Goal: Task Accomplishment & Management: Use online tool/utility

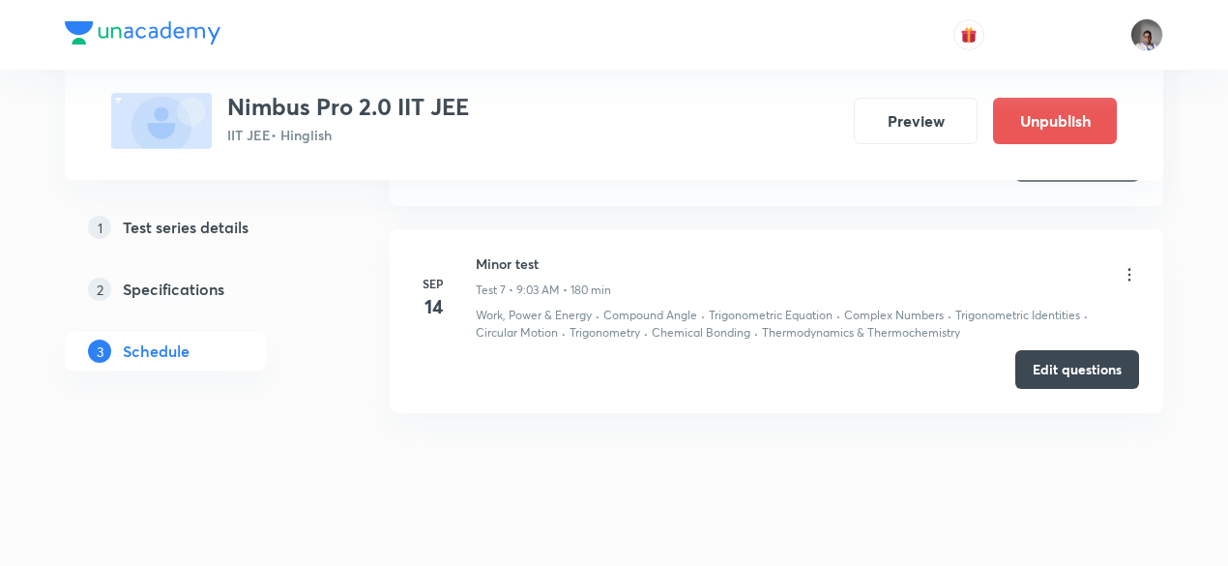
scroll to position [2314, 0]
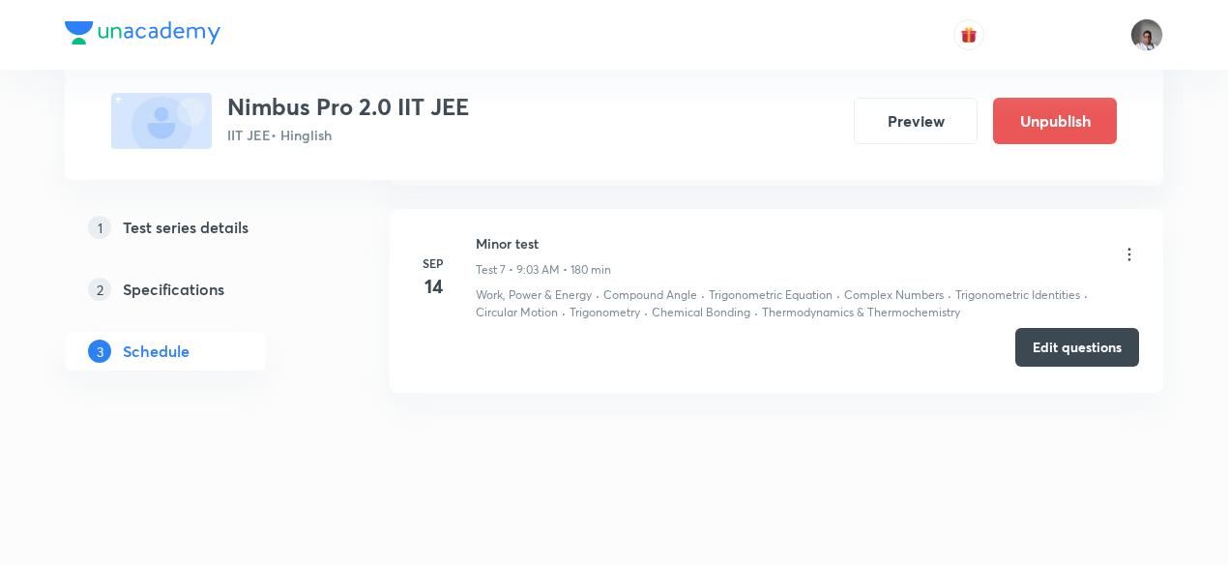
click at [1063, 352] on button "Edit questions" at bounding box center [1077, 347] width 124 height 39
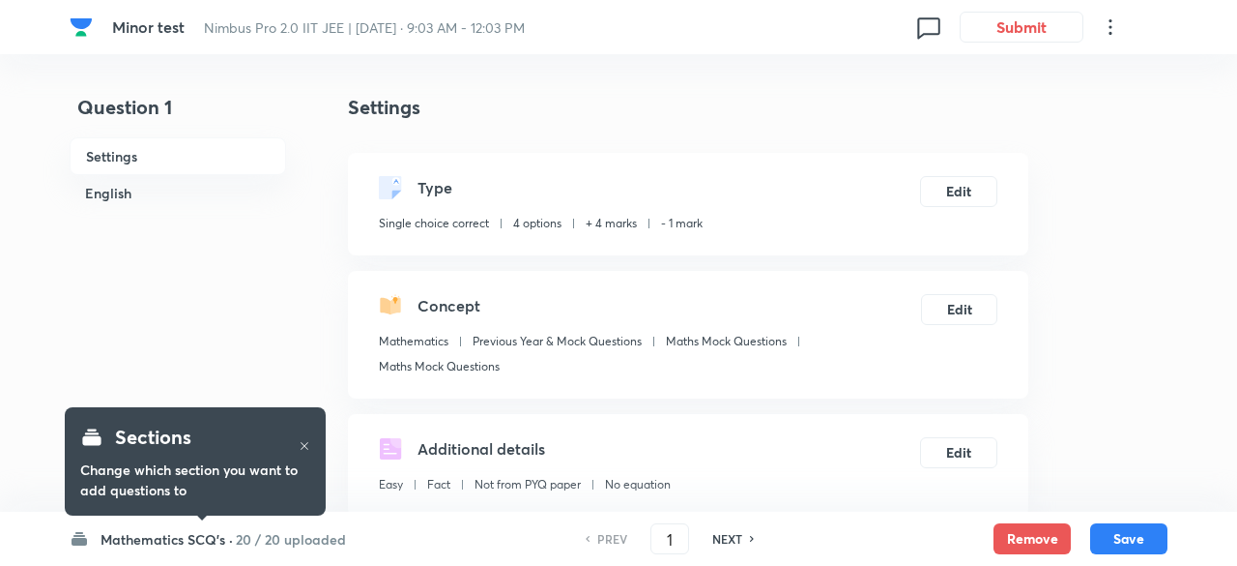
checkbox input "true"
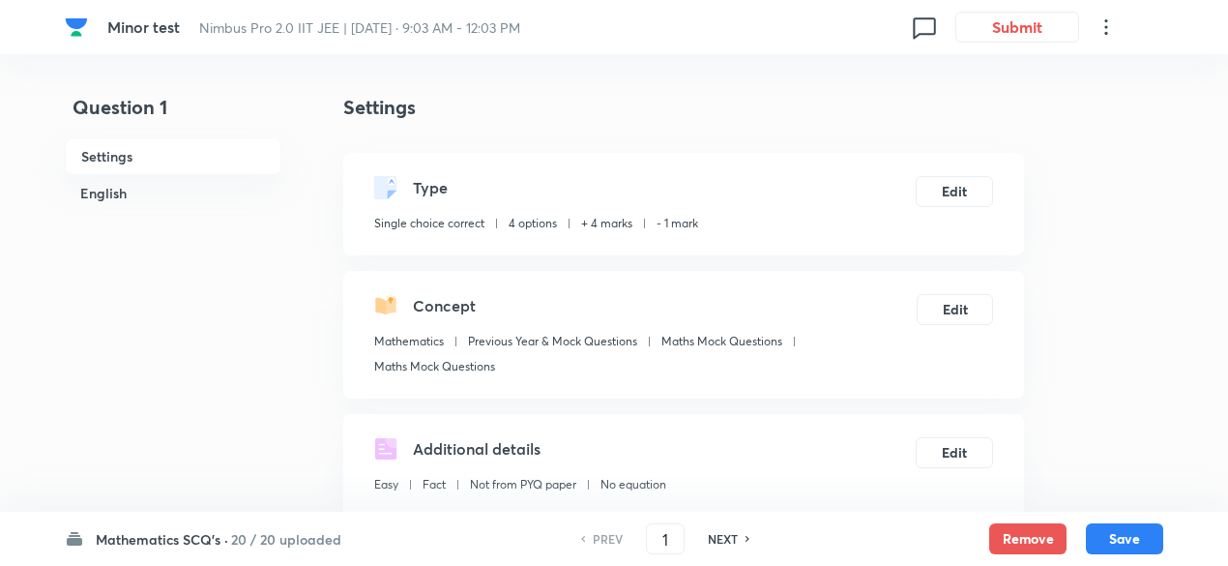
click at [284, 539] on h6 "20 / 20 uploaded" at bounding box center [286, 539] width 110 height 20
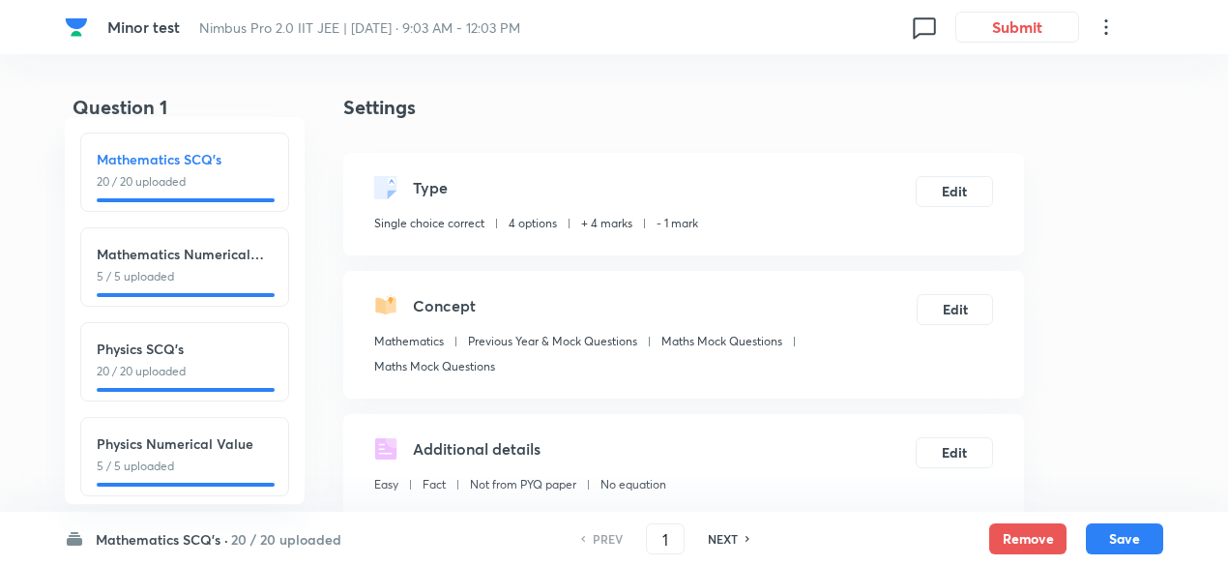
click at [226, 333] on div "Physics SCQ's 20 / 20 uploaded" at bounding box center [184, 361] width 209 height 79
type input "26"
checkbox input "false"
checkbox input "true"
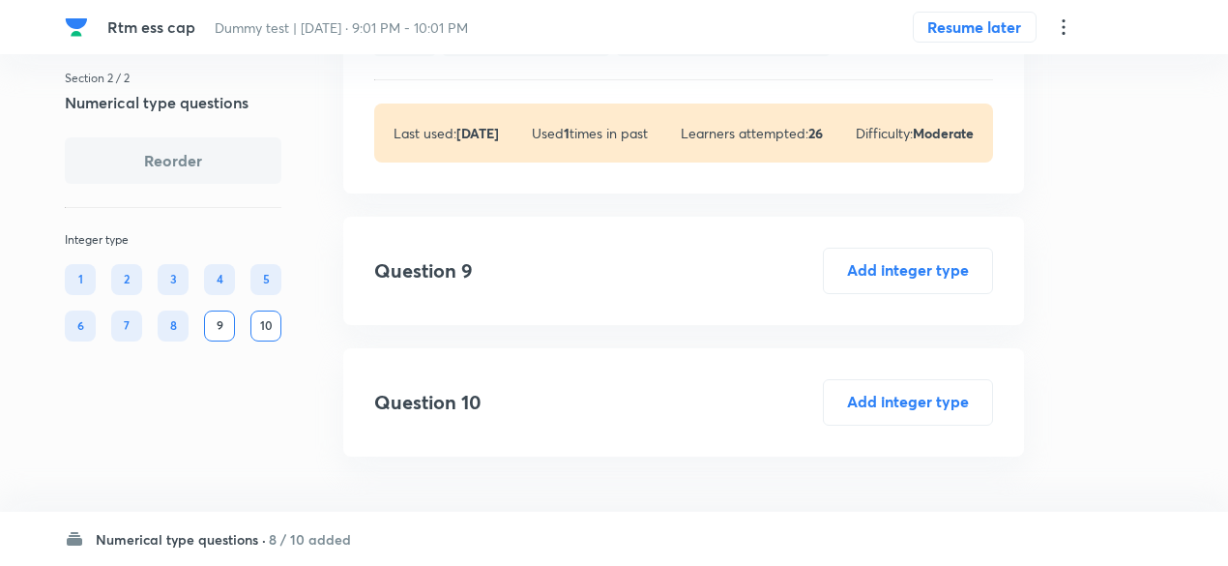
click at [306, 531] on h6 "8 / 10 added" at bounding box center [310, 539] width 82 height 20
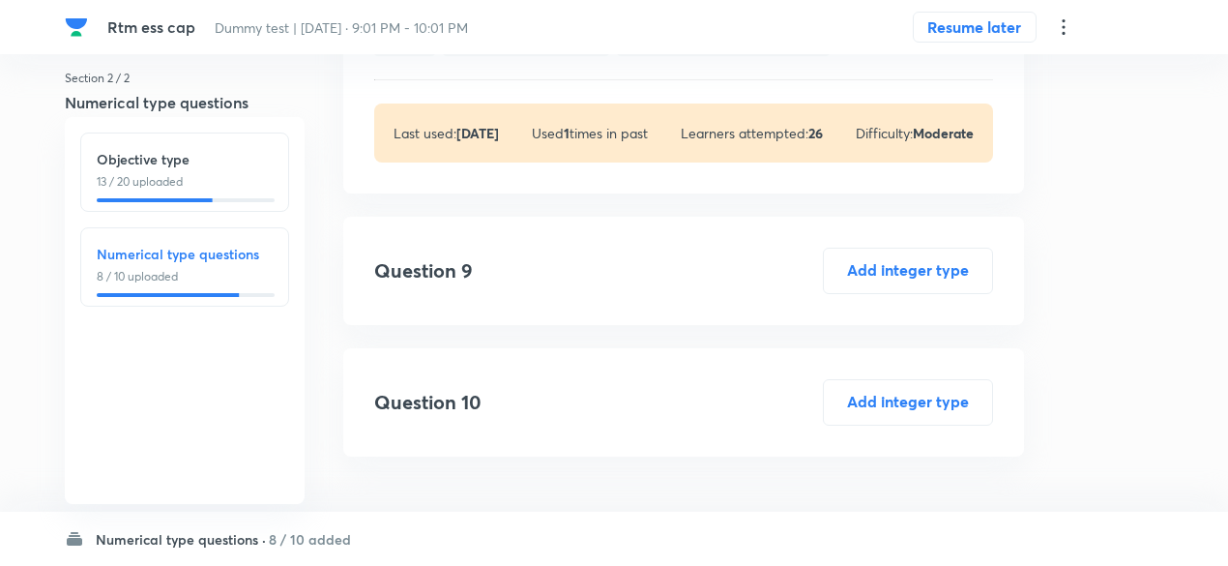
click at [205, 184] on p "13 / 20 uploaded" at bounding box center [185, 181] width 176 height 17
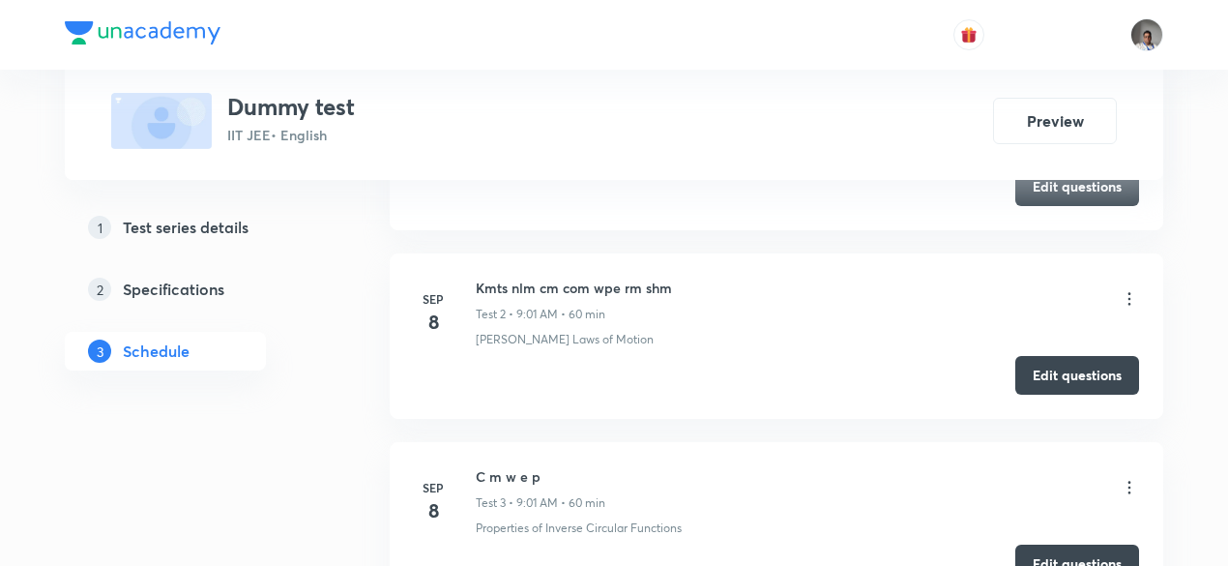
scroll to position [38864, 0]
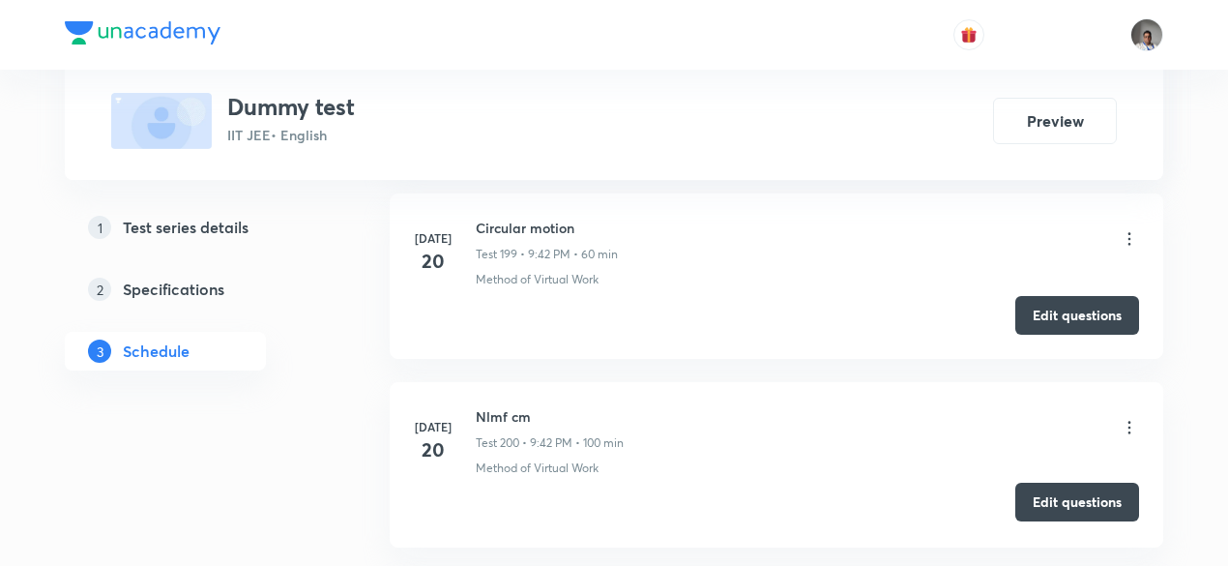
click at [1088, 482] on button "Edit questions" at bounding box center [1077, 501] width 124 height 39
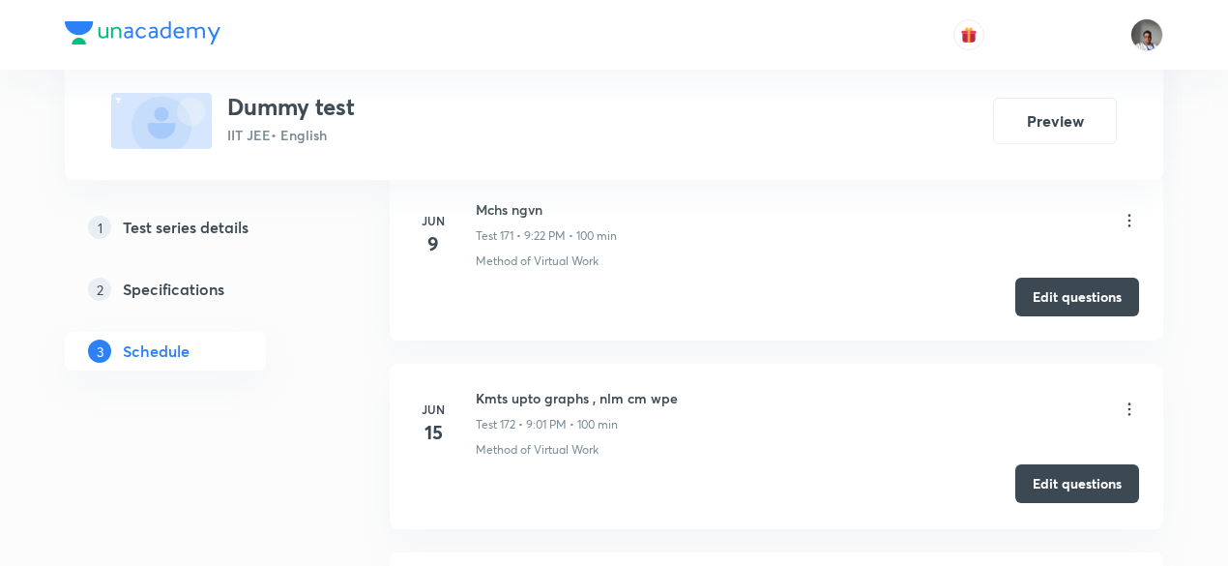
click at [1035, 464] on button "Edit questions" at bounding box center [1077, 483] width 124 height 39
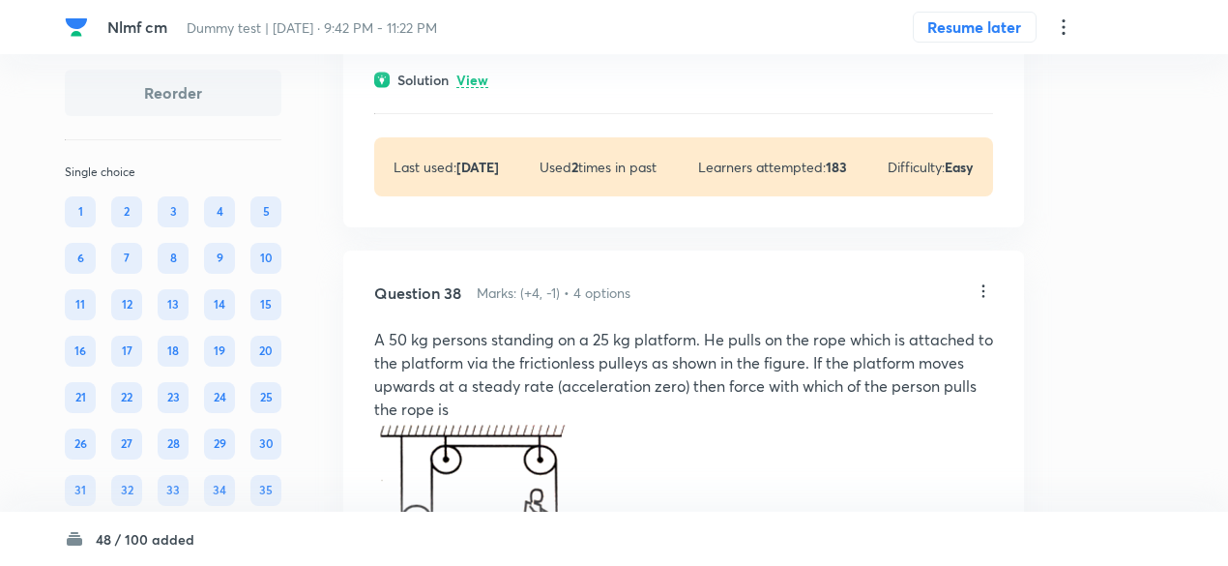
scroll to position [26451, 0]
click at [493, 89] on div "Solution View" at bounding box center [683, 79] width 619 height 20
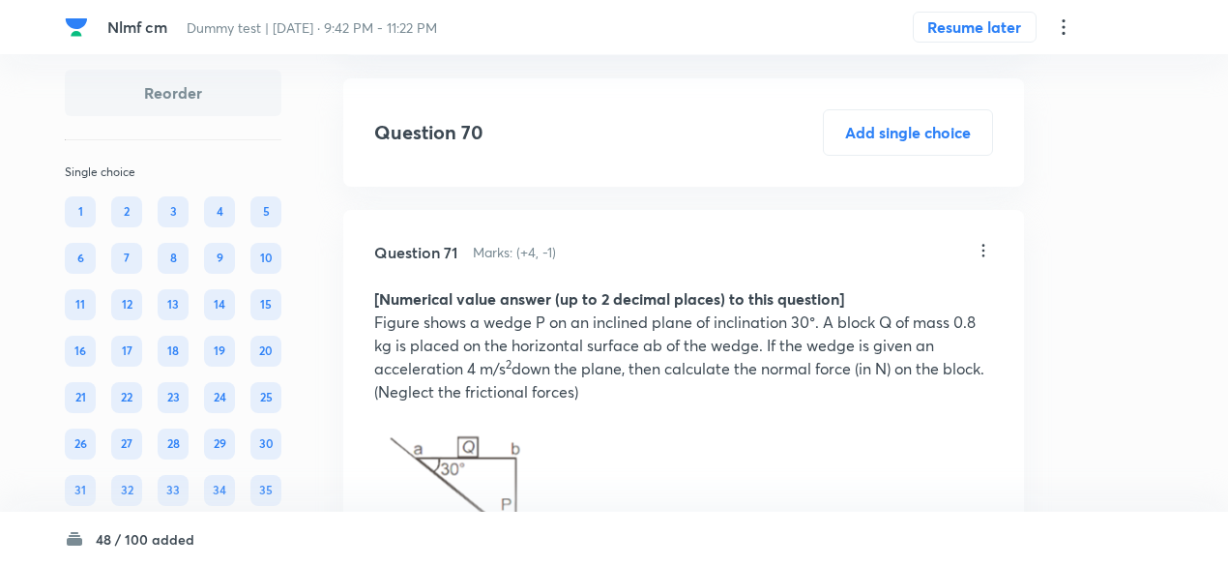
scroll to position [32264, 0]
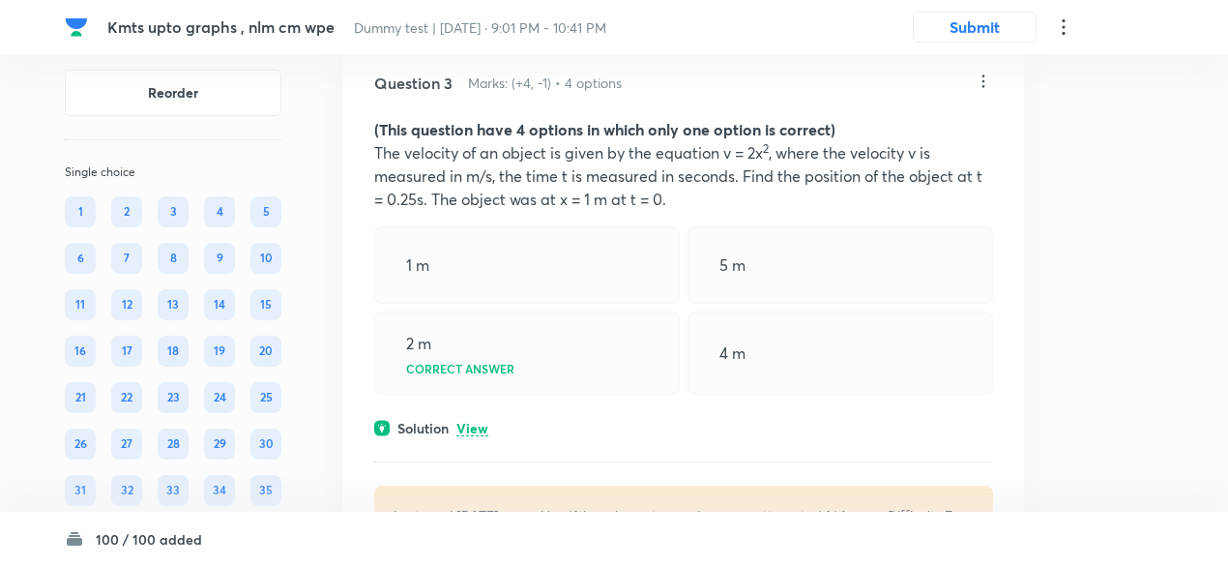
scroll to position [1232, 0]
click at [936, 364] on div "4 m" at bounding box center [839, 351] width 305 height 83
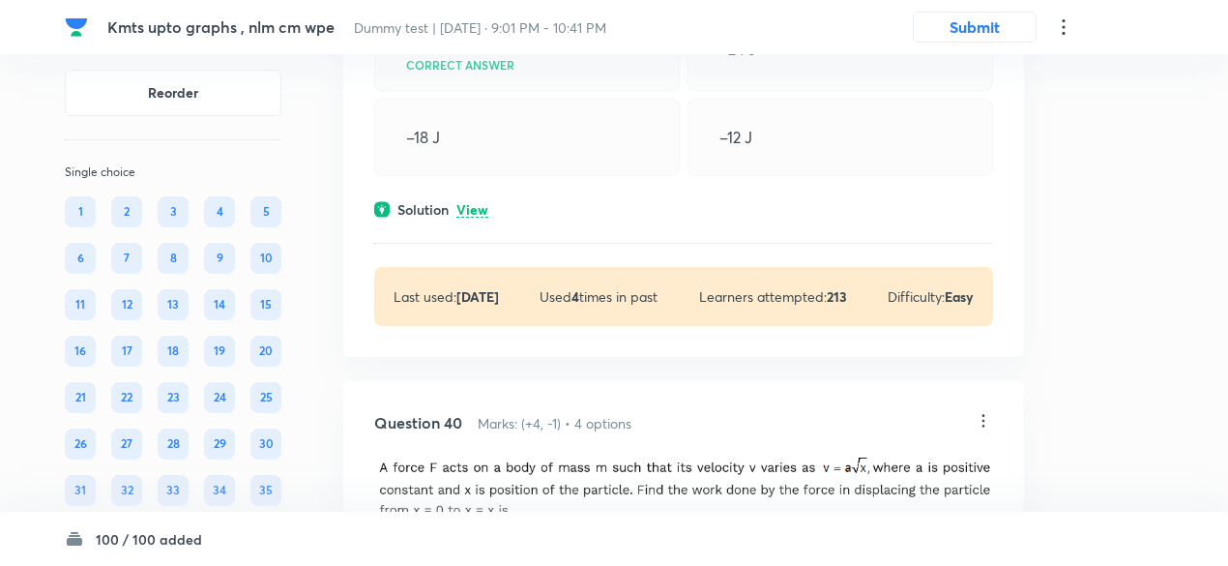
scroll to position [26455, 0]
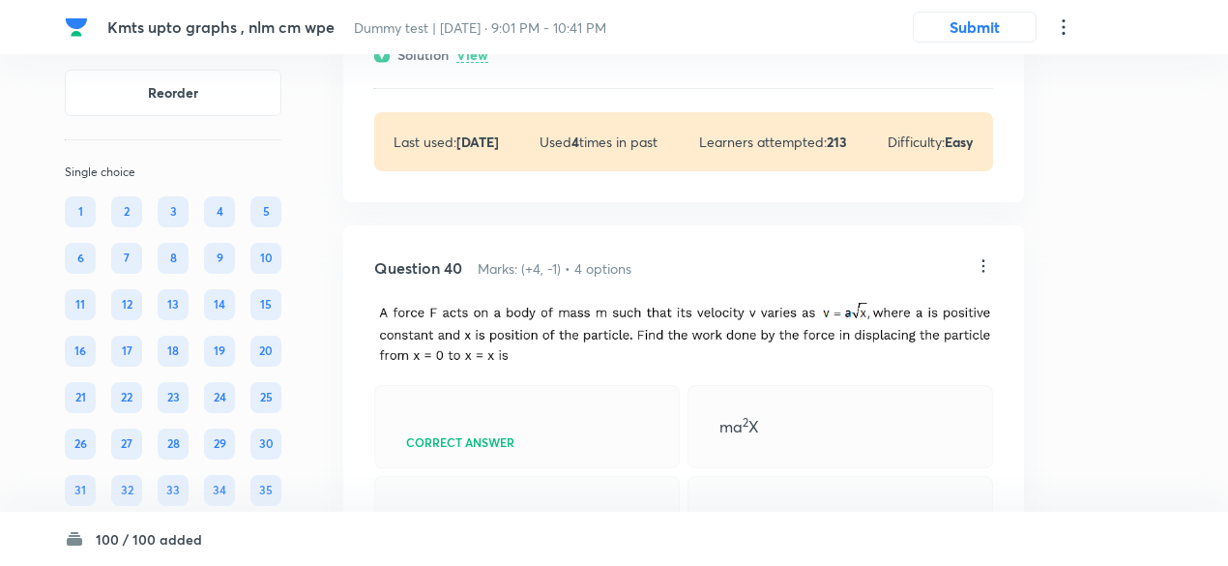
click at [481, 63] on p "View" at bounding box center [472, 55] width 32 height 15
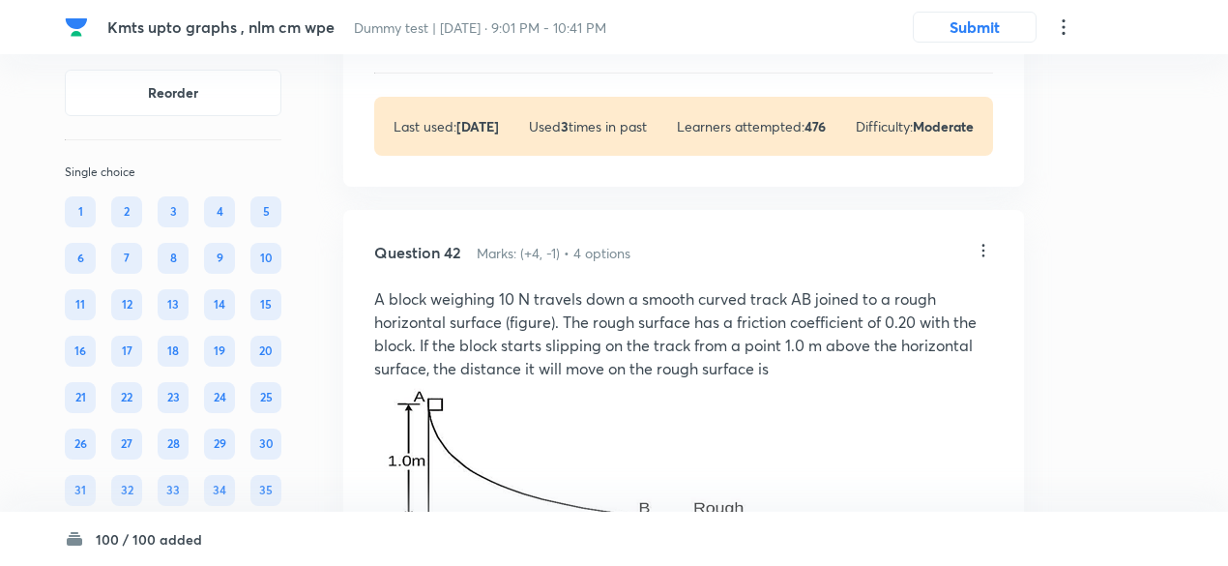
scroll to position [27696, 0]
click at [483, 46] on p "View" at bounding box center [472, 39] width 32 height 15
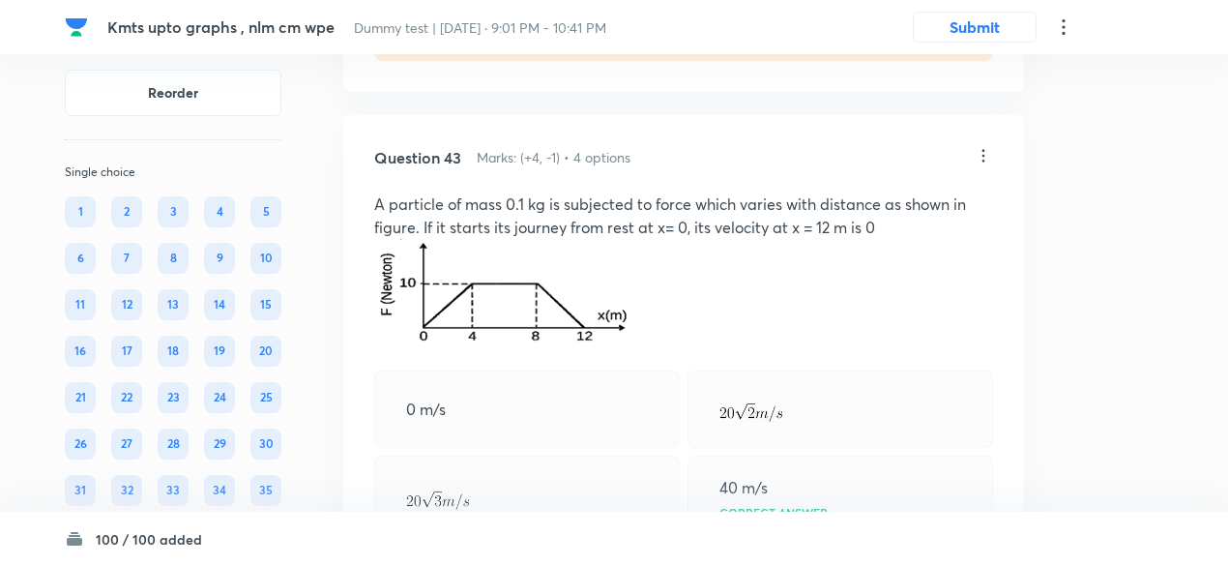
scroll to position [29496, 0]
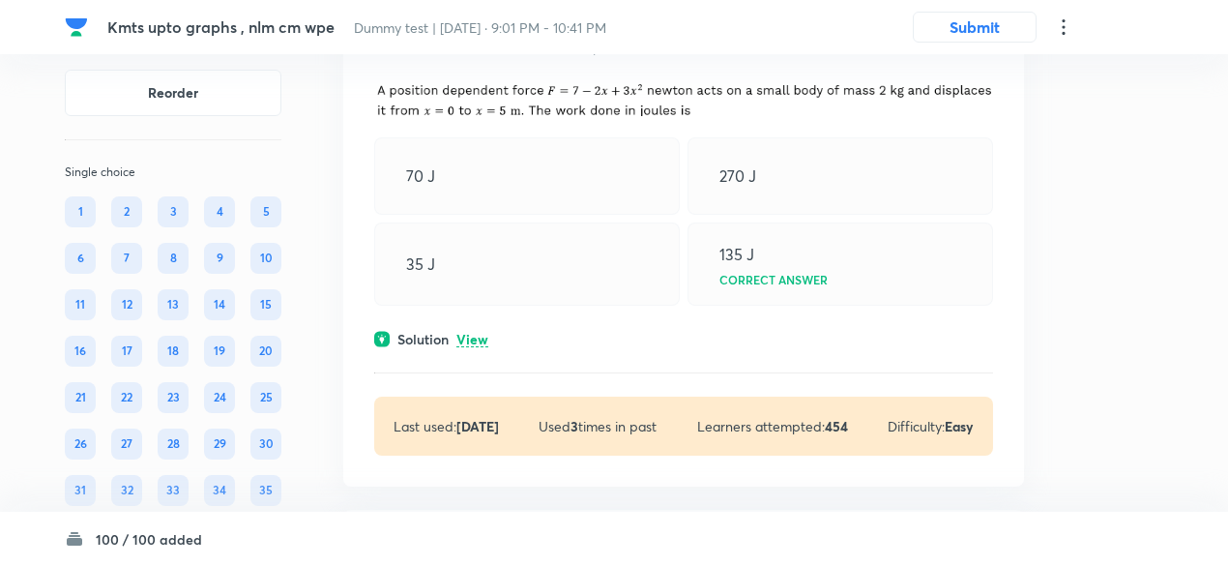
scroll to position [30952, 0]
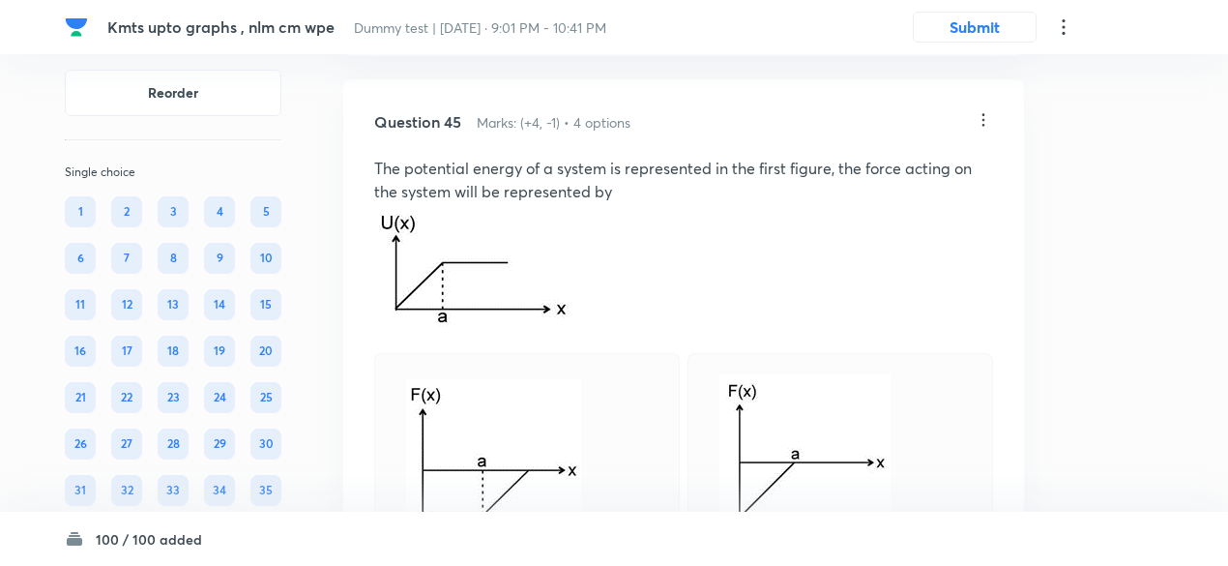
scroll to position [32128, 0]
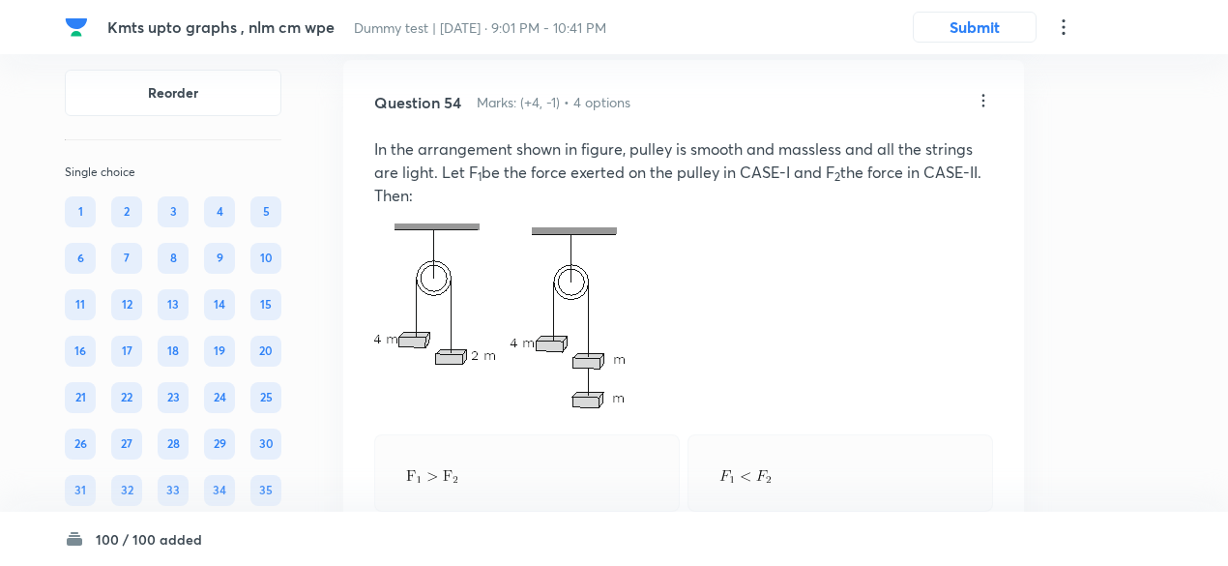
scroll to position [38395, 0]
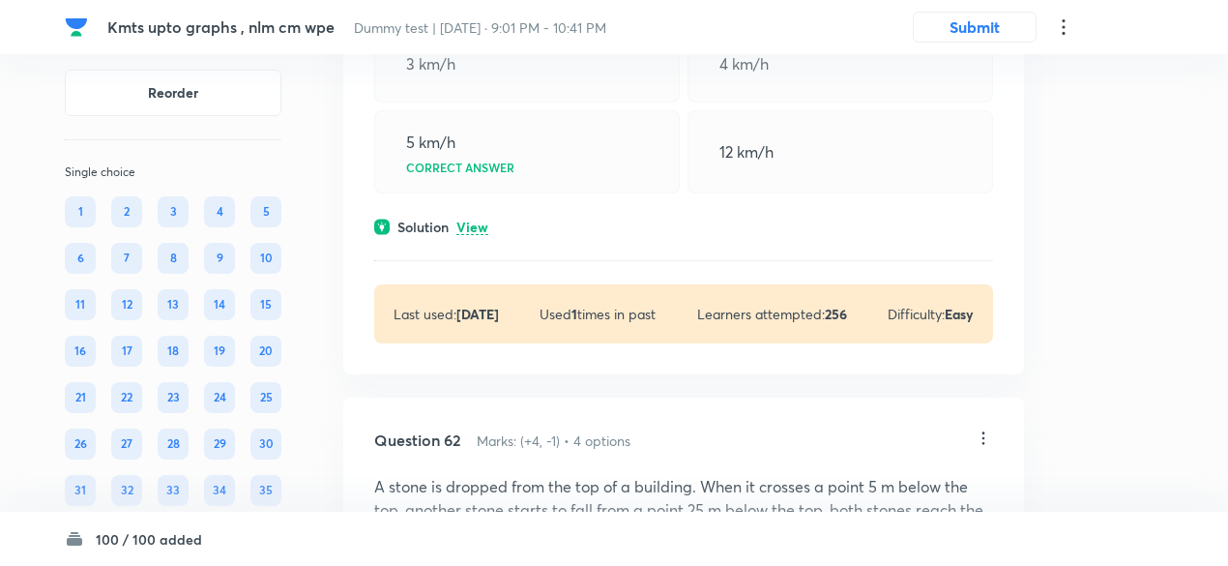
scroll to position [43090, 0]
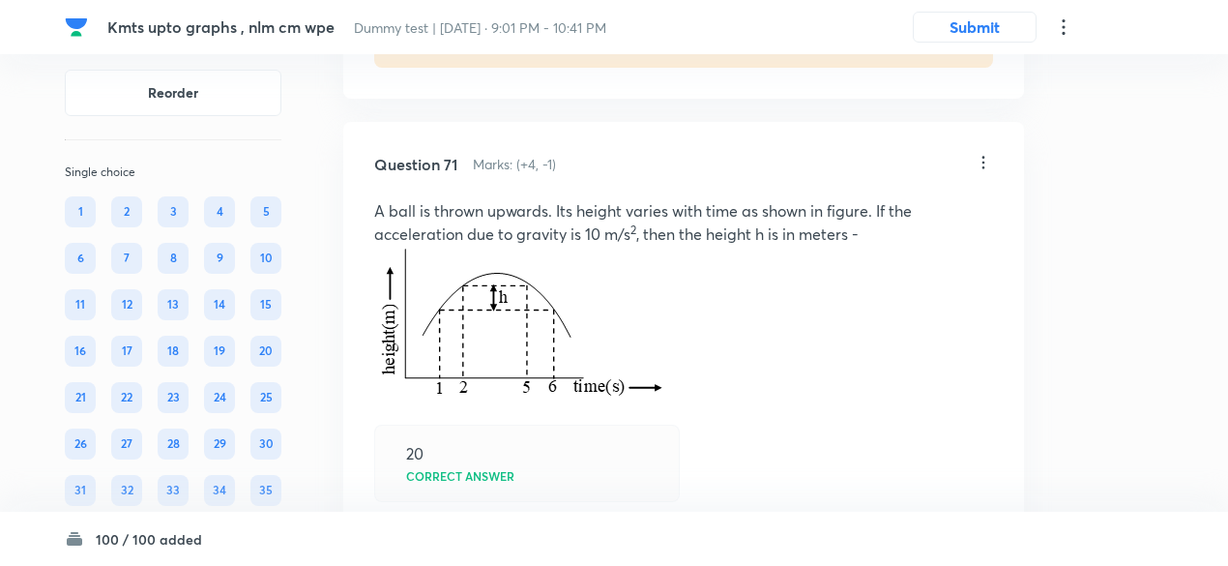
scroll to position [49364, 0]
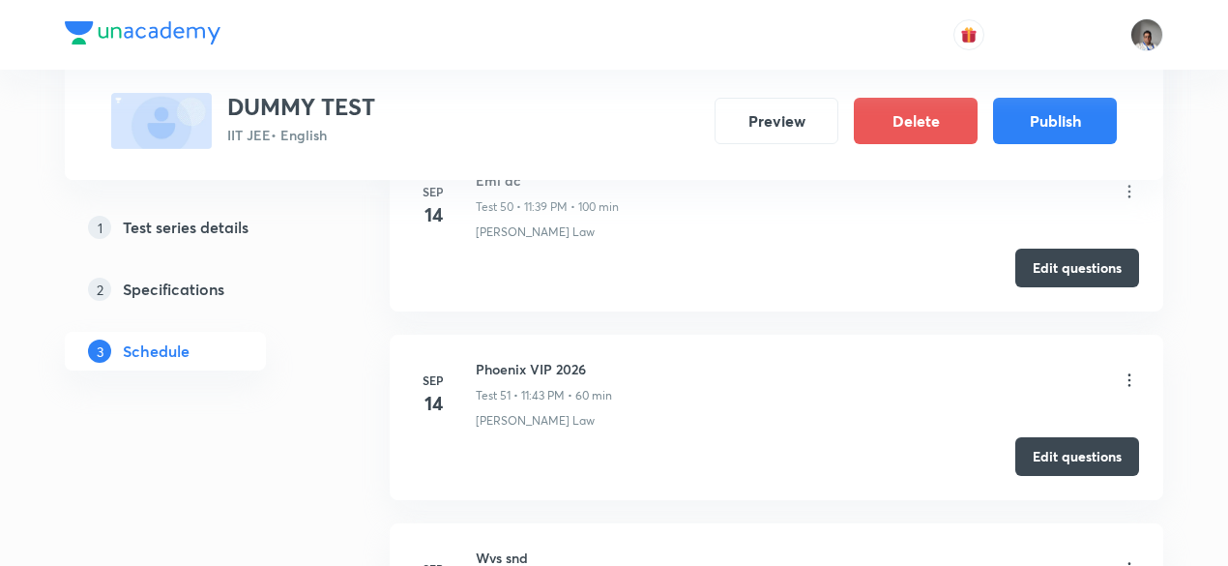
scroll to position [10876, 0]
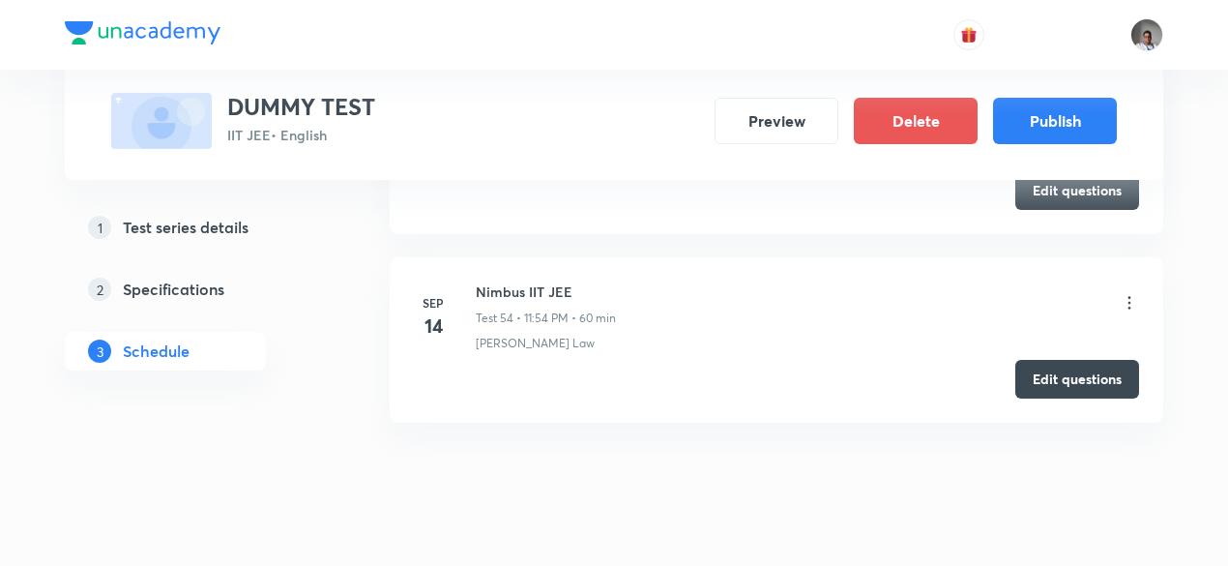
click at [659, 360] on div "Edit questions" at bounding box center [776, 379] width 725 height 39
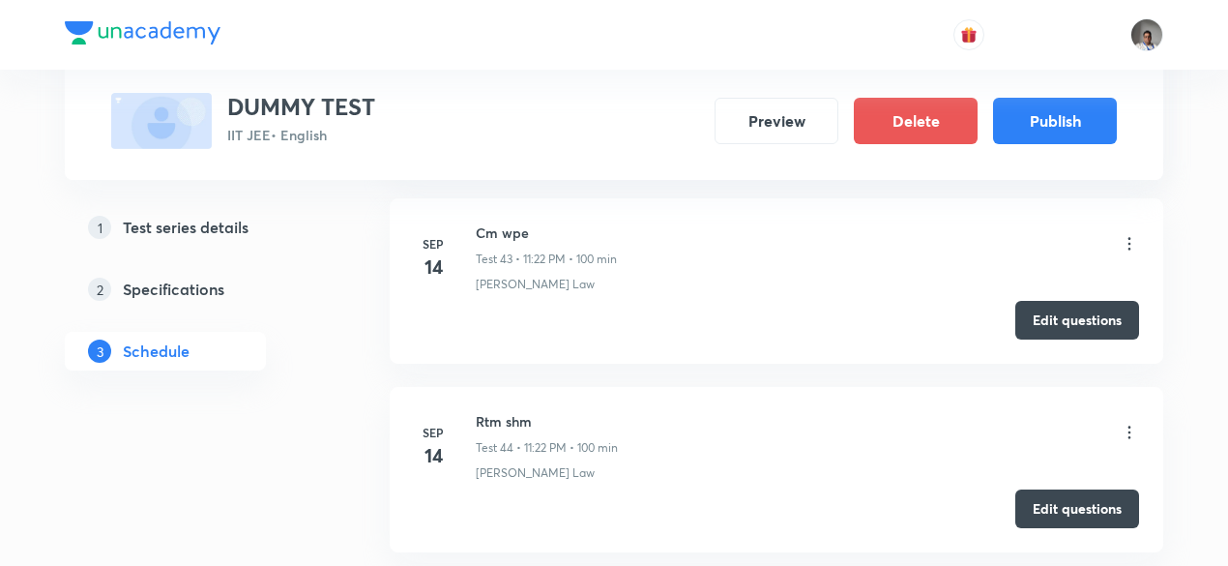
scroll to position [8869, 0]
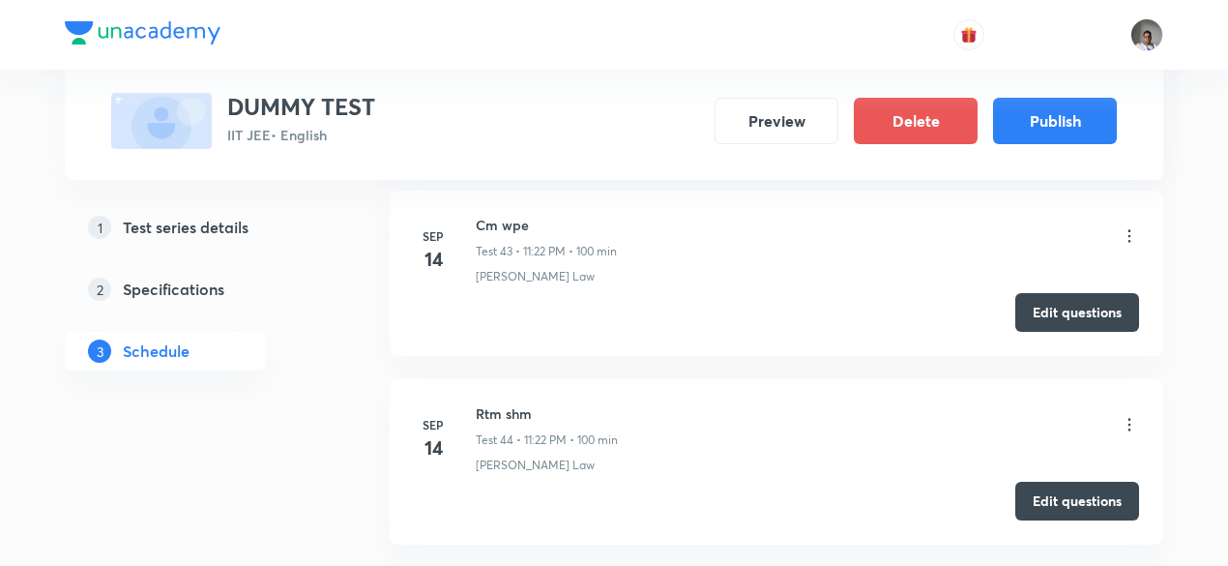
click at [1052, 258] on li "Sep 14 Cm wpe Test 43 • 11:22 PM • 100 min Moseley's Law Edit questions" at bounding box center [776, 272] width 773 height 165
click at [1054, 291] on button "Edit questions" at bounding box center [1077, 310] width 124 height 39
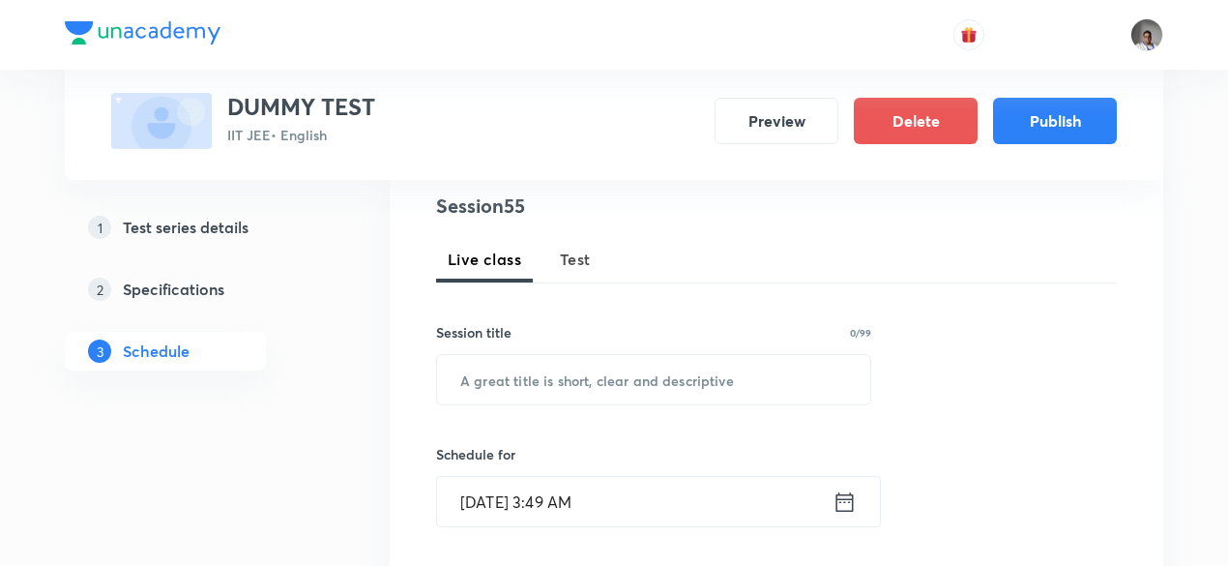
scroll to position [247, 0]
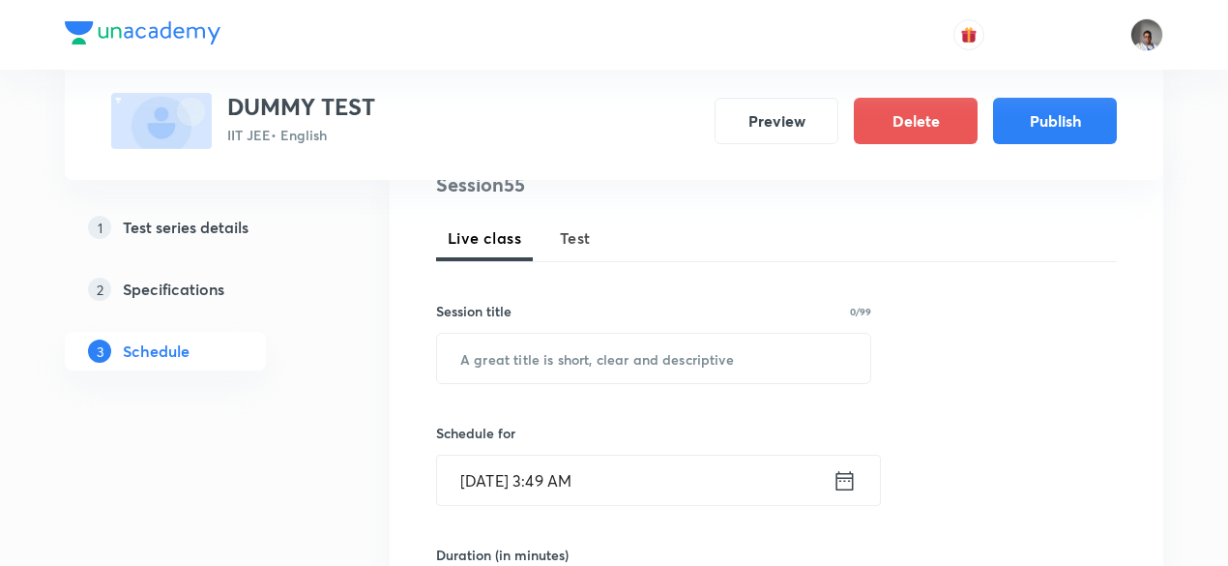
click at [560, 245] on span "Test" at bounding box center [575, 237] width 31 height 23
click at [578, 342] on input "text" at bounding box center [653, 358] width 433 height 49
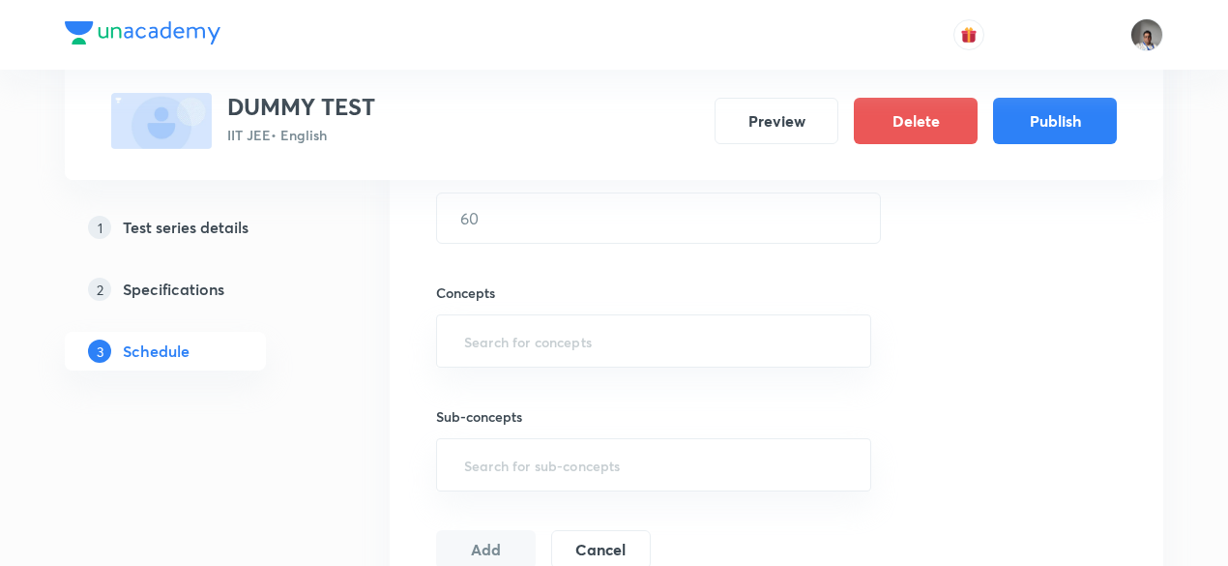
scroll to position [640, 0]
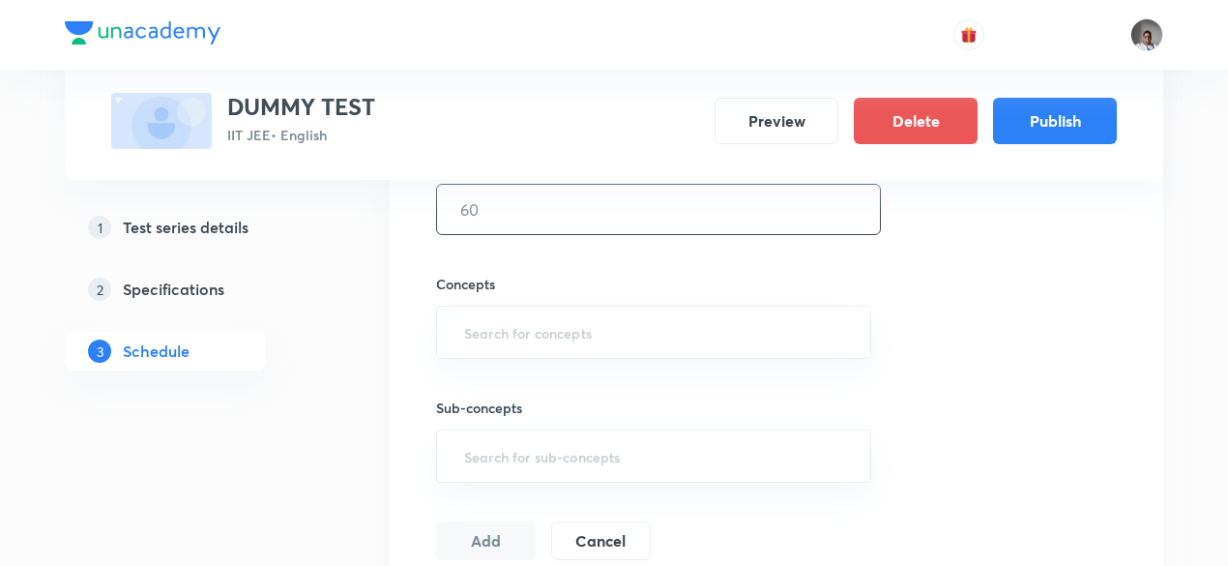
type input "work calculations cm no vcm"
click at [534, 190] on input "text" at bounding box center [658, 209] width 443 height 49
type input "100"
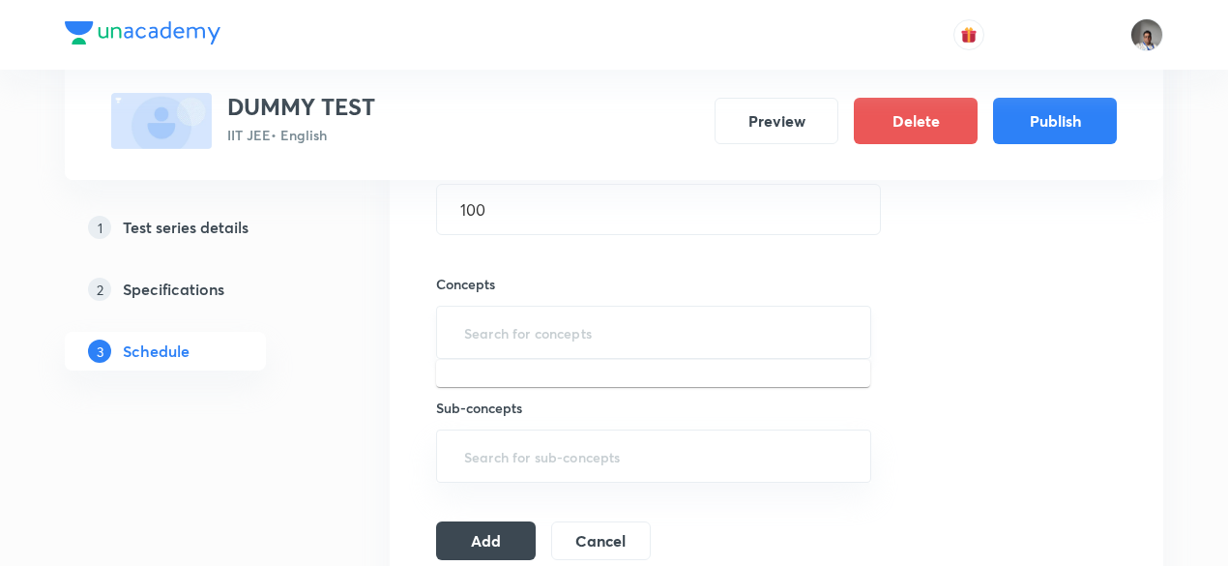
click at [540, 344] on input "text" at bounding box center [653, 332] width 387 height 36
type input "w"
click at [546, 395] on li "Moseley's Law" at bounding box center [653, 384] width 434 height 35
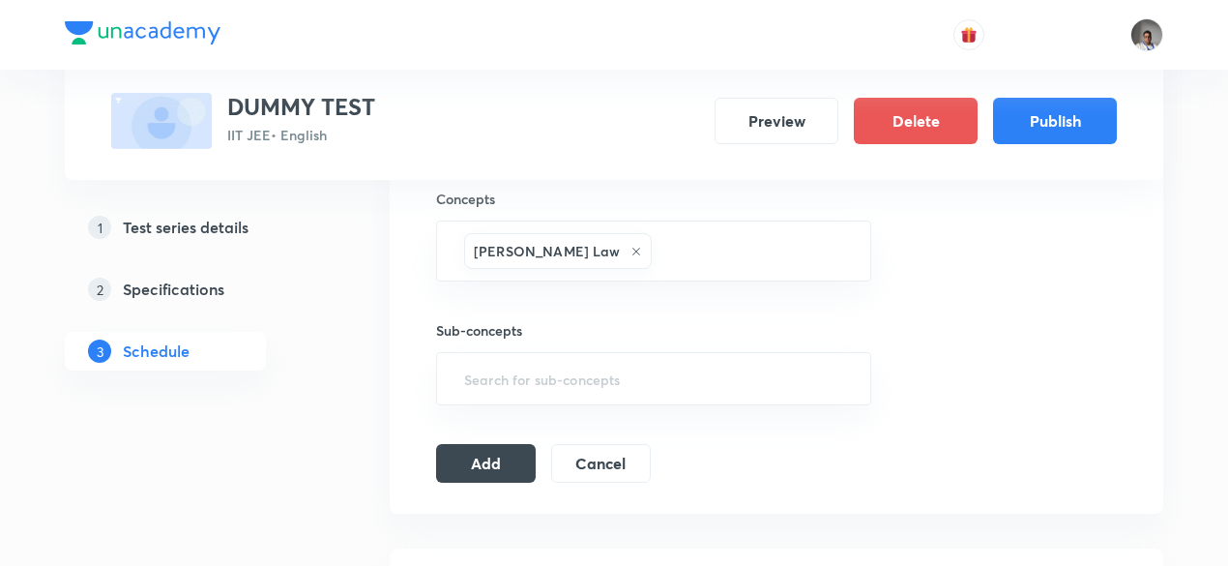
scroll to position [741, 0]
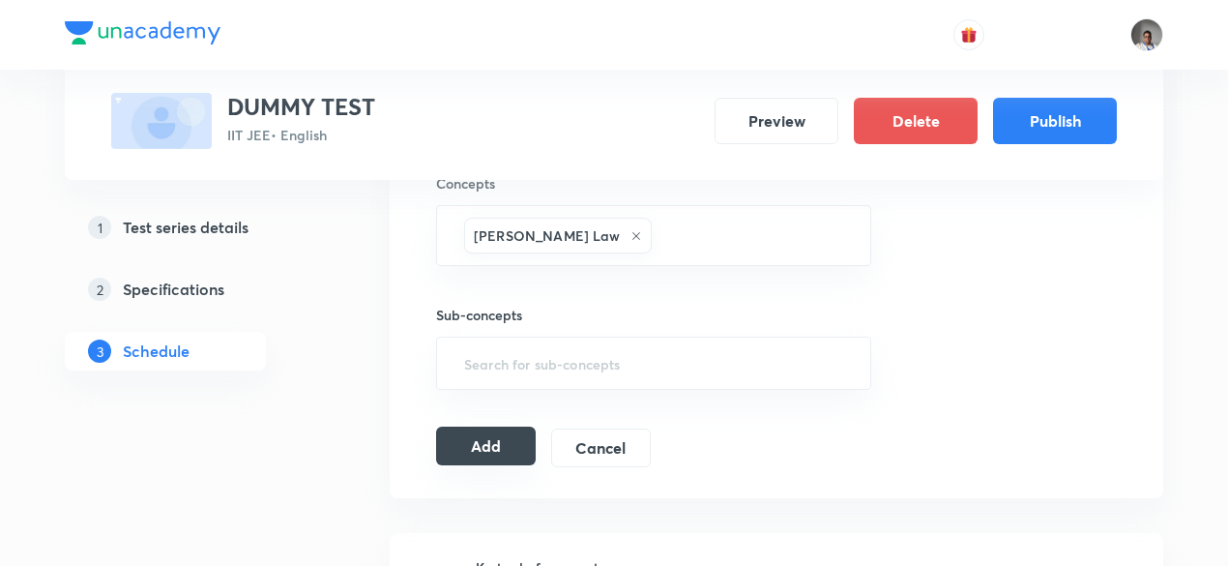
click at [478, 440] on button "Add" at bounding box center [486, 445] width 100 height 39
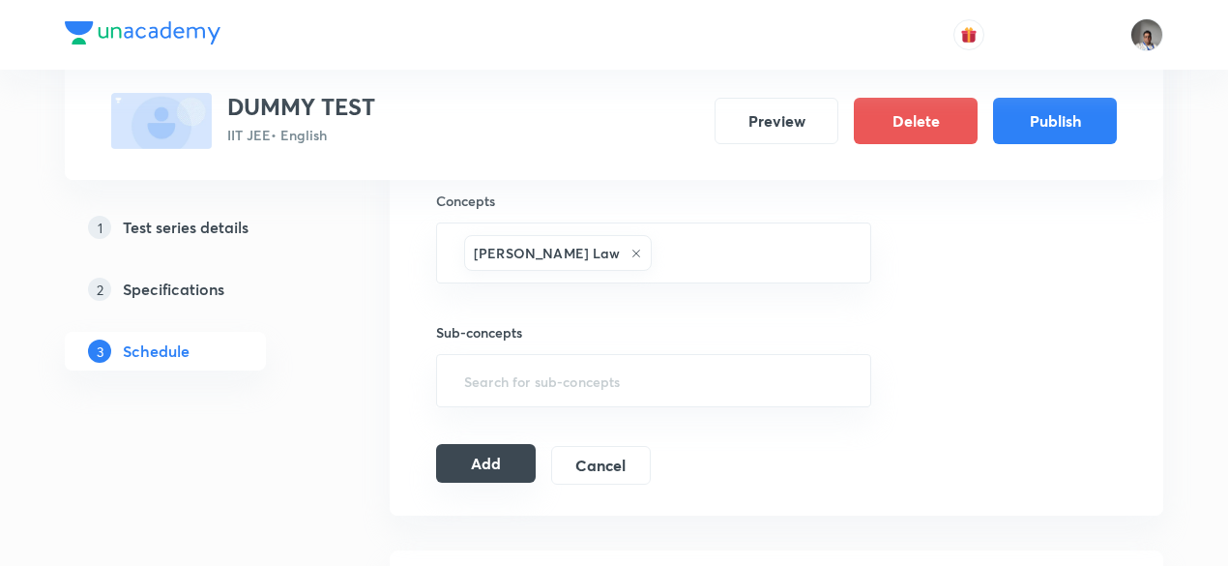
click at [478, 444] on button "Add" at bounding box center [486, 463] width 100 height 39
click at [492, 463] on button "Add" at bounding box center [486, 463] width 100 height 39
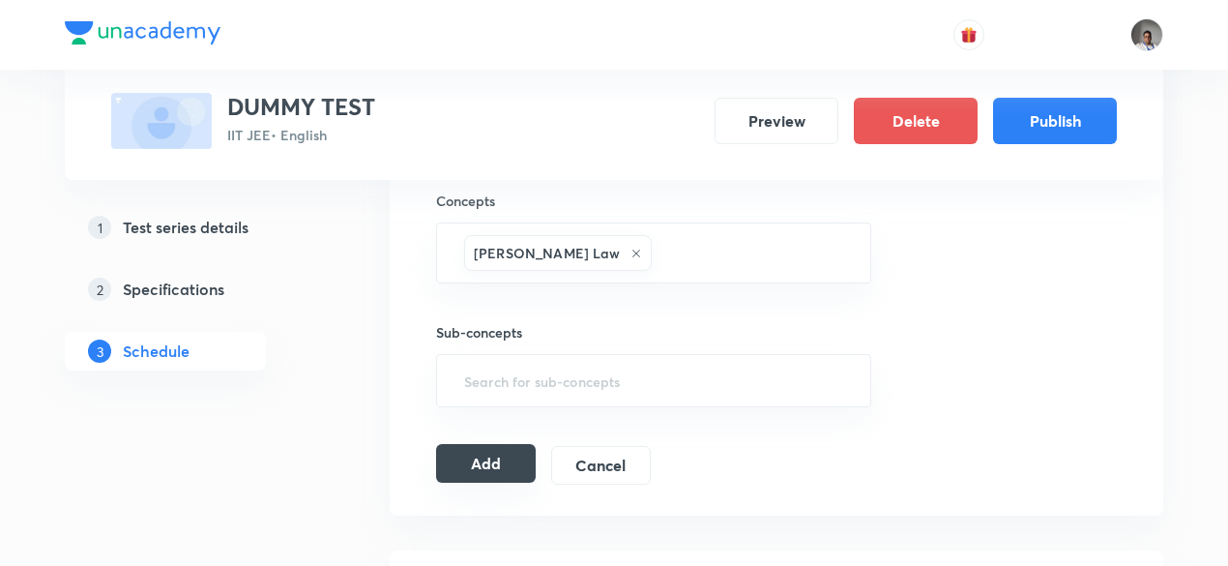
click at [492, 463] on button "Add" at bounding box center [486, 463] width 100 height 39
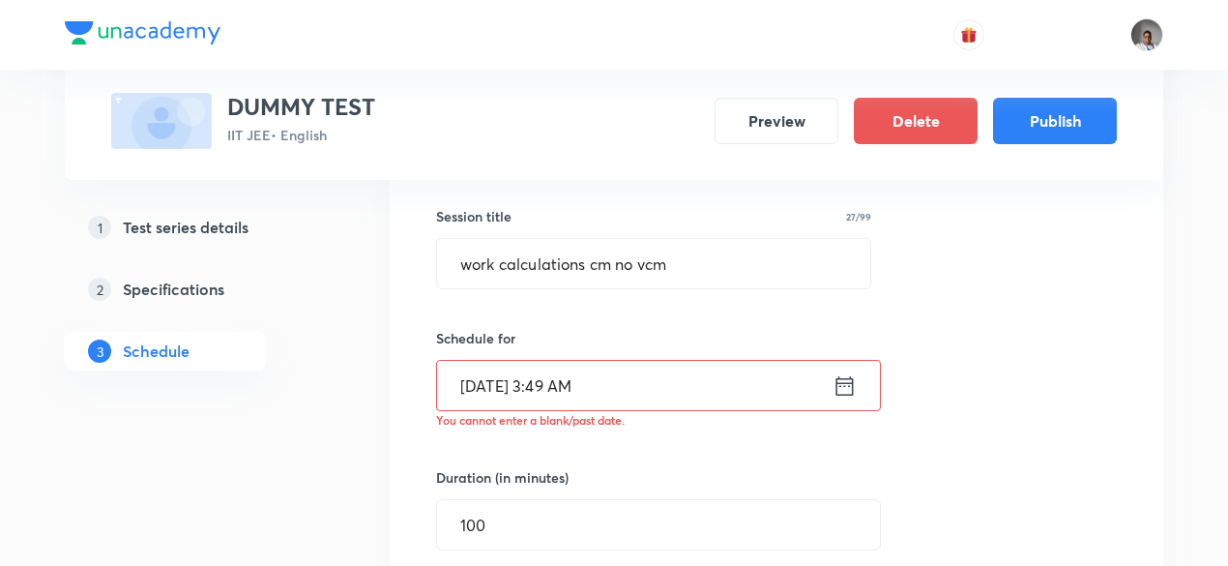
scroll to position [341, 0]
click at [840, 382] on icon at bounding box center [844, 385] width 17 height 19
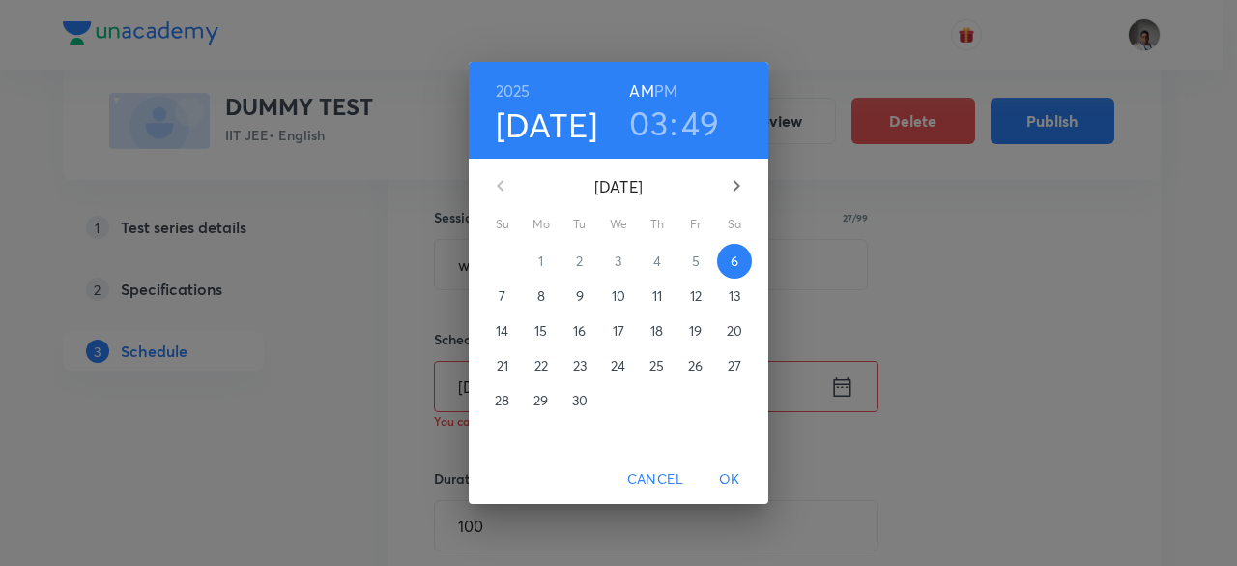
click at [503, 339] on p "14" at bounding box center [502, 330] width 13 height 19
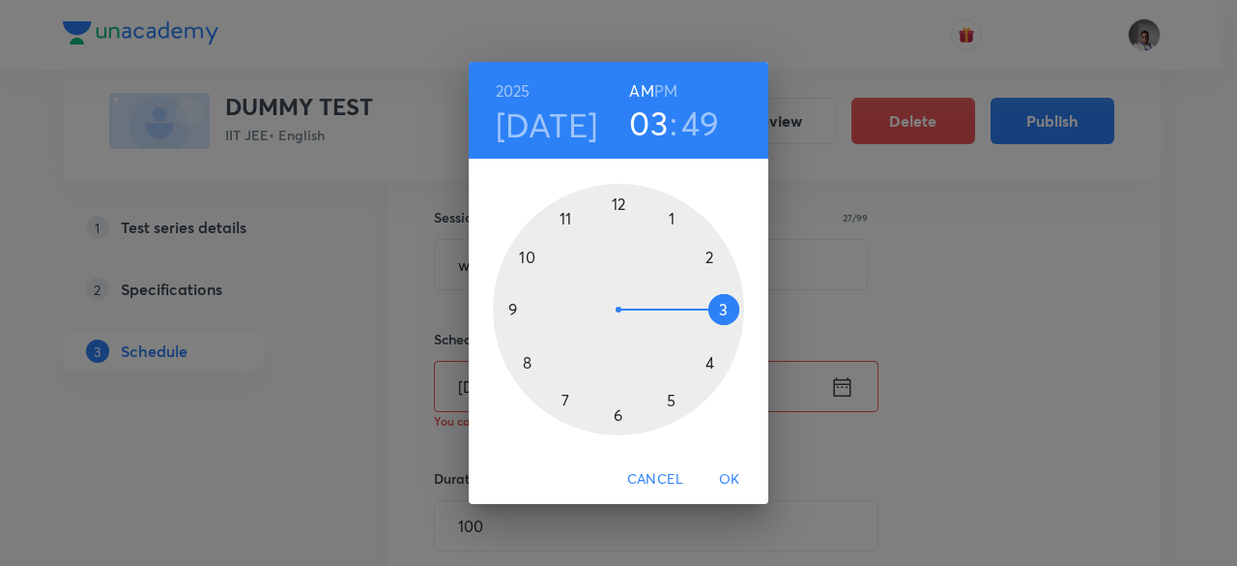
click at [566, 214] on div at bounding box center [618, 309] width 251 height 251
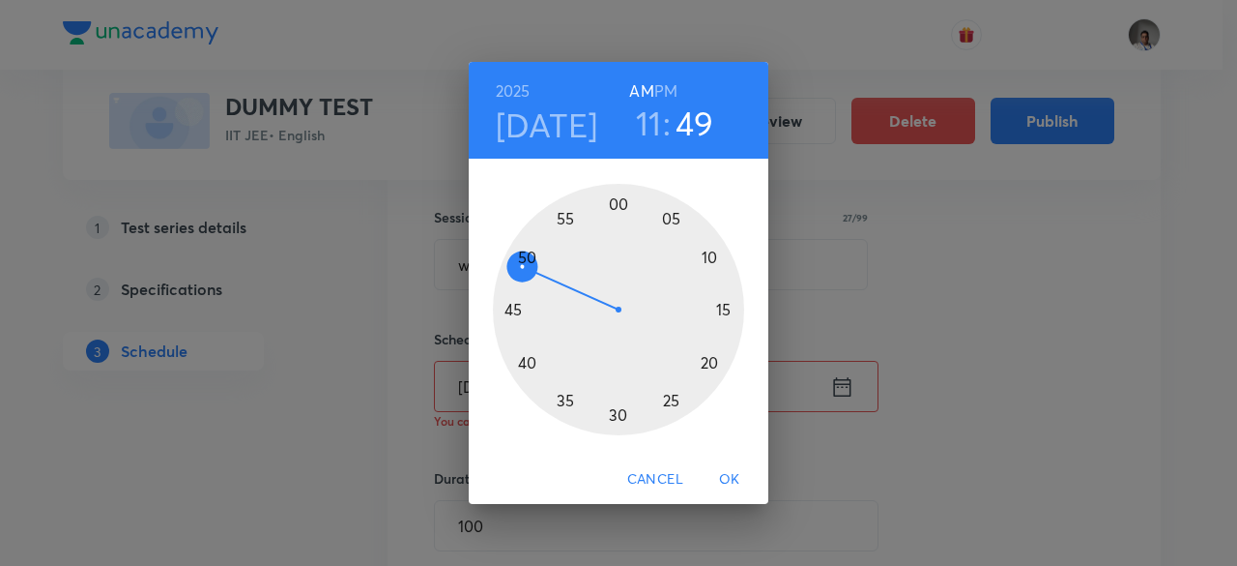
click at [661, 82] on h6 "PM" at bounding box center [665, 90] width 23 height 27
click at [729, 477] on span "OK" at bounding box center [730, 479] width 46 height 24
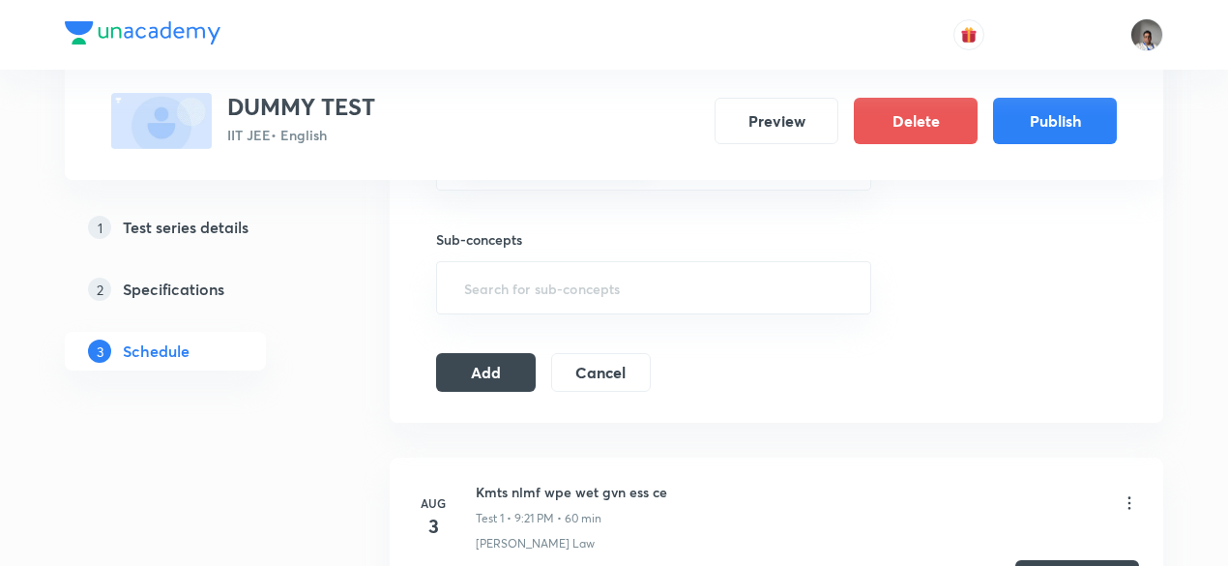
scroll to position [839, 0]
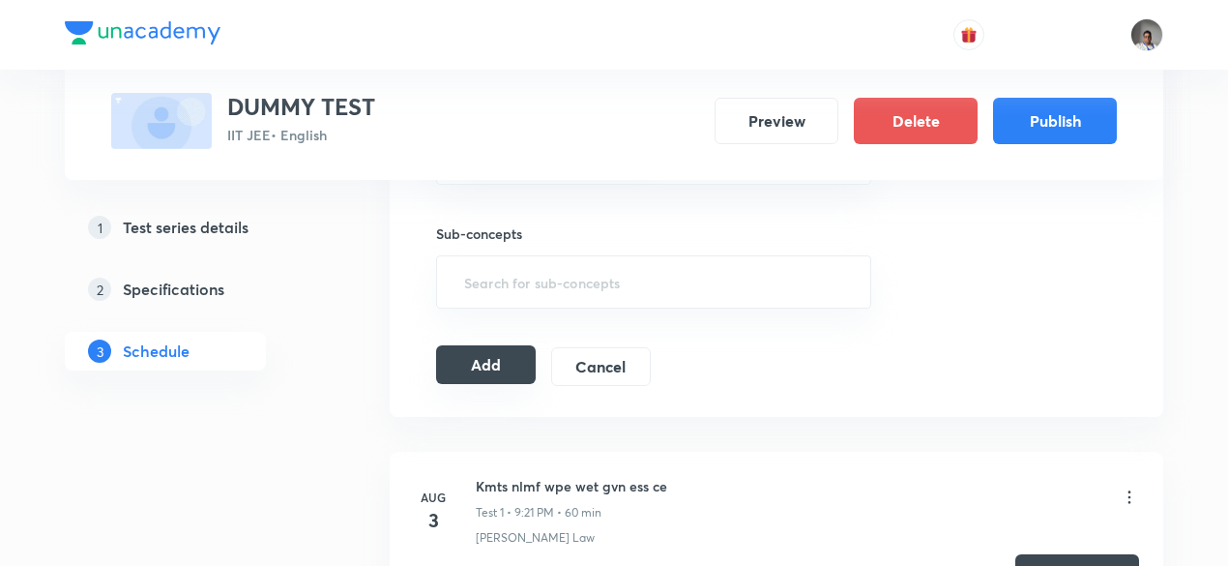
click at [484, 369] on button "Add" at bounding box center [486, 364] width 100 height 39
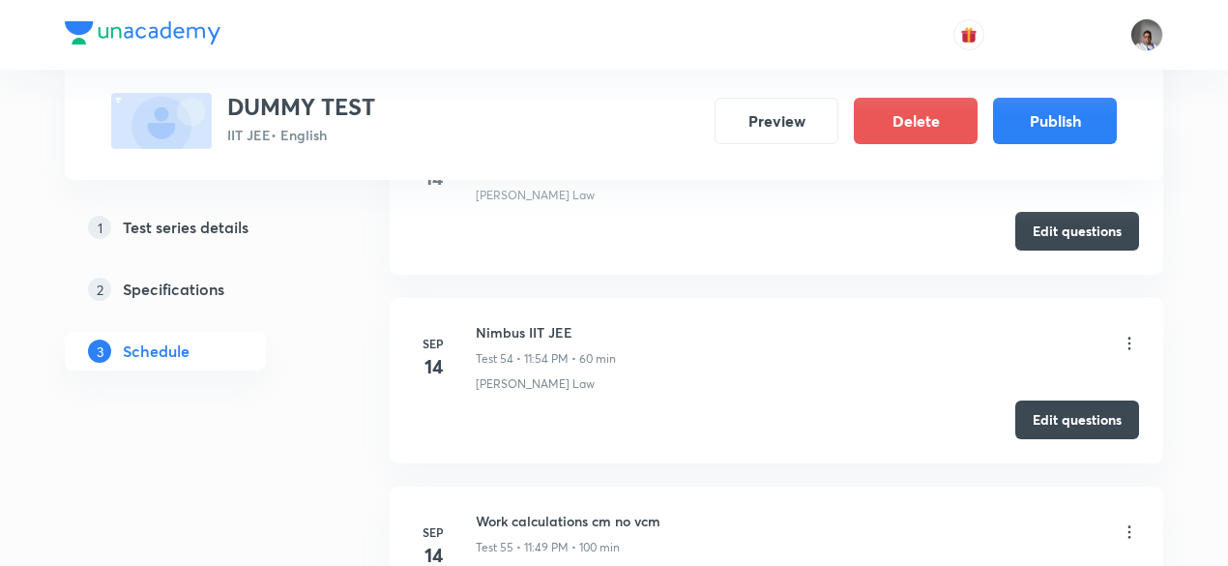
scroll to position [10437, 0]
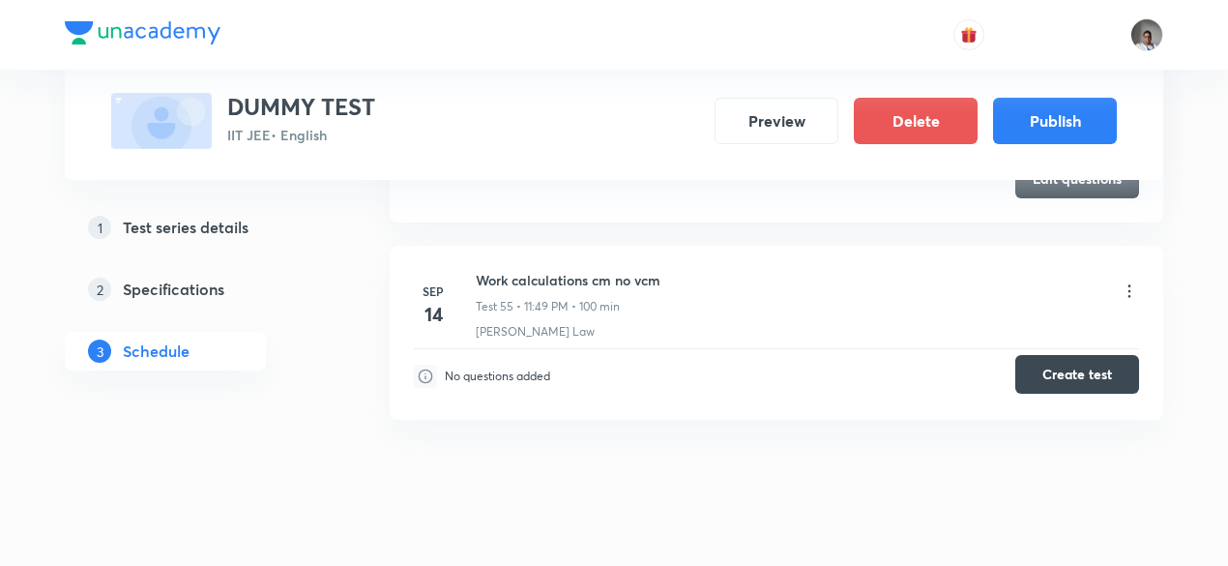
click at [1048, 355] on button "Create test" at bounding box center [1077, 374] width 124 height 39
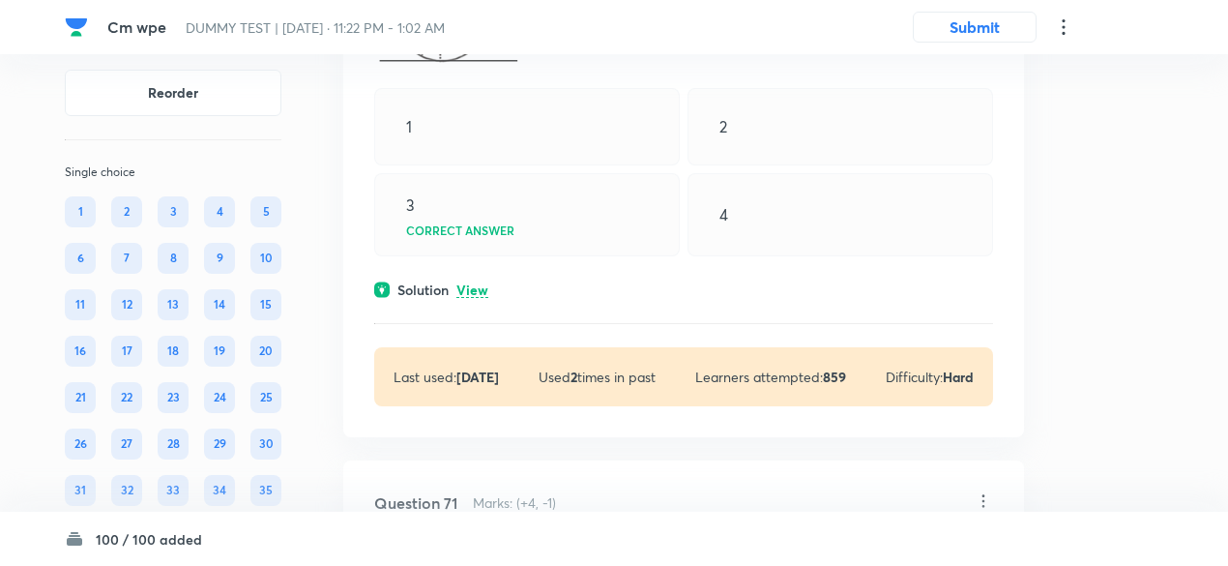
scroll to position [43206, 0]
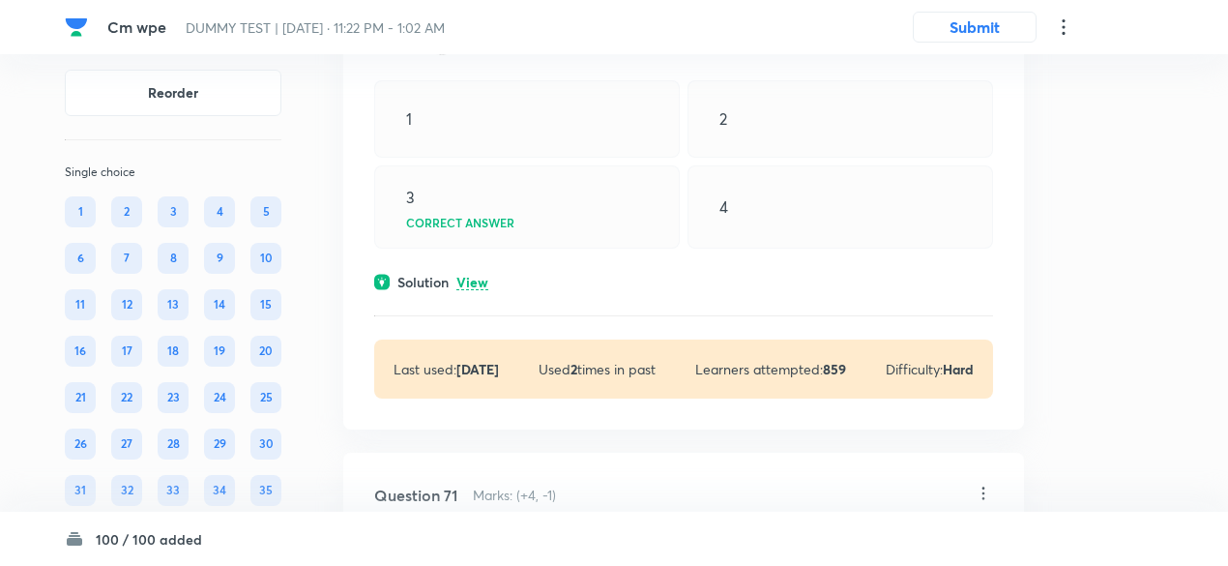
click at [460, 290] on p "View" at bounding box center [472, 283] width 32 height 15
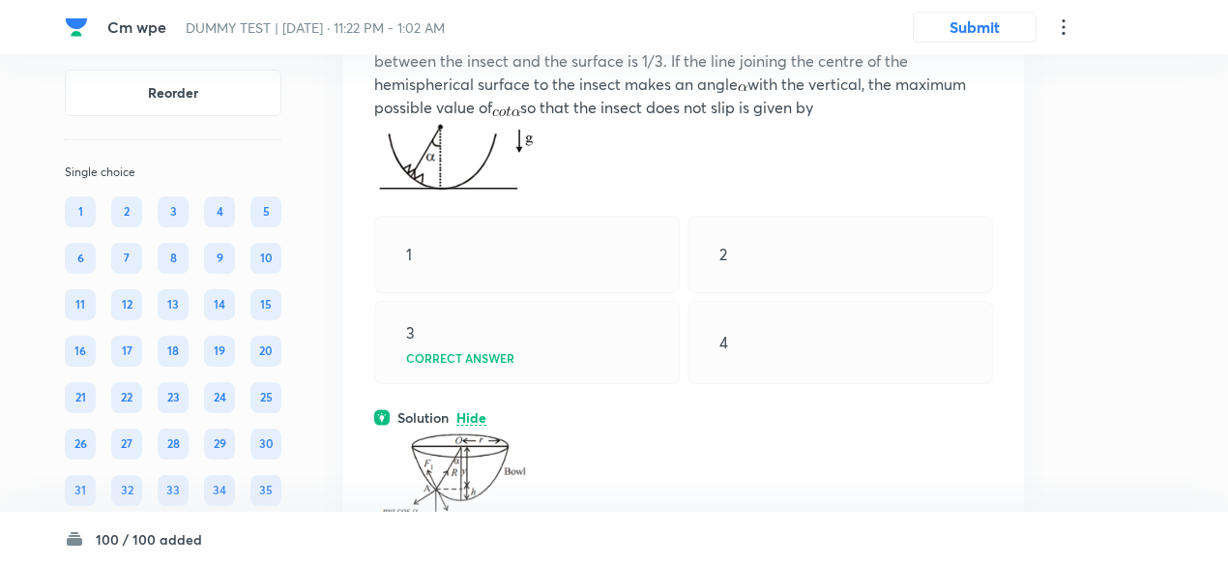
scroll to position [43029, 0]
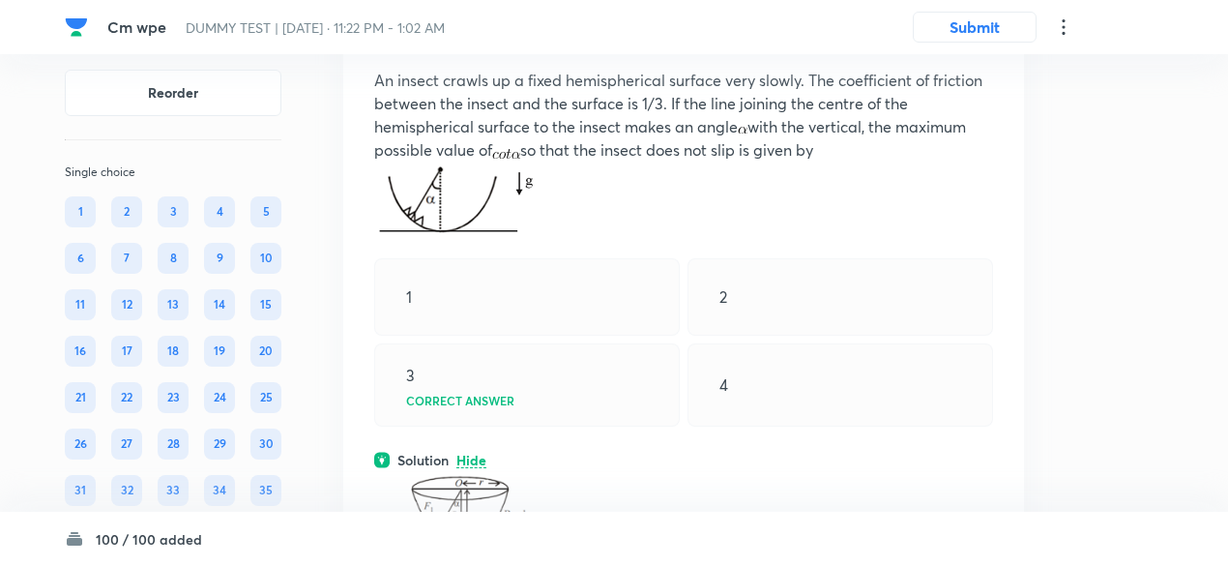
click at [988, 42] on icon at bounding box center [982, 31] width 19 height 19
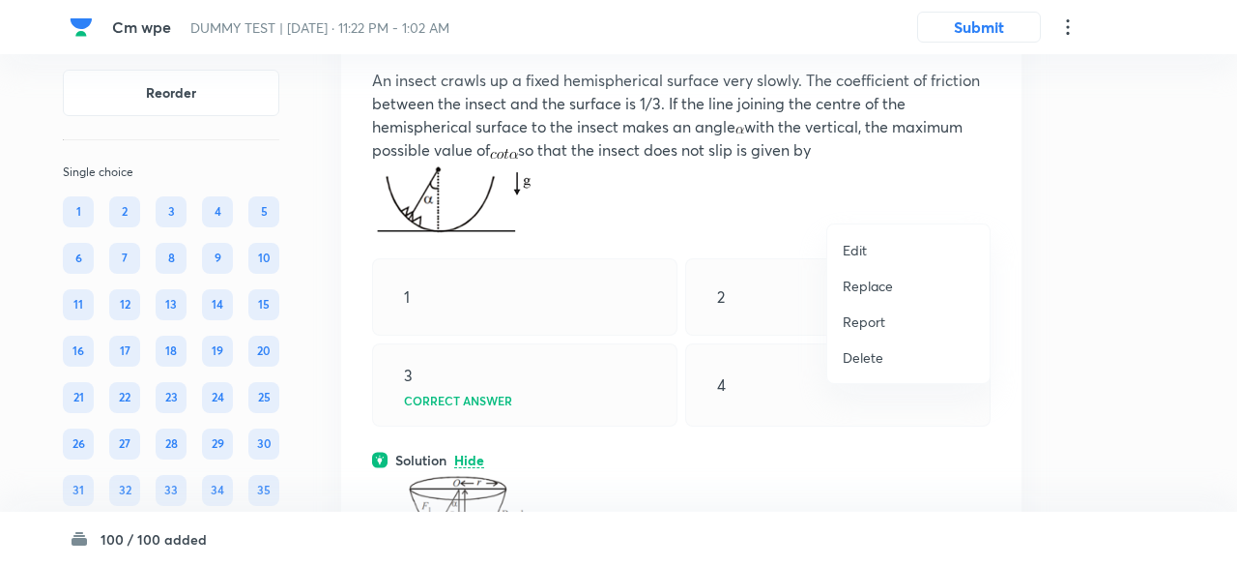
click at [886, 281] on p "Replace" at bounding box center [868, 286] width 50 height 20
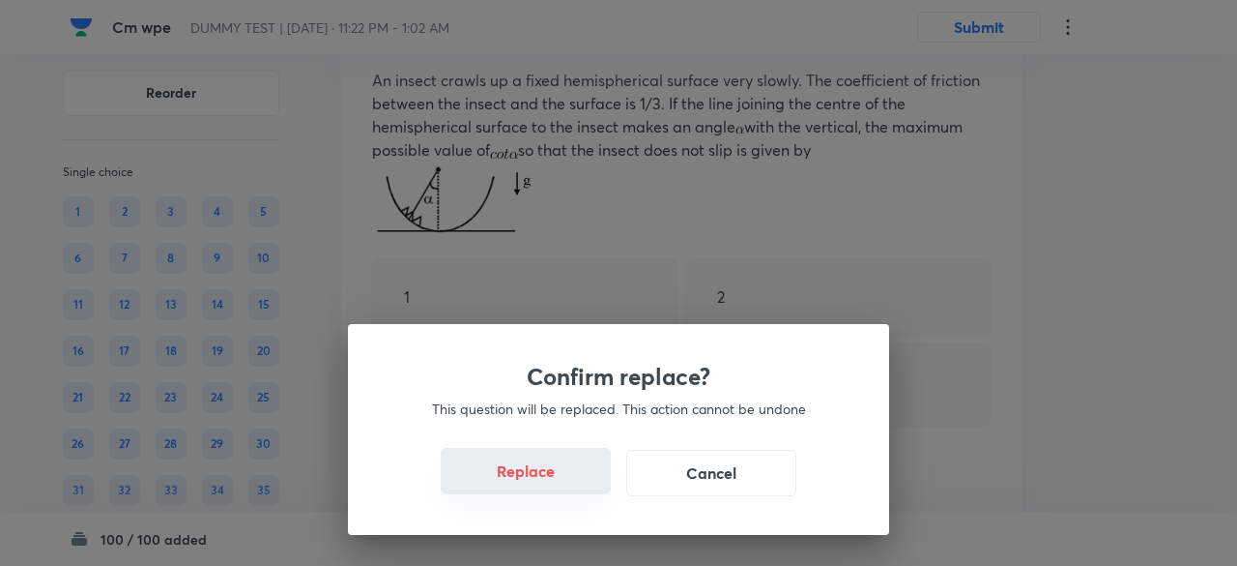
click at [530, 482] on button "Replace" at bounding box center [526, 471] width 170 height 46
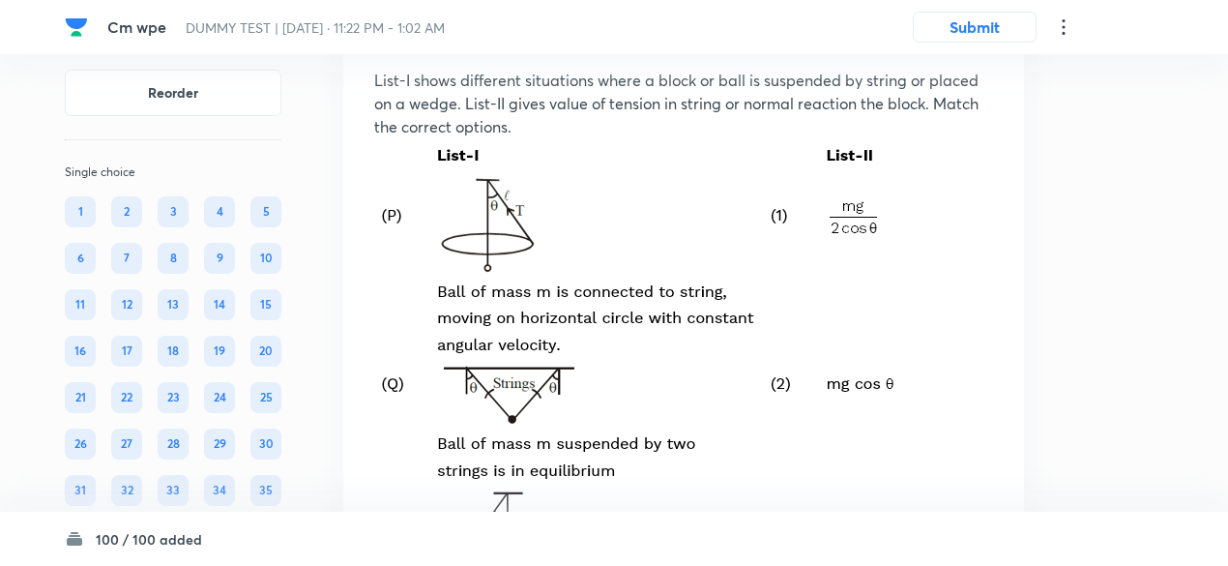
click at [982, 42] on icon at bounding box center [982, 31] width 19 height 19
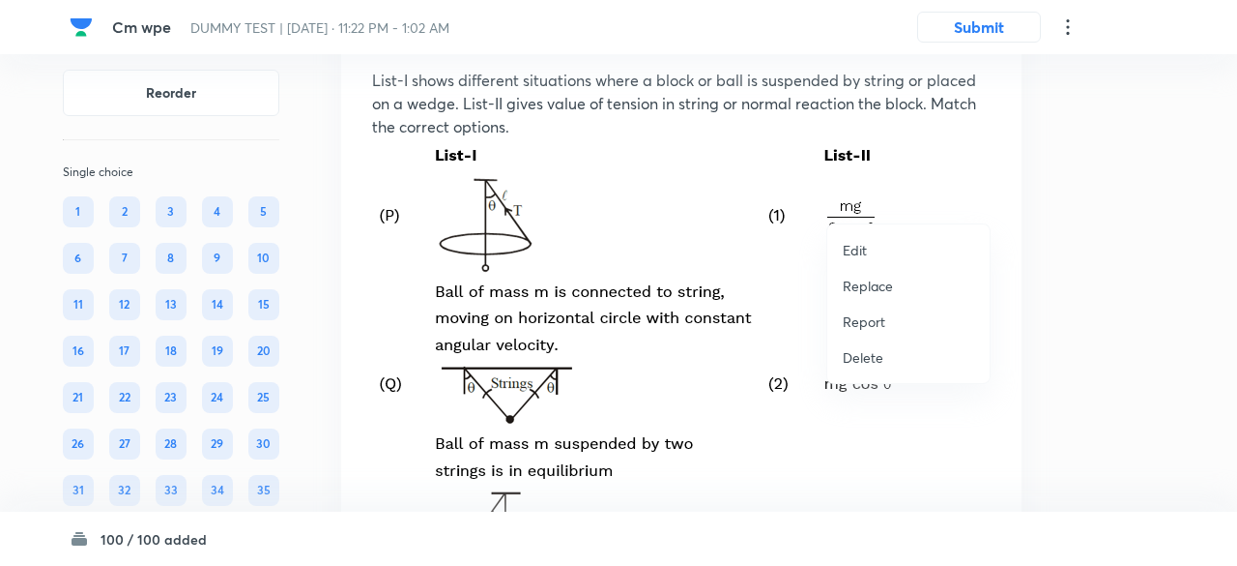
click at [860, 288] on p "Replace" at bounding box center [868, 286] width 50 height 20
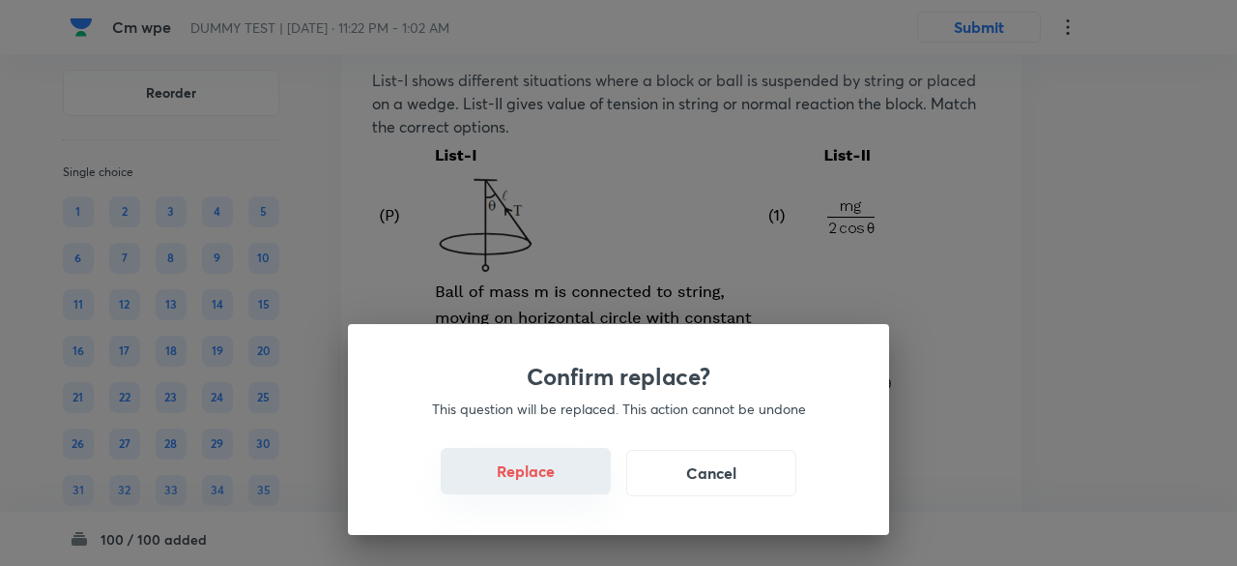
click at [552, 483] on button "Replace" at bounding box center [526, 471] width 170 height 46
click at [552, 483] on button "Replace" at bounding box center [526, 473] width 170 height 46
click at [552, 483] on button "Replace" at bounding box center [526, 471] width 170 height 46
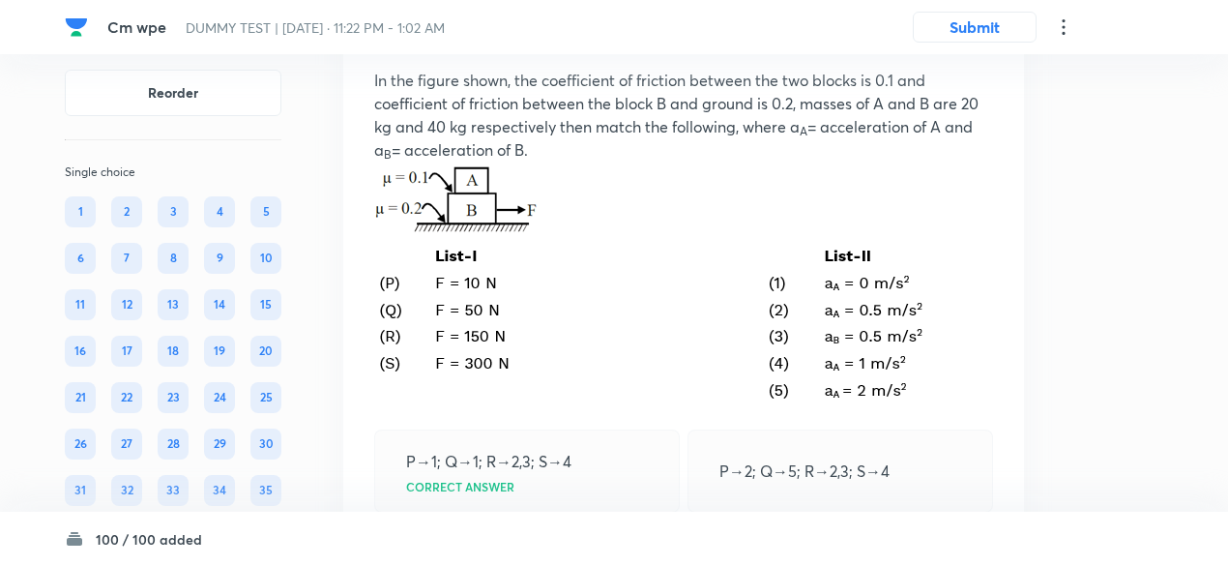
click at [984, 42] on icon at bounding box center [982, 31] width 19 height 19
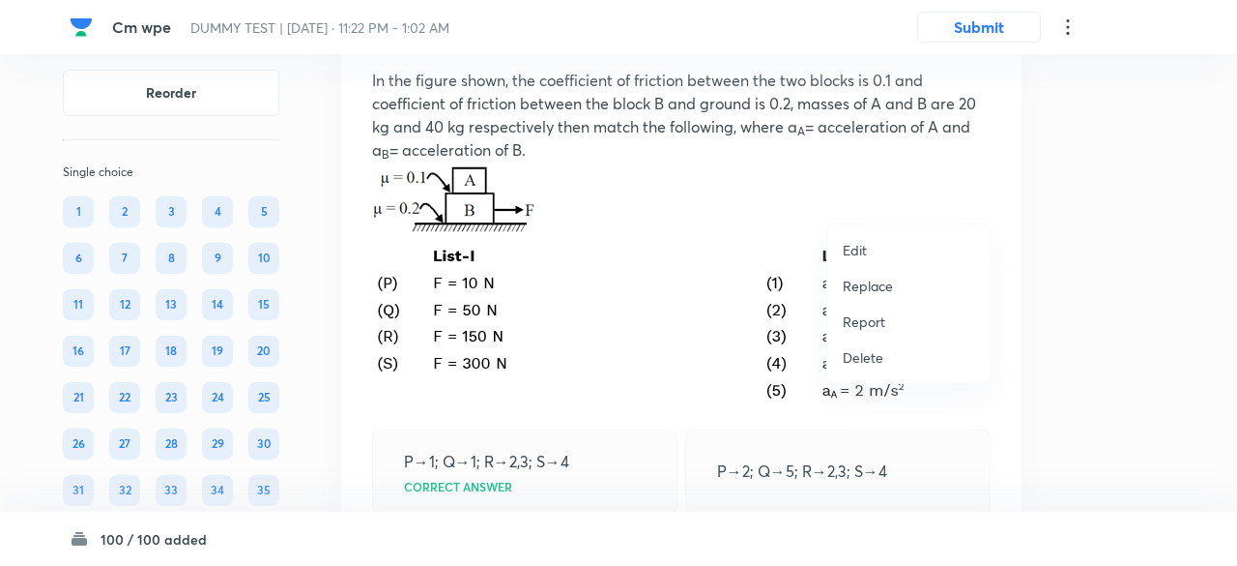
click at [868, 281] on p "Replace" at bounding box center [868, 286] width 50 height 20
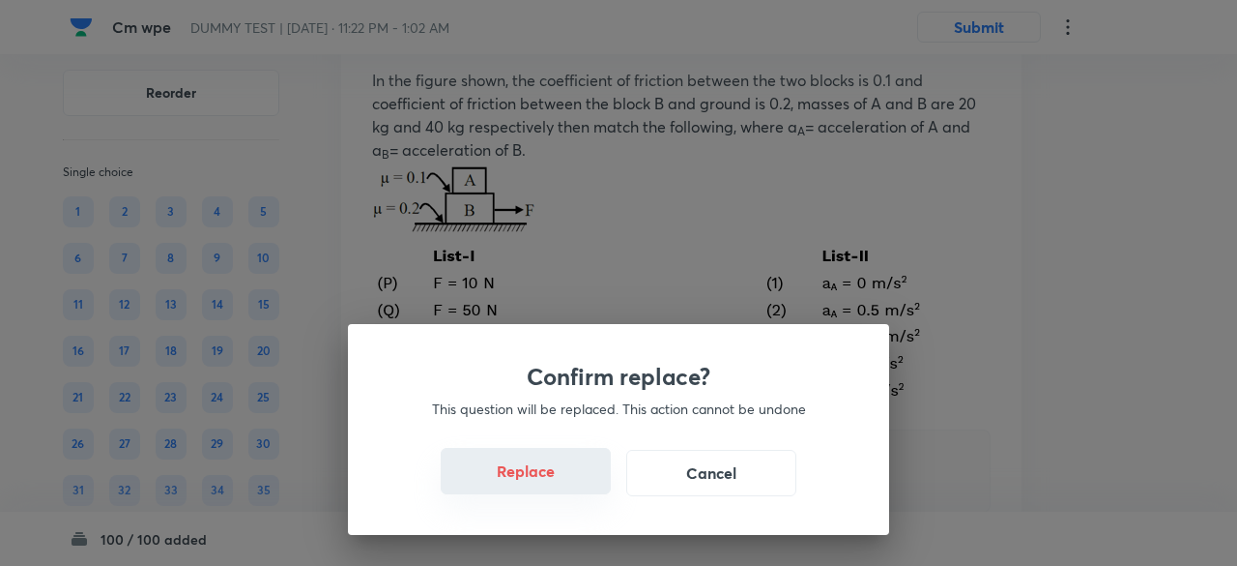
click at [566, 480] on button "Replace" at bounding box center [526, 471] width 170 height 46
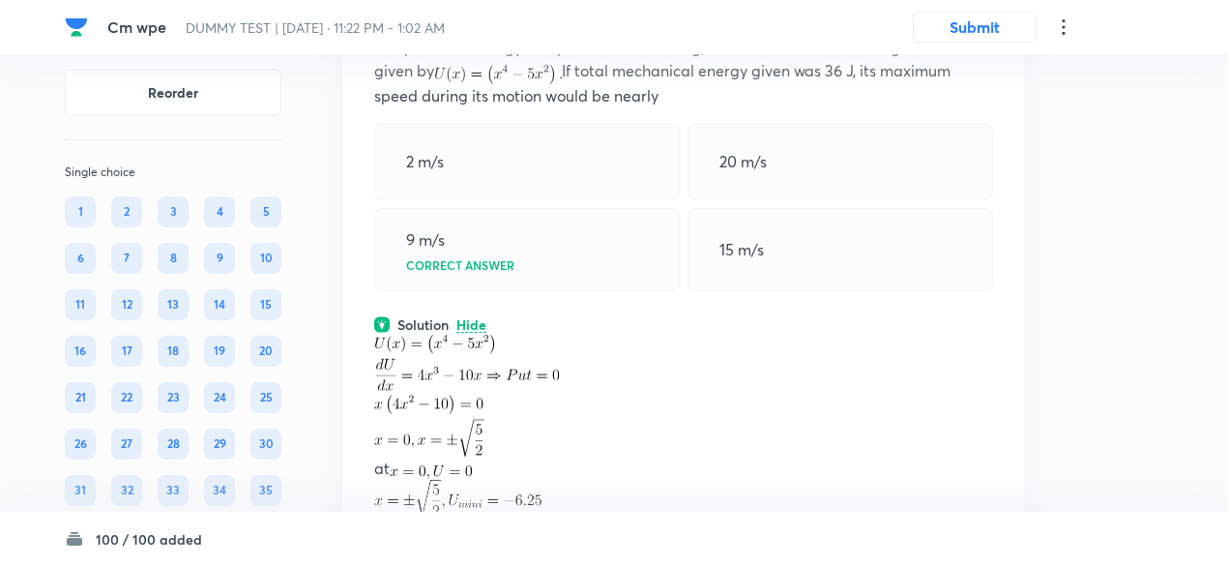
scroll to position [43034, 0]
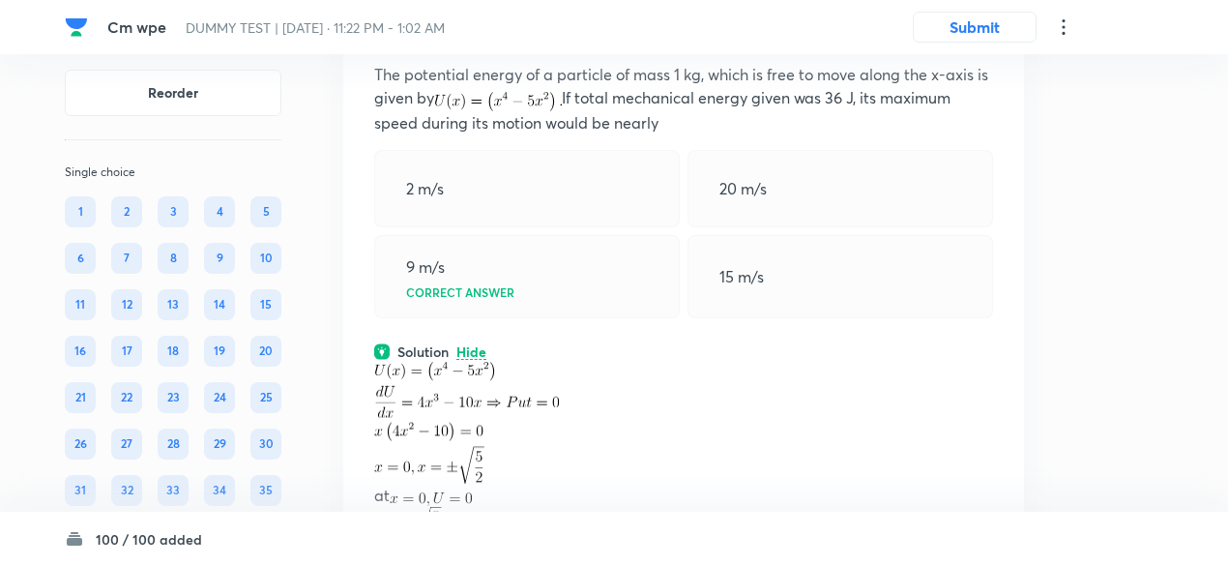
click at [992, 36] on icon at bounding box center [982, 25] width 19 height 19
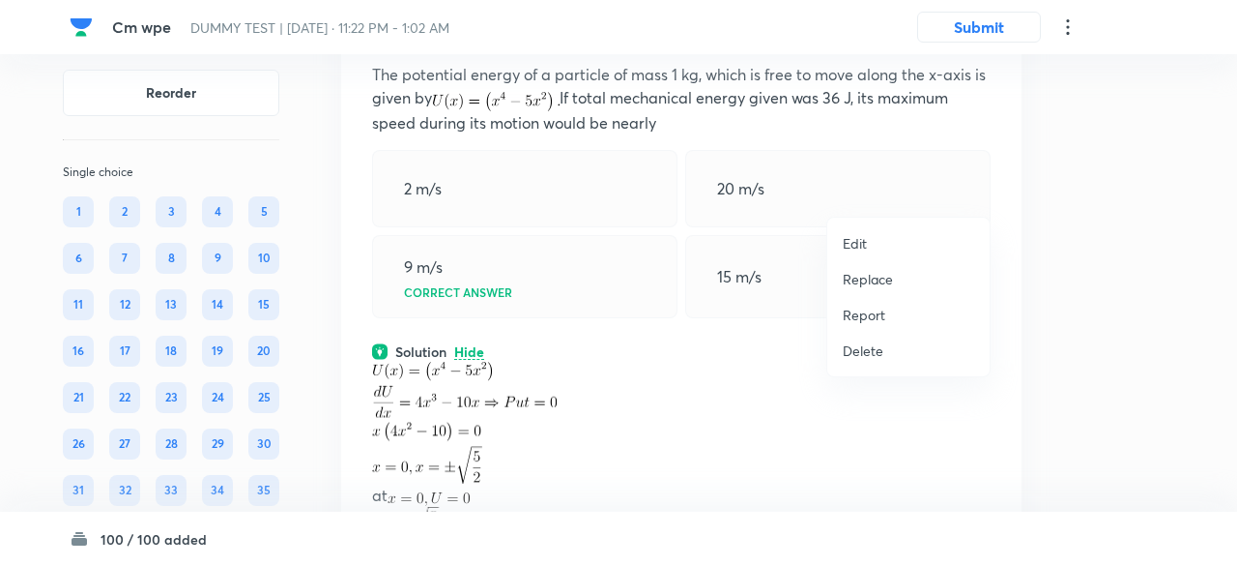
click at [872, 278] on p "Replace" at bounding box center [868, 279] width 50 height 20
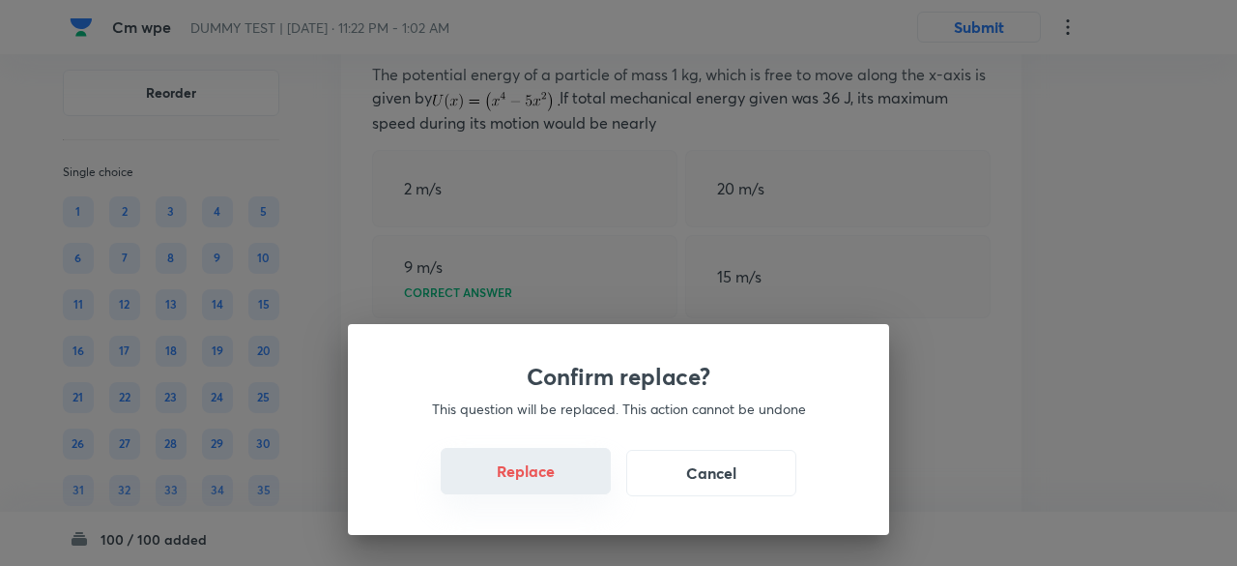
click at [546, 482] on button "Replace" at bounding box center [526, 471] width 170 height 46
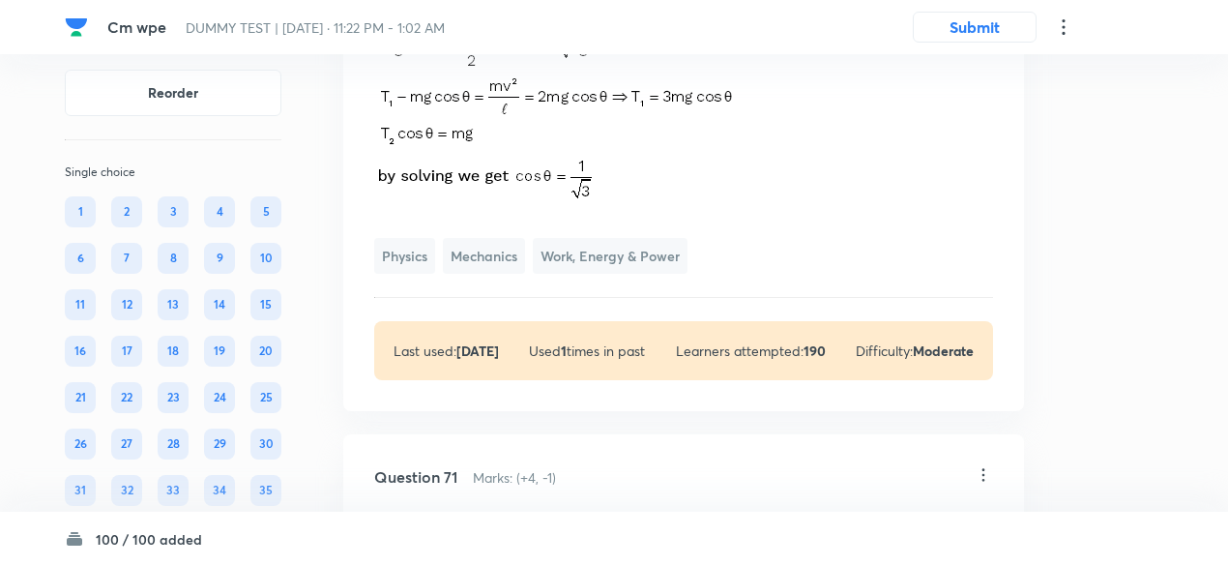
scroll to position [43790, 0]
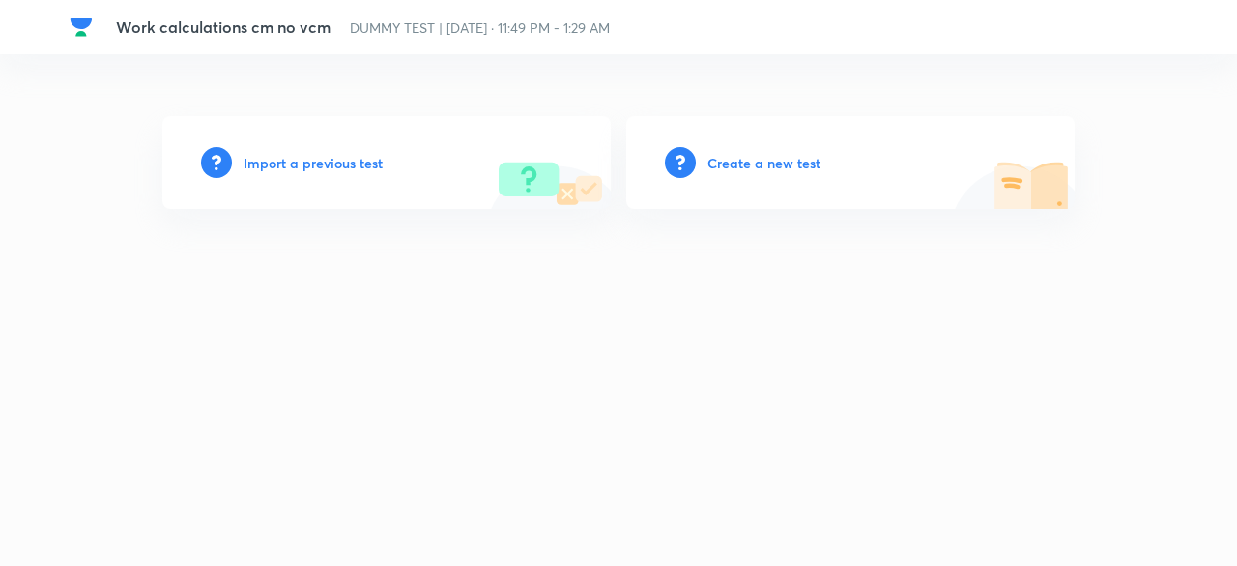
click at [754, 161] on h6 "Create a new test" at bounding box center [764, 163] width 113 height 20
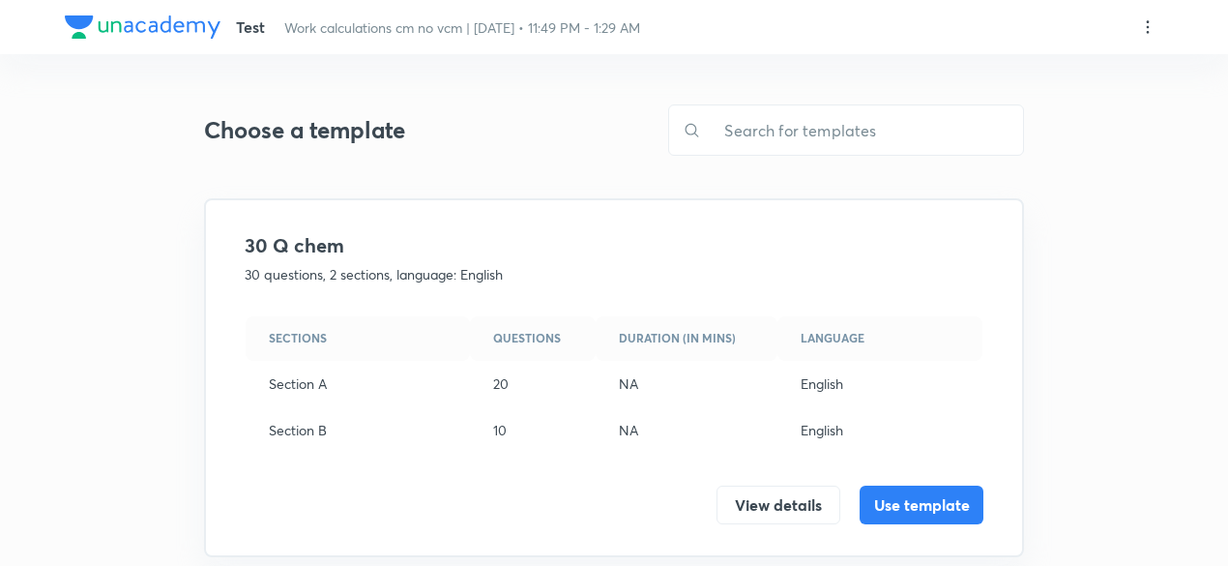
scroll to position [577, 0]
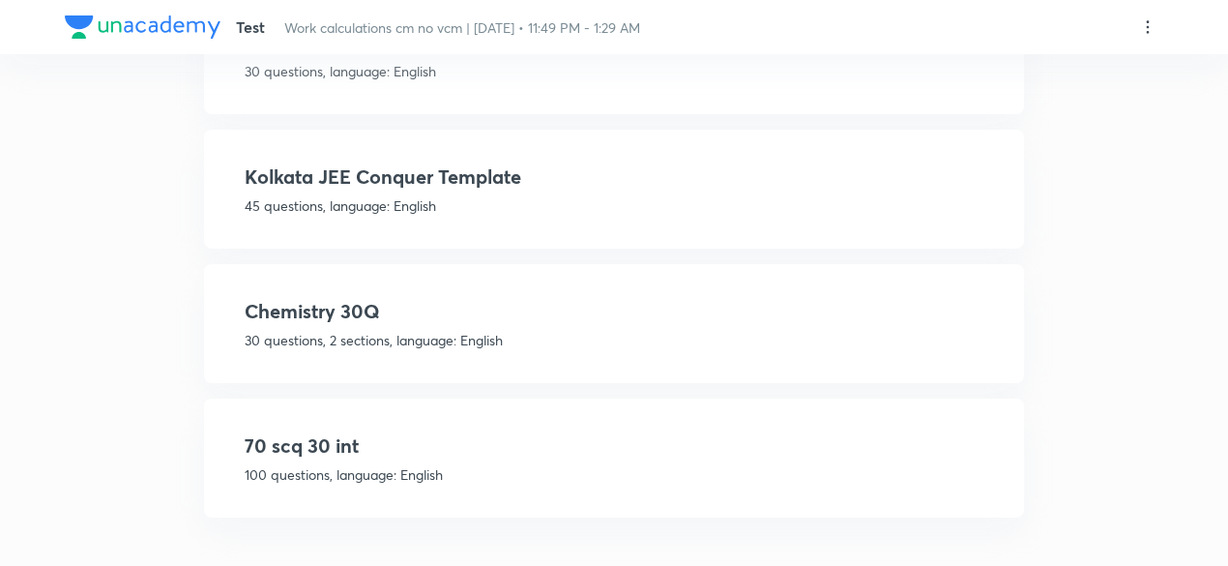
click at [828, 465] on p "100 questions, language: English" at bounding box center [614, 474] width 739 height 20
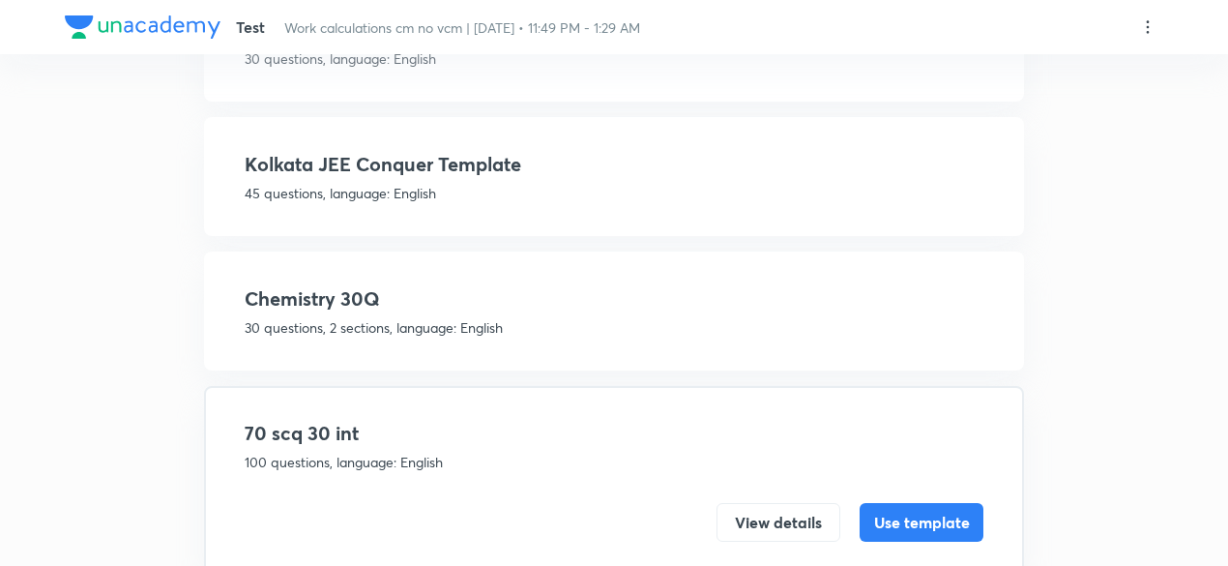
scroll to position [338, 0]
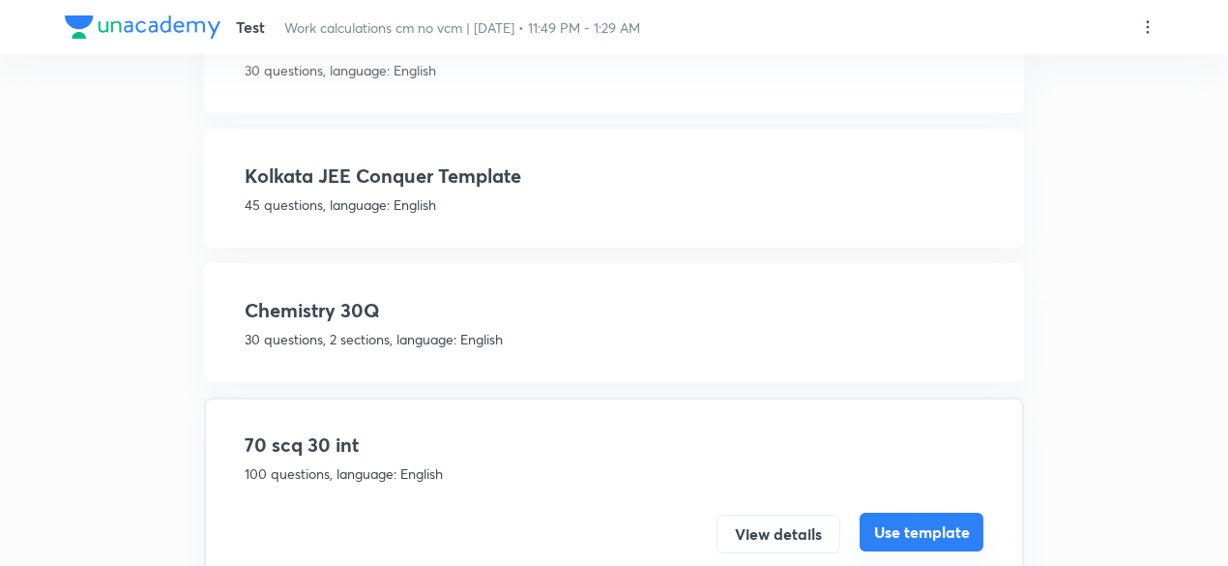
click at [931, 538] on button "Use template" at bounding box center [921, 531] width 124 height 39
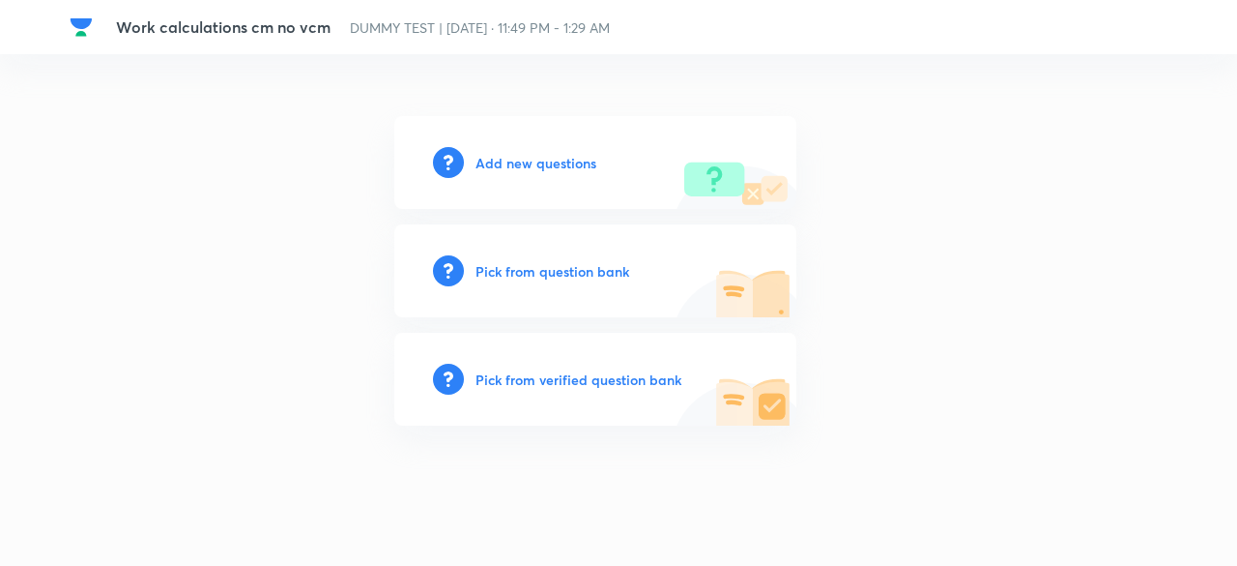
click at [756, 421] on div "Pick from verified question bank" at bounding box center [595, 379] width 402 height 93
click at [646, 376] on h6 "Pick from verified question bank" at bounding box center [579, 379] width 206 height 20
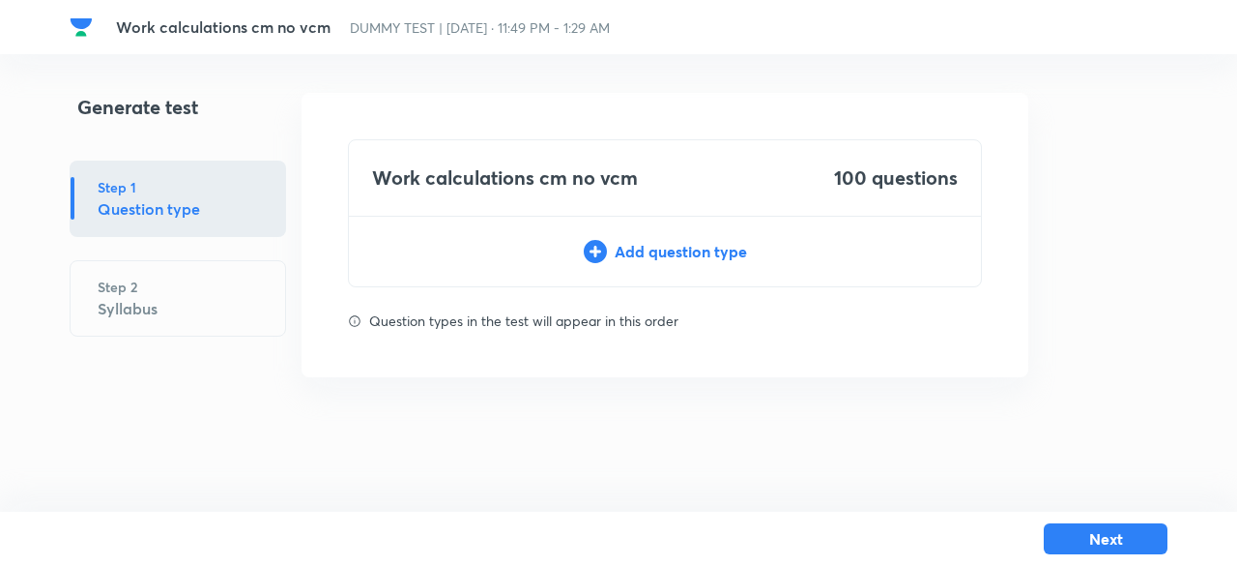
click at [662, 247] on div "Add question type" at bounding box center [665, 251] width 632 height 23
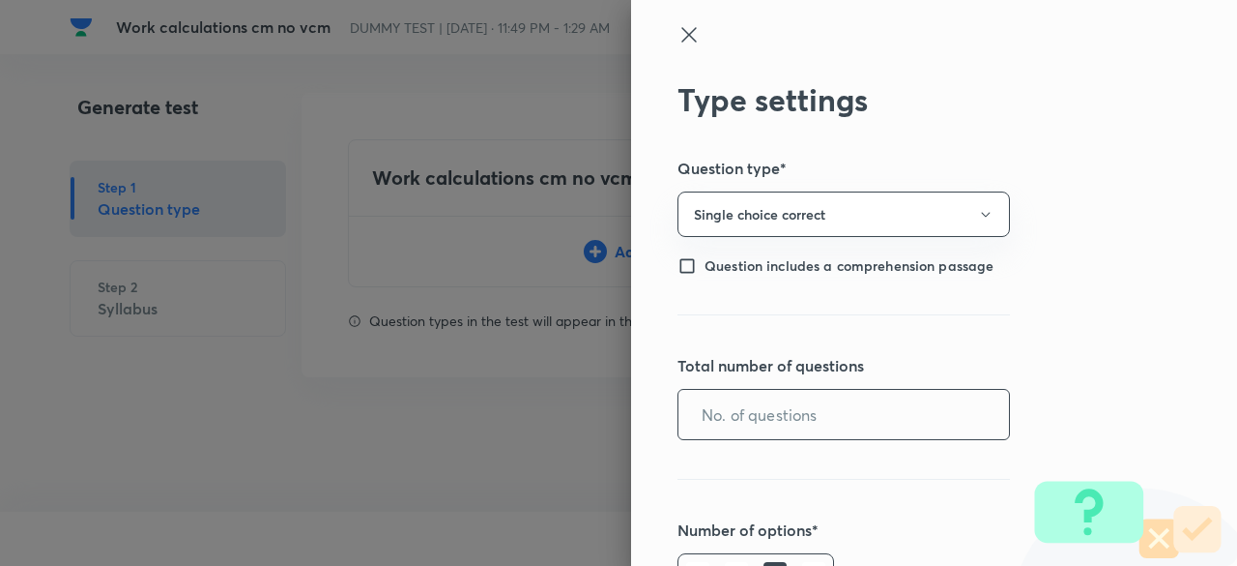
click at [833, 422] on input "text" at bounding box center [844, 414] width 331 height 49
type input "70"
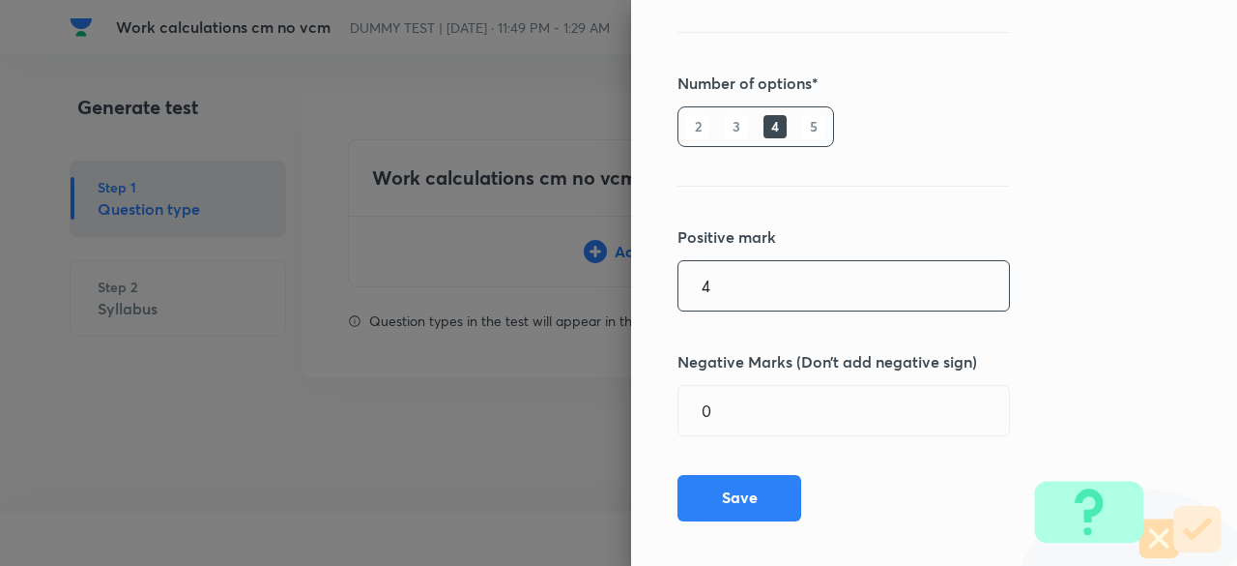
type input "4"
type input "1"
click at [760, 503] on button "Save" at bounding box center [740, 496] width 124 height 46
type input "1"
type input "0"
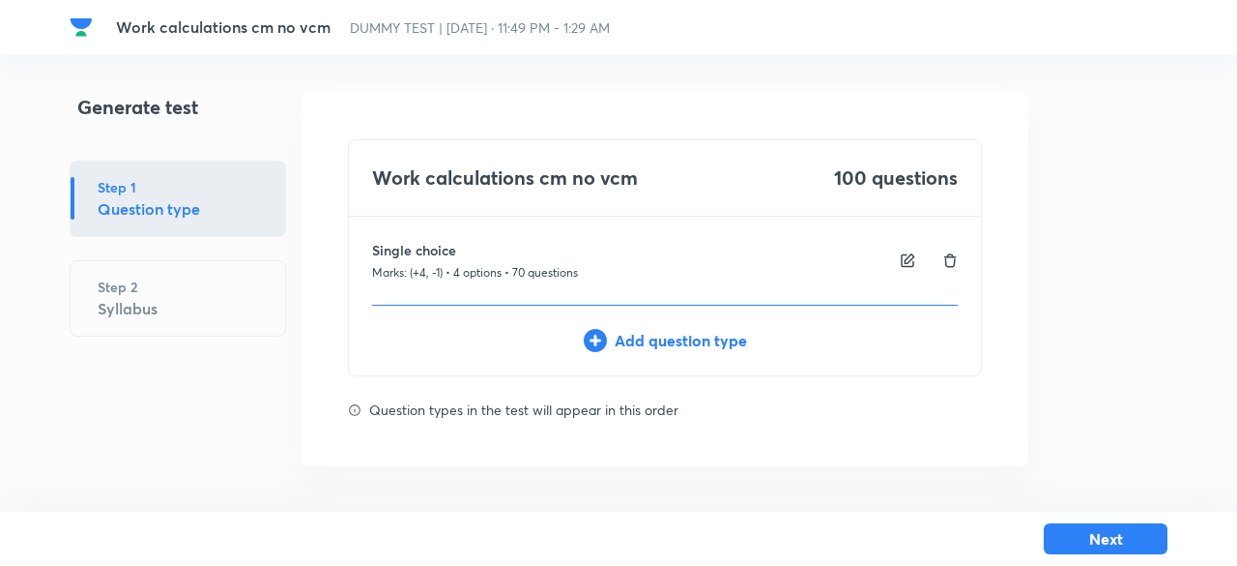
click at [717, 336] on div "Add question type" at bounding box center [665, 340] width 632 height 23
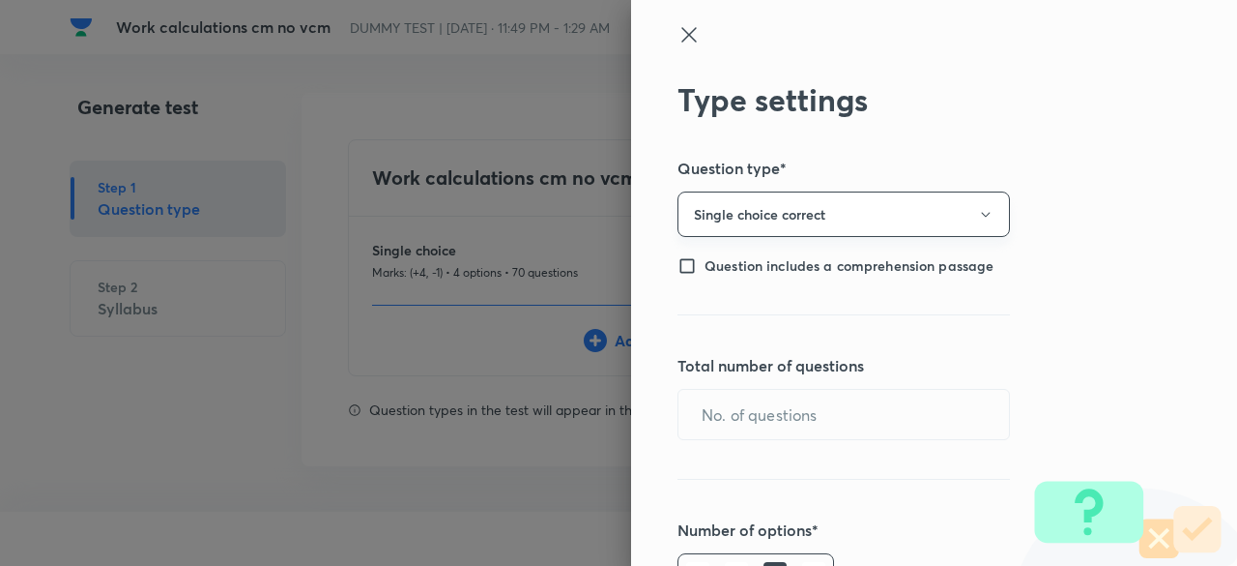
click at [744, 200] on button "Single choice correct" at bounding box center [844, 213] width 333 height 45
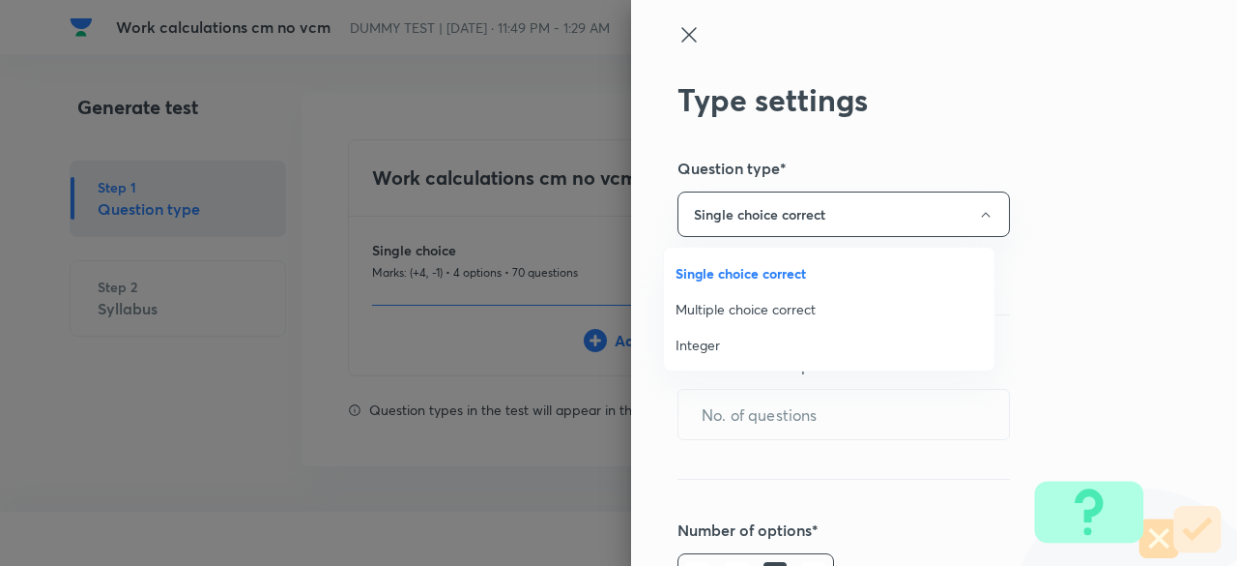
click at [709, 339] on span "Integer" at bounding box center [829, 344] width 307 height 20
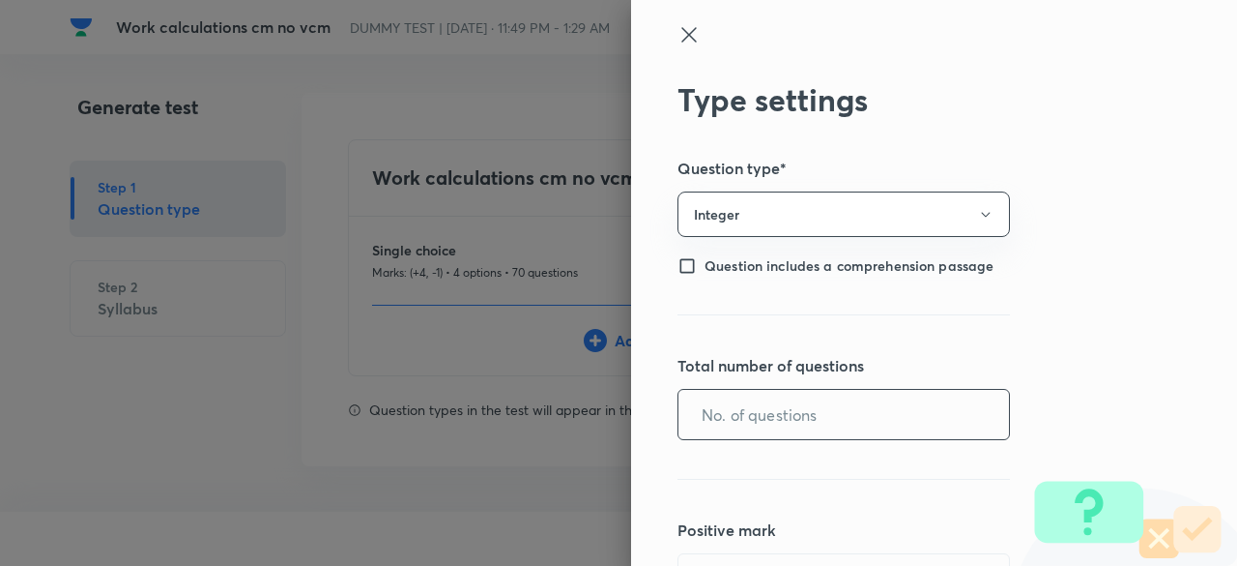
click at [721, 428] on input "text" at bounding box center [844, 414] width 331 height 49
type input "30"
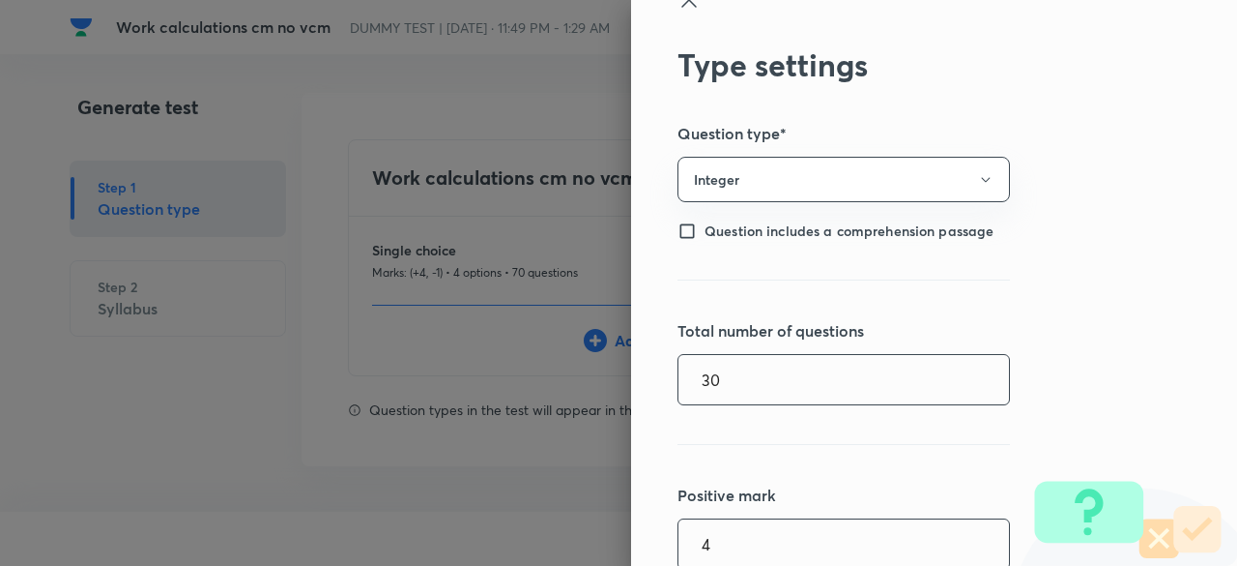
type input "4"
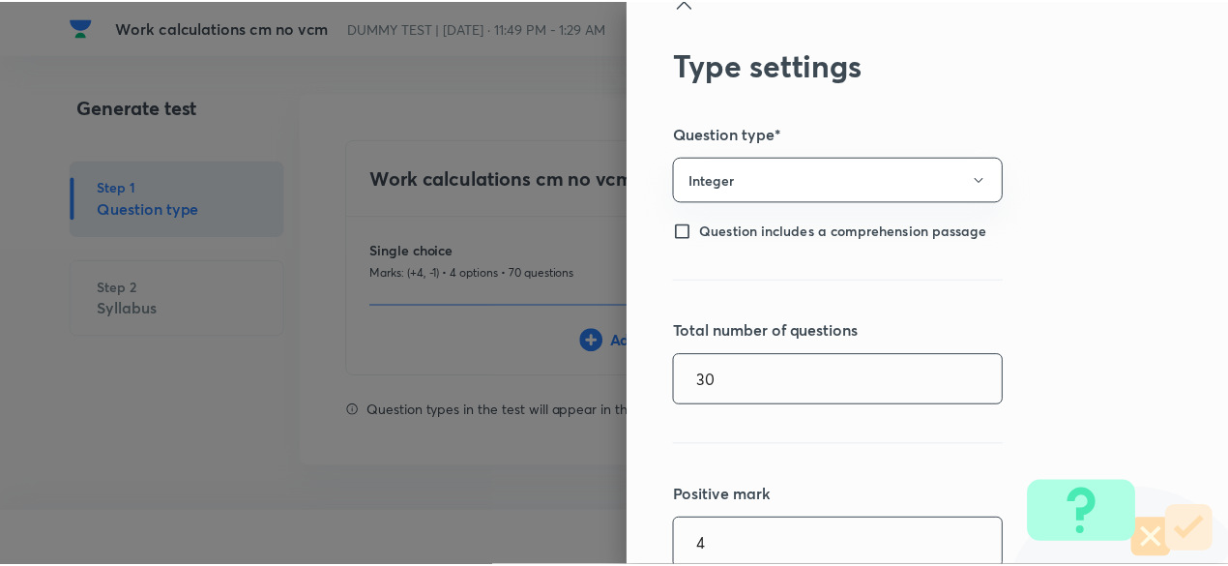
scroll to position [307, 0]
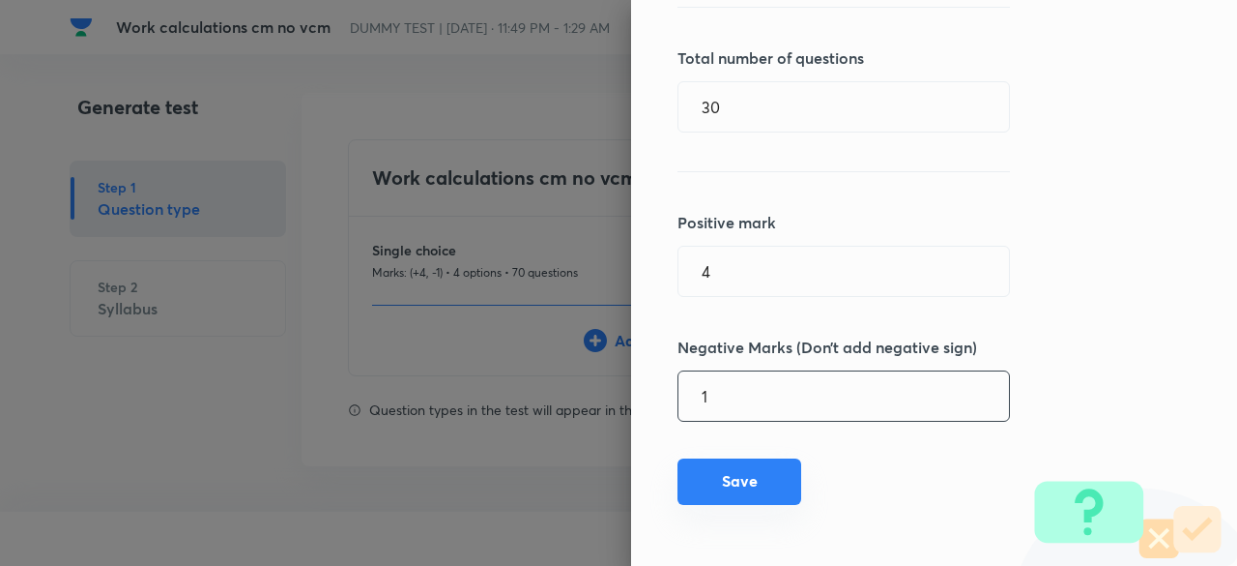
type input "1"
click at [719, 494] on button "Save" at bounding box center [740, 481] width 124 height 46
type input "1"
type input "0"
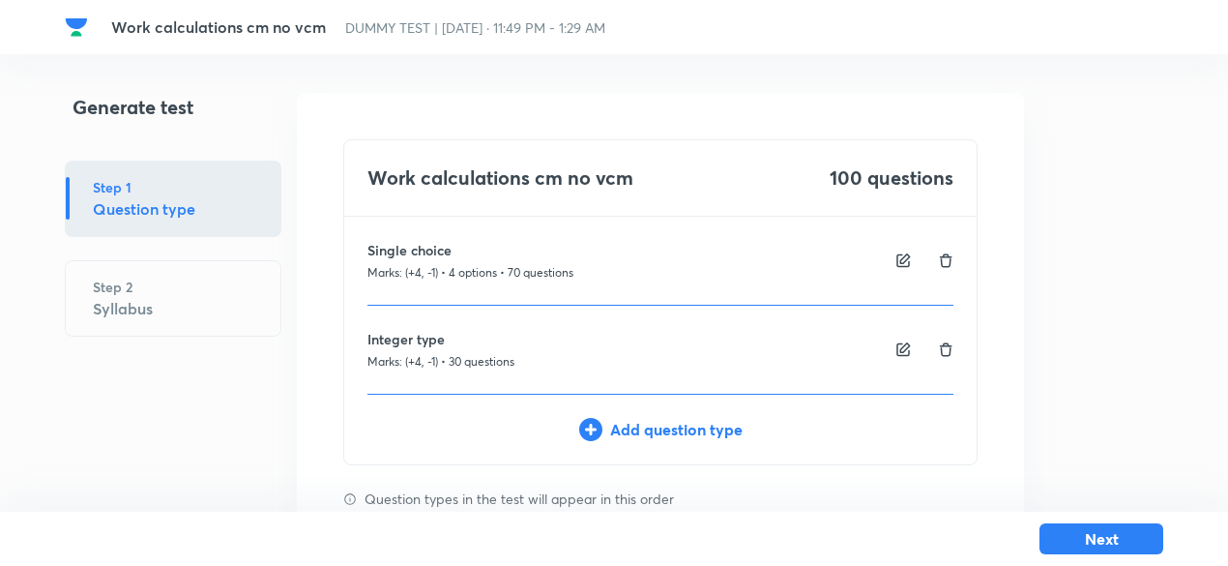
scroll to position [81, 0]
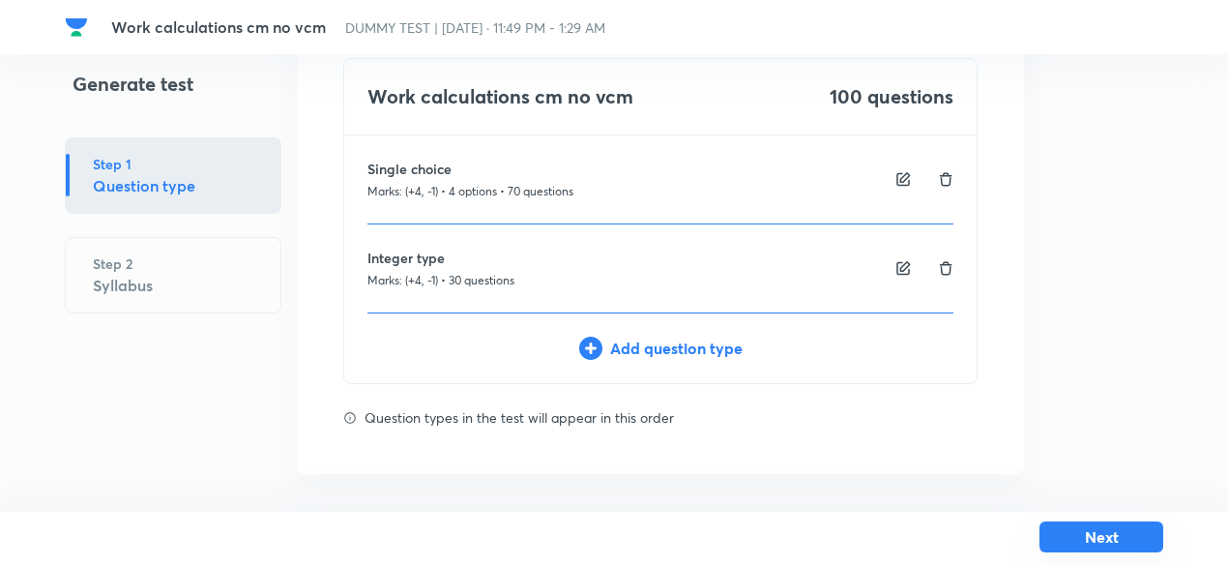
click at [1102, 537] on button "Next" at bounding box center [1101, 536] width 124 height 31
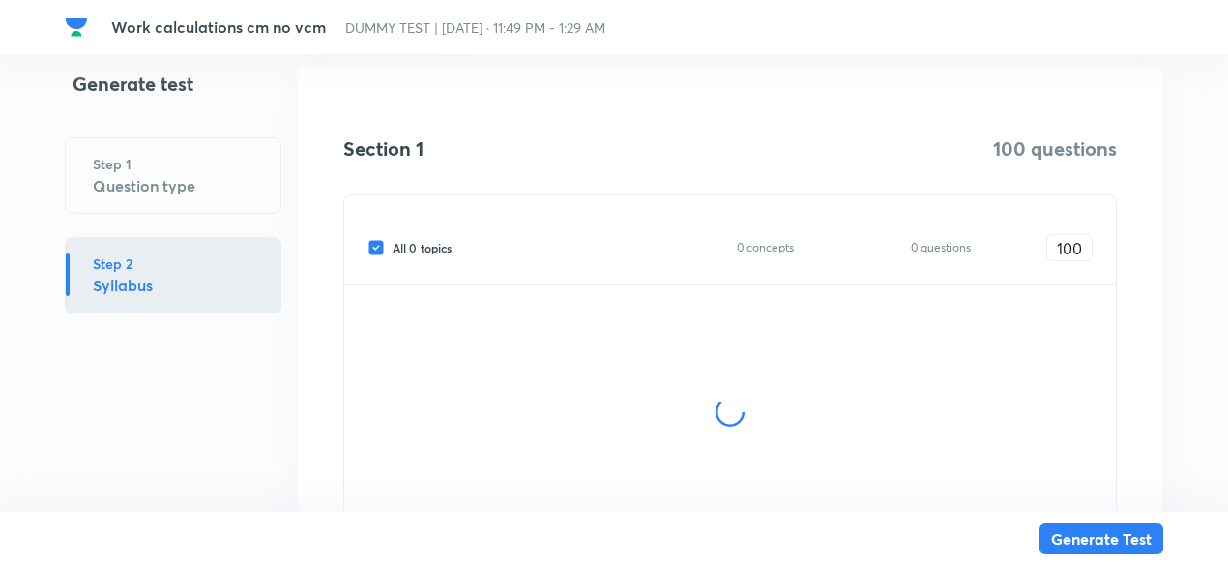
scroll to position [272, 0]
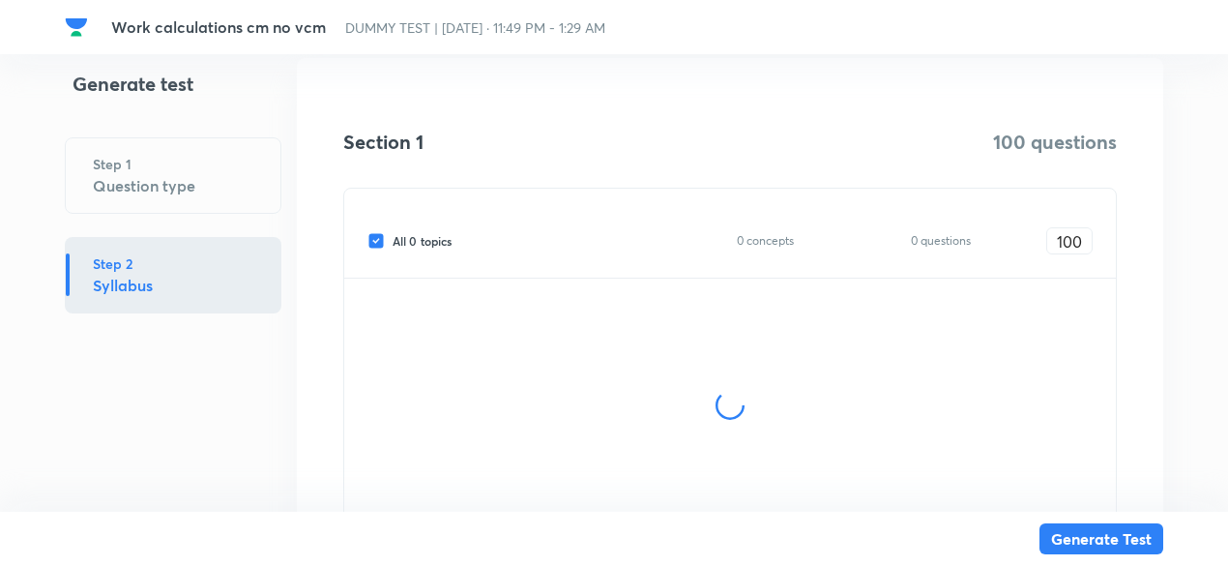
click at [421, 238] on span "All 0 topics" at bounding box center [421, 240] width 59 height 17
click at [392, 238] on input "All 0 topics" at bounding box center [379, 240] width 25 height 17
checkbox input "false"
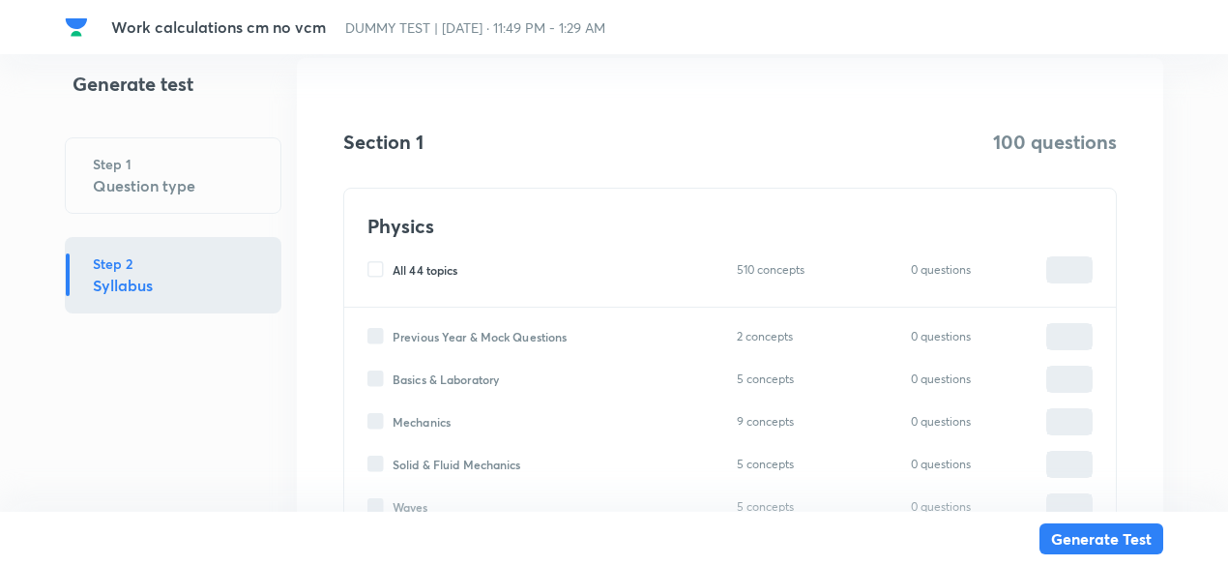
type input "0"
click at [429, 417] on span "Mechanics" at bounding box center [421, 421] width 58 height 17
click at [392, 417] on input "Mechanics" at bounding box center [379, 421] width 25 height 17
checkbox input "true"
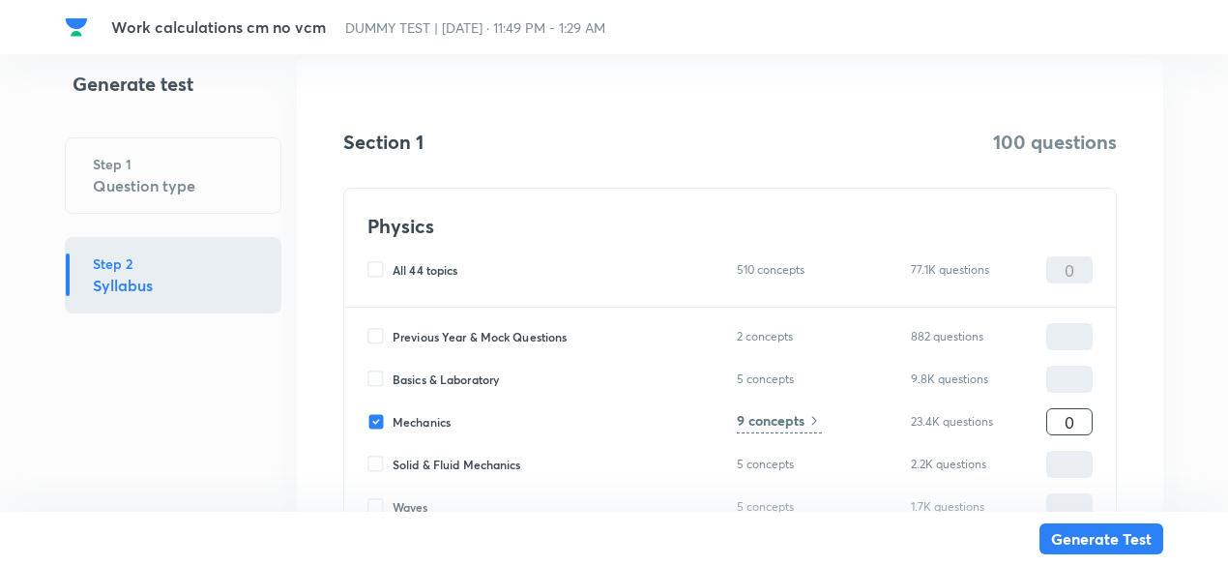
click at [1056, 415] on input "0" at bounding box center [1069, 422] width 44 height 34
type input "1"
type input "10"
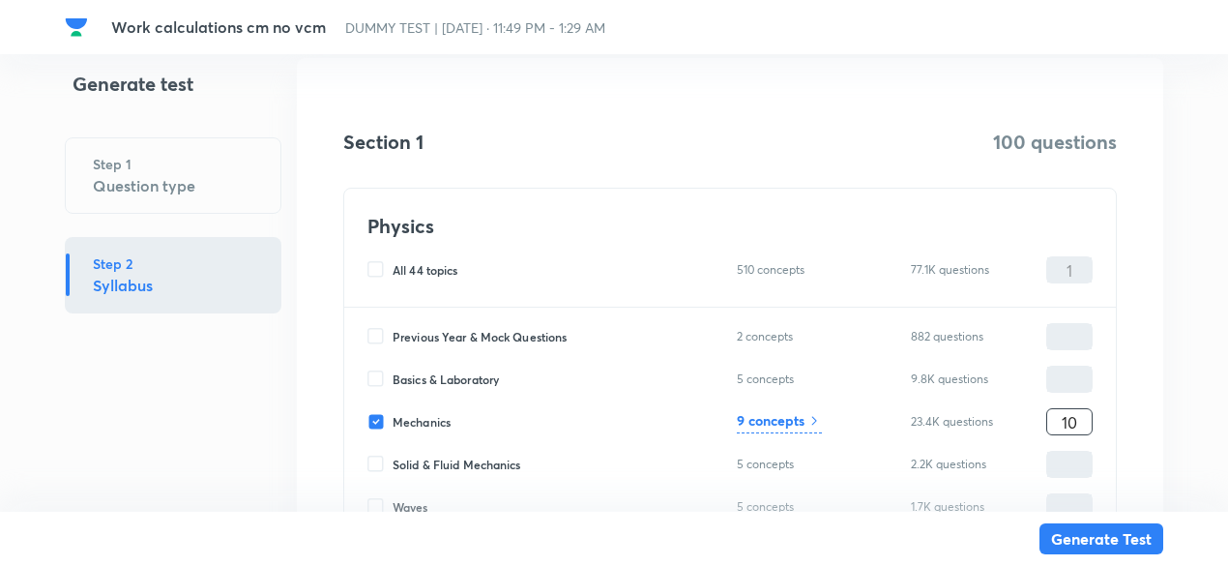
type input "10"
type input "100"
click at [804, 418] on h6 "9 concepts" at bounding box center [771, 420] width 68 height 20
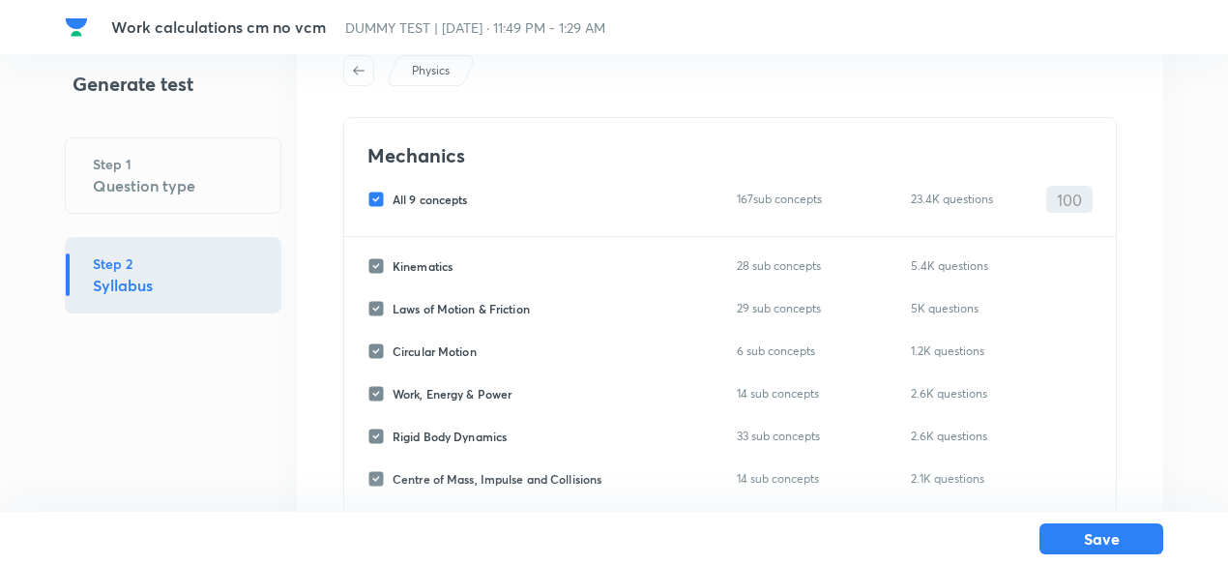
scroll to position [56, 0]
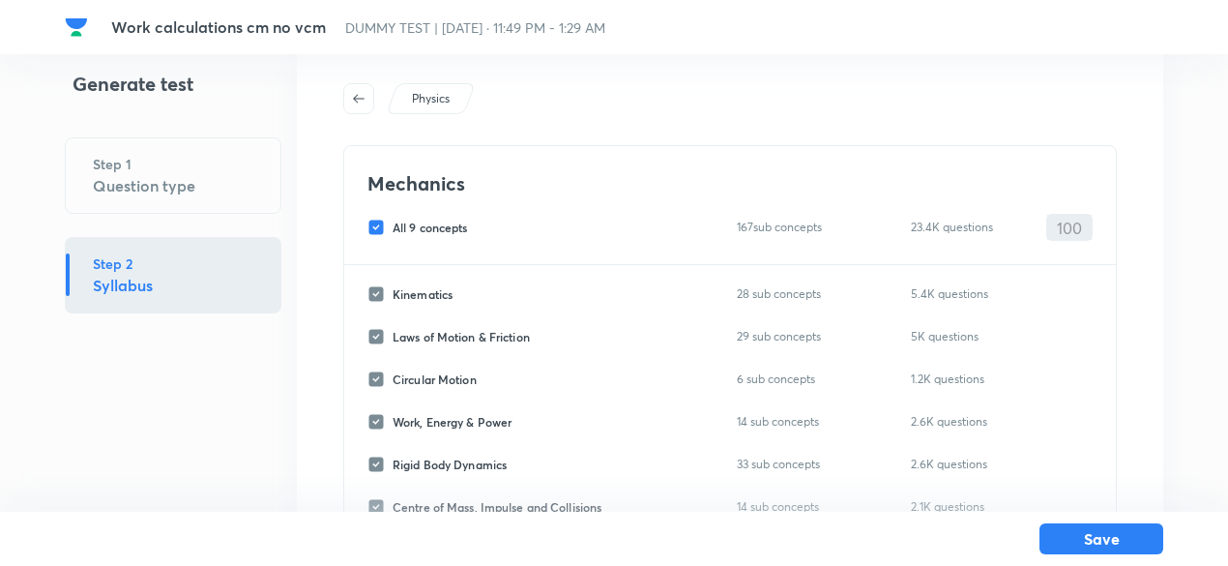
click at [421, 223] on span "All 9 concepts" at bounding box center [429, 226] width 75 height 17
click at [392, 223] on input "All 9 concepts" at bounding box center [379, 226] width 25 height 17
checkbox input "false"
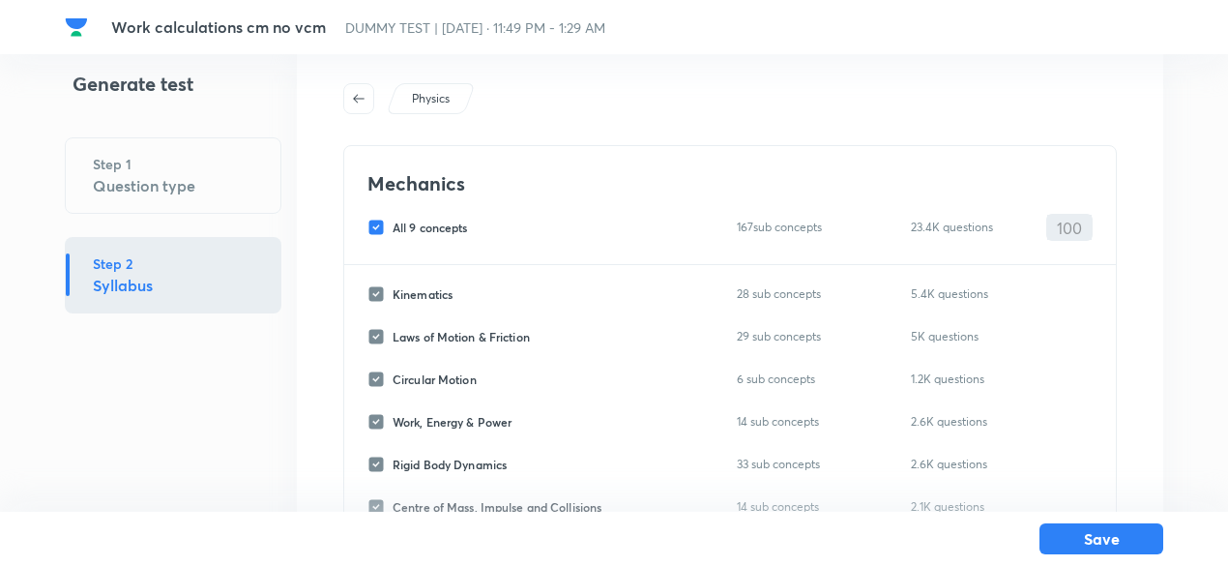
checkbox input "false"
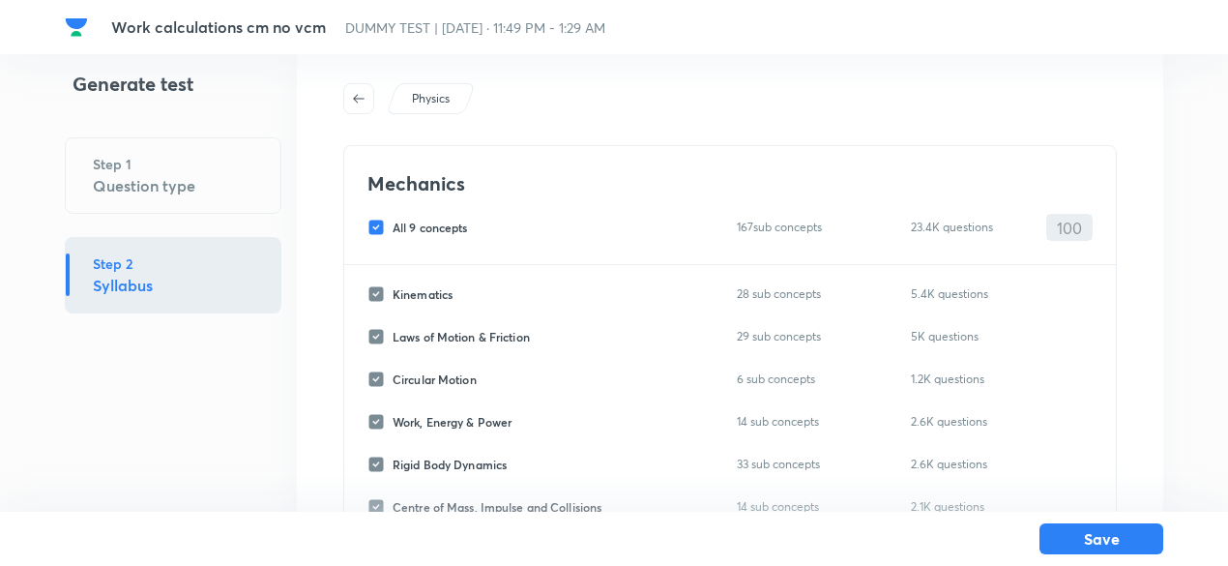
checkbox input "false"
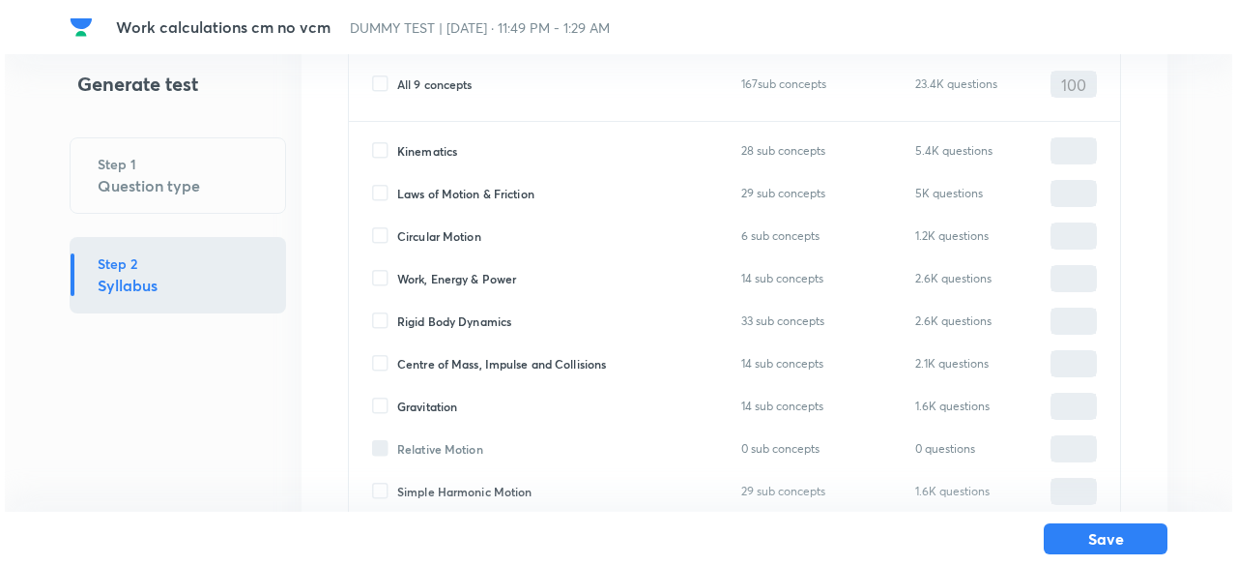
scroll to position [214, 0]
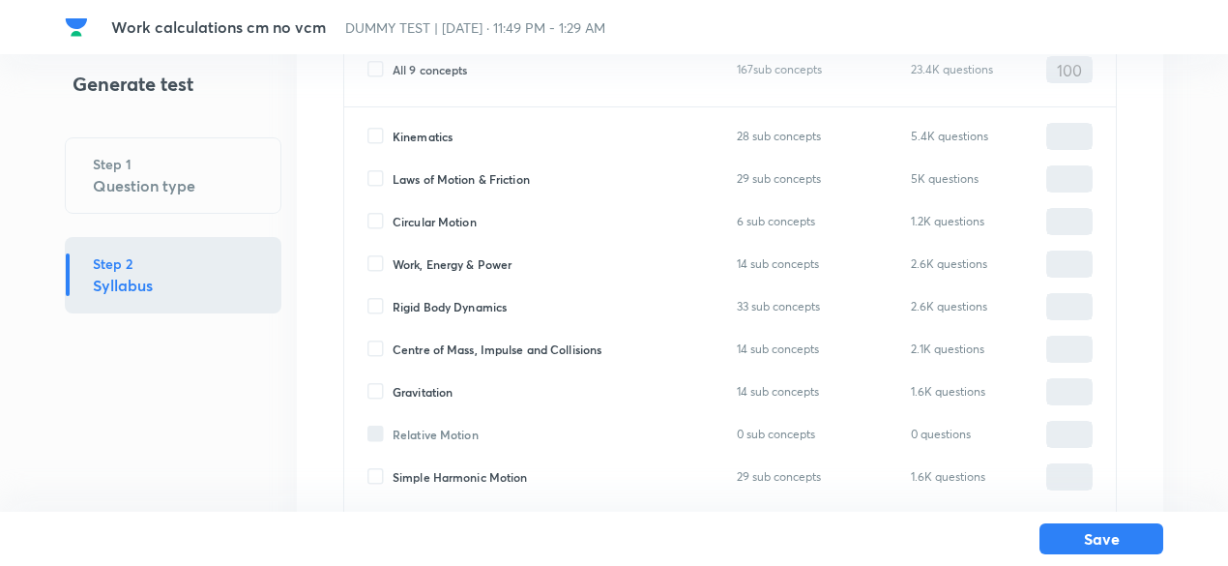
click at [484, 258] on span "Work, Energy & Power" at bounding box center [451, 263] width 119 height 17
click at [392, 258] on input "Work, Energy & Power" at bounding box center [379, 263] width 25 height 17
checkbox input "true"
type input "0"
click at [455, 221] on span "Circular Motion" at bounding box center [434, 221] width 84 height 17
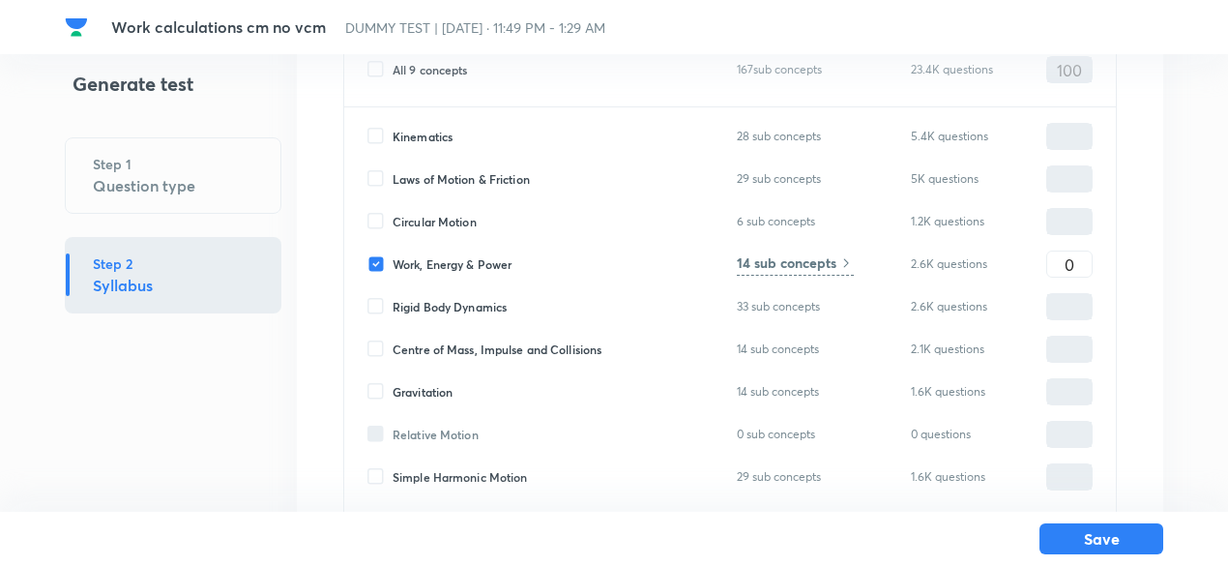
click at [392, 221] on input "Circular Motion" at bounding box center [379, 221] width 25 height 17
checkbox input "true"
click at [1063, 220] on input "0" at bounding box center [1069, 222] width 44 height 34
type input "50"
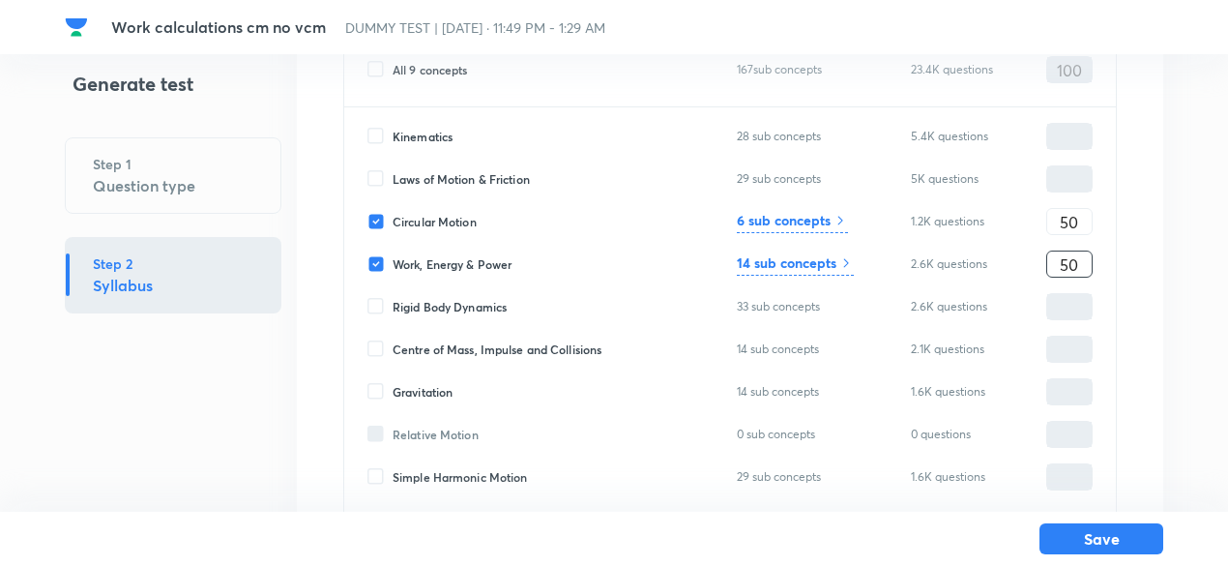
type input "50"
click at [824, 218] on h6 "6 sub concepts" at bounding box center [784, 220] width 94 height 20
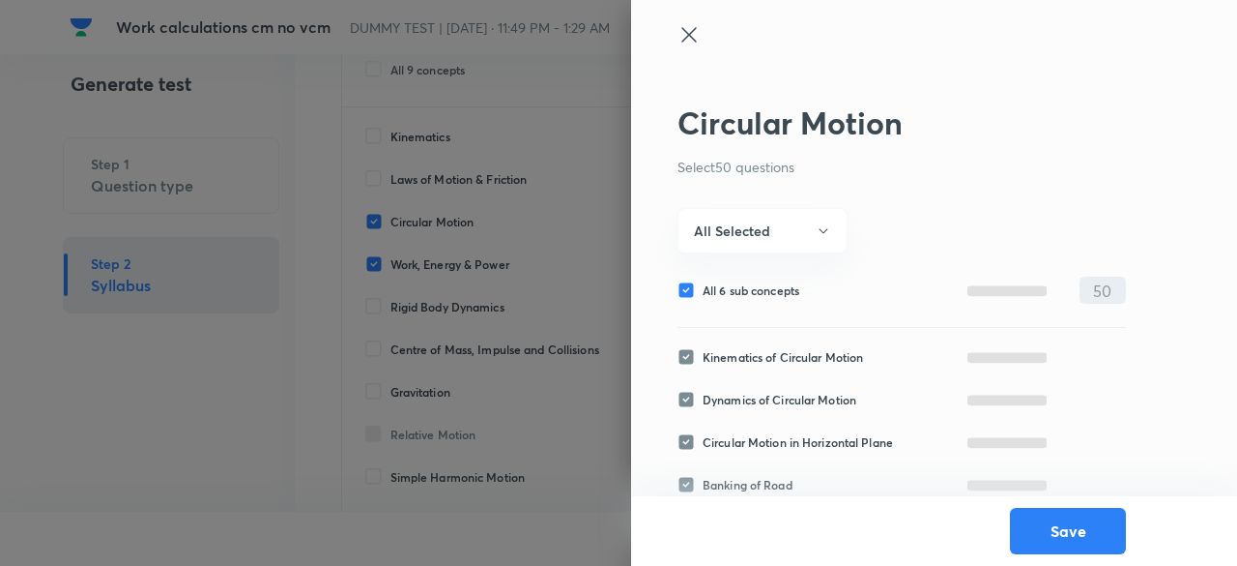
click at [743, 290] on span "All 6 sub concepts" at bounding box center [751, 289] width 97 height 17
click at [703, 290] on input "All 6 sub concepts" at bounding box center [690, 289] width 25 height 17
checkbox input "false"
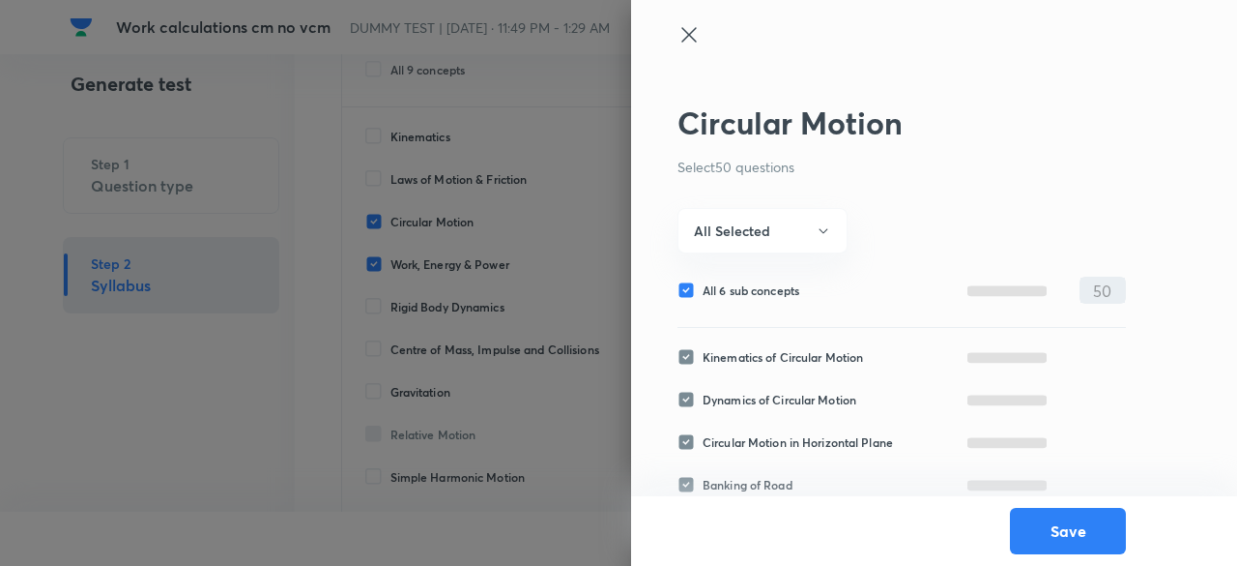
checkbox input "false"
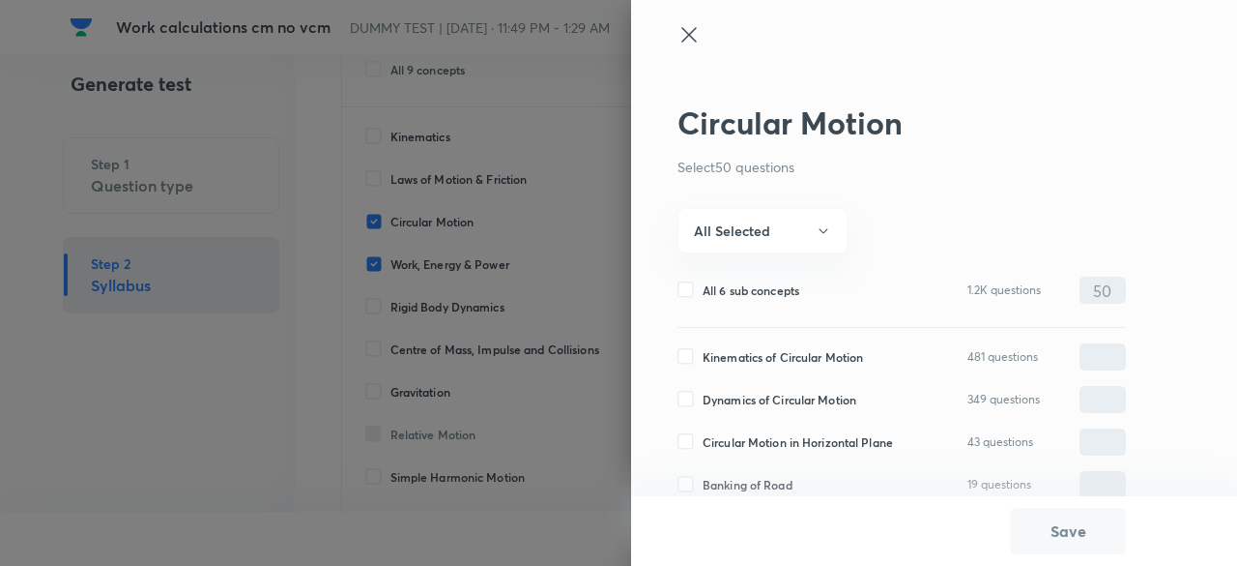
scroll to position [109, 0]
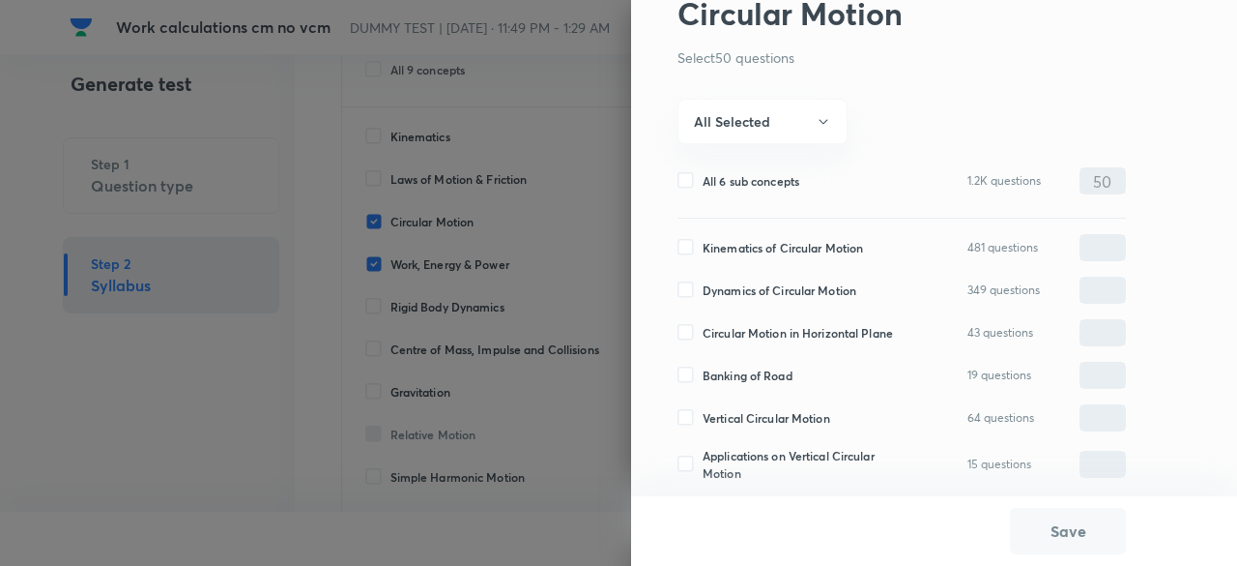
click at [733, 246] on span "Kinematics of Circular Motion" at bounding box center [783, 247] width 160 height 17
click at [703, 246] on input "Kinematics of Circular Motion" at bounding box center [690, 247] width 25 height 17
checkbox input "true"
type input "0"
click at [731, 287] on span "Dynamics of Circular Motion" at bounding box center [780, 289] width 154 height 17
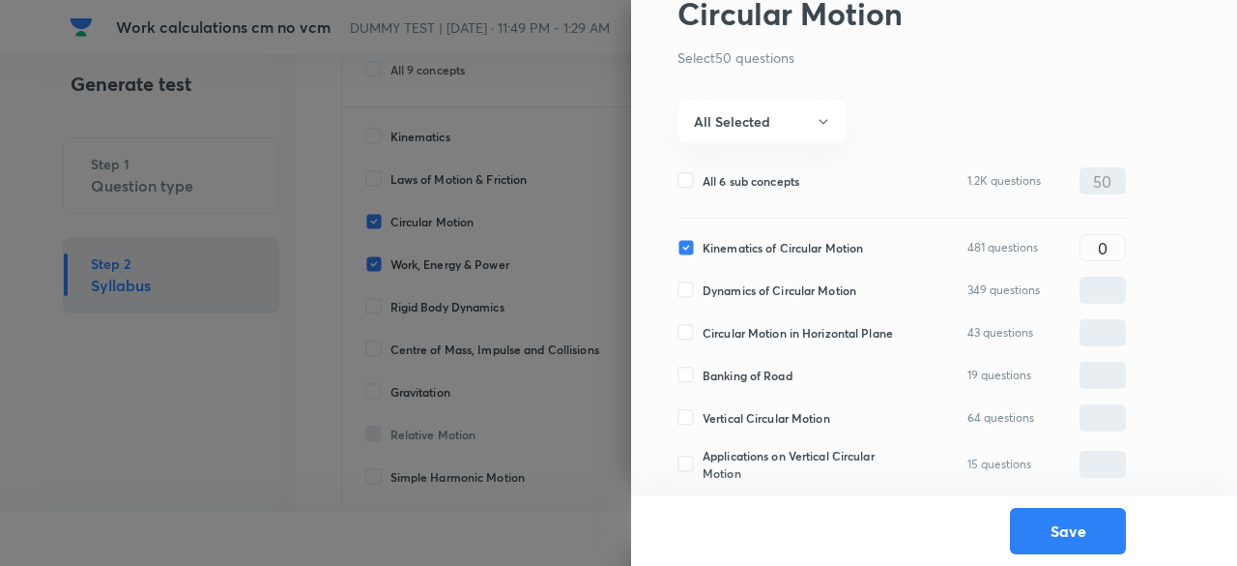
click at [703, 287] on input "Dynamics of Circular Motion" at bounding box center [690, 289] width 25 height 17
checkbox input "true"
type input "0"
click at [731, 335] on span "Circular Motion in Horizontal Plane" at bounding box center [798, 332] width 190 height 17
click at [703, 335] on input "Circular Motion in Horizontal Plane" at bounding box center [690, 332] width 25 height 17
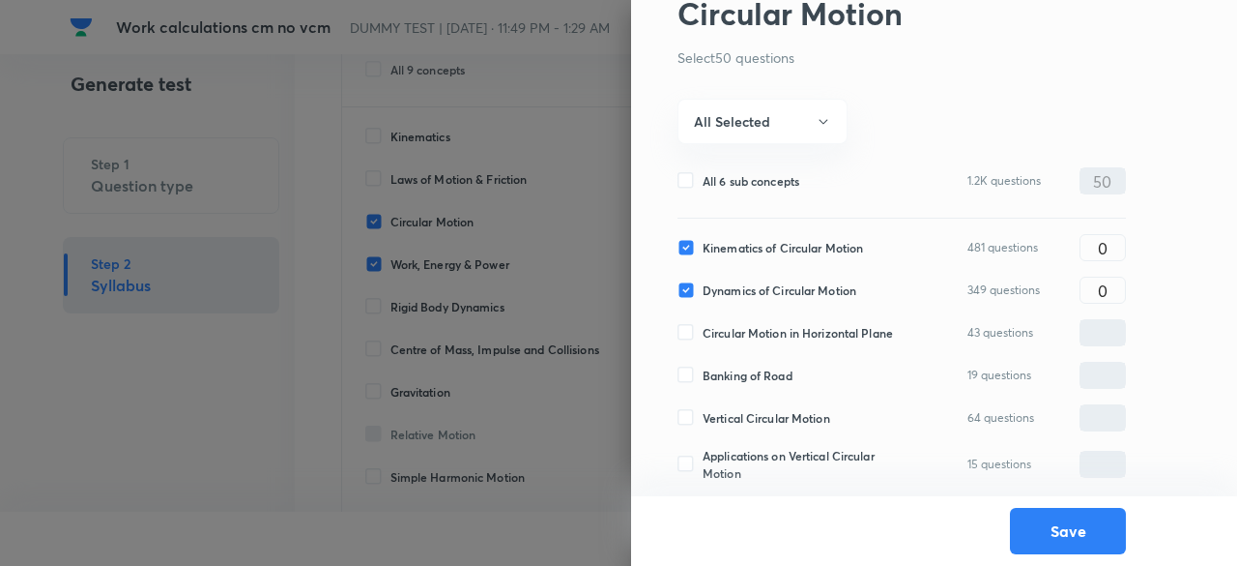
checkbox input "true"
type input "0"
click at [731, 373] on span "Banking of Road" at bounding box center [748, 374] width 90 height 17
click at [703, 373] on input "Banking of Road" at bounding box center [690, 374] width 25 height 17
checkbox input "true"
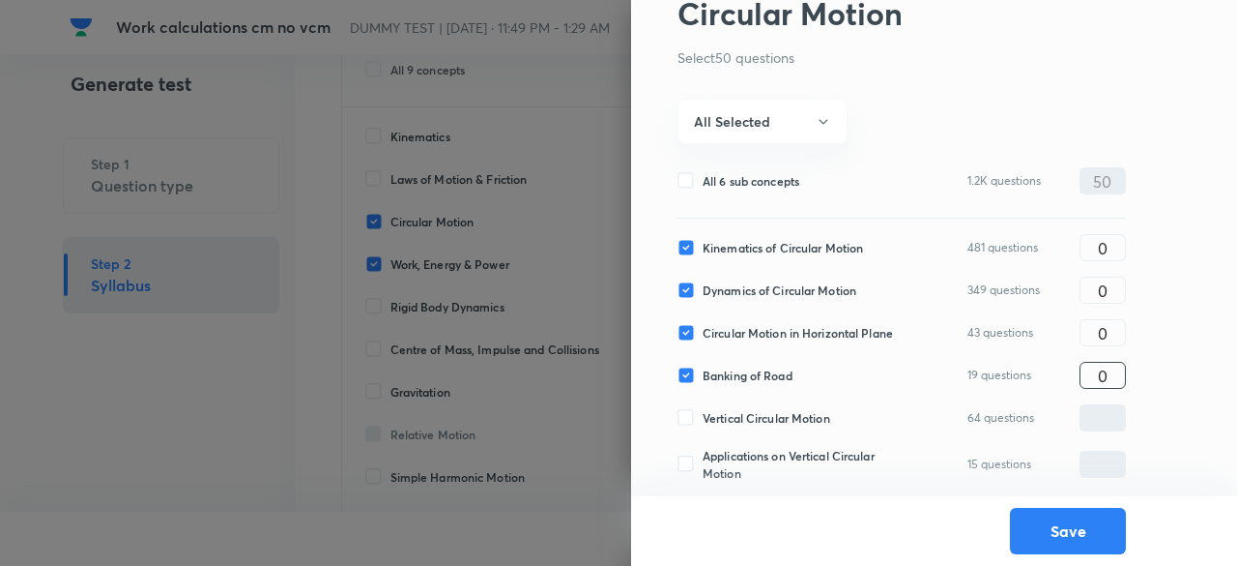
click at [1096, 378] on input "0" at bounding box center [1103, 376] width 44 height 34
click at [1096, 378] on input "10" at bounding box center [1103, 376] width 44 height 34
type input "10"
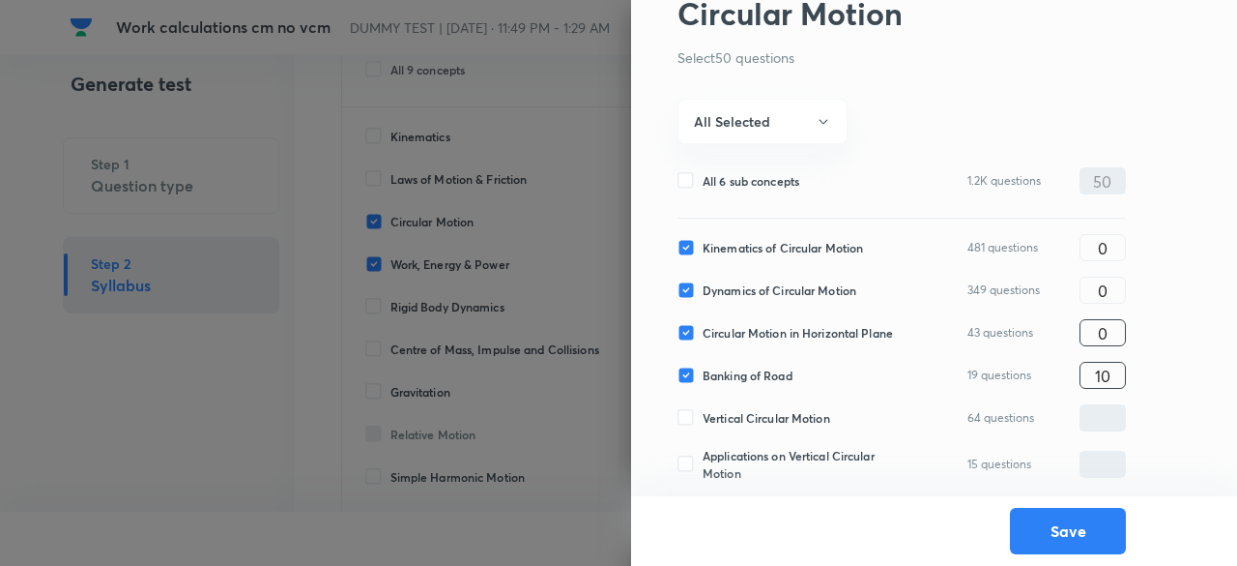
click at [1097, 331] on input "0" at bounding box center [1103, 333] width 44 height 34
type input "10"
click at [1095, 240] on input "0" at bounding box center [1103, 248] width 44 height 34
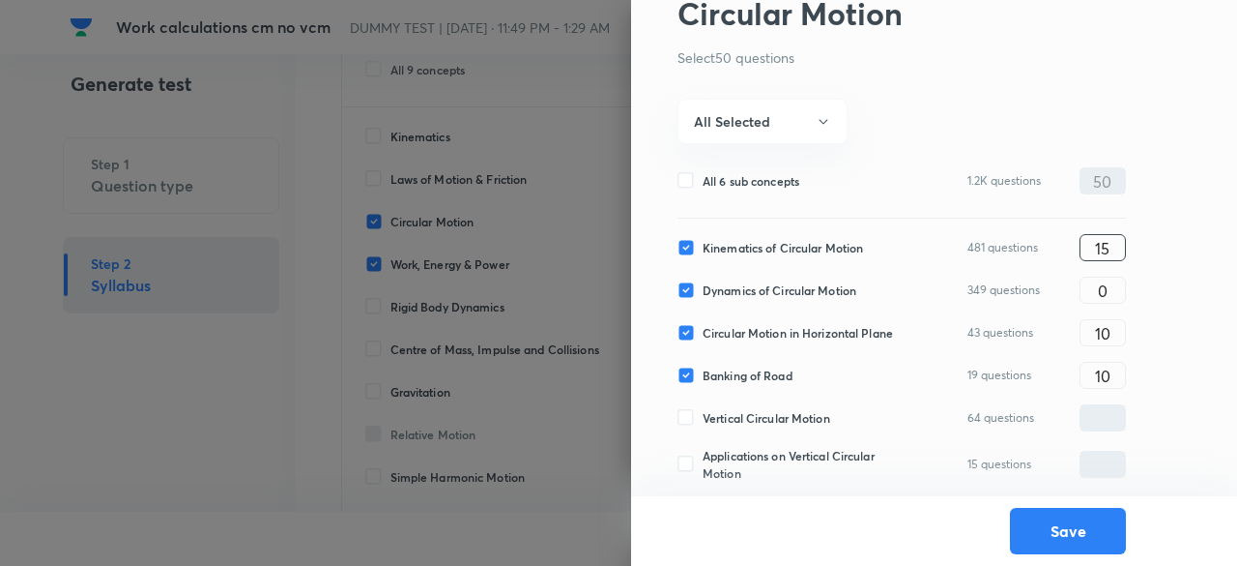
type input "15"
click at [1067, 527] on button "Save" at bounding box center [1068, 529] width 116 height 46
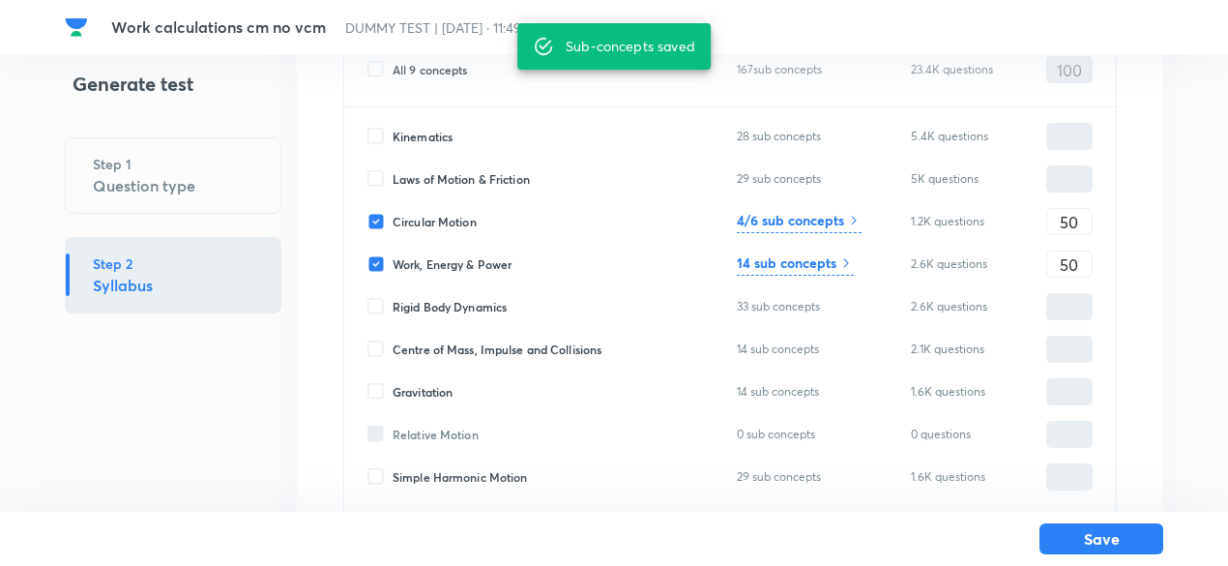
click at [810, 258] on h6 "14 sub concepts" at bounding box center [787, 262] width 100 height 20
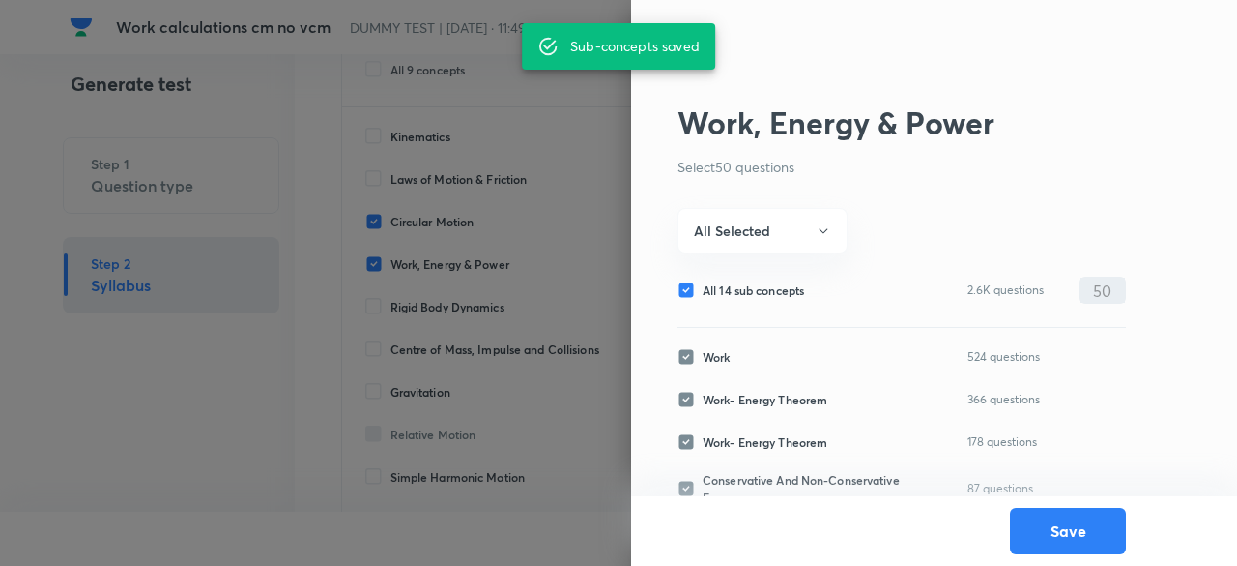
click at [775, 285] on span "All 14 sub concepts" at bounding box center [754, 289] width 102 height 17
click at [703, 285] on input "All 14 sub concepts" at bounding box center [690, 289] width 25 height 17
checkbox input "false"
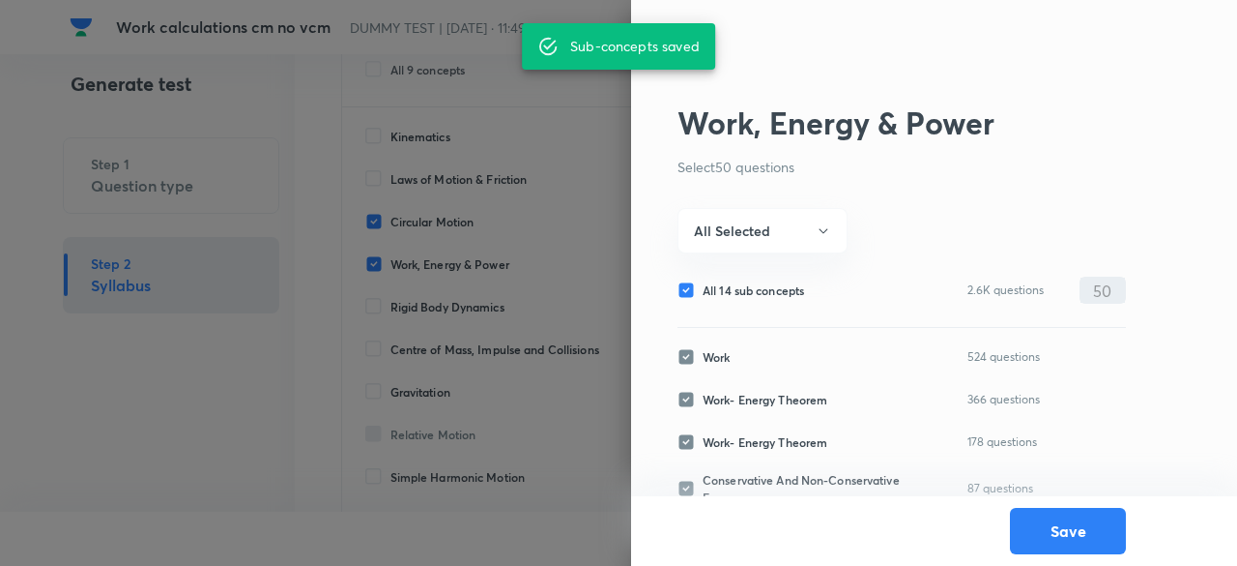
checkbox input "false"
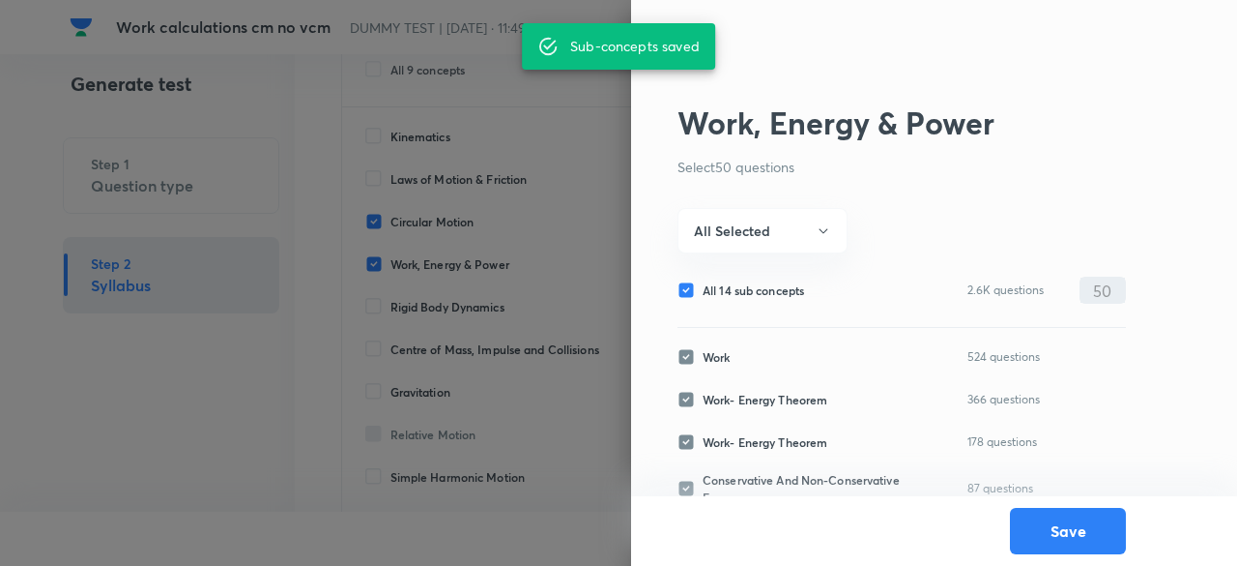
checkbox input "false"
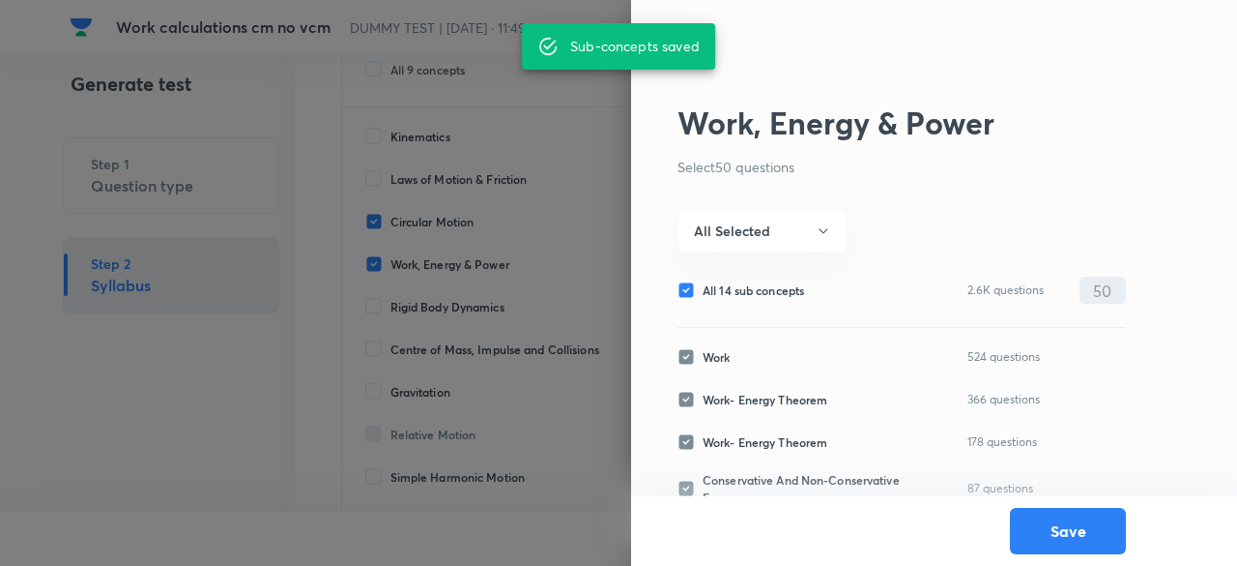
checkbox input "false"
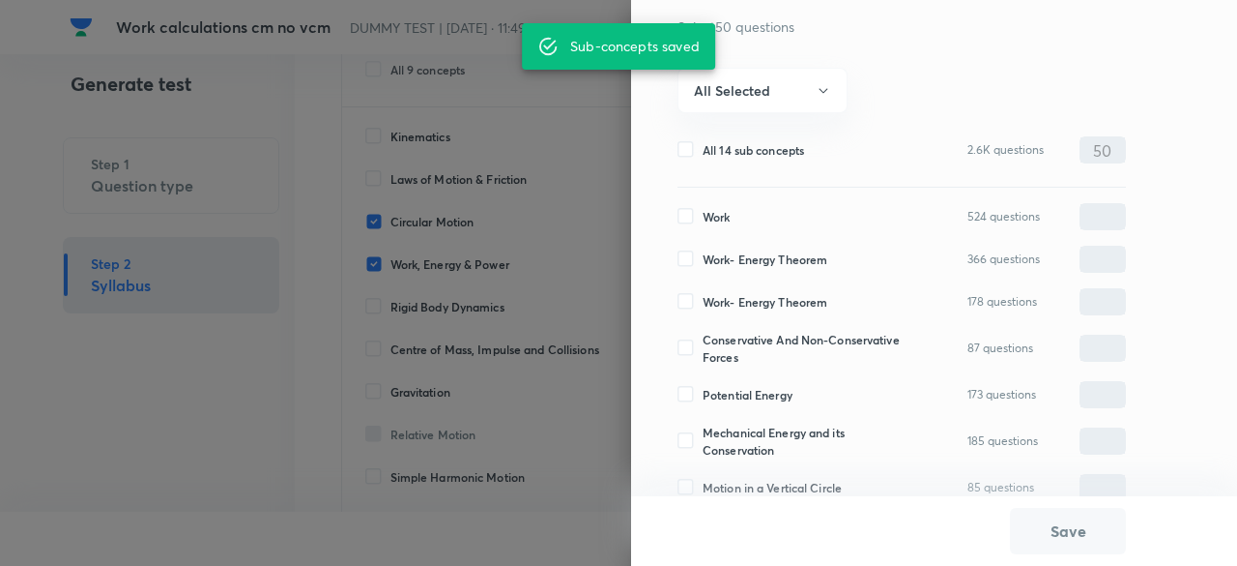
scroll to position [152, 0]
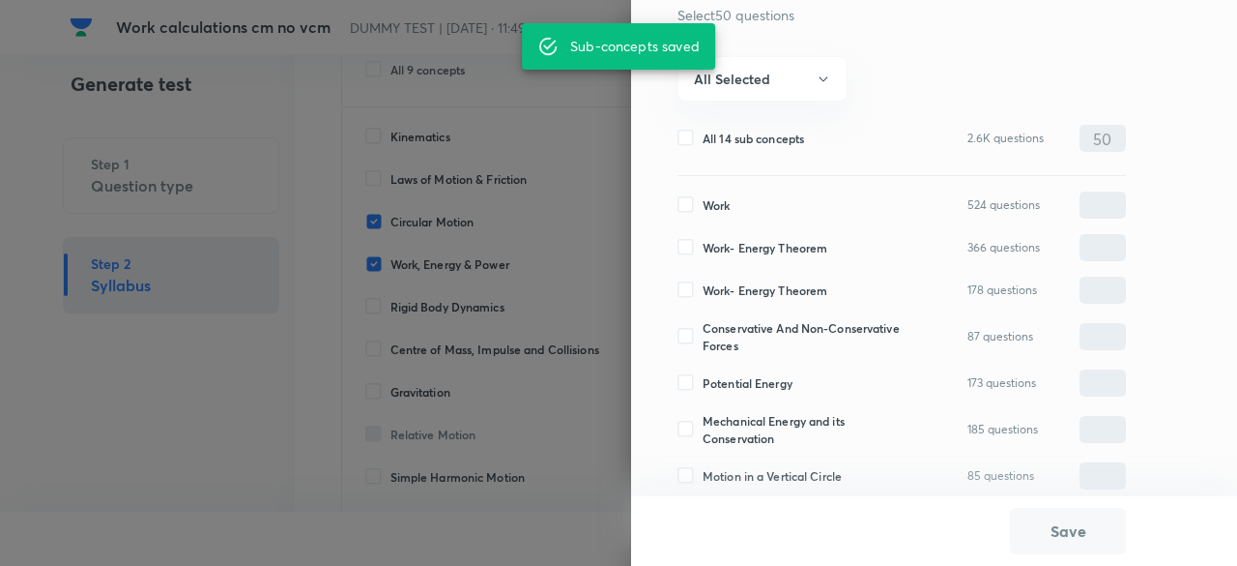
click at [704, 202] on span "Work" at bounding box center [716, 204] width 27 height 17
click at [703, 202] on input "Work" at bounding box center [690, 204] width 25 height 17
checkbox input "true"
type input "0"
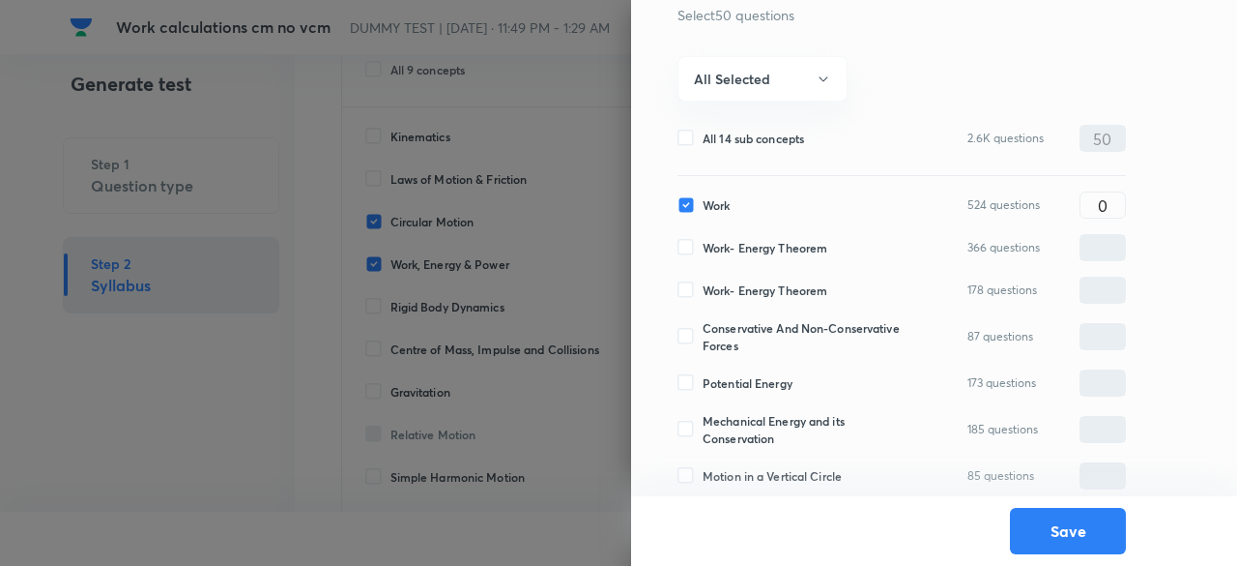
scroll to position [473, 0]
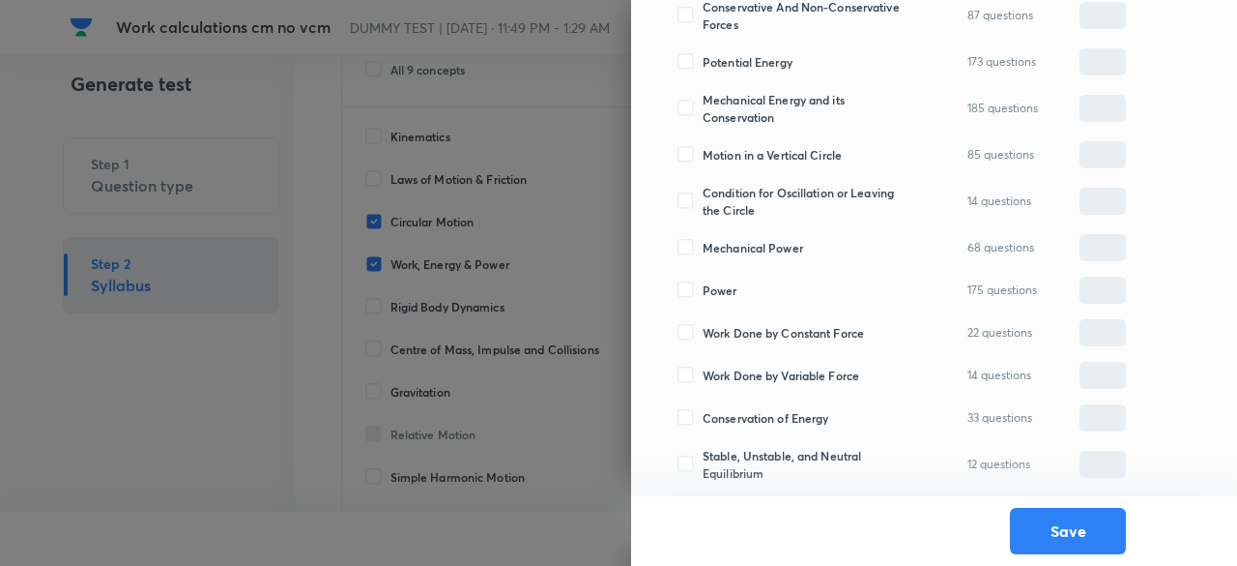
click at [733, 373] on span "Work Done by Variable Force" at bounding box center [781, 374] width 157 height 17
click at [703, 373] on input "Work Done by Variable Force" at bounding box center [690, 374] width 25 height 17
checkbox input "true"
type input "0"
click at [725, 333] on span "Work Done by Constant Force" at bounding box center [783, 332] width 161 height 17
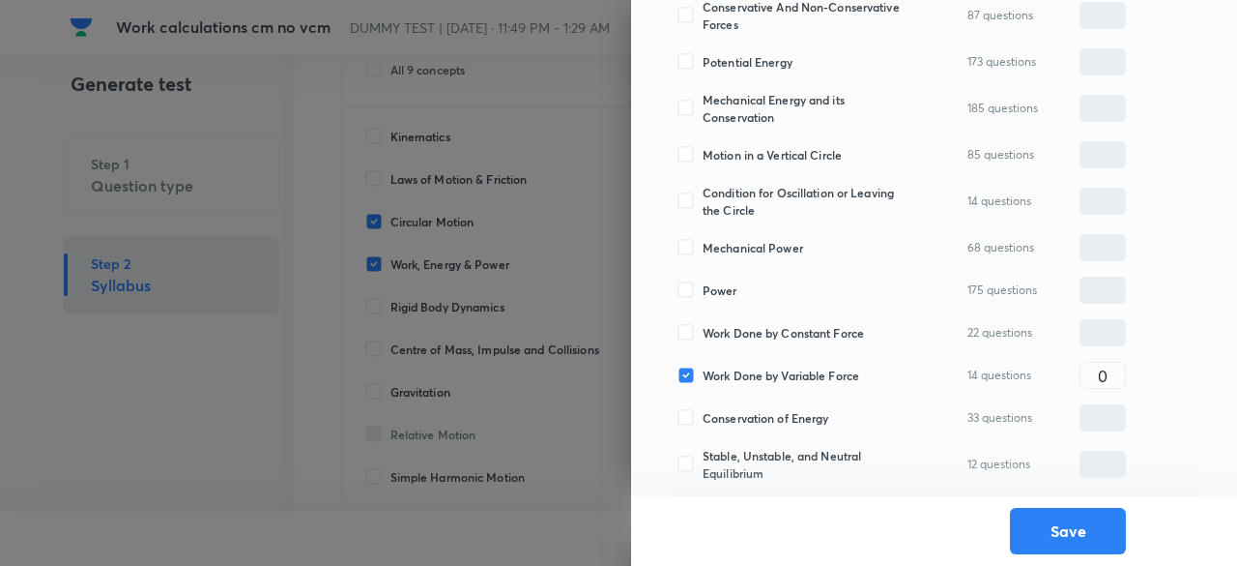
click at [703, 333] on input "Work Done by Constant Force" at bounding box center [690, 332] width 25 height 17
checkbox input "true"
click at [1117, 337] on input "0" at bounding box center [1103, 333] width 44 height 34
type input "10"
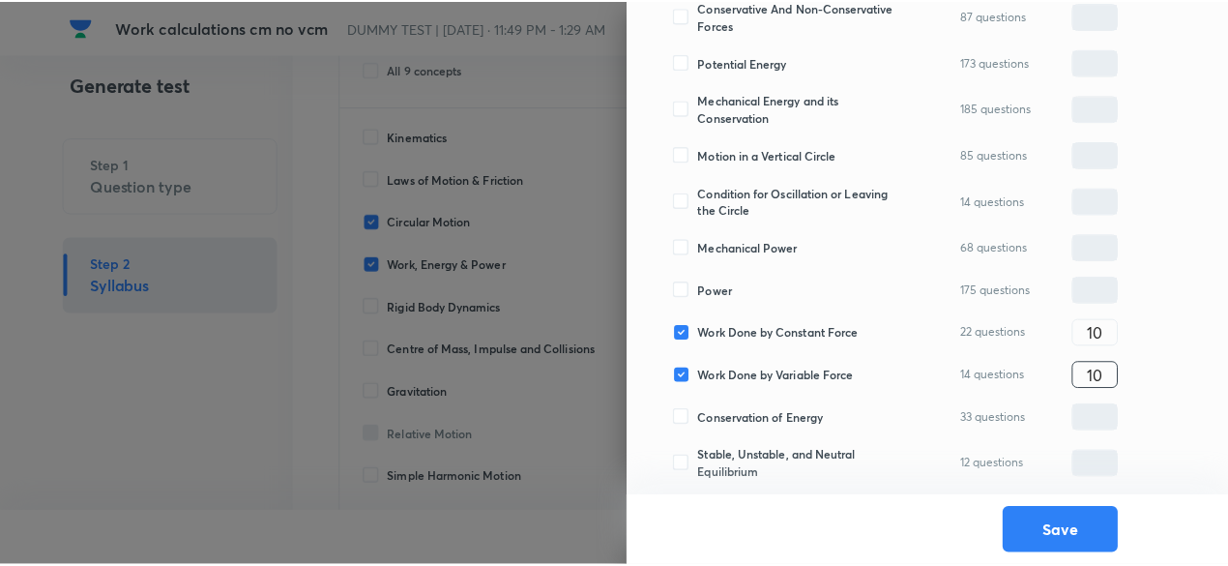
scroll to position [0, 0]
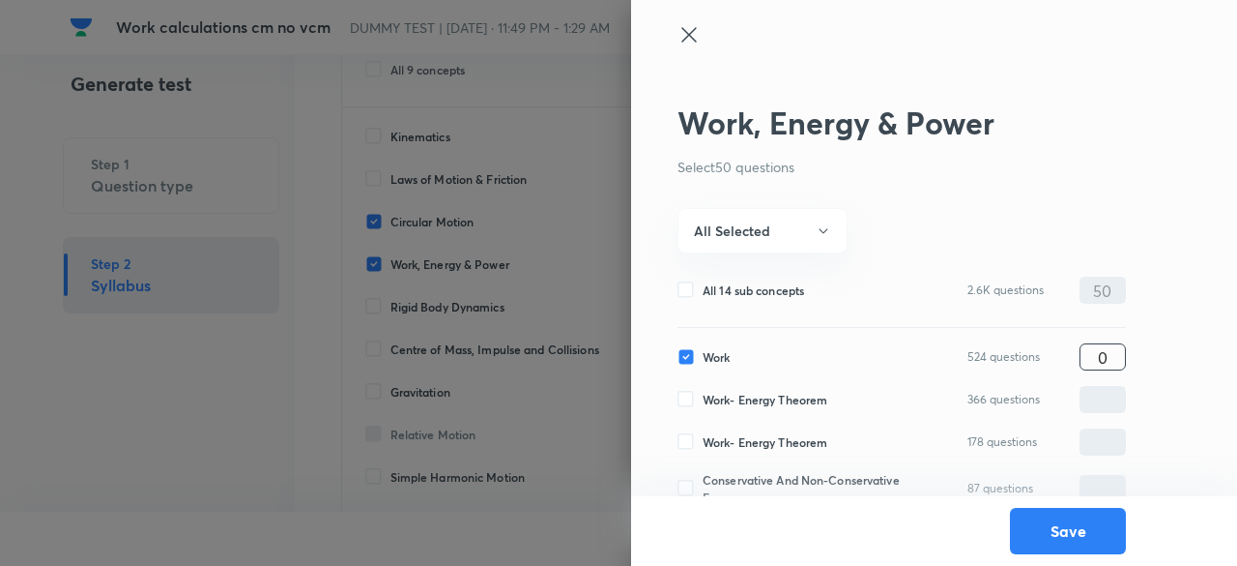
type input "10"
click at [1098, 365] on input "0" at bounding box center [1103, 357] width 44 height 34
type input "30"
click at [1089, 535] on button "Save" at bounding box center [1068, 529] width 116 height 46
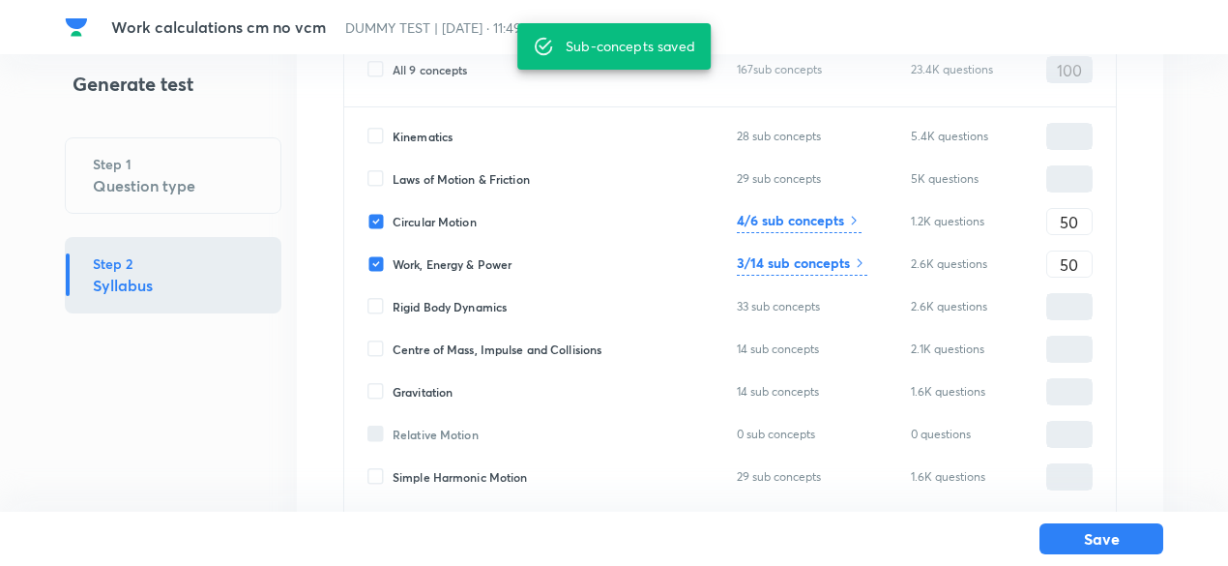
click at [1089, 535] on button "Save" at bounding box center [1101, 538] width 124 height 31
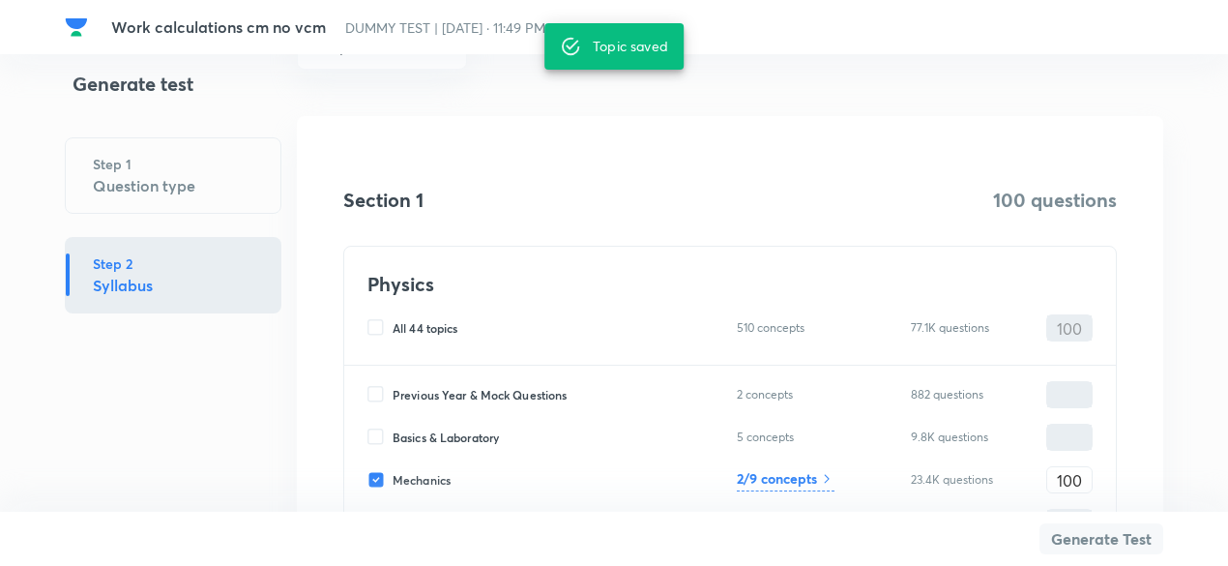
click at [1089, 535] on button "Generate Test" at bounding box center [1101, 538] width 124 height 31
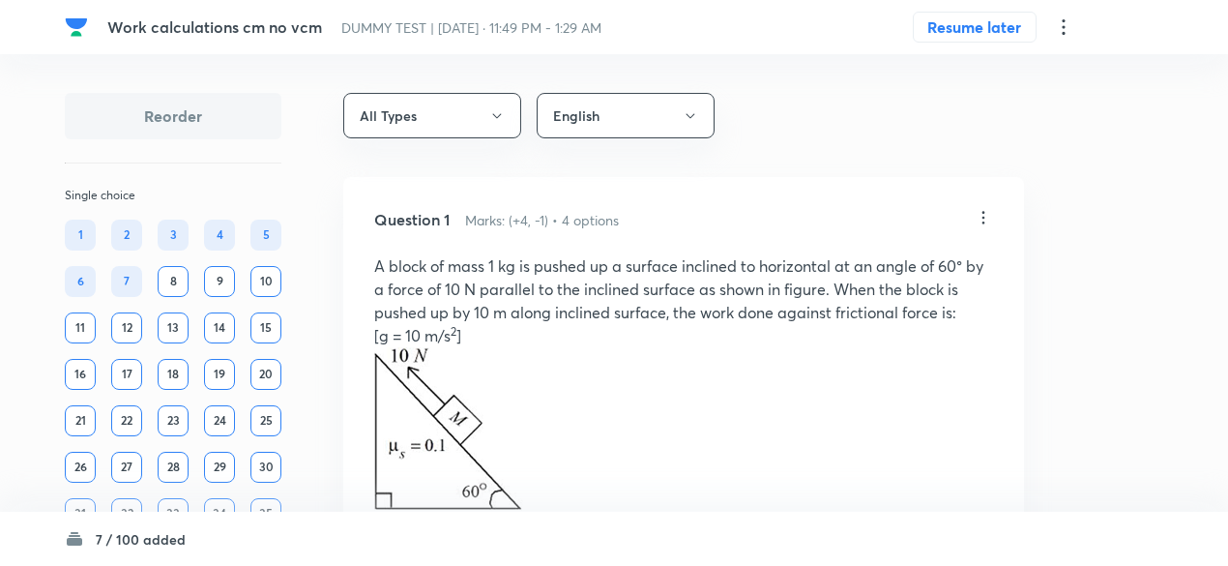
click at [1060, 21] on icon at bounding box center [1063, 26] width 23 height 23
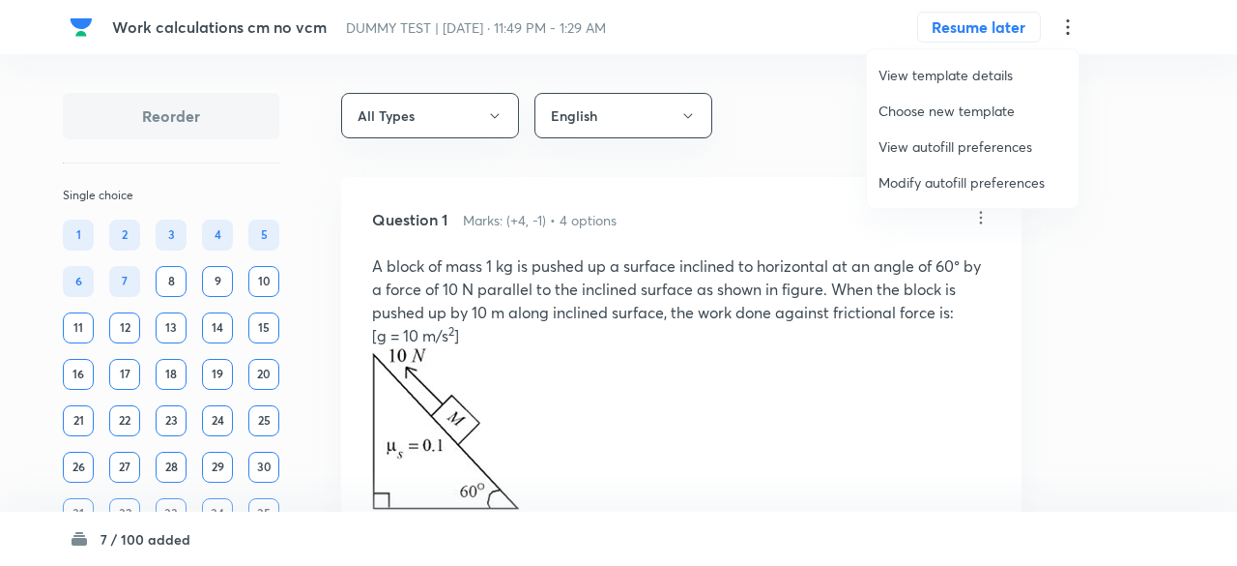
click at [956, 178] on span "Modify autofill preferences" at bounding box center [973, 182] width 189 height 20
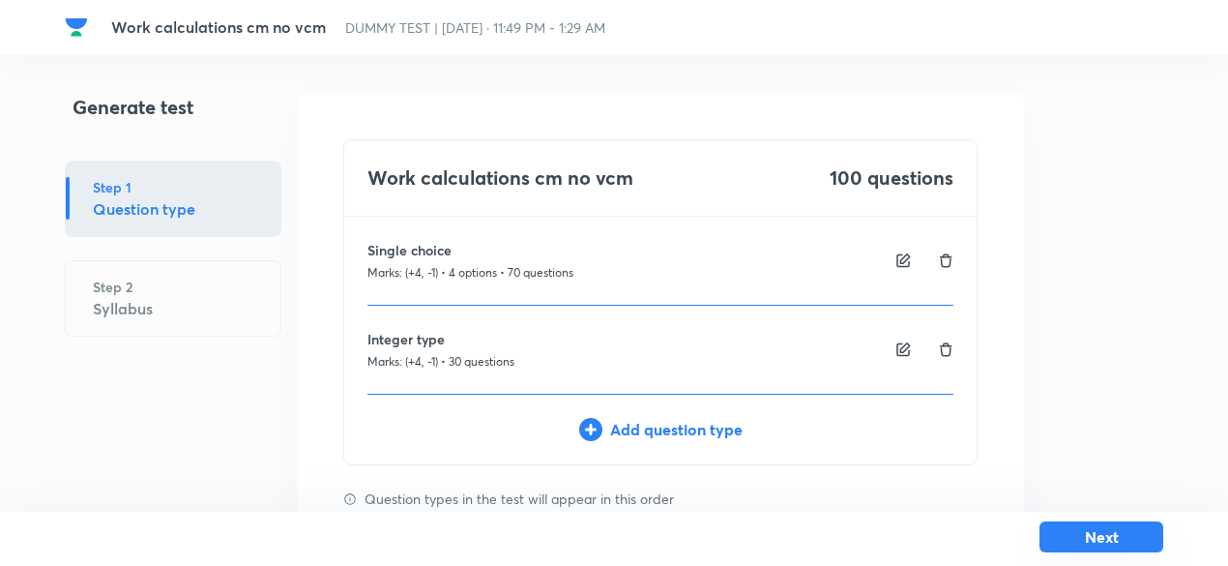
click at [1083, 540] on button "Next" at bounding box center [1101, 536] width 124 height 31
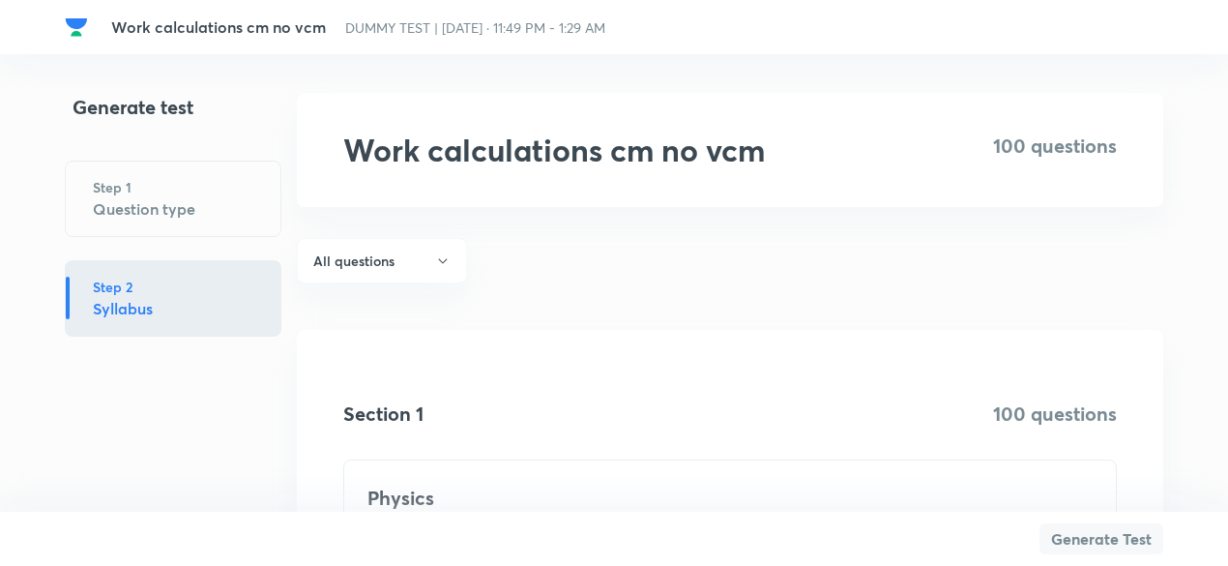
click at [1083, 540] on button "Generate Test" at bounding box center [1101, 538] width 124 height 31
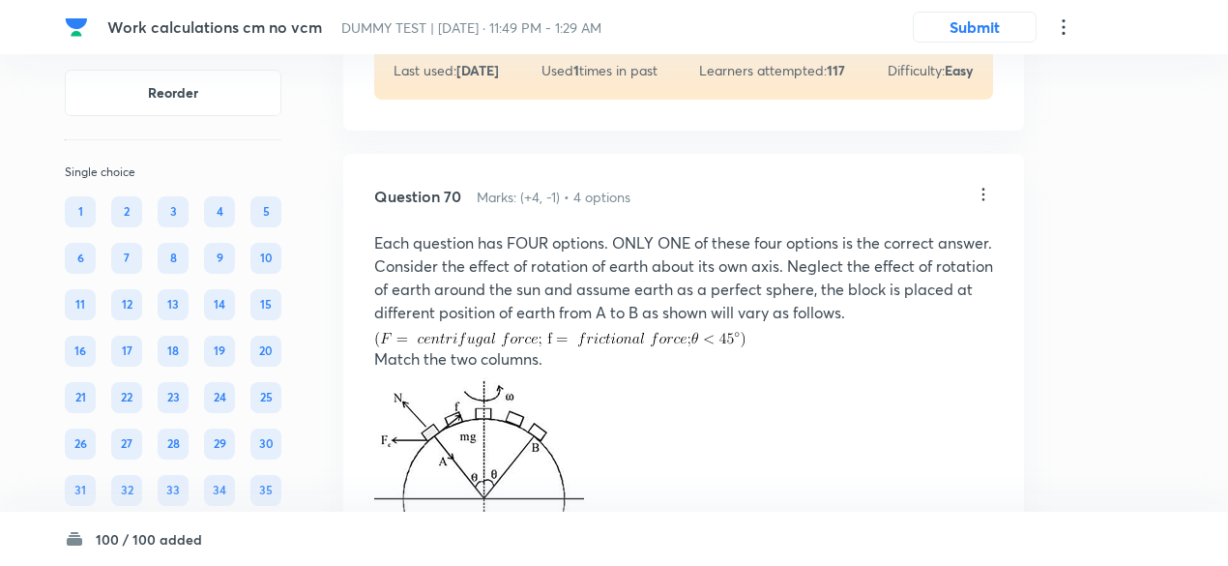
scroll to position [50235, 0]
click at [984, 206] on icon at bounding box center [982, 196] width 19 height 19
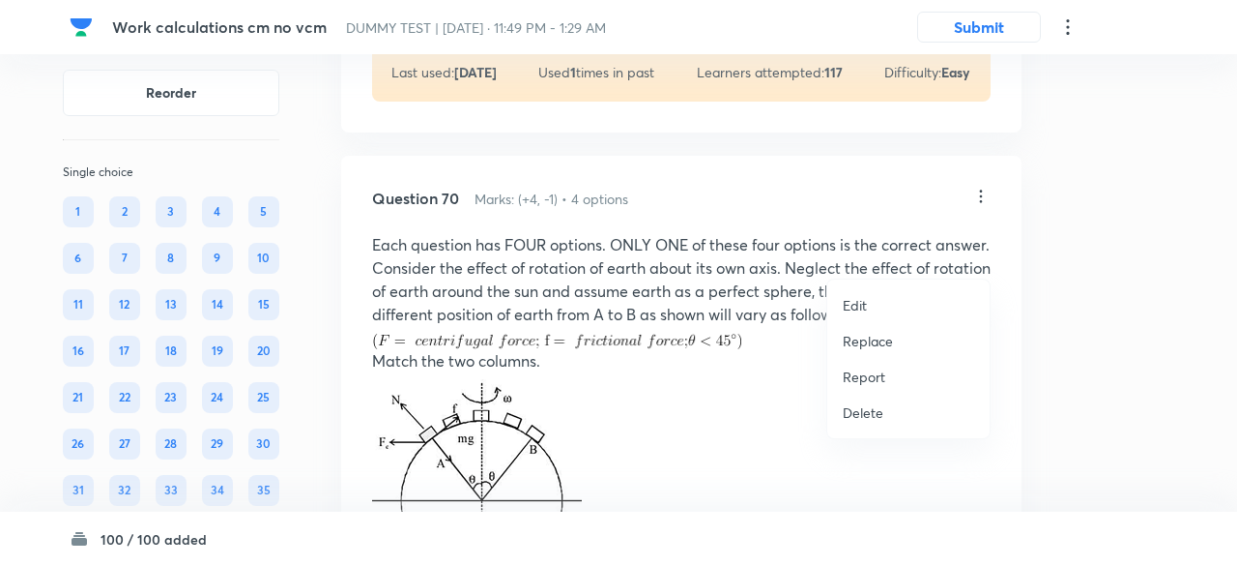
click at [867, 347] on p "Replace" at bounding box center [868, 341] width 50 height 20
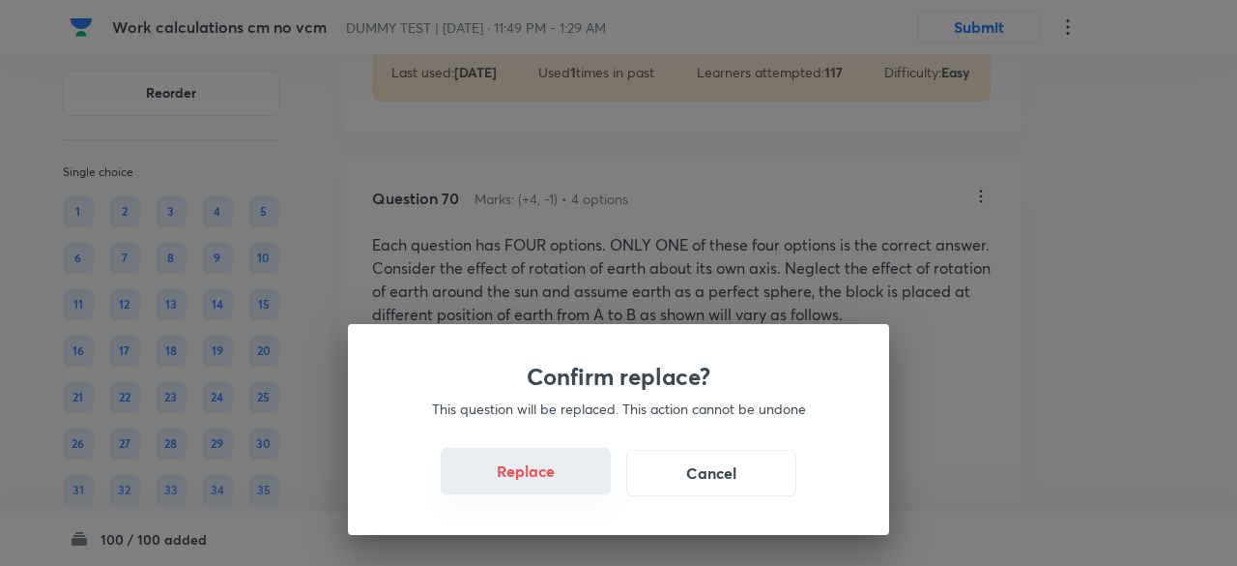
click at [524, 478] on button "Replace" at bounding box center [526, 471] width 170 height 46
click at [524, 478] on button "Replace" at bounding box center [526, 473] width 170 height 46
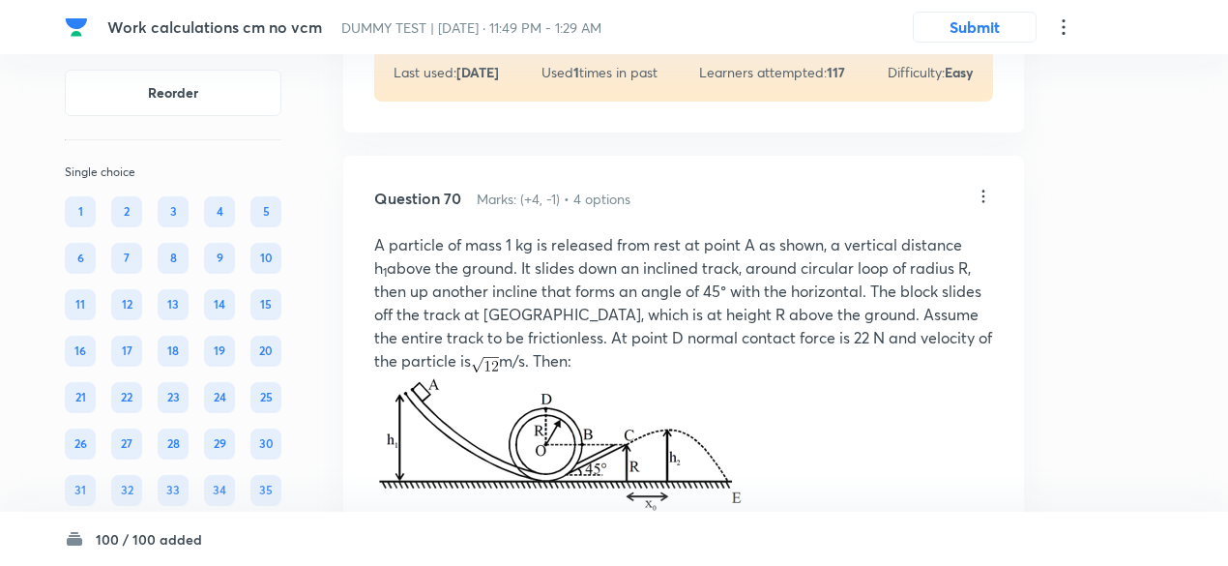
click at [982, 202] on icon at bounding box center [983, 195] width 3 height 13
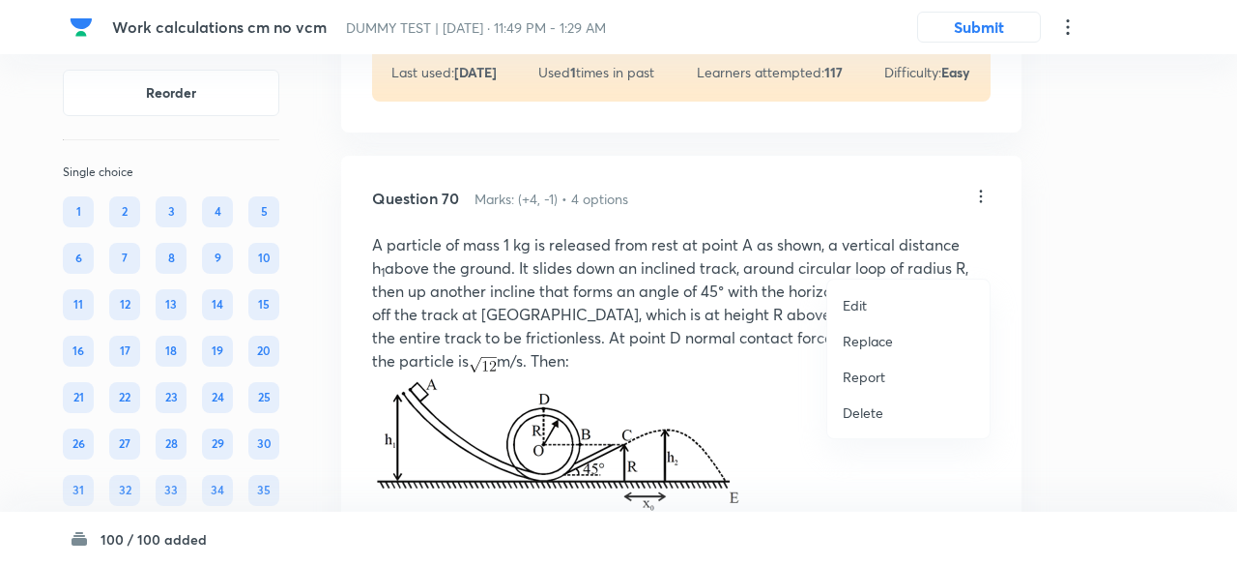
click at [847, 337] on p "Replace" at bounding box center [868, 341] width 50 height 20
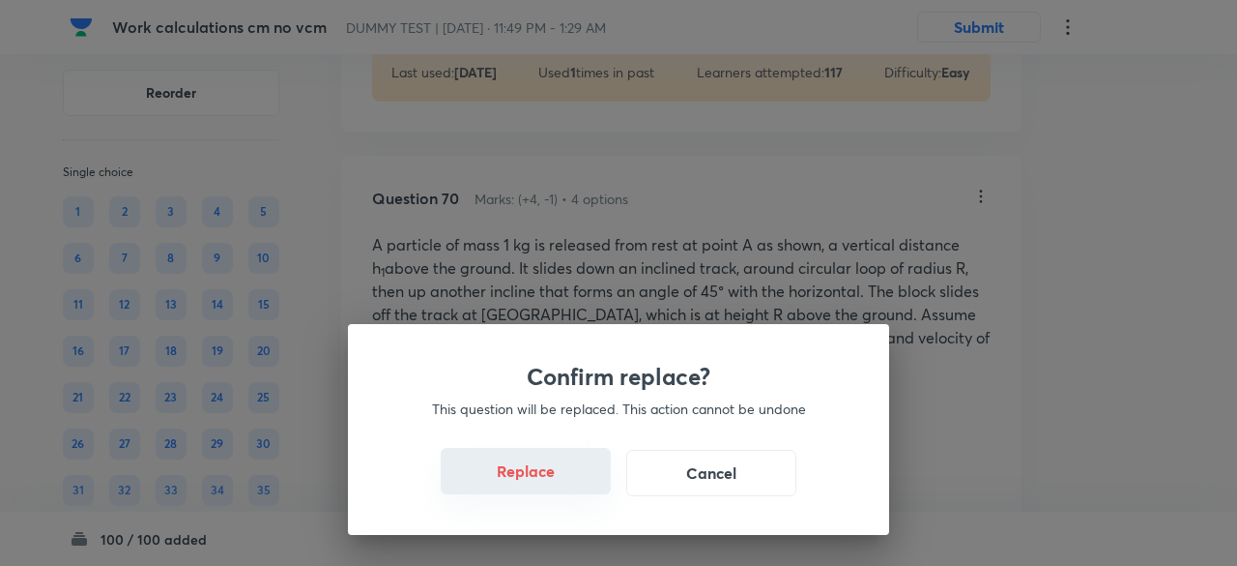
click at [547, 475] on button "Replace" at bounding box center [526, 471] width 170 height 46
click at [547, 475] on button "Replace" at bounding box center [526, 473] width 170 height 46
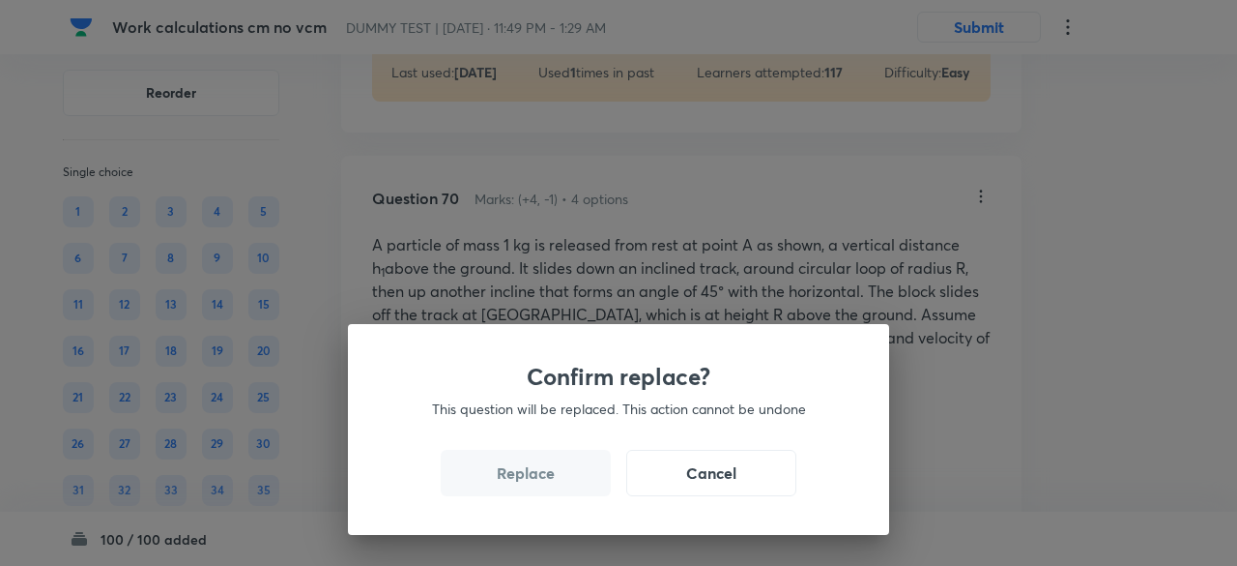
click at [547, 475] on button "Replace" at bounding box center [526, 473] width 170 height 46
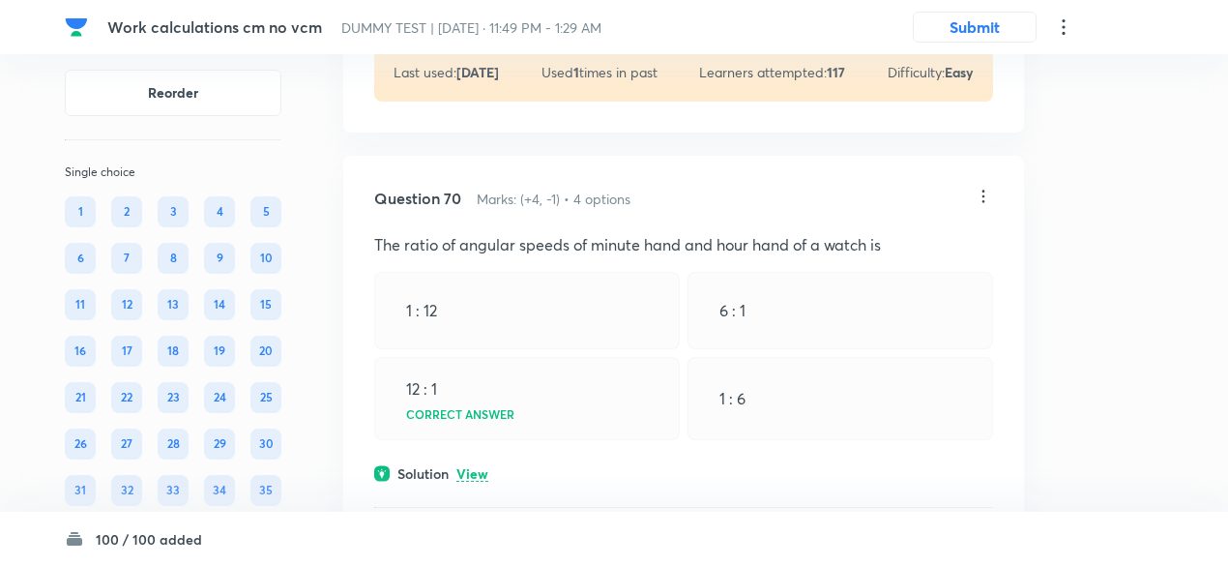
click at [973, 206] on icon at bounding box center [982, 196] width 19 height 19
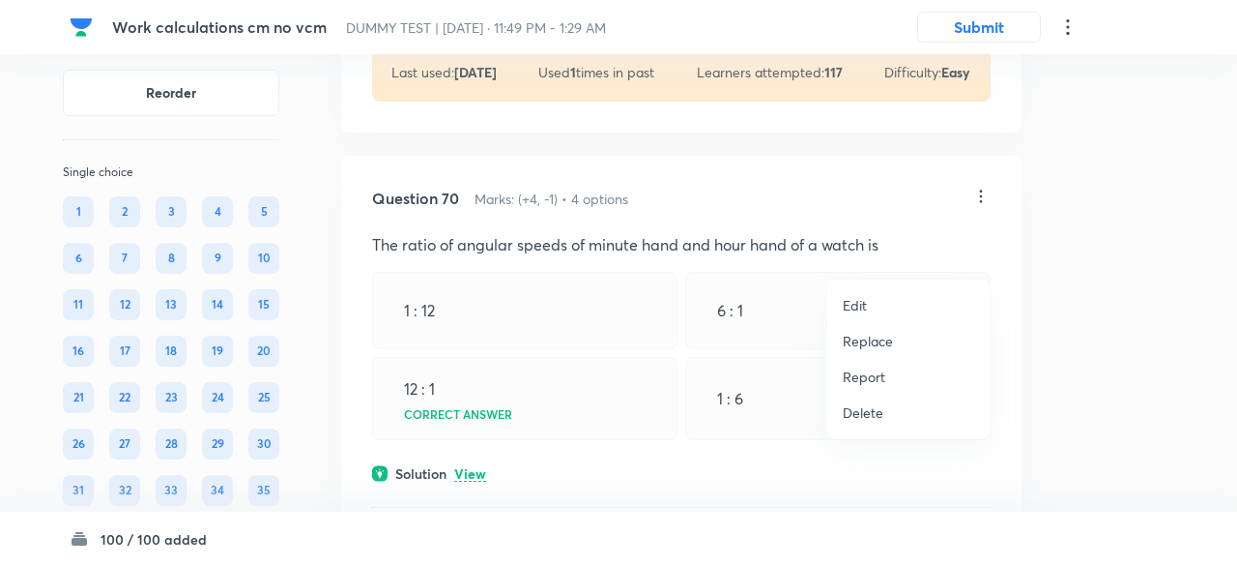
click at [876, 335] on p "Replace" at bounding box center [868, 341] width 50 height 20
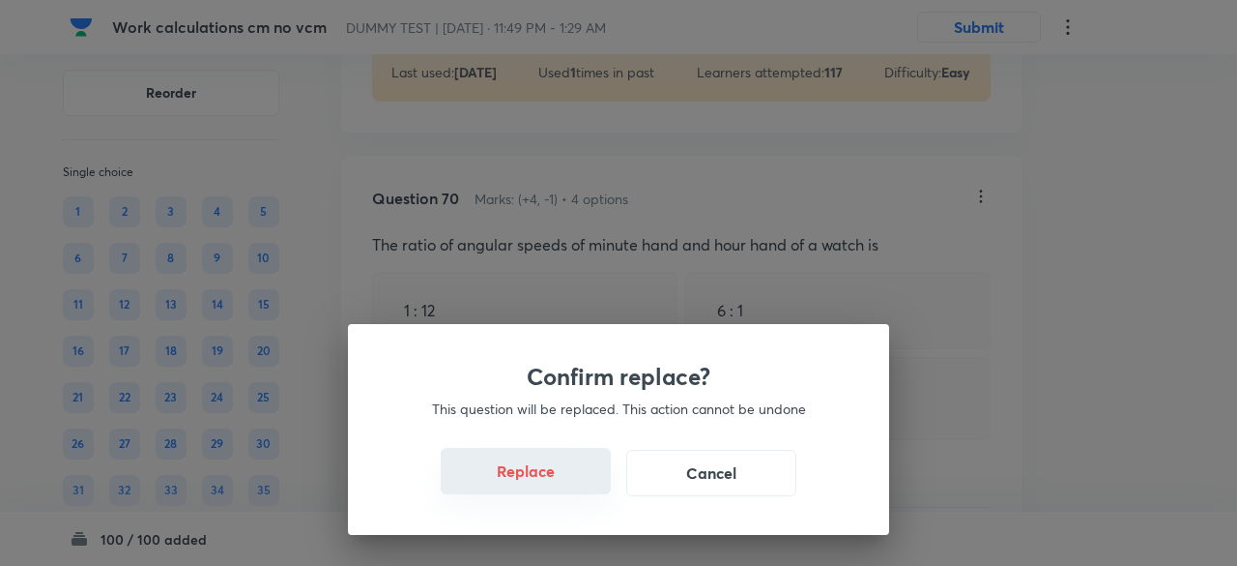
click at [543, 479] on button "Replace" at bounding box center [526, 471] width 170 height 46
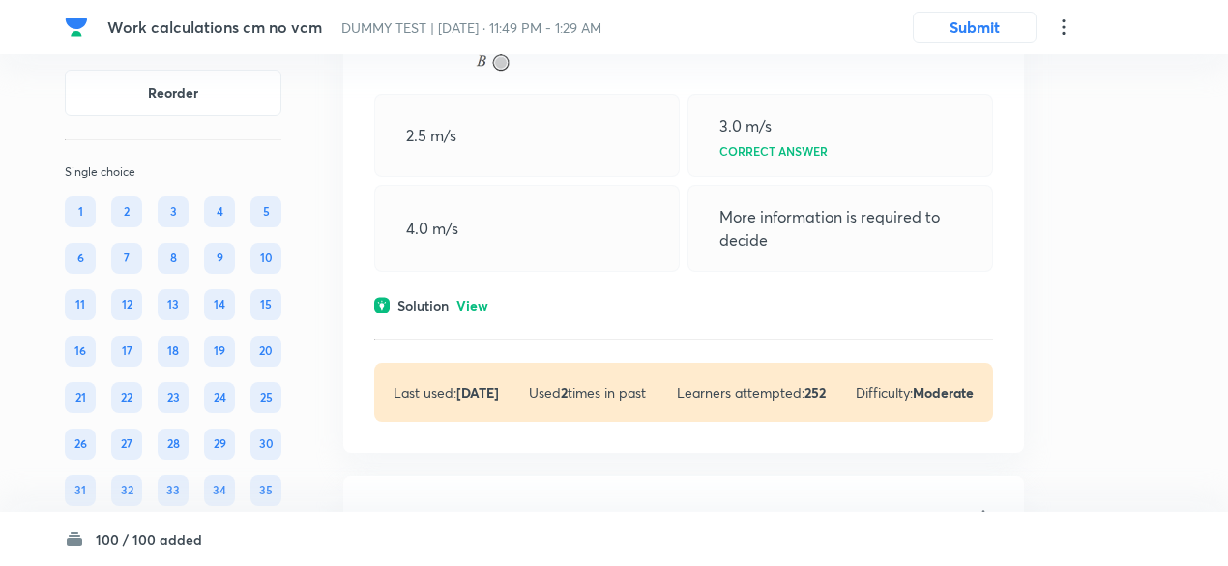
scroll to position [50745, 0]
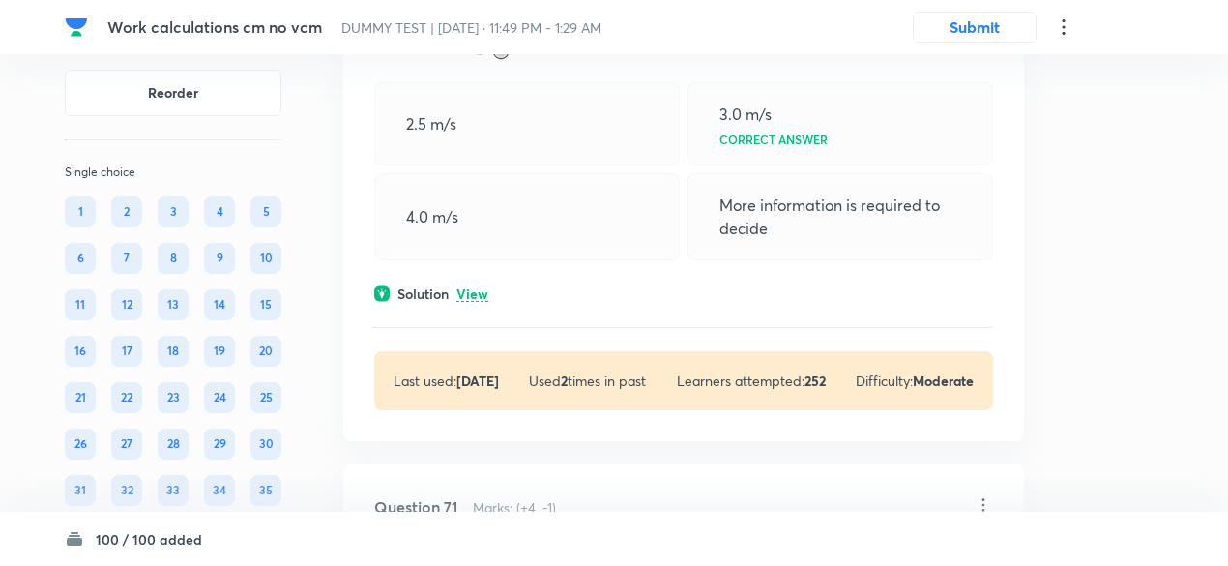
click at [486, 304] on div "Solution View" at bounding box center [683, 293] width 619 height 20
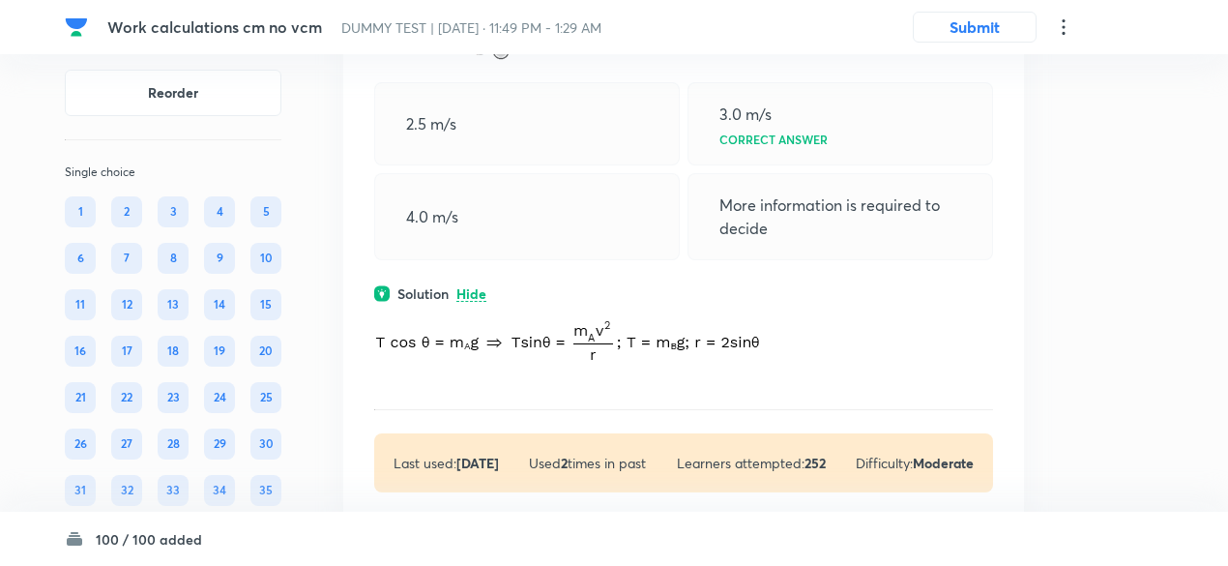
click at [486, 361] on p at bounding box center [683, 340] width 619 height 73
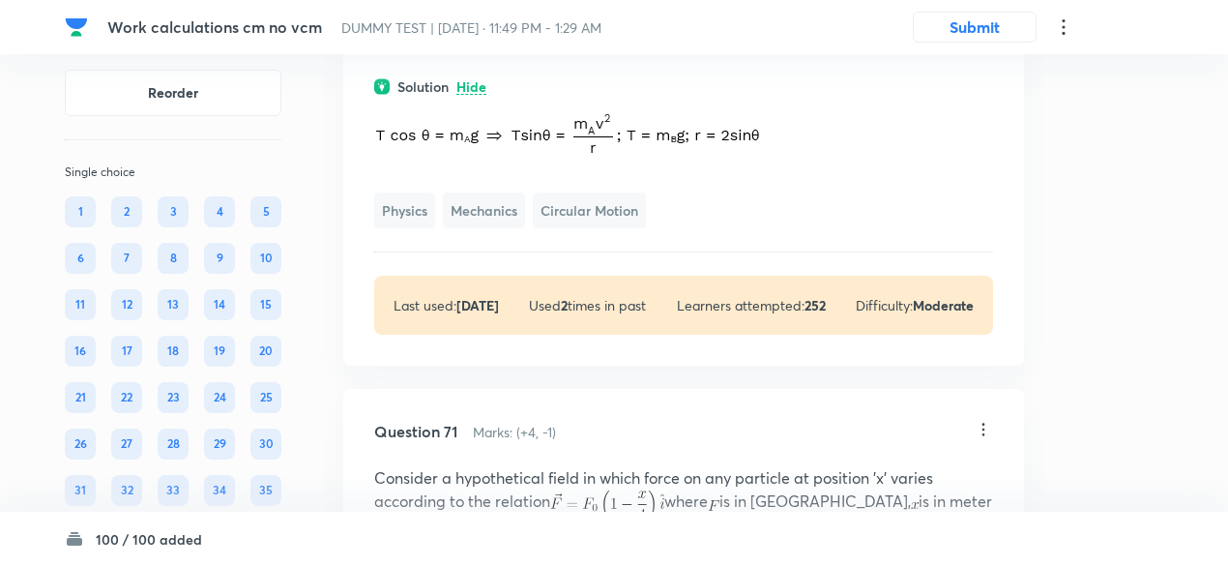
scroll to position [50954, 0]
click at [633, 226] on div "Physics Mechanics Circular Motion" at bounding box center [683, 160] width 619 height 131
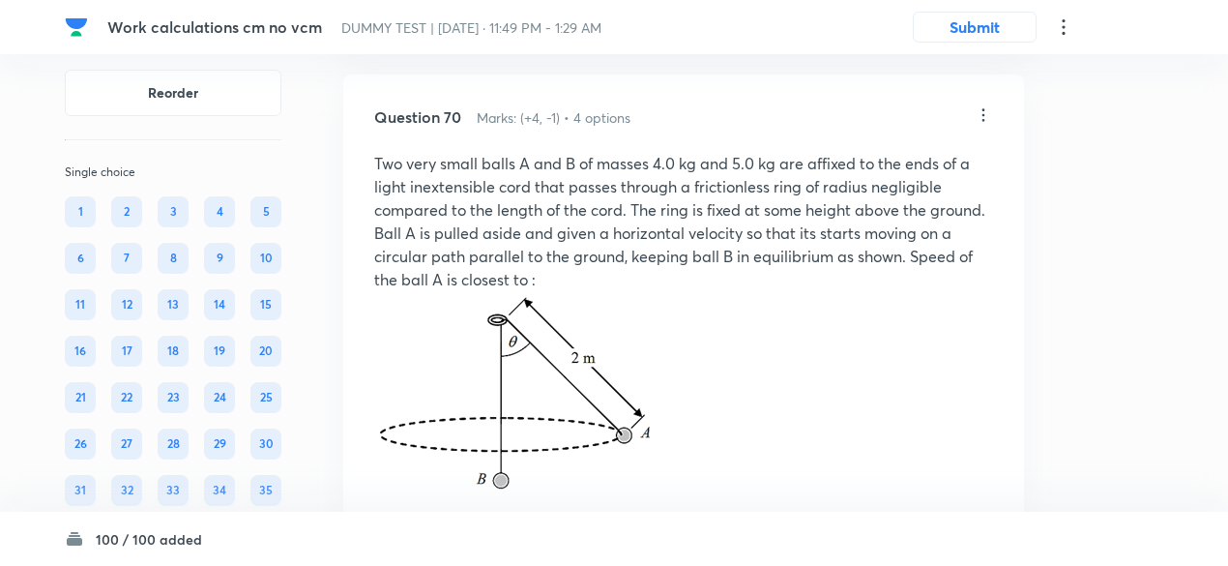
scroll to position [50316, 0]
click at [988, 125] on icon at bounding box center [982, 114] width 19 height 19
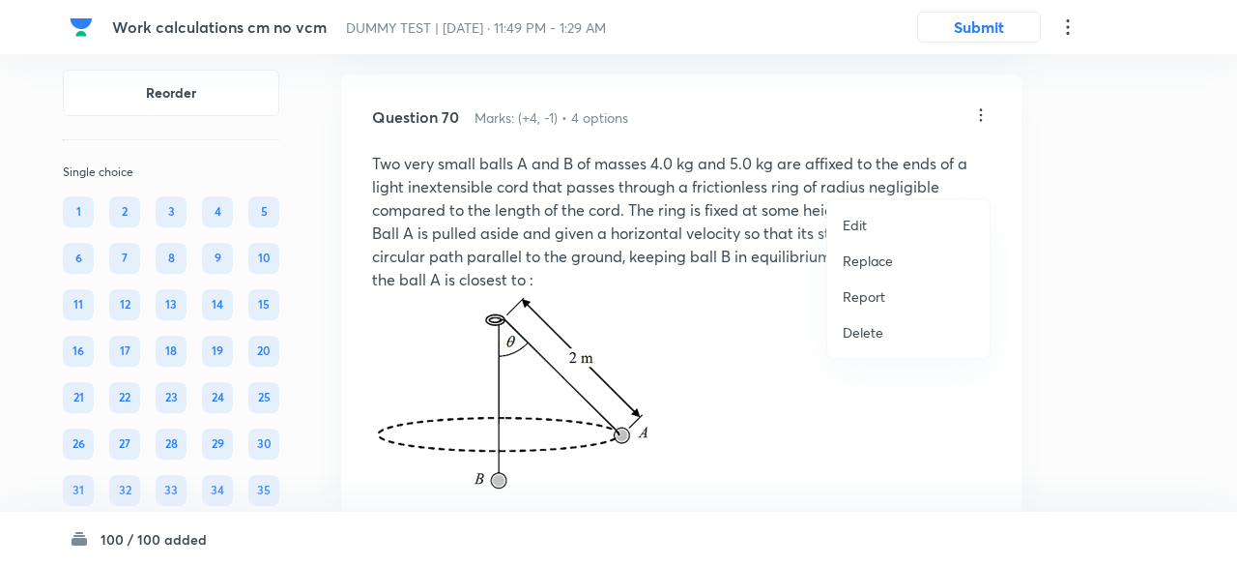
click at [869, 266] on p "Replace" at bounding box center [868, 260] width 50 height 20
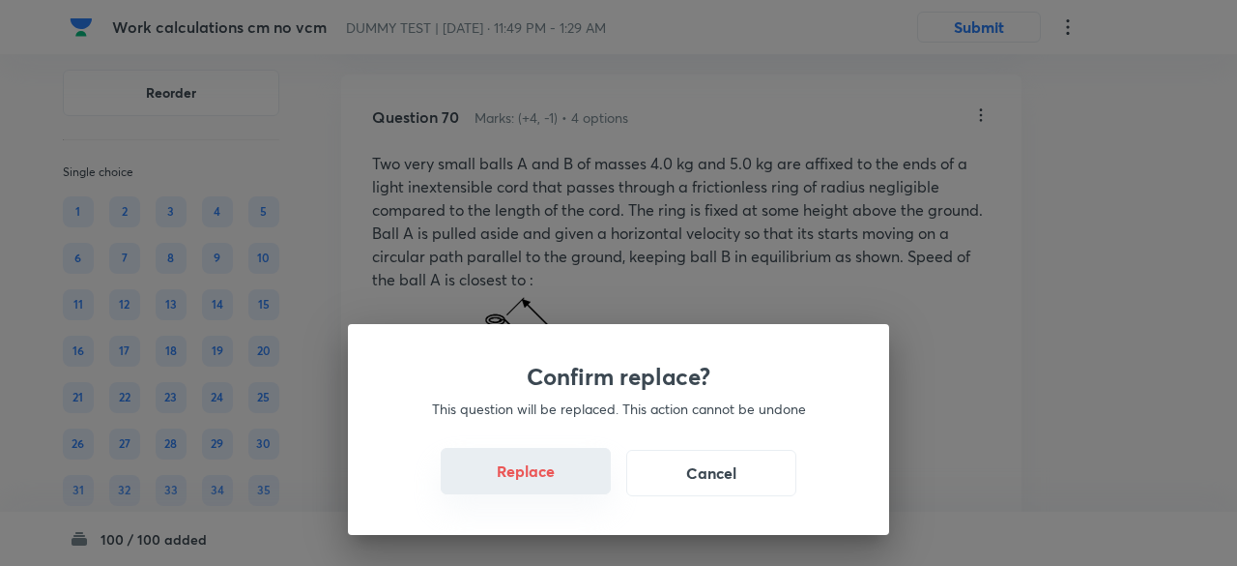
click at [545, 489] on button "Replace" at bounding box center [526, 471] width 170 height 46
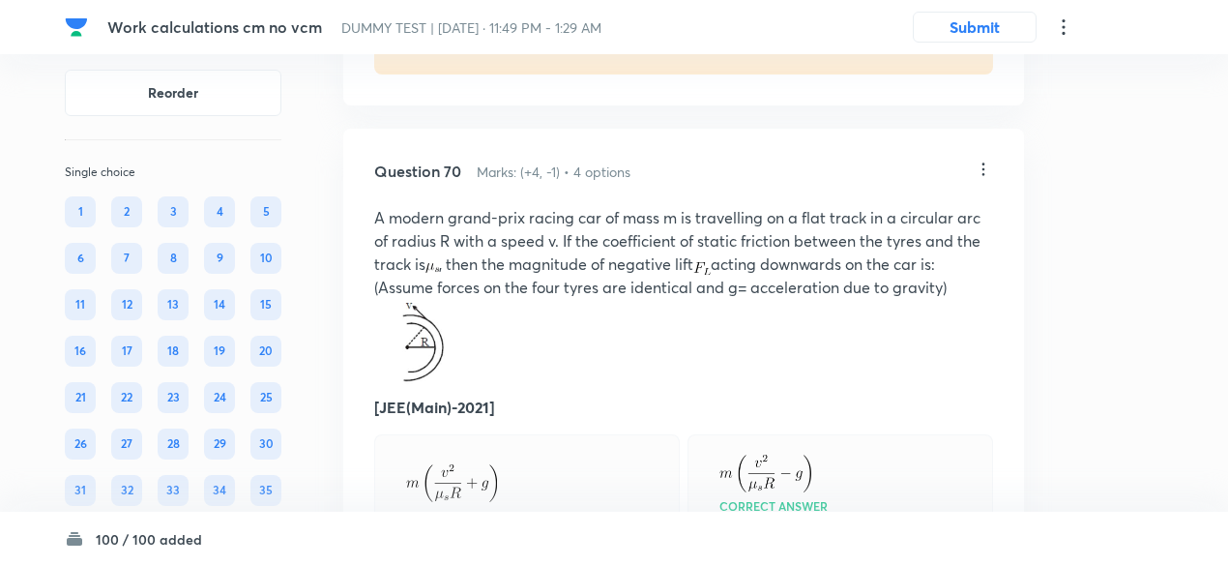
scroll to position [50260, 0]
click at [988, 181] on icon at bounding box center [982, 170] width 19 height 19
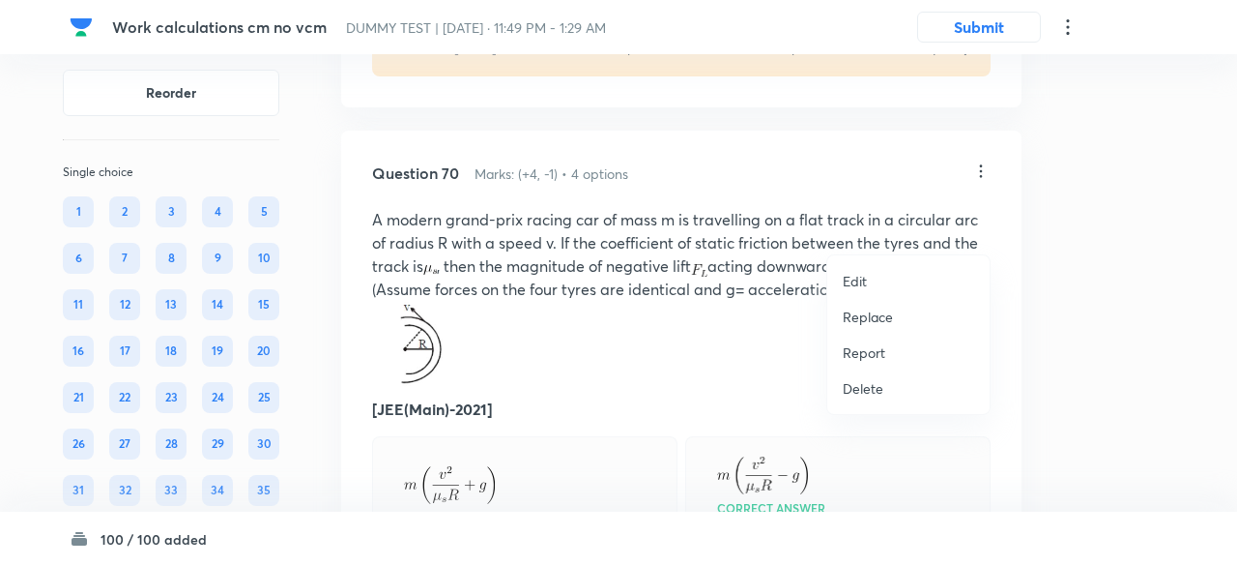
click at [862, 314] on p "Replace" at bounding box center [868, 316] width 50 height 20
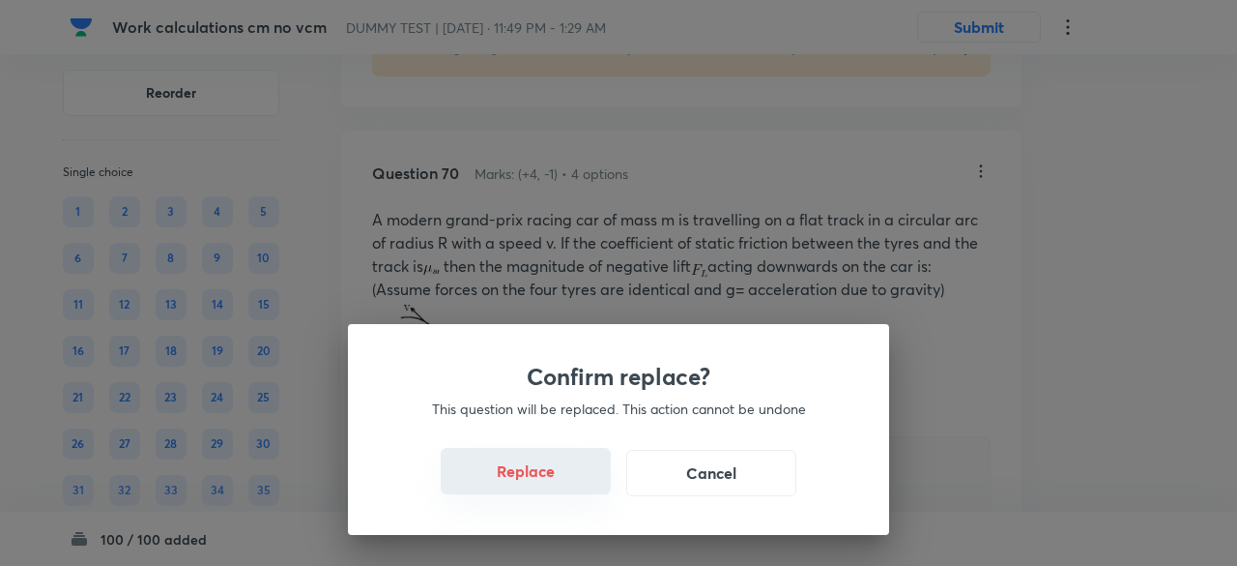
click at [557, 477] on button "Replace" at bounding box center [526, 471] width 170 height 46
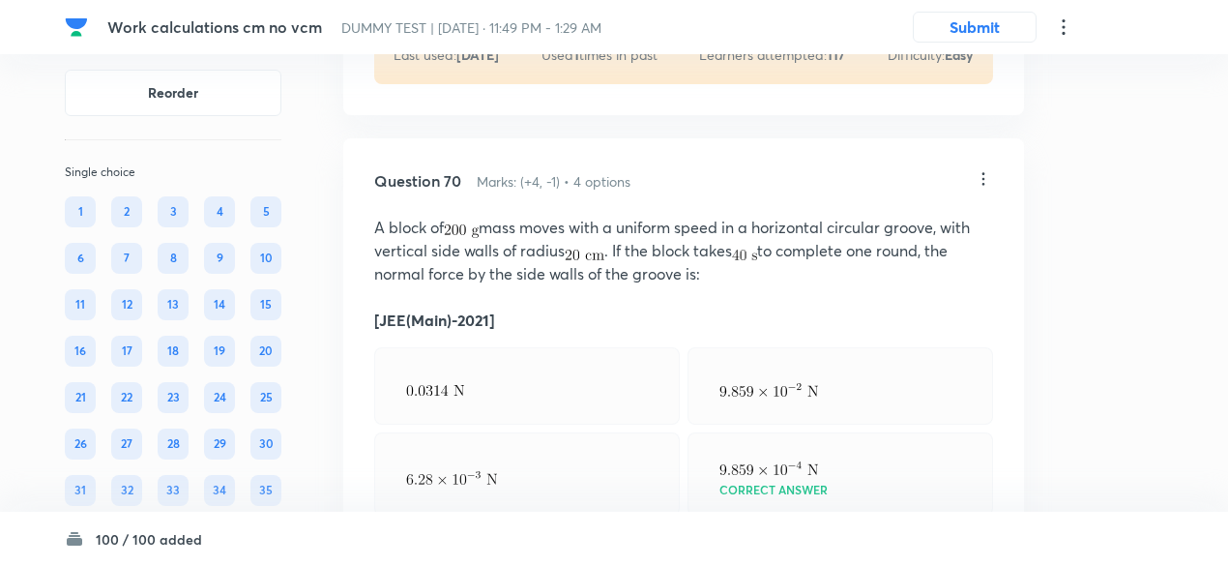
scroll to position [50246, 0]
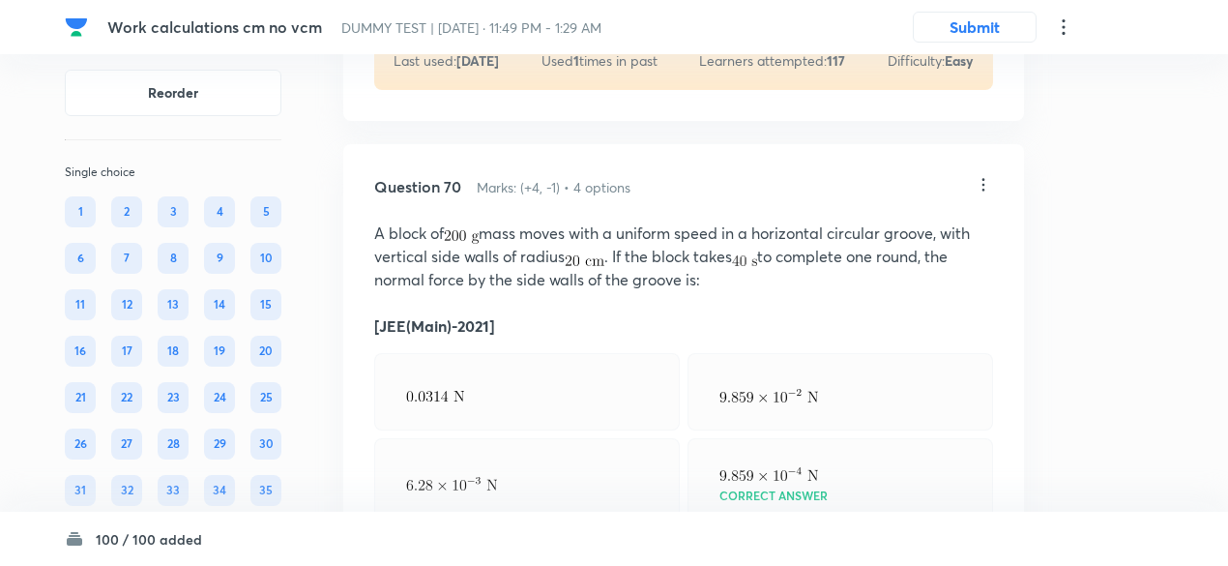
click at [976, 194] on icon at bounding box center [982, 184] width 19 height 19
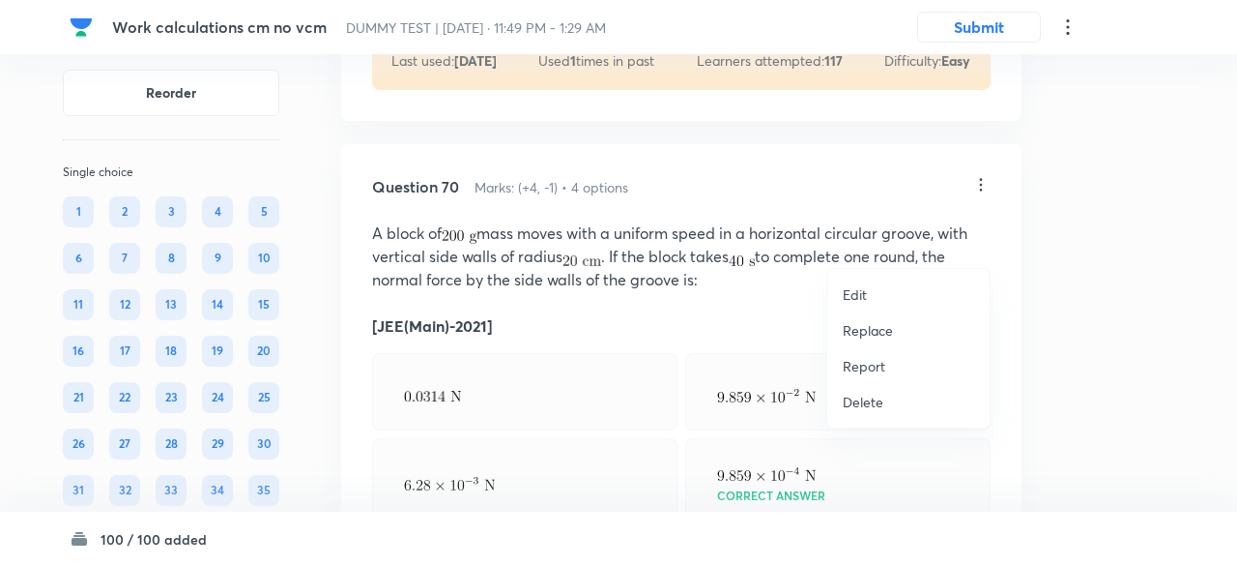
click at [872, 326] on p "Replace" at bounding box center [868, 330] width 50 height 20
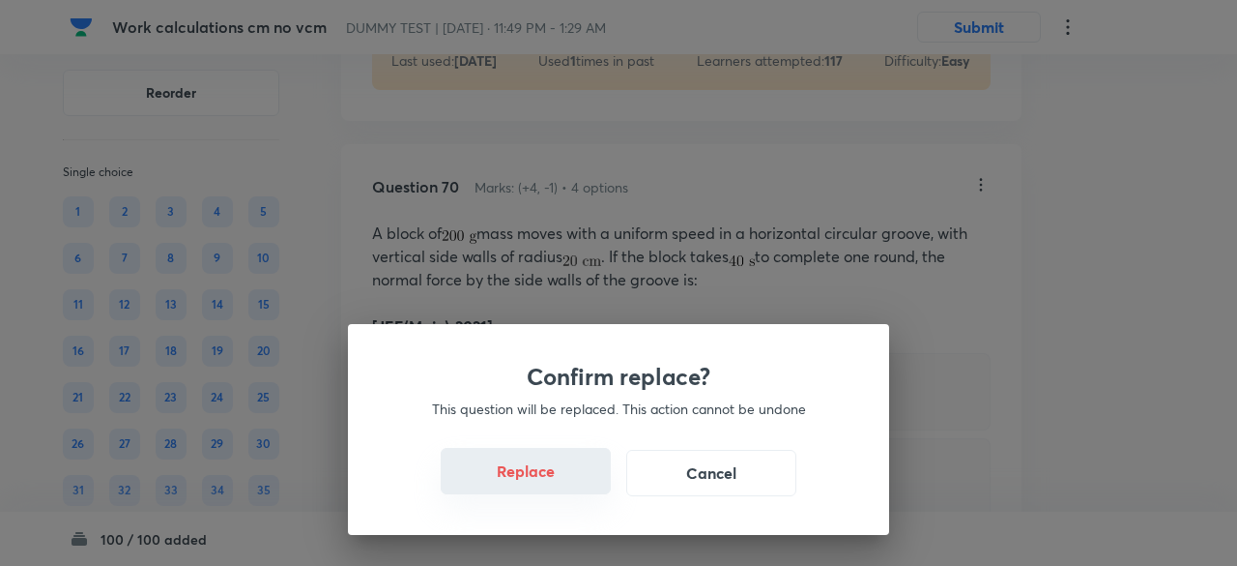
click at [555, 481] on button "Replace" at bounding box center [526, 471] width 170 height 46
click at [555, 481] on button "Replace" at bounding box center [526, 473] width 170 height 46
click at [555, 481] on button "Replace" at bounding box center [526, 471] width 170 height 46
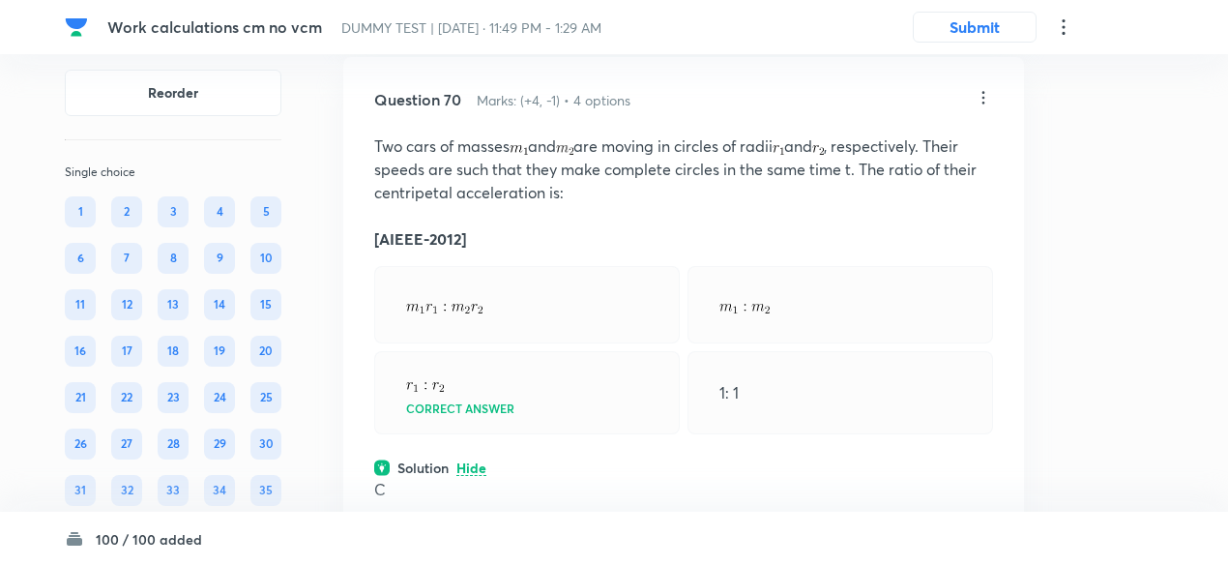
scroll to position [50331, 0]
click at [982, 105] on icon at bounding box center [983, 99] width 3 height 13
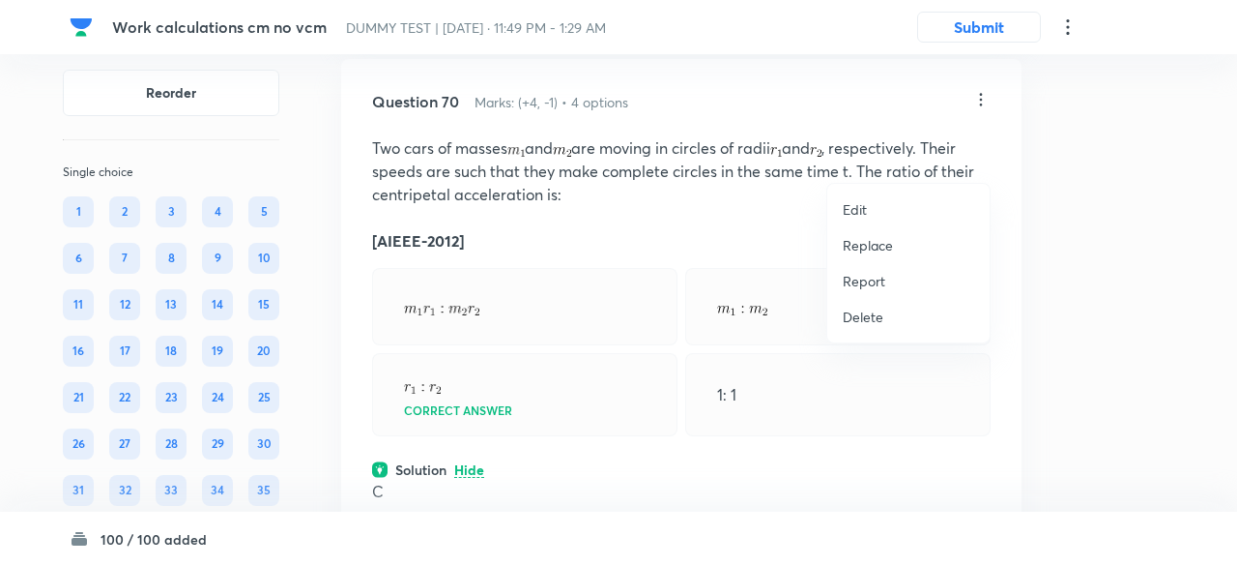
click at [857, 241] on p "Replace" at bounding box center [868, 245] width 50 height 20
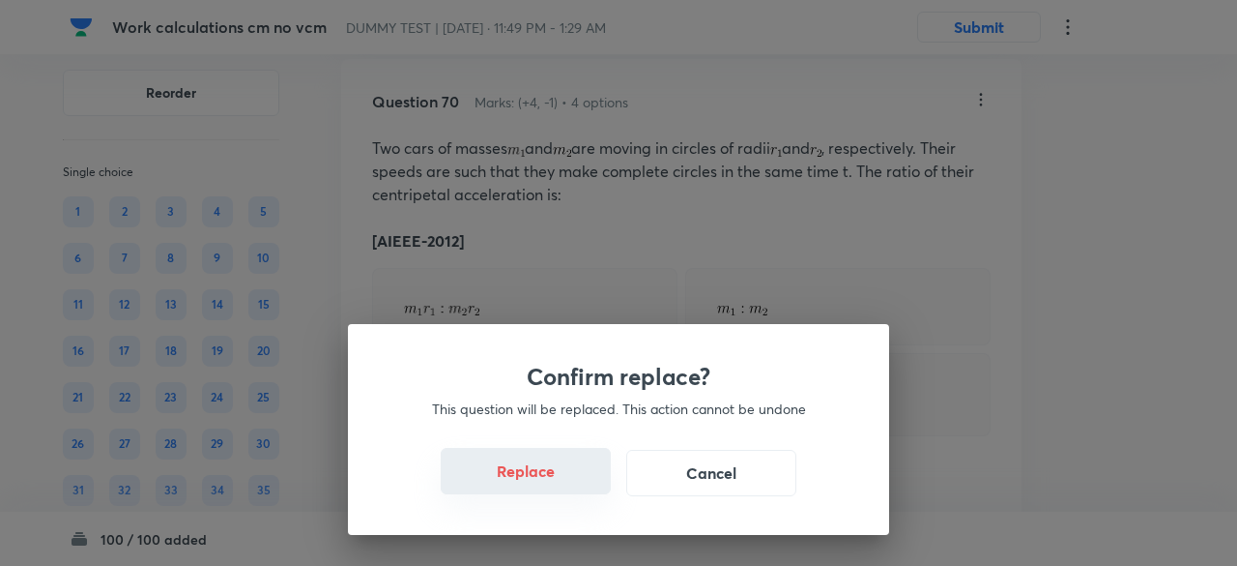
click at [538, 483] on button "Replace" at bounding box center [526, 471] width 170 height 46
click at [538, 483] on button "Replace" at bounding box center [526, 473] width 170 height 46
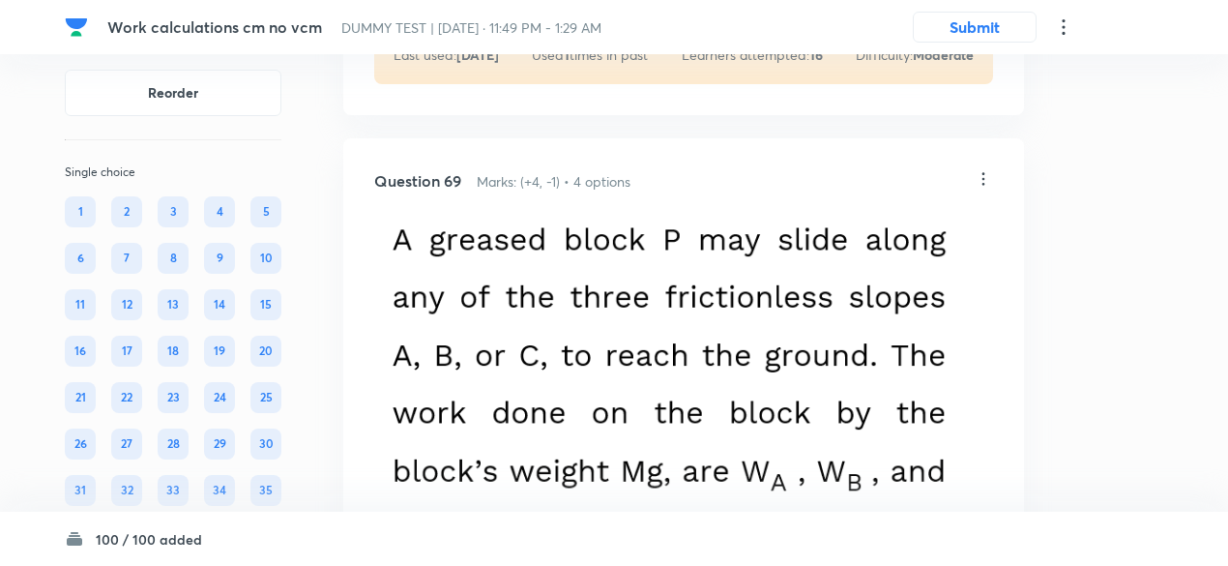
scroll to position [48866, 0]
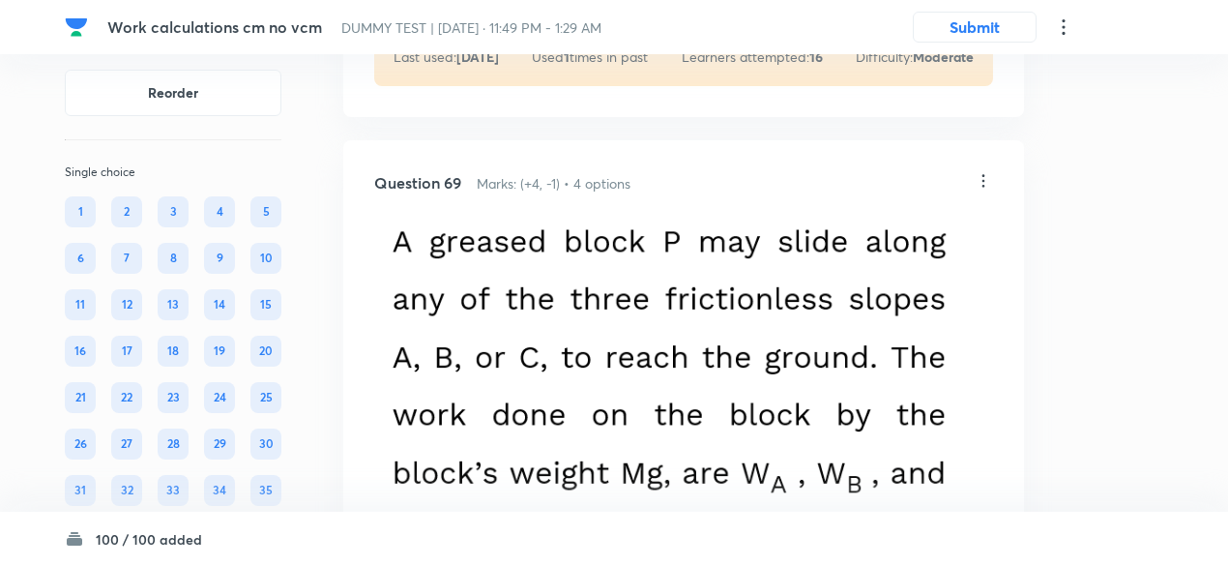
click at [983, 188] on icon at bounding box center [983, 181] width 3 height 13
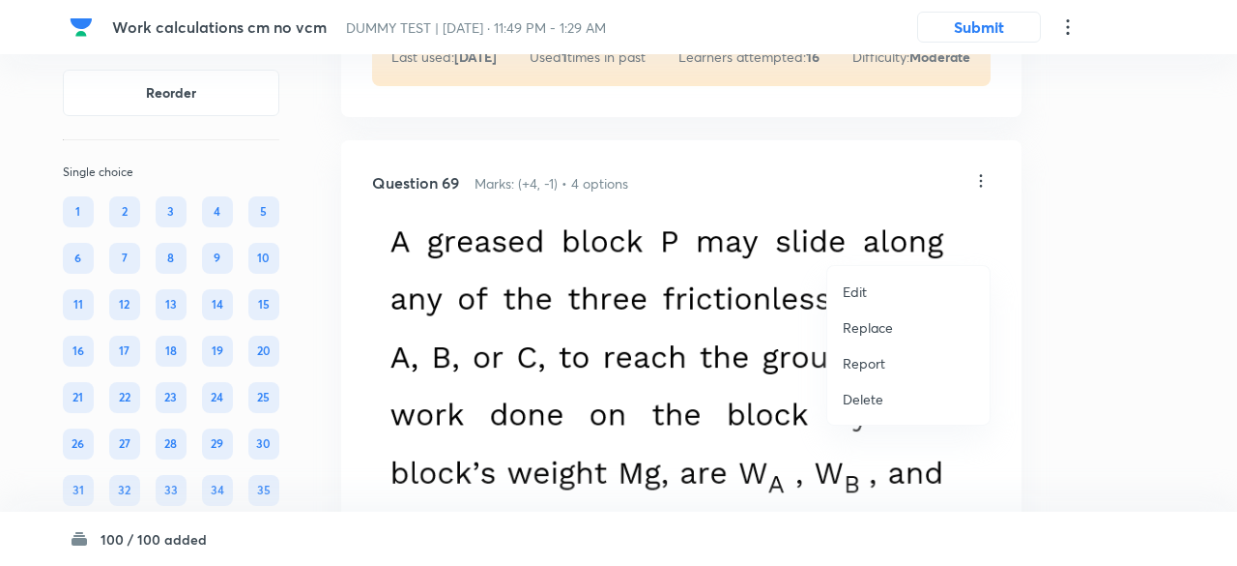
drag, startPoint x: 861, startPoint y: 326, endPoint x: 852, endPoint y: 328, distance: 9.9
click at [852, 328] on p "Replace" at bounding box center [868, 327] width 50 height 20
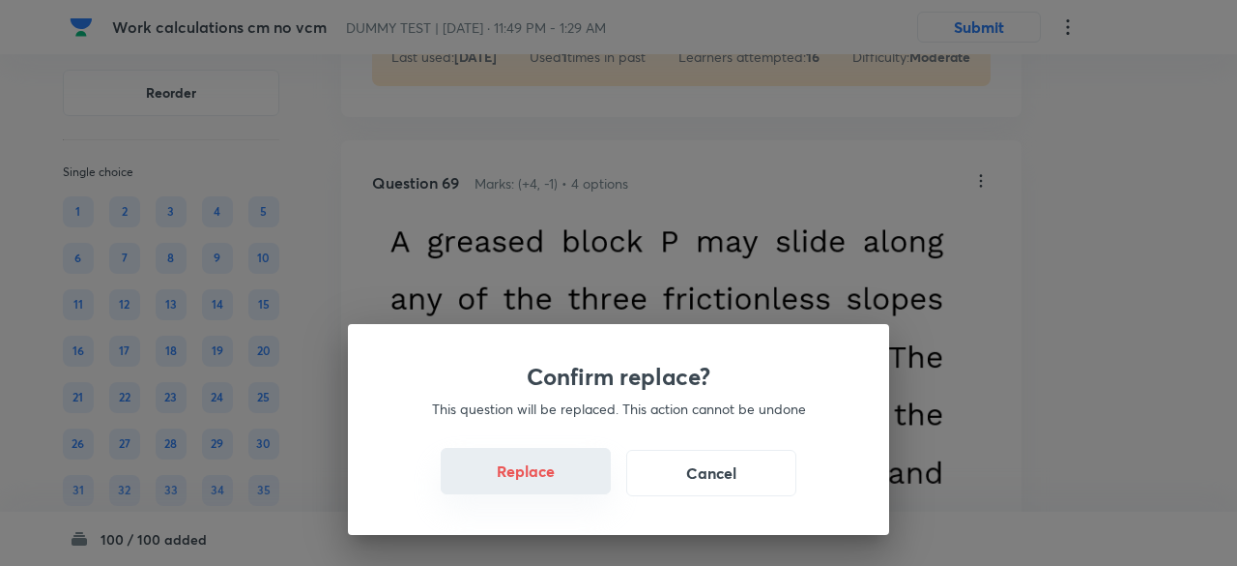
click at [554, 479] on button "Replace" at bounding box center [526, 471] width 170 height 46
click at [554, 479] on button "Replace" at bounding box center [526, 473] width 170 height 46
click at [554, 479] on button "Replace" at bounding box center [526, 471] width 170 height 46
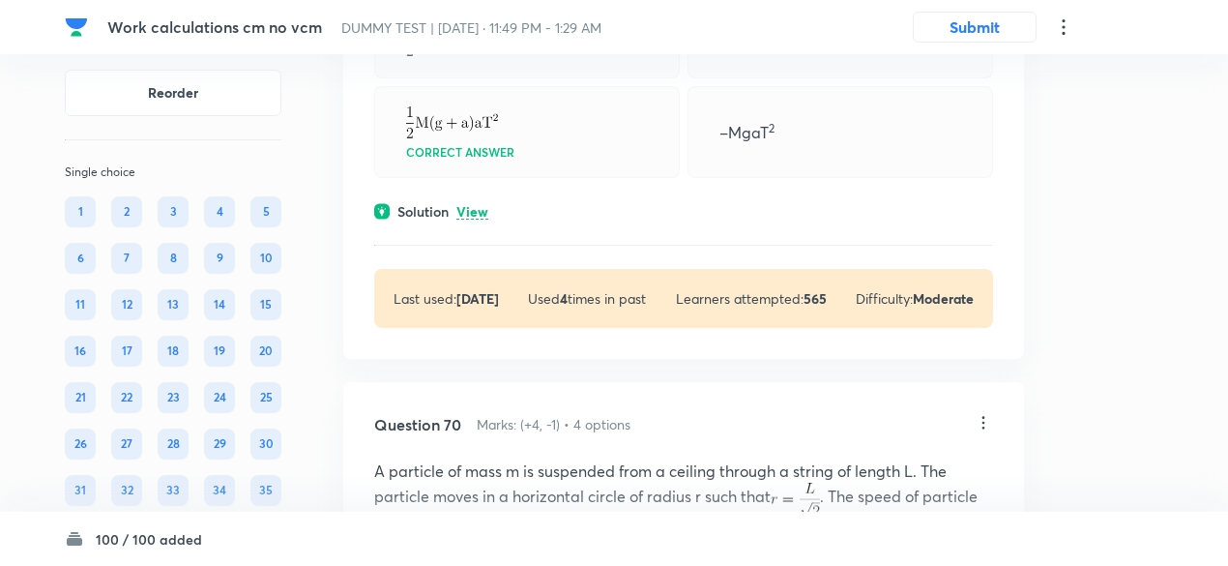
scroll to position [49254, 0]
click at [476, 219] on div "Solution View" at bounding box center [683, 209] width 619 height 20
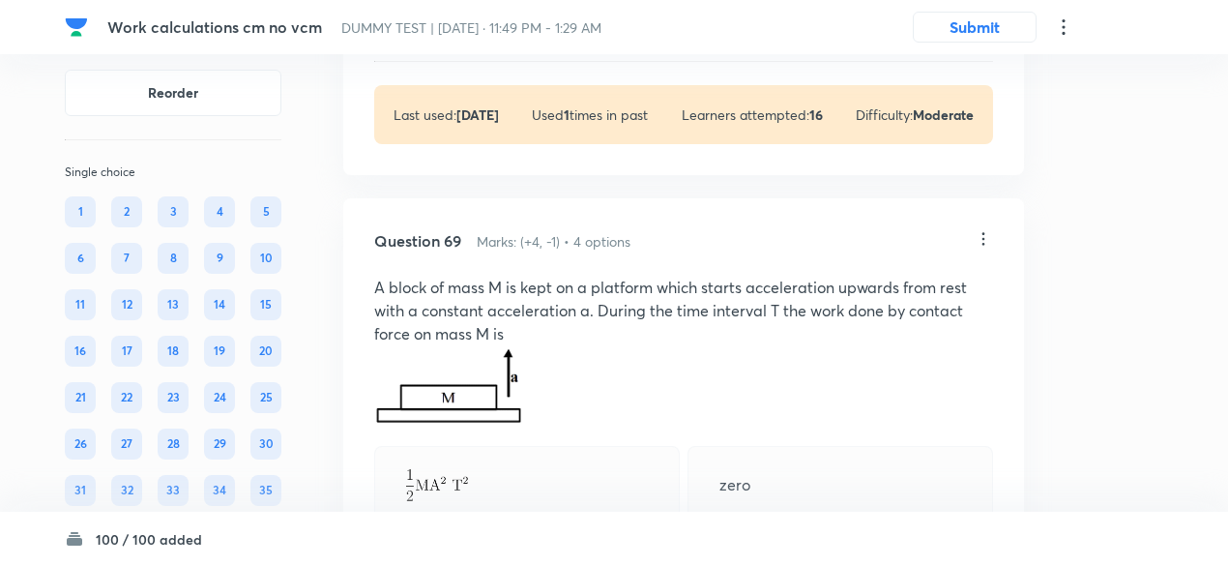
scroll to position [48806, 0]
click at [983, 247] on icon at bounding box center [983, 241] width 3 height 13
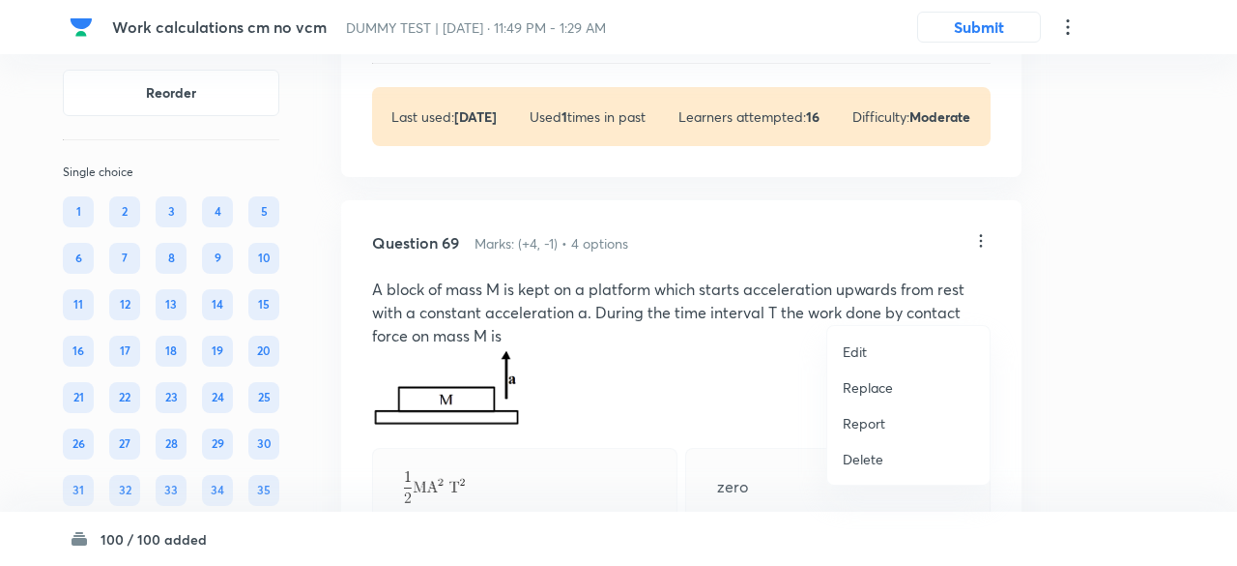
click at [856, 390] on p "Replace" at bounding box center [868, 387] width 50 height 20
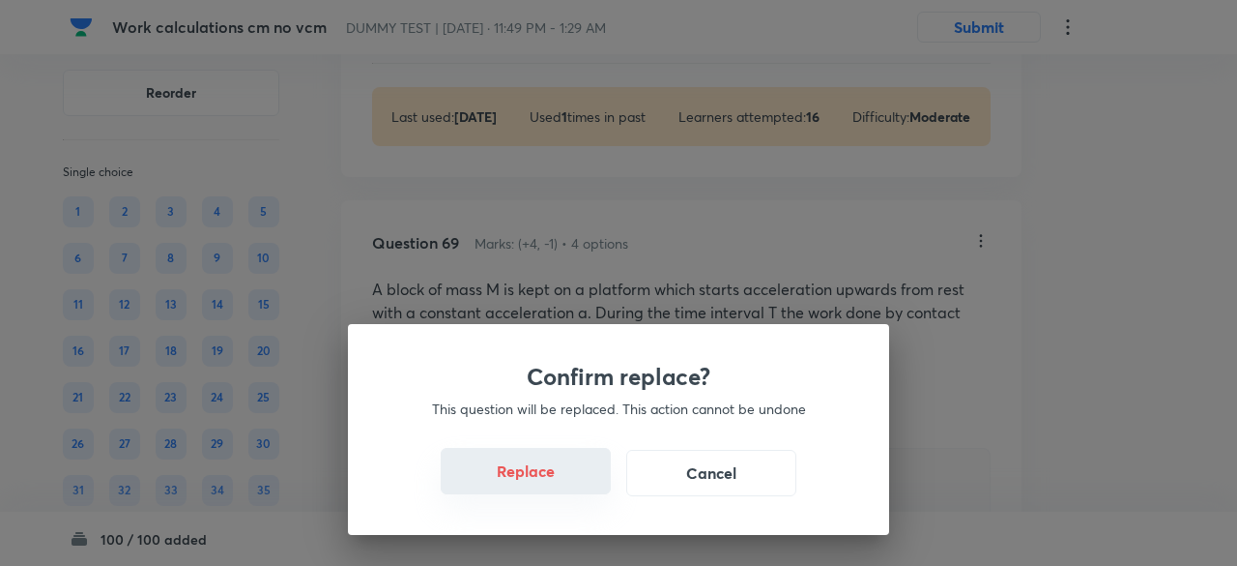
click at [536, 489] on button "Replace" at bounding box center [526, 471] width 170 height 46
click at [536, 482] on button "Replace" at bounding box center [526, 471] width 170 height 46
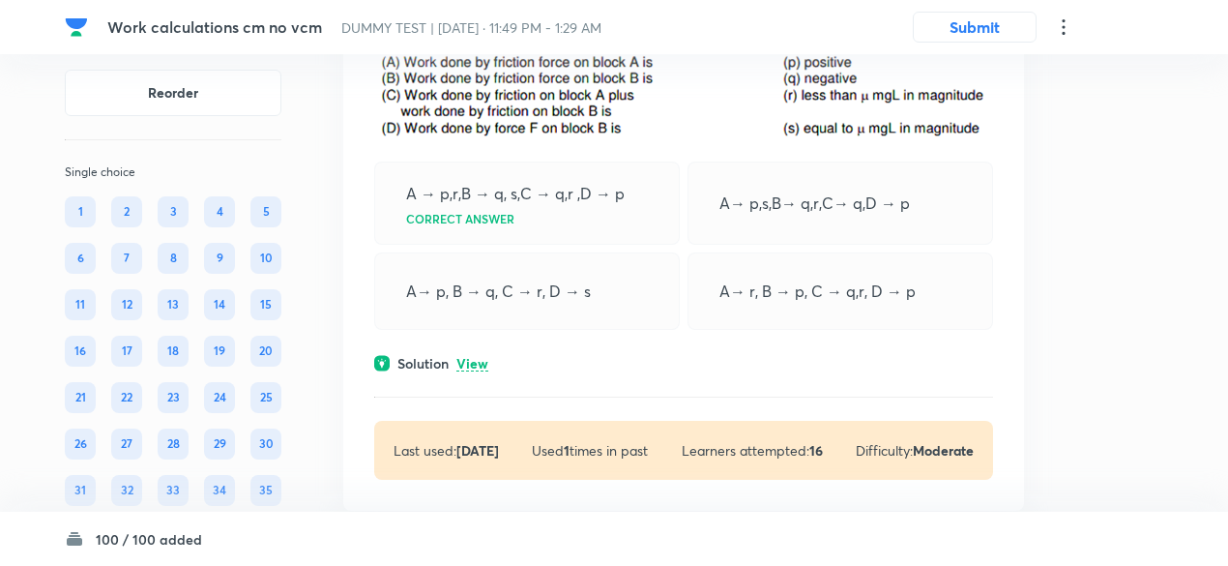
scroll to position [48469, 0]
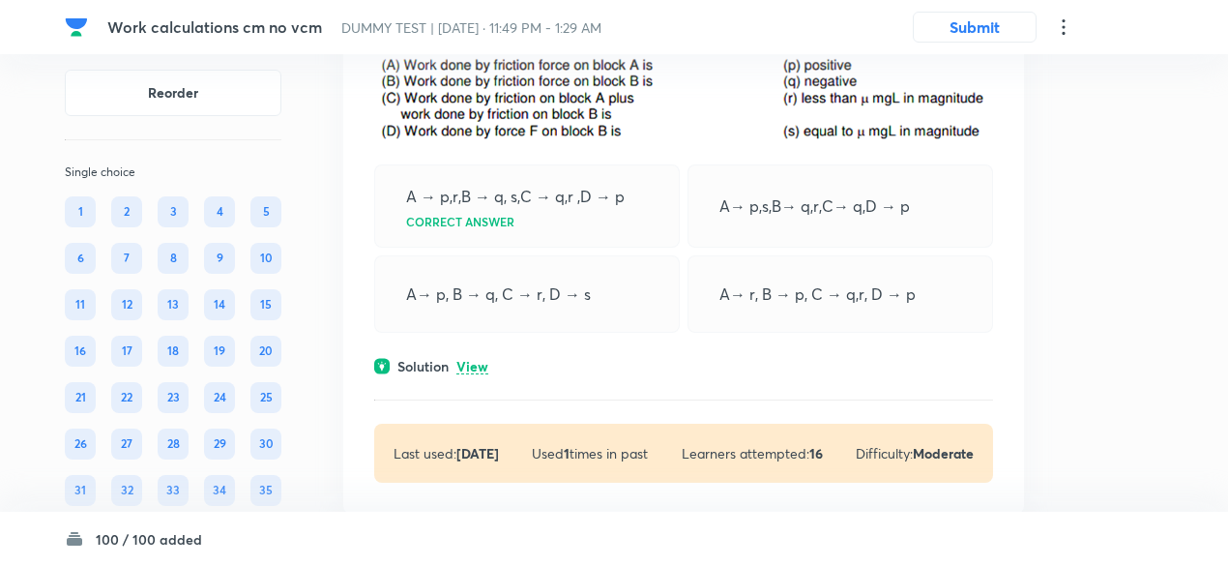
click at [473, 374] on p "View" at bounding box center [472, 367] width 32 height 15
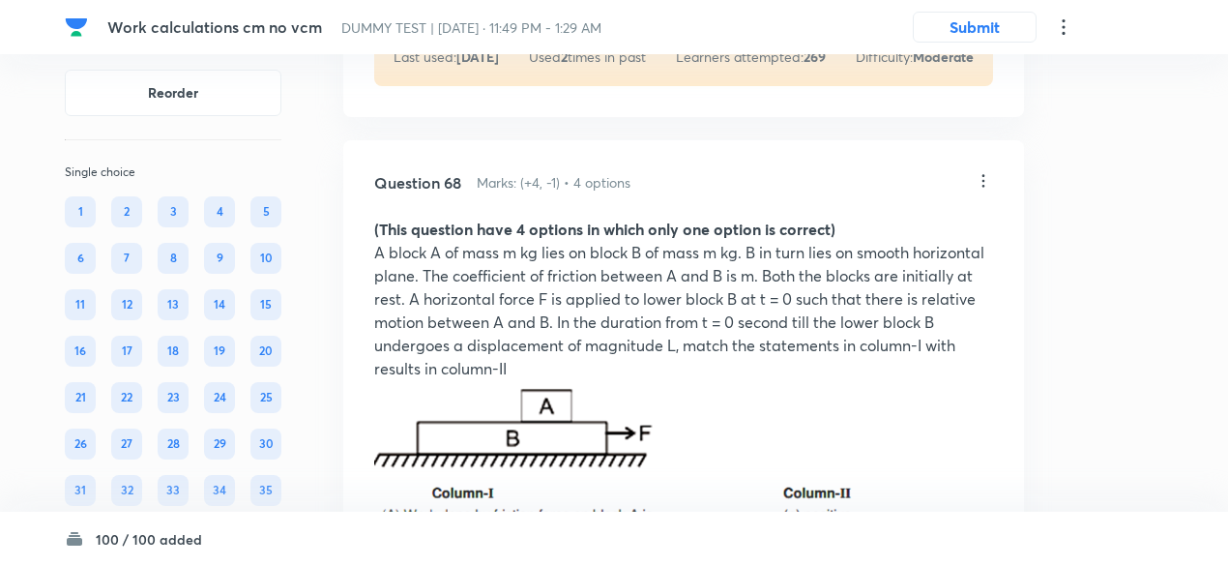
scroll to position [48019, 0]
click at [977, 191] on icon at bounding box center [982, 181] width 19 height 19
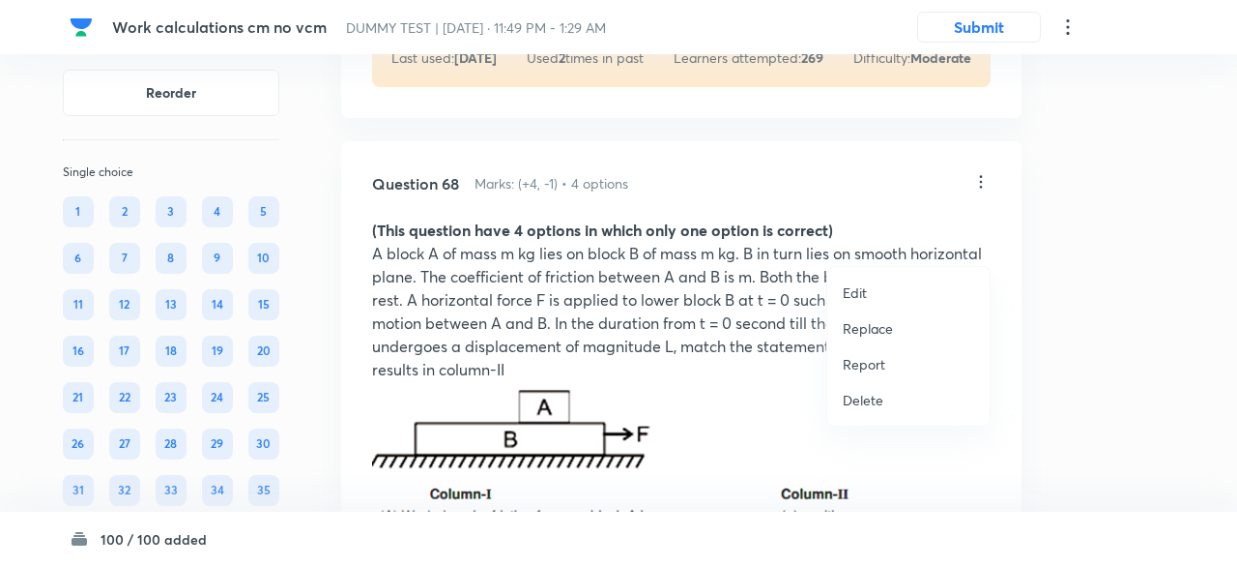
click at [882, 328] on p "Replace" at bounding box center [868, 328] width 50 height 20
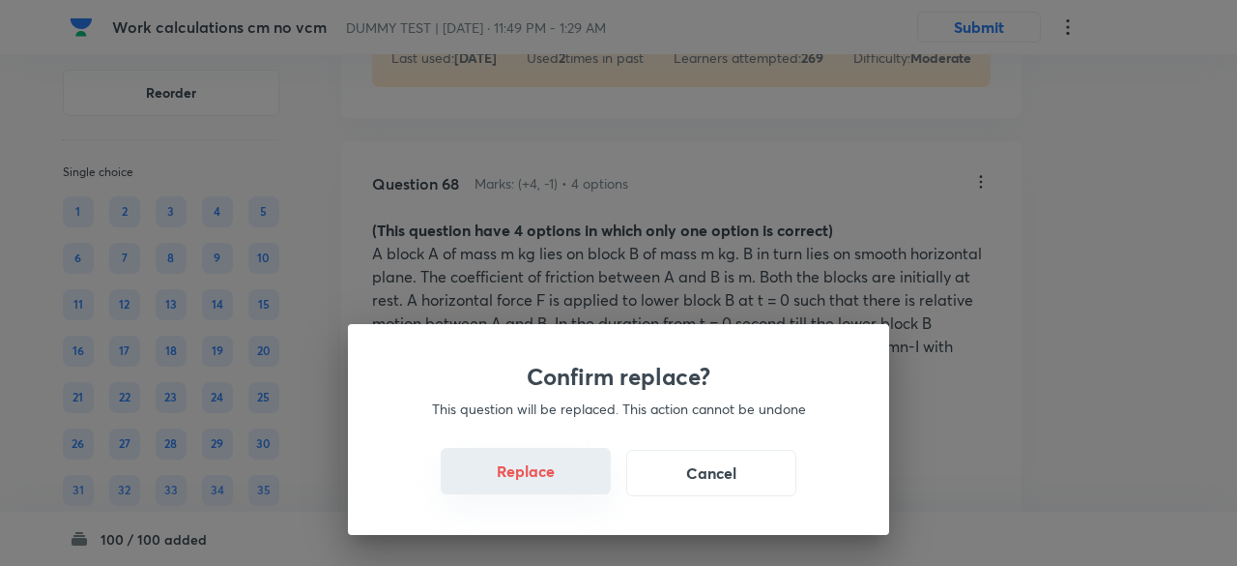
click at [550, 476] on button "Replace" at bounding box center [526, 471] width 170 height 46
click at [553, 484] on button "Replace" at bounding box center [526, 471] width 170 height 46
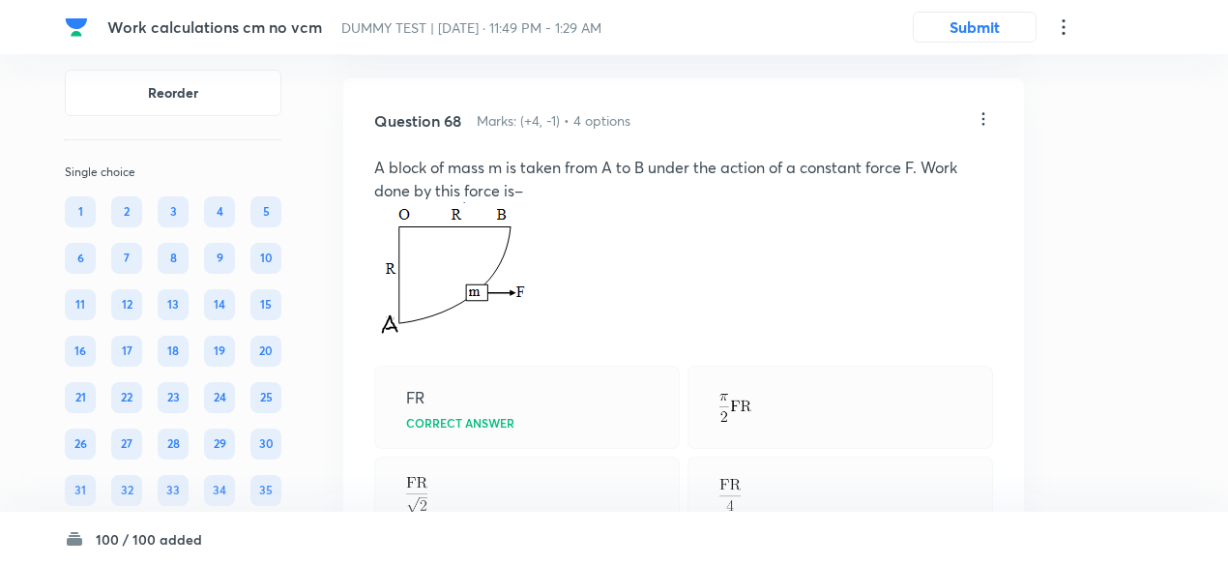
scroll to position [48076, 0]
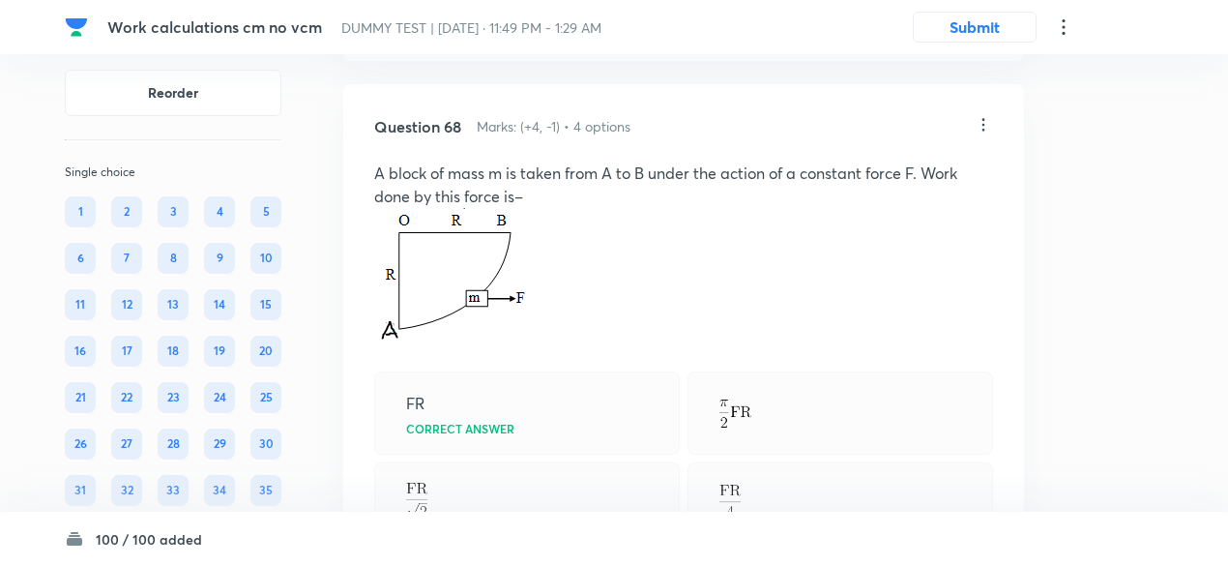
click at [982, 134] on icon at bounding box center [982, 124] width 19 height 19
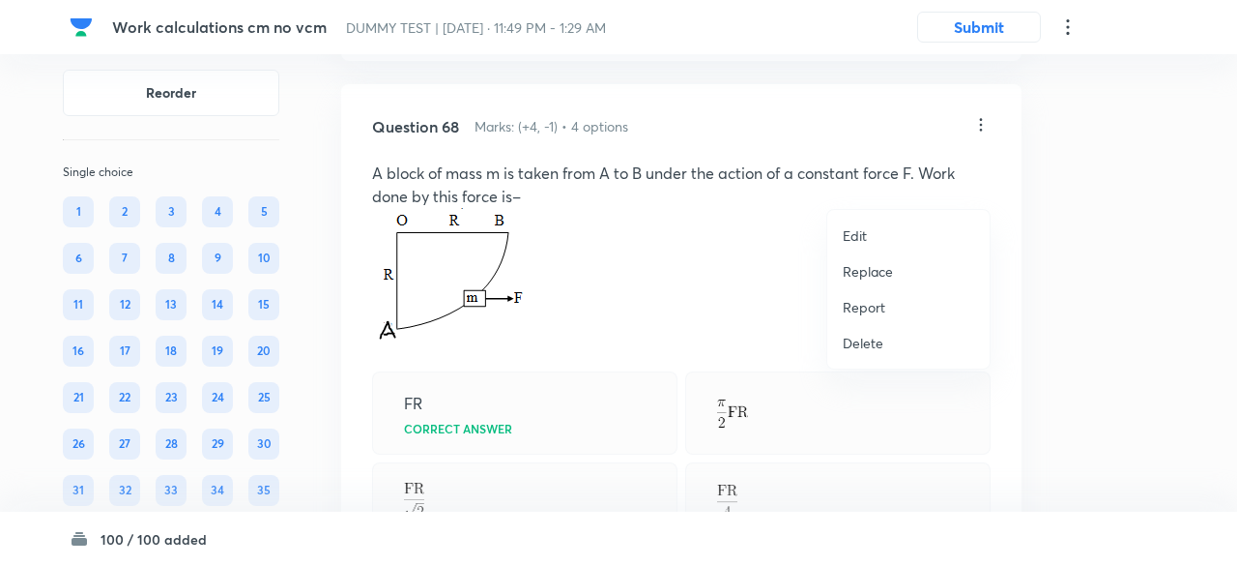
click at [870, 271] on p "Replace" at bounding box center [868, 271] width 50 height 20
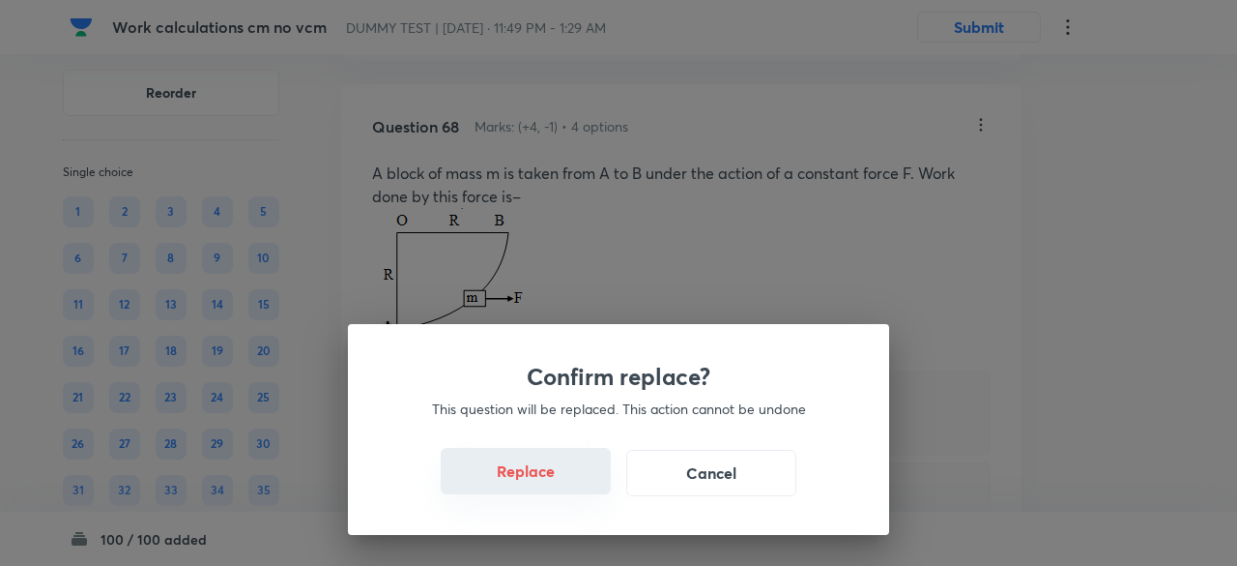
click at [545, 479] on button "Replace" at bounding box center [526, 471] width 170 height 46
click at [545, 479] on button "Replace" at bounding box center [526, 473] width 170 height 46
click at [545, 479] on button "Replace" at bounding box center [526, 471] width 170 height 46
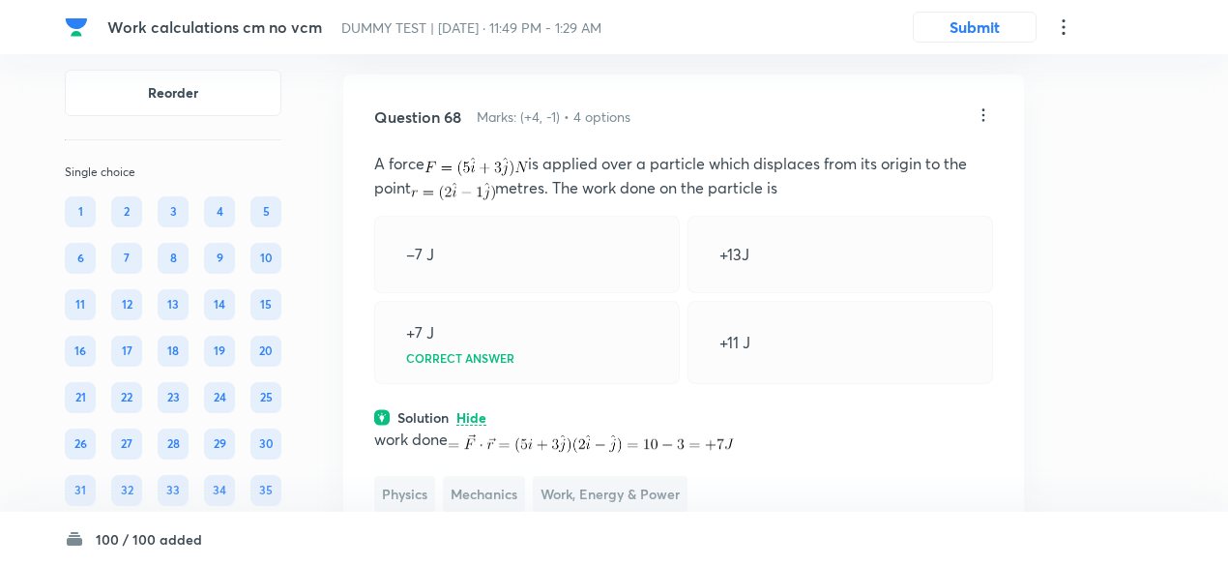
scroll to position [48084, 0]
click at [986, 127] on icon at bounding box center [982, 116] width 19 height 19
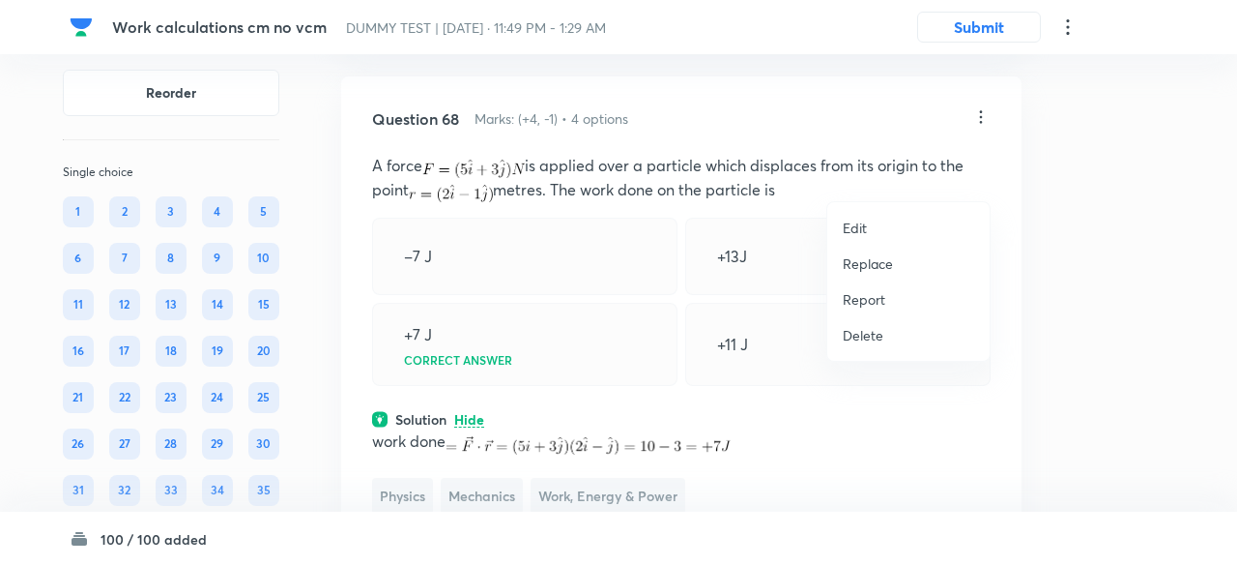
click at [887, 264] on p "Replace" at bounding box center [868, 263] width 50 height 20
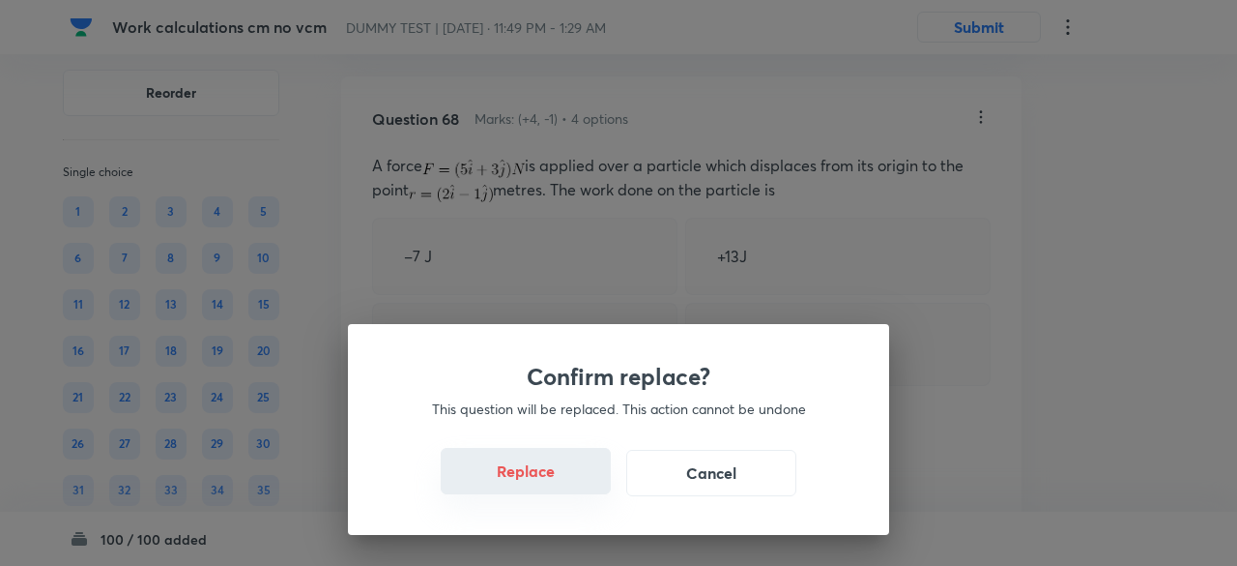
click at [551, 479] on button "Replace" at bounding box center [526, 471] width 170 height 46
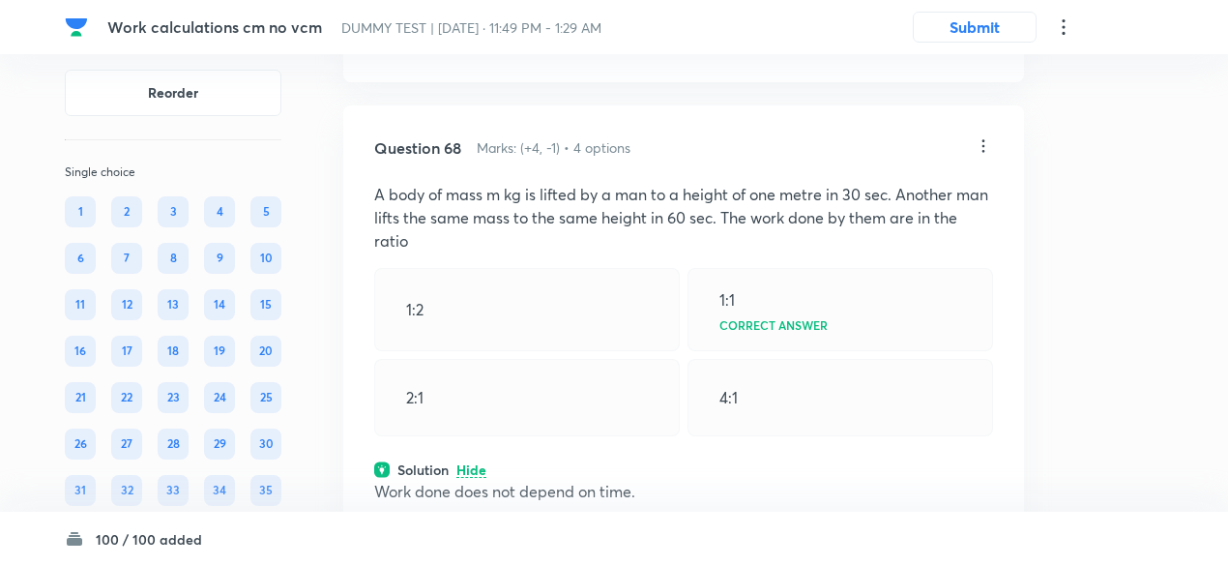
scroll to position [48052, 0]
click at [979, 159] on icon at bounding box center [982, 148] width 19 height 19
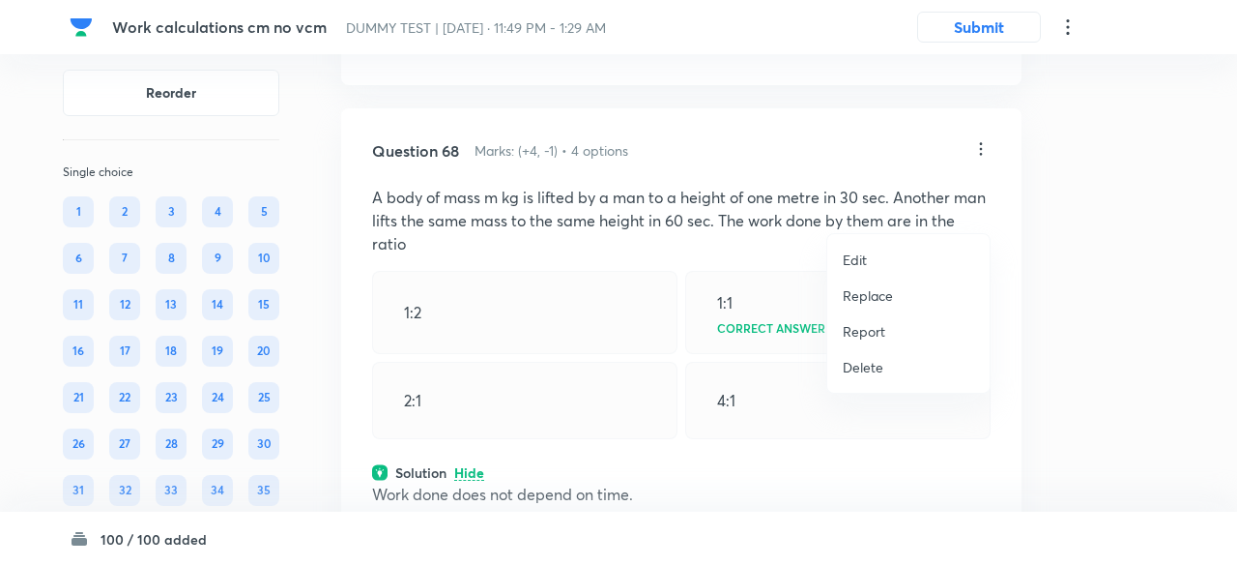
click at [876, 290] on p "Replace" at bounding box center [868, 295] width 50 height 20
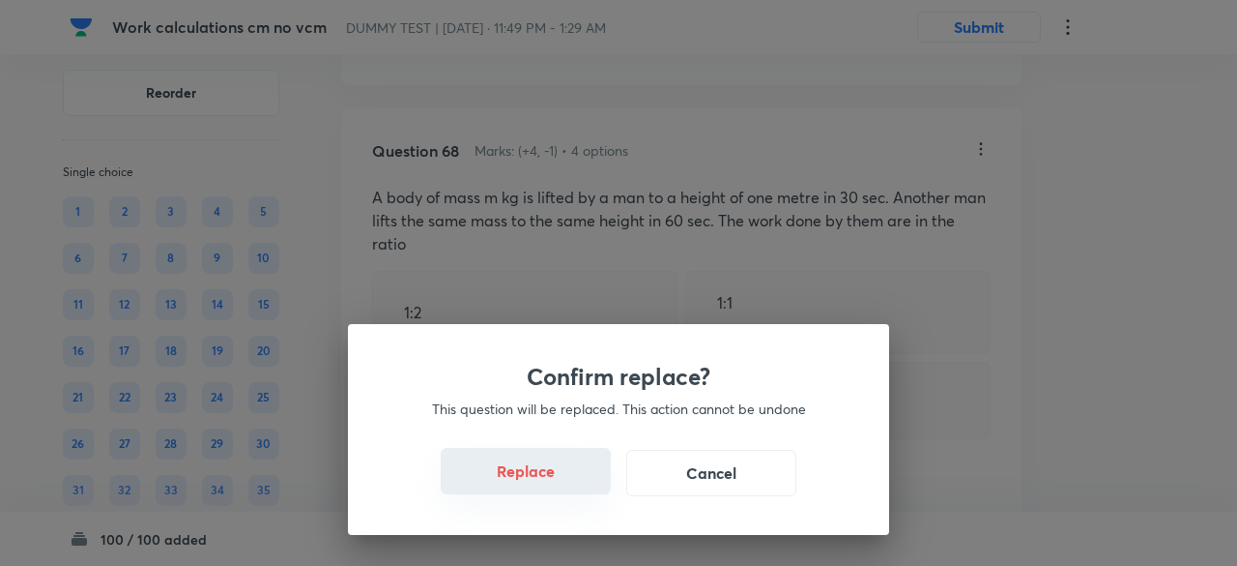
click at [551, 479] on button "Replace" at bounding box center [526, 471] width 170 height 46
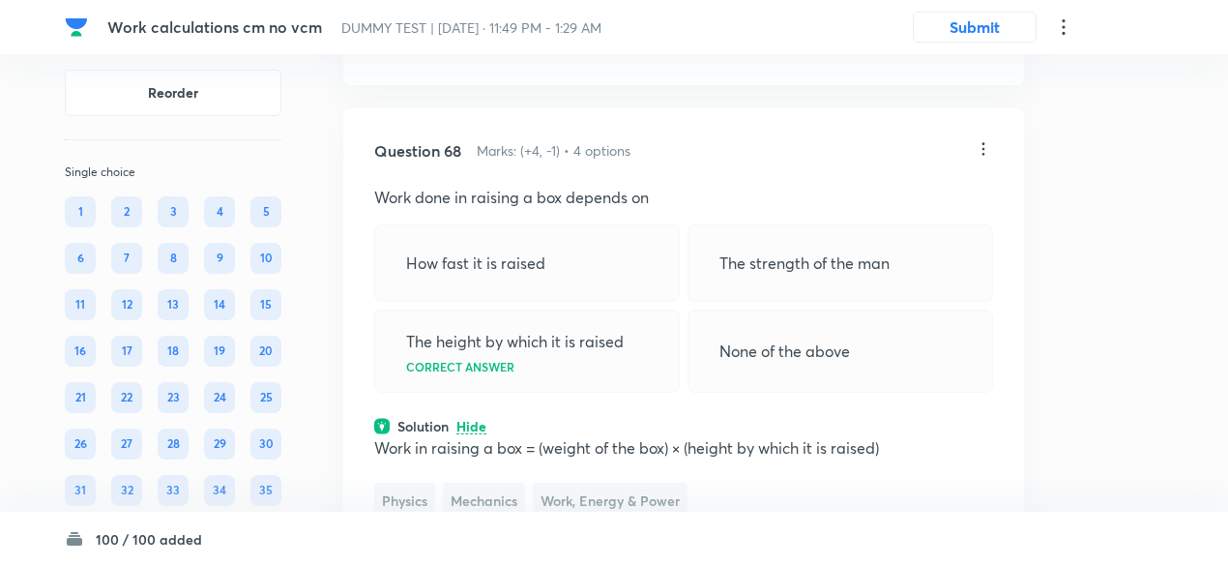
click at [980, 159] on icon at bounding box center [982, 148] width 19 height 19
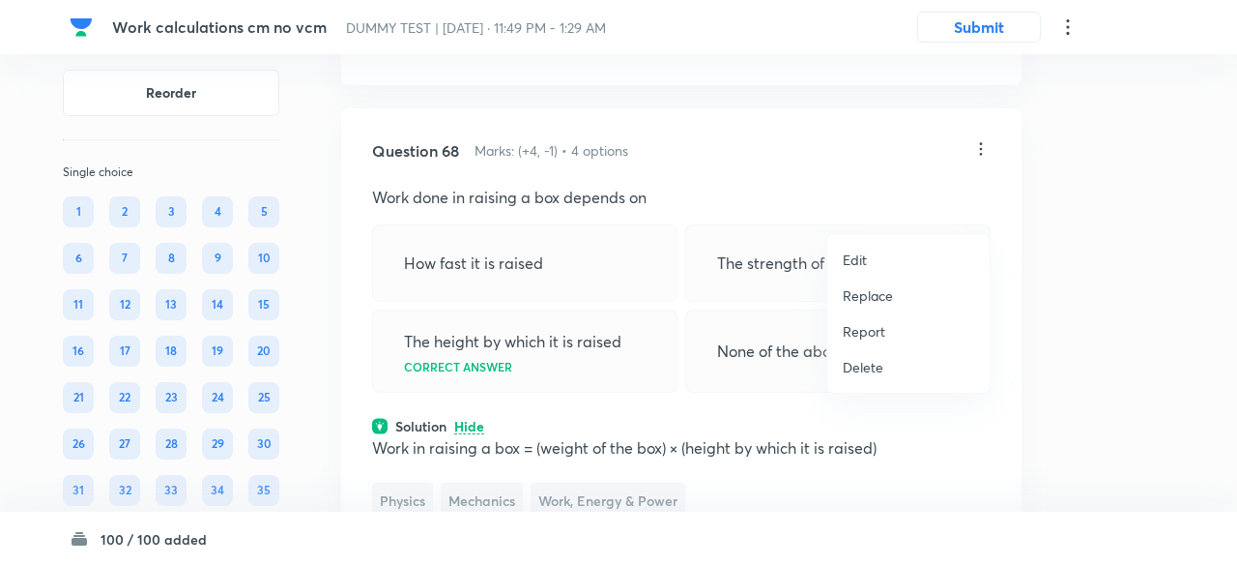
click at [862, 293] on p "Replace" at bounding box center [868, 295] width 50 height 20
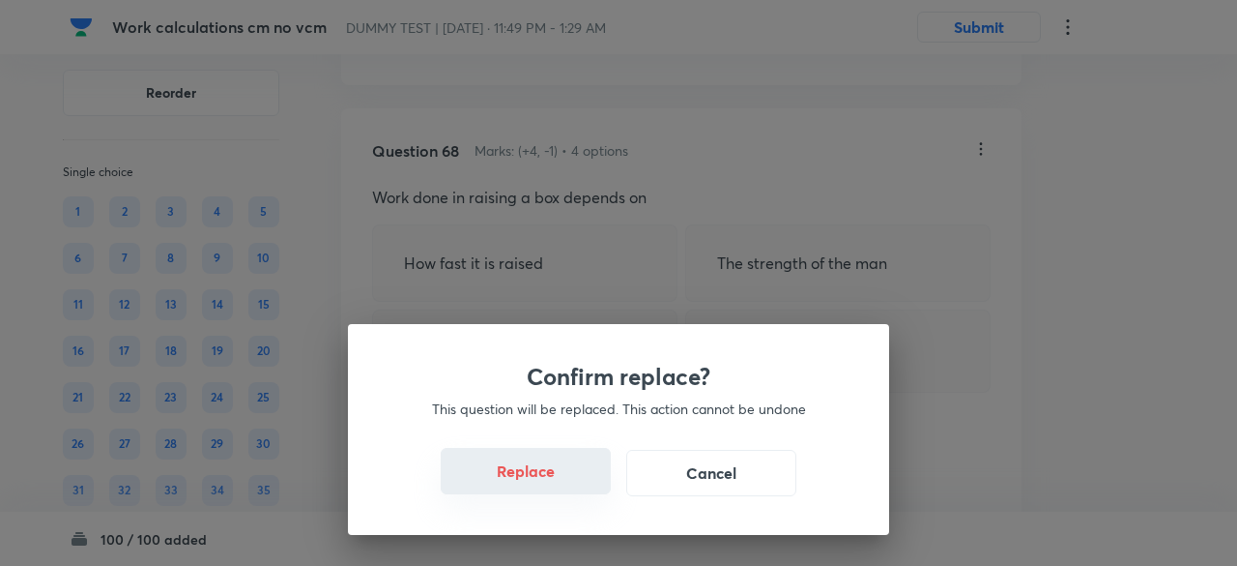
click at [539, 475] on button "Replace" at bounding box center [526, 471] width 170 height 46
click at [539, 475] on button "Replace" at bounding box center [526, 473] width 170 height 46
click at [539, 475] on button "Replace" at bounding box center [526, 471] width 170 height 46
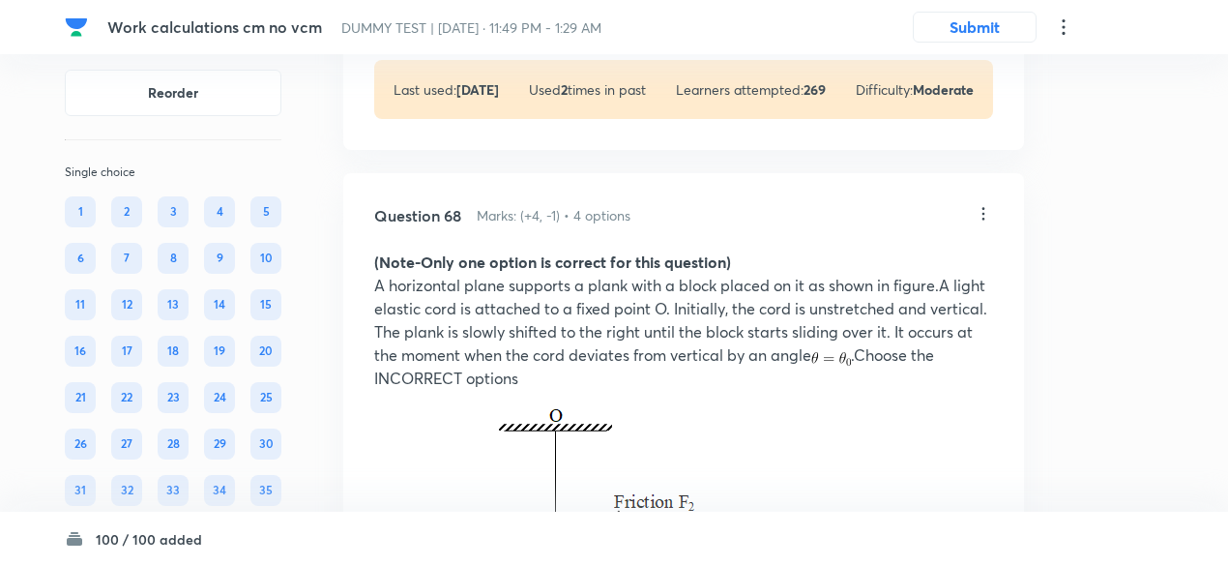
scroll to position [47985, 0]
click at [985, 225] on icon at bounding box center [982, 215] width 19 height 19
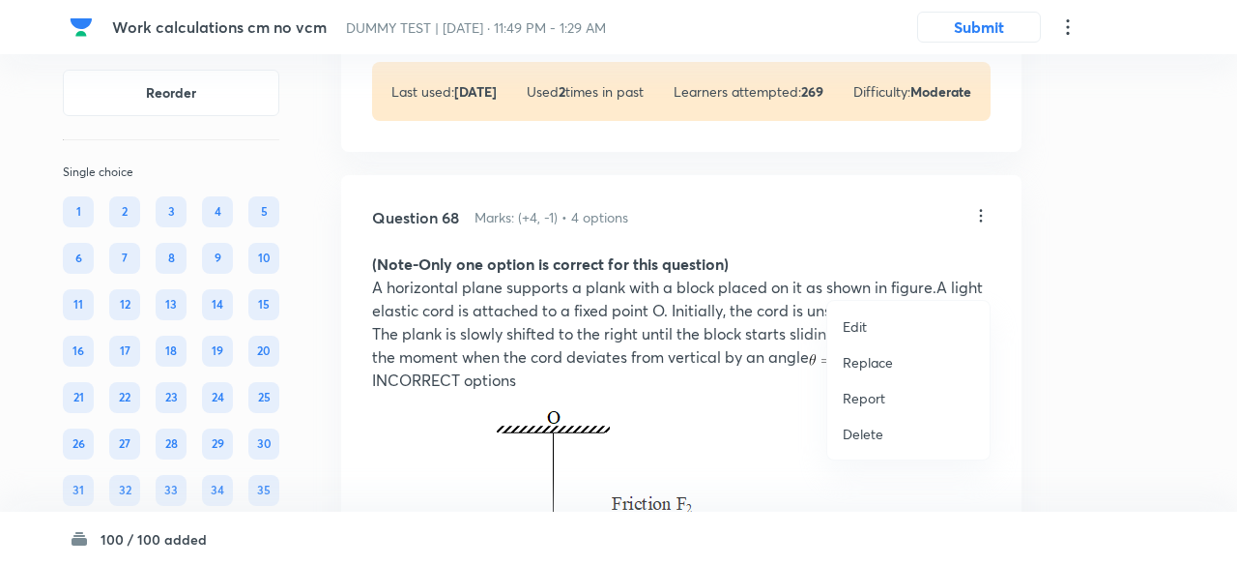
click at [872, 361] on p "Replace" at bounding box center [868, 362] width 50 height 20
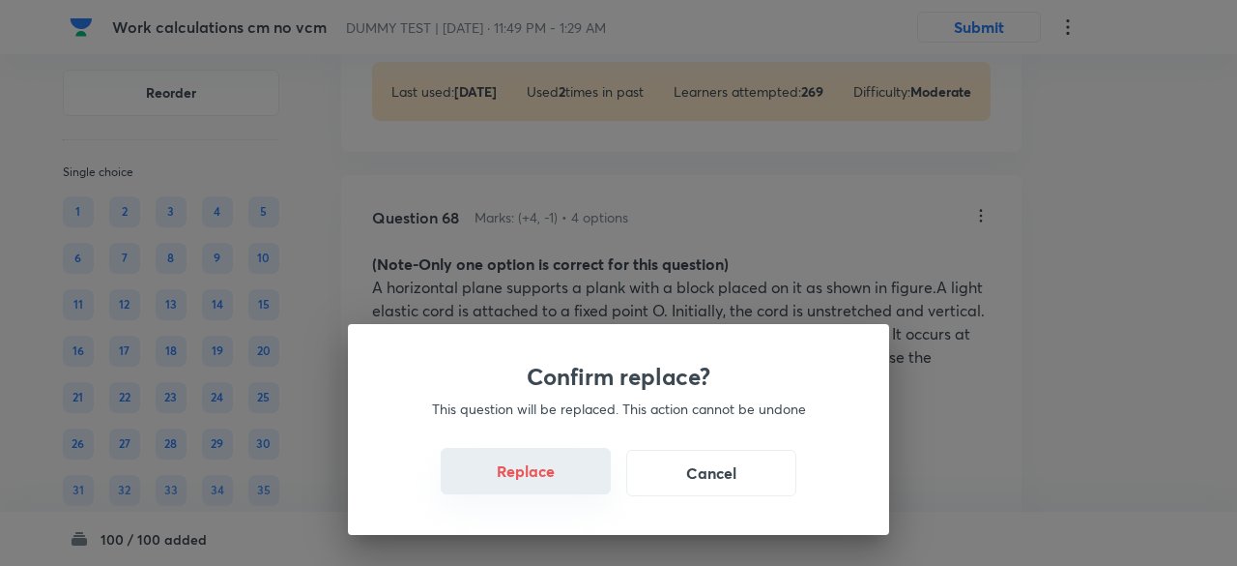
click at [536, 484] on button "Replace" at bounding box center [526, 471] width 170 height 46
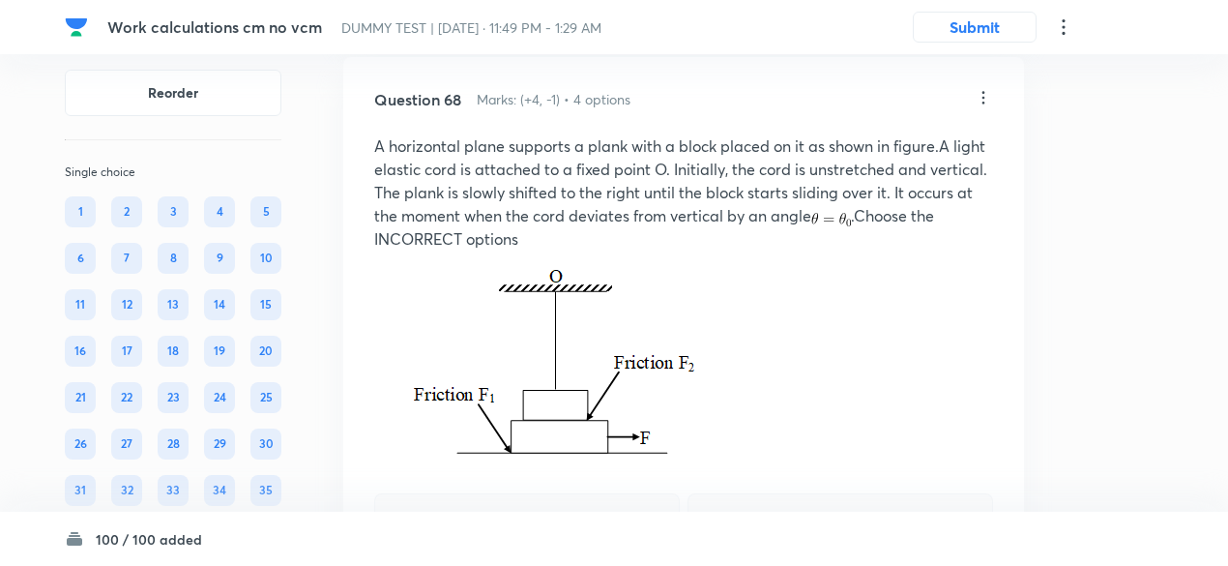
scroll to position [48102, 0]
click at [982, 108] on icon at bounding box center [982, 98] width 19 height 19
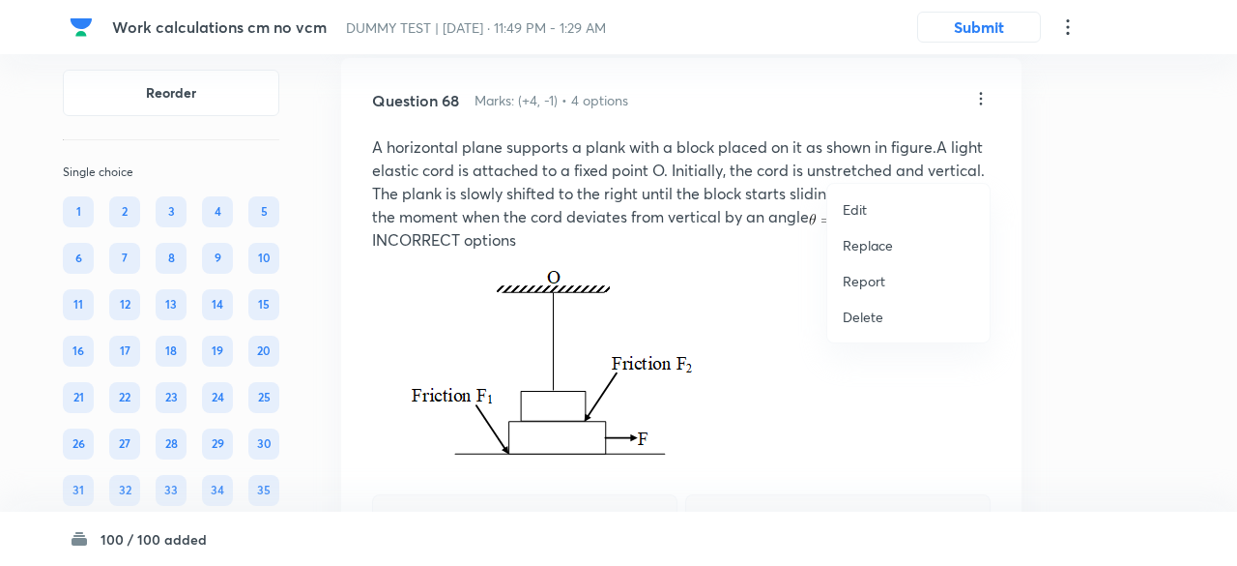
click at [888, 243] on p "Replace" at bounding box center [868, 245] width 50 height 20
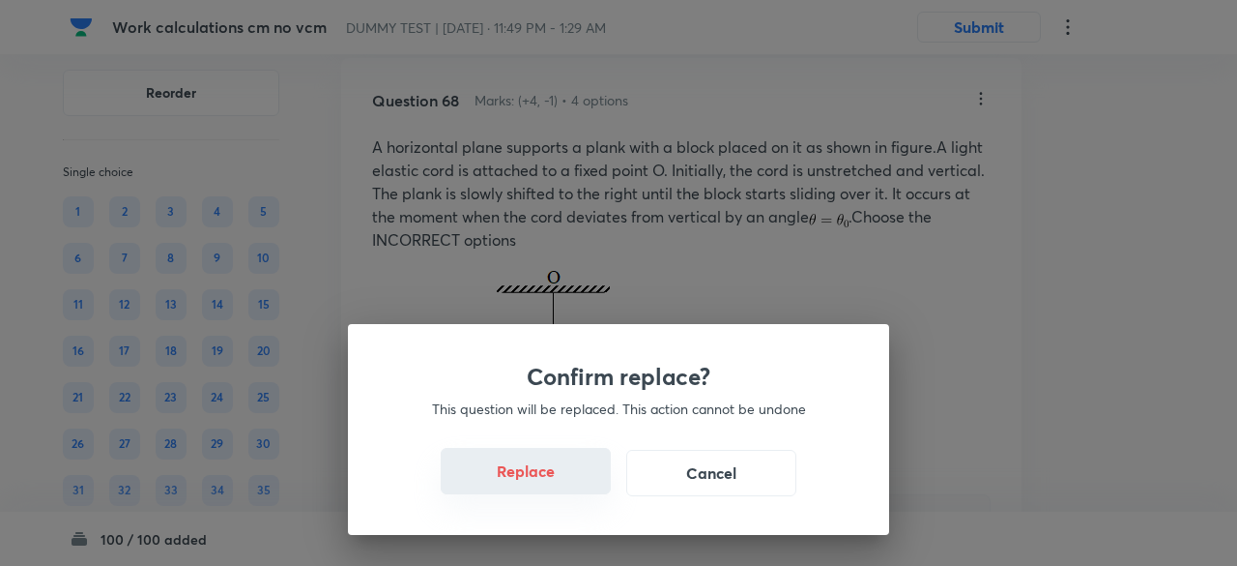
click at [545, 482] on button "Replace" at bounding box center [526, 471] width 170 height 46
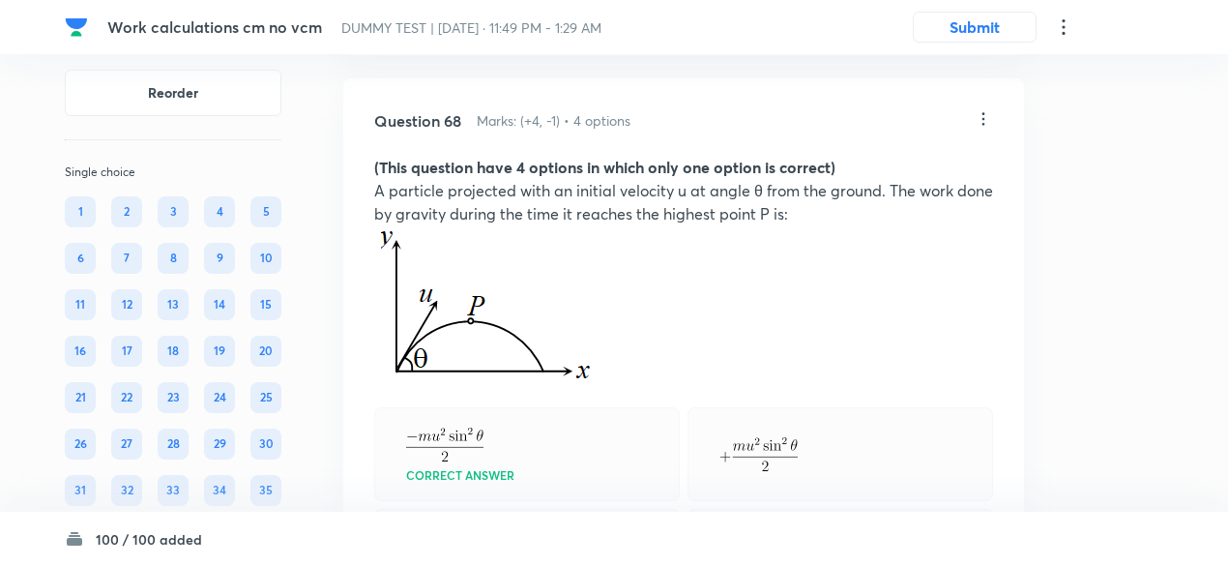
scroll to position [48081, 0]
click at [981, 130] on icon at bounding box center [982, 119] width 19 height 19
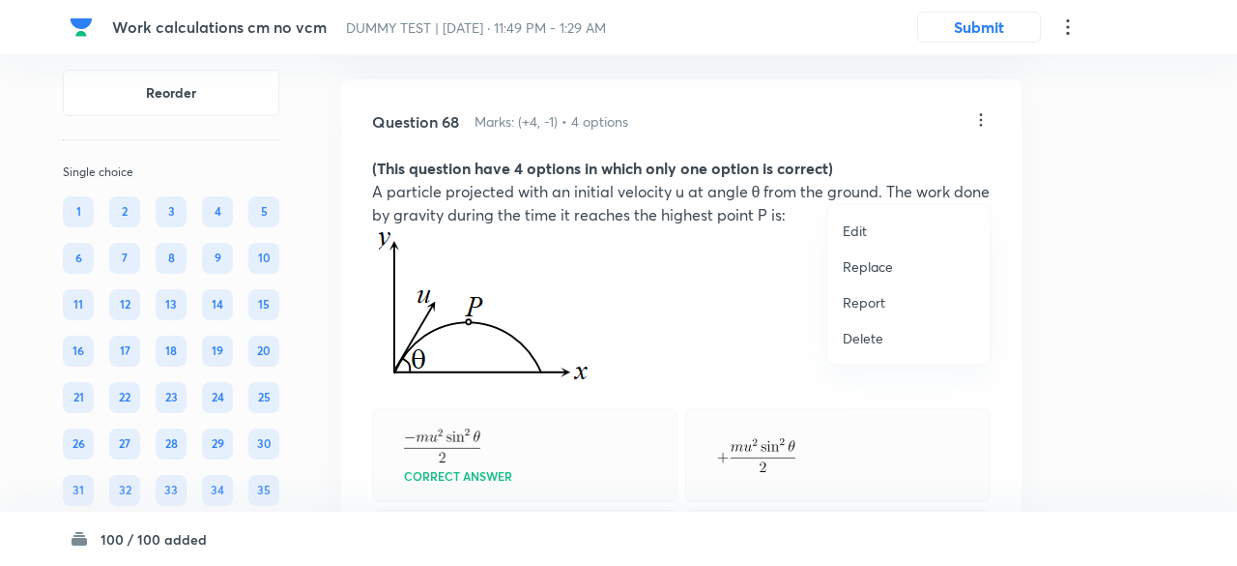
click at [874, 262] on p "Replace" at bounding box center [868, 266] width 50 height 20
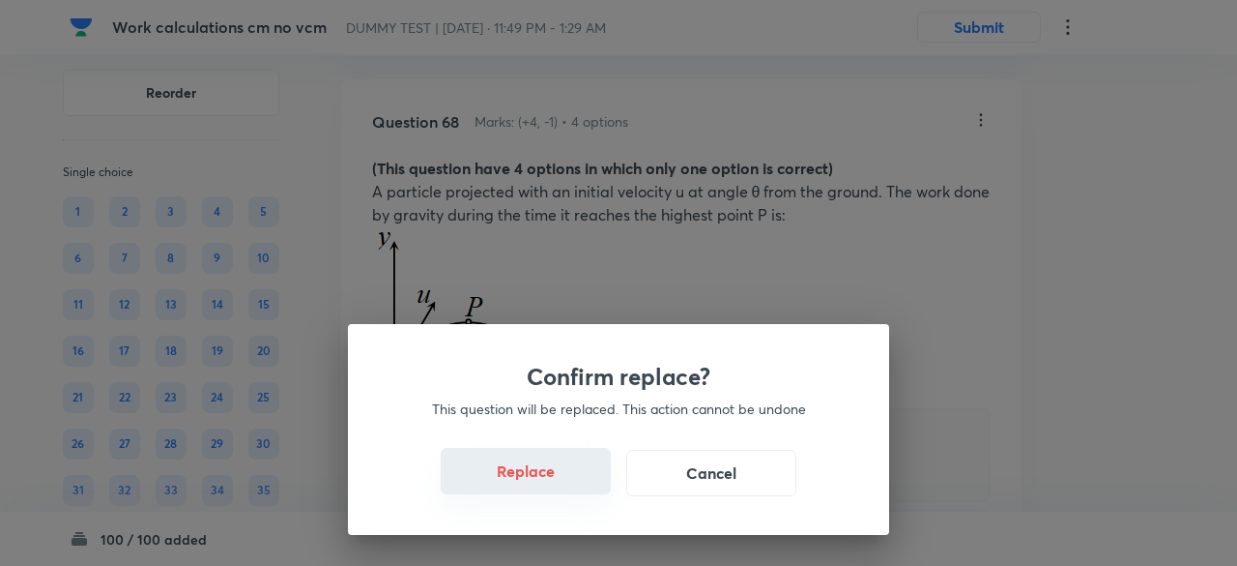
click at [548, 472] on button "Replace" at bounding box center [526, 471] width 170 height 46
click at [554, 488] on button "Replace" at bounding box center [526, 471] width 170 height 46
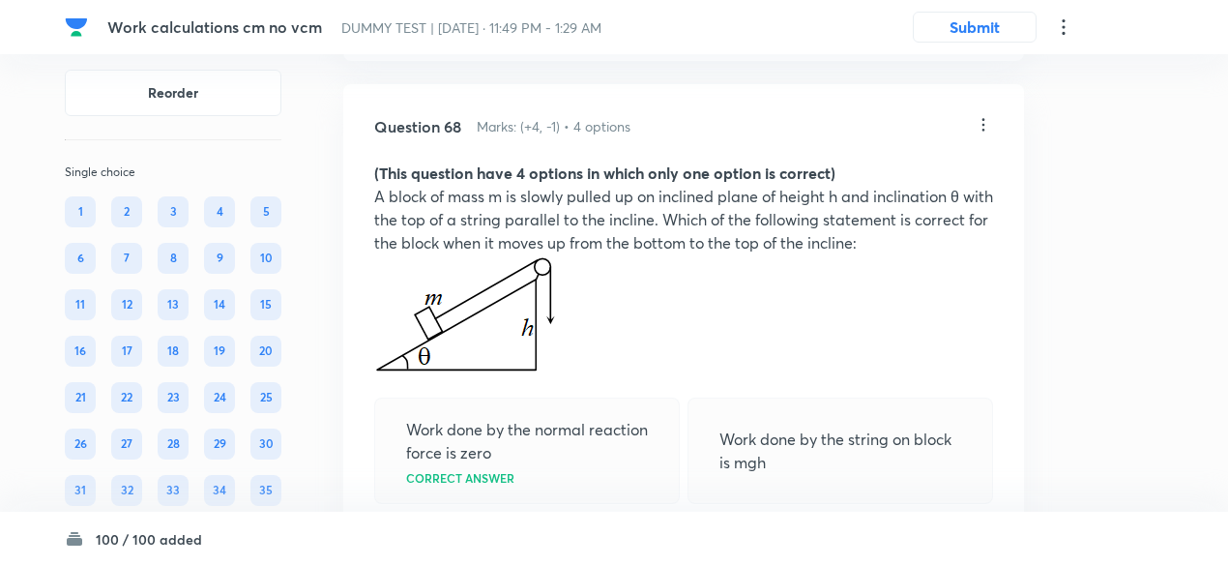
scroll to position [48071, 0]
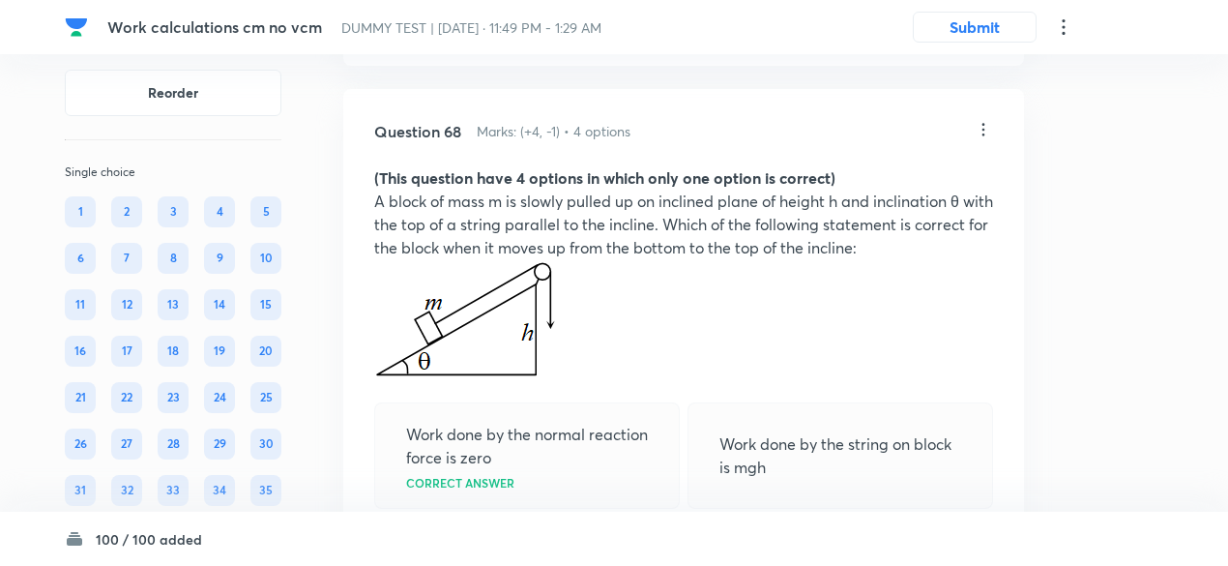
click at [990, 139] on icon at bounding box center [982, 129] width 19 height 19
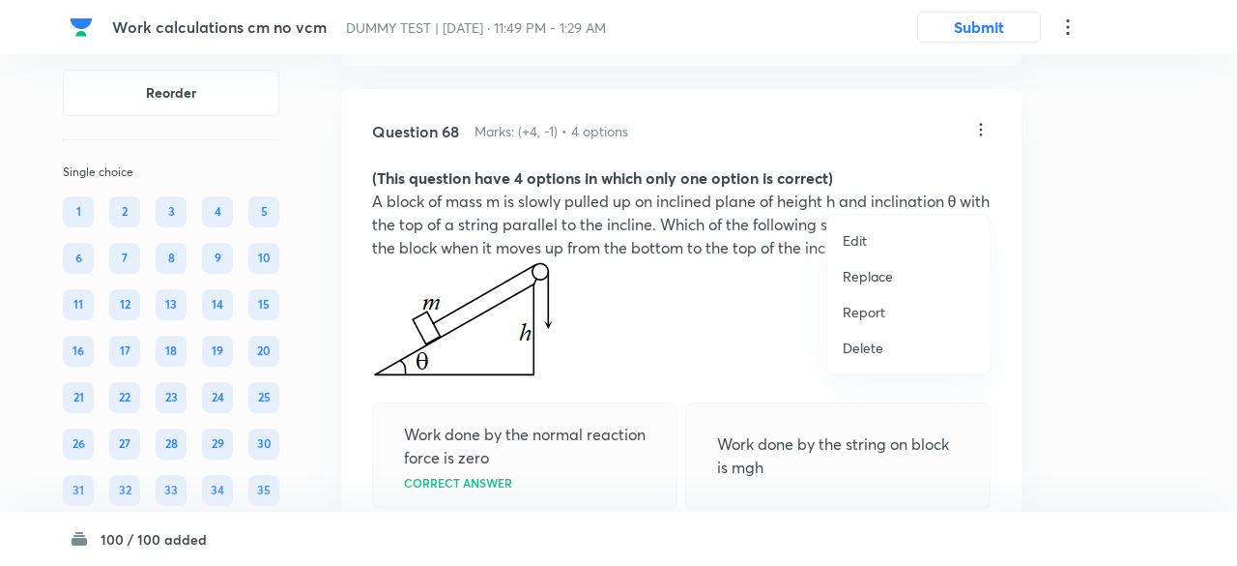
click at [871, 275] on p "Replace" at bounding box center [868, 276] width 50 height 20
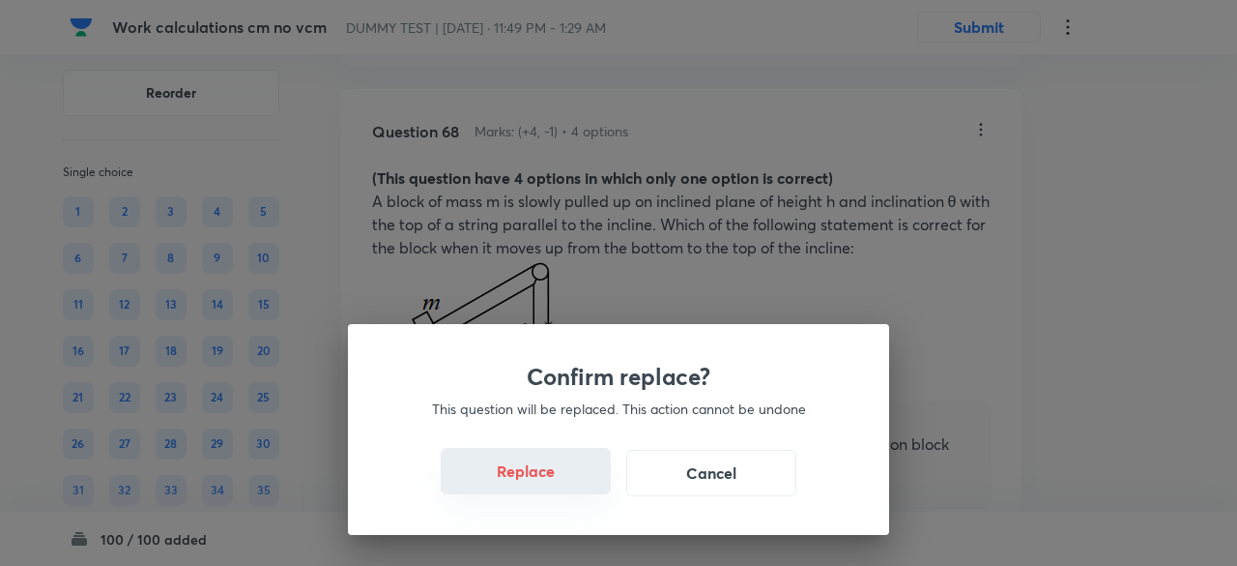
click at [547, 476] on button "Replace" at bounding box center [526, 471] width 170 height 46
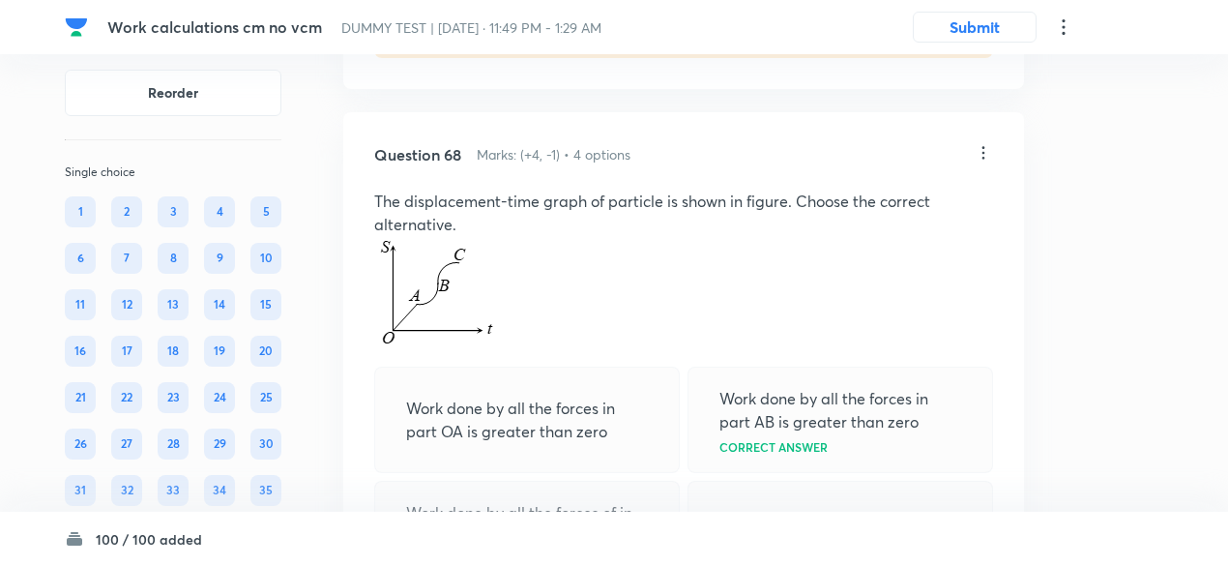
scroll to position [48047, 0]
click at [982, 160] on icon at bounding box center [983, 153] width 3 height 13
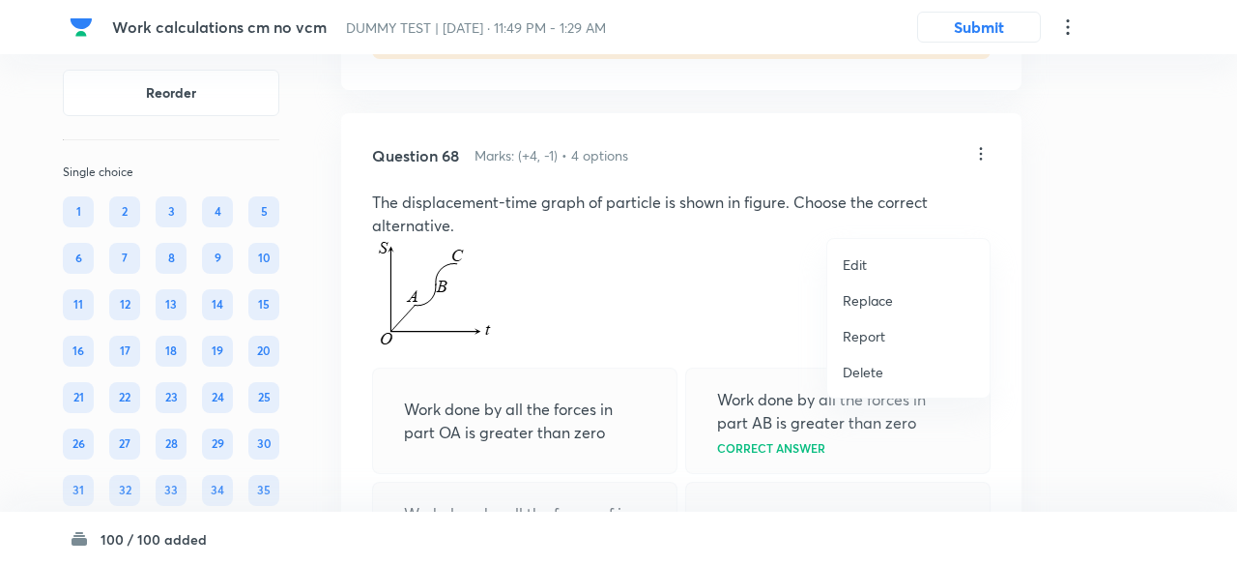
click at [869, 304] on p "Replace" at bounding box center [868, 300] width 50 height 20
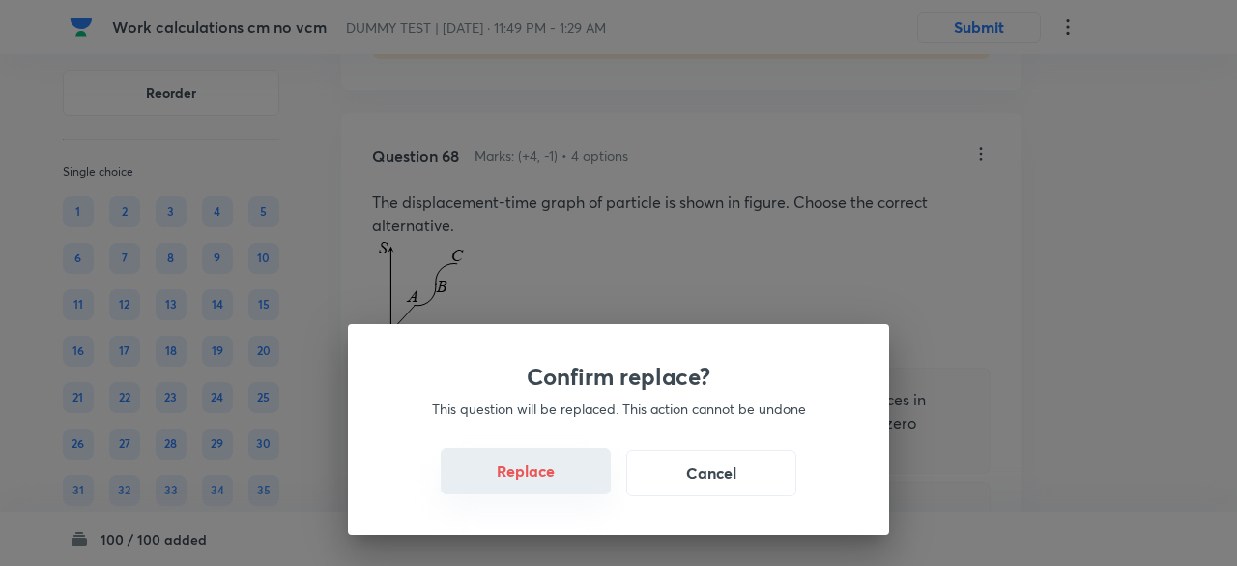
click at [548, 478] on button "Replace" at bounding box center [526, 471] width 170 height 46
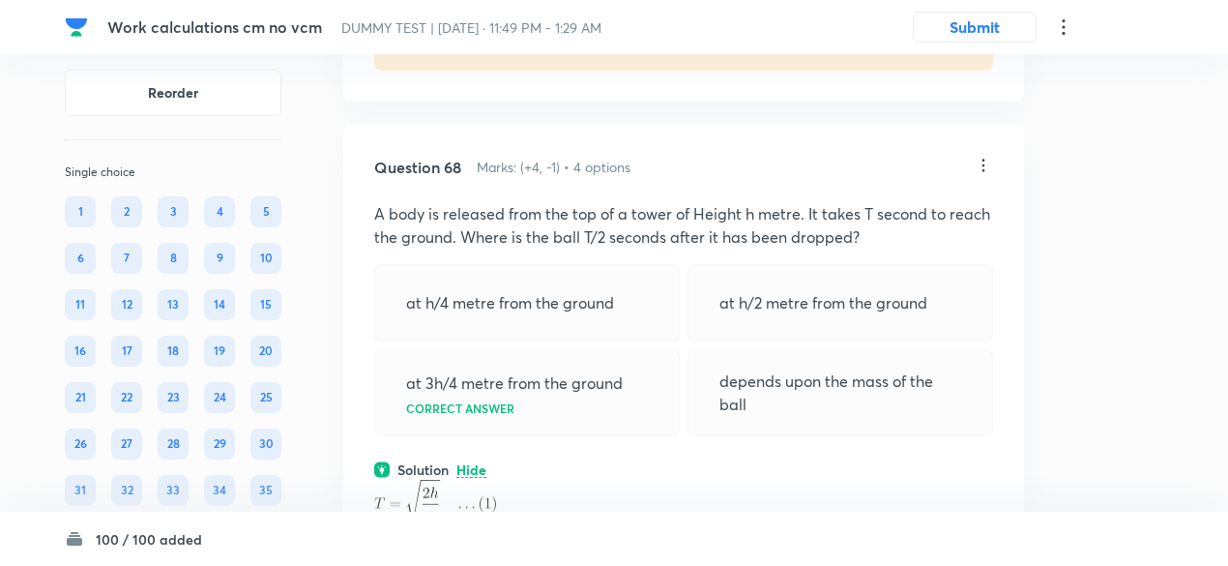
scroll to position [48034, 0]
click at [978, 176] on icon at bounding box center [982, 166] width 19 height 19
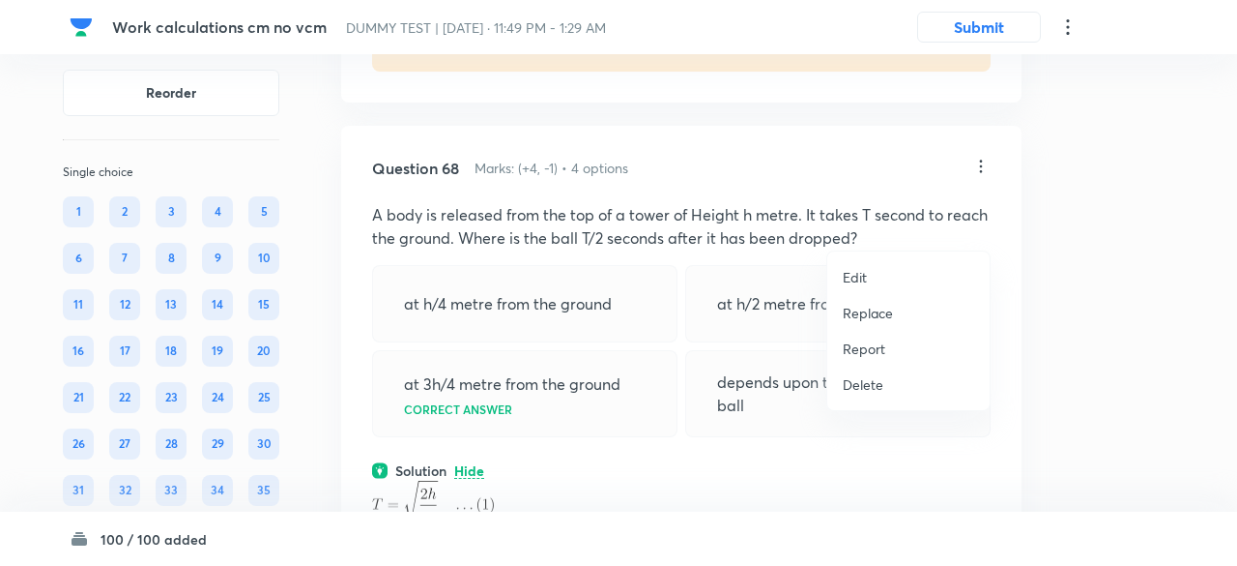
click at [858, 310] on p "Replace" at bounding box center [868, 313] width 50 height 20
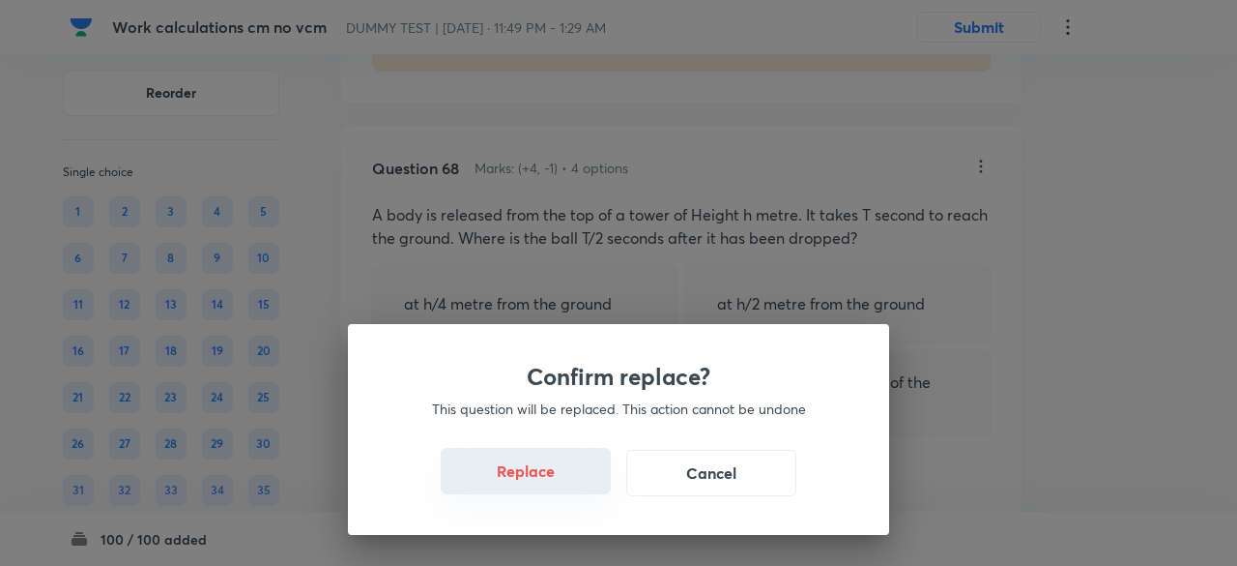
click at [537, 476] on button "Replace" at bounding box center [526, 471] width 170 height 46
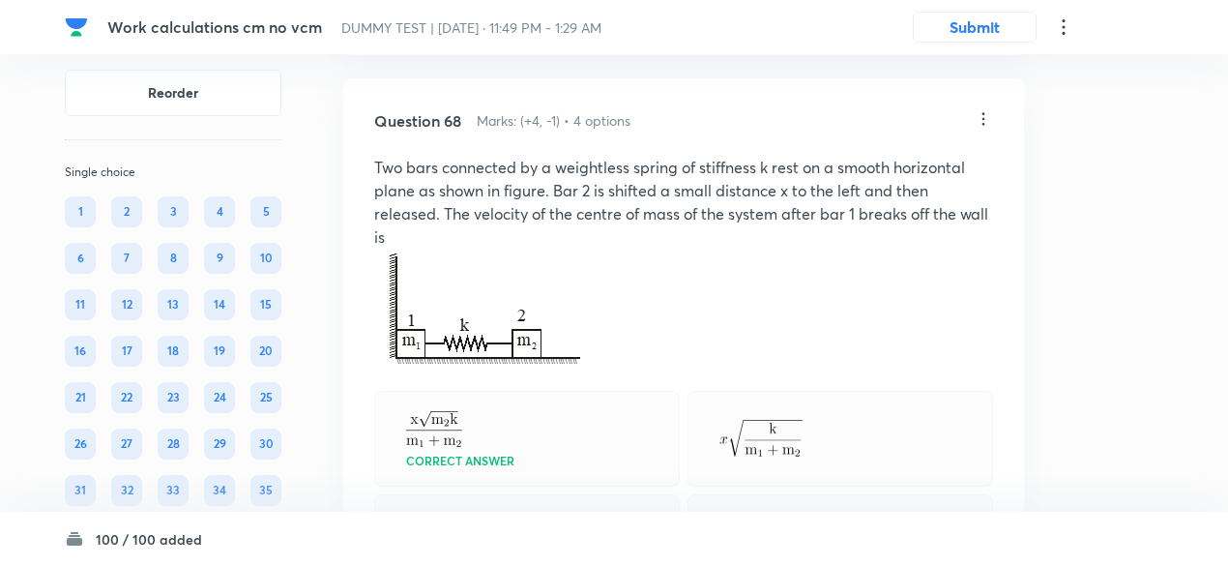
scroll to position [48078, 0]
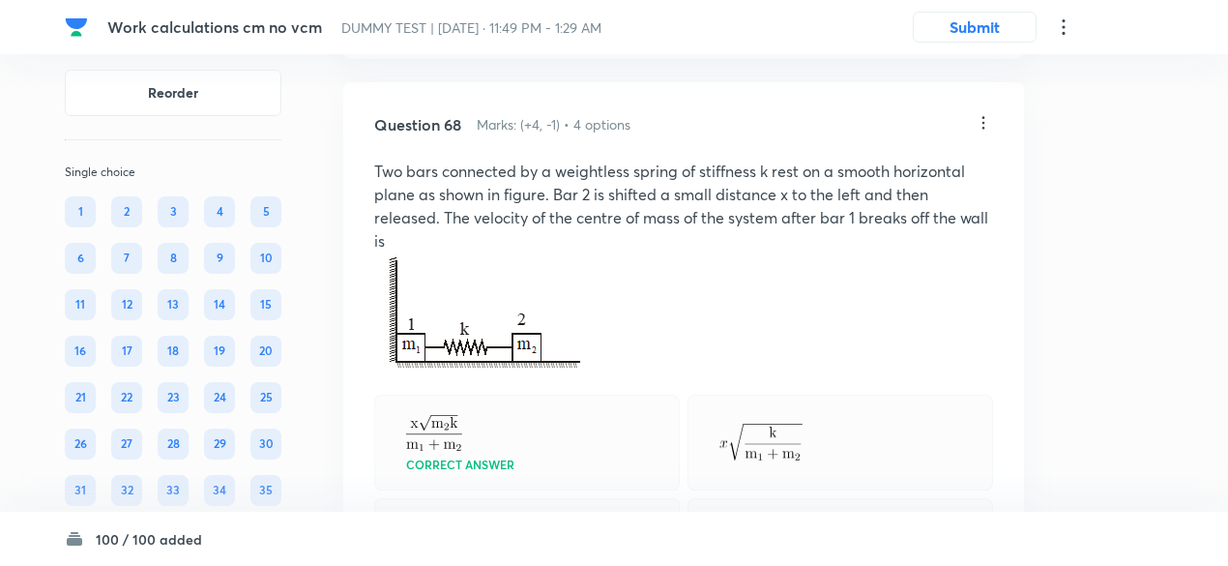
click at [988, 132] on icon at bounding box center [982, 122] width 19 height 19
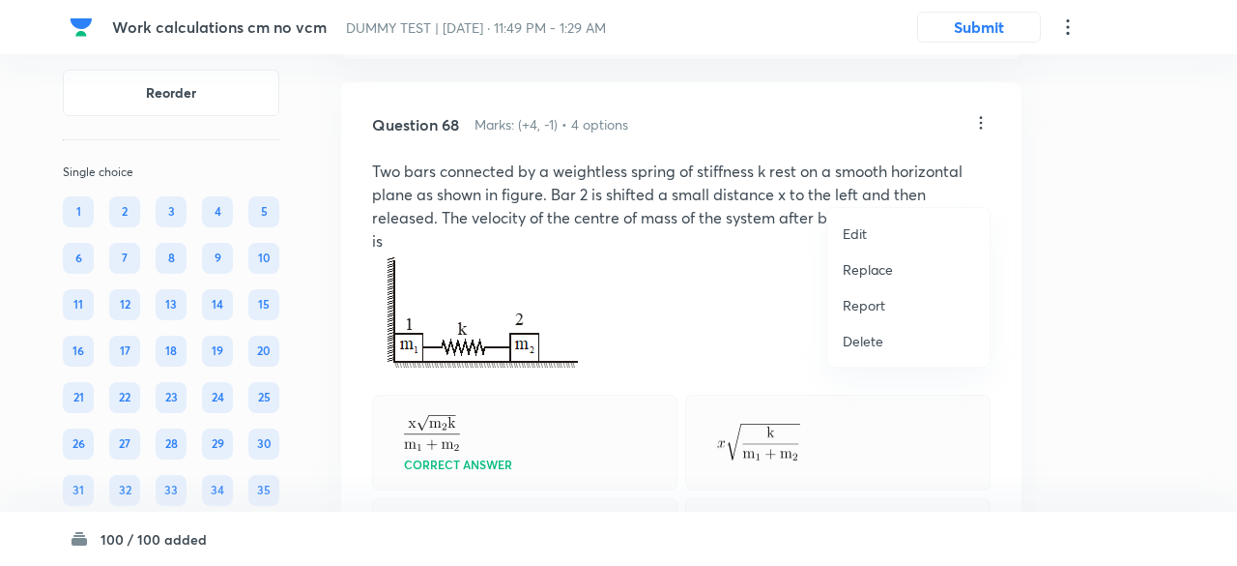
click at [866, 266] on p "Replace" at bounding box center [868, 269] width 50 height 20
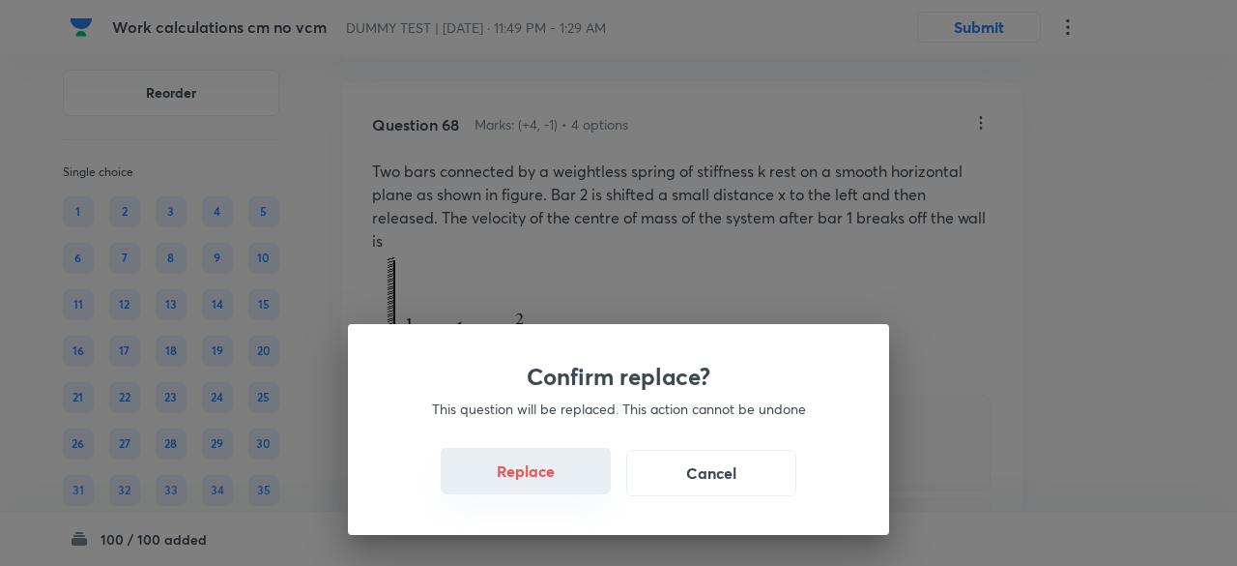
click at [537, 477] on button "Replace" at bounding box center [526, 471] width 170 height 46
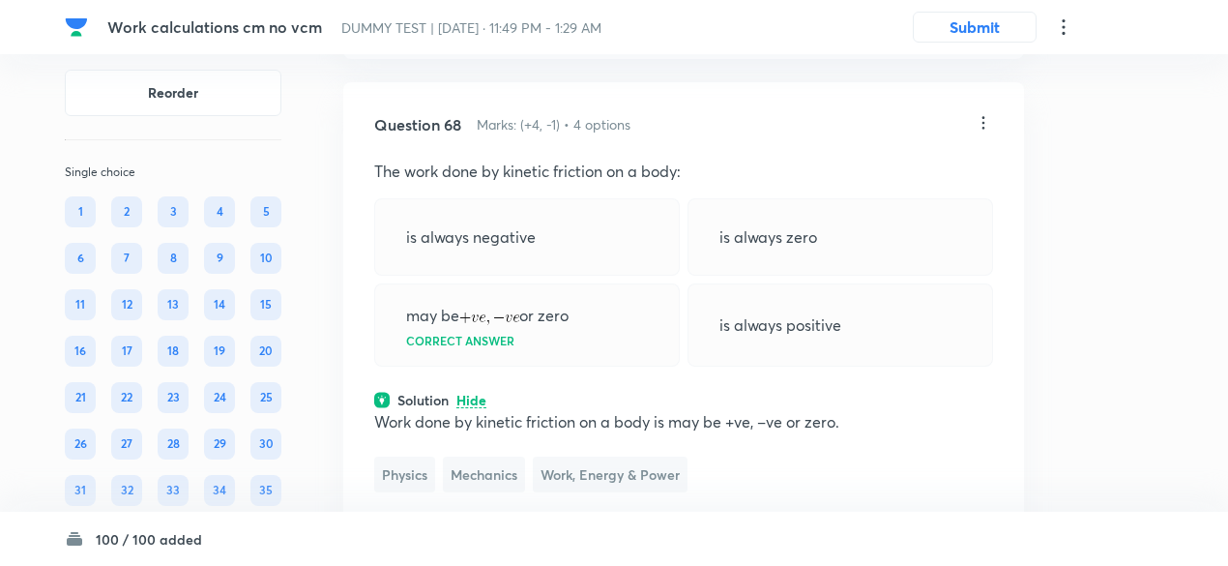
click at [982, 129] on icon at bounding box center [983, 122] width 3 height 13
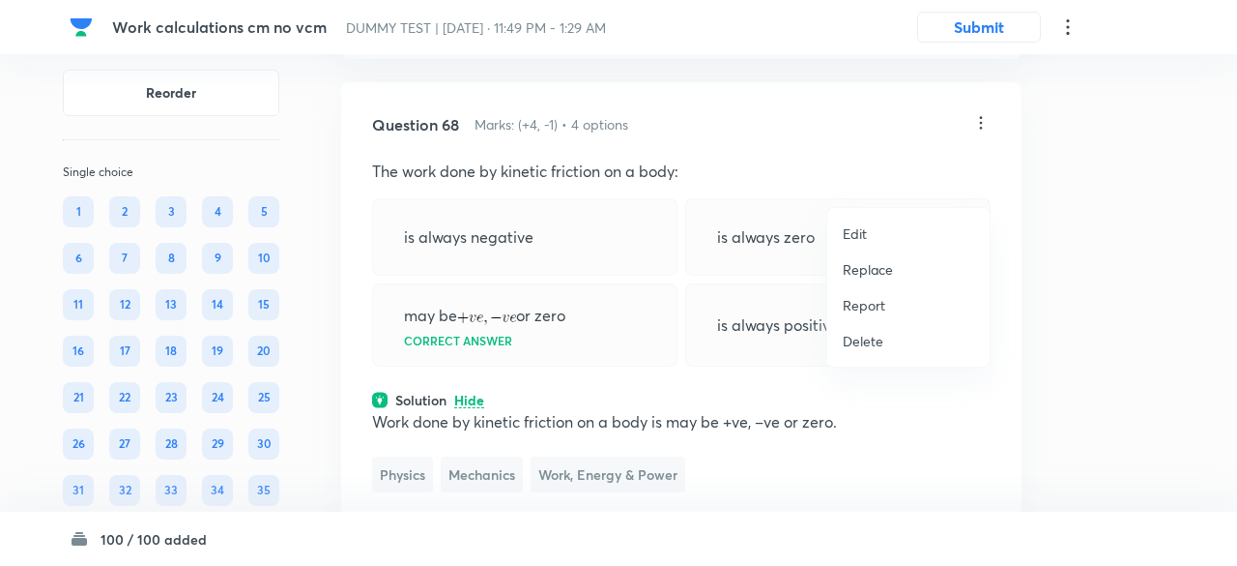
click at [873, 270] on p "Replace" at bounding box center [868, 269] width 50 height 20
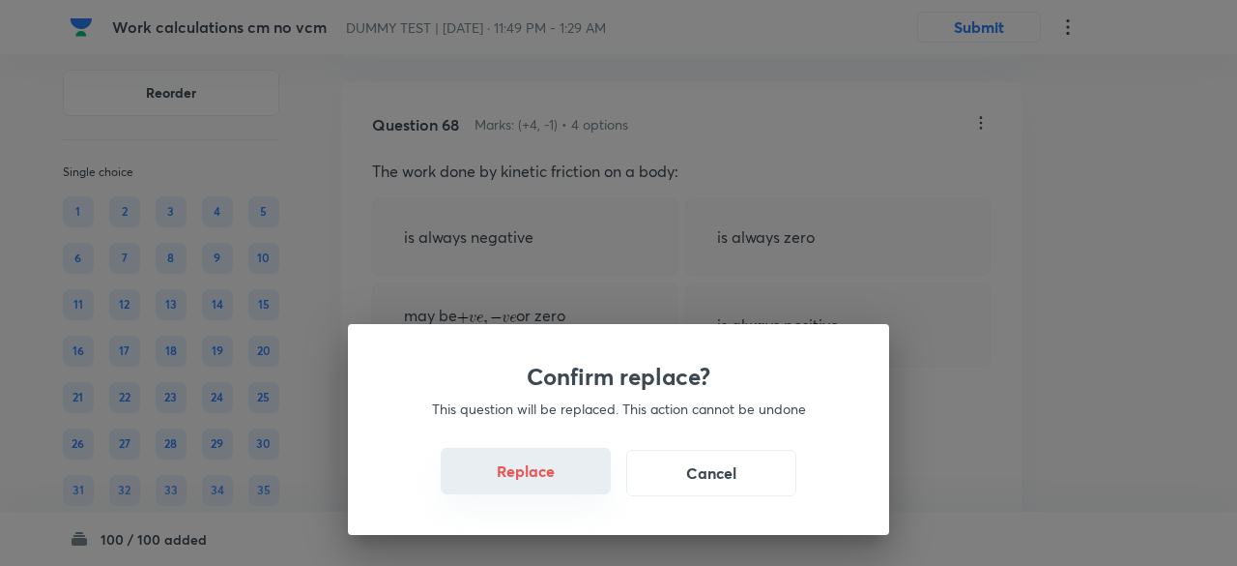
click at [545, 482] on button "Replace" at bounding box center [526, 471] width 170 height 46
click at [545, 482] on button "Replace" at bounding box center [526, 473] width 170 height 46
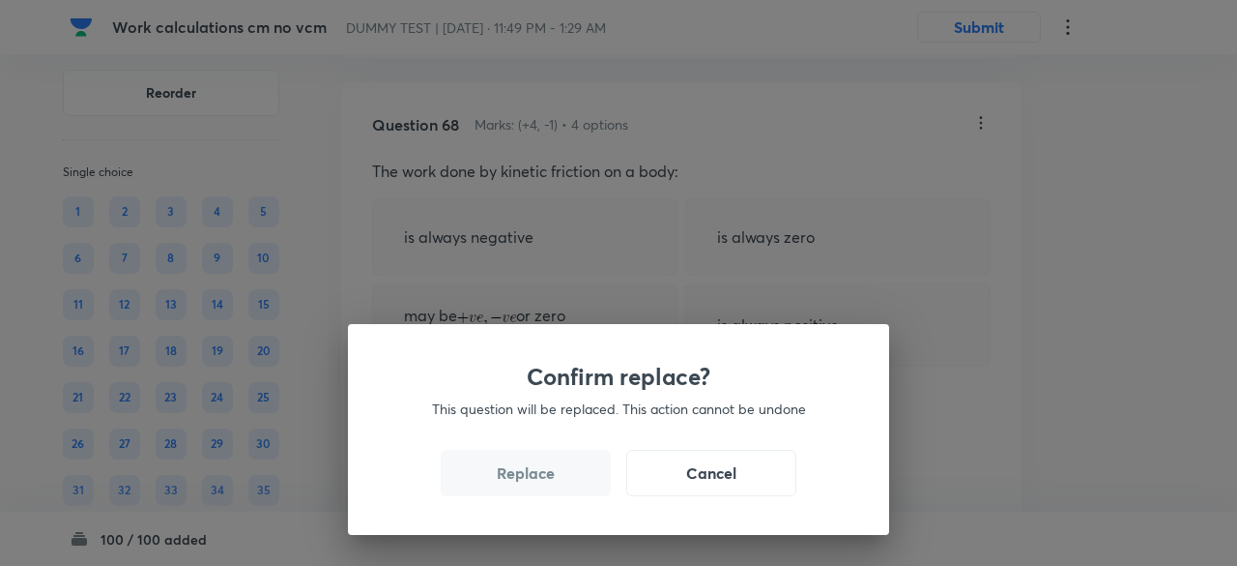
click at [545, 482] on button "Replace" at bounding box center [526, 473] width 170 height 46
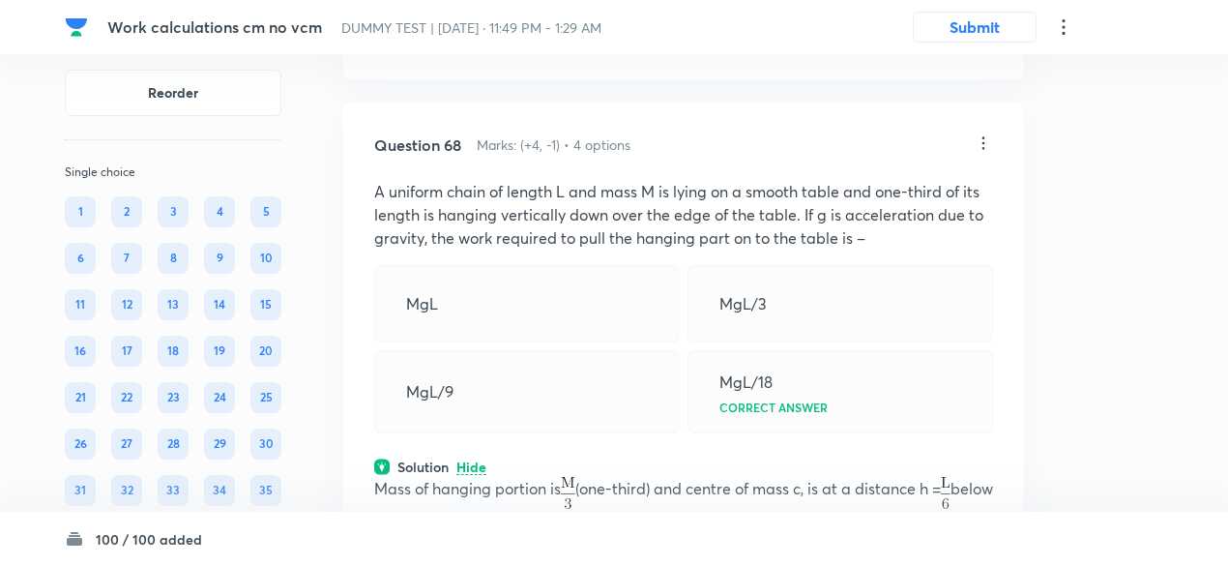
scroll to position [48056, 0]
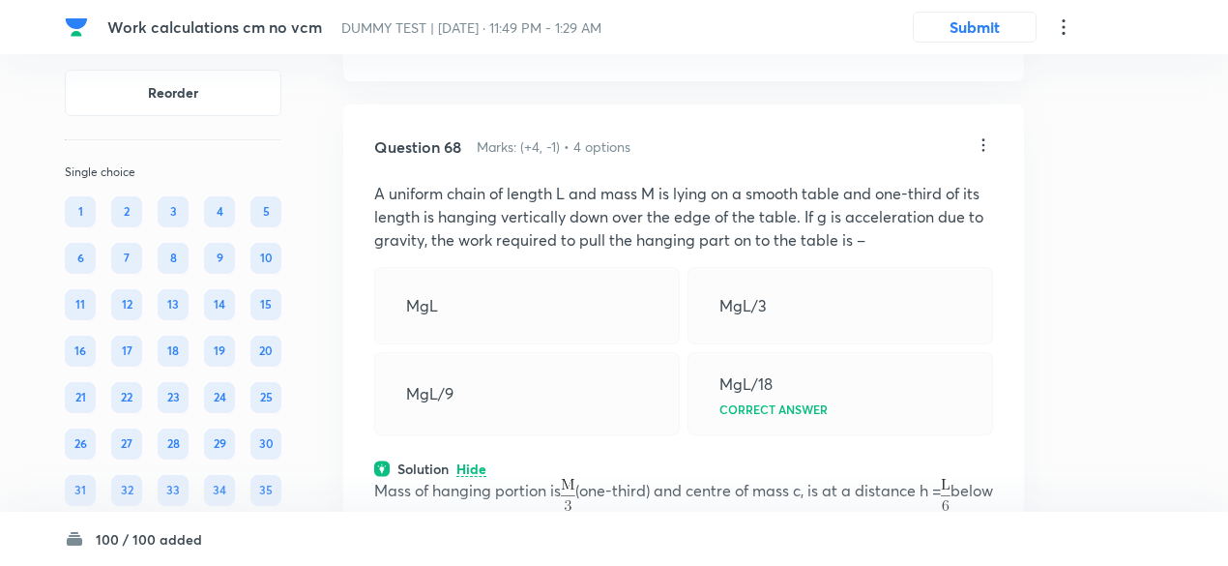
click at [986, 155] on icon at bounding box center [982, 144] width 19 height 19
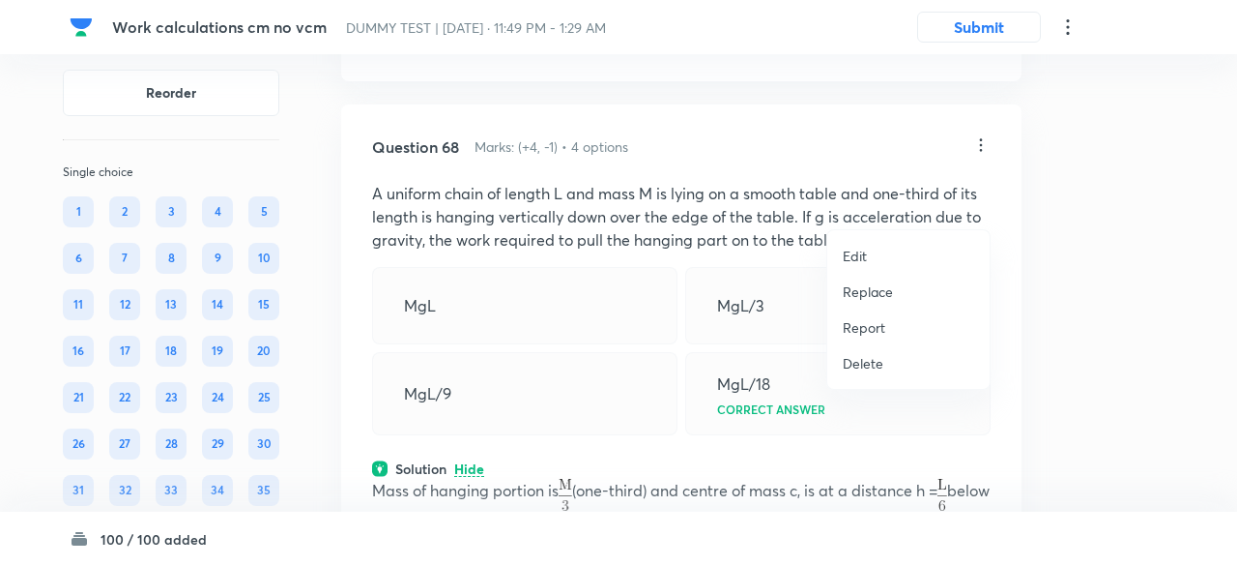
click at [874, 291] on p "Replace" at bounding box center [868, 291] width 50 height 20
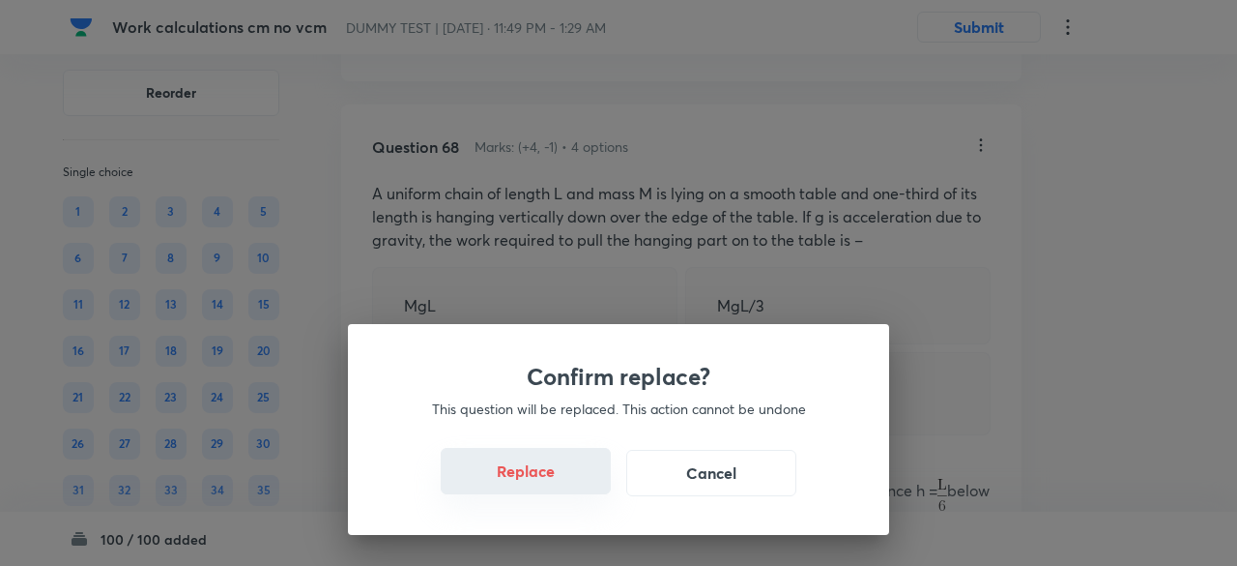
click at [563, 484] on button "Replace" at bounding box center [526, 471] width 170 height 46
click at [563, 484] on button "Replace" at bounding box center [526, 473] width 170 height 46
click at [563, 484] on button "Replace" at bounding box center [526, 471] width 170 height 46
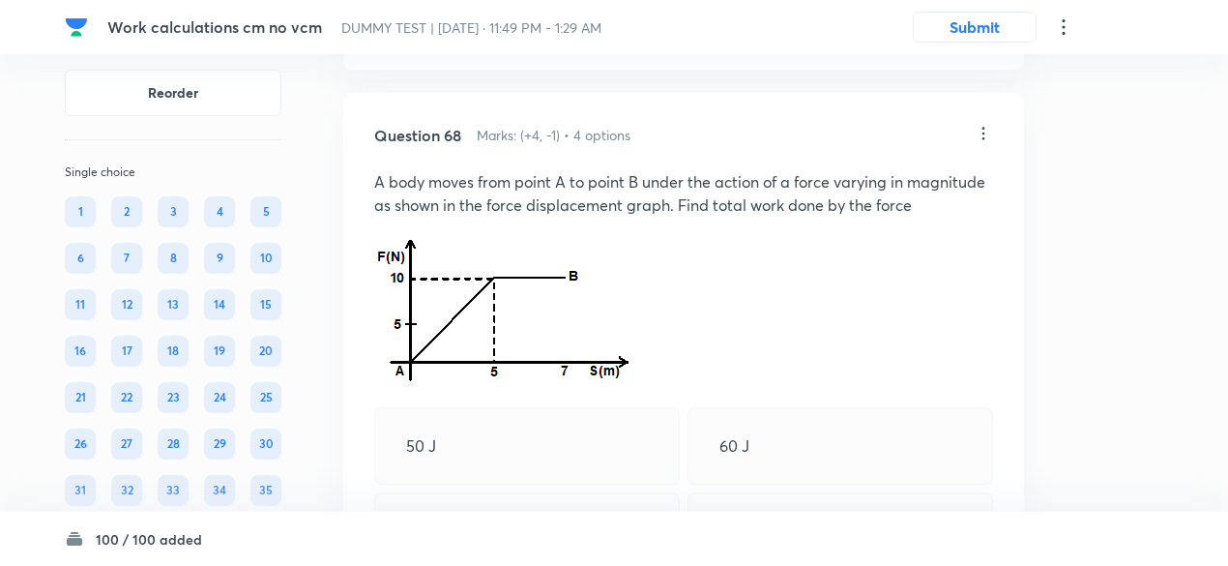
scroll to position [48058, 0]
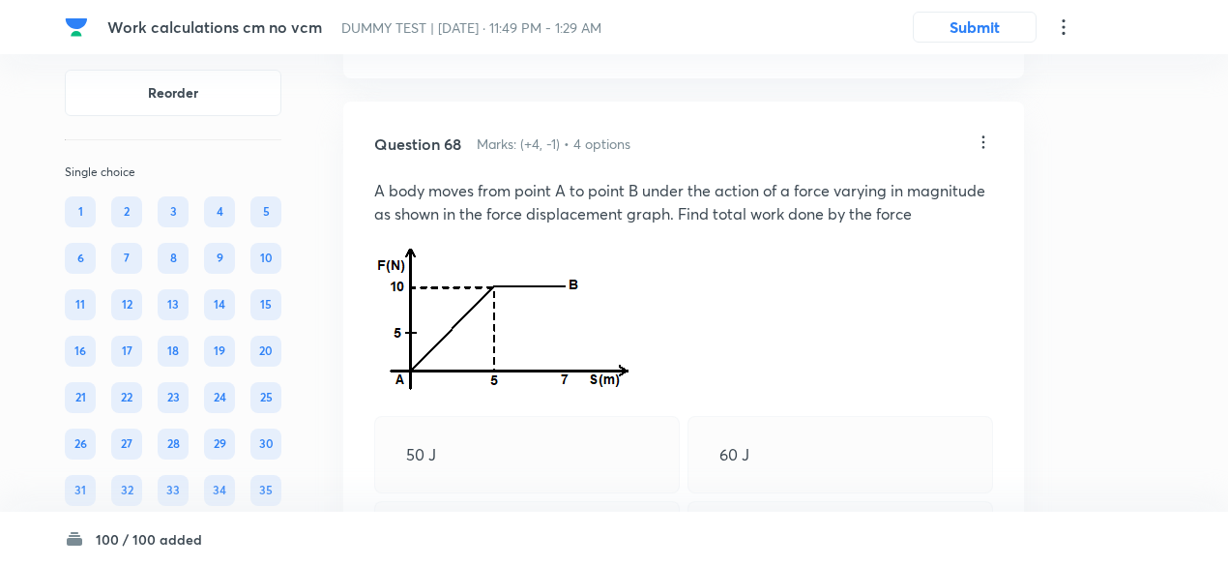
click at [981, 152] on icon at bounding box center [982, 141] width 19 height 19
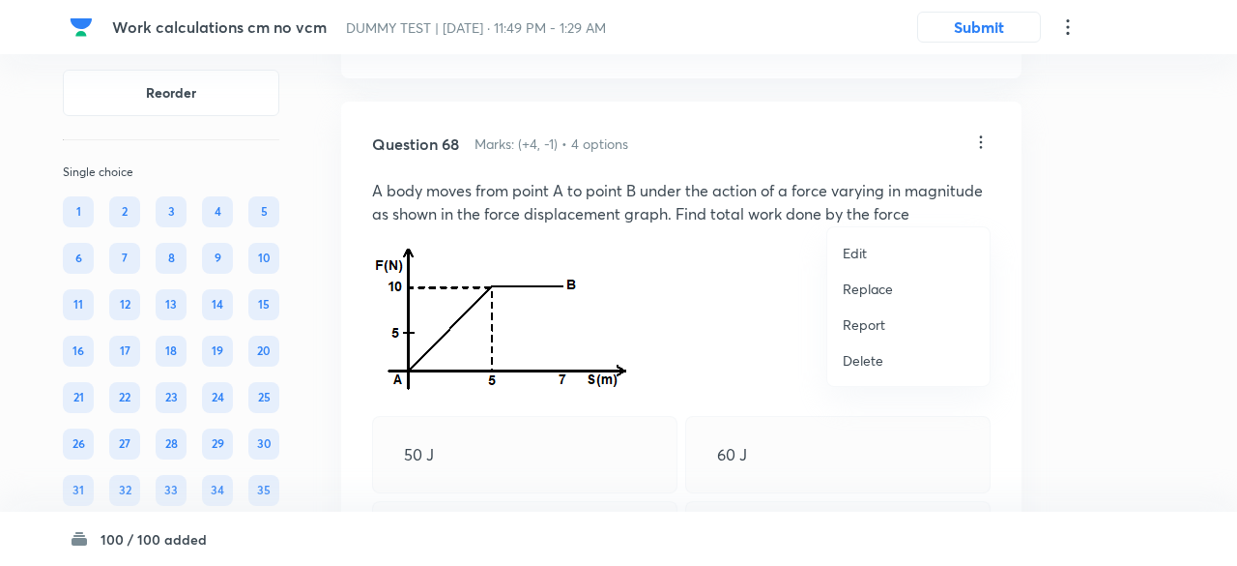
click at [873, 290] on p "Replace" at bounding box center [868, 288] width 50 height 20
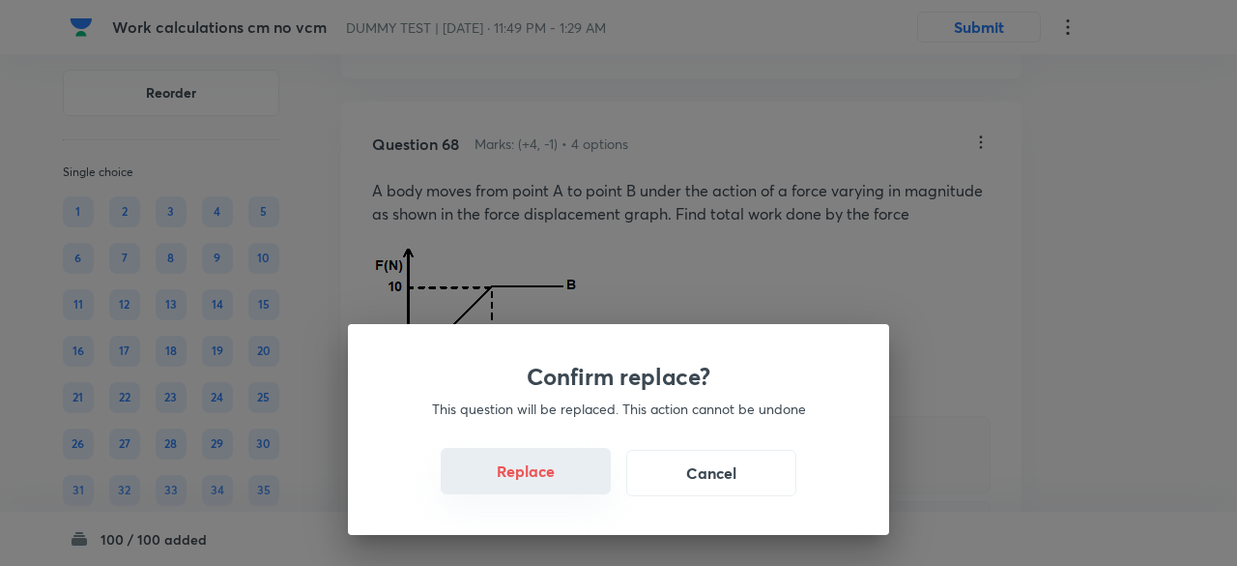
click at [549, 484] on button "Replace" at bounding box center [526, 471] width 170 height 46
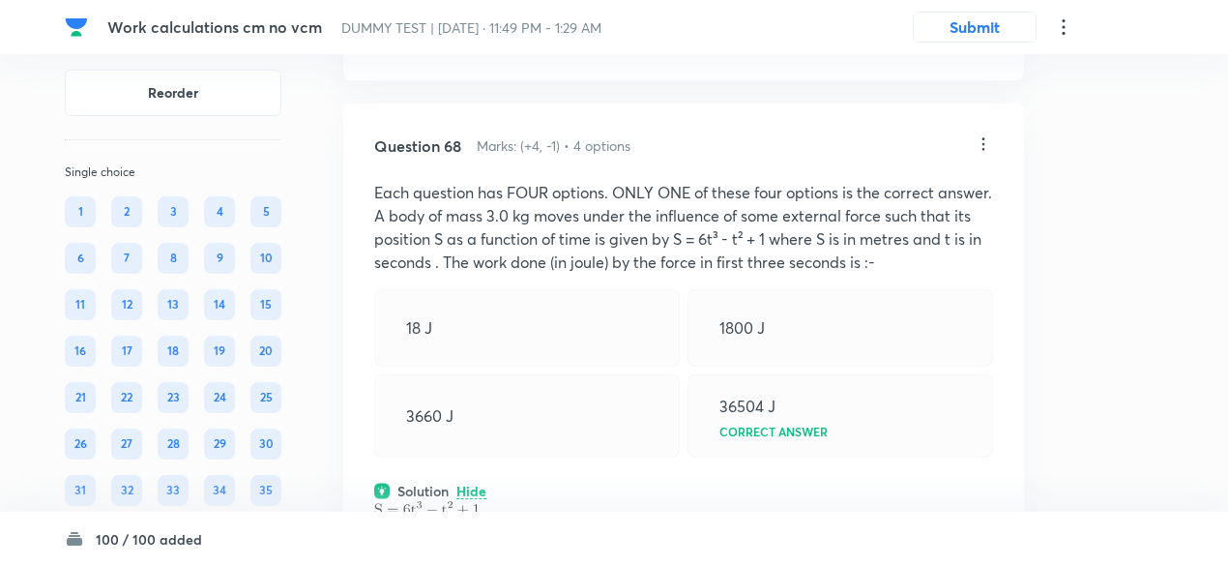
scroll to position [48055, 0]
click at [982, 152] on icon at bounding box center [983, 145] width 3 height 13
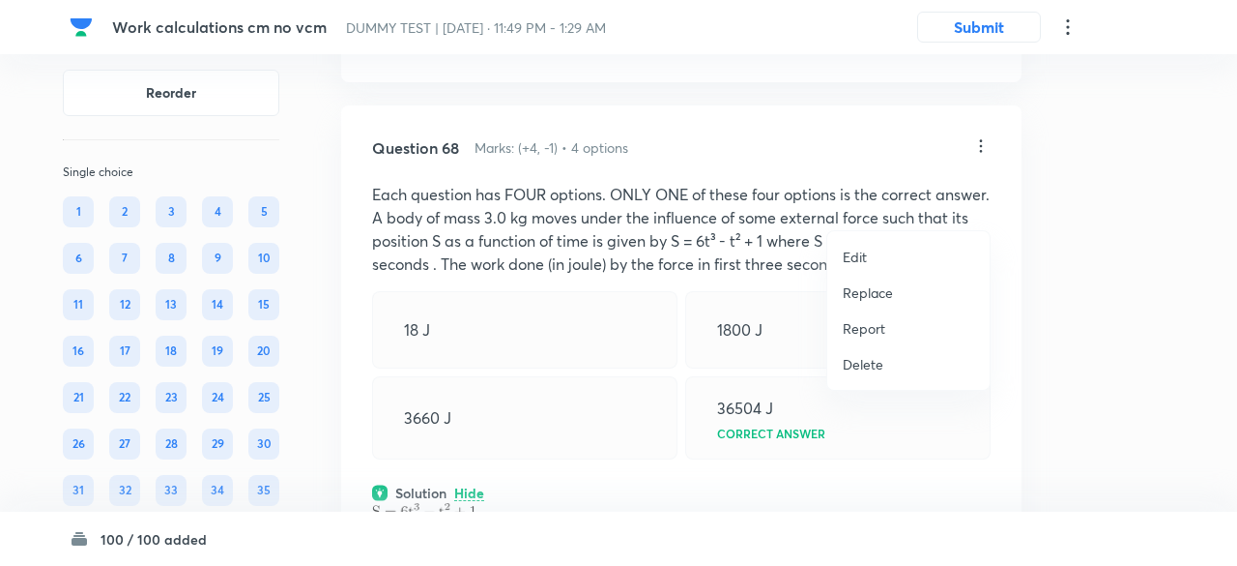
click at [870, 296] on p "Replace" at bounding box center [868, 292] width 50 height 20
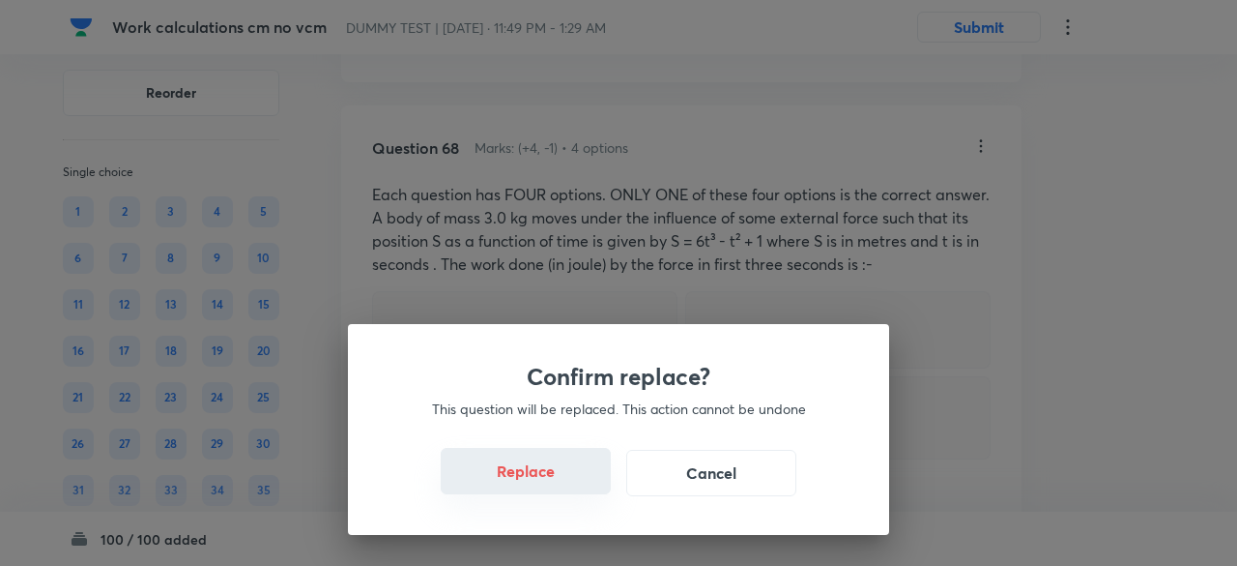
click at [551, 478] on button "Replace" at bounding box center [526, 471] width 170 height 46
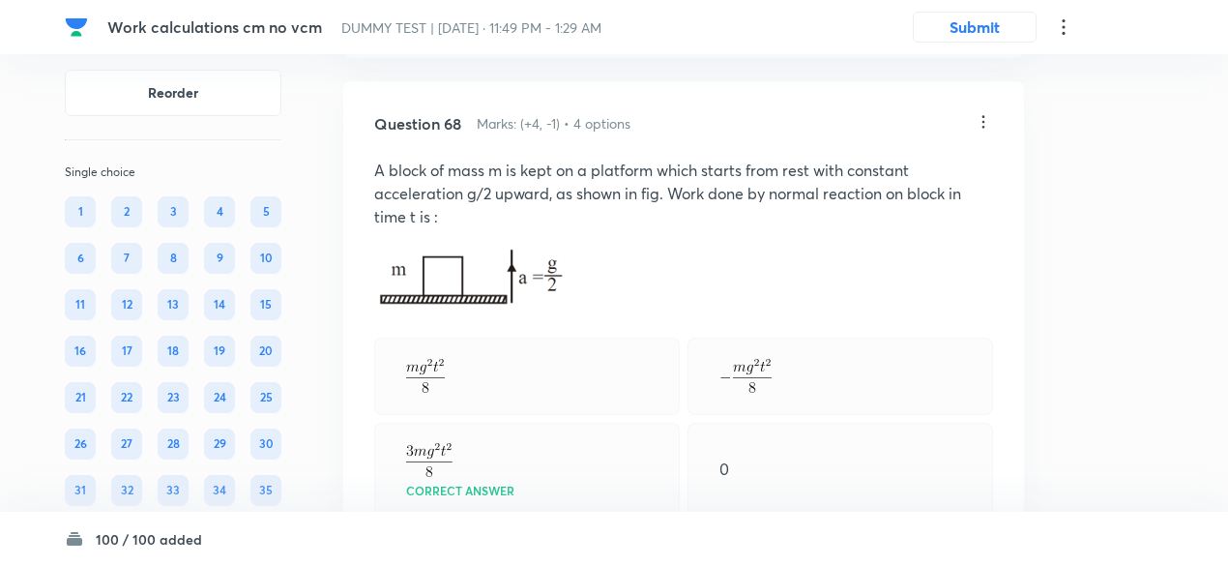
scroll to position [48072, 0]
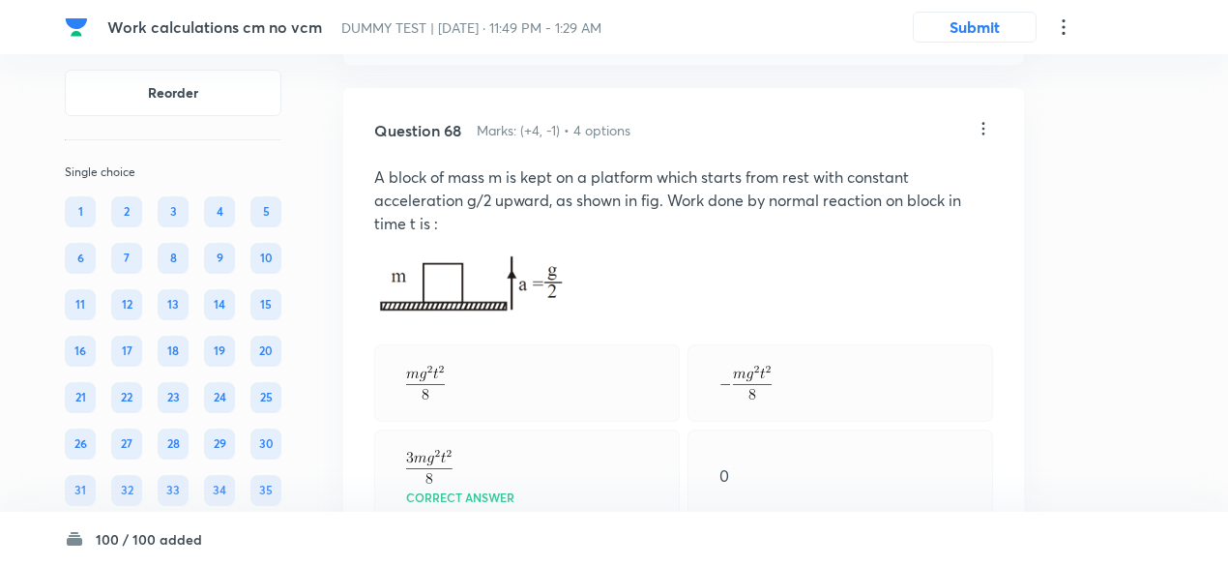
click at [636, 235] on p "A block of mass m is kept on a platform which starts from rest with constant ac…" at bounding box center [683, 200] width 619 height 70
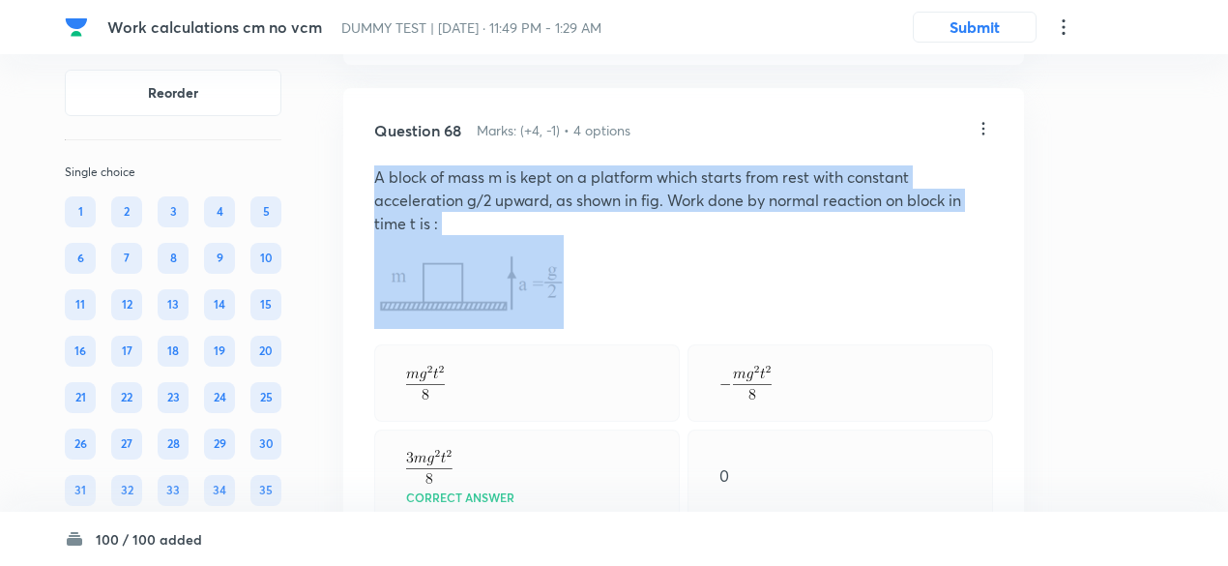
click at [636, 235] on p "A block of mass m is kept on a platform which starts from rest with constant ac…" at bounding box center [683, 200] width 619 height 70
copy p "A block of mass m is kept on a platform which starts from rest with constant ac…"
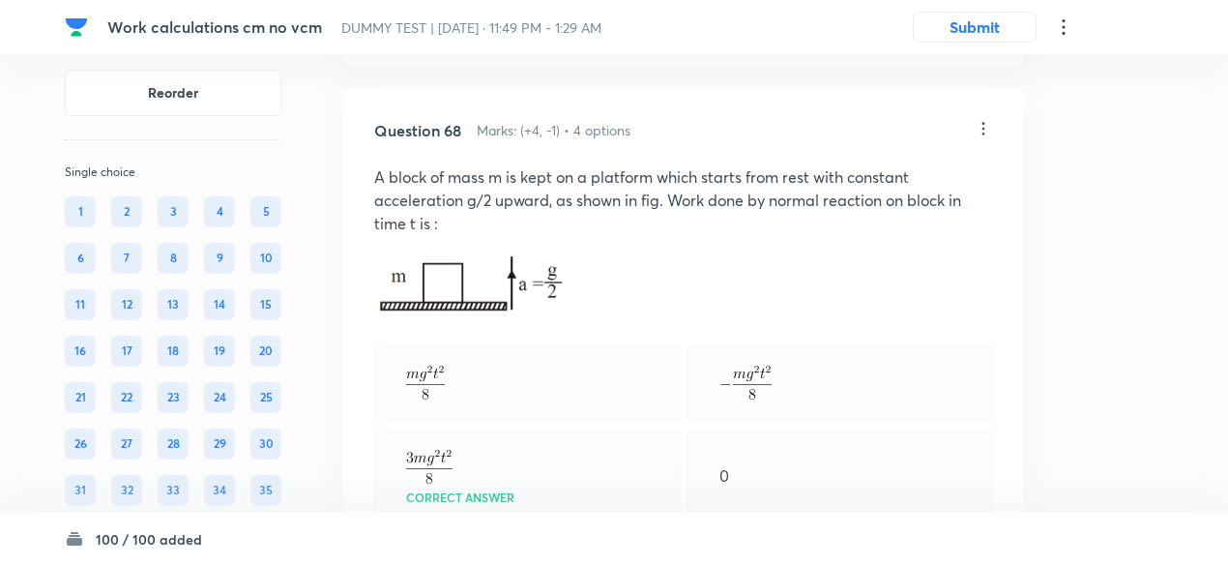
click at [984, 134] on icon at bounding box center [983, 128] width 3 height 13
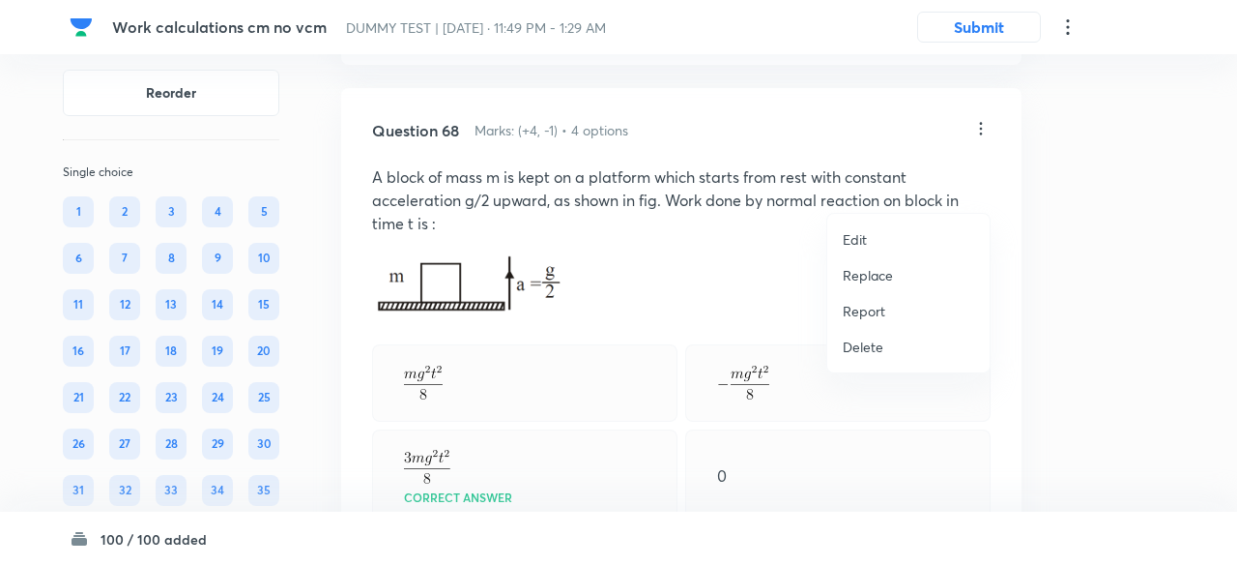
click at [869, 241] on li "Edit" at bounding box center [909, 239] width 162 height 36
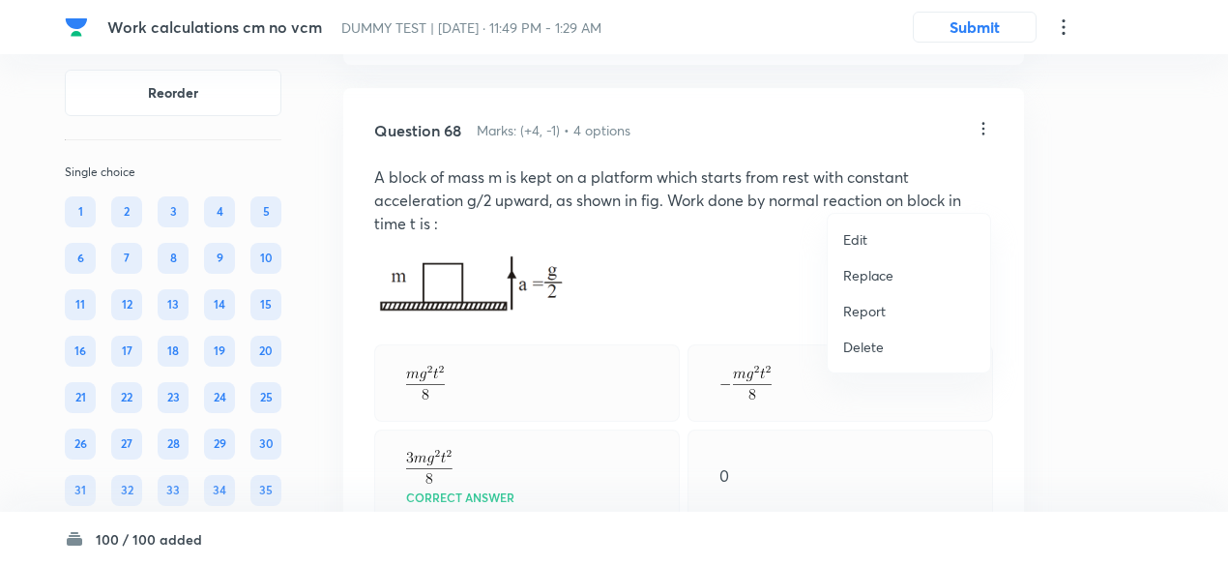
click at [869, 241] on li "Edit" at bounding box center [909, 239] width 162 height 36
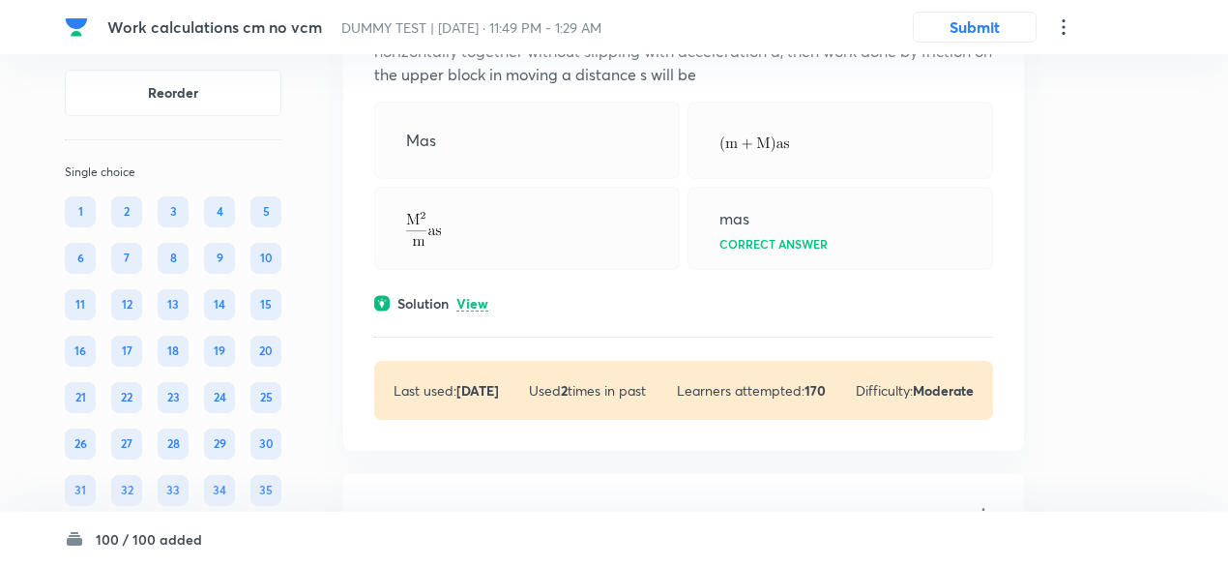
scroll to position [1424, 0]
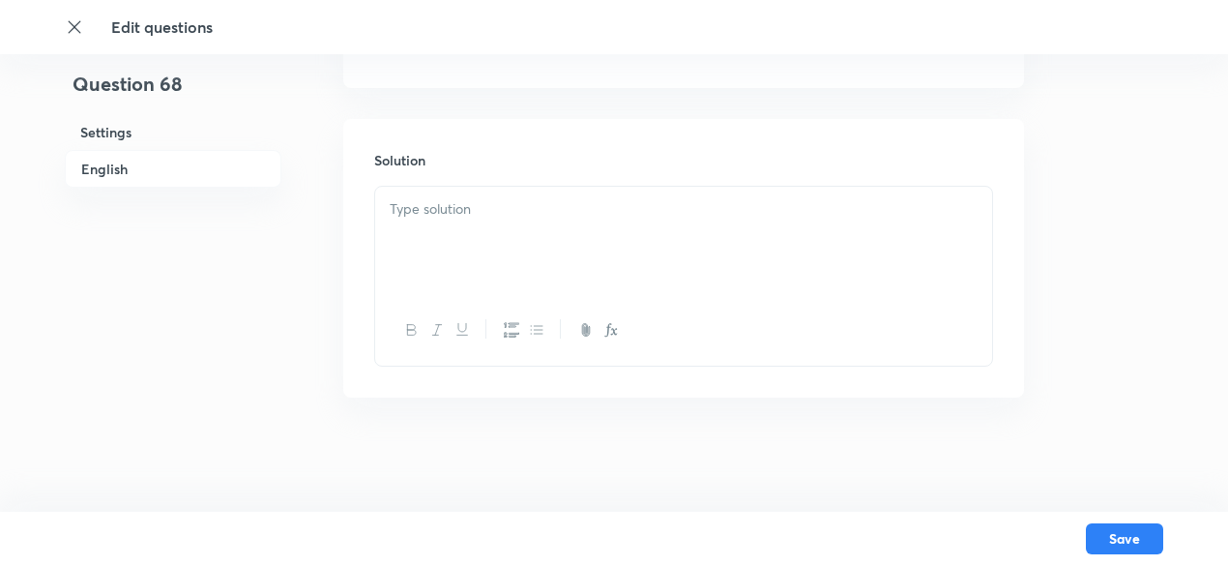
checkbox input "true"
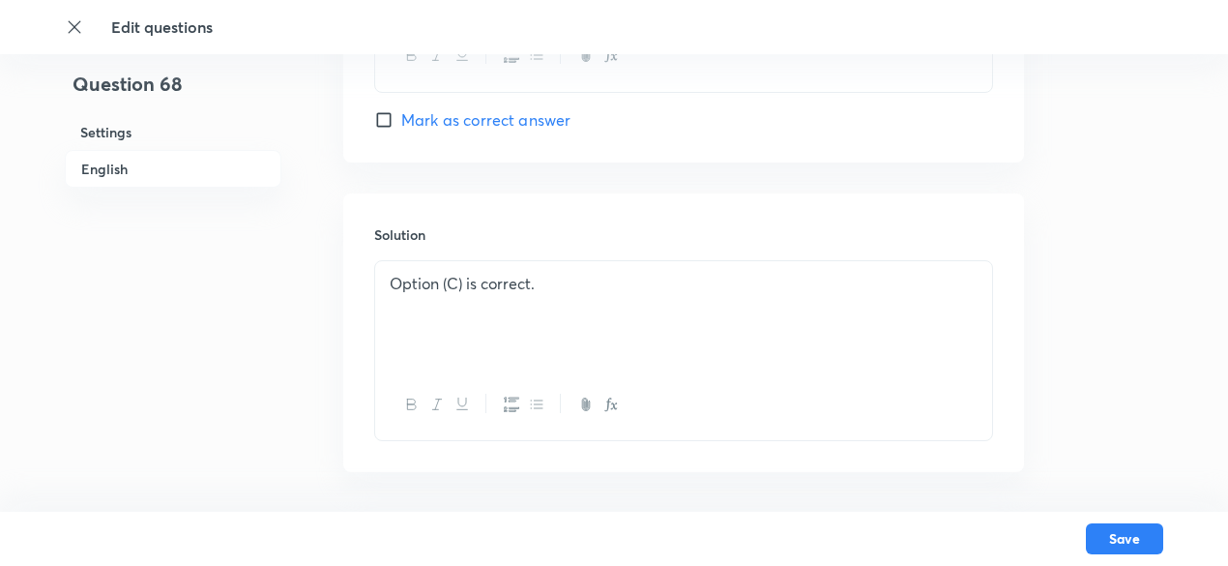
scroll to position [2124, 0]
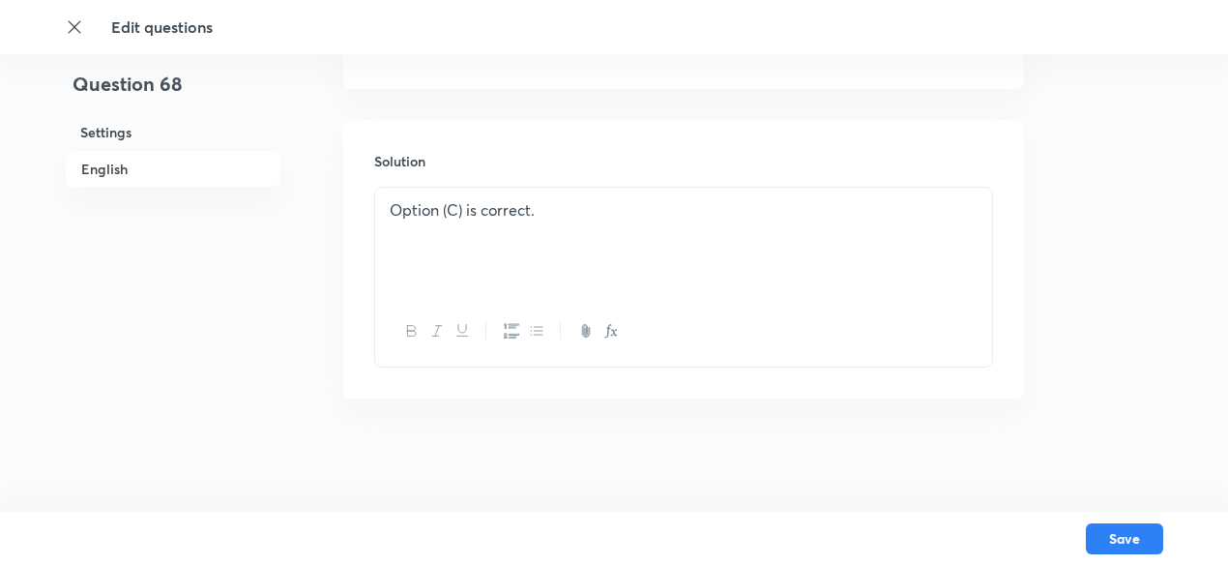
click at [764, 219] on div "Option (C) is correct." at bounding box center [683, 242] width 617 height 108
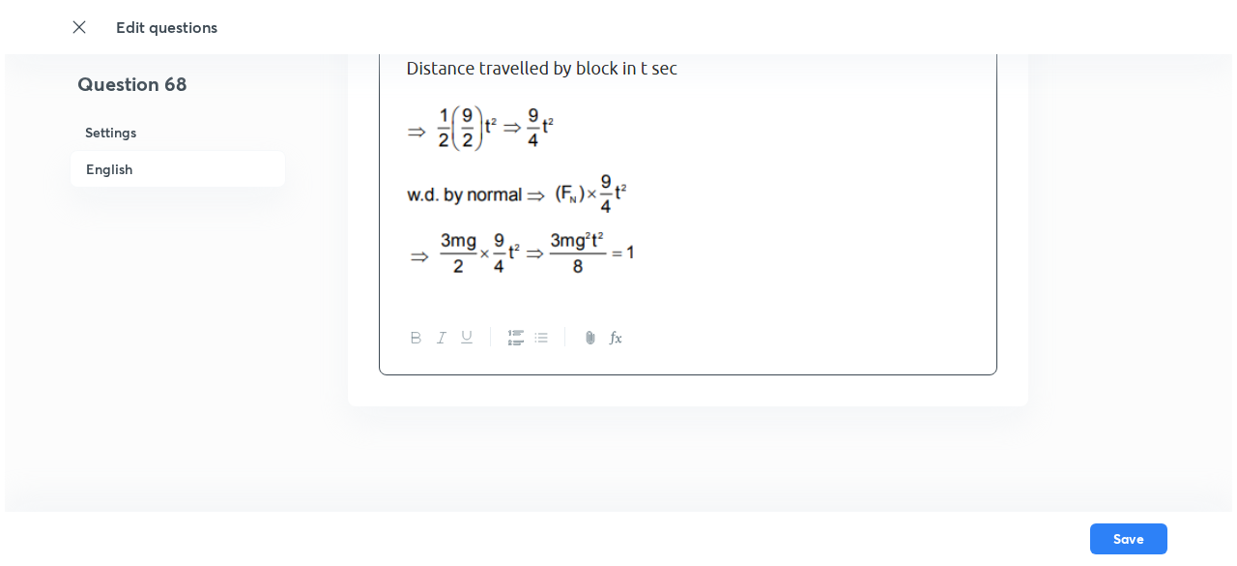
scroll to position [2301, 0]
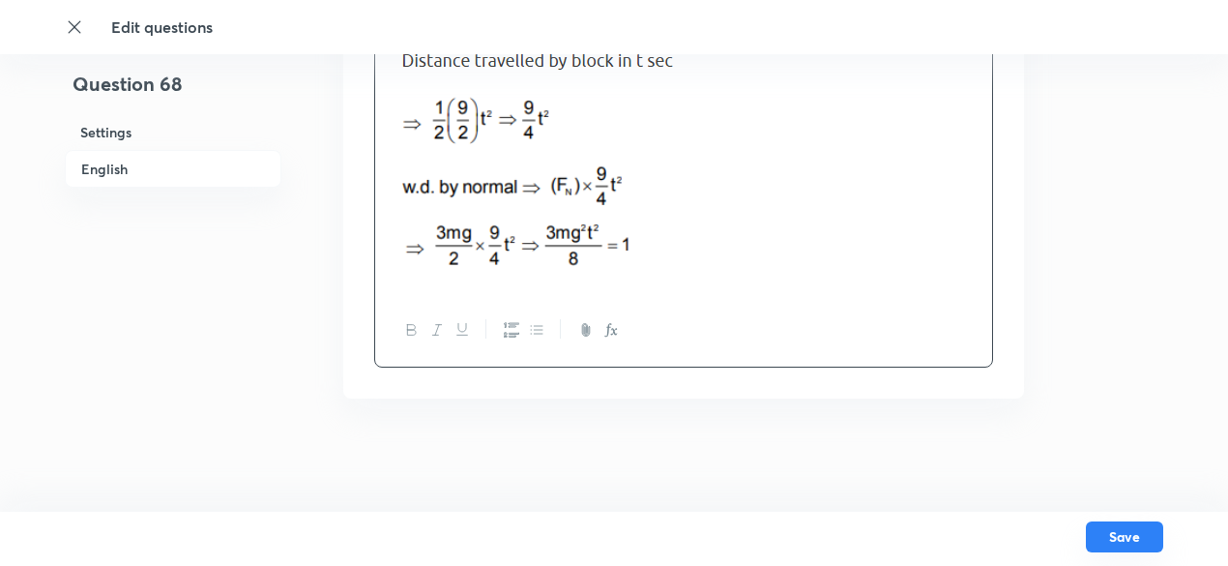
click at [1119, 527] on button "Save" at bounding box center [1124, 536] width 77 height 31
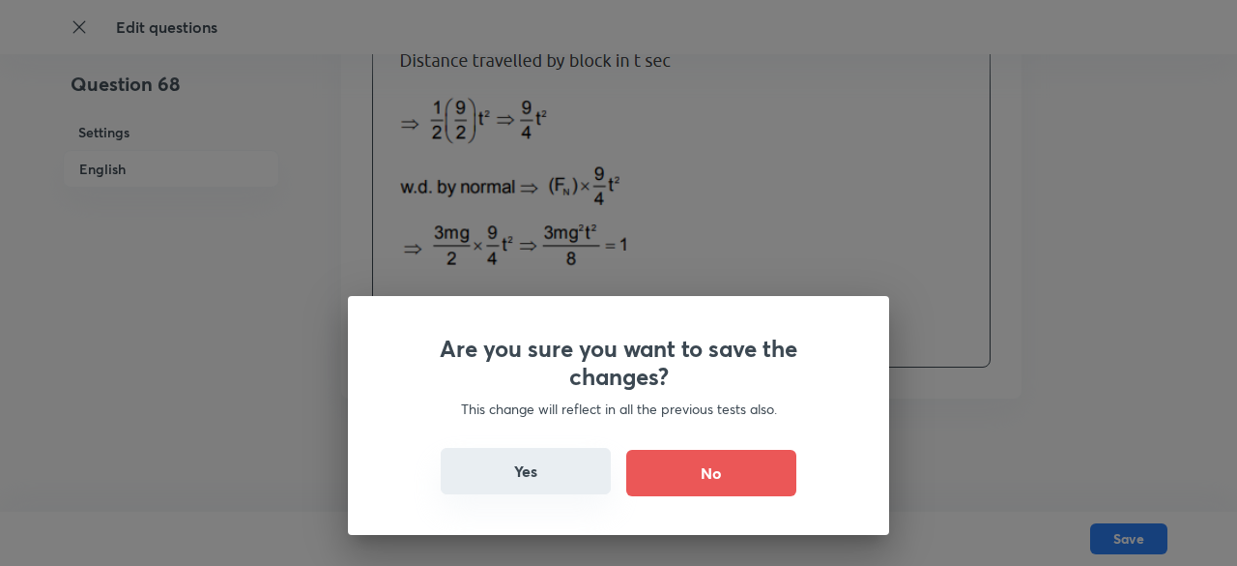
click at [500, 474] on button "Yes" at bounding box center [526, 471] width 170 height 46
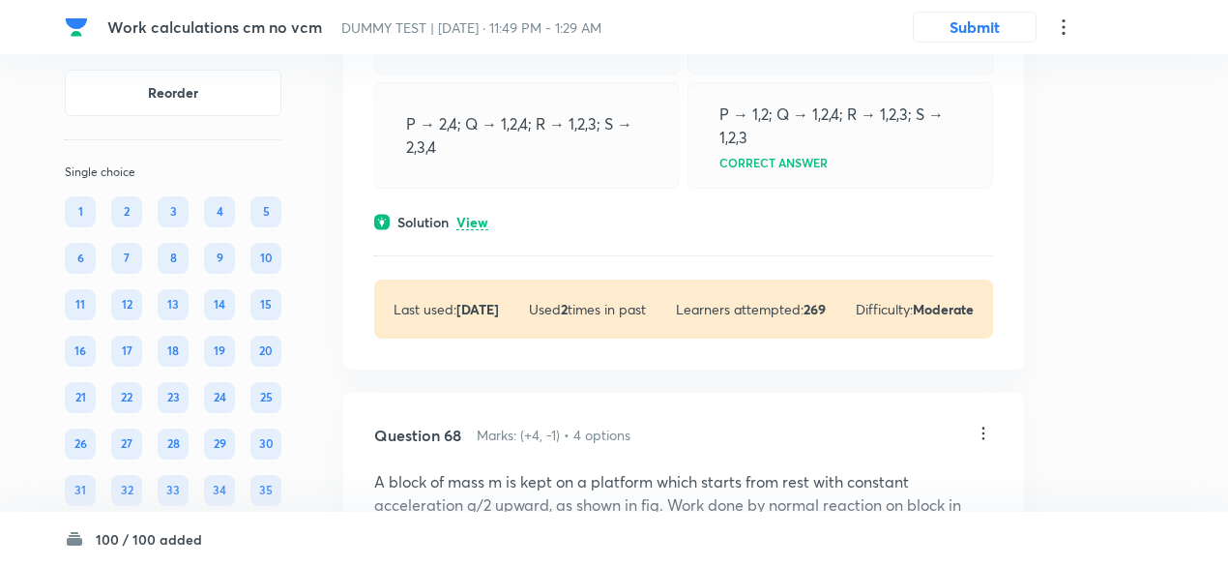
scroll to position [47728, 0]
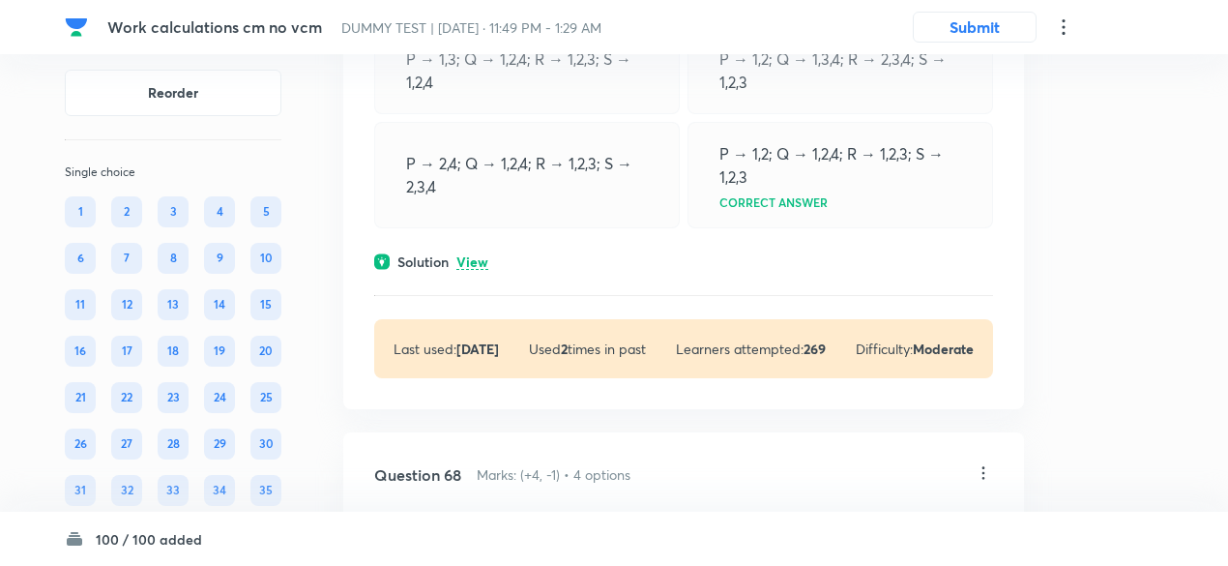
click at [479, 270] on p "View" at bounding box center [472, 262] width 32 height 15
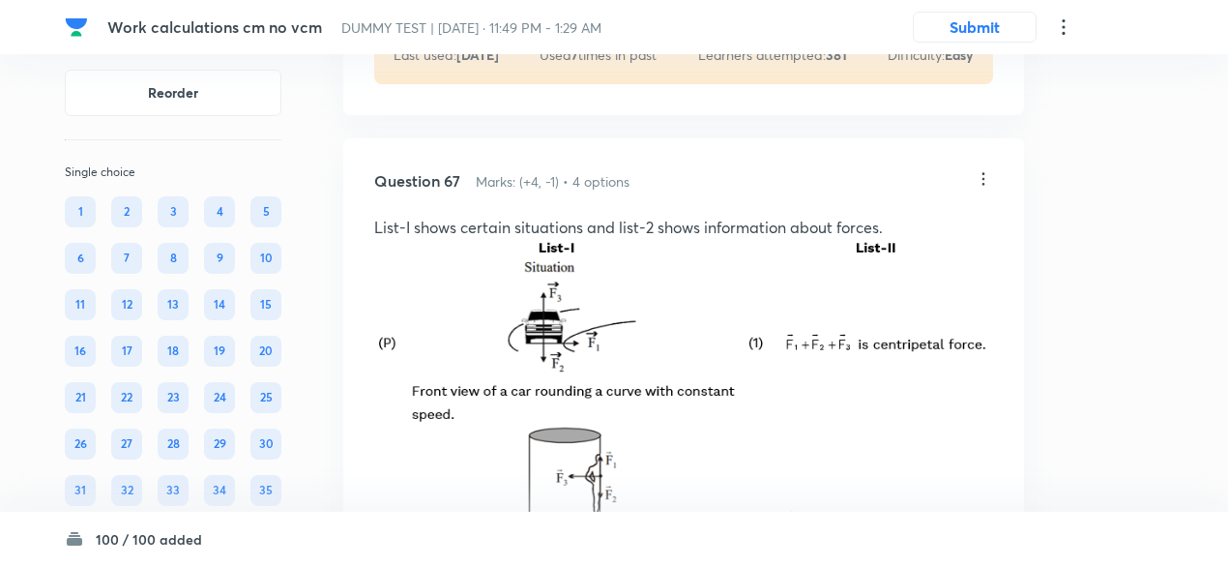
scroll to position [46727, 0]
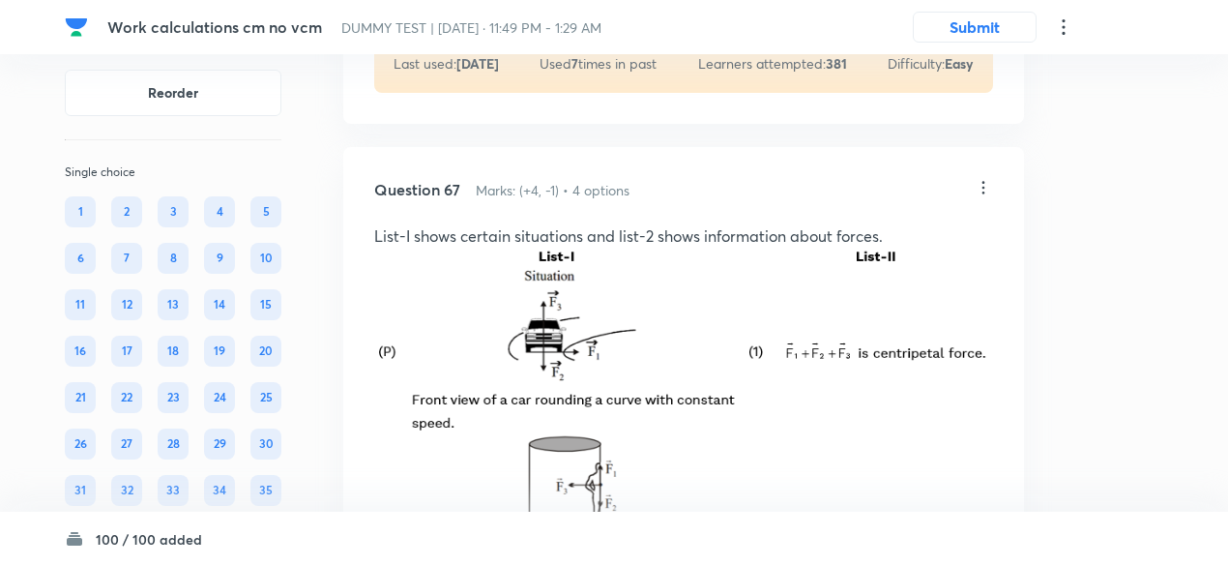
click at [978, 197] on icon at bounding box center [982, 187] width 19 height 19
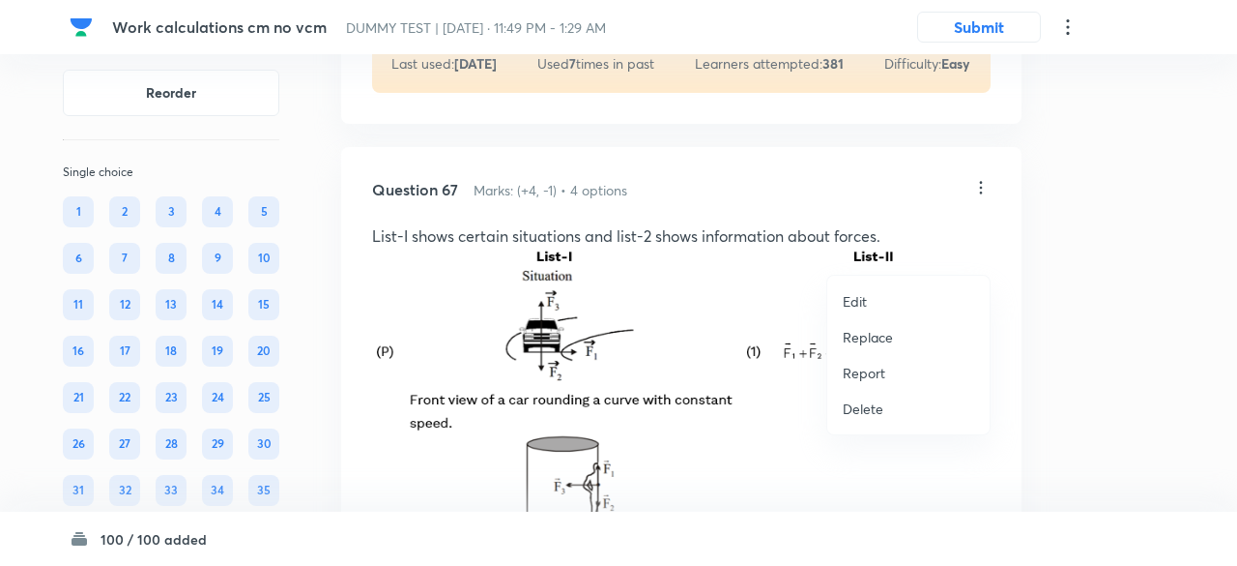
click at [886, 332] on p "Replace" at bounding box center [868, 337] width 50 height 20
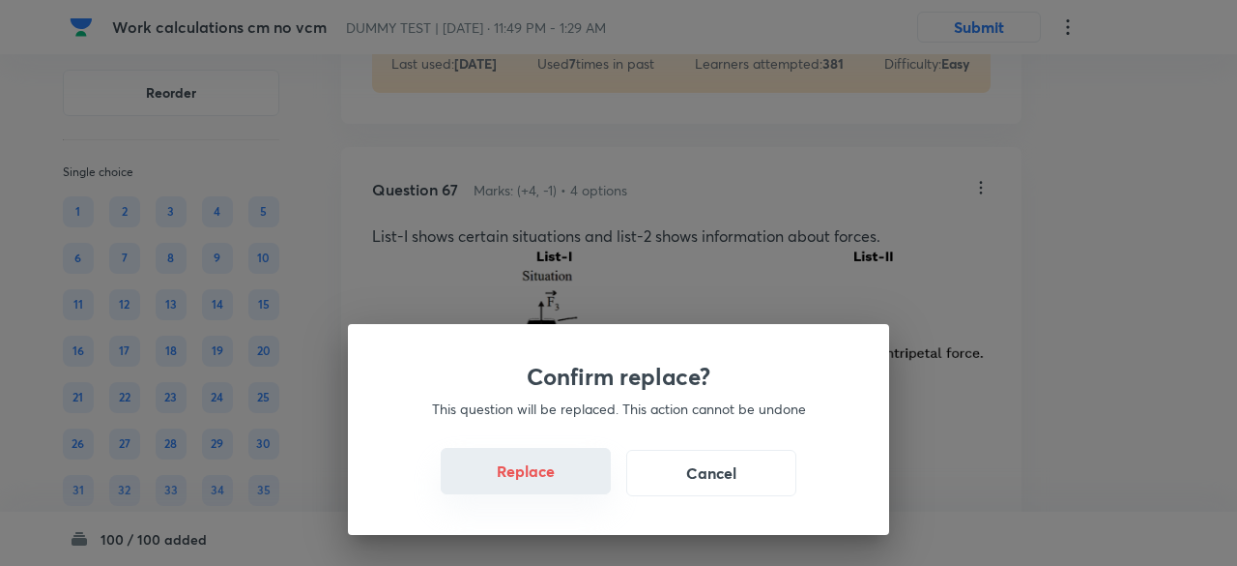
click at [539, 477] on button "Replace" at bounding box center [526, 471] width 170 height 46
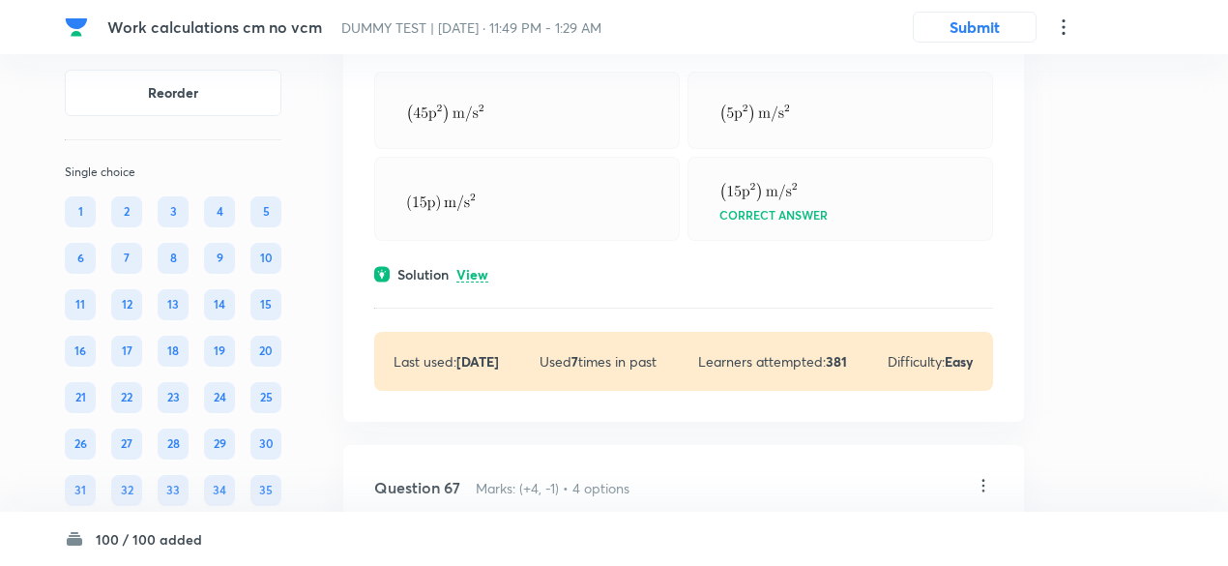
scroll to position [46429, 0]
click at [484, 283] on p "View" at bounding box center [472, 276] width 32 height 15
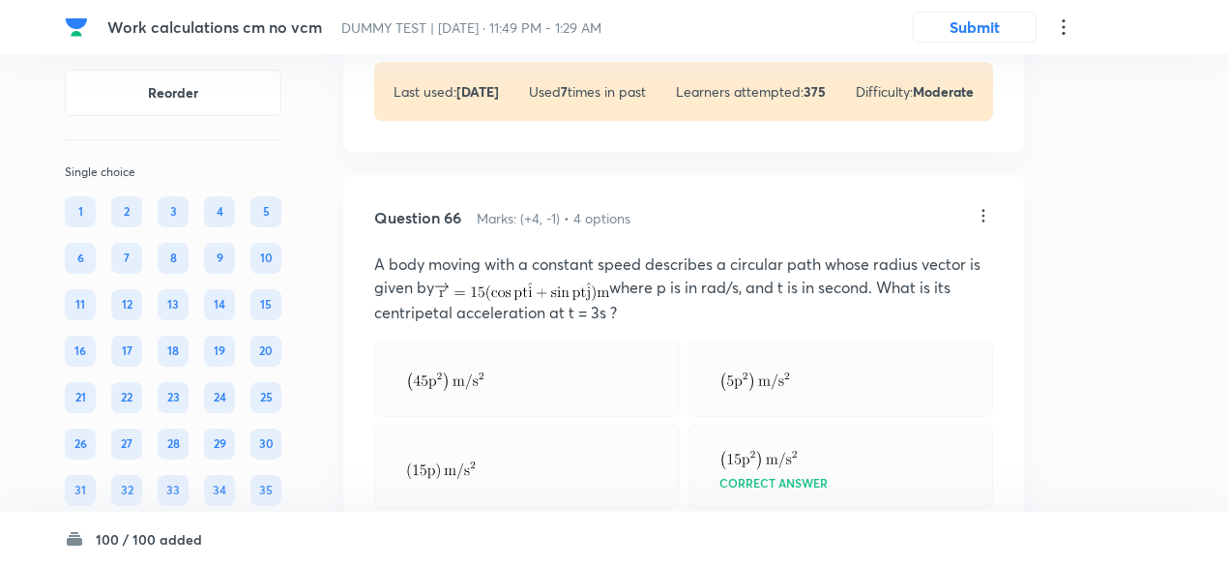
scroll to position [46161, 0]
click at [981, 226] on icon at bounding box center [982, 216] width 19 height 19
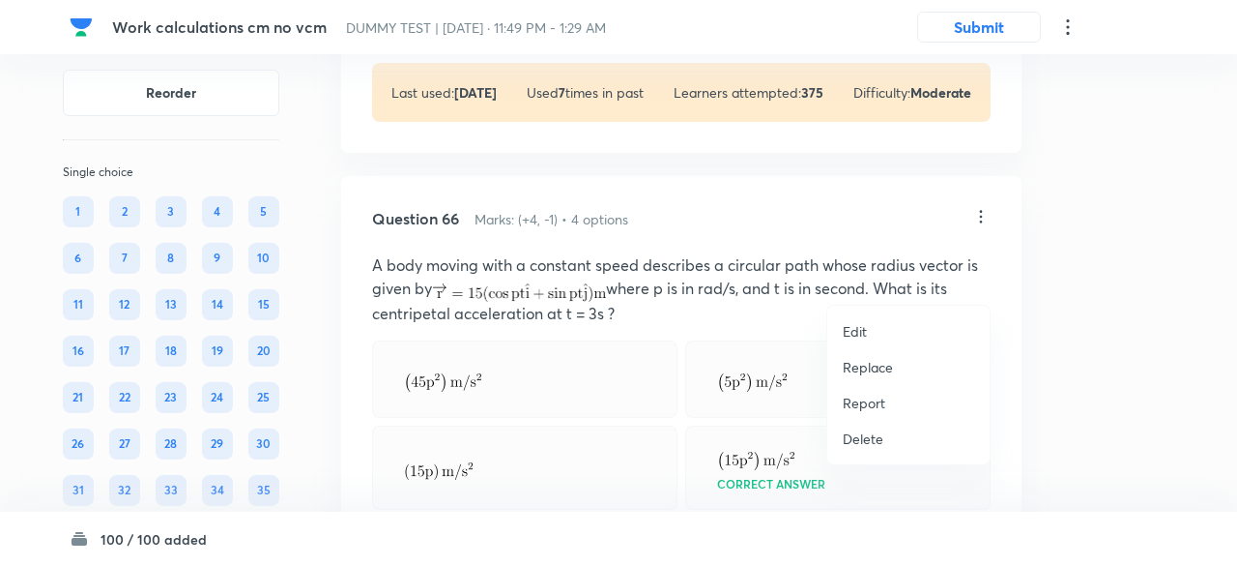
click at [862, 360] on p "Replace" at bounding box center [868, 367] width 50 height 20
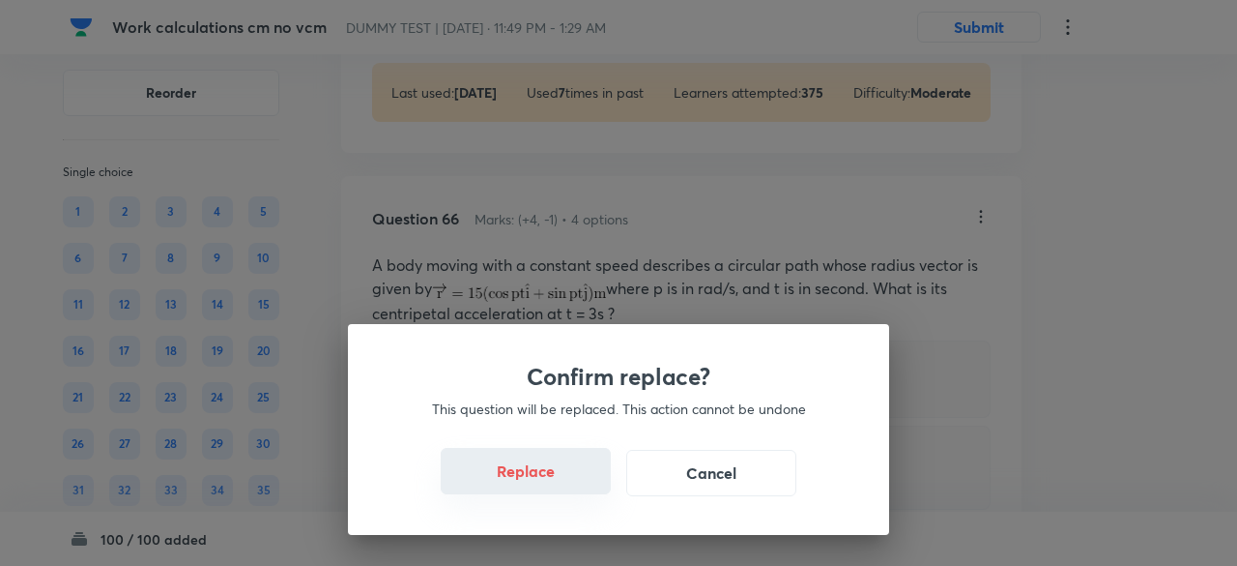
click at [540, 481] on button "Replace" at bounding box center [526, 471] width 170 height 46
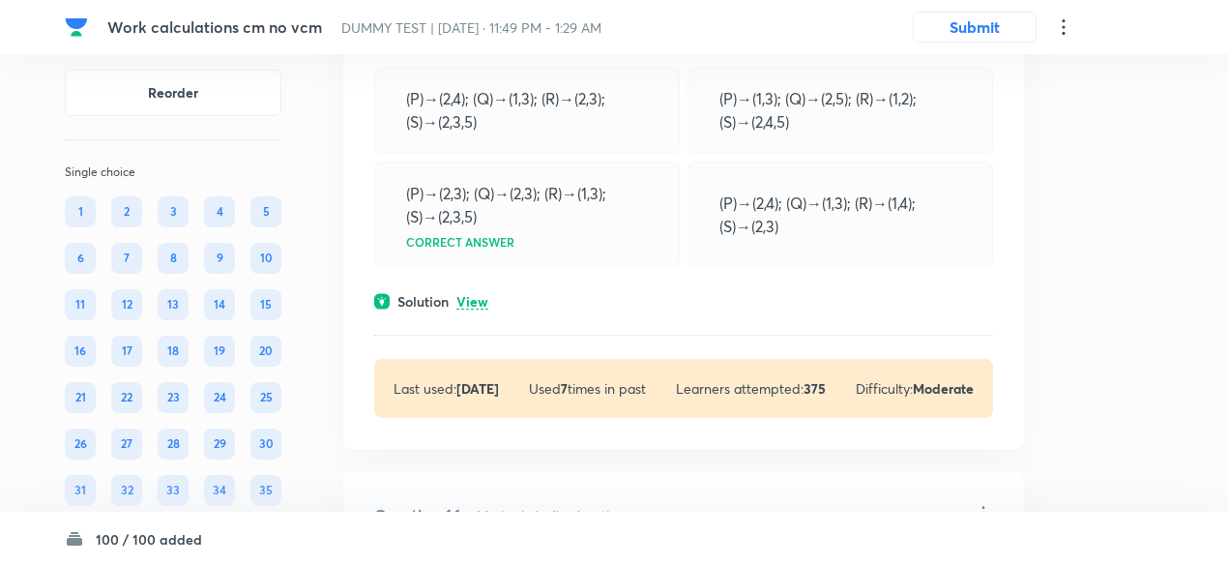
scroll to position [45857, 0]
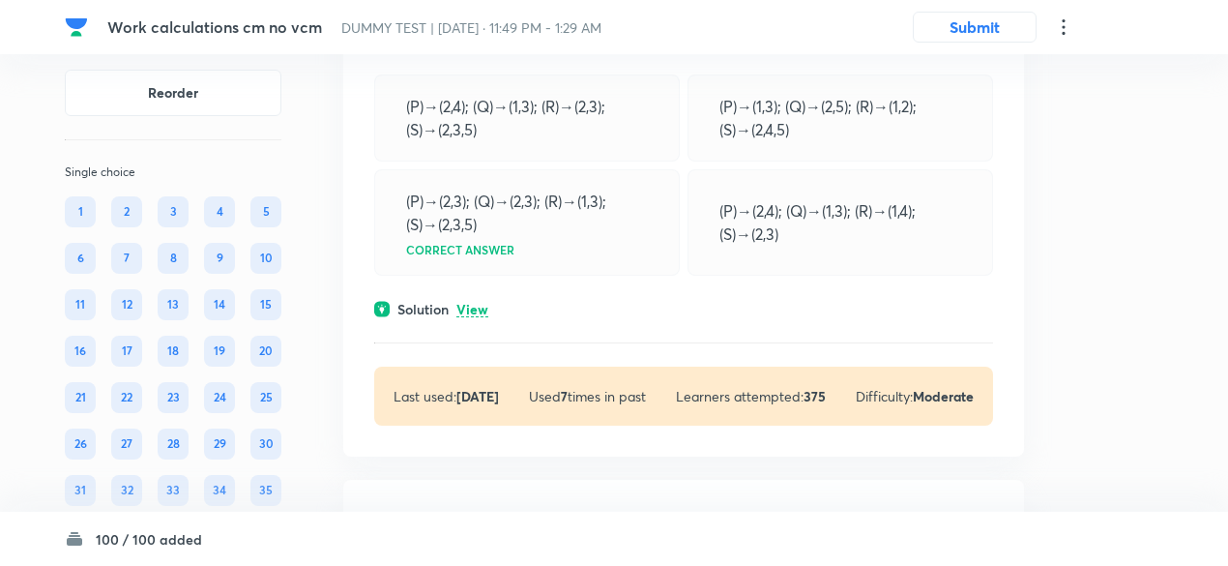
click at [478, 317] on p "View" at bounding box center [472, 310] width 32 height 15
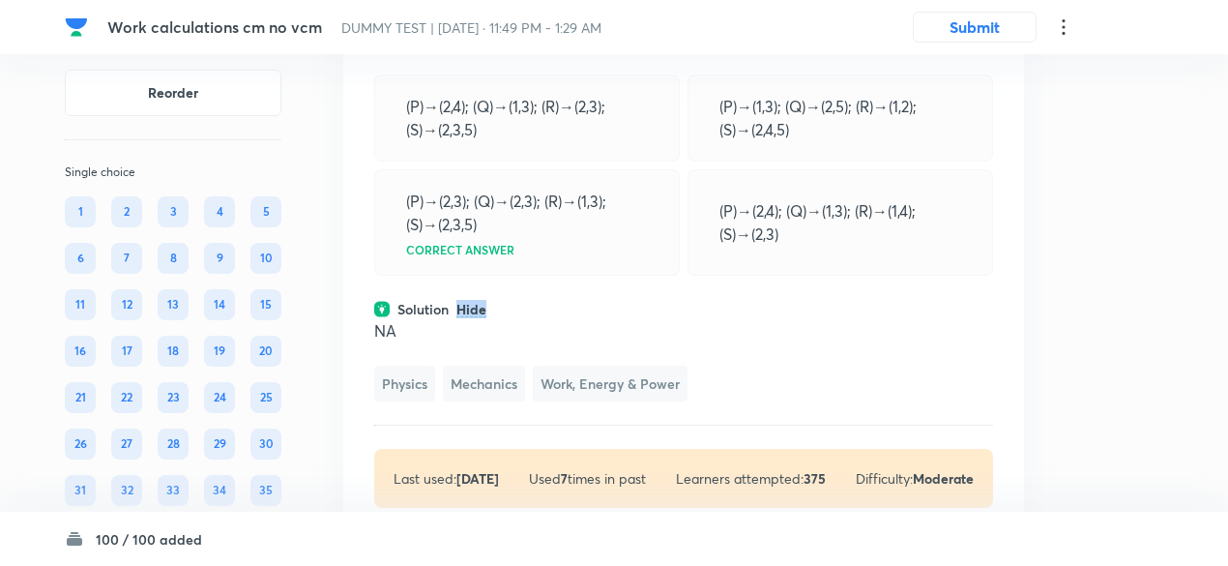
click at [478, 317] on p "Hide" at bounding box center [471, 310] width 30 height 15
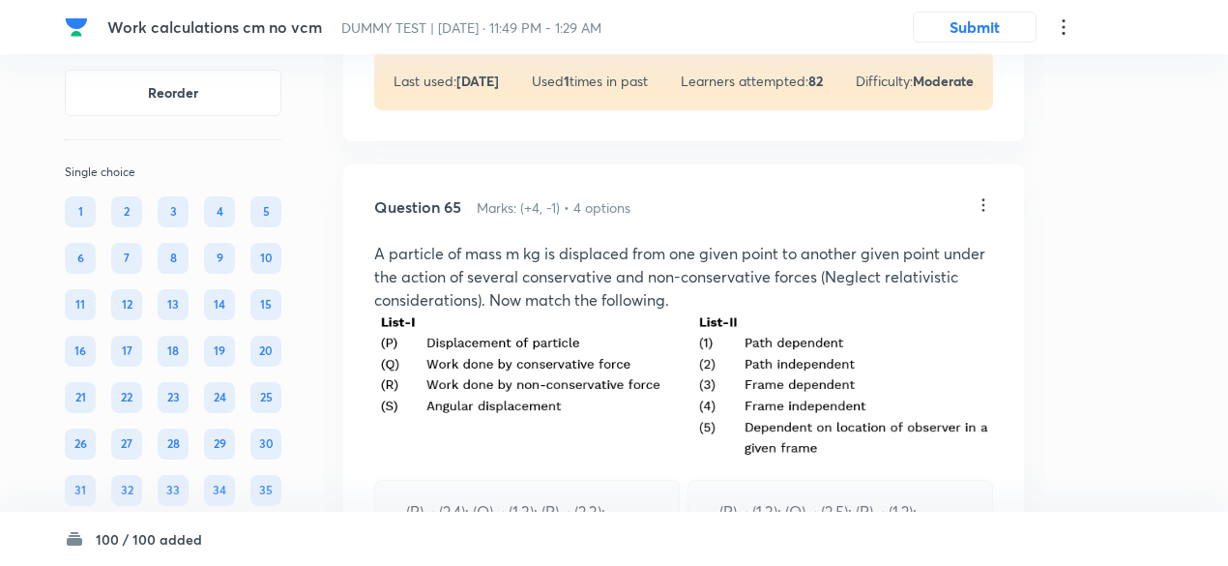
scroll to position [45397, 0]
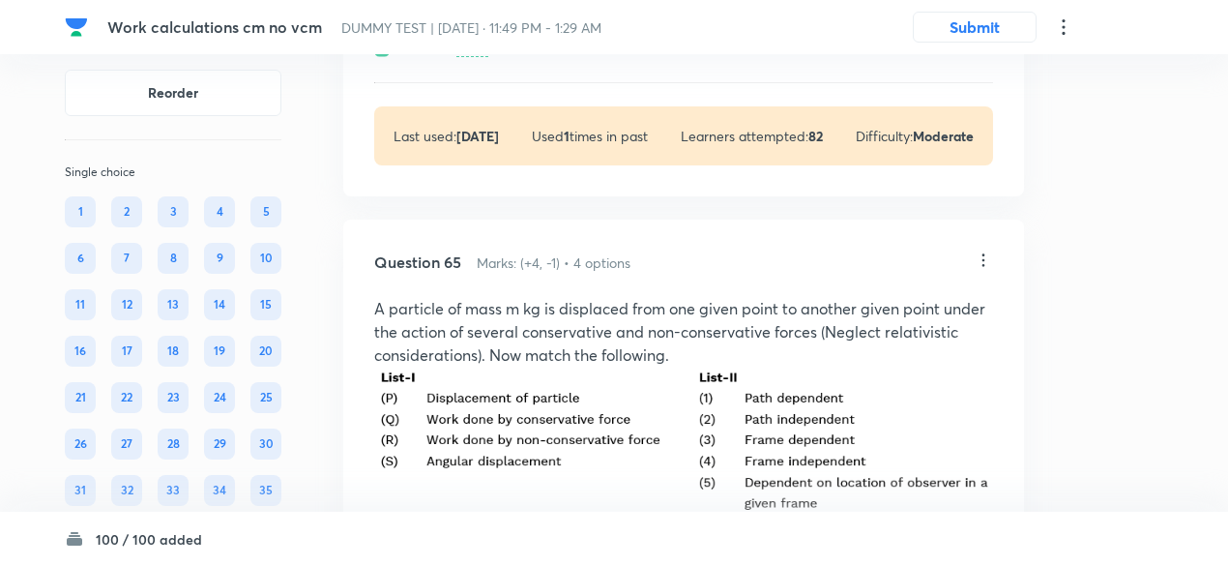
click at [983, 270] on icon at bounding box center [982, 259] width 19 height 19
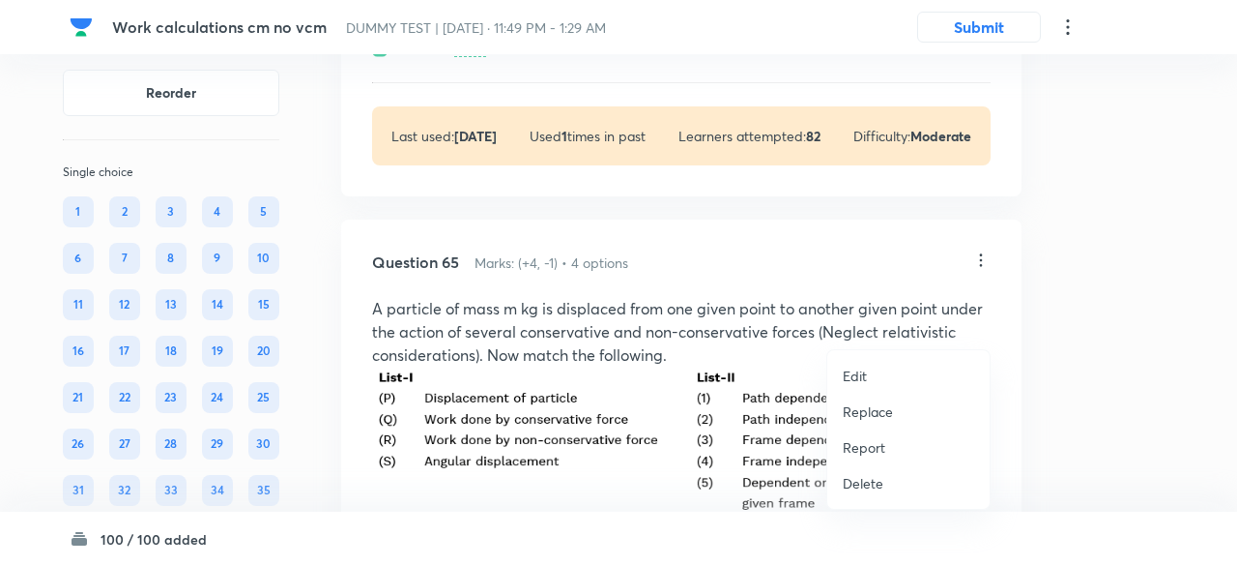
click at [873, 405] on p "Replace" at bounding box center [868, 411] width 50 height 20
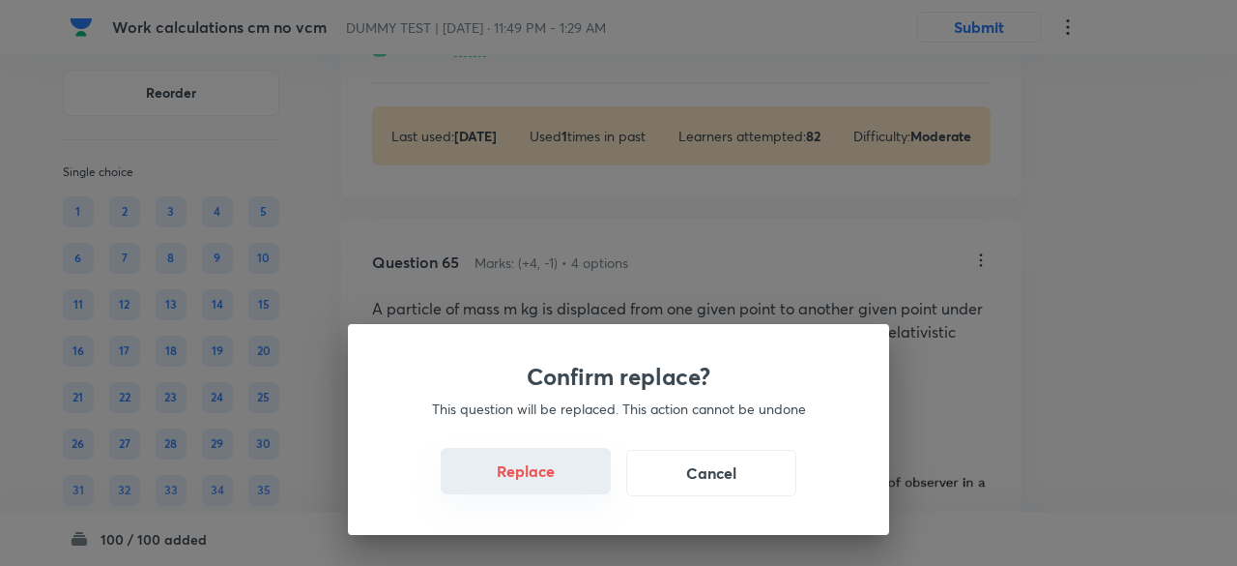
click at [538, 481] on button "Replace" at bounding box center [526, 471] width 170 height 46
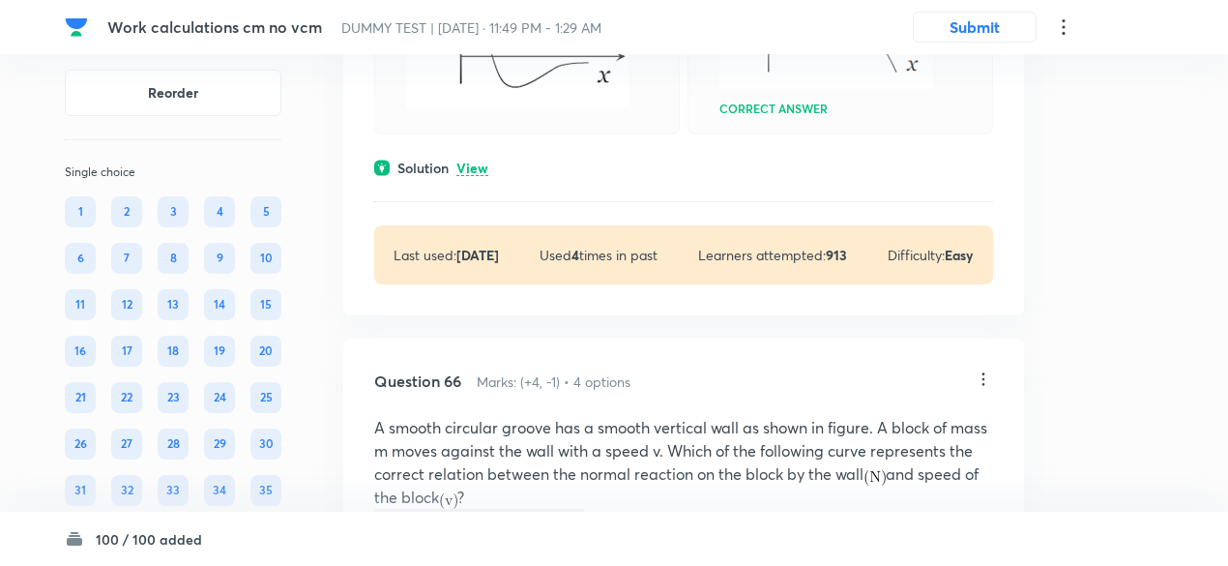
scroll to position [46103, 0]
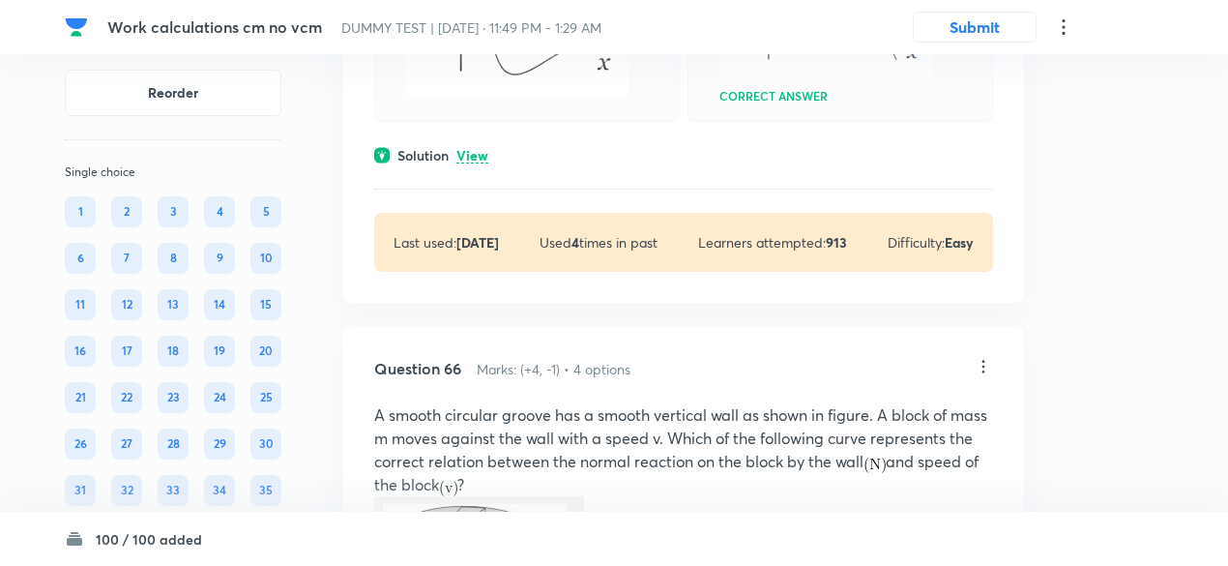
click at [481, 163] on p "View" at bounding box center [472, 156] width 32 height 15
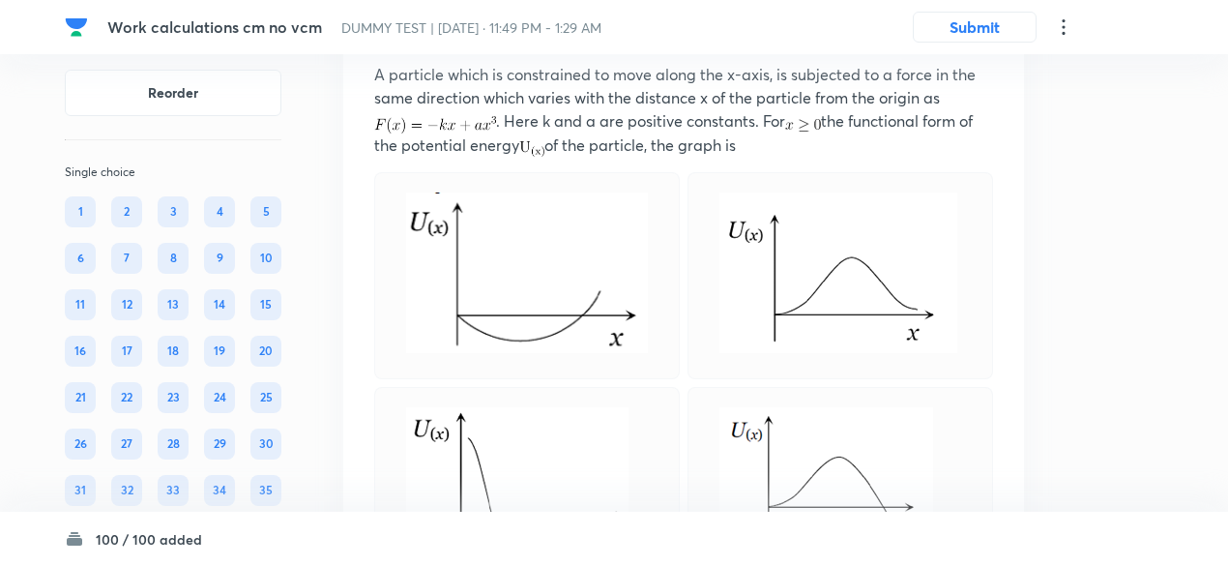
click at [515, 289] on img at bounding box center [527, 272] width 242 height 160
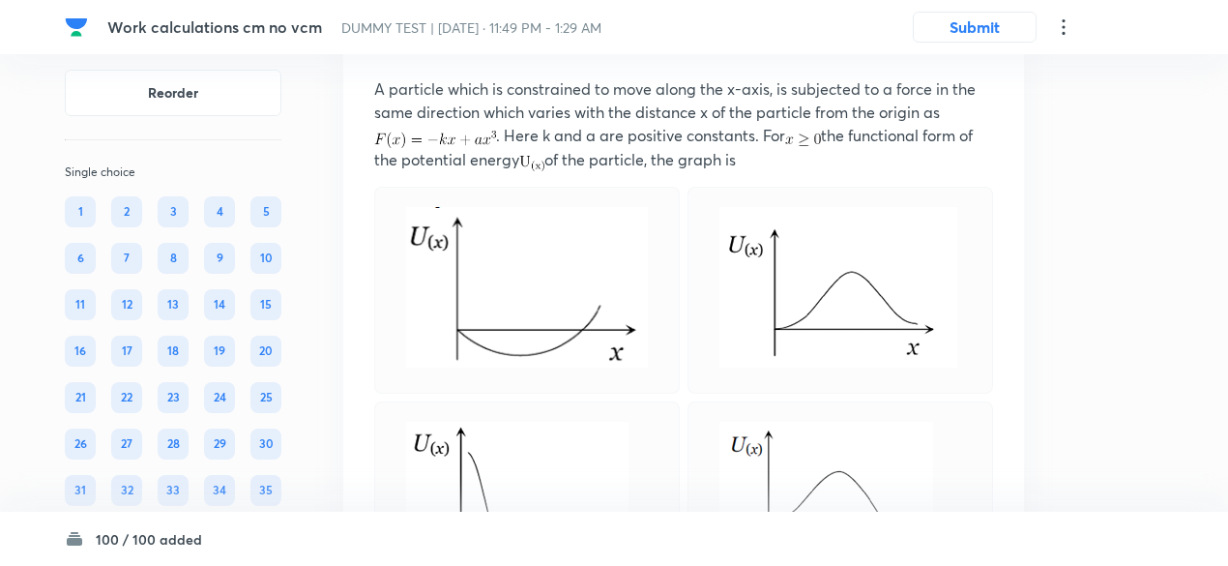
scroll to position [45611, 0]
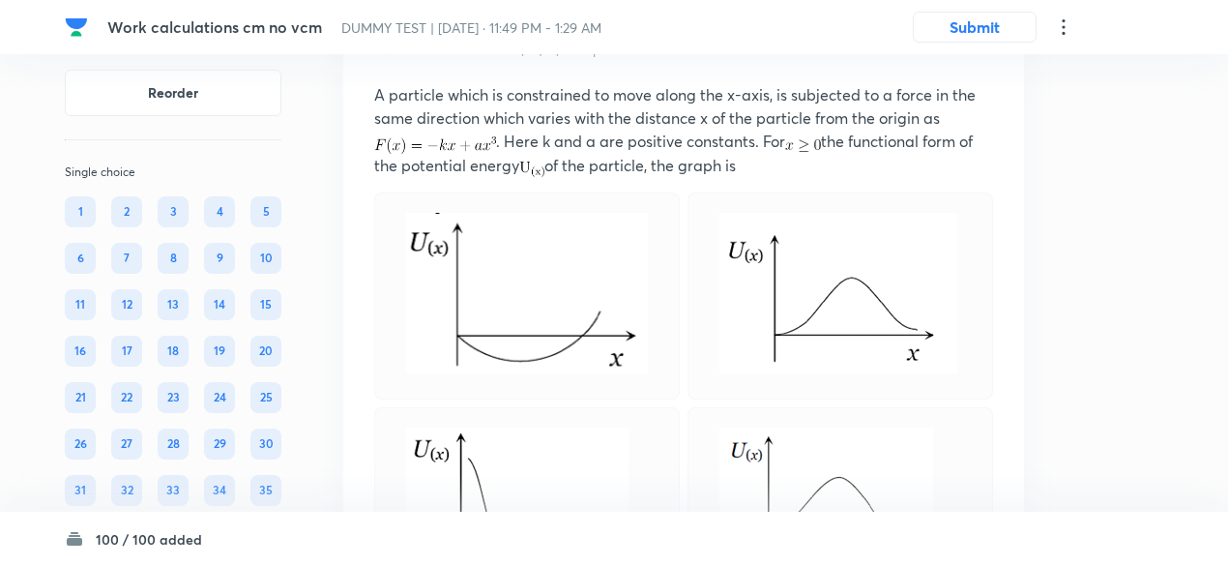
click at [984, 56] on icon at bounding box center [982, 46] width 19 height 19
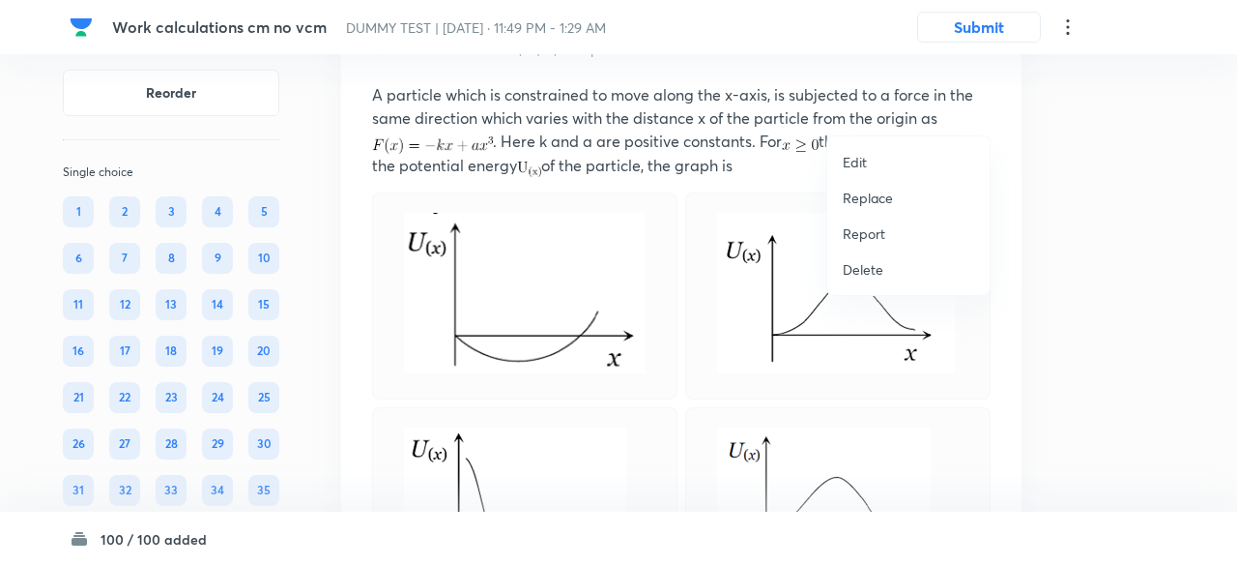
click at [872, 196] on p "Replace" at bounding box center [868, 198] width 50 height 20
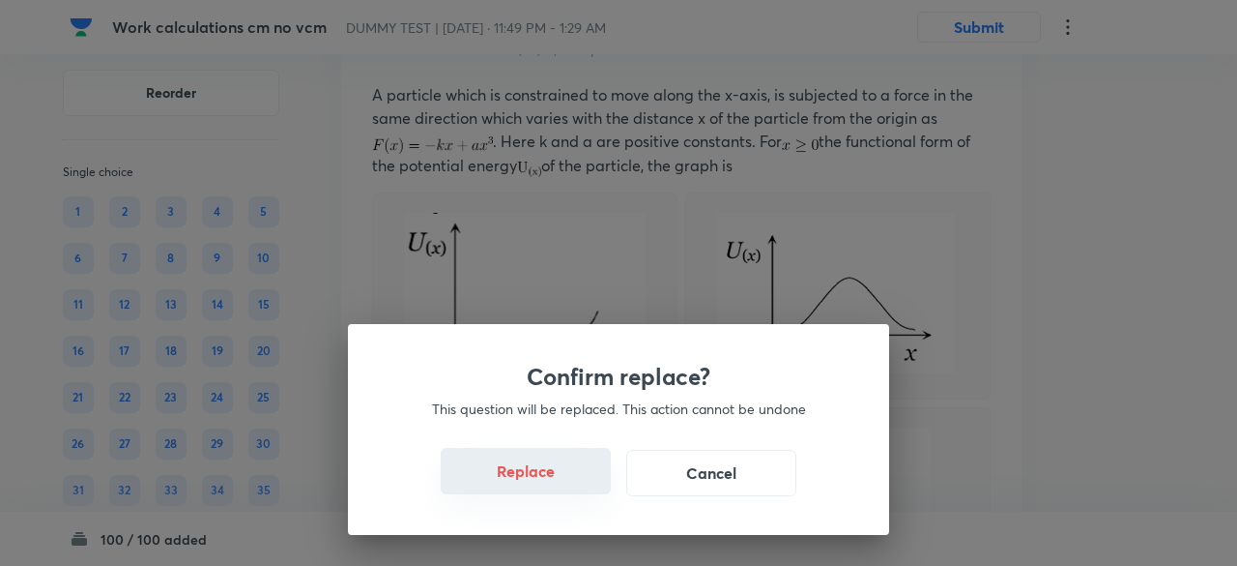
click at [537, 481] on button "Replace" at bounding box center [526, 471] width 170 height 46
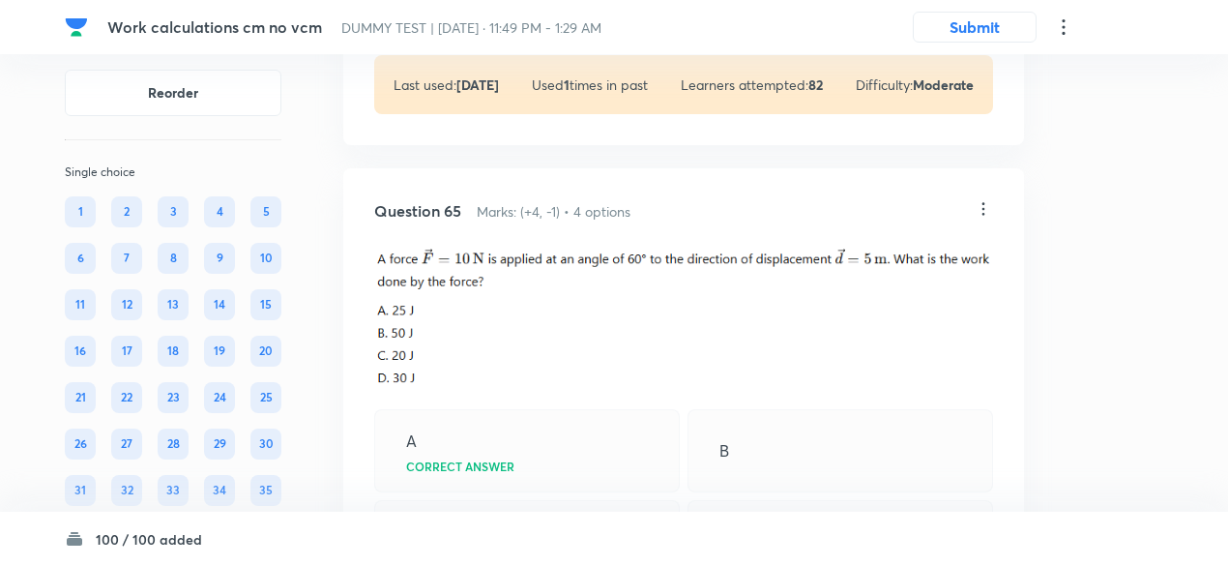
scroll to position [45445, 0]
click at [984, 218] on icon at bounding box center [983, 211] width 3 height 13
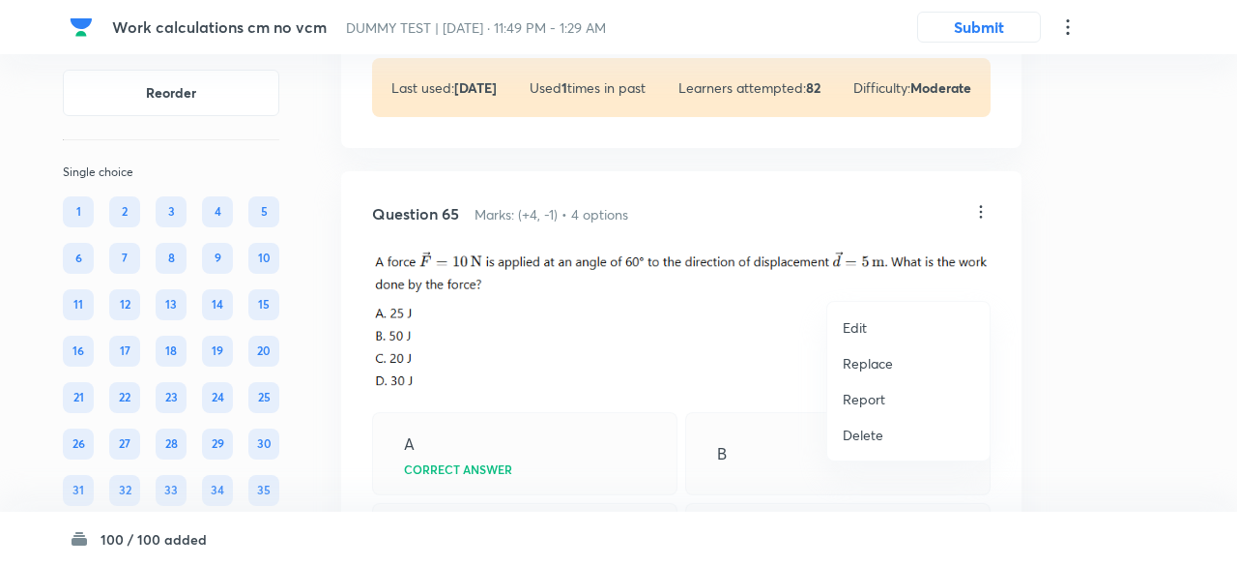
click at [857, 361] on p "Replace" at bounding box center [868, 363] width 50 height 20
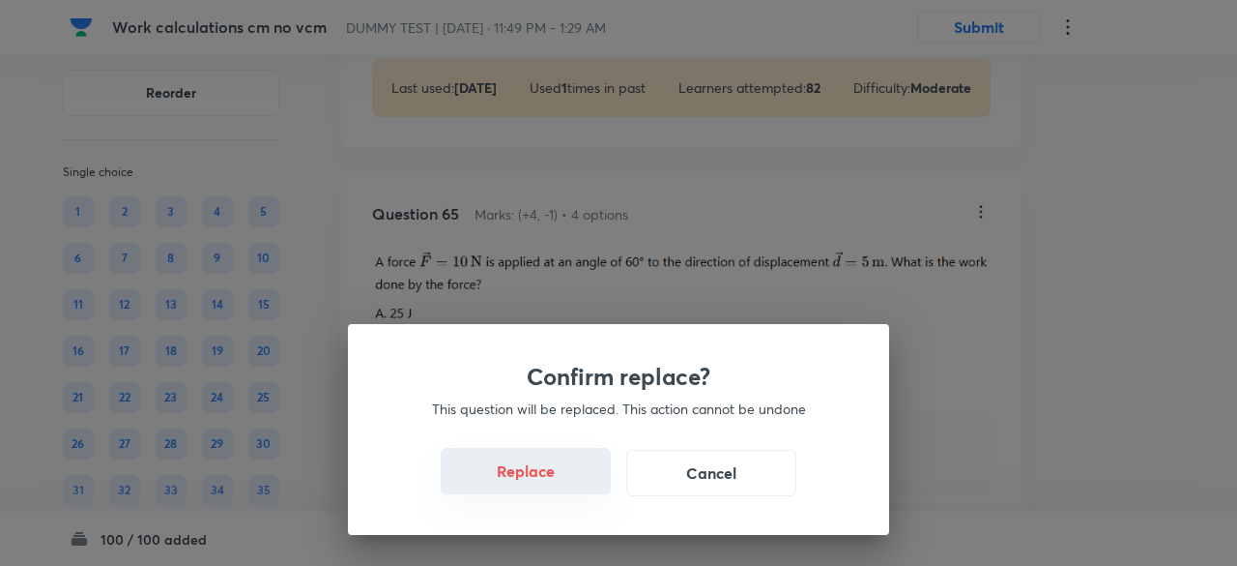
click at [556, 476] on button "Replace" at bounding box center [526, 471] width 170 height 46
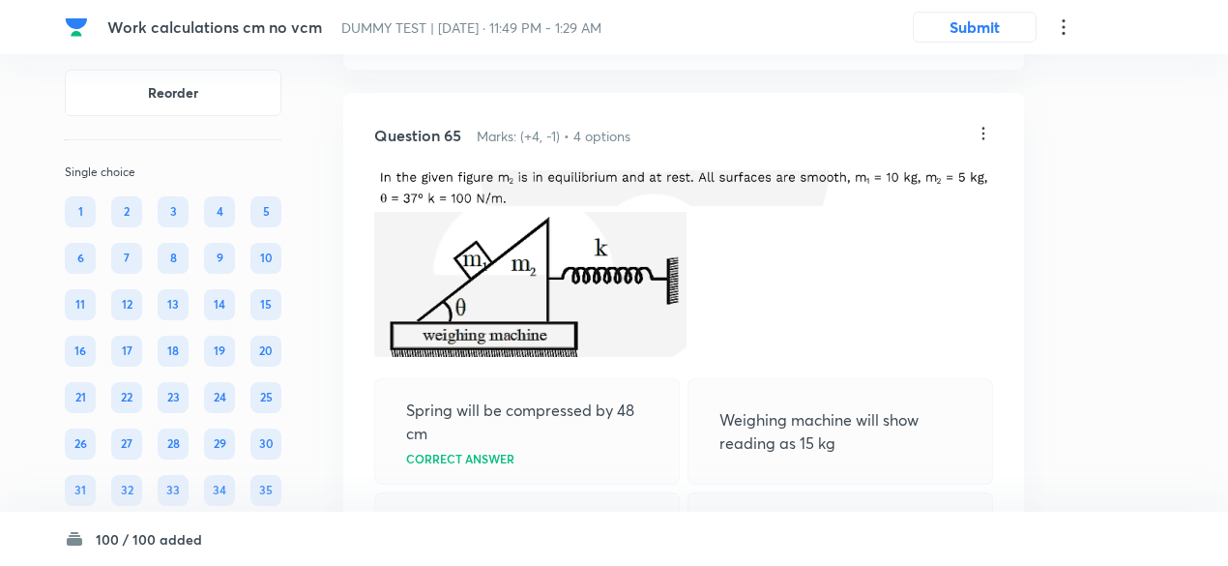
scroll to position [45521, 0]
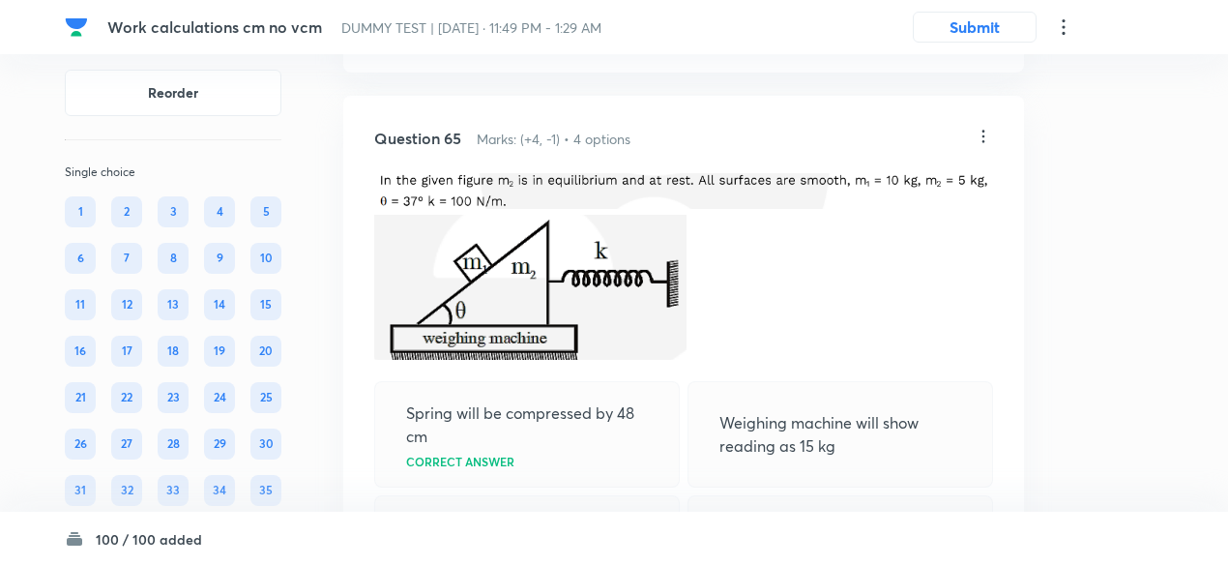
click at [978, 146] on icon at bounding box center [982, 136] width 19 height 19
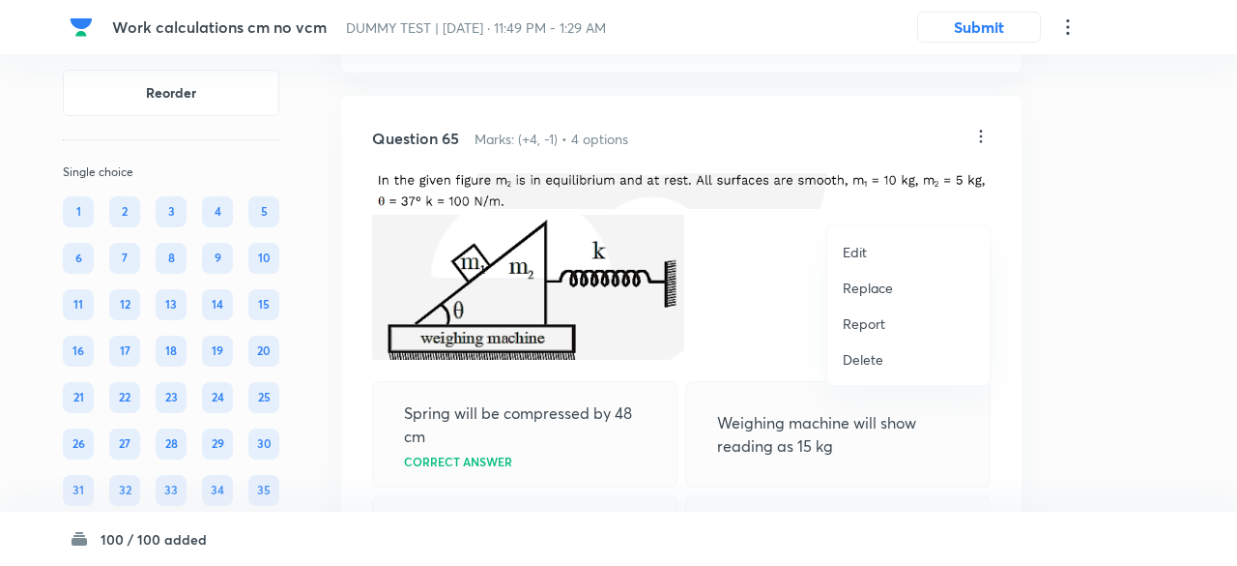
click at [874, 286] on p "Replace" at bounding box center [868, 287] width 50 height 20
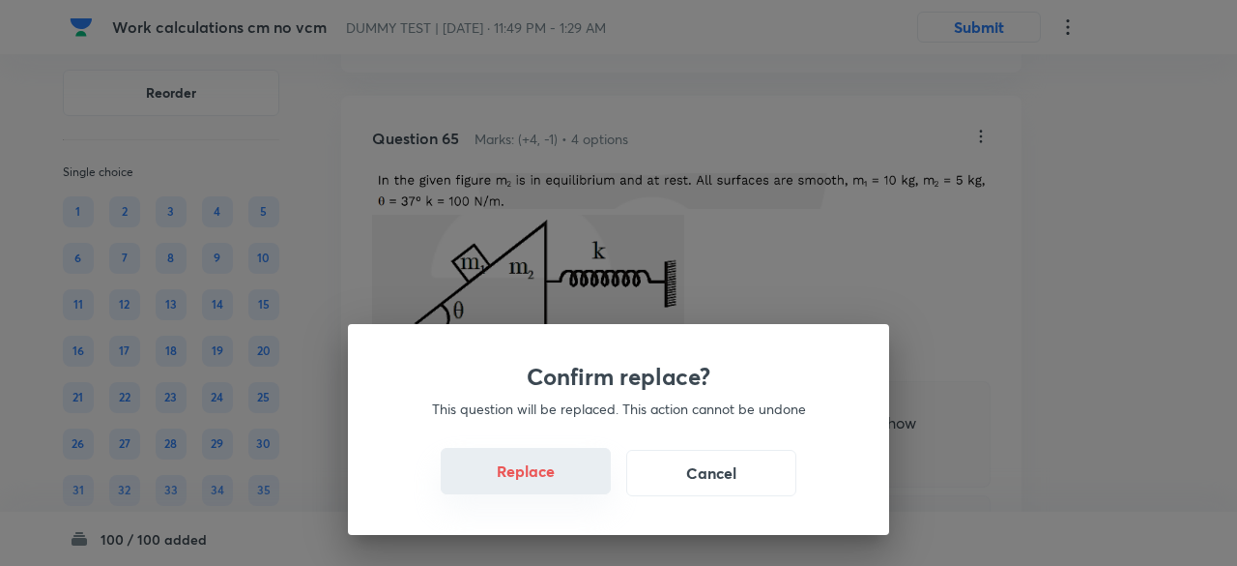
click at [534, 482] on button "Replace" at bounding box center [526, 471] width 170 height 46
click at [534, 482] on button "Replace" at bounding box center [526, 473] width 170 height 46
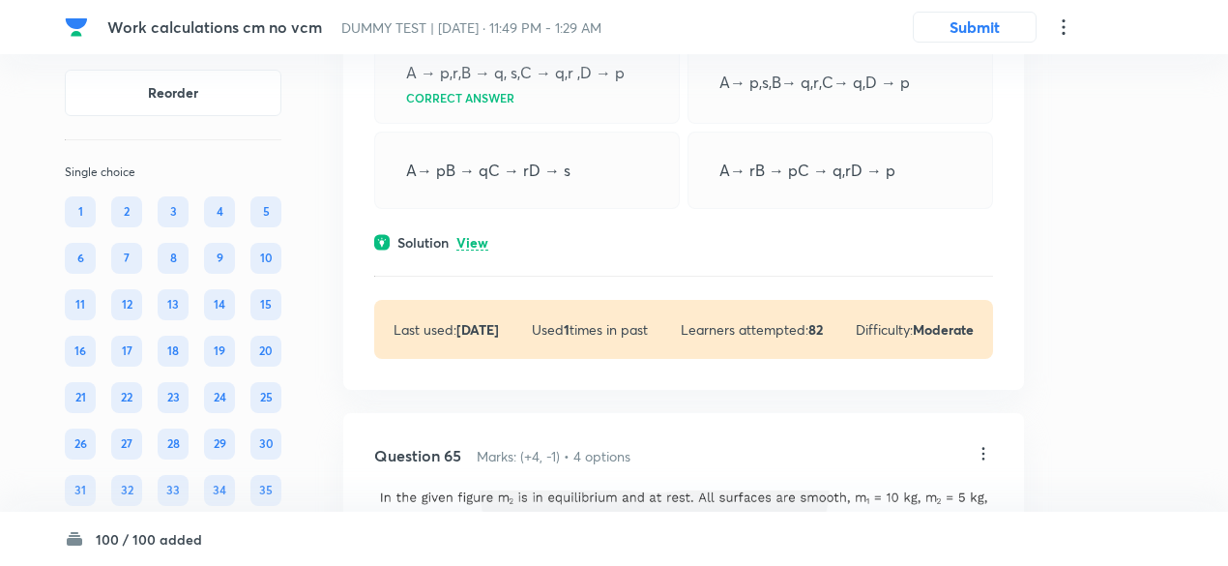
scroll to position [45154, 0]
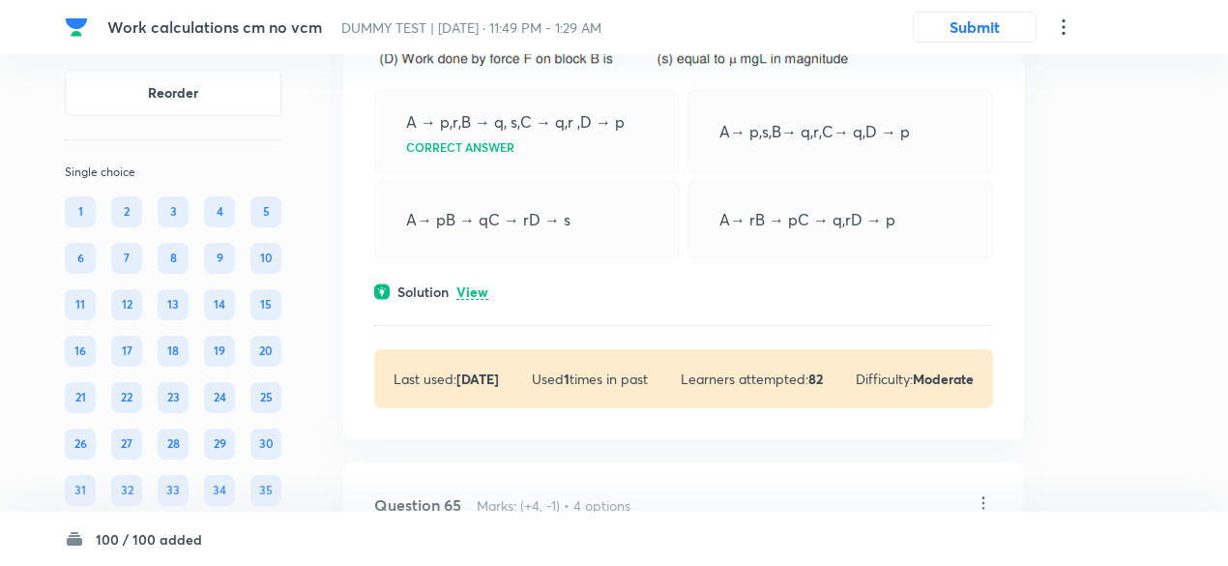
click at [472, 300] on p "View" at bounding box center [472, 292] width 32 height 15
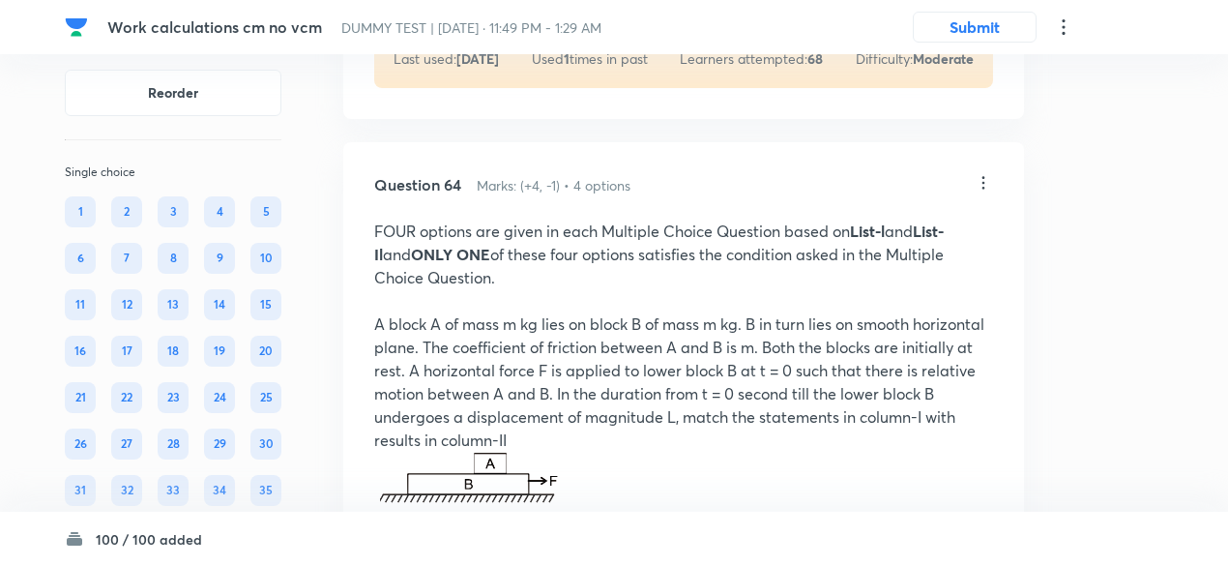
scroll to position [44554, 0]
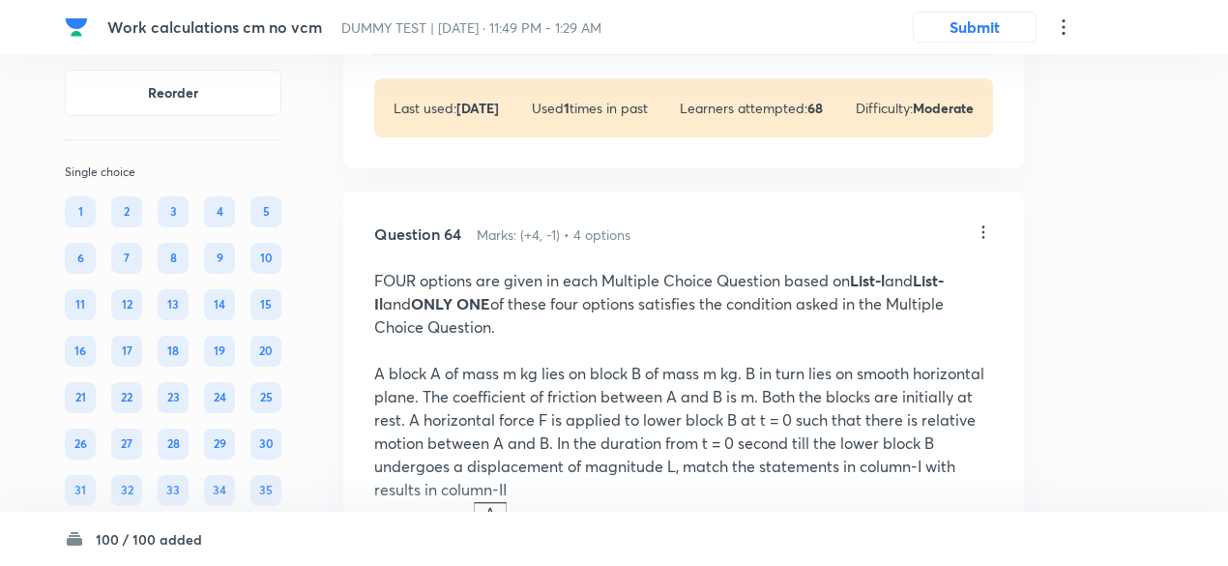
click at [979, 242] on icon at bounding box center [982, 231] width 19 height 19
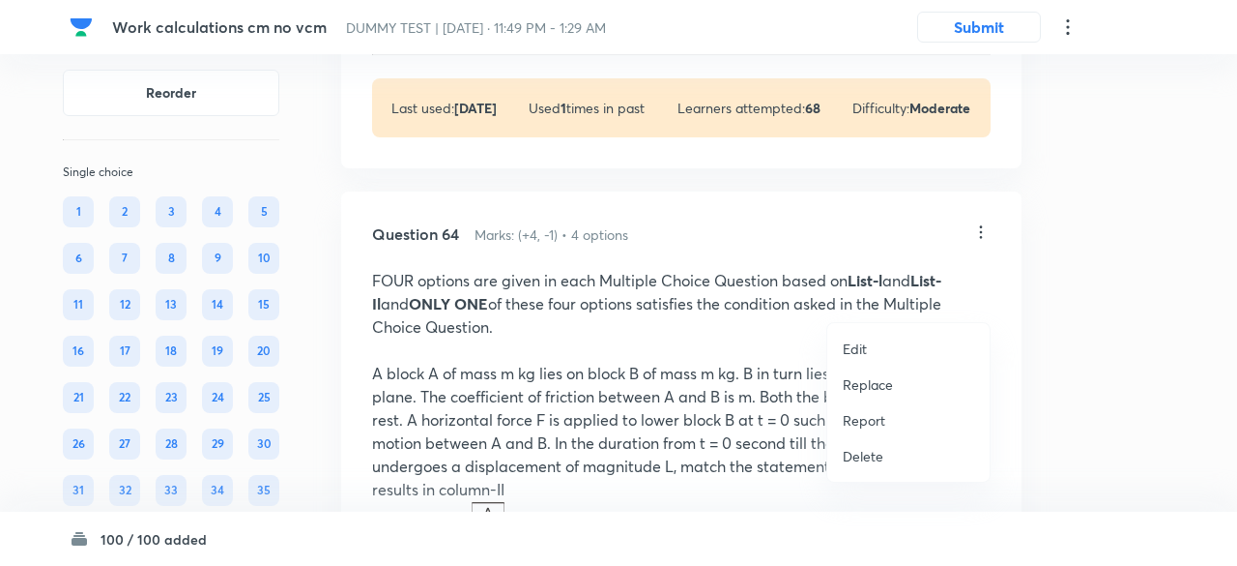
click at [868, 380] on p "Replace" at bounding box center [868, 384] width 50 height 20
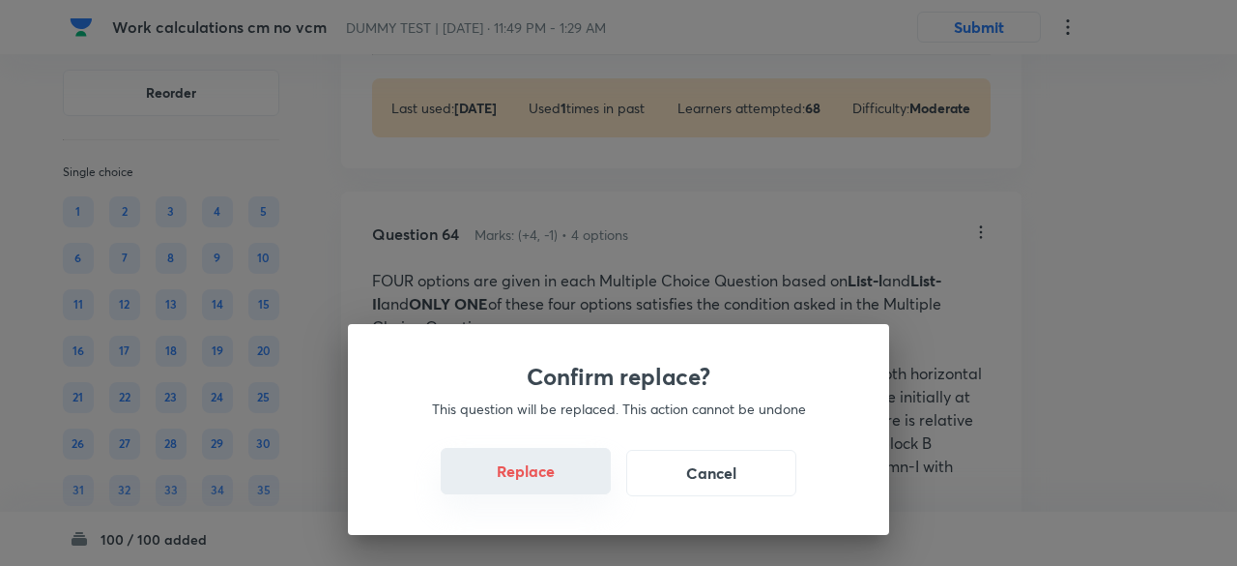
click at [536, 477] on button "Replace" at bounding box center [526, 471] width 170 height 46
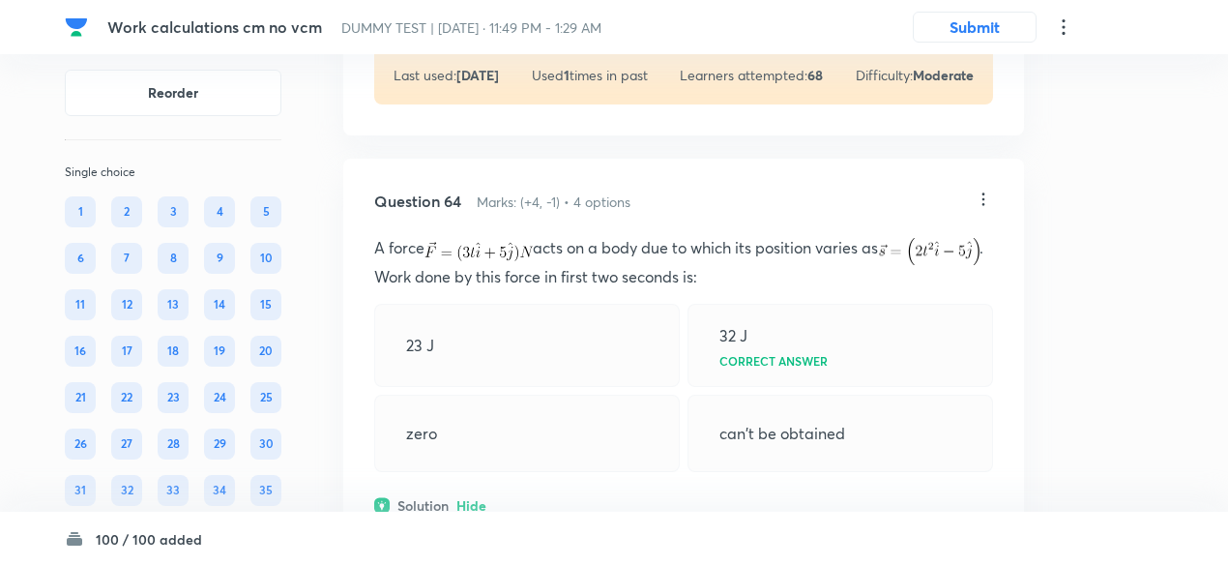
scroll to position [44571, 0]
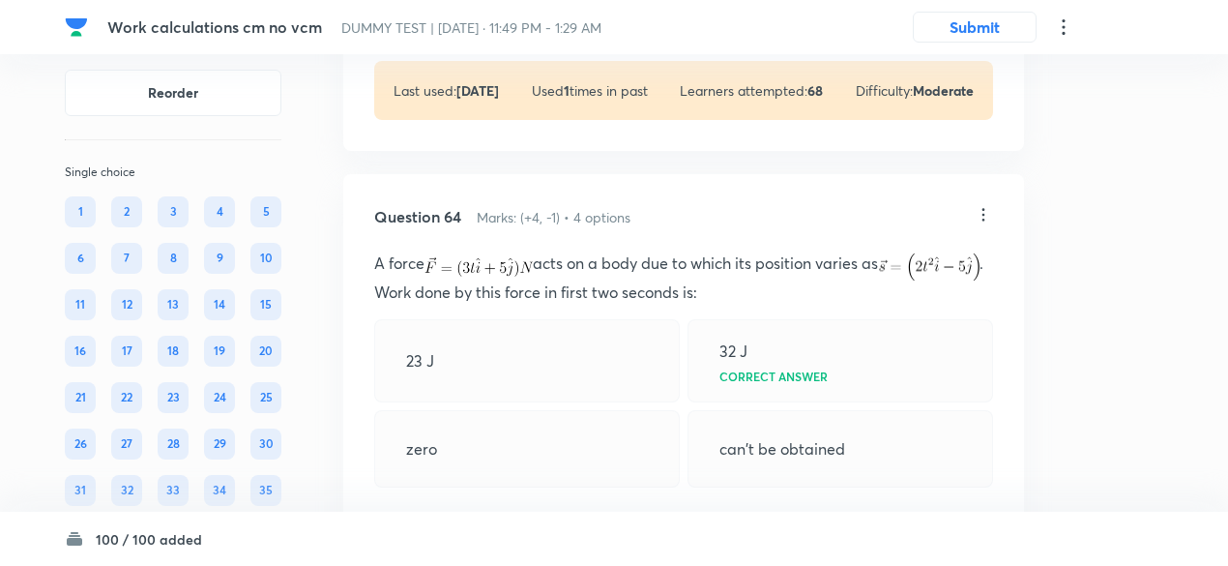
click at [980, 224] on icon at bounding box center [982, 214] width 19 height 19
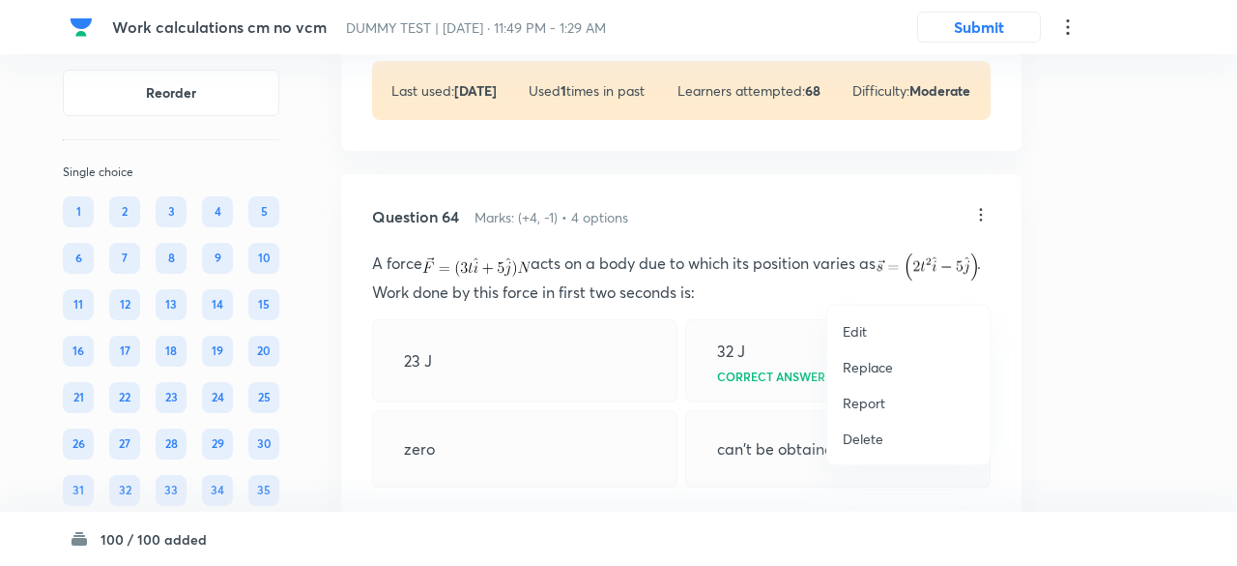
click at [868, 366] on p "Replace" at bounding box center [868, 367] width 50 height 20
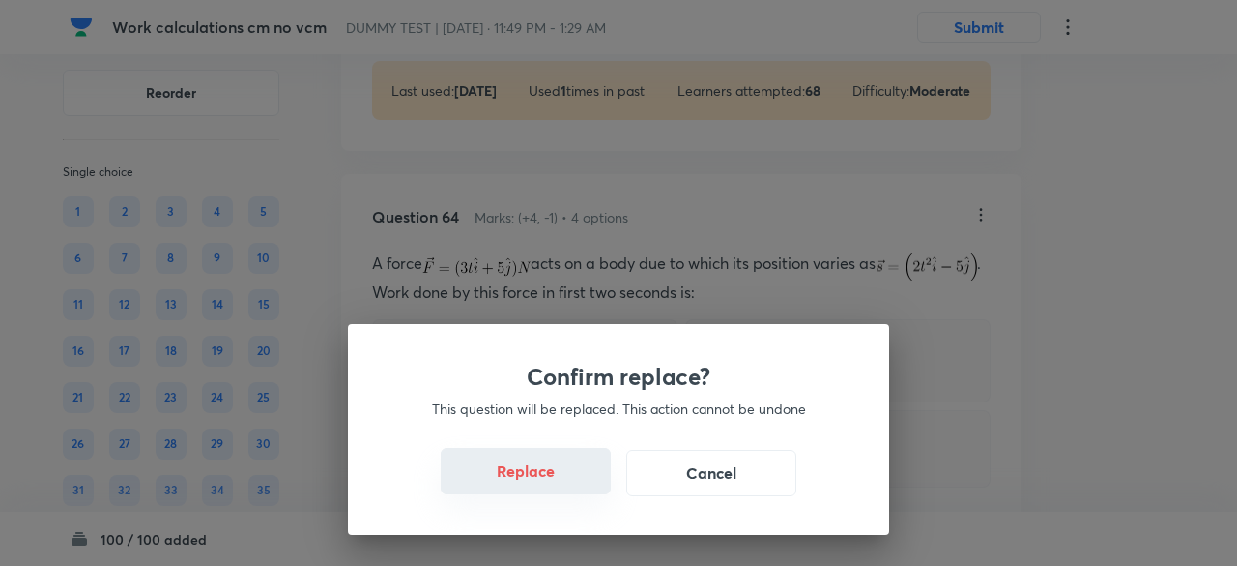
click at [560, 487] on button "Replace" at bounding box center [526, 471] width 170 height 46
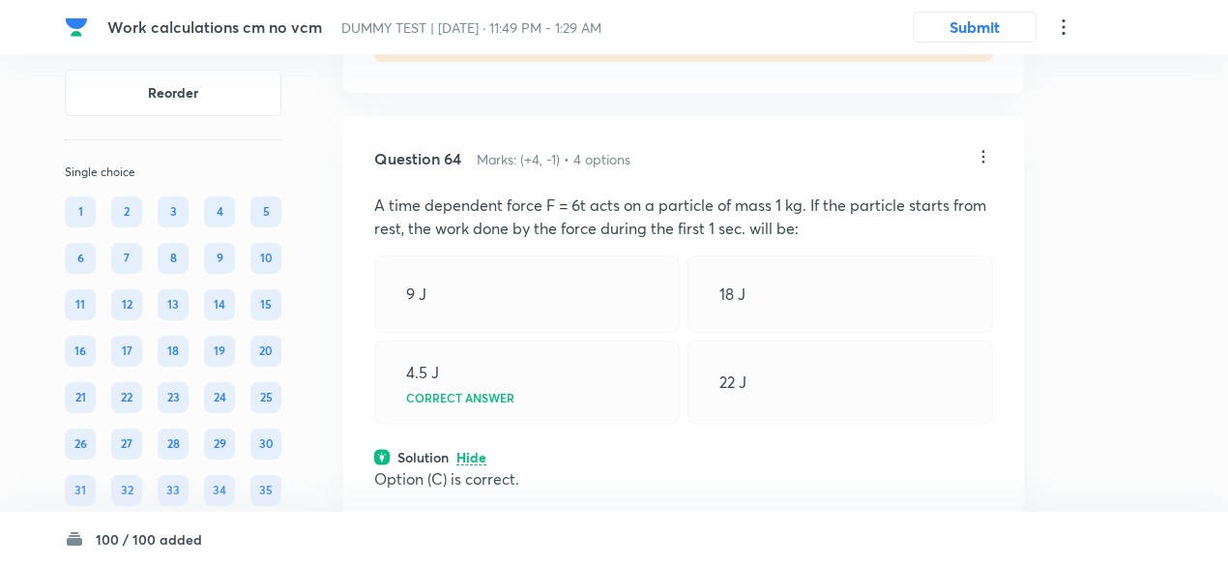
scroll to position [44628, 0]
click at [984, 168] on icon at bounding box center [982, 158] width 19 height 19
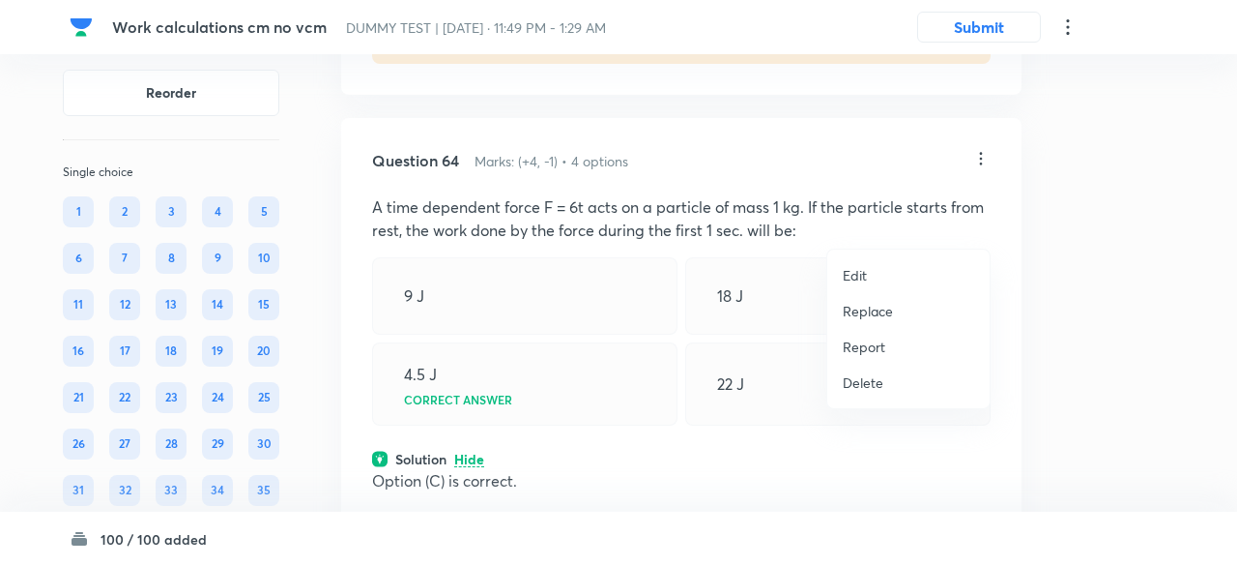
click at [885, 311] on p "Replace" at bounding box center [868, 311] width 50 height 20
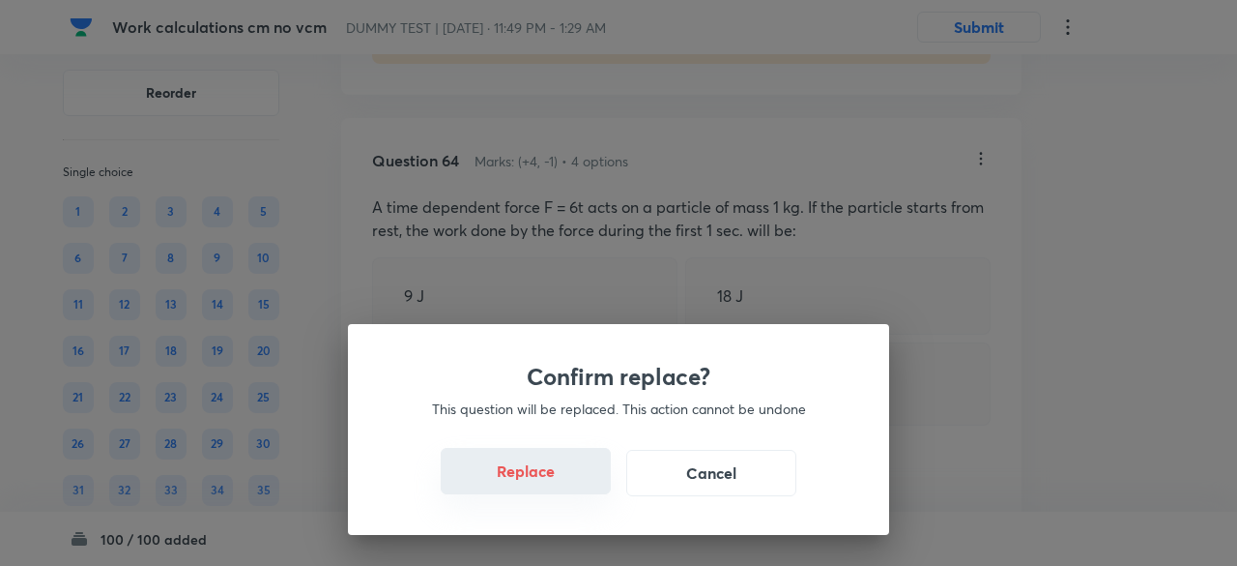
click at [541, 479] on button "Replace" at bounding box center [526, 471] width 170 height 46
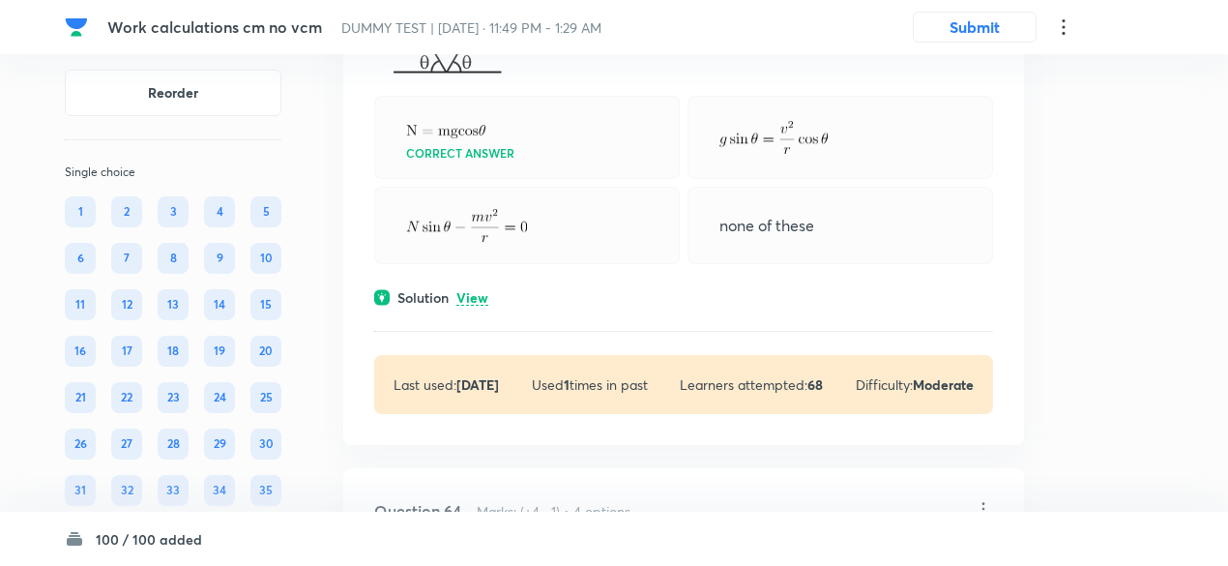
scroll to position [44268, 0]
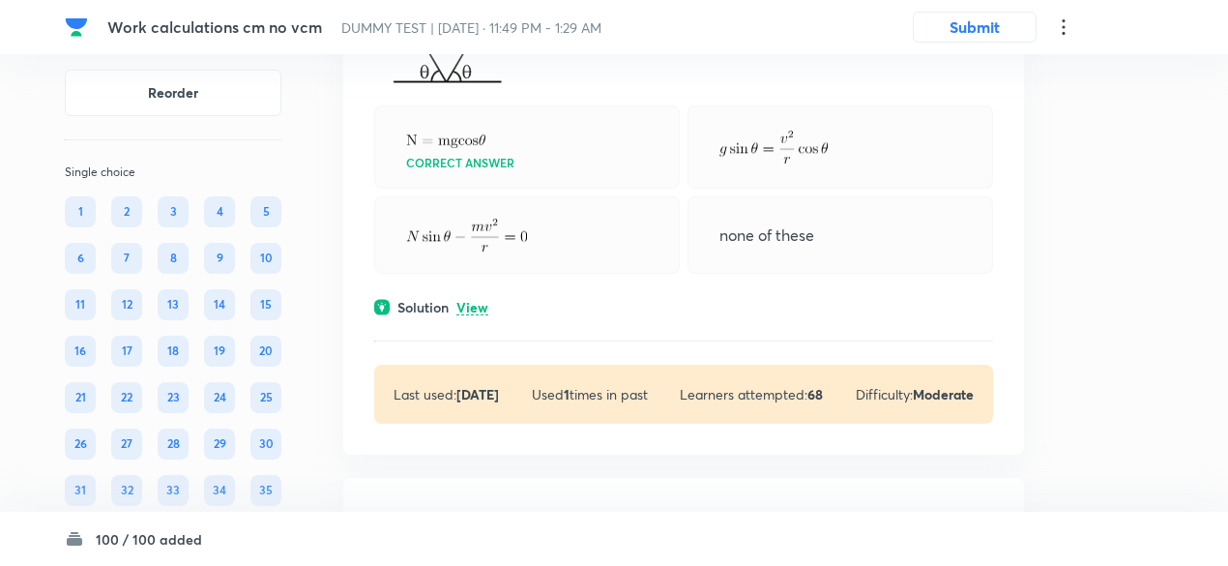
click at [476, 315] on p "View" at bounding box center [472, 308] width 32 height 15
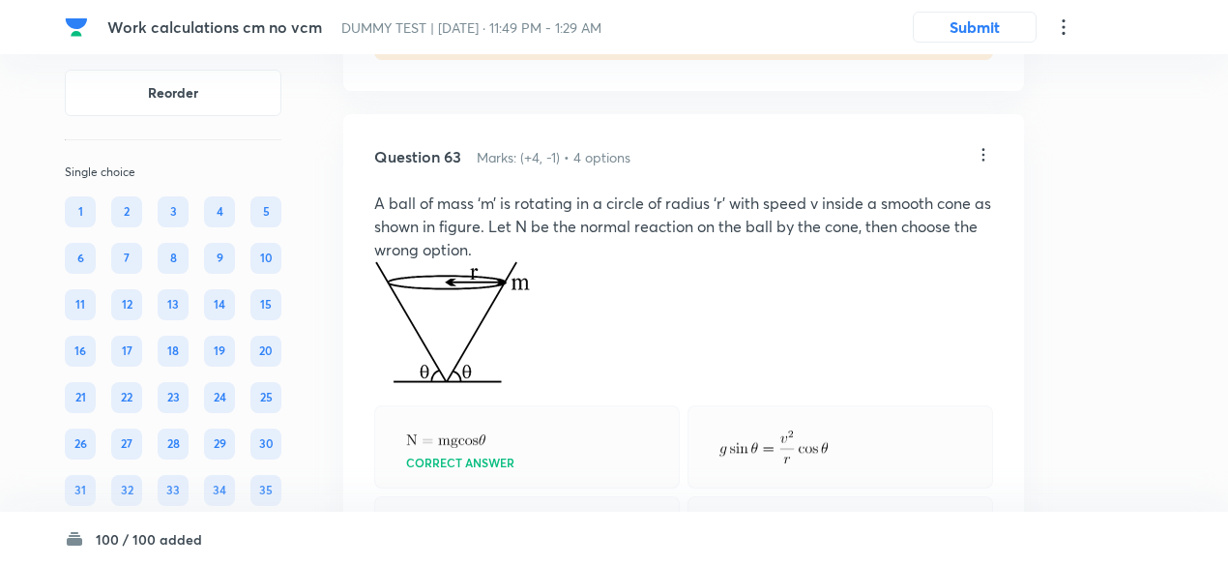
scroll to position [43966, 0]
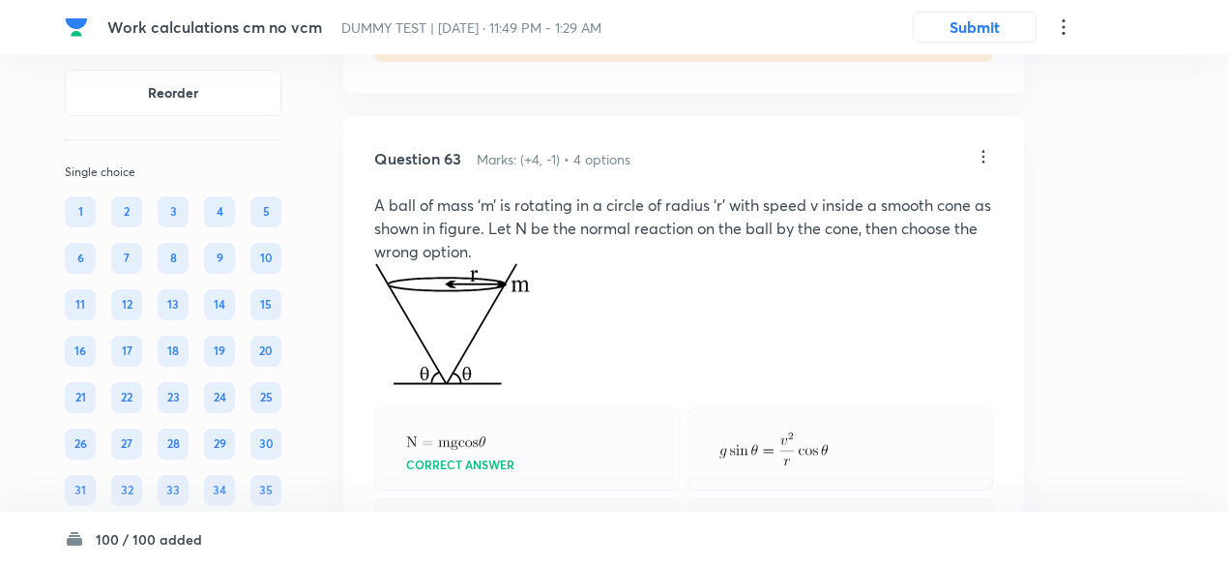
click at [986, 166] on icon at bounding box center [982, 156] width 19 height 19
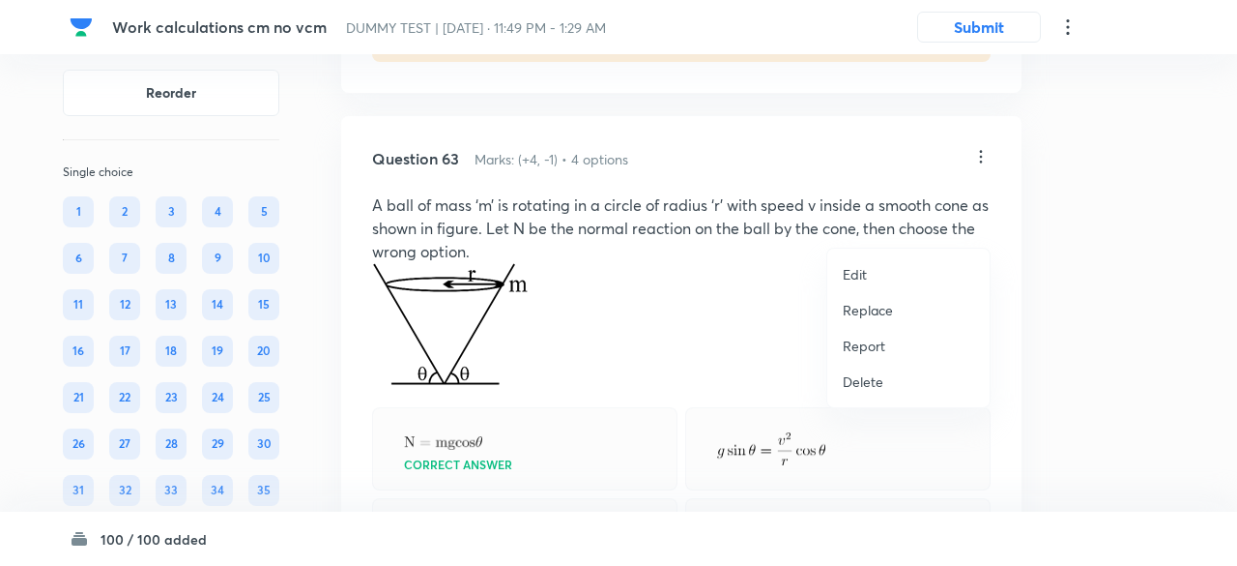
click at [882, 307] on p "Replace" at bounding box center [868, 310] width 50 height 20
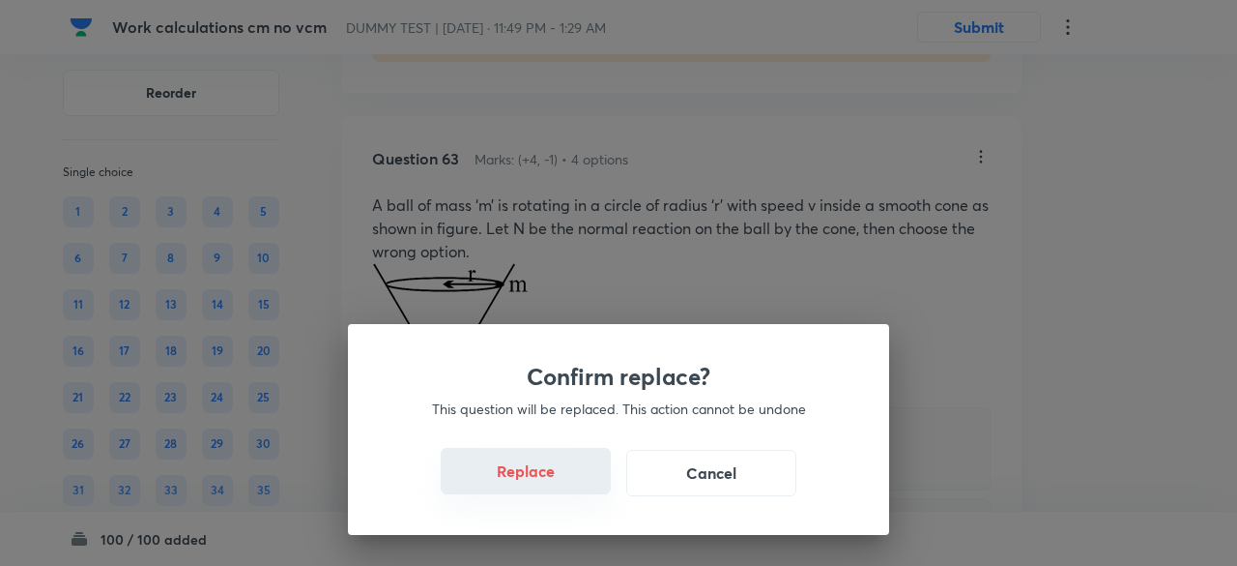
click at [547, 479] on button "Replace" at bounding box center [526, 471] width 170 height 46
click at [547, 479] on button "Replace" at bounding box center [526, 473] width 170 height 46
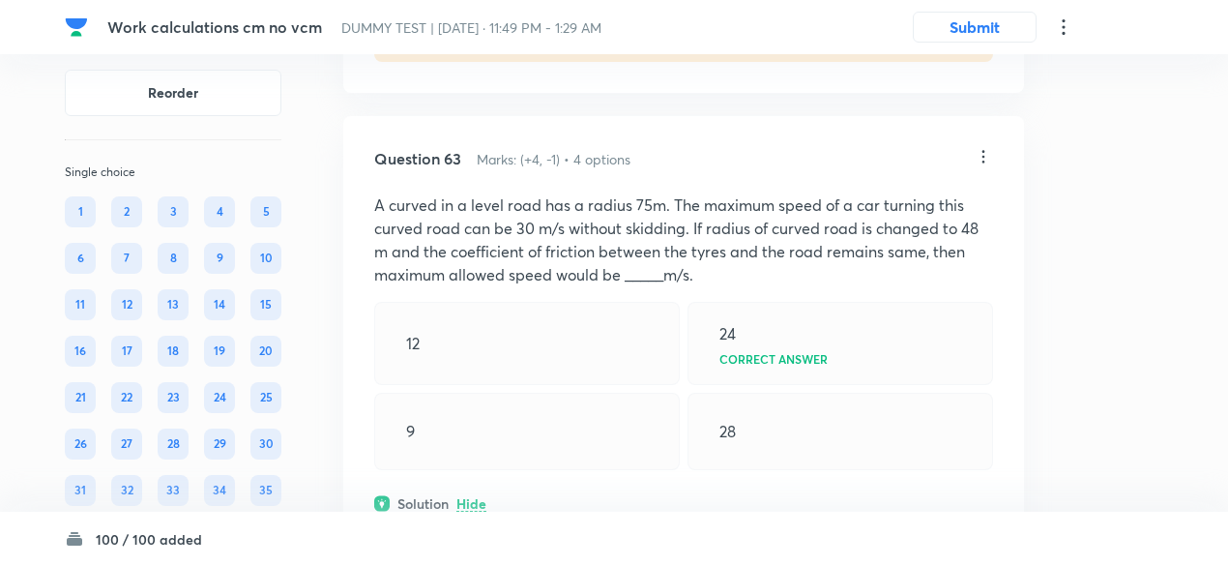
click at [547, 470] on div "9" at bounding box center [526, 430] width 305 height 77
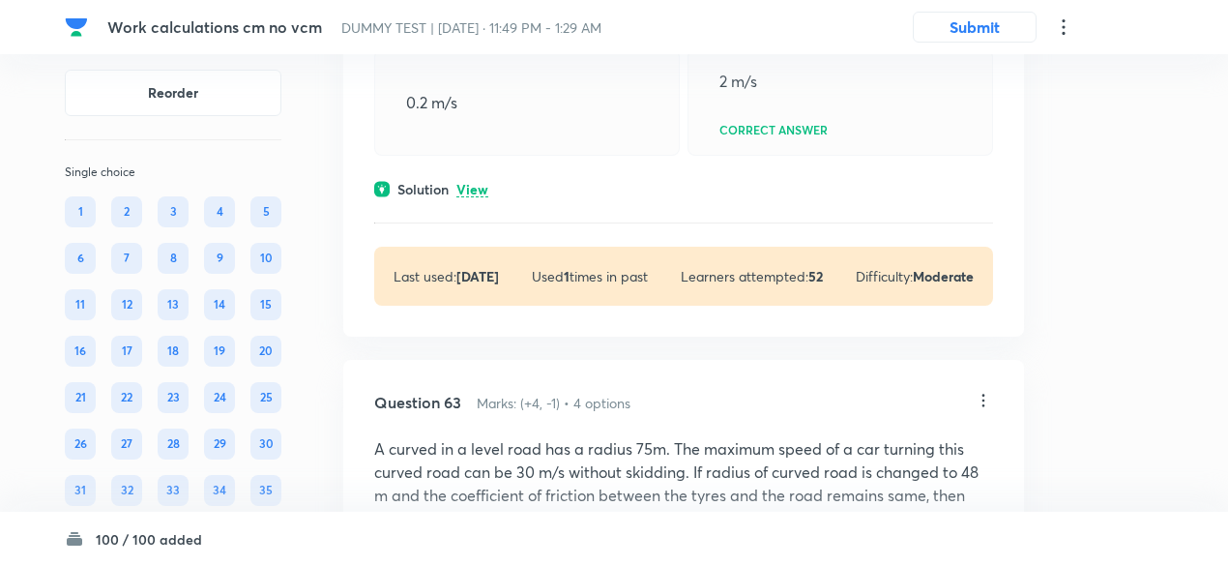
scroll to position [43717, 0]
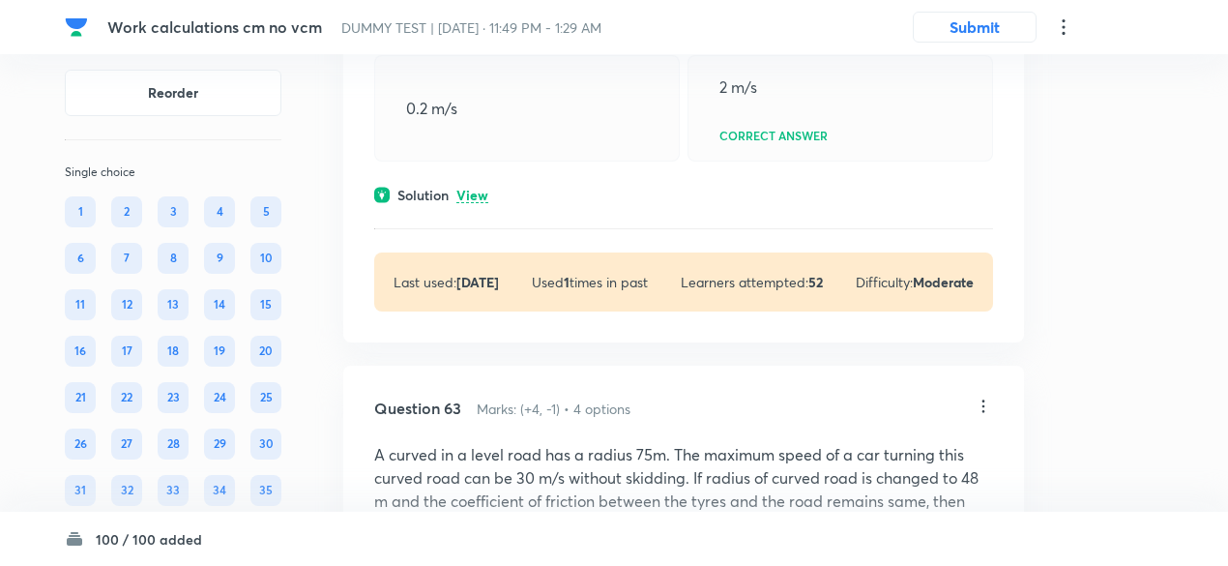
click at [481, 203] on p "View" at bounding box center [472, 196] width 32 height 15
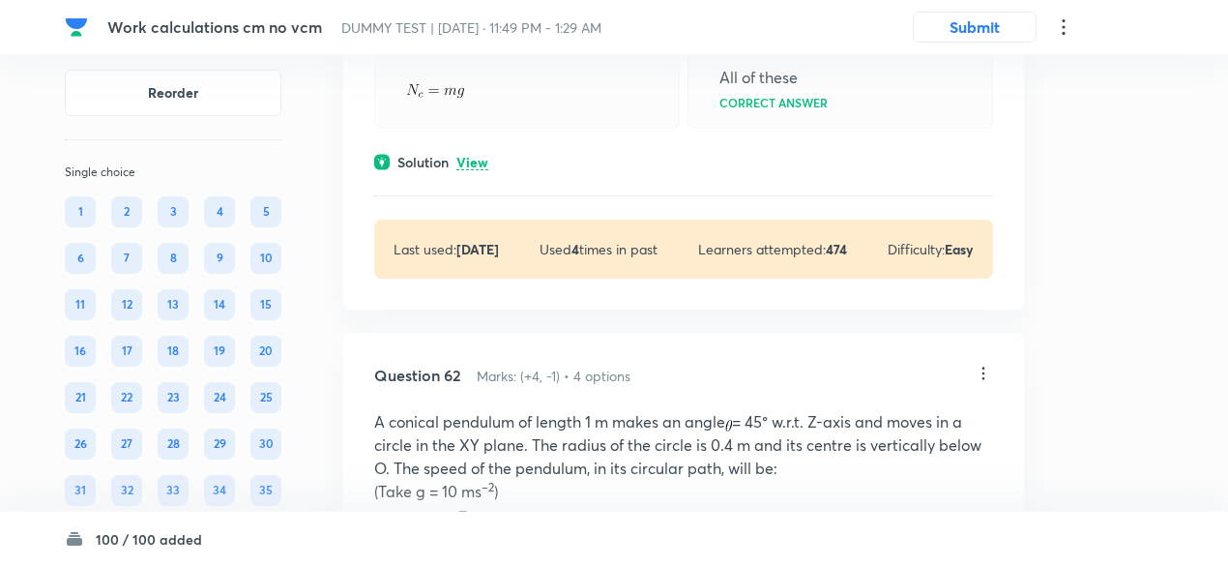
scroll to position [42982, 0]
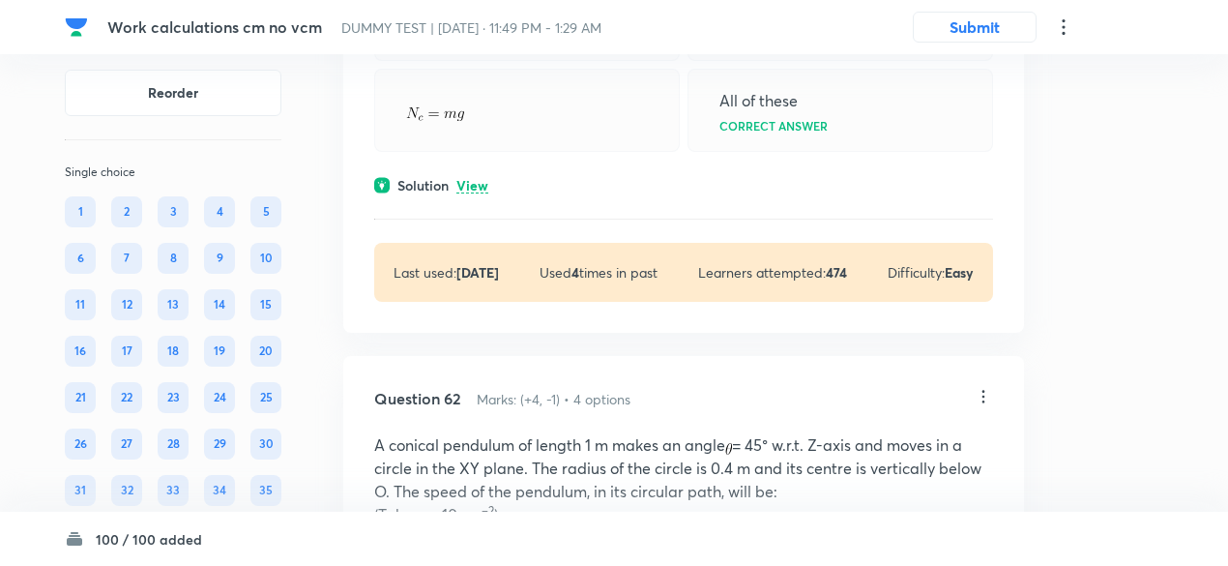
click at [479, 193] on p "View" at bounding box center [472, 186] width 32 height 15
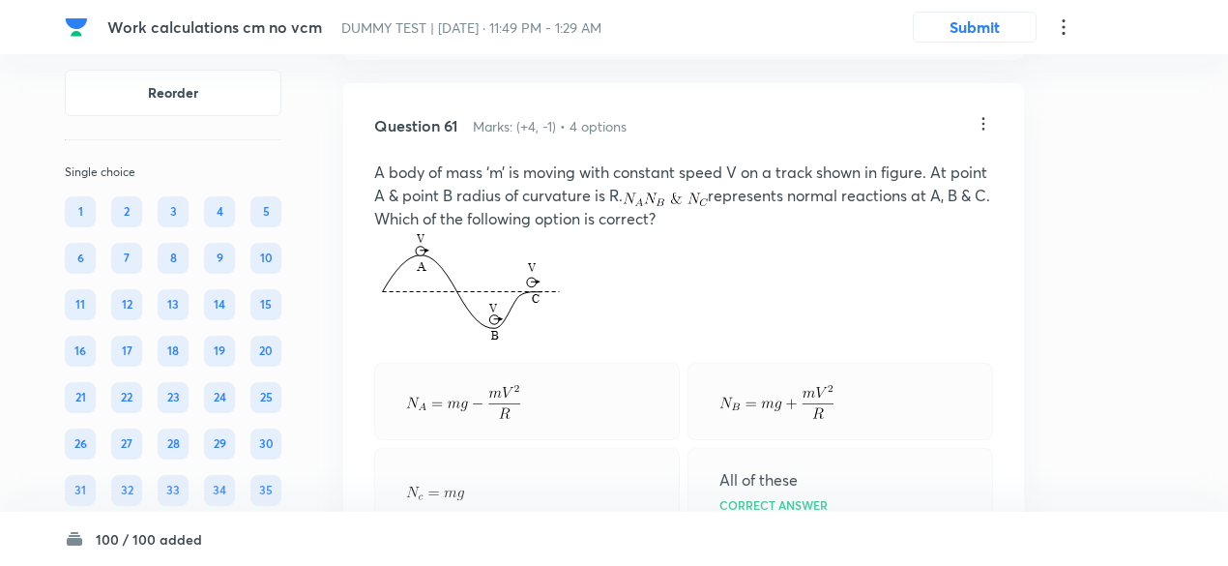
scroll to position [42601, 0]
click at [981, 135] on icon at bounding box center [982, 125] width 19 height 19
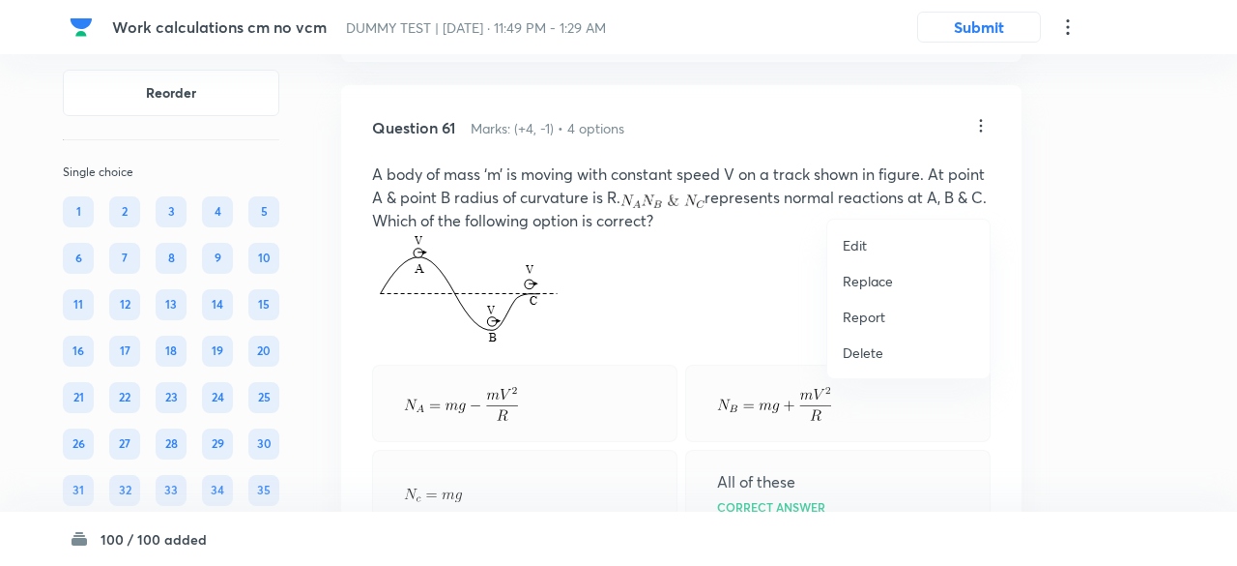
click at [872, 276] on p "Replace" at bounding box center [868, 281] width 50 height 20
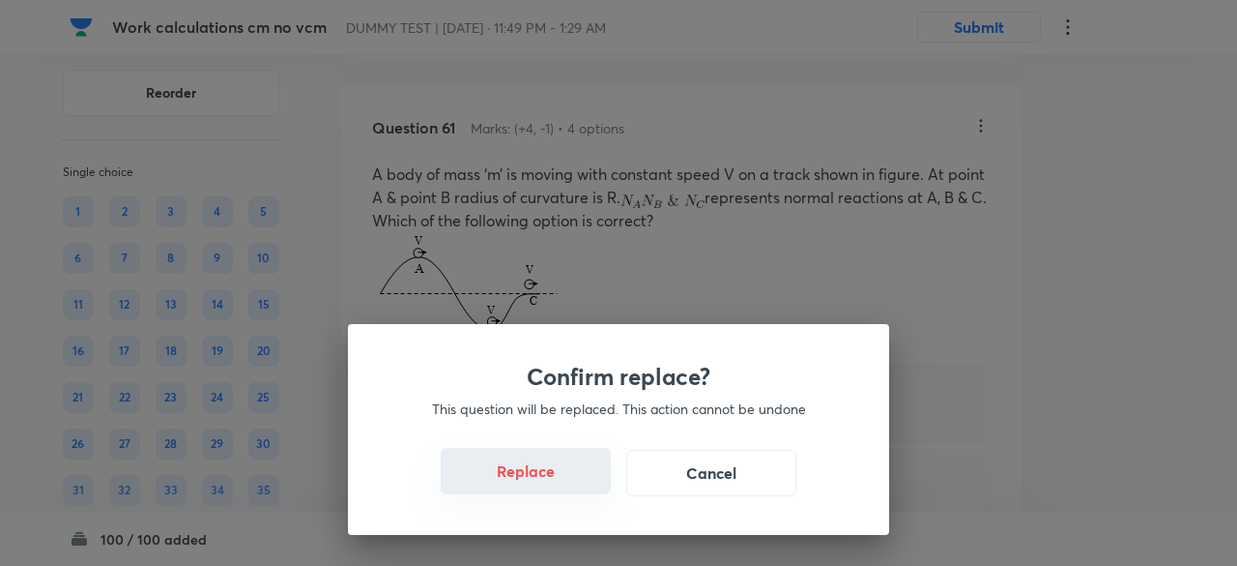
click at [545, 484] on button "Replace" at bounding box center [526, 471] width 170 height 46
click at [545, 484] on button "Replace" at bounding box center [526, 473] width 170 height 46
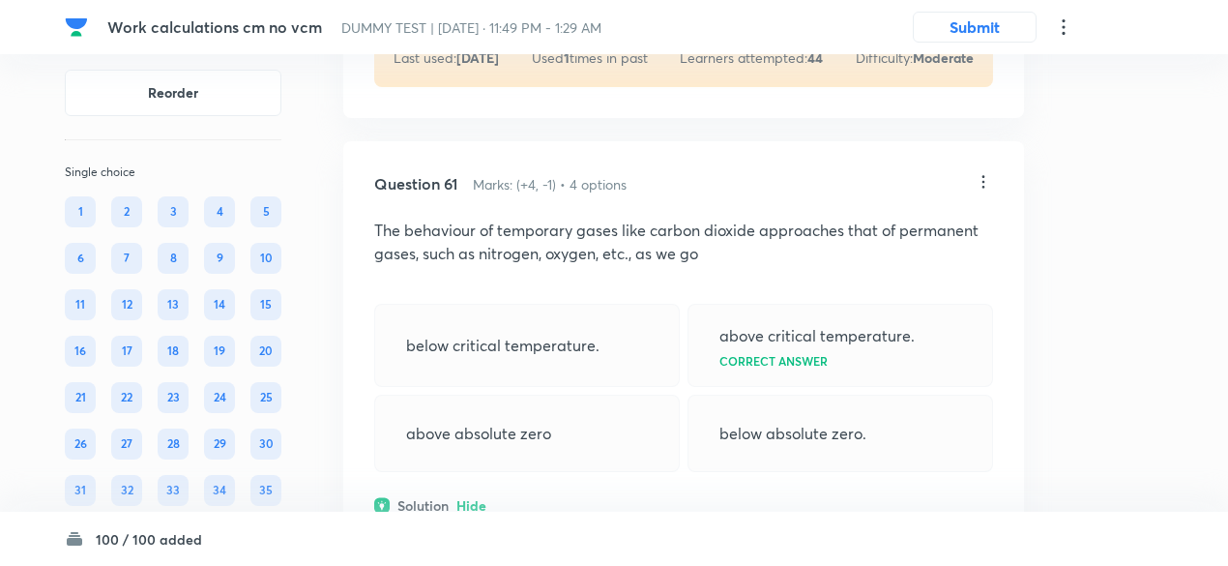
scroll to position [42539, 0]
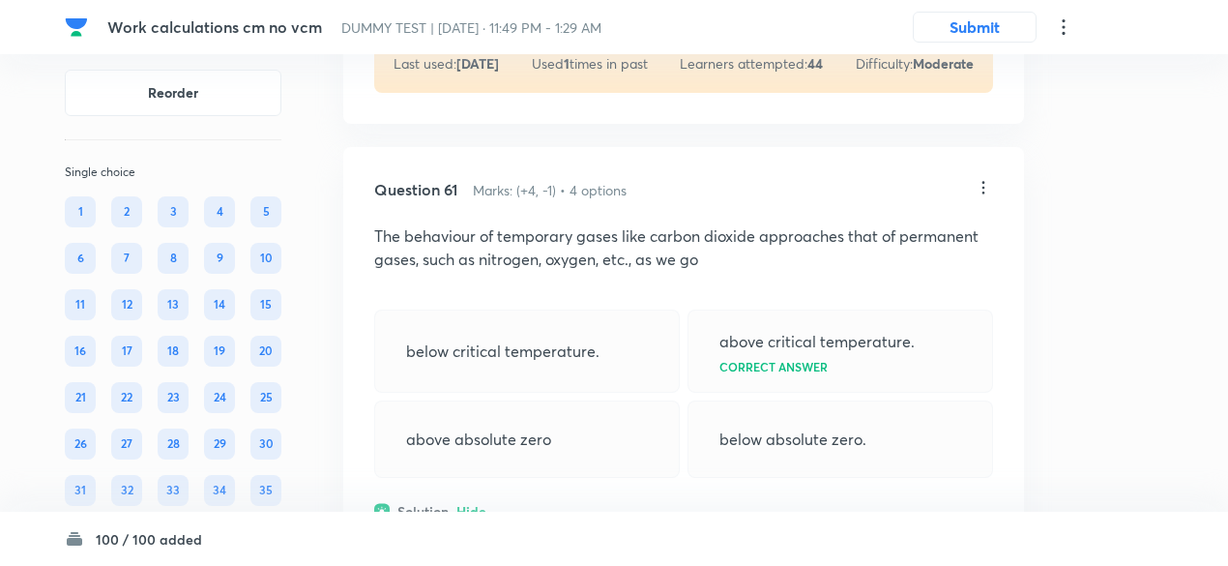
click at [984, 197] on icon at bounding box center [982, 187] width 19 height 19
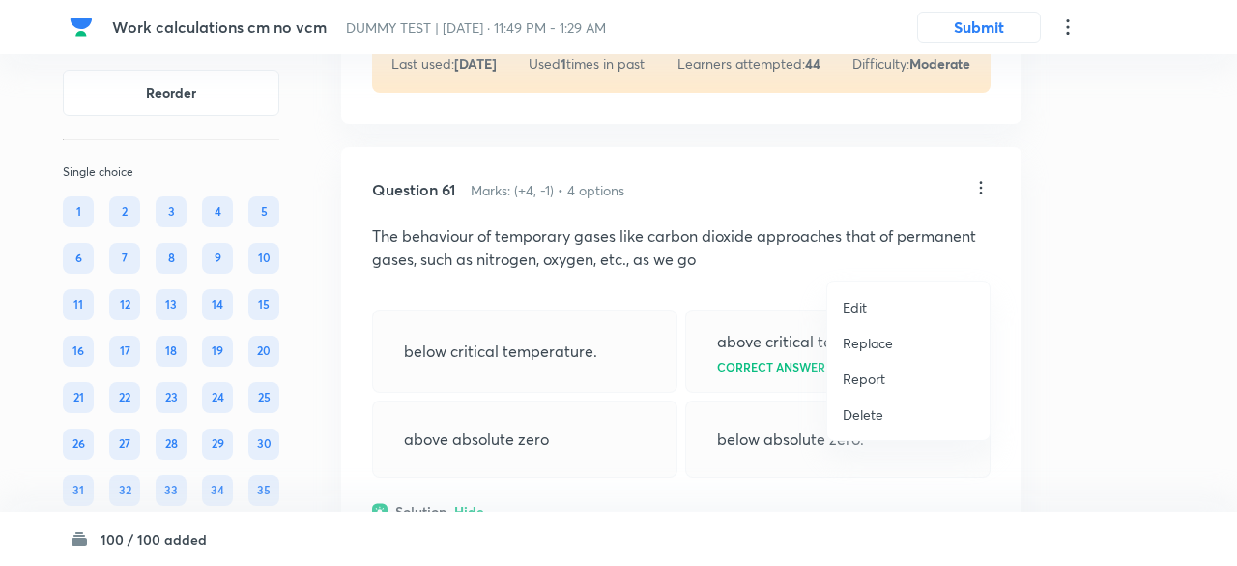
click at [872, 349] on p "Replace" at bounding box center [868, 343] width 50 height 20
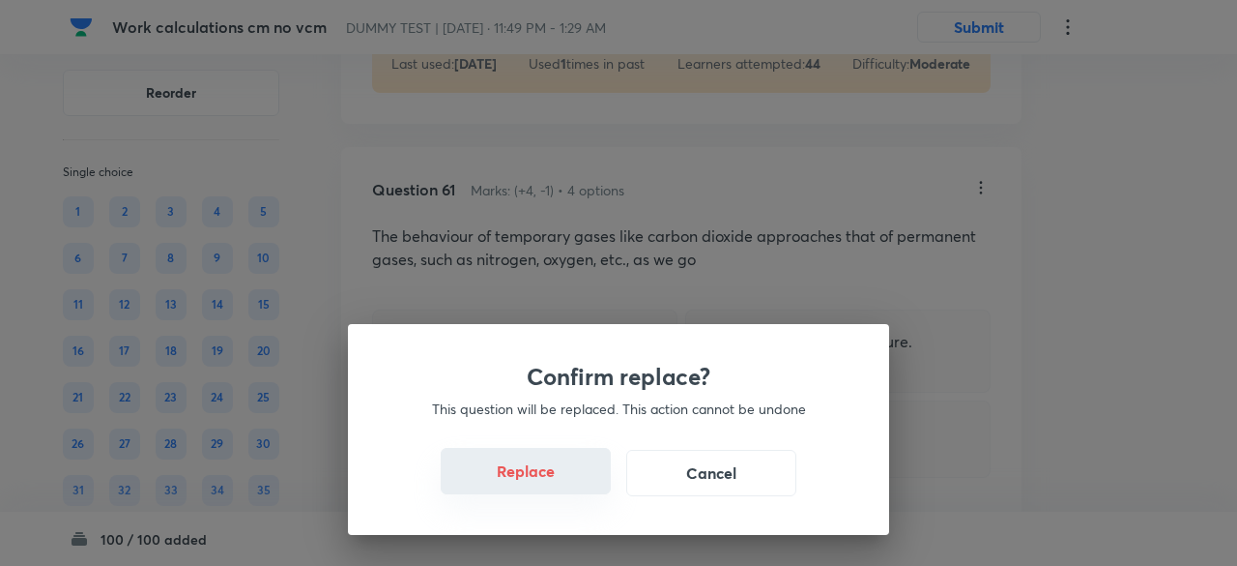
click at [547, 475] on button "Replace" at bounding box center [526, 471] width 170 height 46
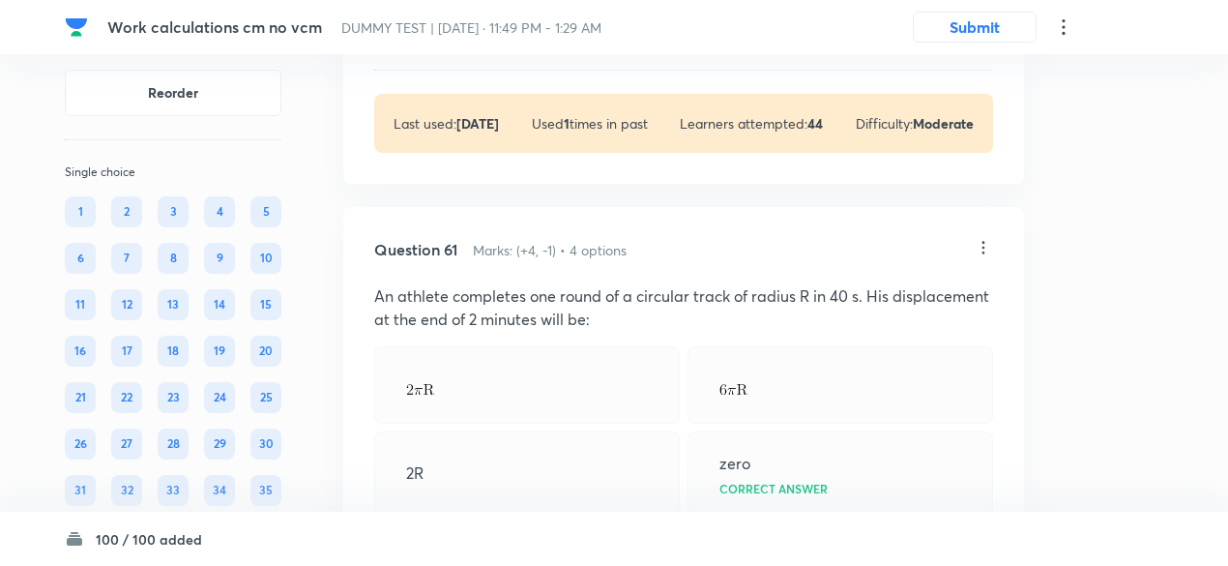
scroll to position [42480, 0]
click at [984, 257] on icon at bounding box center [982, 247] width 19 height 19
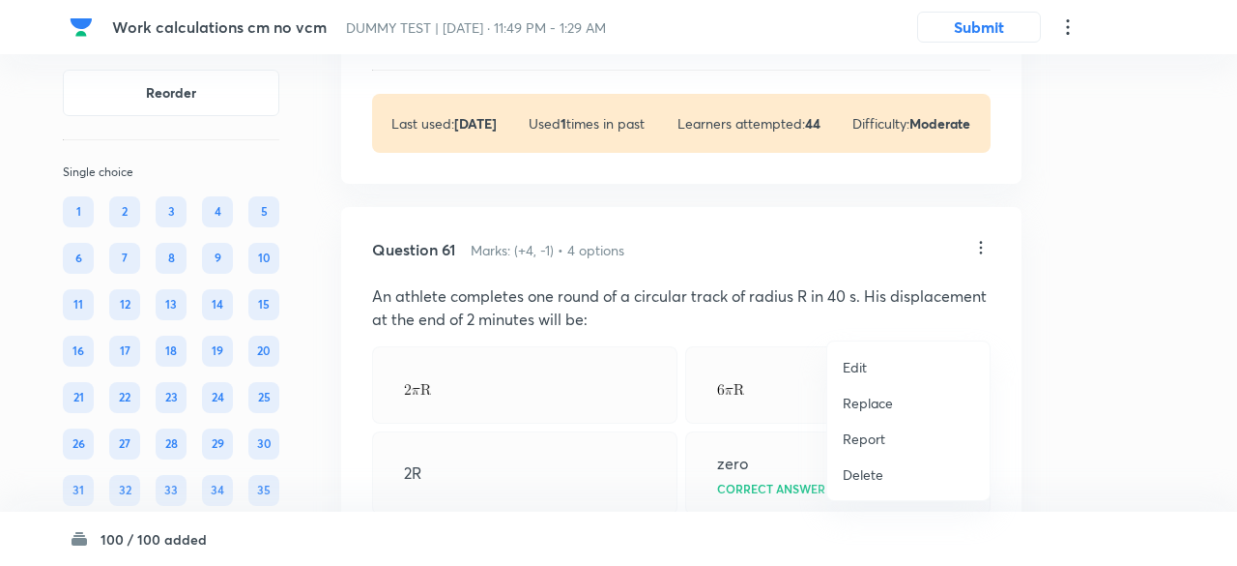
click at [868, 401] on p "Replace" at bounding box center [868, 402] width 50 height 20
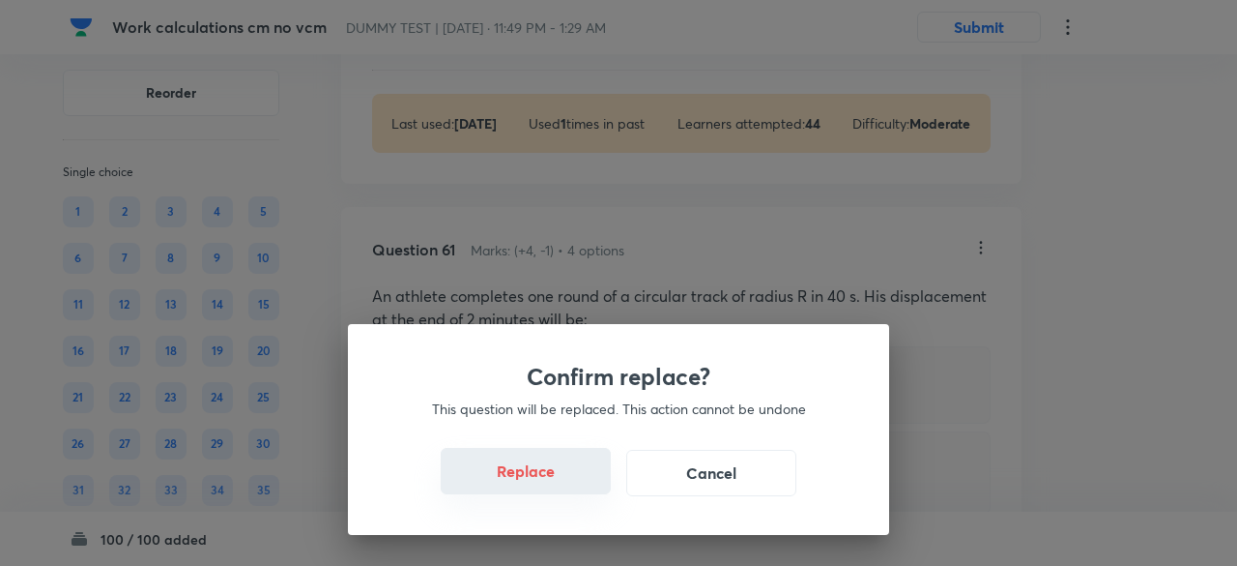
click at [561, 479] on button "Replace" at bounding box center [526, 471] width 170 height 46
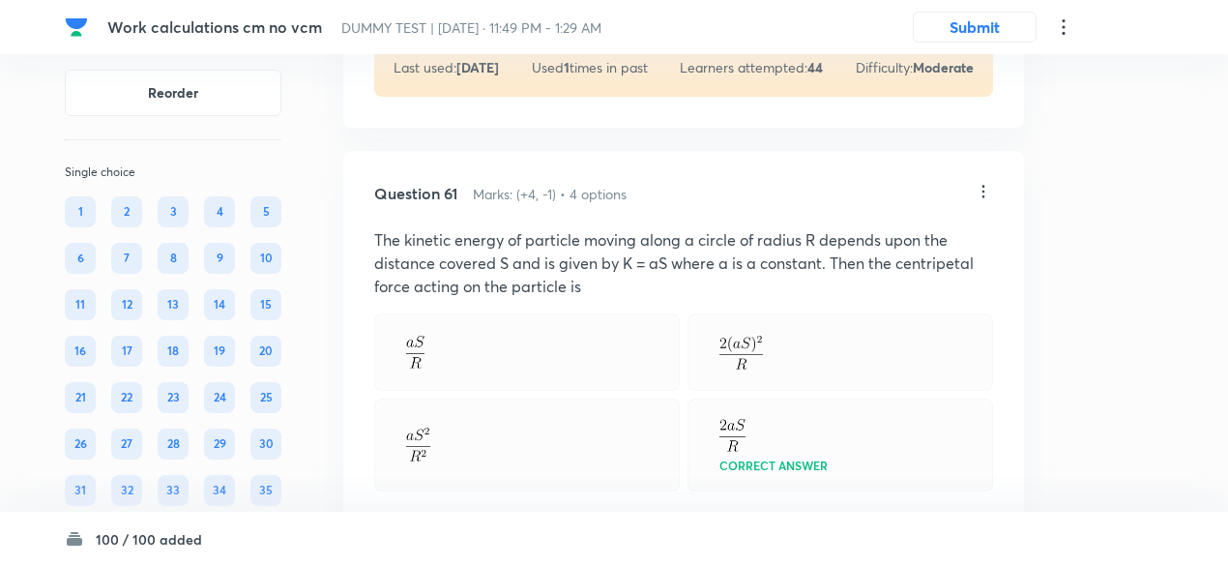
scroll to position [42534, 0]
click at [984, 199] on icon at bounding box center [983, 193] width 3 height 13
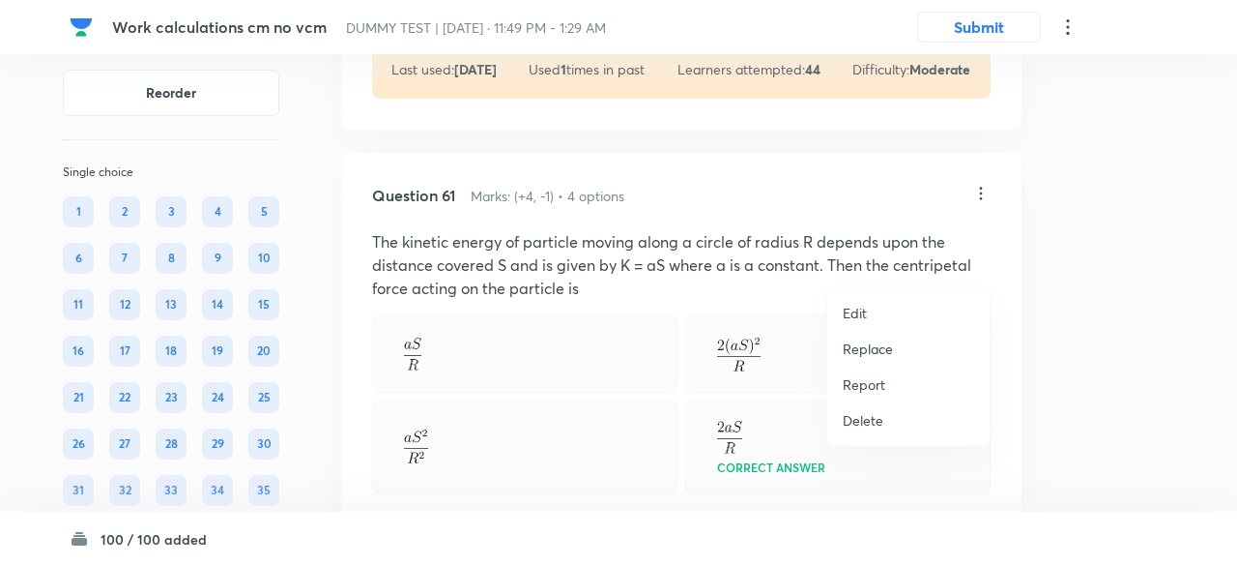
click at [870, 357] on p "Replace" at bounding box center [868, 348] width 50 height 20
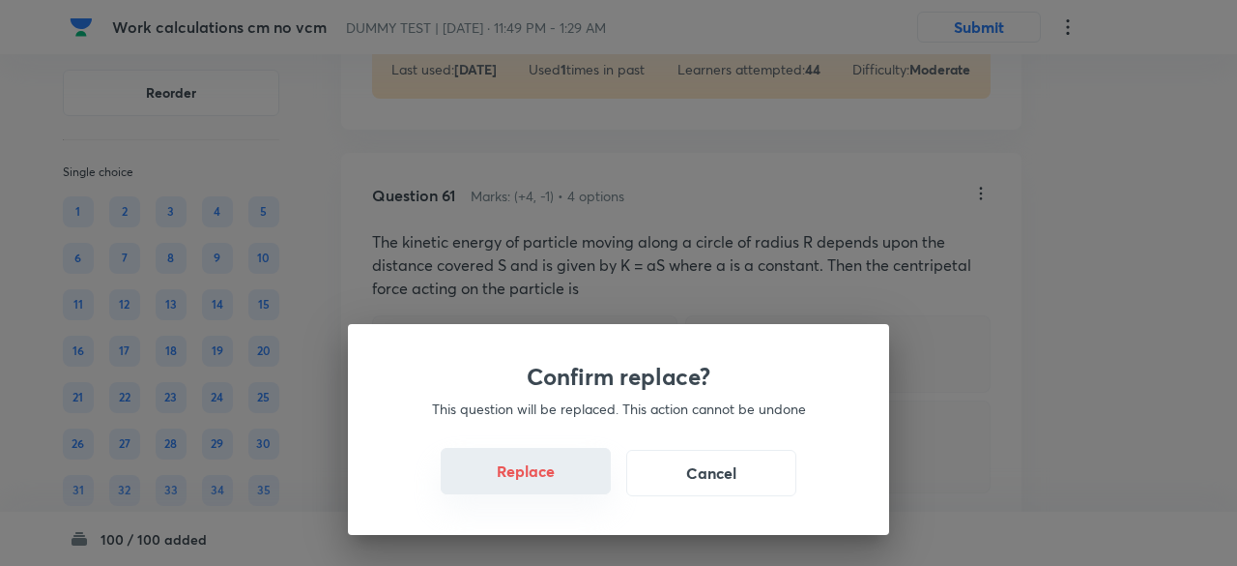
click at [547, 483] on button "Replace" at bounding box center [526, 471] width 170 height 46
click at [547, 483] on button "Replace" at bounding box center [526, 473] width 170 height 46
click at [547, 483] on button "Replace" at bounding box center [526, 471] width 170 height 46
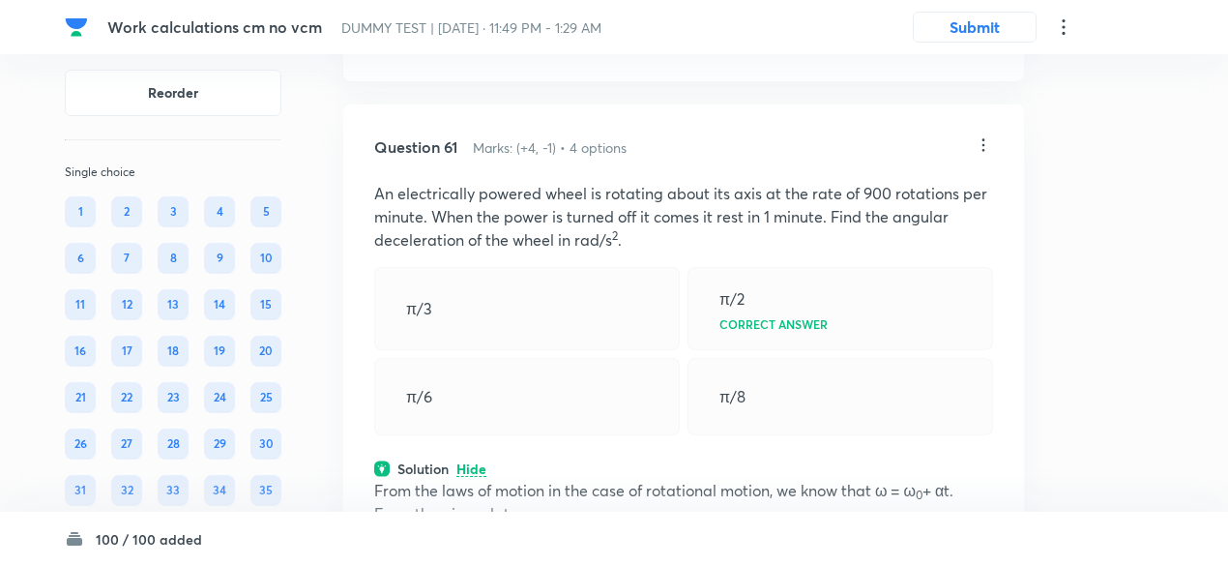
scroll to position [42565, 0]
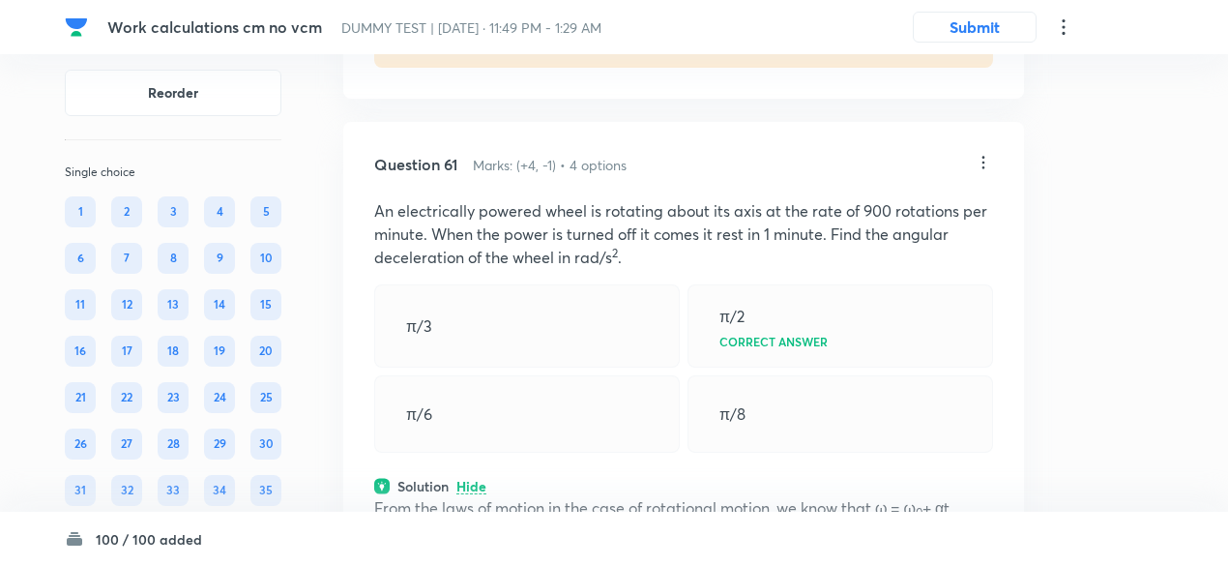
click at [978, 172] on icon at bounding box center [982, 162] width 19 height 19
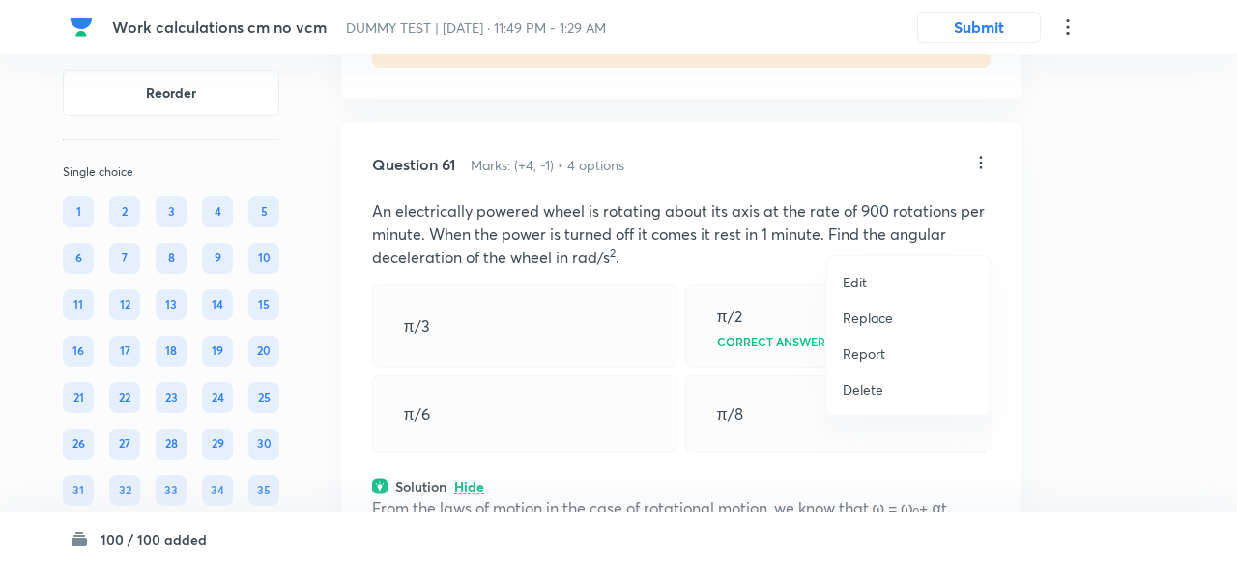
click at [849, 324] on p "Replace" at bounding box center [868, 317] width 50 height 20
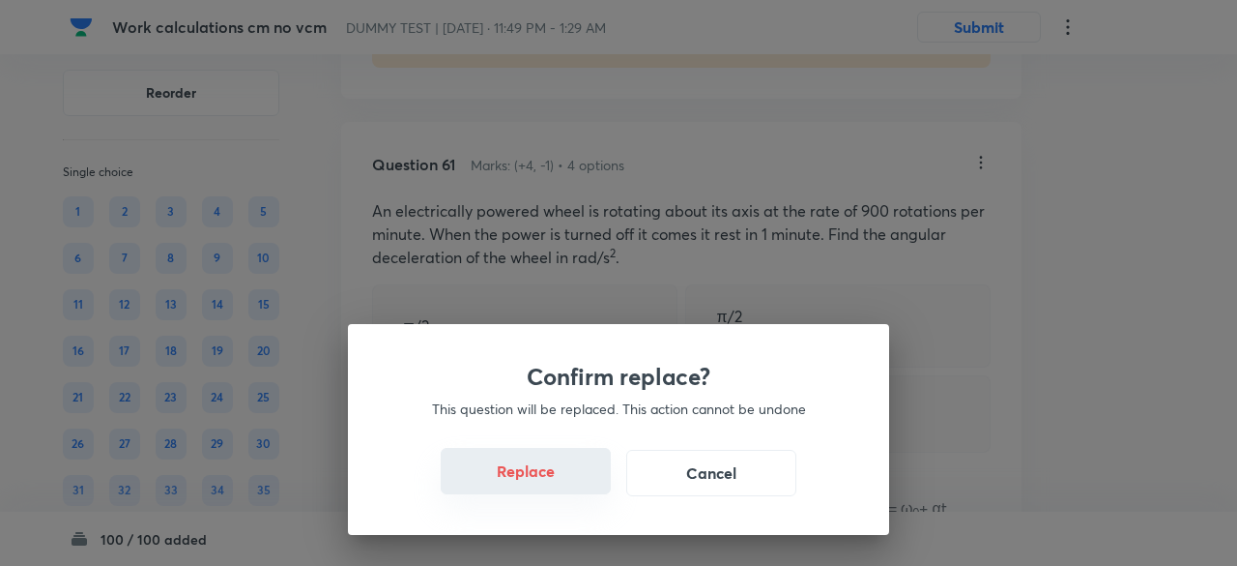
click at [551, 485] on button "Replace" at bounding box center [526, 471] width 170 height 46
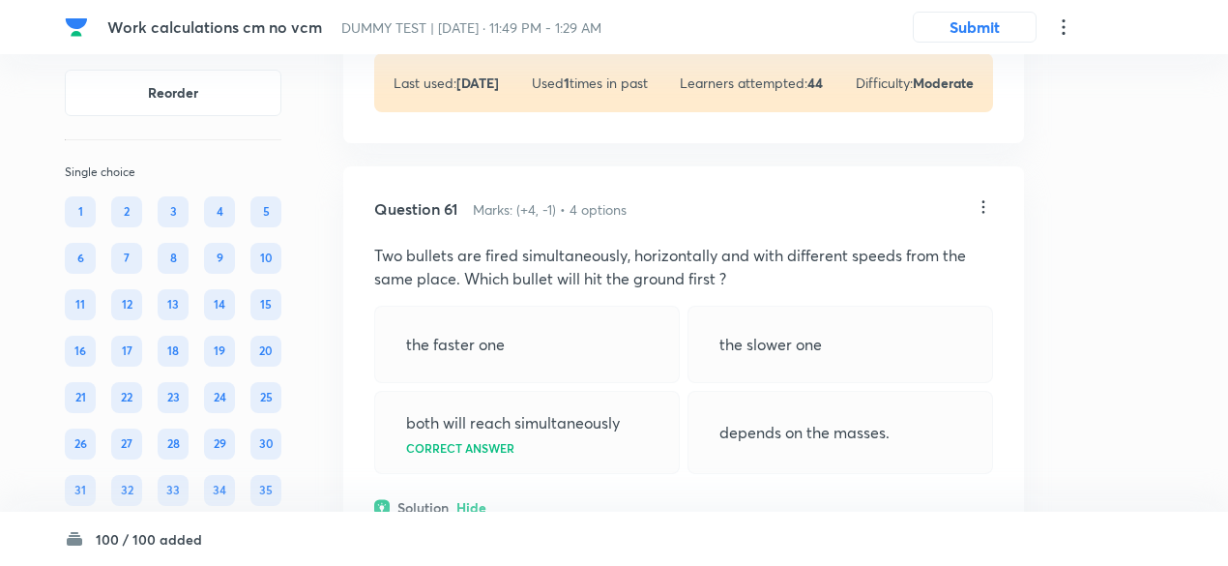
scroll to position [42518, 0]
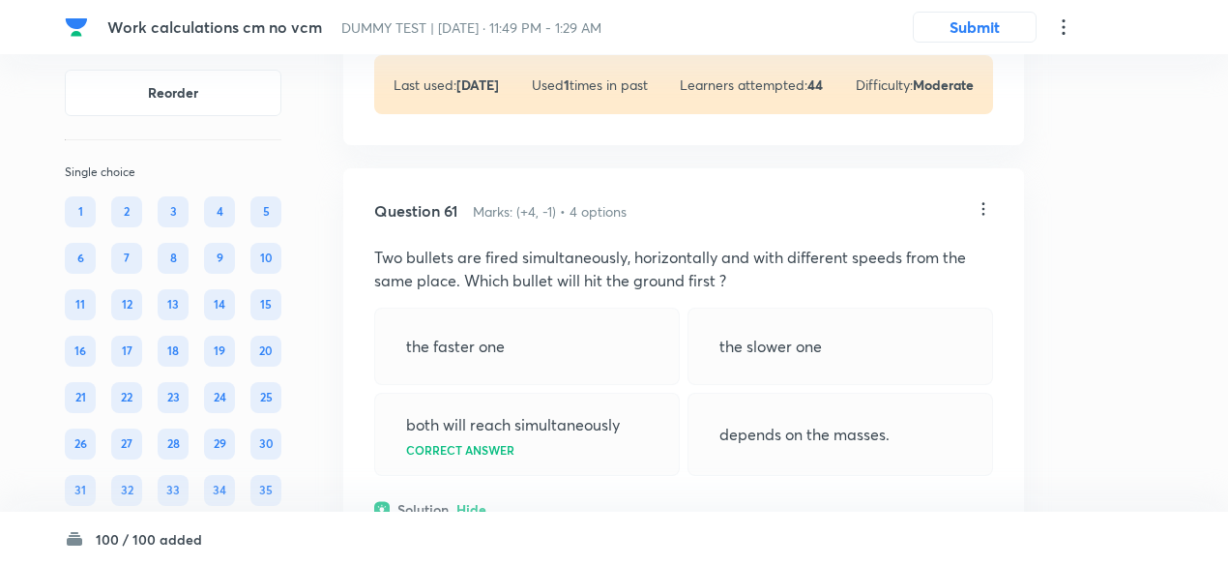
click at [981, 218] on icon at bounding box center [982, 208] width 19 height 19
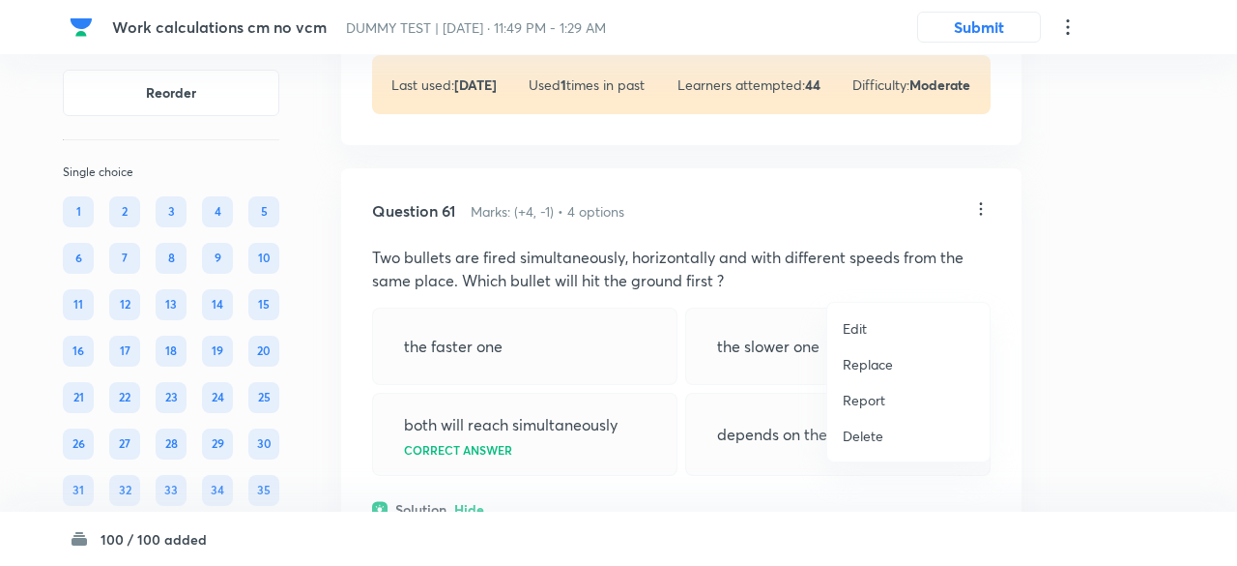
click at [872, 363] on p "Replace" at bounding box center [868, 364] width 50 height 20
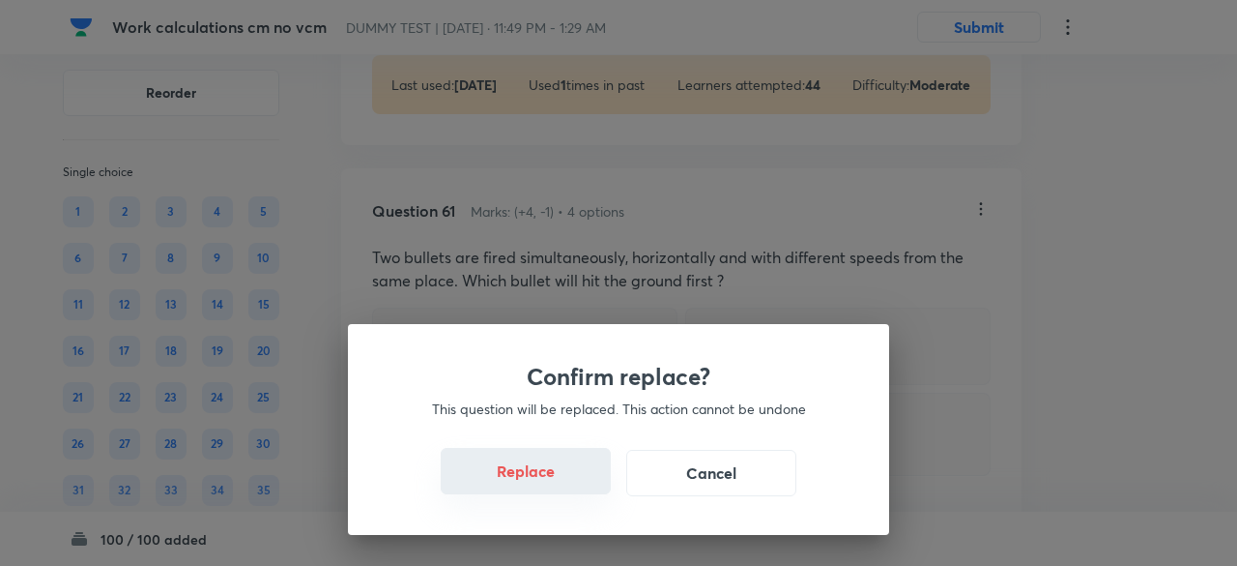
click at [539, 482] on button "Replace" at bounding box center [526, 471] width 170 height 46
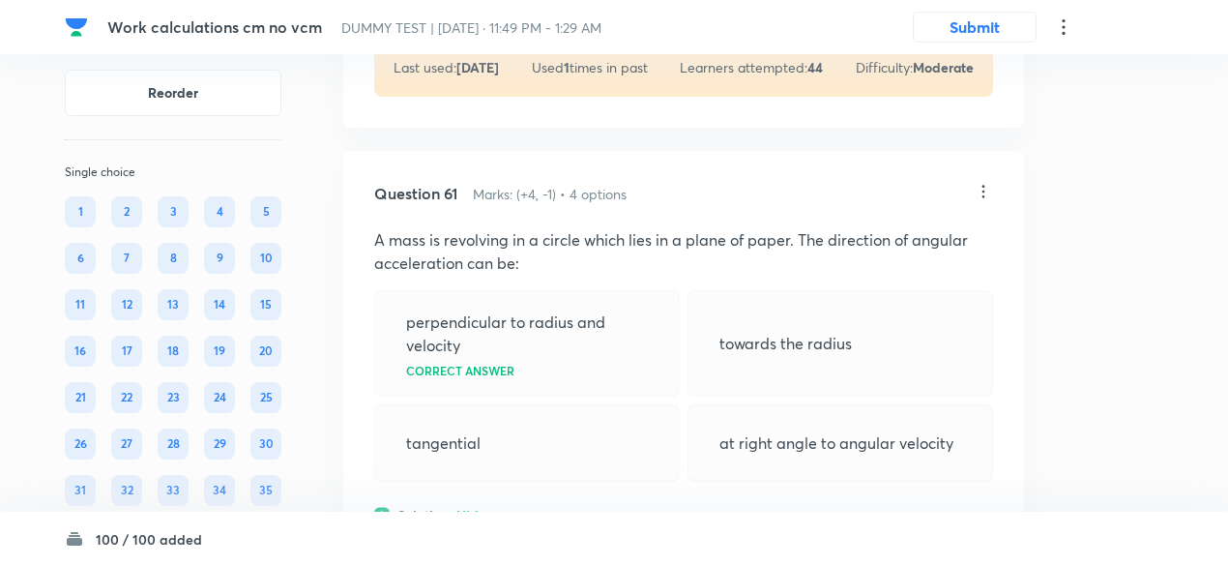
scroll to position [42536, 0]
click at [982, 197] on icon at bounding box center [983, 191] width 3 height 13
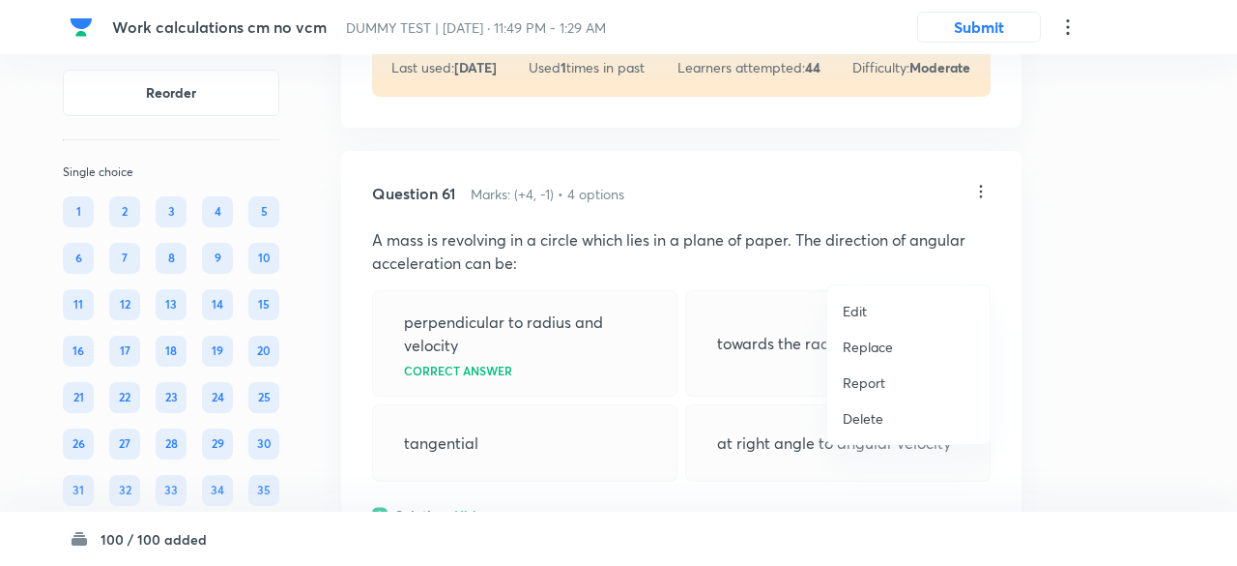
click at [870, 336] on p "Replace" at bounding box center [868, 346] width 50 height 20
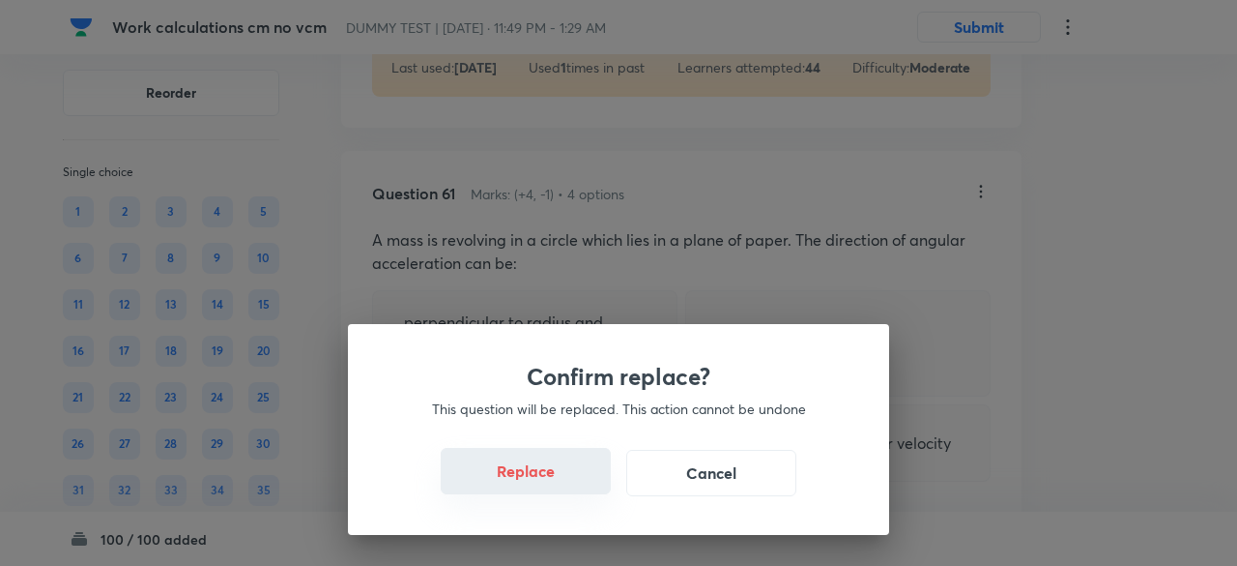
click at [555, 474] on button "Replace" at bounding box center [526, 471] width 170 height 46
click at [562, 483] on button "Replace" at bounding box center [526, 471] width 170 height 46
click at [562, 483] on button "Replace" at bounding box center [526, 473] width 170 height 46
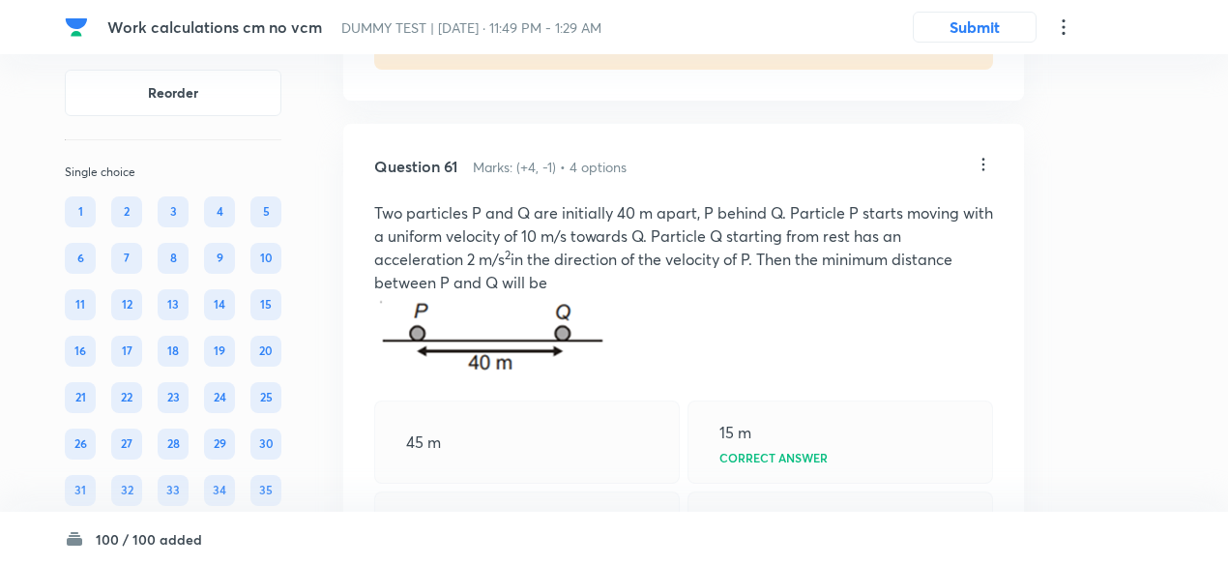
scroll to position [42551, 0]
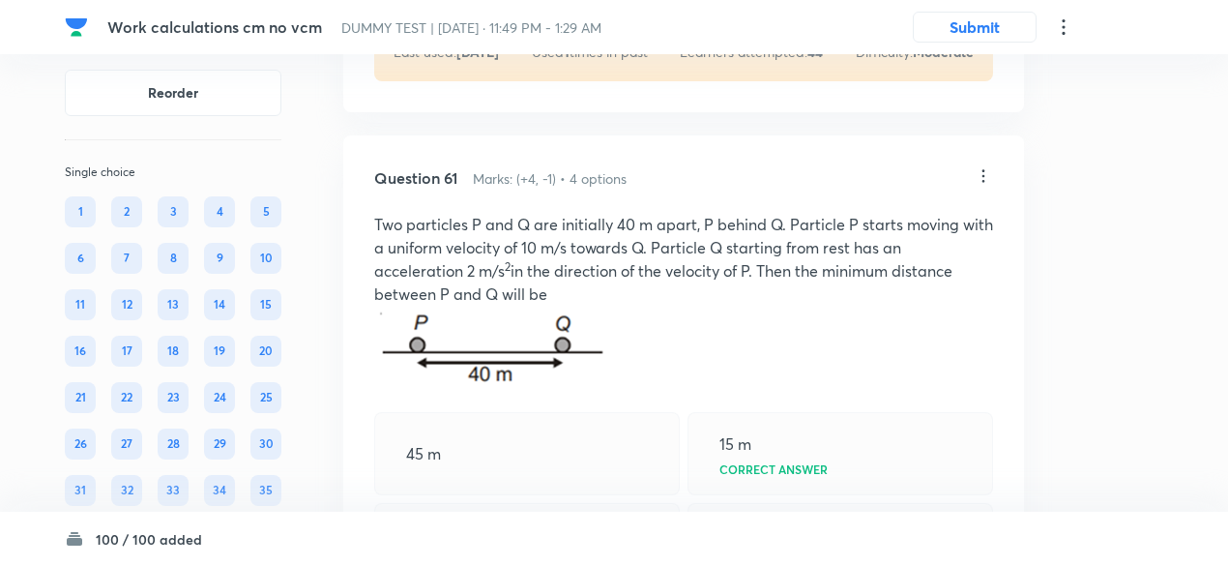
click at [983, 186] on icon at bounding box center [982, 175] width 19 height 19
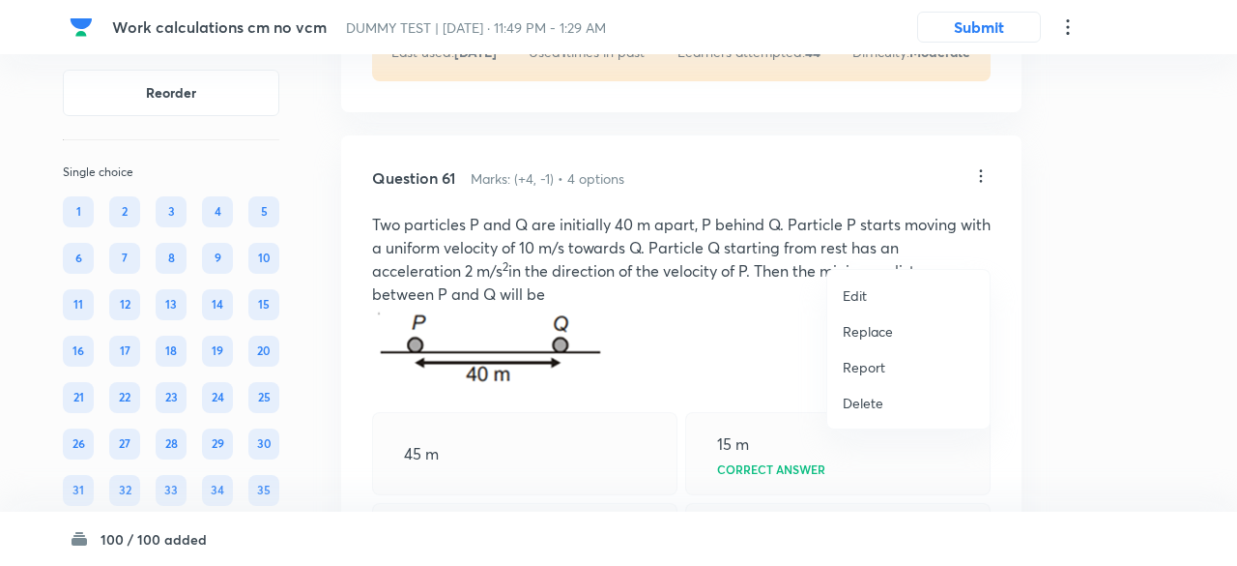
click at [876, 330] on p "Replace" at bounding box center [868, 331] width 50 height 20
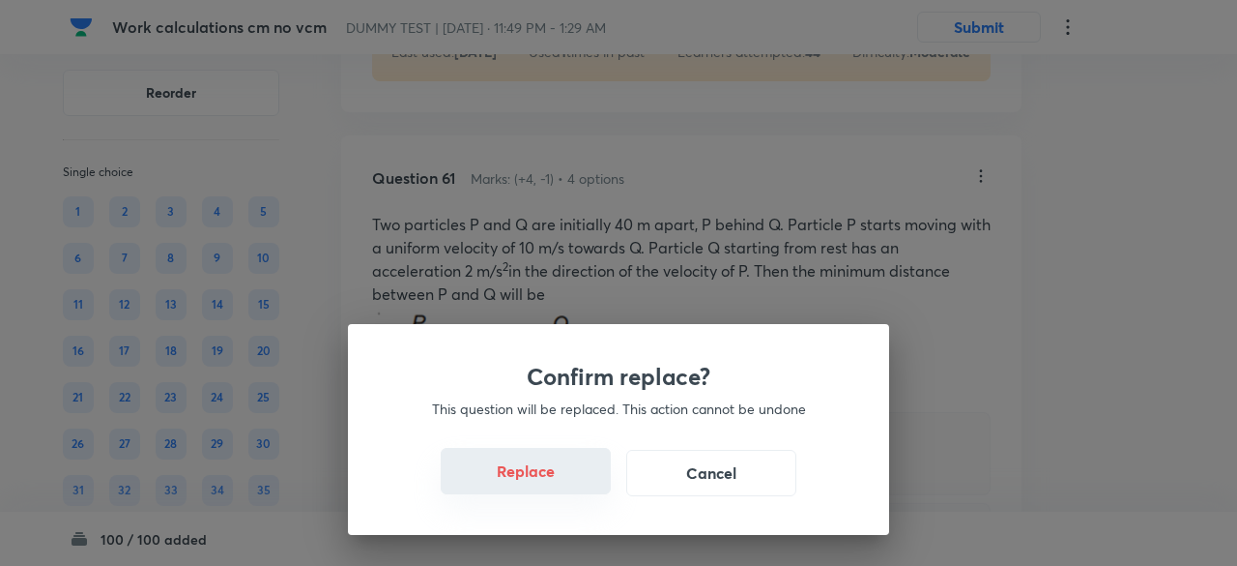
click at [551, 483] on button "Replace" at bounding box center [526, 471] width 170 height 46
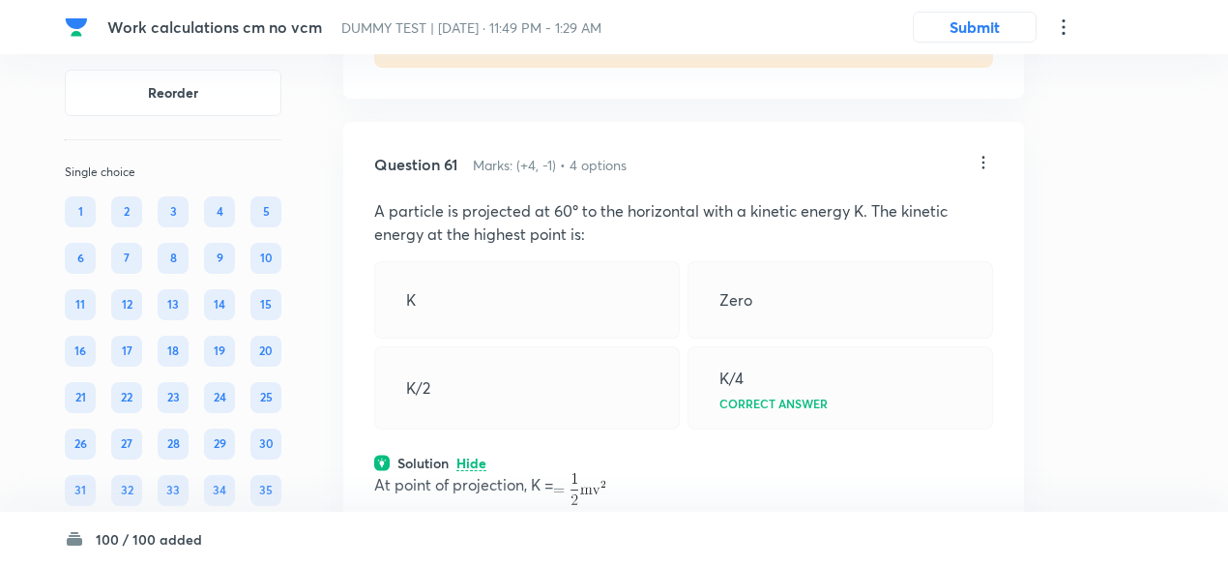
scroll to position [42561, 0]
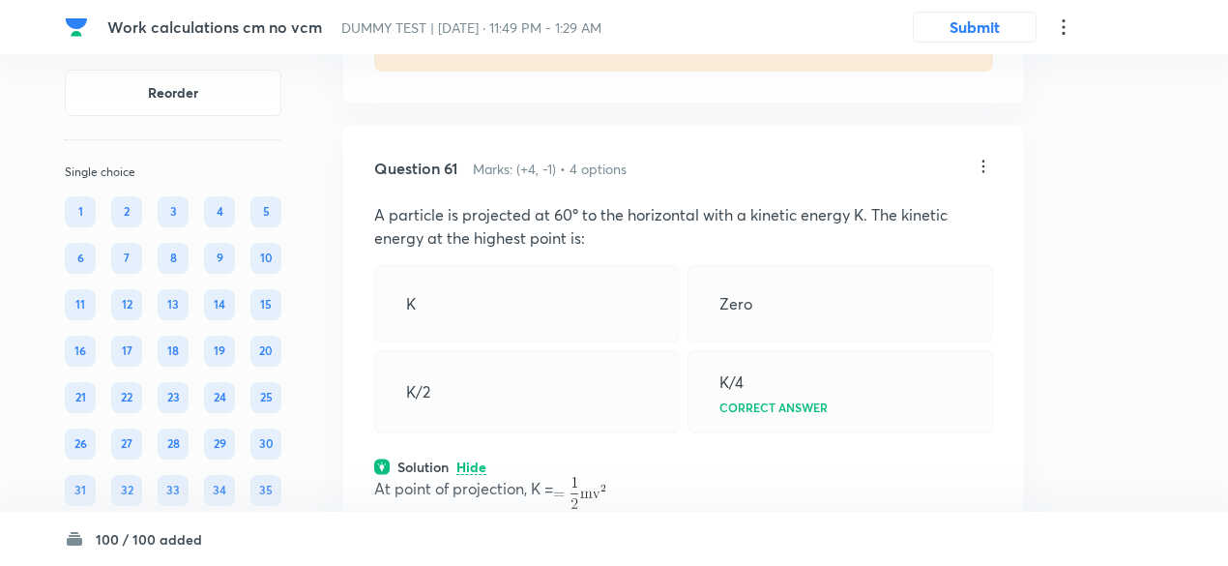
click at [981, 176] on icon at bounding box center [982, 166] width 19 height 19
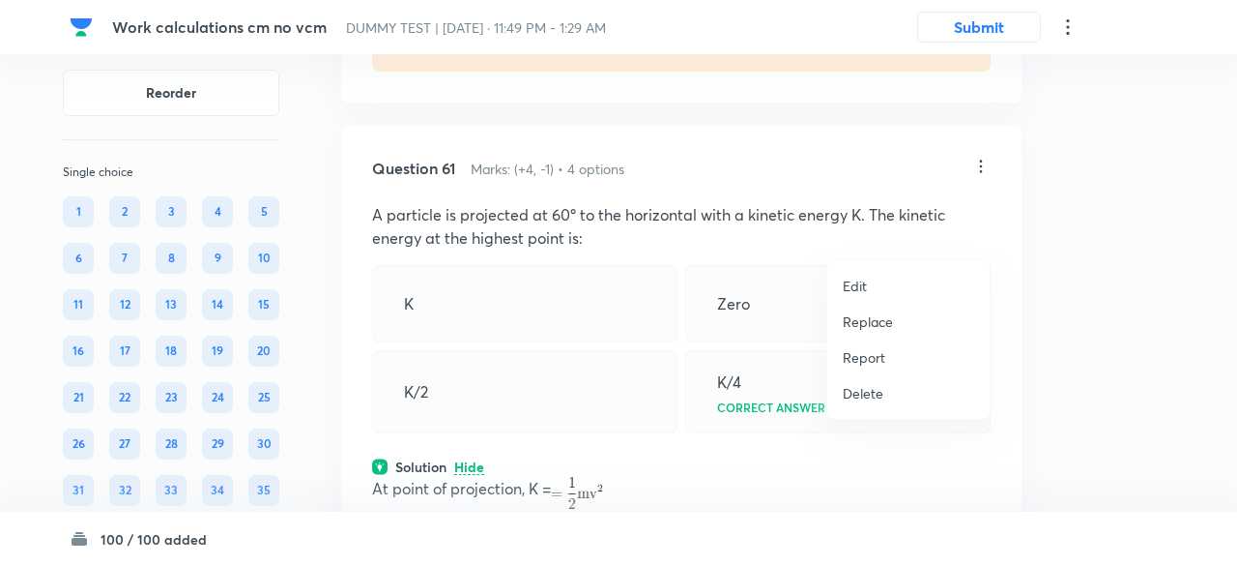
click at [866, 330] on p "Replace" at bounding box center [868, 321] width 50 height 20
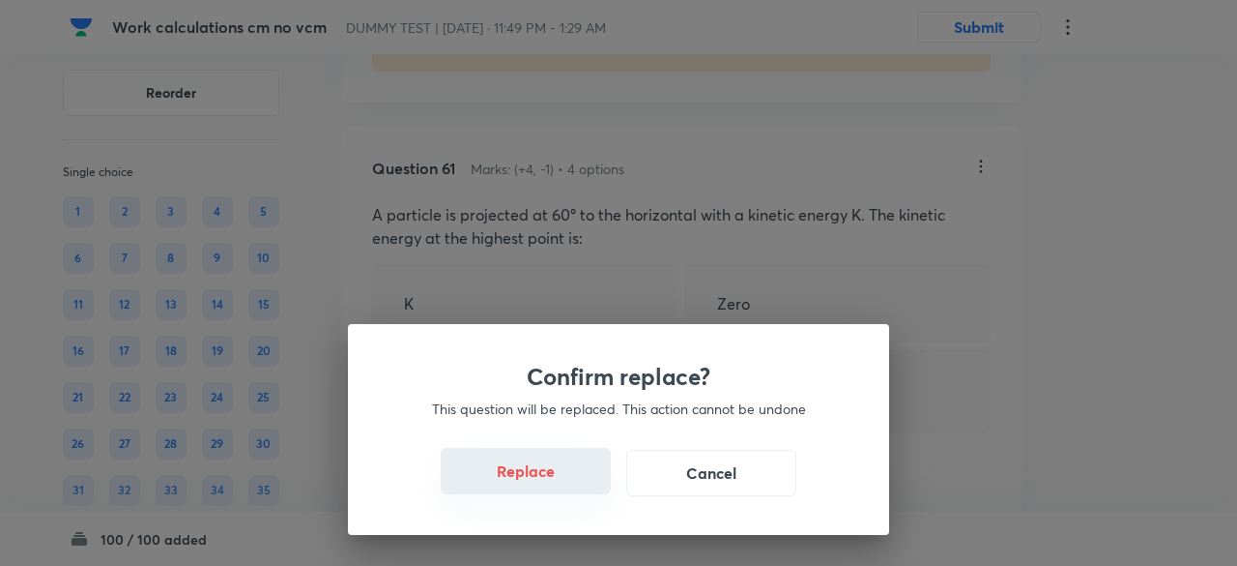
click at [551, 481] on button "Replace" at bounding box center [526, 471] width 170 height 46
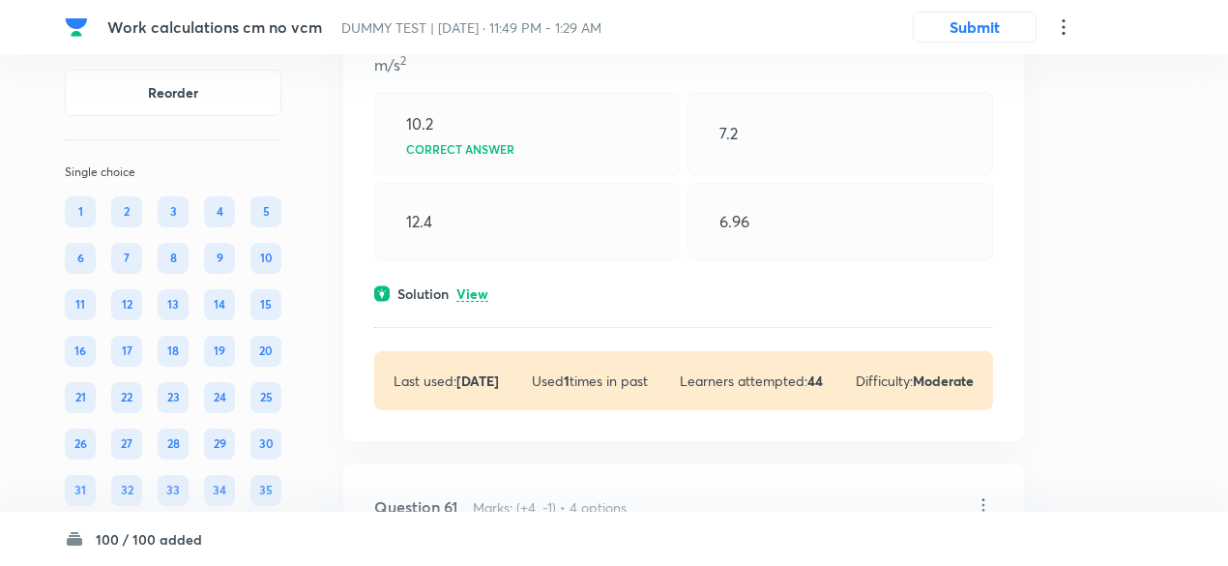
scroll to position [42219, 0]
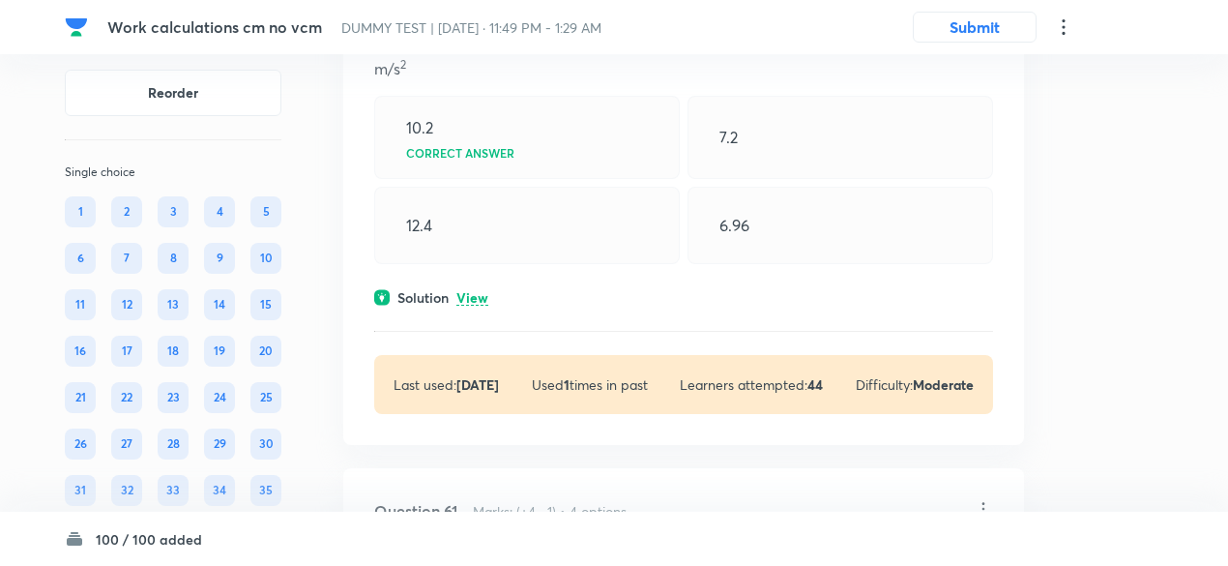
click at [465, 305] on p "View" at bounding box center [472, 298] width 32 height 15
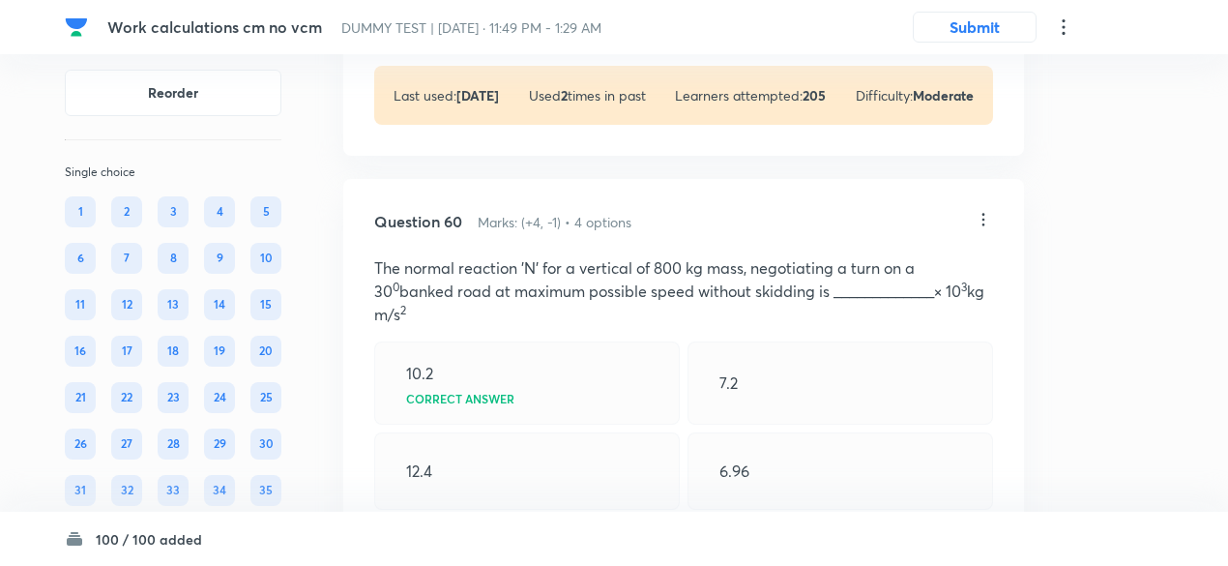
scroll to position [41969, 0]
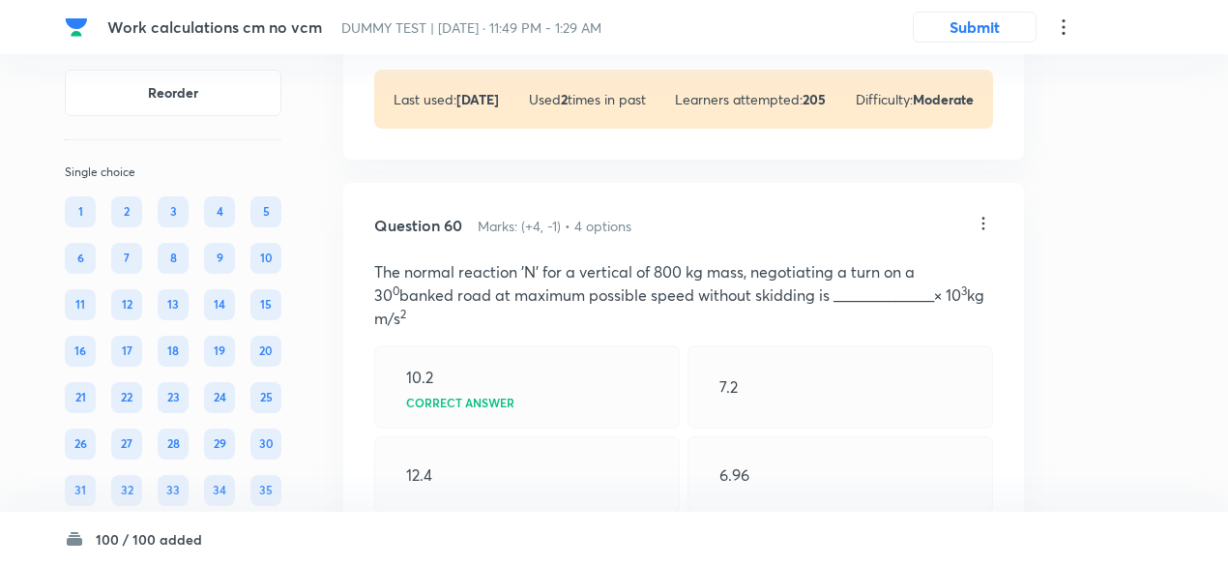
click at [987, 233] on icon at bounding box center [982, 223] width 19 height 19
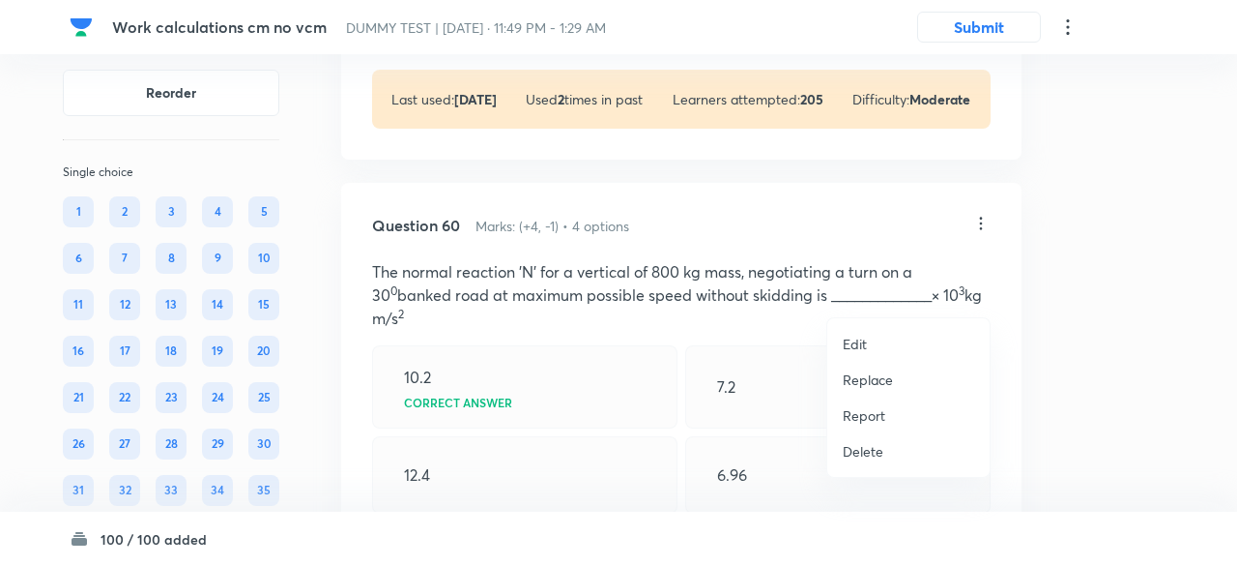
click at [874, 380] on p "Replace" at bounding box center [868, 379] width 50 height 20
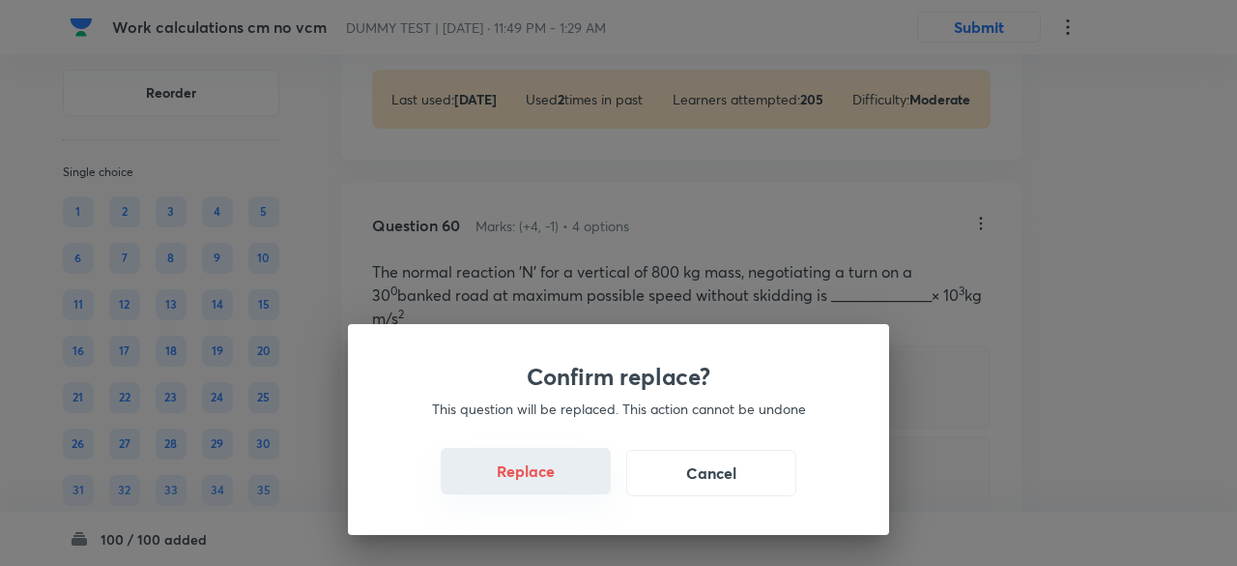
click at [546, 476] on button "Replace" at bounding box center [526, 471] width 170 height 46
click at [552, 482] on button "Replace" at bounding box center [526, 471] width 170 height 46
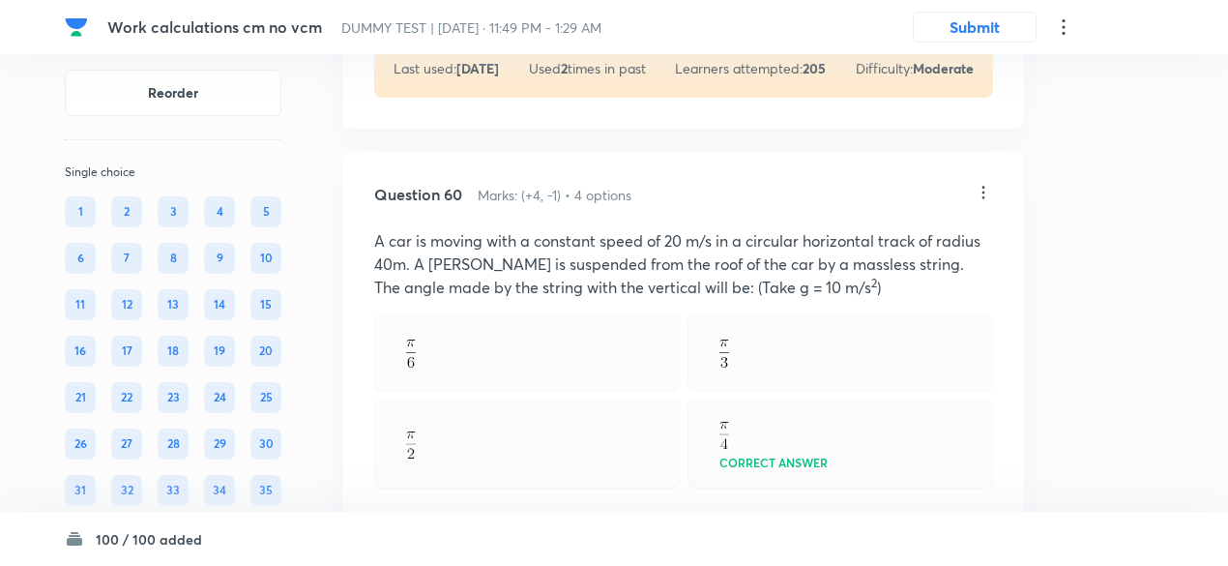
scroll to position [41998, 0]
click at [983, 200] on icon at bounding box center [983, 194] width 3 height 13
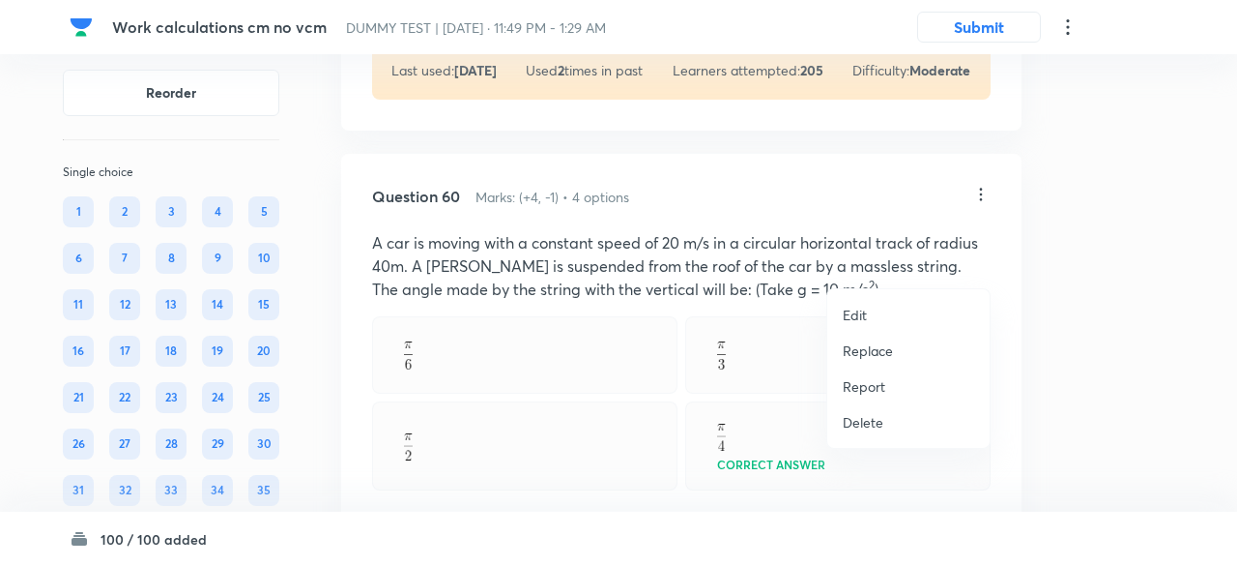
click at [882, 346] on p "Replace" at bounding box center [868, 350] width 50 height 20
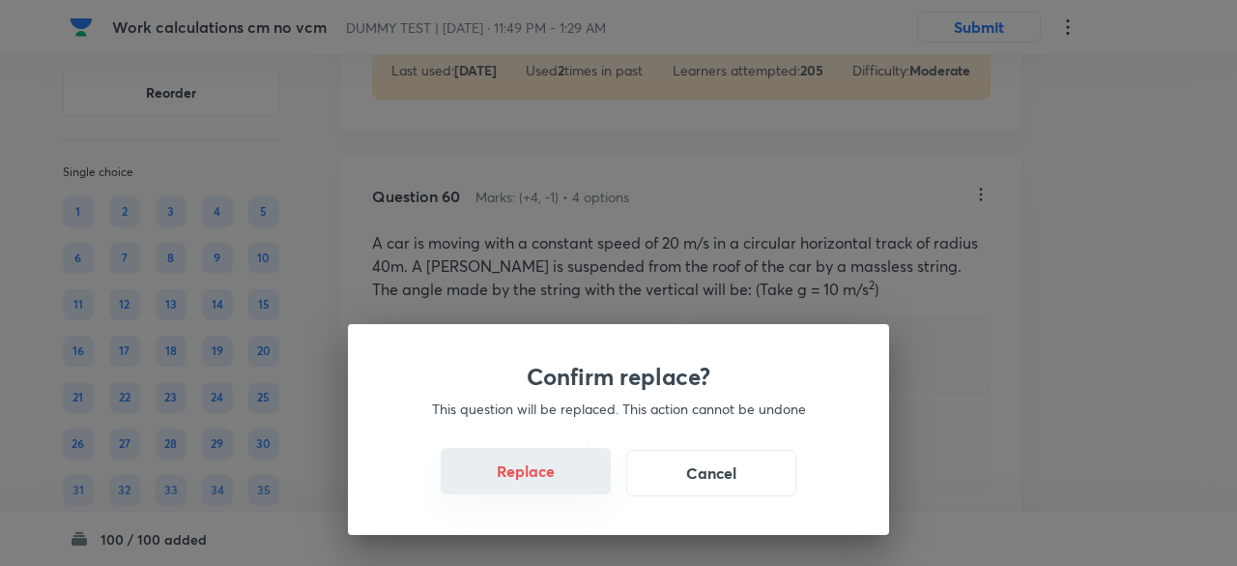
click at [555, 479] on button "Replace" at bounding box center [526, 471] width 170 height 46
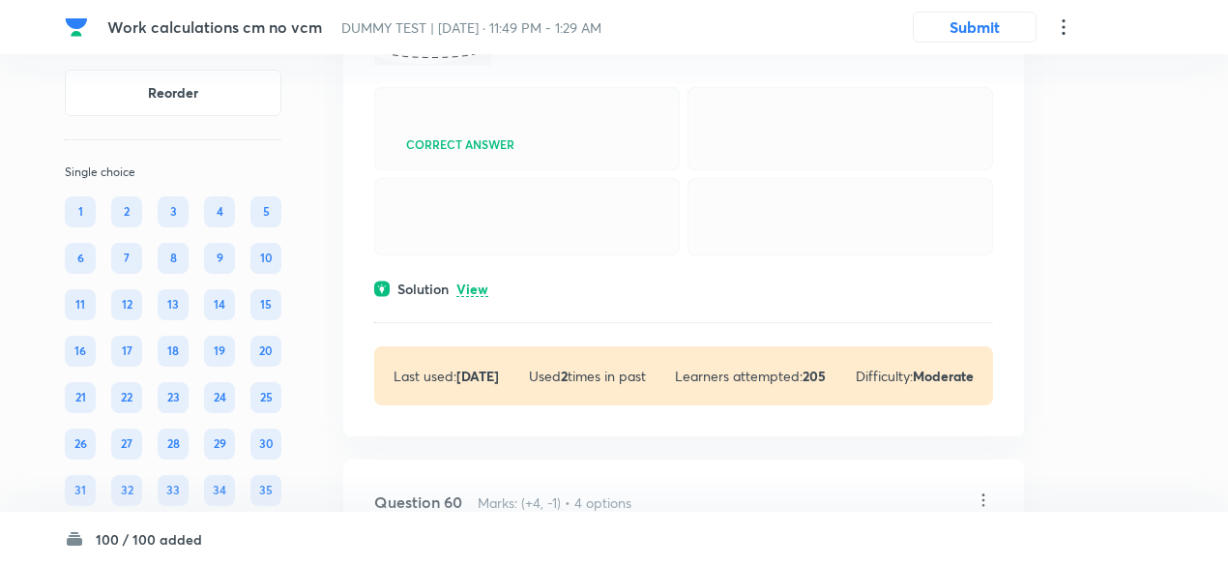
scroll to position [41687, 0]
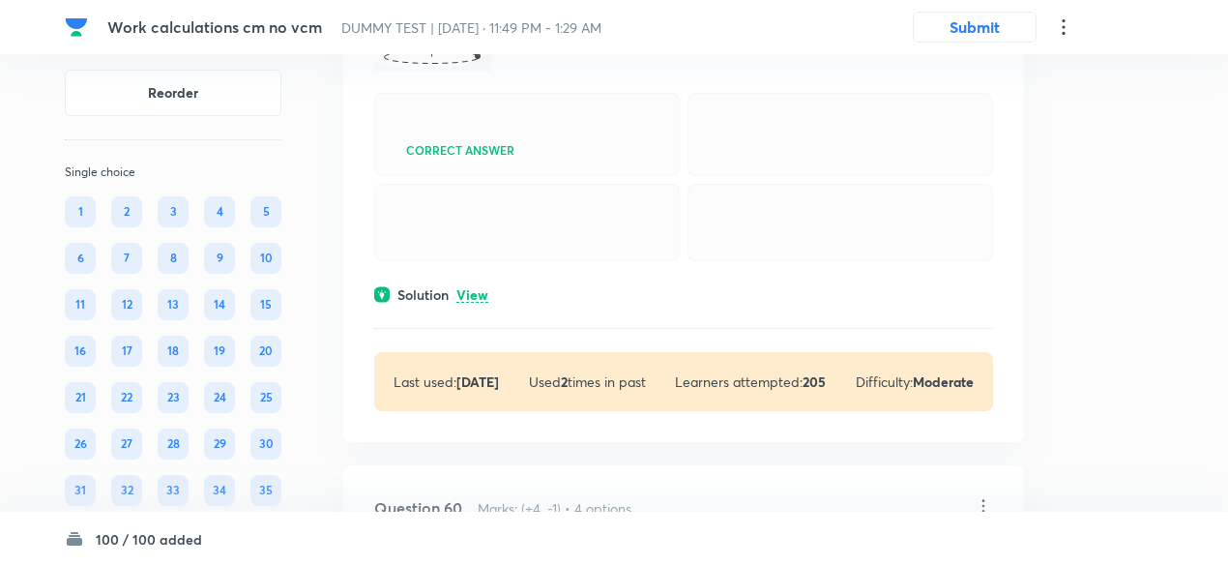
click at [476, 303] on p "View" at bounding box center [472, 295] width 32 height 15
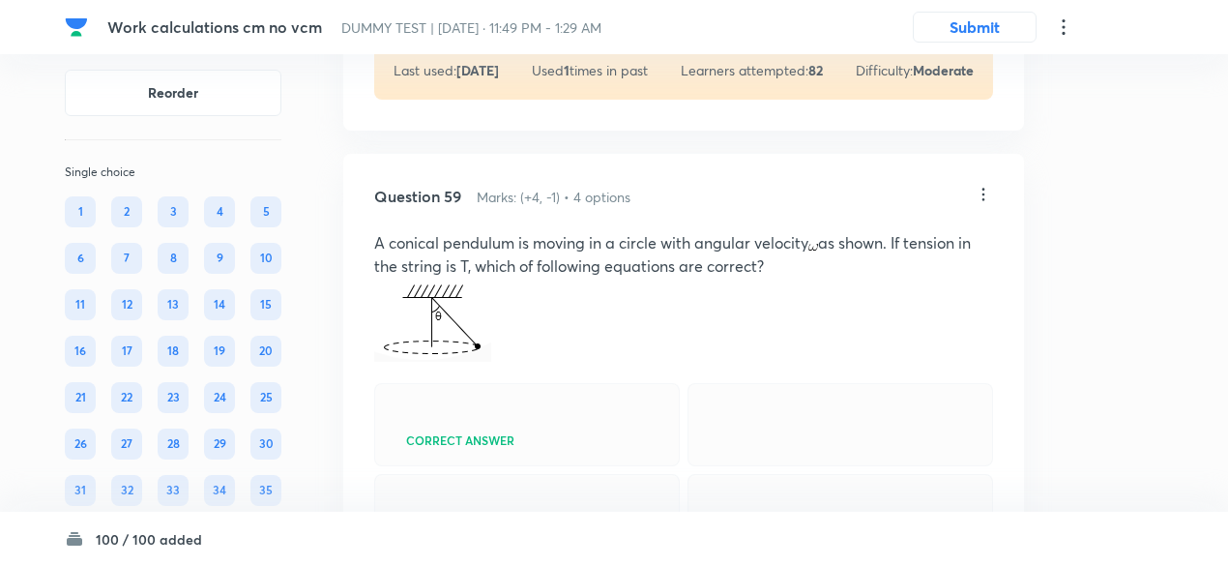
scroll to position [41408, 0]
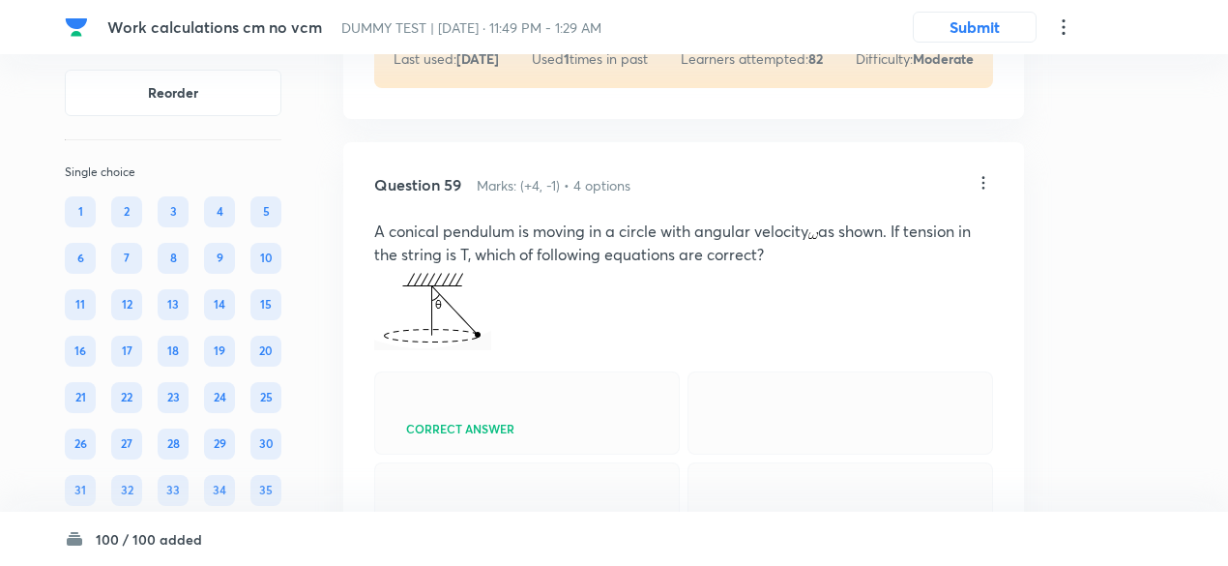
click at [982, 192] on icon at bounding box center [982, 182] width 19 height 19
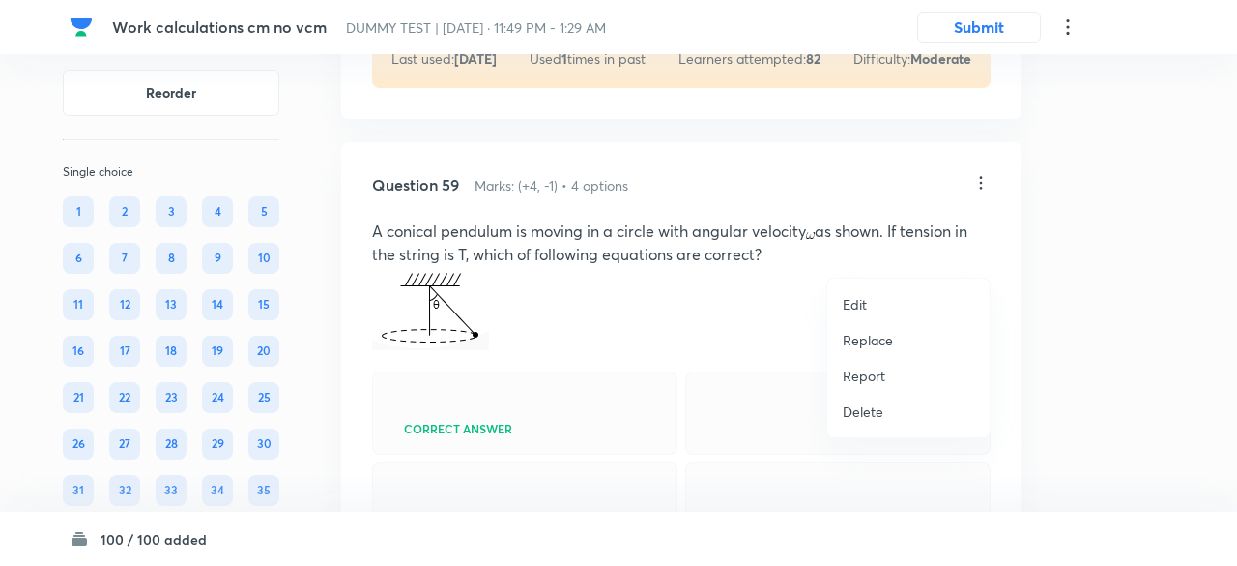
click at [869, 350] on li "Replace" at bounding box center [909, 340] width 162 height 36
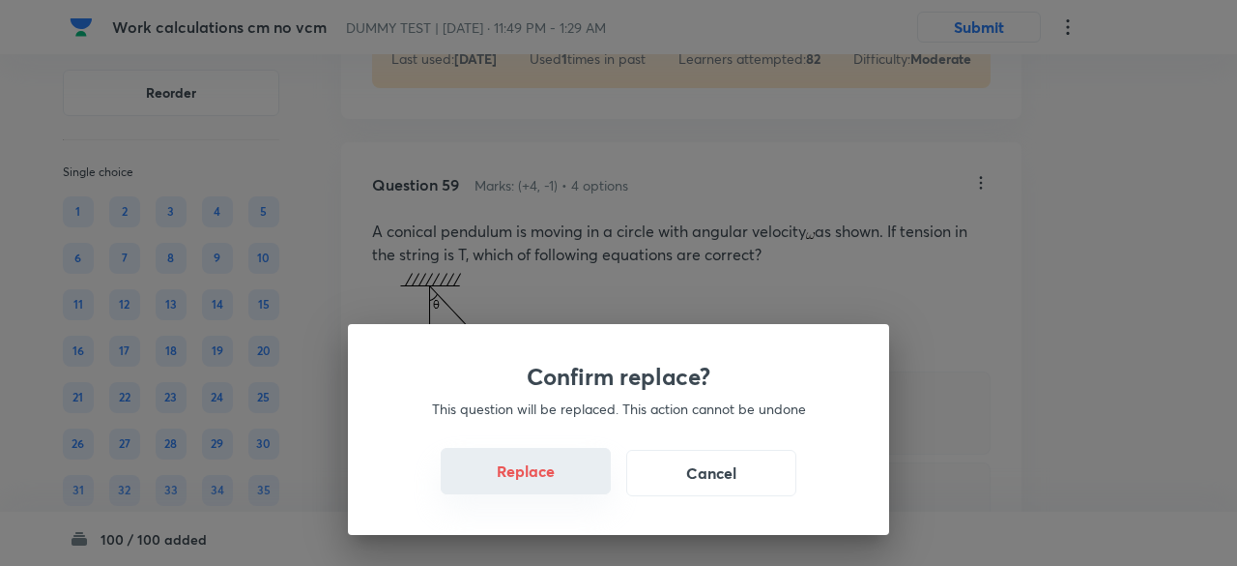
click at [541, 476] on button "Replace" at bounding box center [526, 471] width 170 height 46
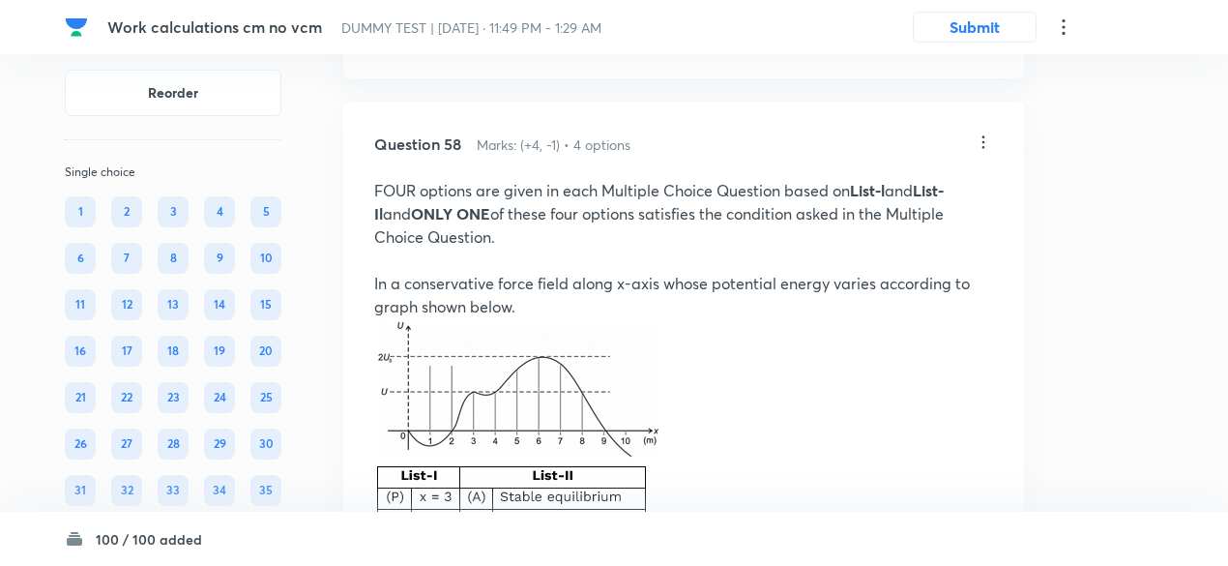
scroll to position [40482, 0]
click at [986, 154] on icon at bounding box center [982, 143] width 19 height 19
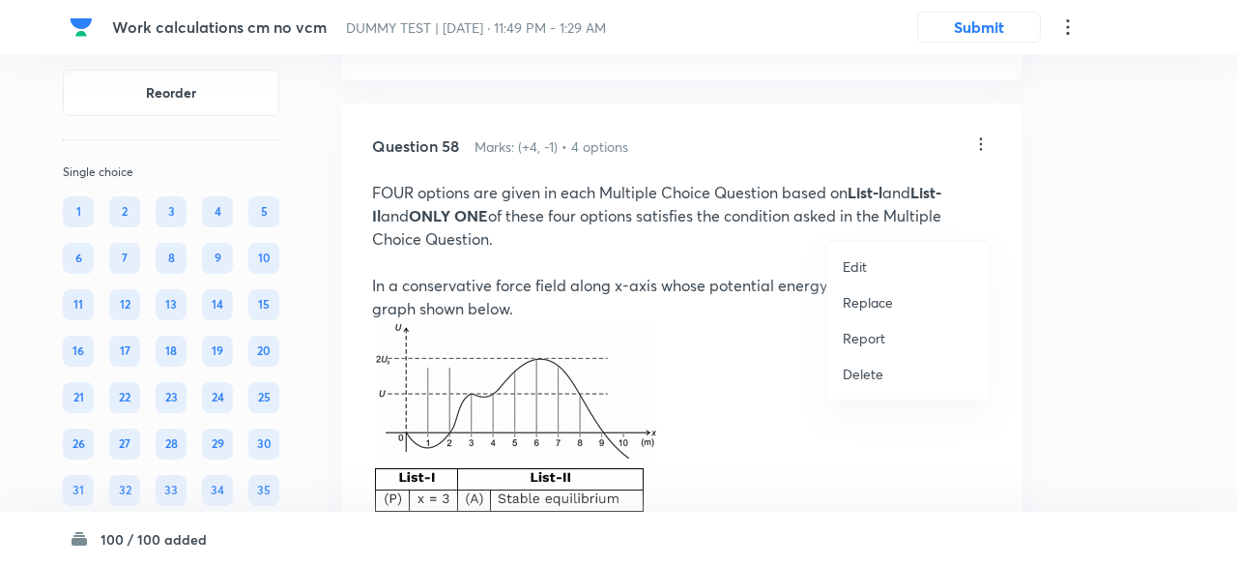
click at [872, 305] on p "Replace" at bounding box center [868, 302] width 50 height 20
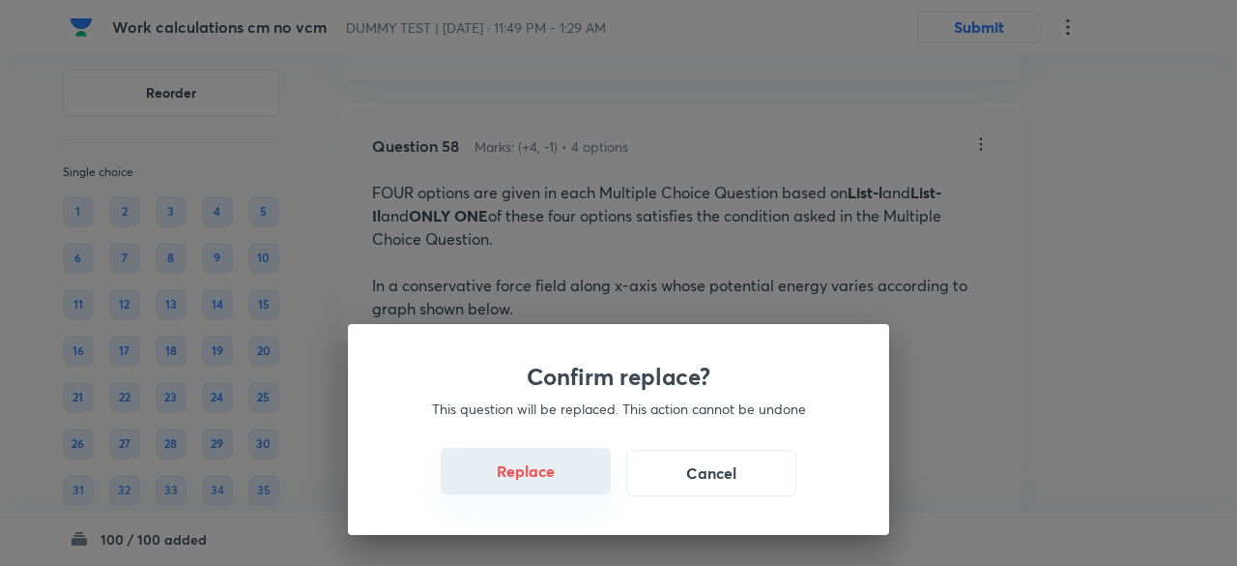
click at [538, 479] on button "Replace" at bounding box center [526, 471] width 170 height 46
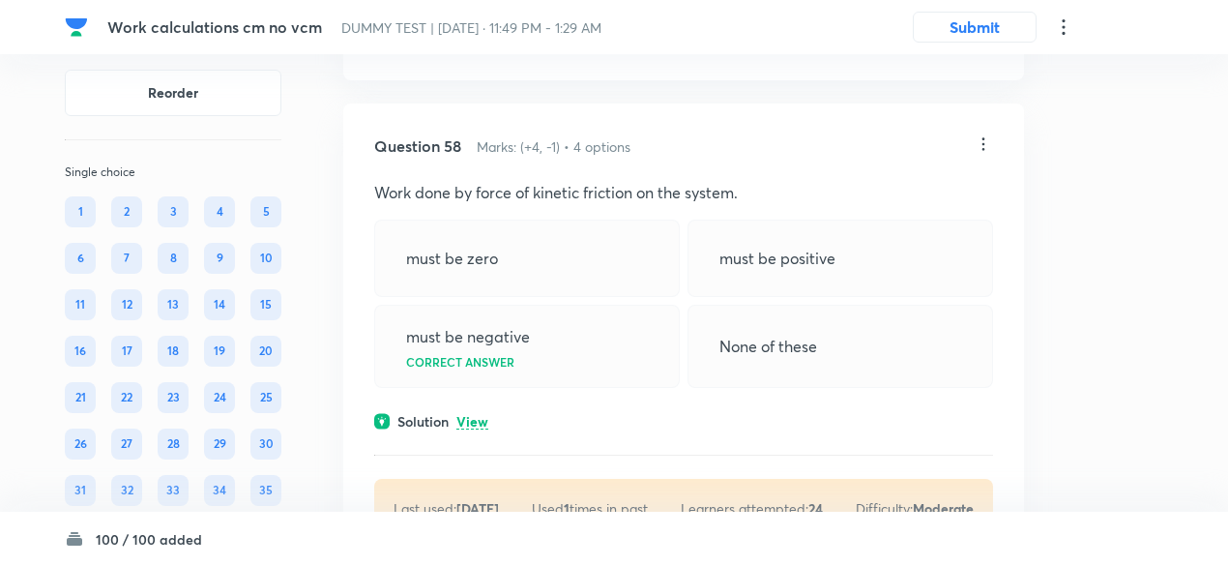
click at [980, 154] on icon at bounding box center [982, 143] width 19 height 19
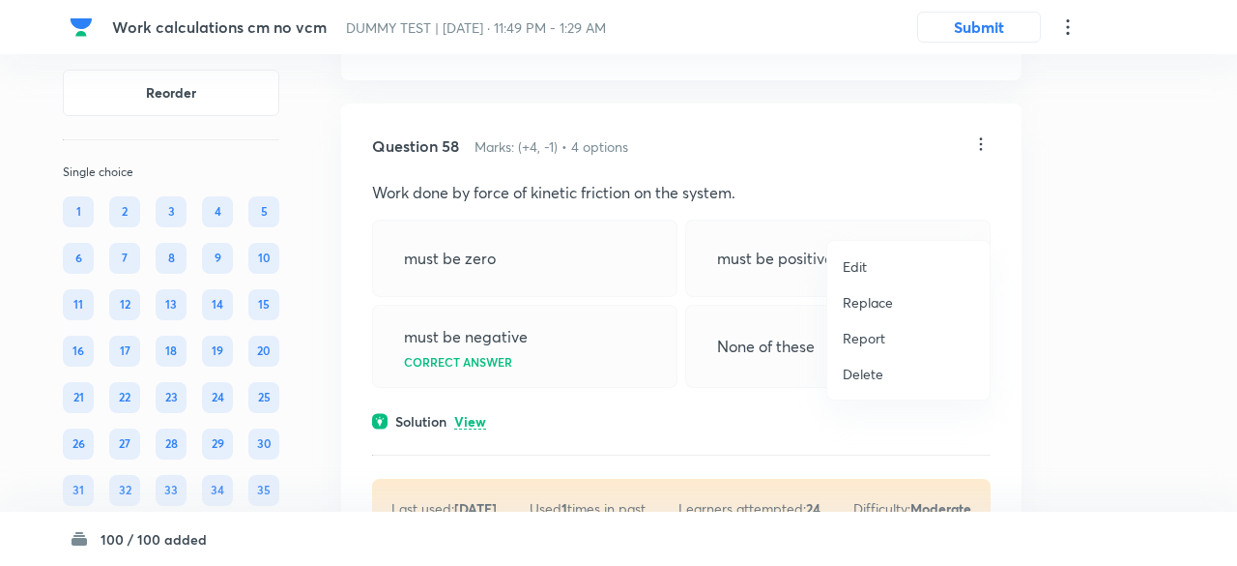
click at [884, 299] on p "Replace" at bounding box center [868, 302] width 50 height 20
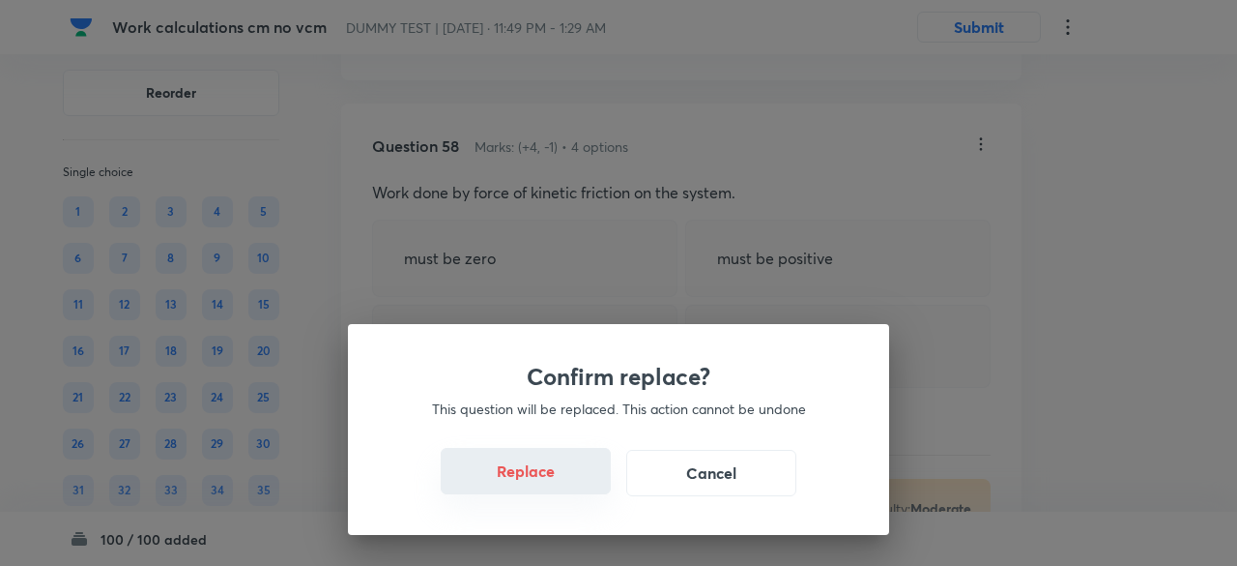
click at [559, 480] on button "Replace" at bounding box center [526, 471] width 170 height 46
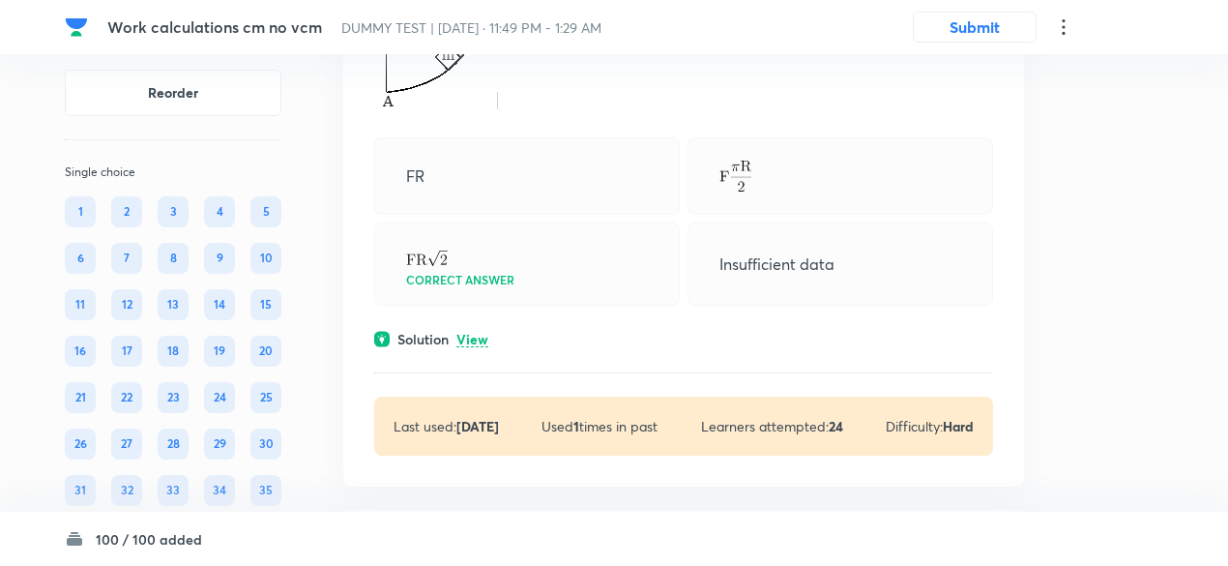
scroll to position [40780, 0]
click at [473, 345] on p "View" at bounding box center [472, 338] width 32 height 15
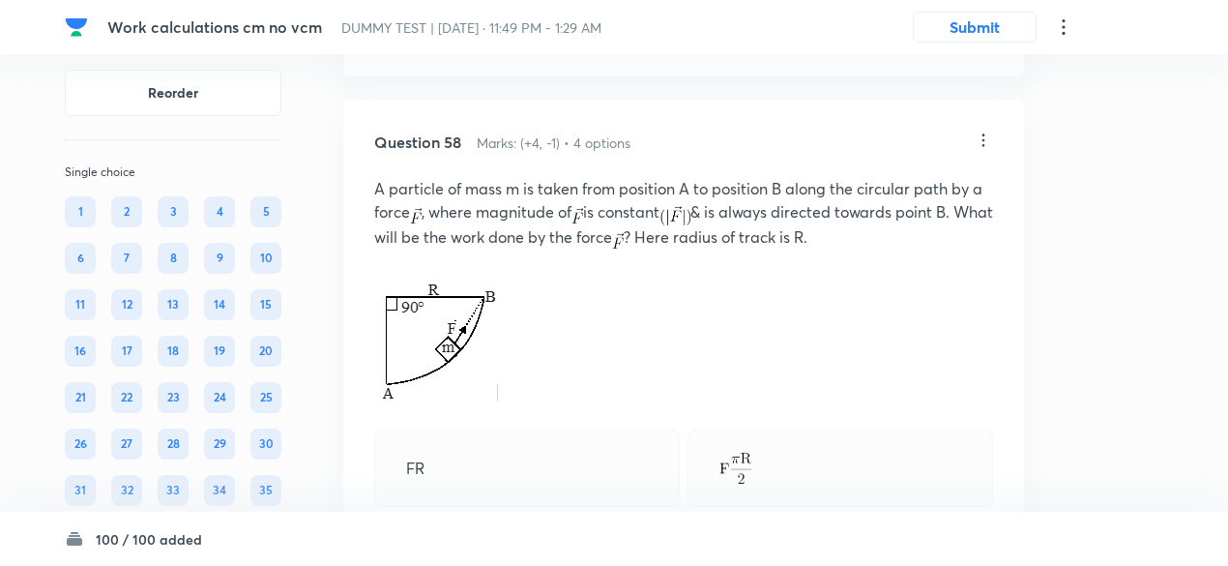
scroll to position [40482, 0]
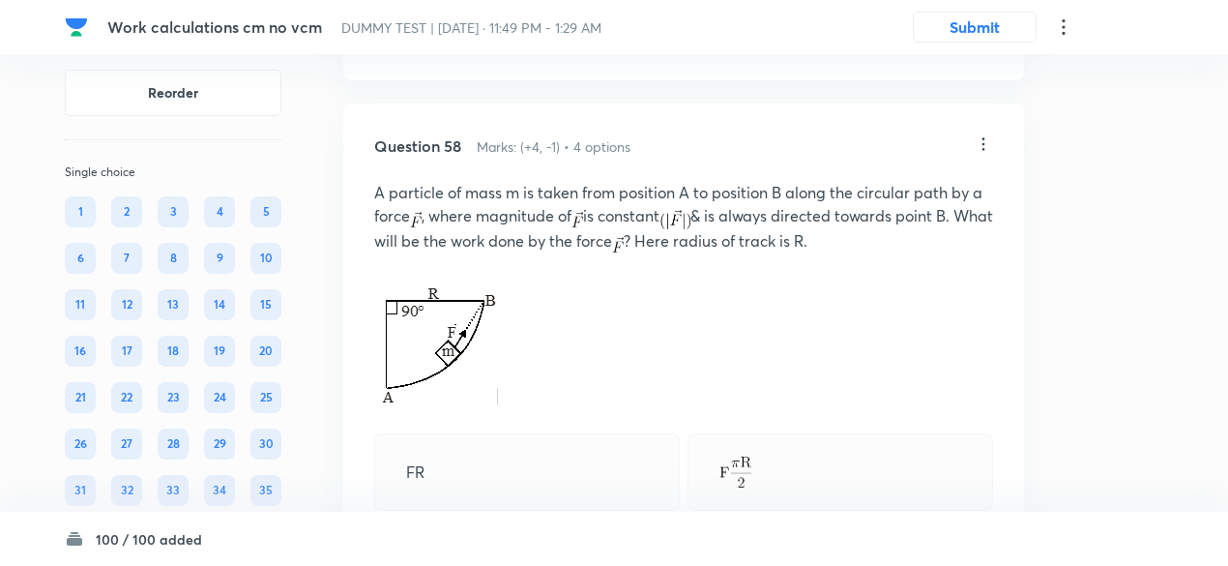
click at [980, 154] on icon at bounding box center [982, 143] width 19 height 19
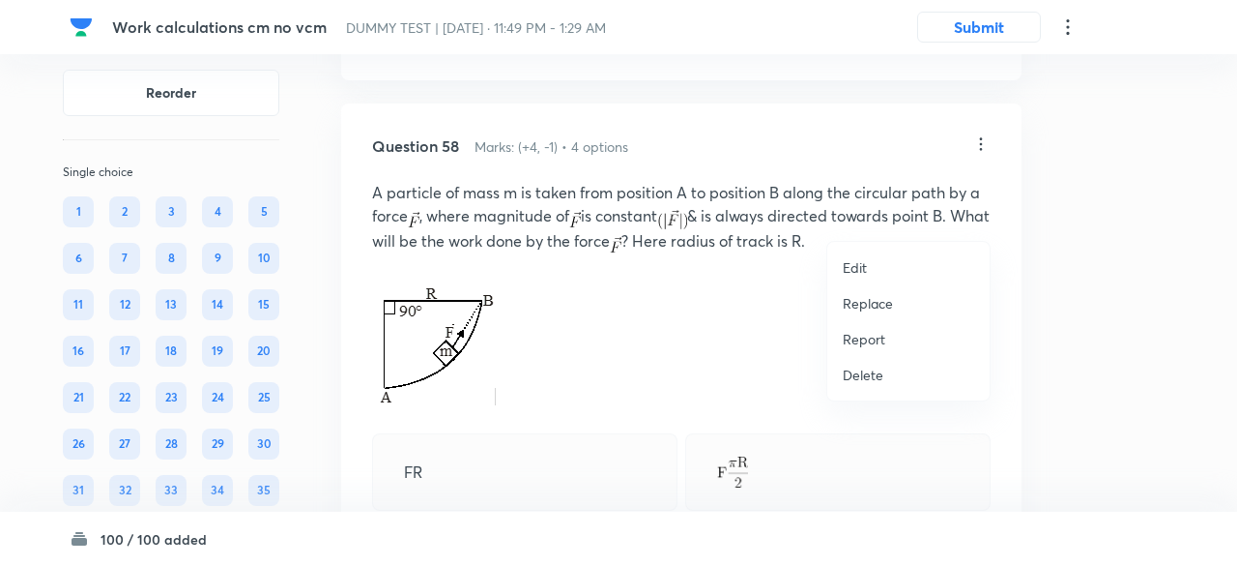
click at [882, 297] on p "Replace" at bounding box center [868, 303] width 50 height 20
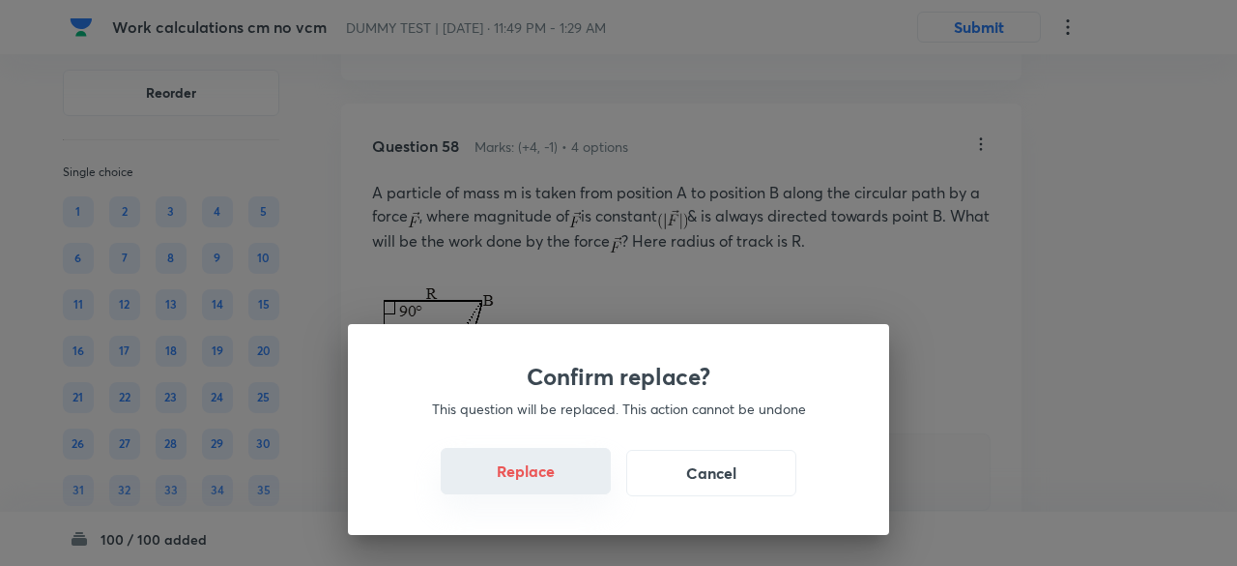
click at [540, 470] on button "Replace" at bounding box center [526, 471] width 170 height 46
click at [546, 486] on button "Replace" at bounding box center [526, 471] width 170 height 46
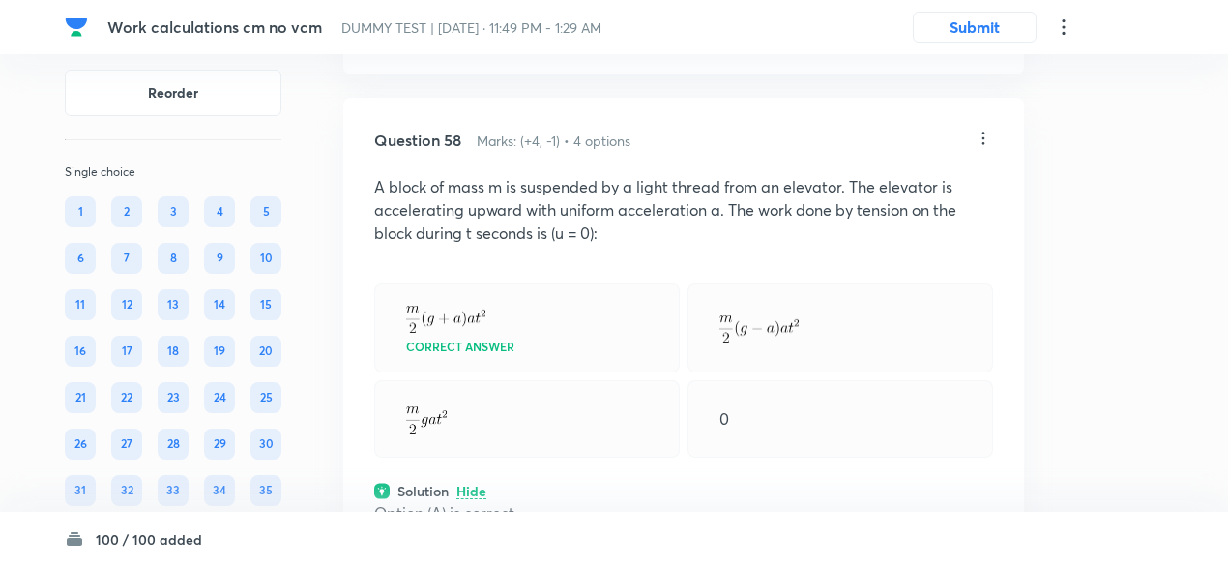
scroll to position [40486, 0]
click at [981, 150] on icon at bounding box center [982, 140] width 19 height 19
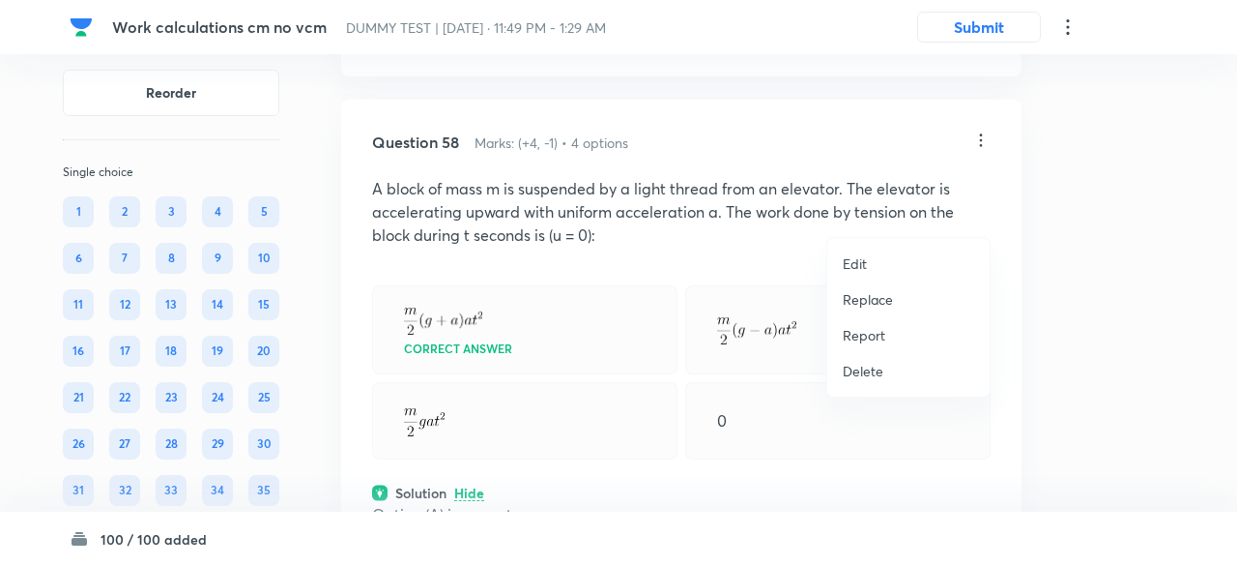
click at [864, 293] on p "Replace" at bounding box center [868, 299] width 50 height 20
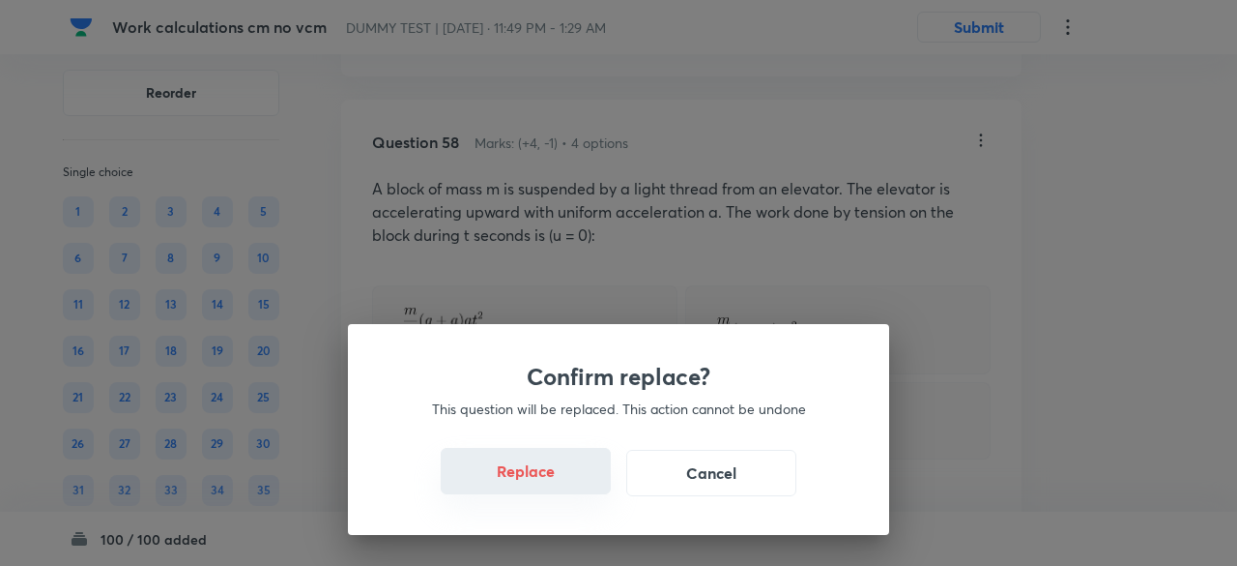
click at [554, 481] on button "Replace" at bounding box center [526, 471] width 170 height 46
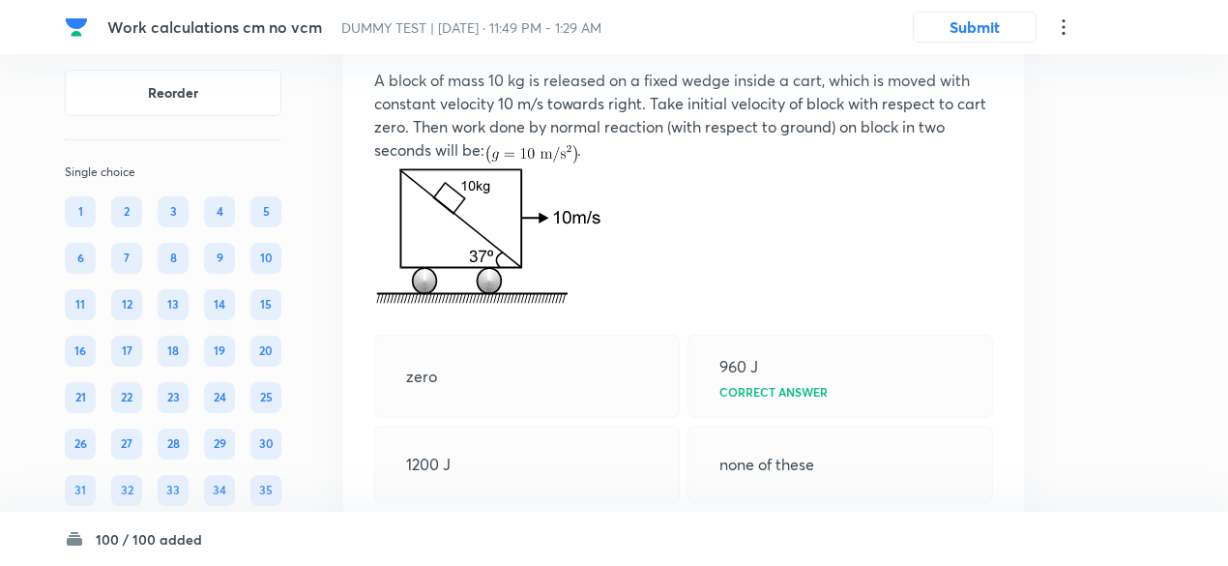
scroll to position [40550, 0]
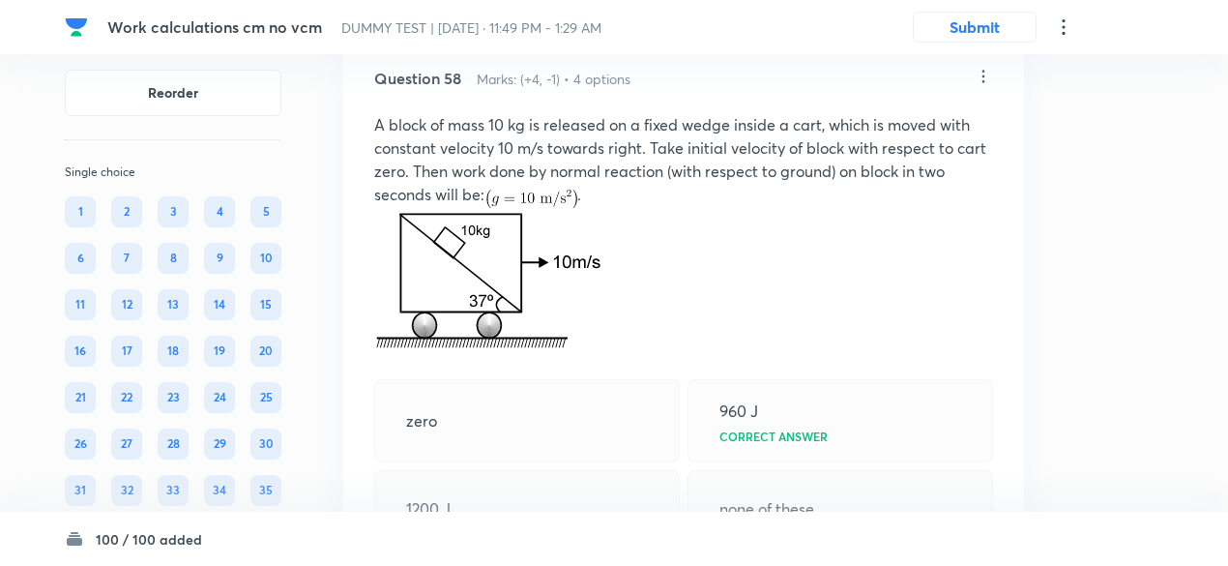
click at [988, 86] on icon at bounding box center [982, 76] width 19 height 19
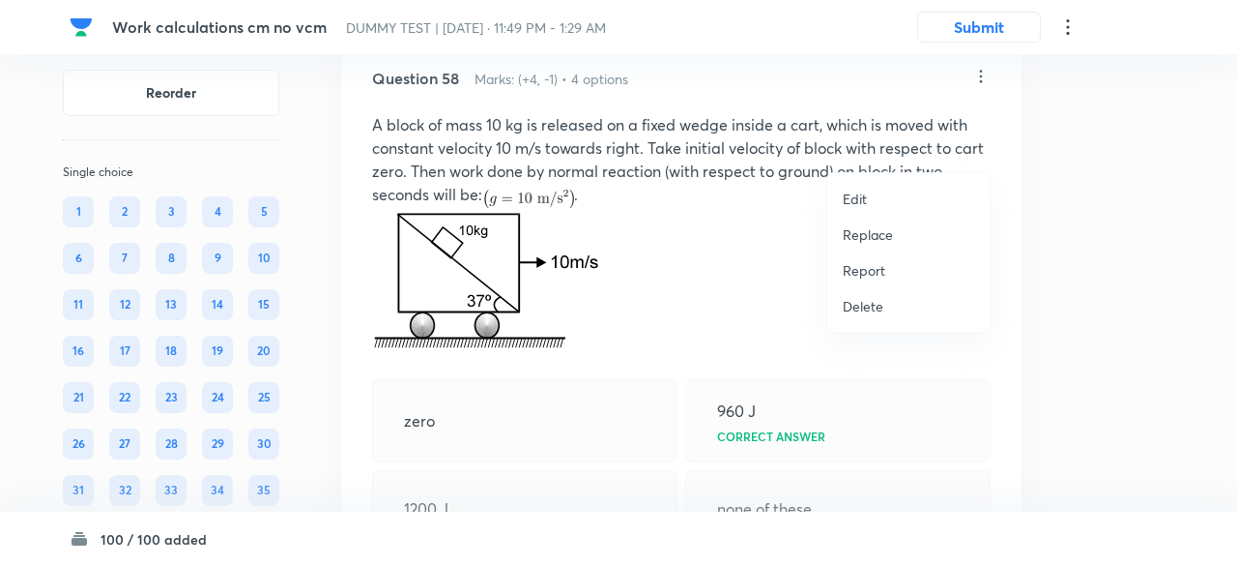
click at [872, 227] on p "Replace" at bounding box center [868, 234] width 50 height 20
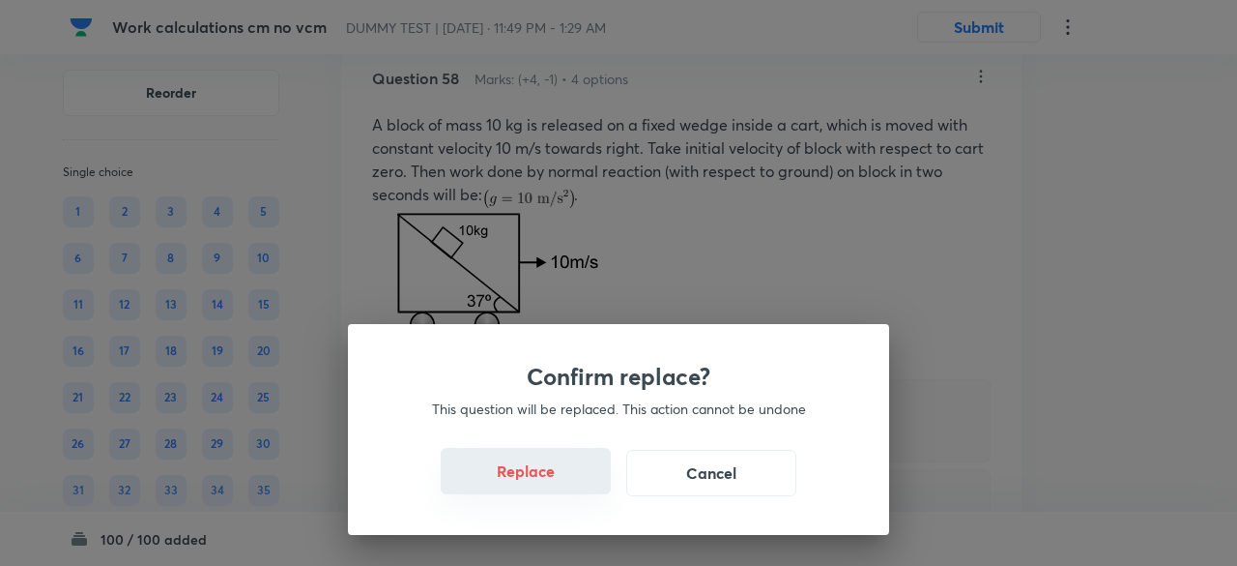
click at [547, 483] on button "Replace" at bounding box center [526, 471] width 170 height 46
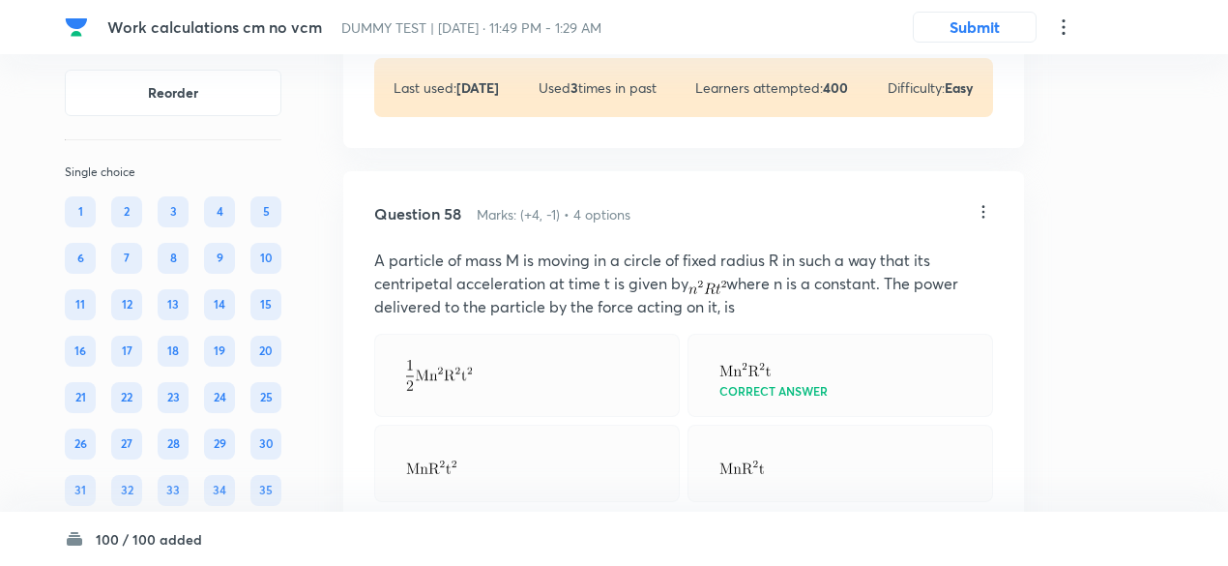
scroll to position [40413, 0]
click at [980, 223] on icon at bounding box center [982, 213] width 19 height 19
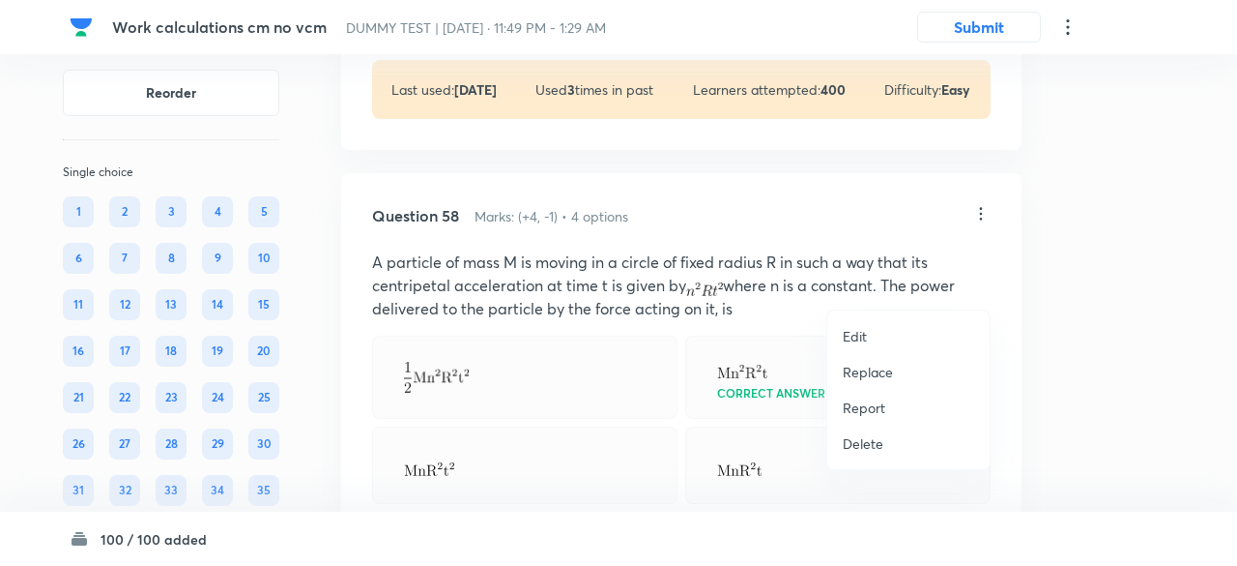
click at [861, 371] on p "Replace" at bounding box center [868, 372] width 50 height 20
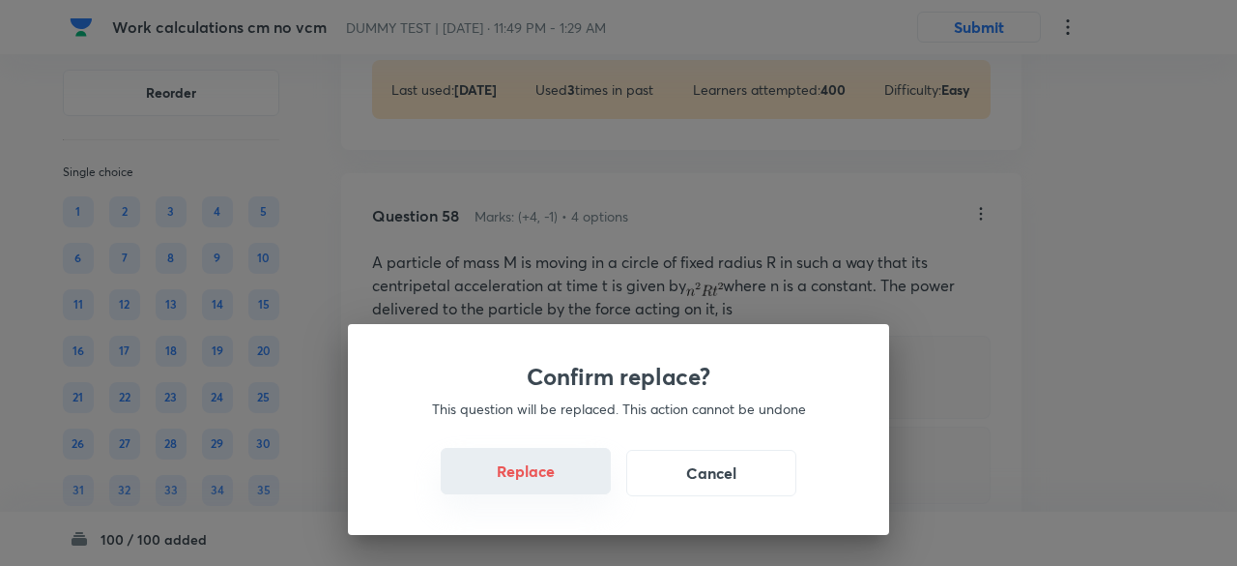
click at [537, 481] on button "Replace" at bounding box center [526, 471] width 170 height 46
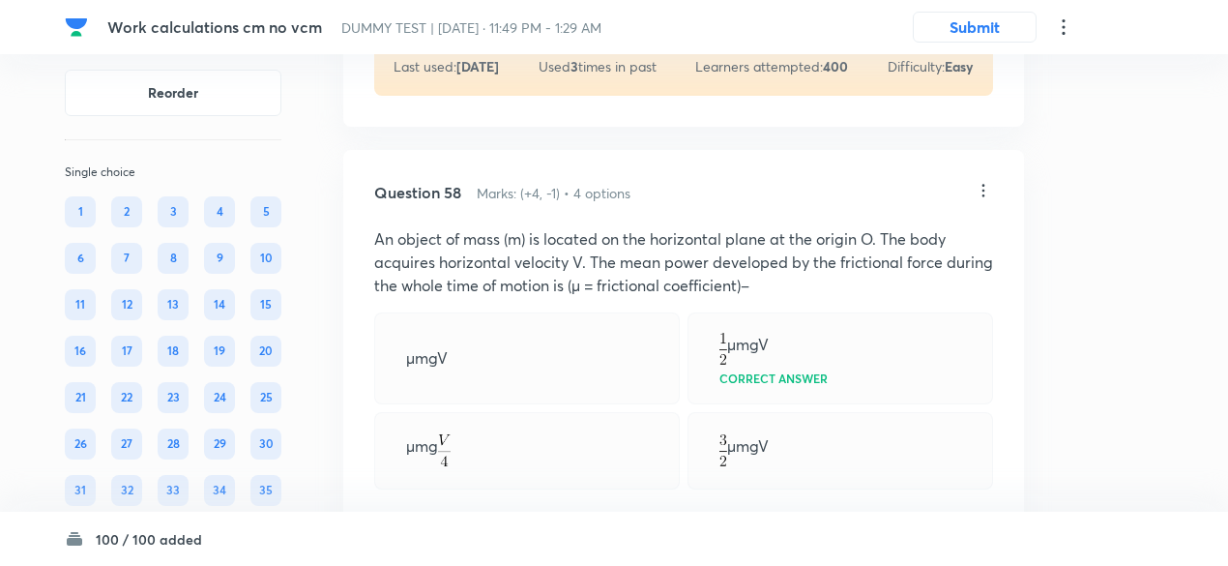
scroll to position [40434, 0]
click at [980, 202] on icon at bounding box center [982, 192] width 19 height 19
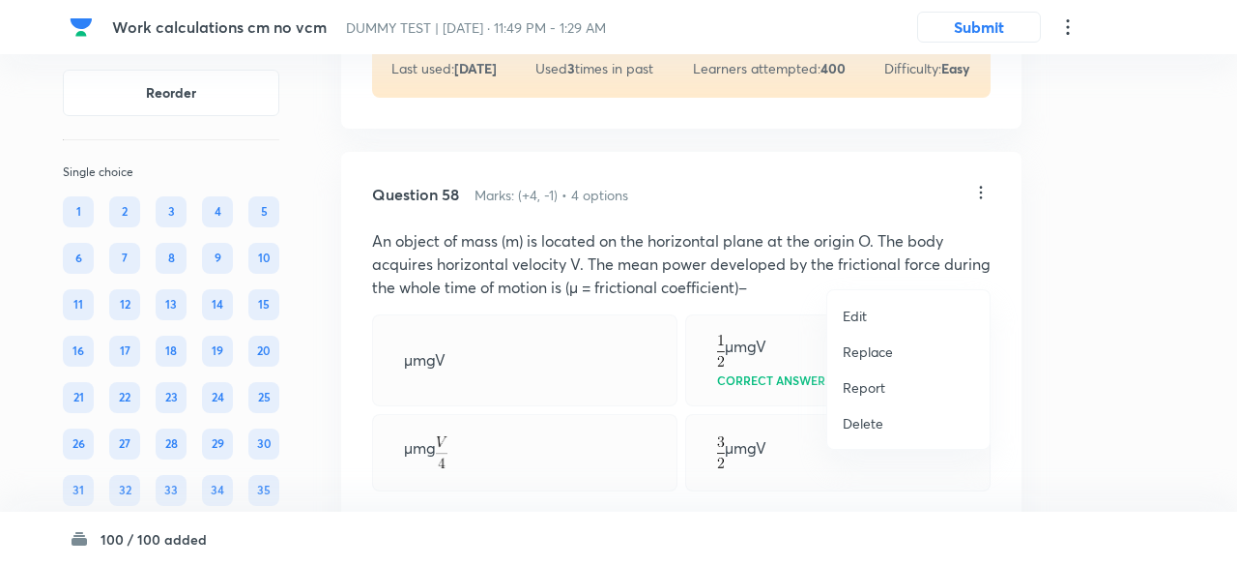
click at [869, 357] on p "Replace" at bounding box center [868, 351] width 50 height 20
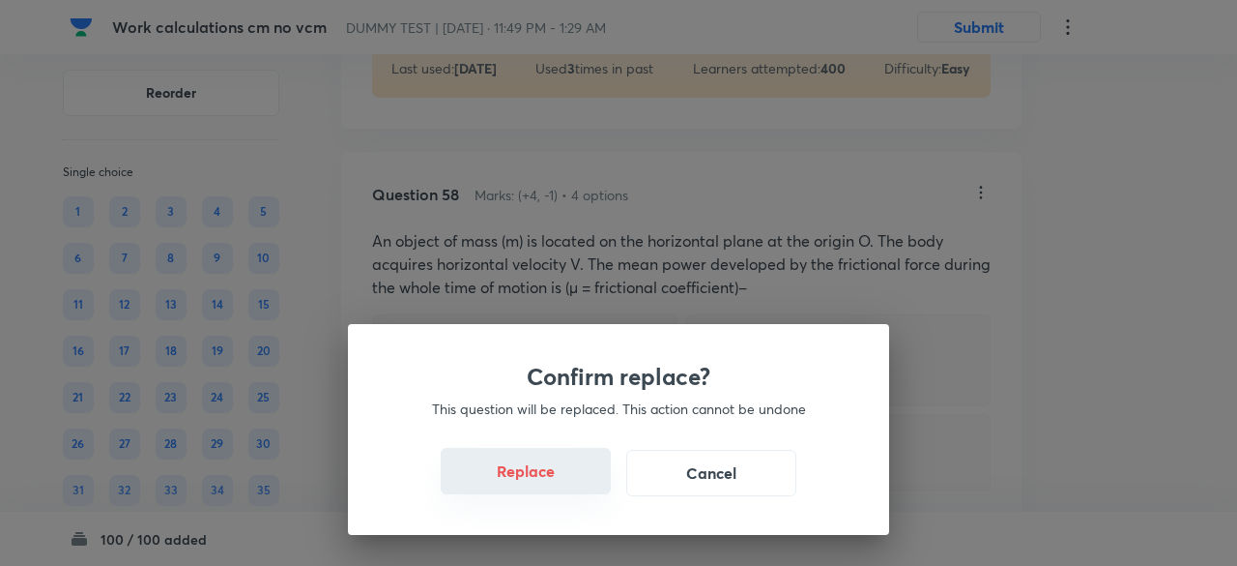
click at [544, 479] on button "Replace" at bounding box center [526, 471] width 170 height 46
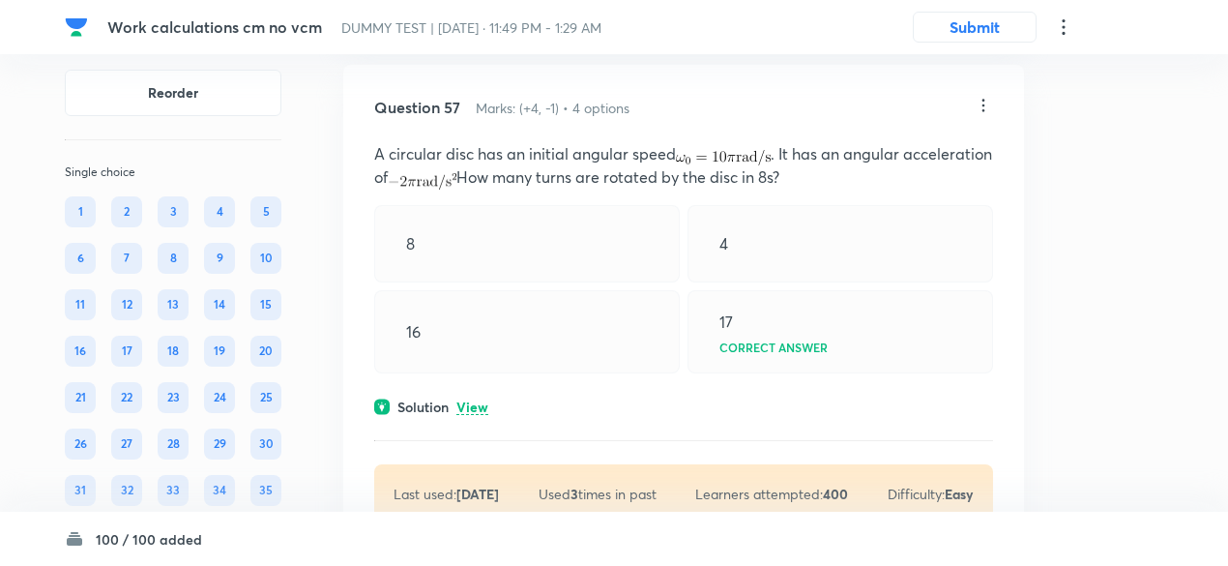
scroll to position [40011, 0]
click at [479, 413] on p "View" at bounding box center [472, 405] width 32 height 15
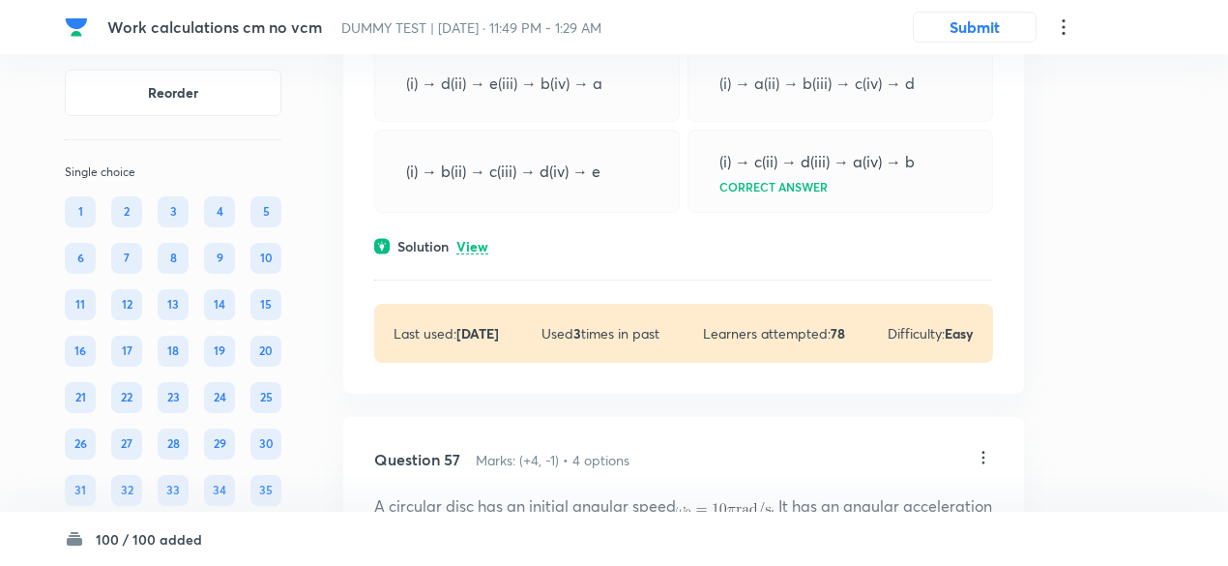
scroll to position [39655, 0]
click at [474, 256] on p "View" at bounding box center [472, 249] width 32 height 15
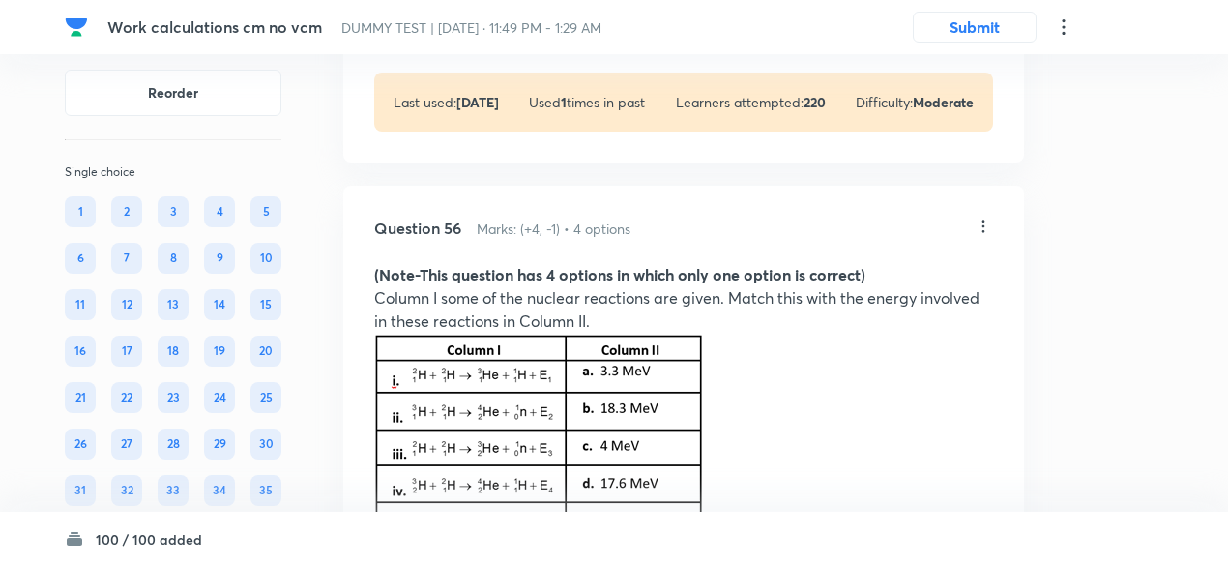
scroll to position [39144, 0]
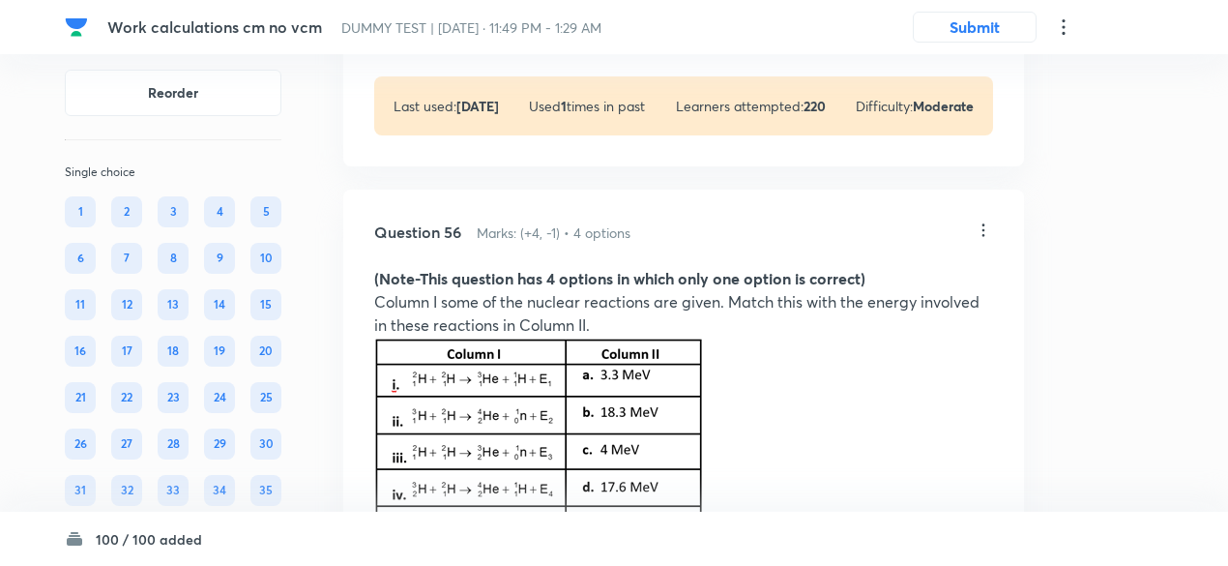
click at [980, 240] on icon at bounding box center [982, 229] width 19 height 19
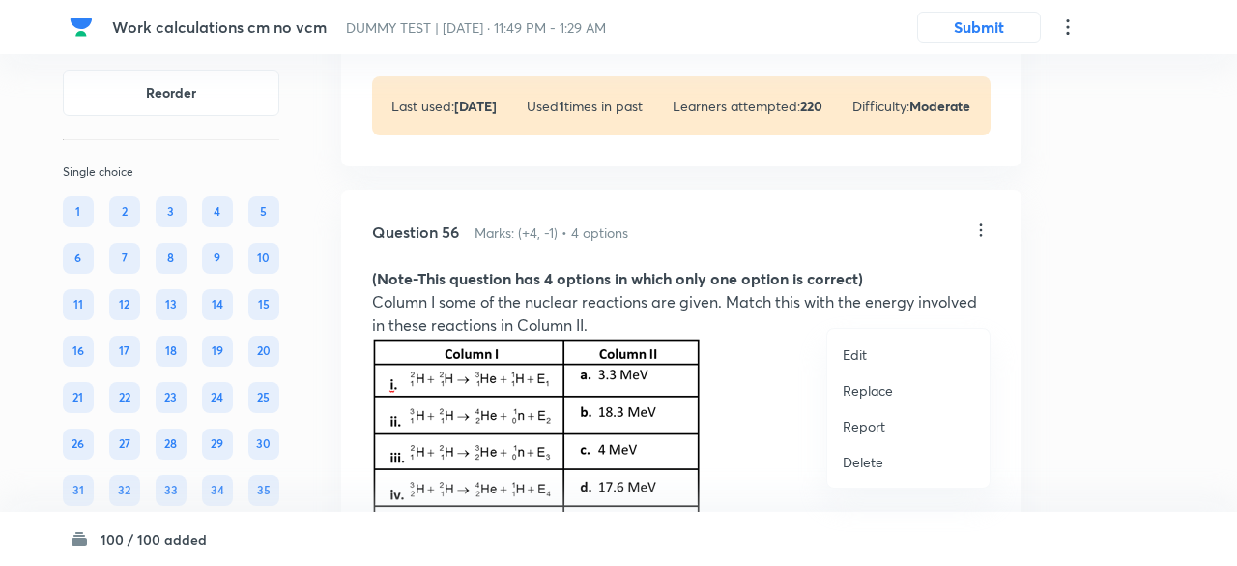
click at [871, 392] on p "Replace" at bounding box center [868, 390] width 50 height 20
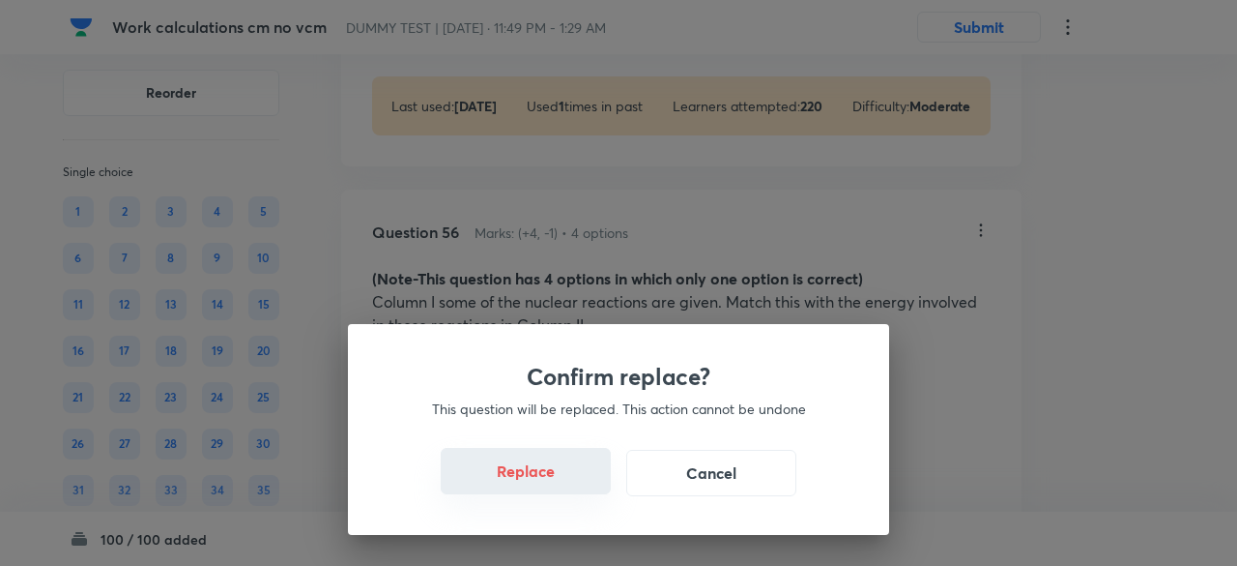
click at [543, 480] on button "Replace" at bounding box center [526, 471] width 170 height 46
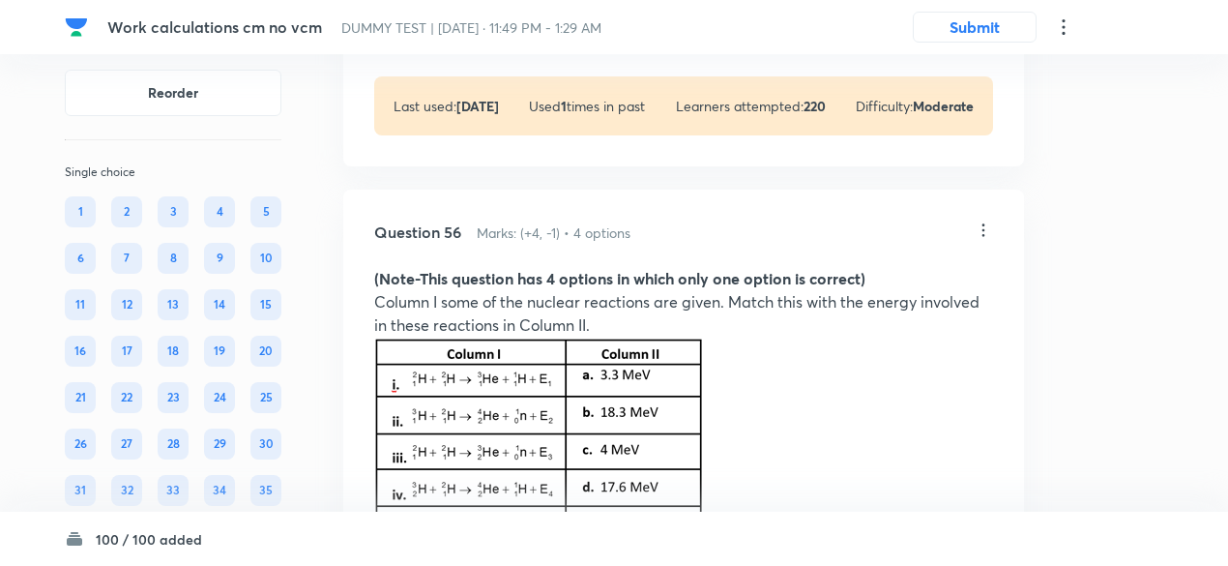
click at [986, 240] on icon at bounding box center [982, 229] width 19 height 19
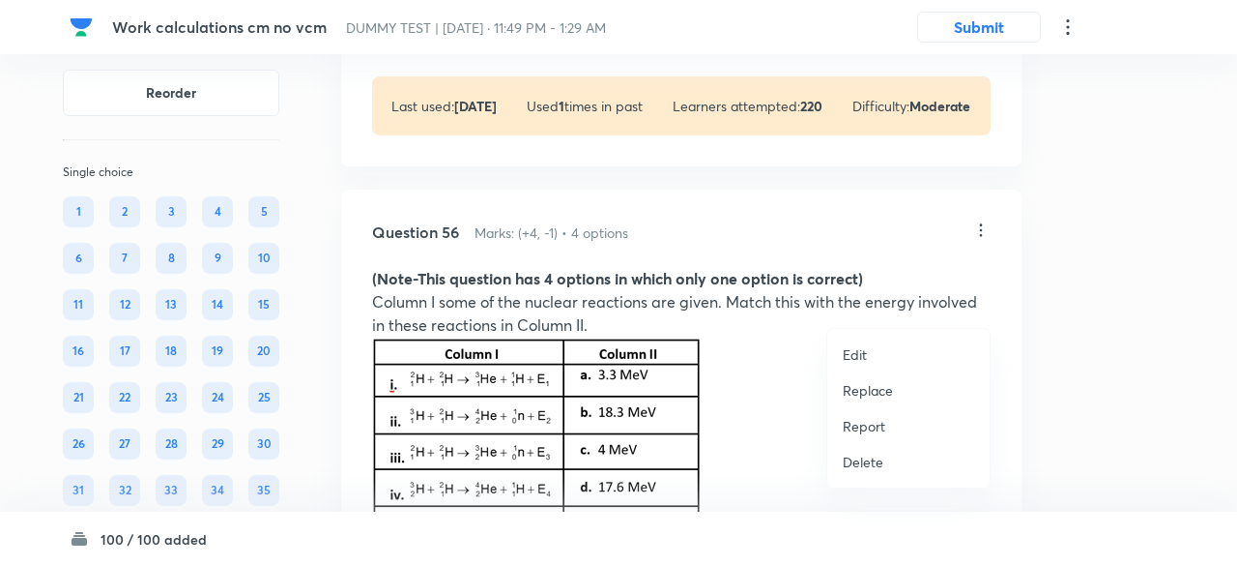
click at [866, 390] on p "Replace" at bounding box center [868, 390] width 50 height 20
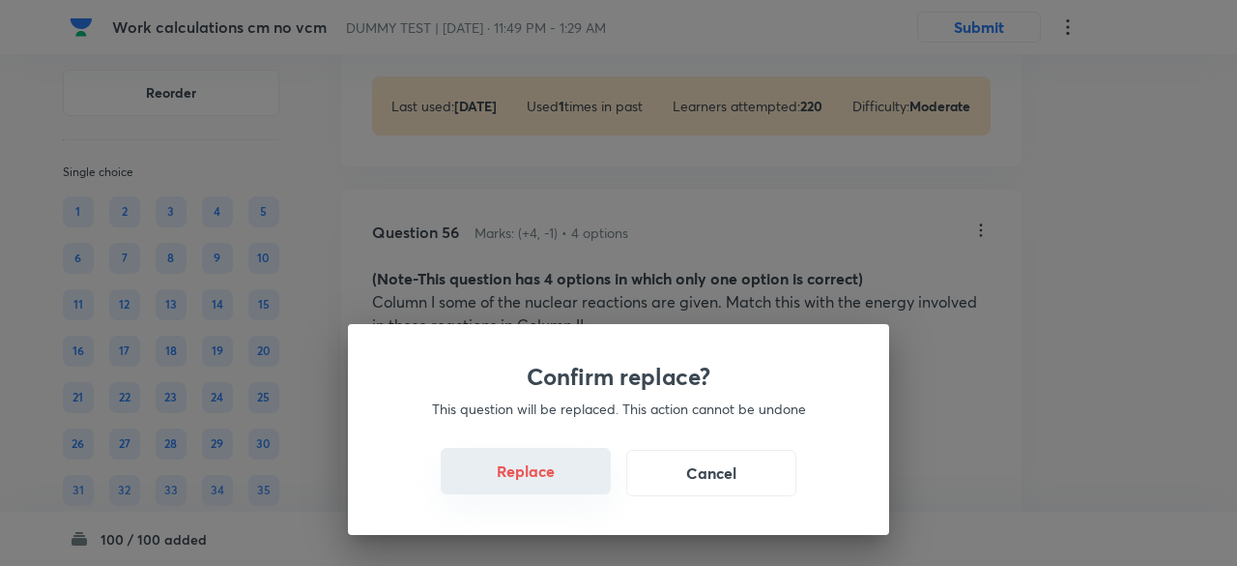
click at [555, 486] on button "Replace" at bounding box center [526, 471] width 170 height 46
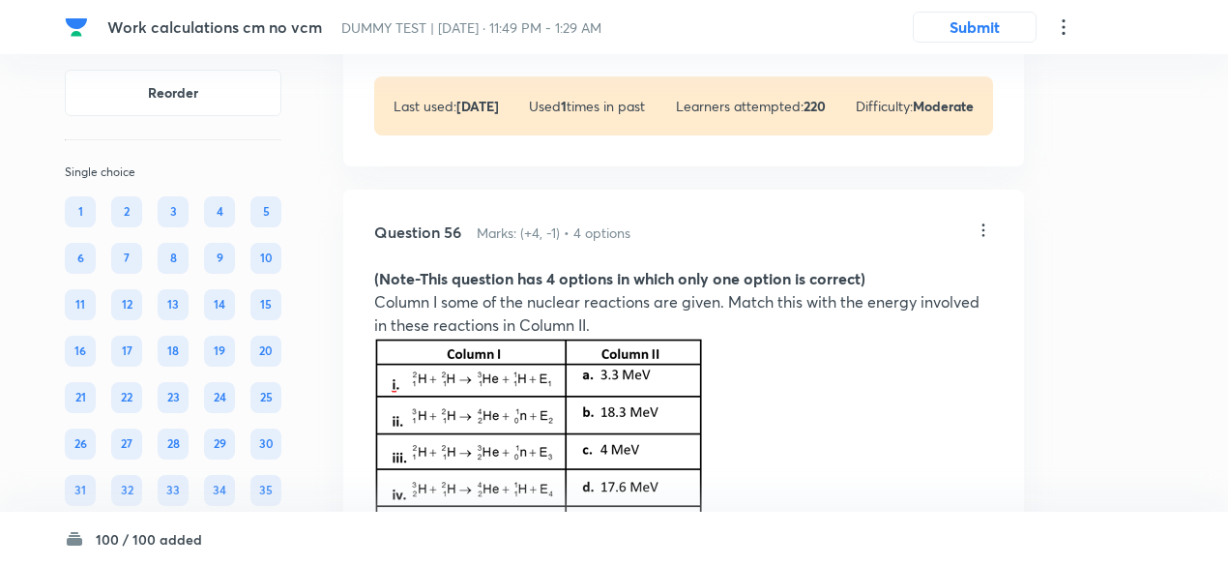
click at [983, 240] on icon at bounding box center [982, 229] width 19 height 19
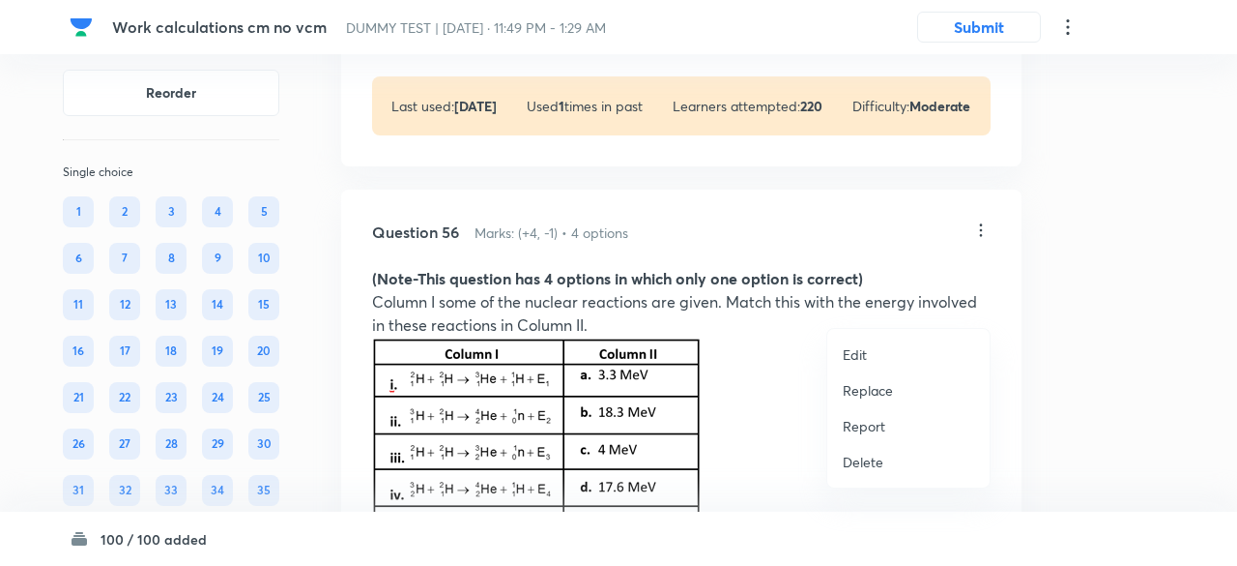
click at [868, 386] on p "Replace" at bounding box center [868, 390] width 50 height 20
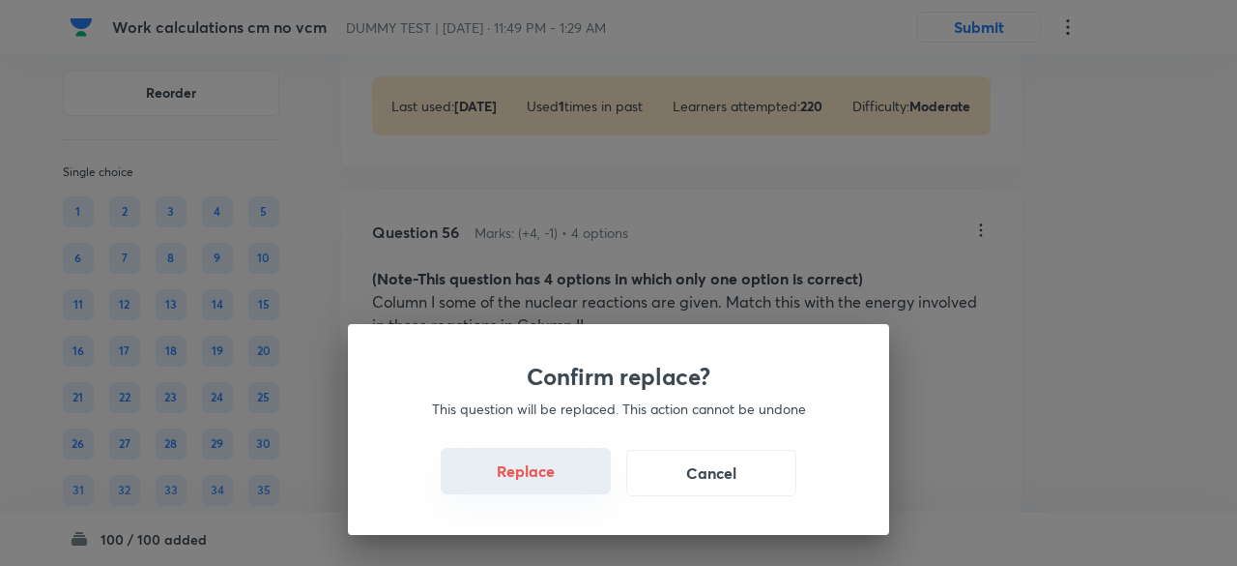
click at [531, 481] on button "Replace" at bounding box center [526, 471] width 170 height 46
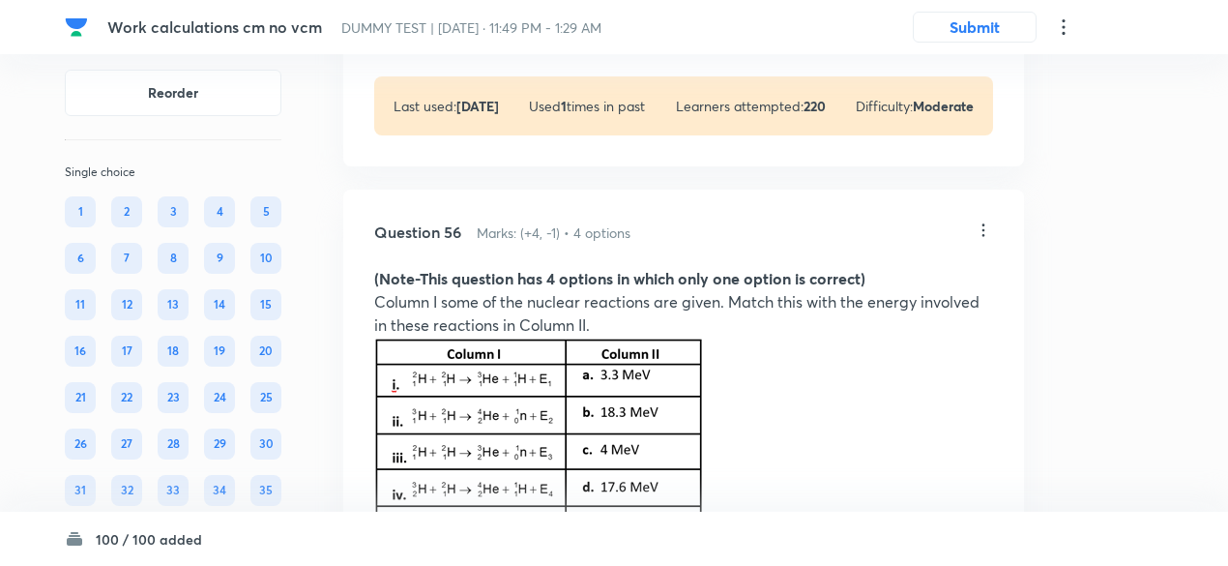
click at [980, 240] on icon at bounding box center [982, 229] width 19 height 19
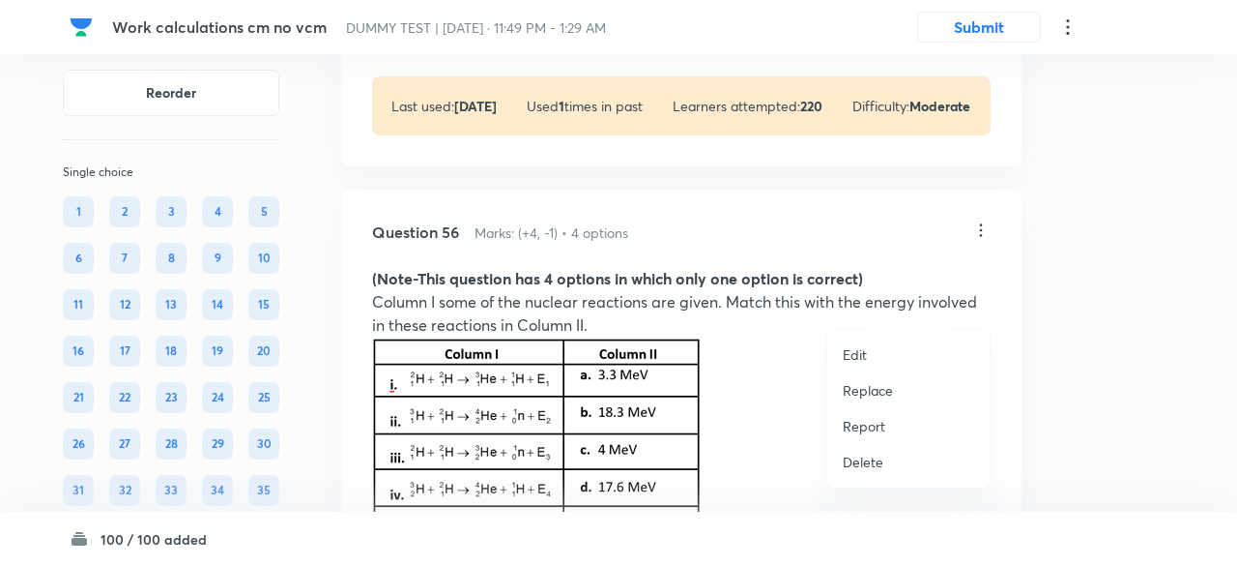
click at [863, 386] on p "Replace" at bounding box center [868, 390] width 50 height 20
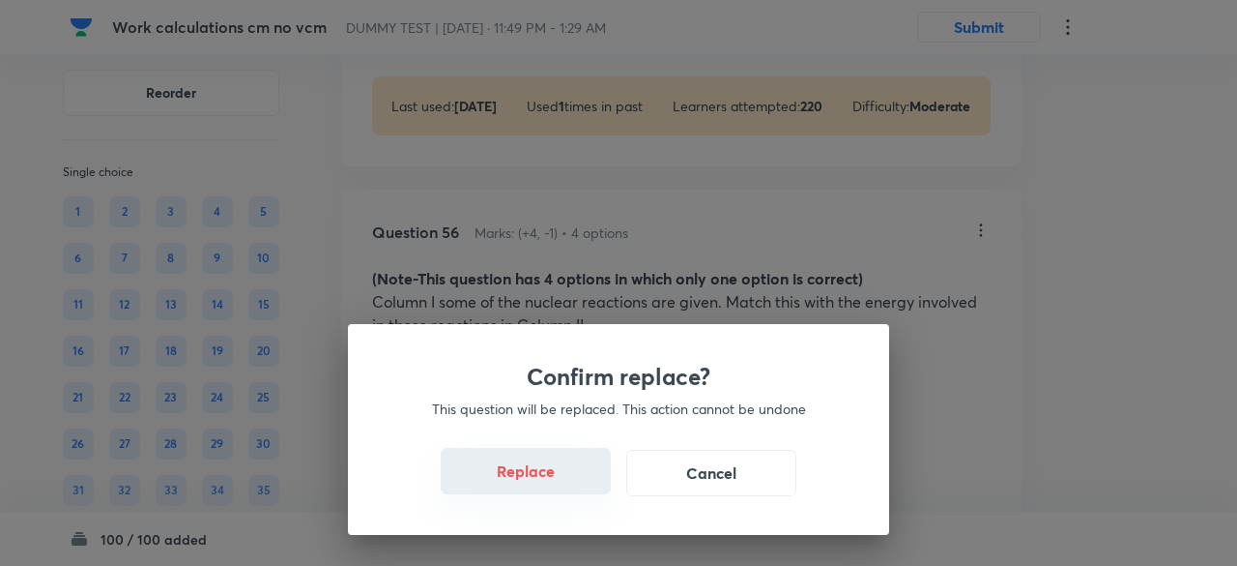
click at [539, 481] on button "Replace" at bounding box center [526, 471] width 170 height 46
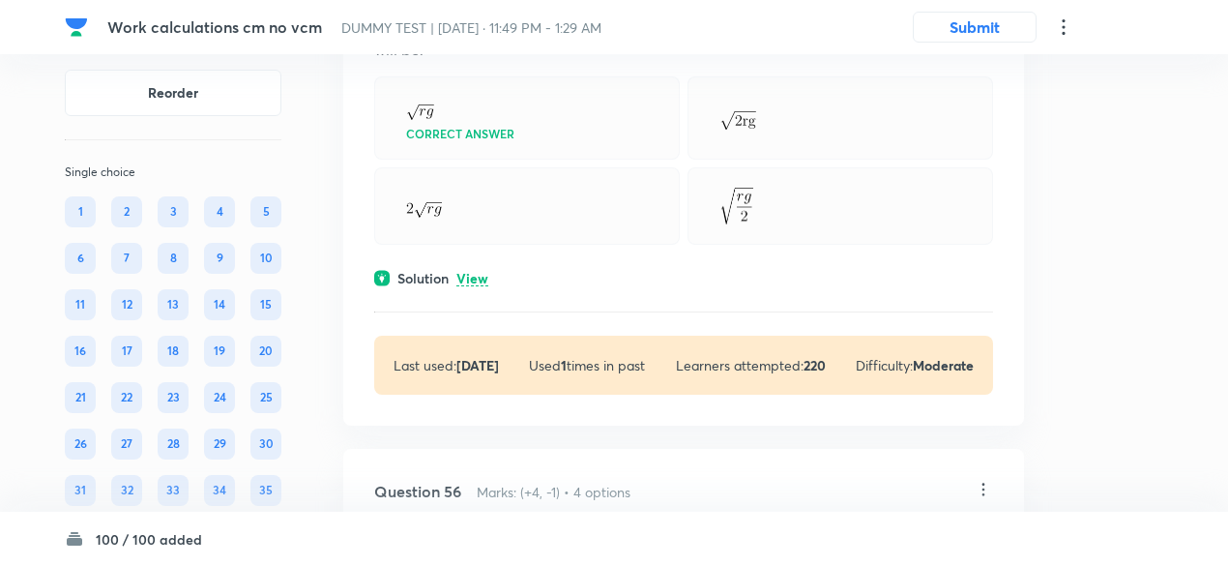
scroll to position [38849, 0]
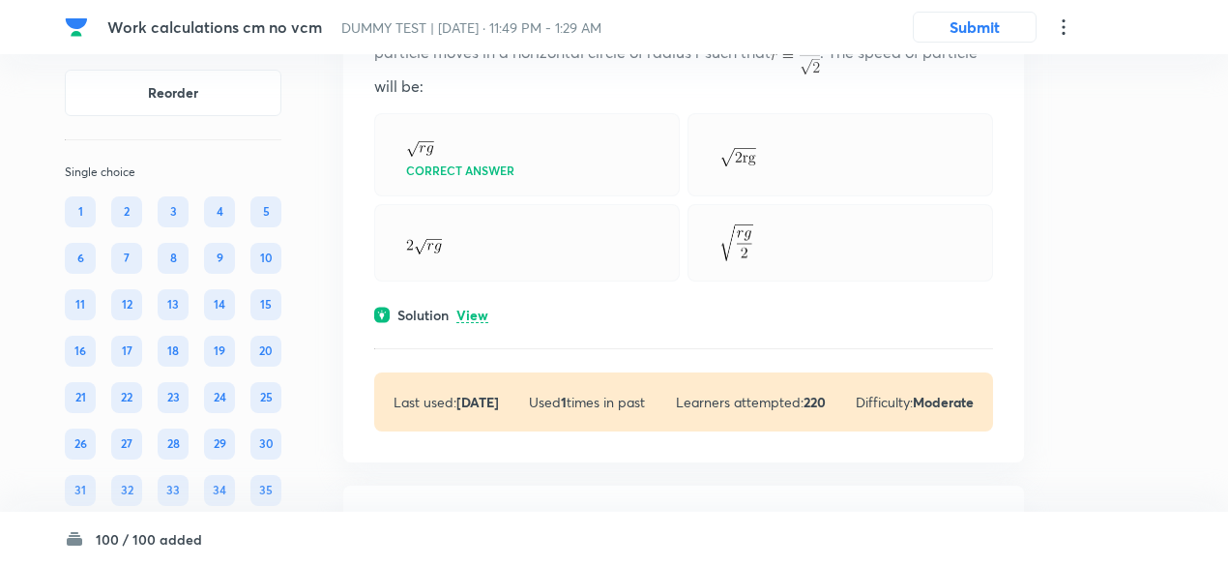
click at [472, 323] on p "View" at bounding box center [472, 315] width 32 height 15
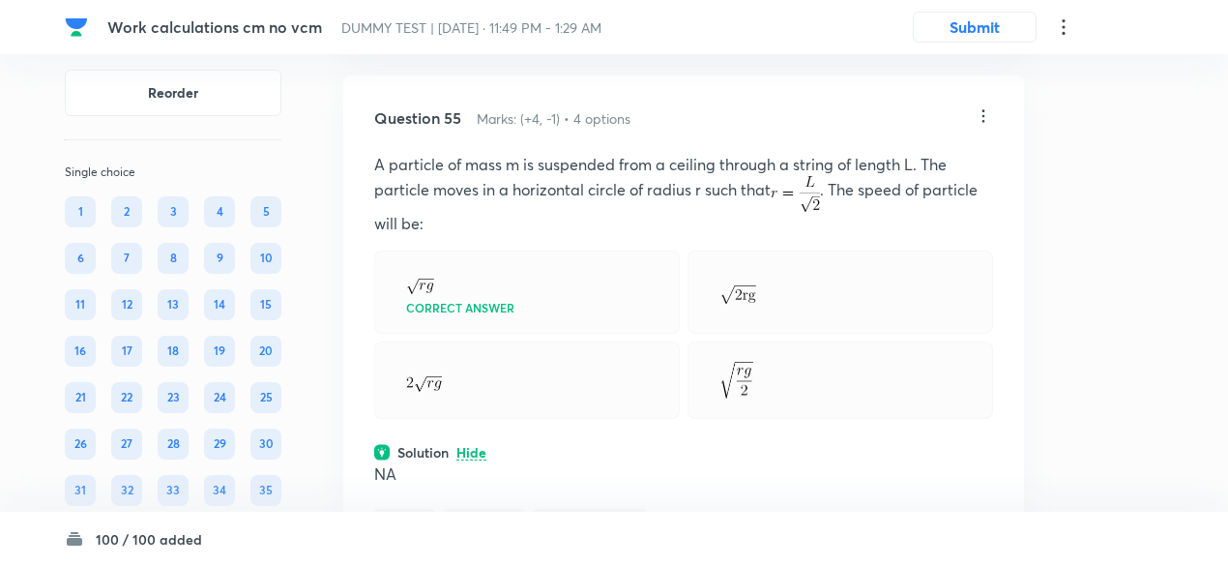
scroll to position [38709, 0]
click at [982, 124] on icon at bounding box center [983, 117] width 3 height 13
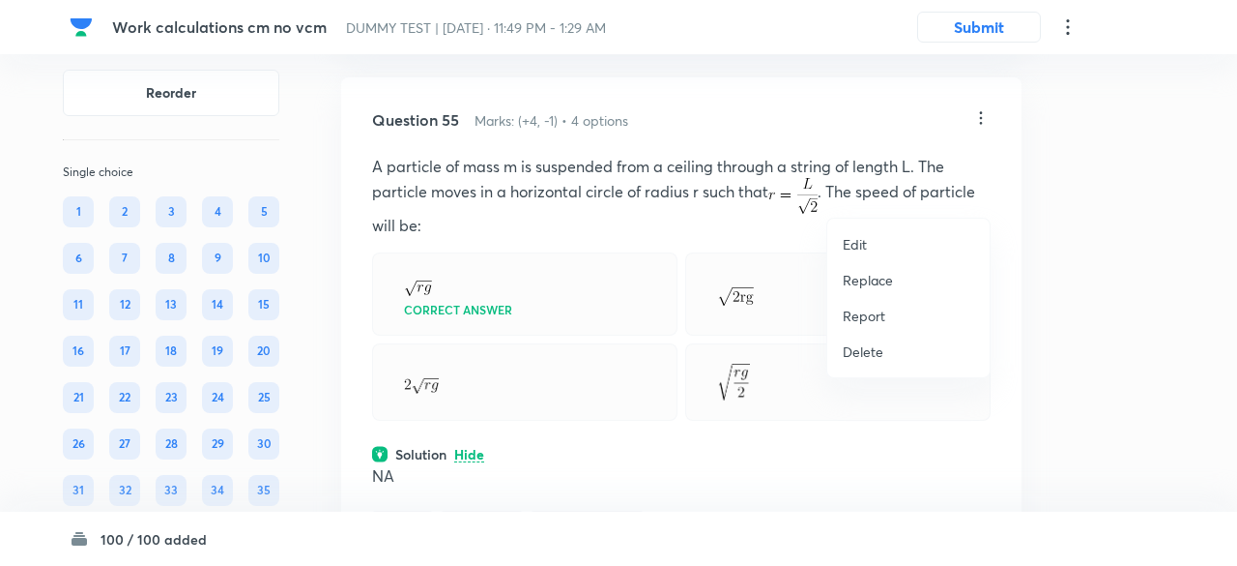
click at [862, 283] on p "Replace" at bounding box center [868, 280] width 50 height 20
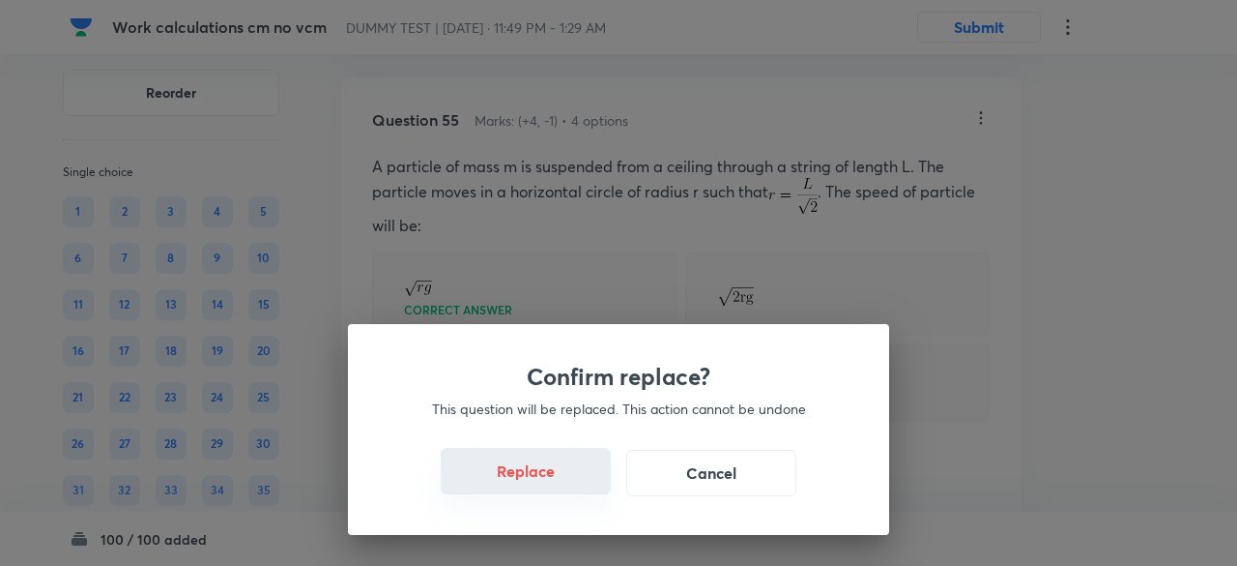
click at [547, 478] on button "Replace" at bounding box center [526, 471] width 170 height 46
click at [555, 486] on button "Replace" at bounding box center [526, 471] width 170 height 46
click at [555, 486] on button "Replace" at bounding box center [526, 473] width 170 height 46
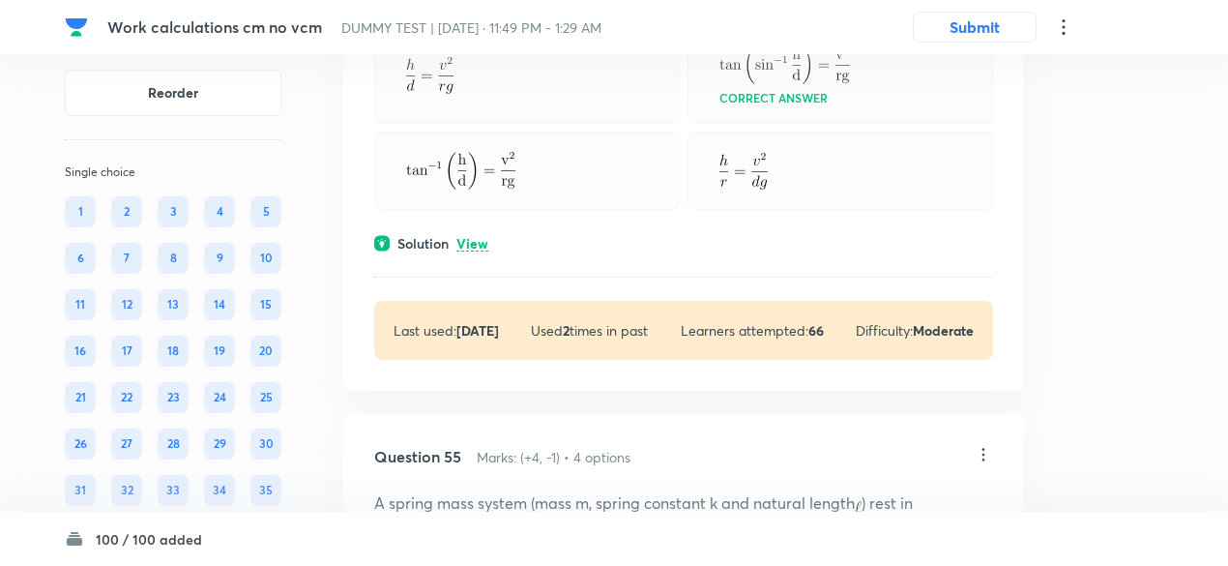
scroll to position [38367, 0]
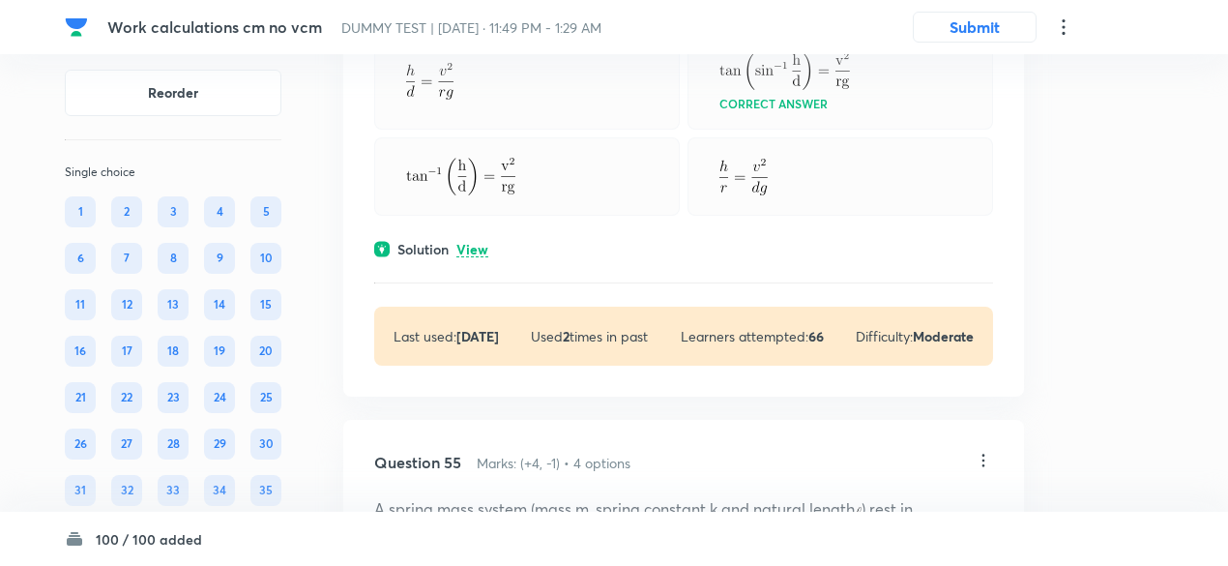
click at [477, 257] on p "View" at bounding box center [472, 250] width 32 height 15
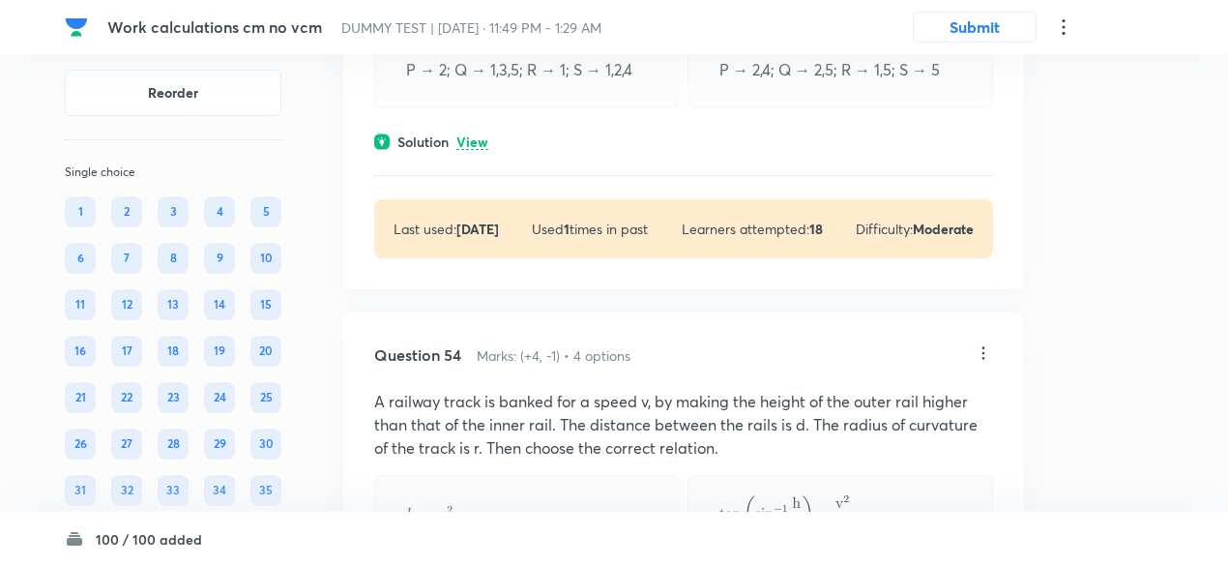
scroll to position [37922, 0]
click at [485, 152] on p "View" at bounding box center [472, 144] width 32 height 15
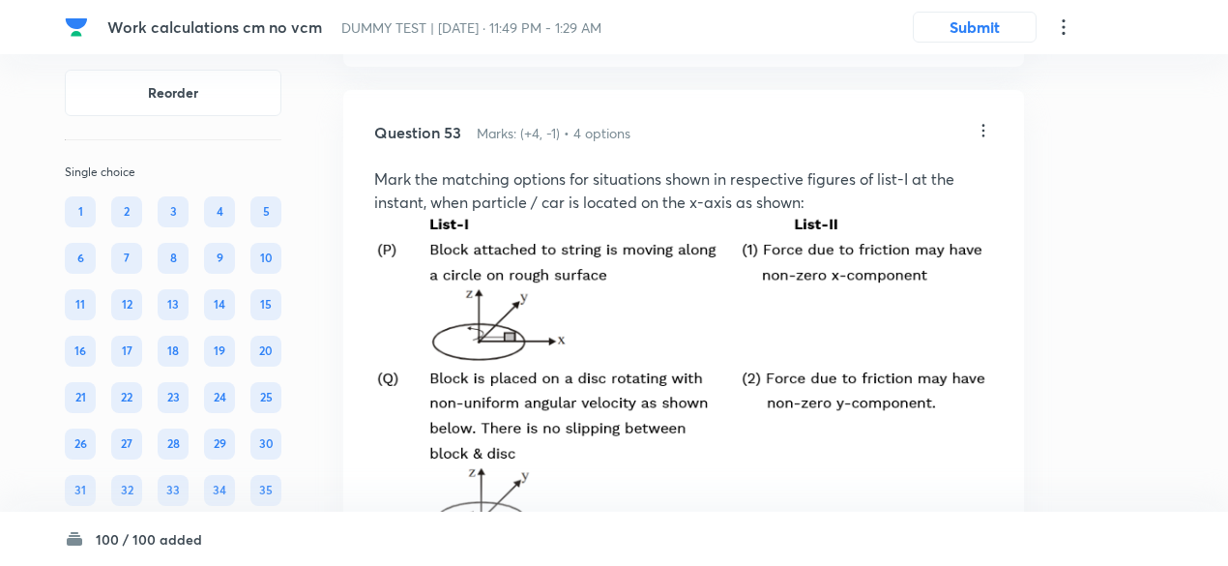
scroll to position [37047, 0]
click at [983, 140] on icon at bounding box center [982, 130] width 19 height 19
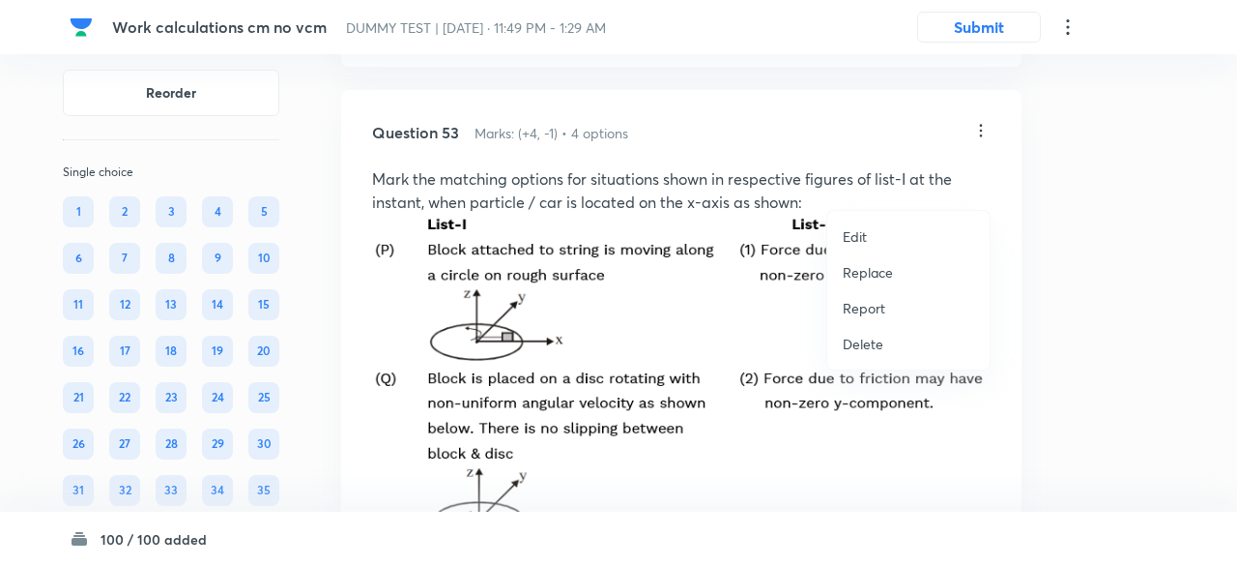
click at [868, 268] on p "Replace" at bounding box center [868, 272] width 50 height 20
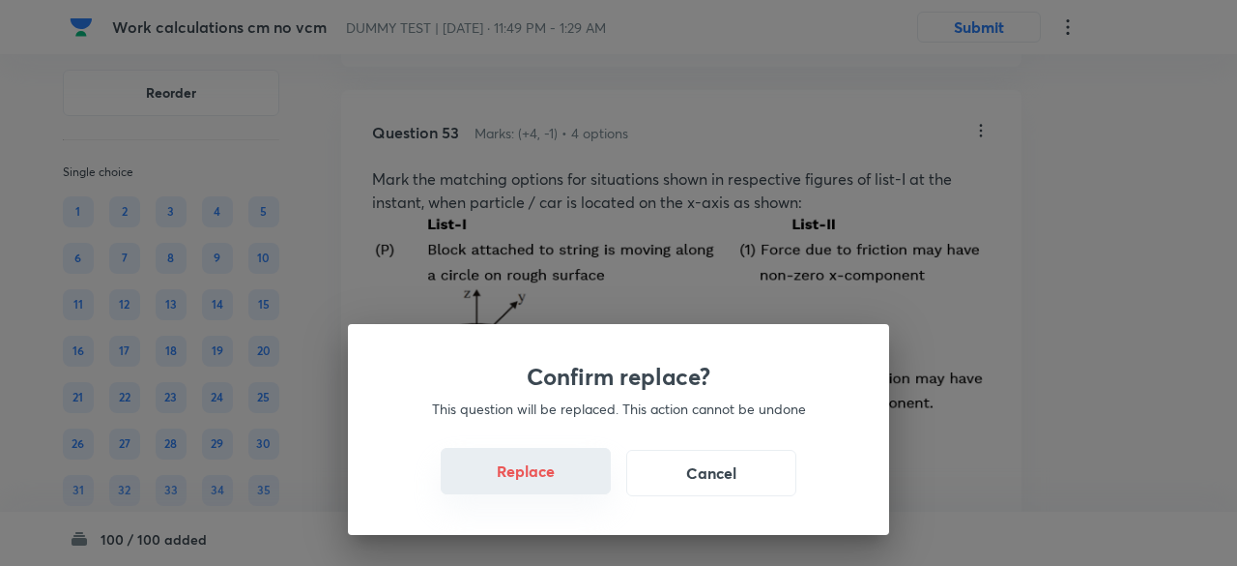
click at [549, 479] on button "Replace" at bounding box center [526, 471] width 170 height 46
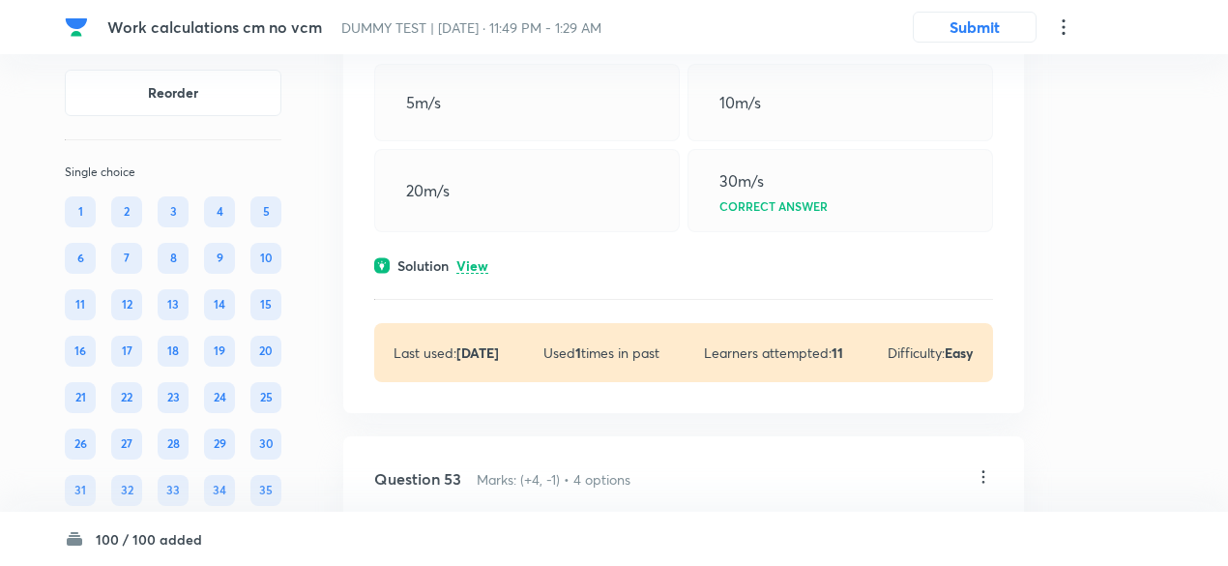
scroll to position [36693, 0]
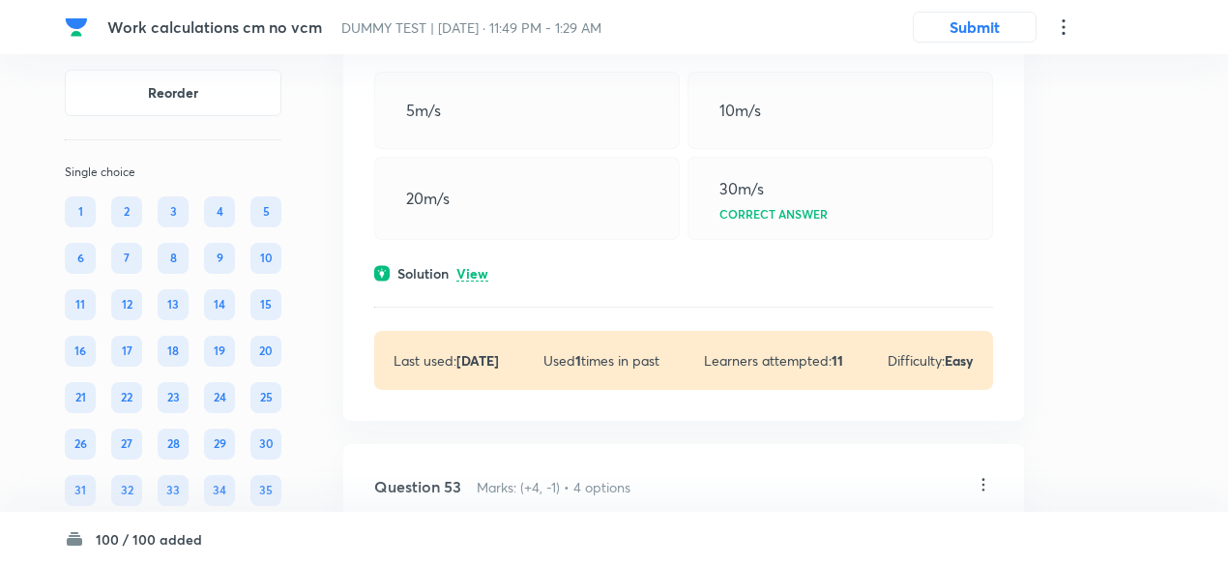
click at [478, 281] on p "View" at bounding box center [472, 274] width 32 height 15
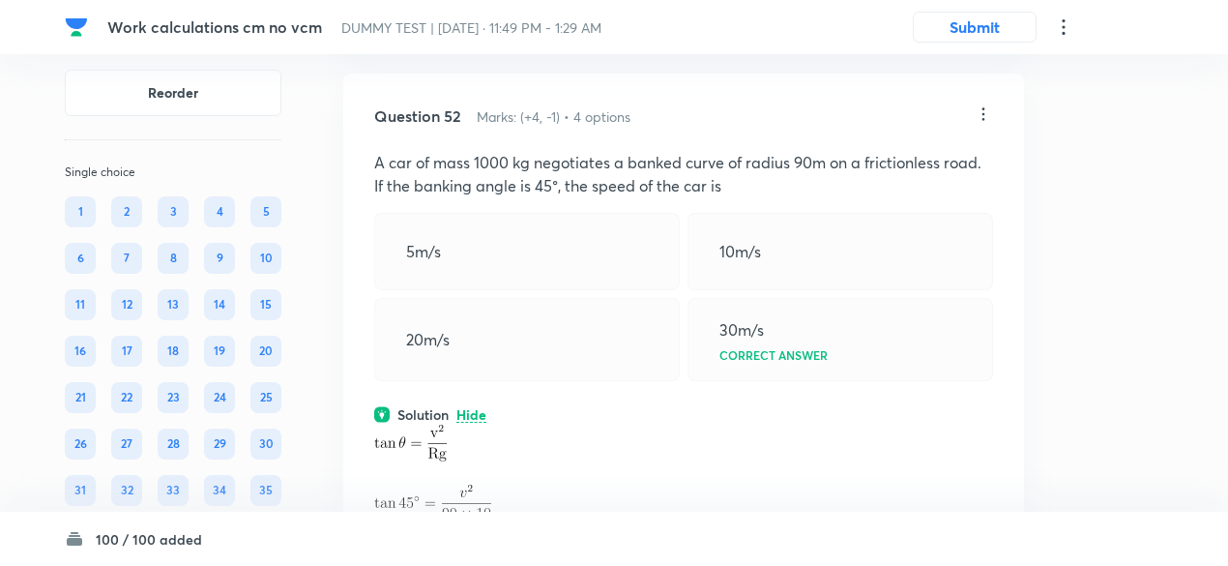
scroll to position [36550, 0]
click at [978, 126] on icon at bounding box center [982, 115] width 19 height 19
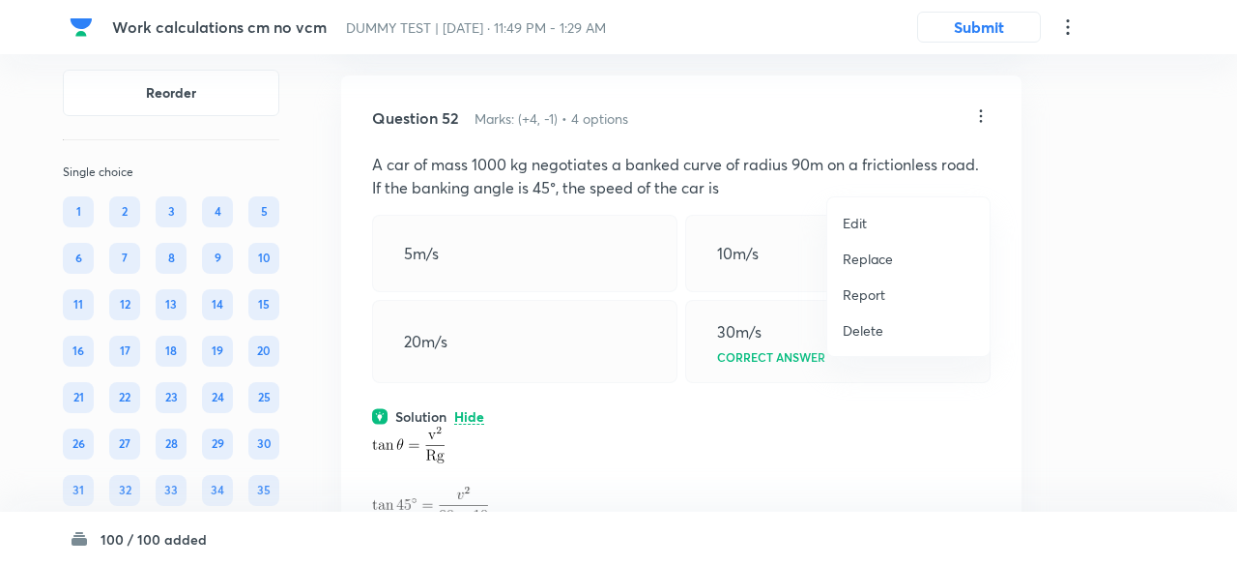
click at [858, 256] on p "Replace" at bounding box center [868, 258] width 50 height 20
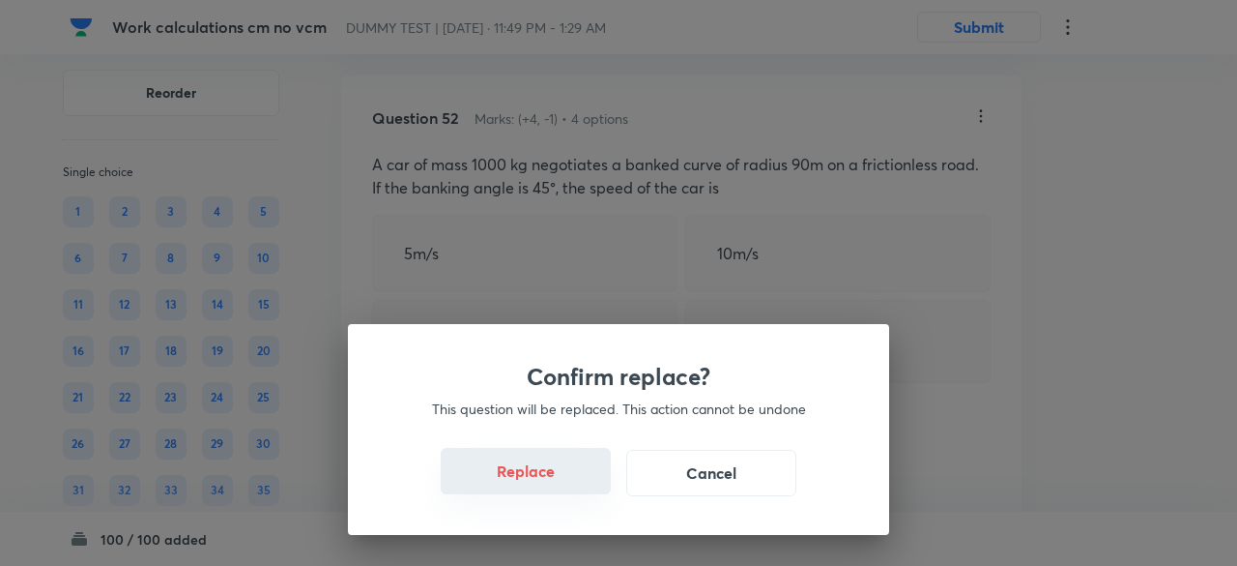
click at [543, 486] on button "Replace" at bounding box center [526, 471] width 170 height 46
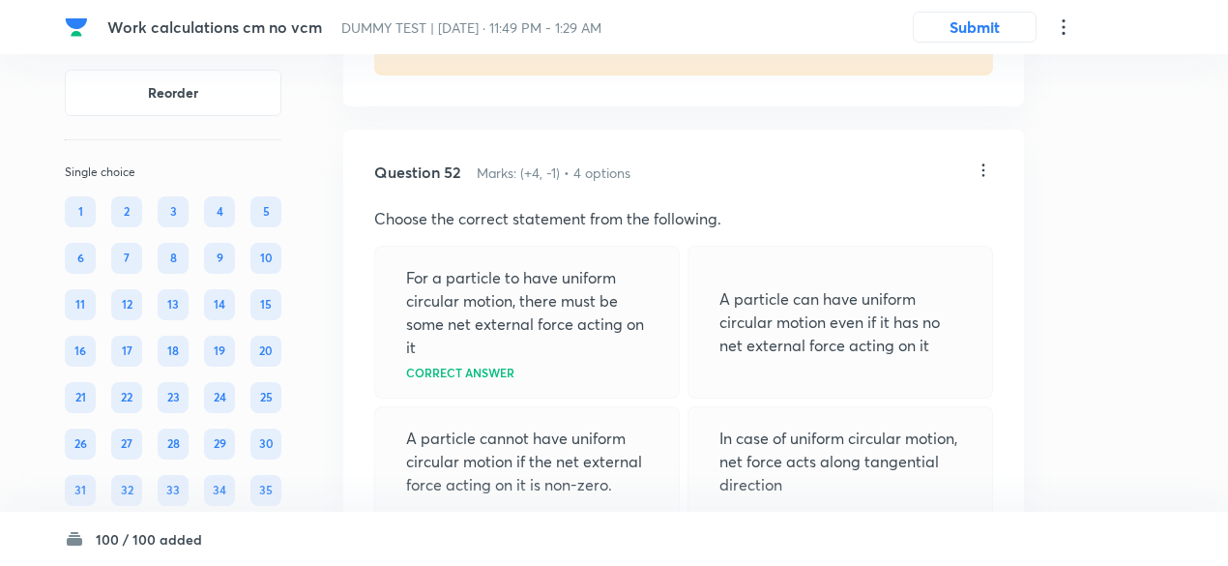
scroll to position [36494, 0]
click at [983, 182] on icon at bounding box center [982, 171] width 19 height 19
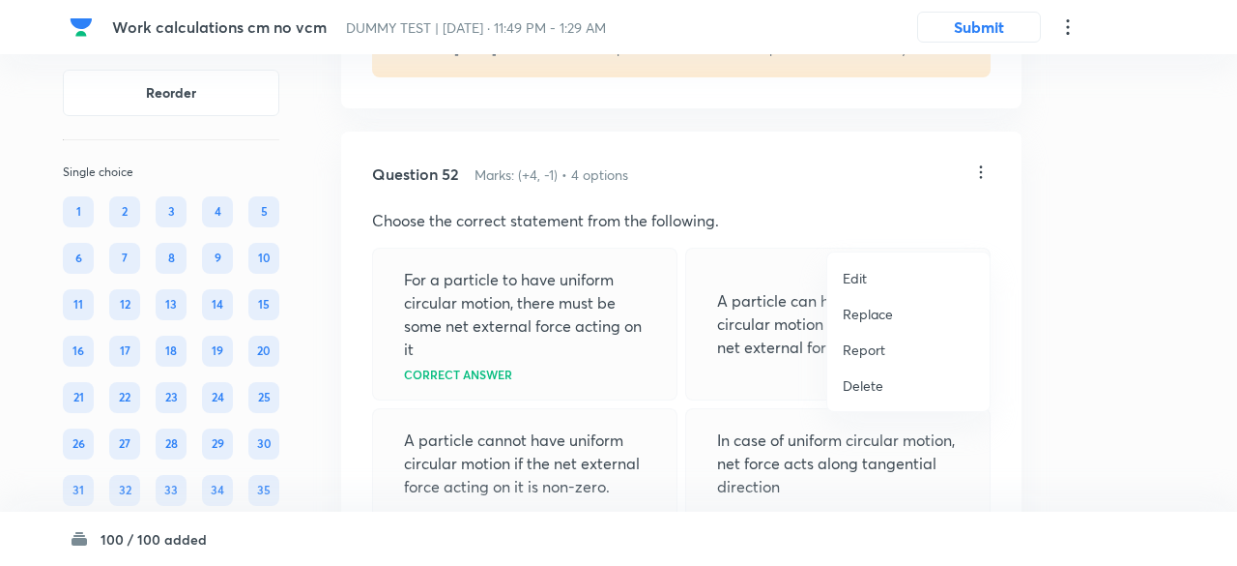
click at [862, 322] on p "Replace" at bounding box center [868, 314] width 50 height 20
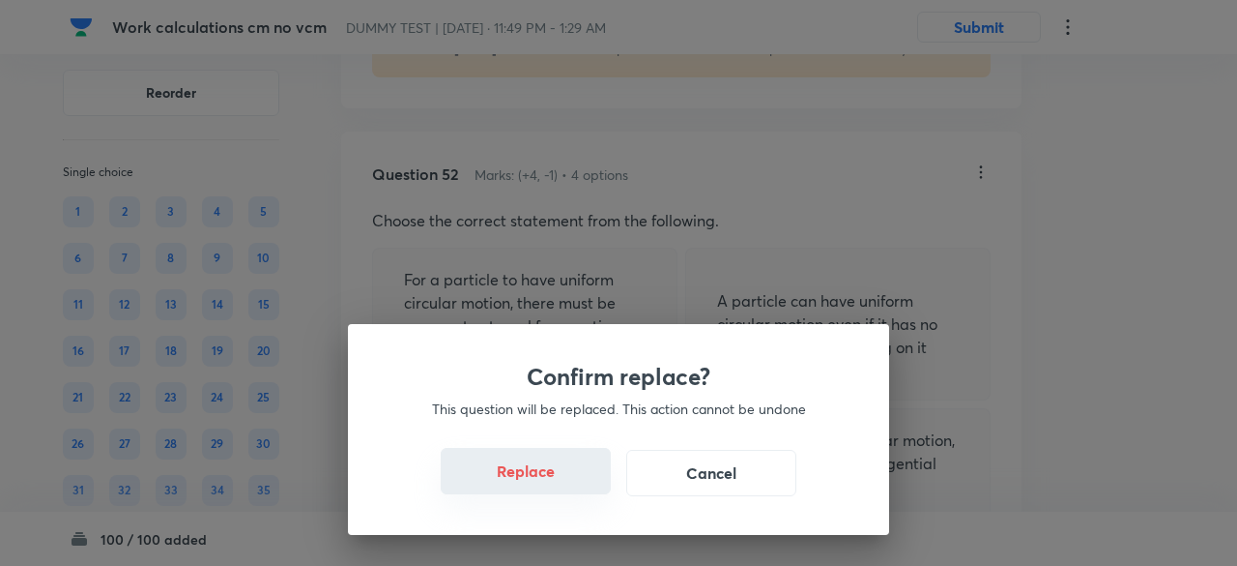
click at [547, 477] on button "Replace" at bounding box center [526, 471] width 170 height 46
click at [555, 488] on button "Replace" at bounding box center [526, 471] width 170 height 46
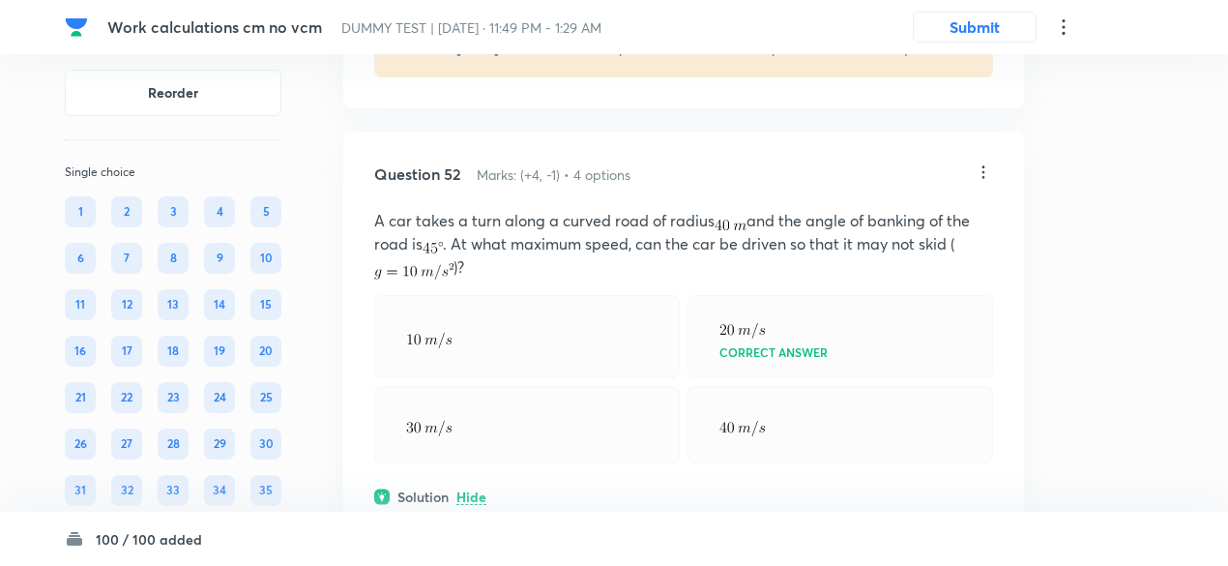
scroll to position [36492, 0]
click at [982, 184] on icon at bounding box center [982, 173] width 19 height 19
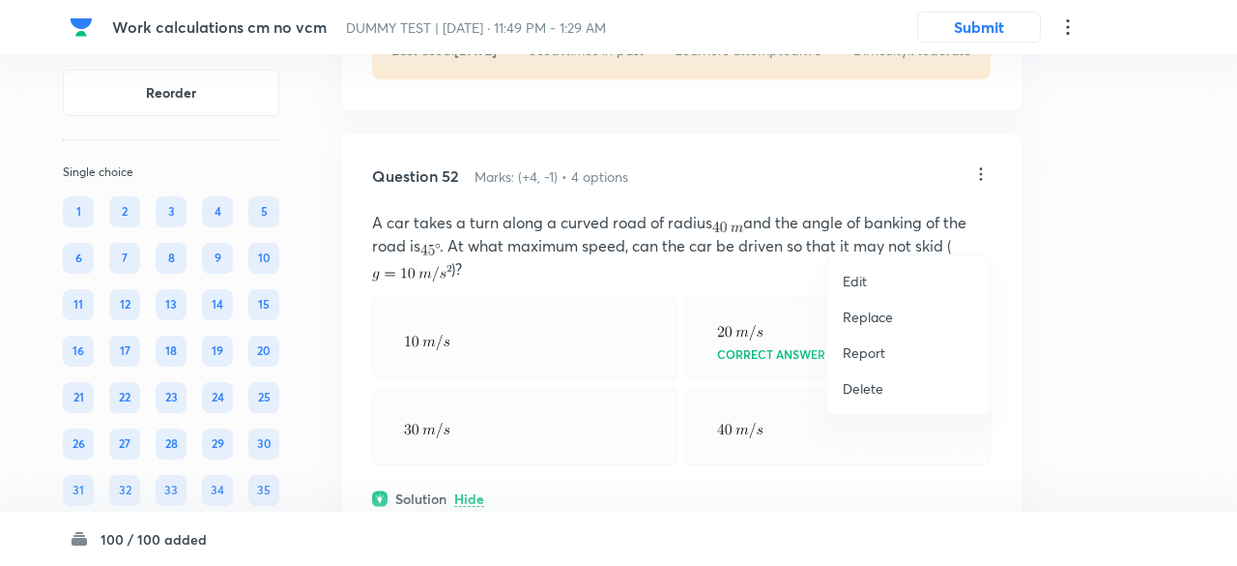
click at [868, 312] on p "Replace" at bounding box center [868, 316] width 50 height 20
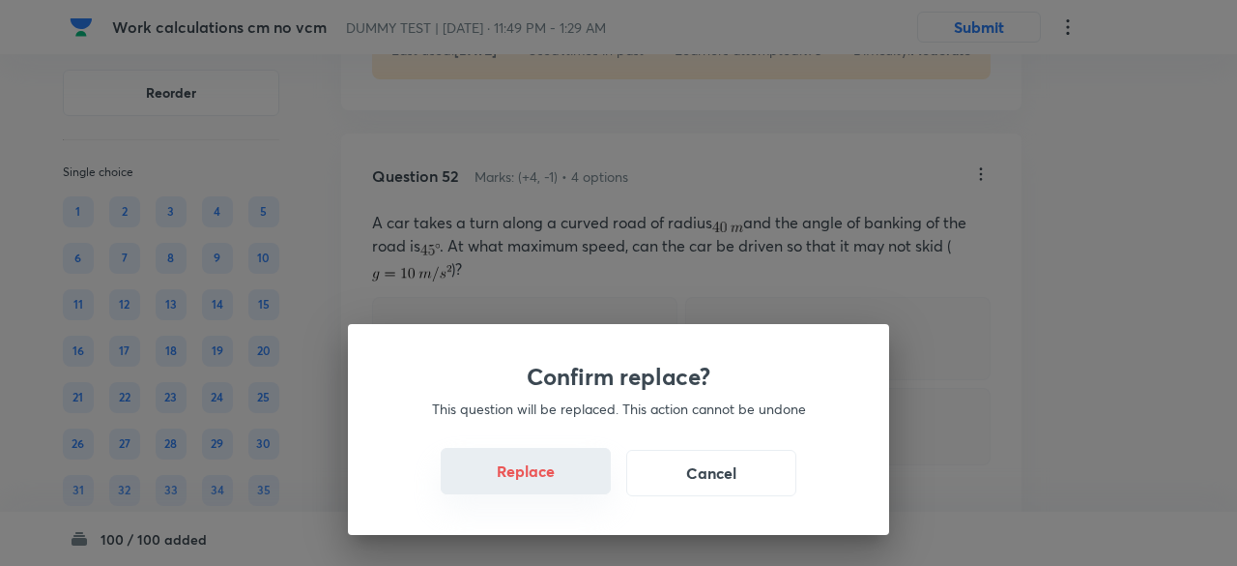
click at [555, 482] on button "Replace" at bounding box center [526, 471] width 170 height 46
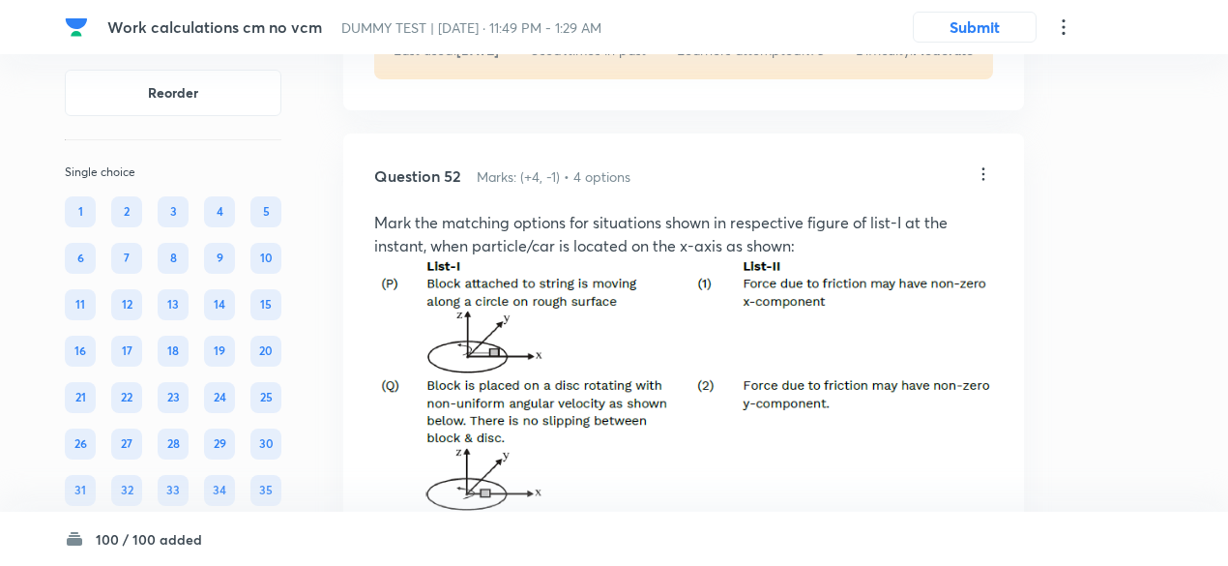
click at [982, 184] on icon at bounding box center [982, 173] width 19 height 19
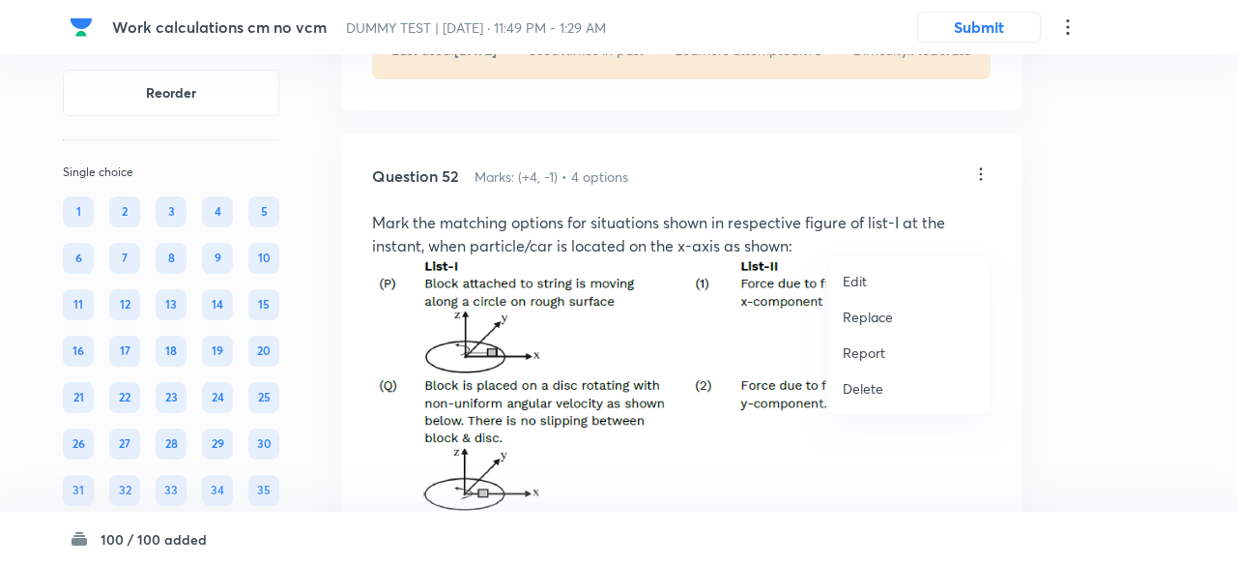
click at [873, 324] on p "Replace" at bounding box center [868, 316] width 50 height 20
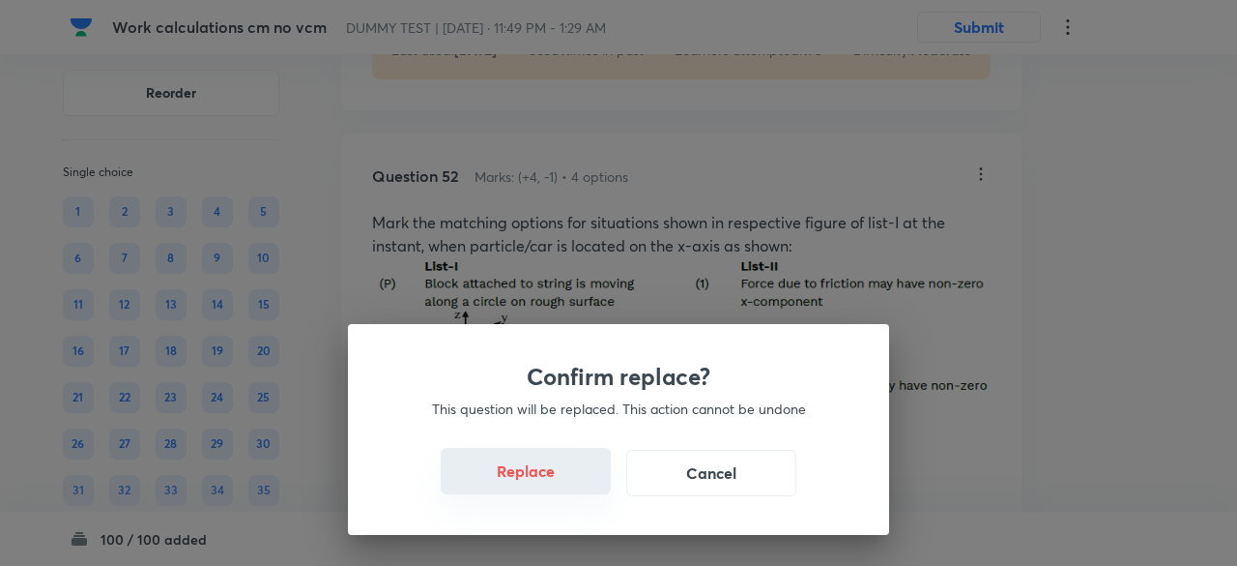
click at [539, 475] on button "Replace" at bounding box center [526, 471] width 170 height 46
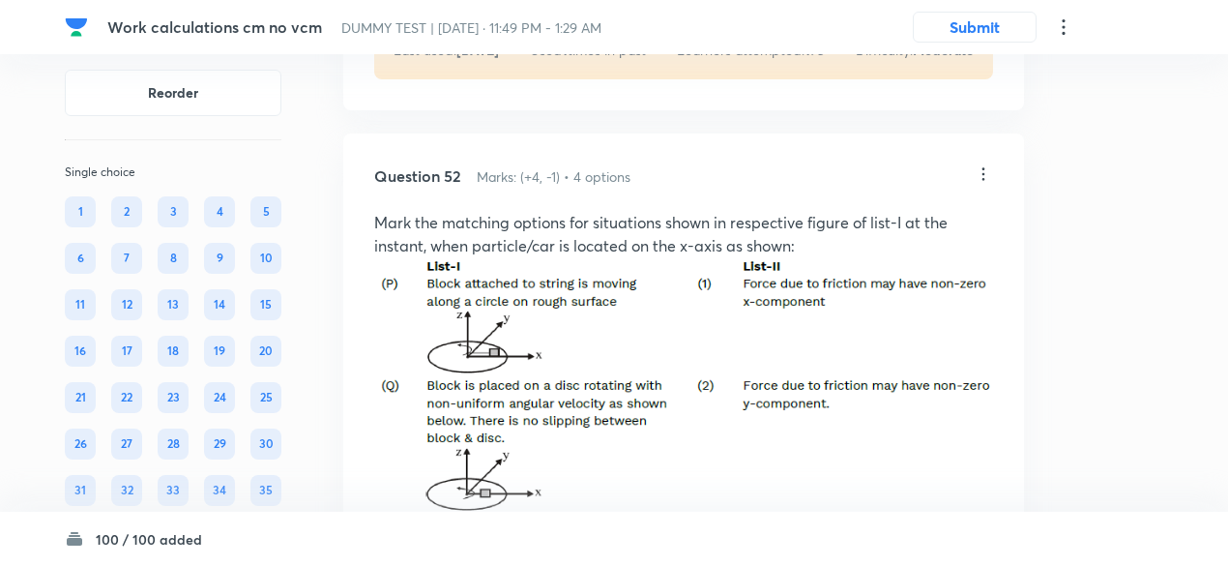
click at [984, 184] on icon at bounding box center [982, 173] width 19 height 19
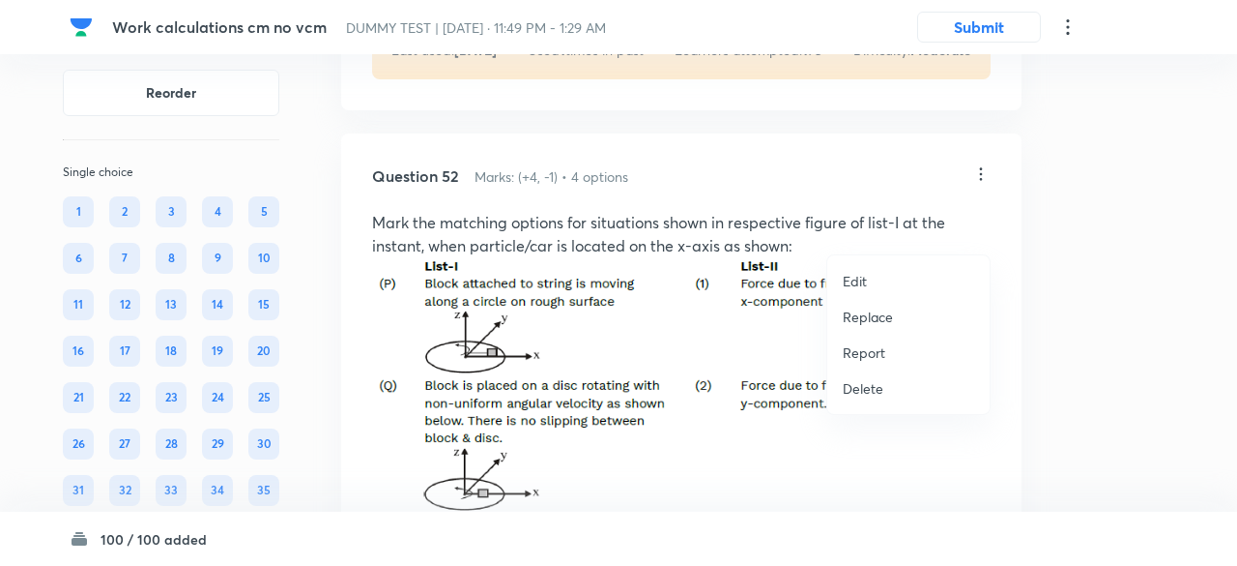
click at [884, 310] on p "Replace" at bounding box center [868, 316] width 50 height 20
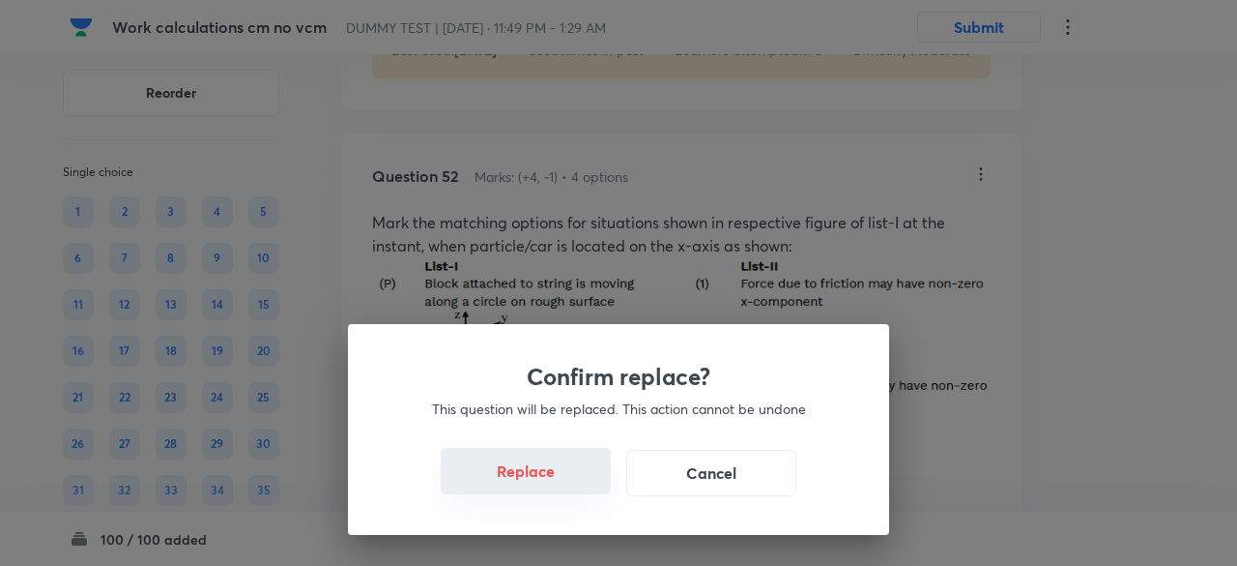
click at [556, 483] on button "Replace" at bounding box center [526, 471] width 170 height 46
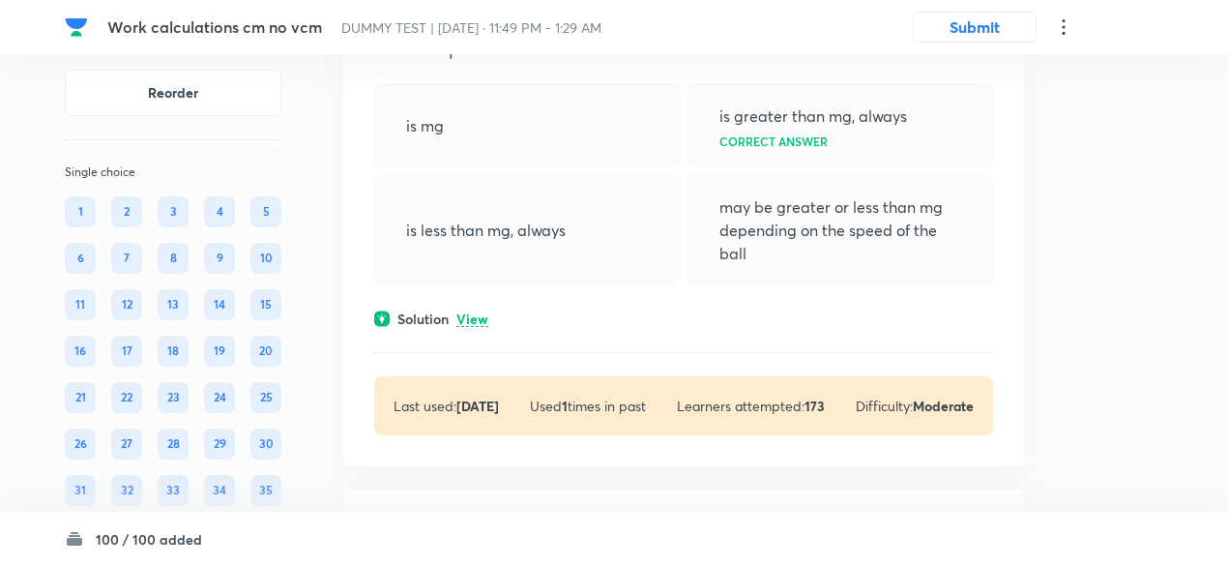
scroll to position [36120, 0]
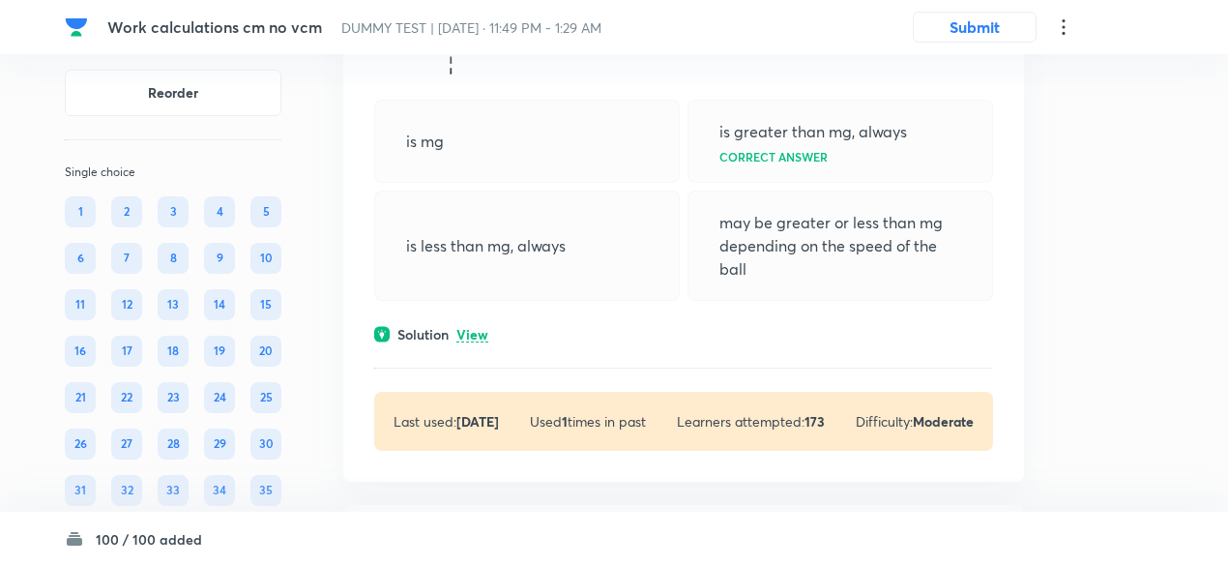
click at [469, 344] on div "Solution View" at bounding box center [683, 334] width 619 height 20
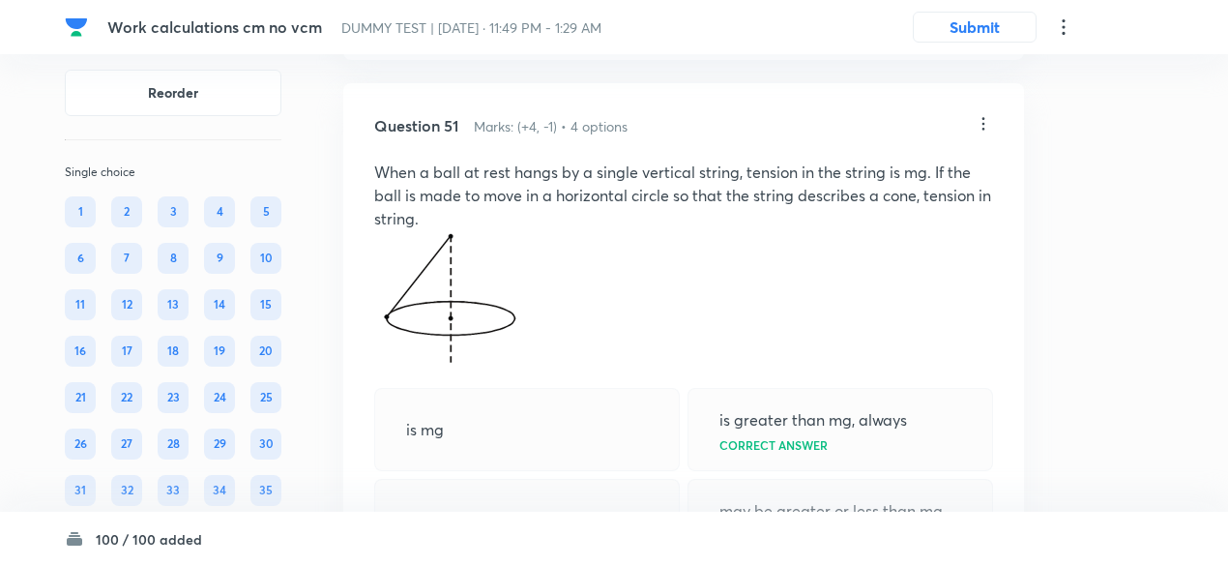
scroll to position [35825, 0]
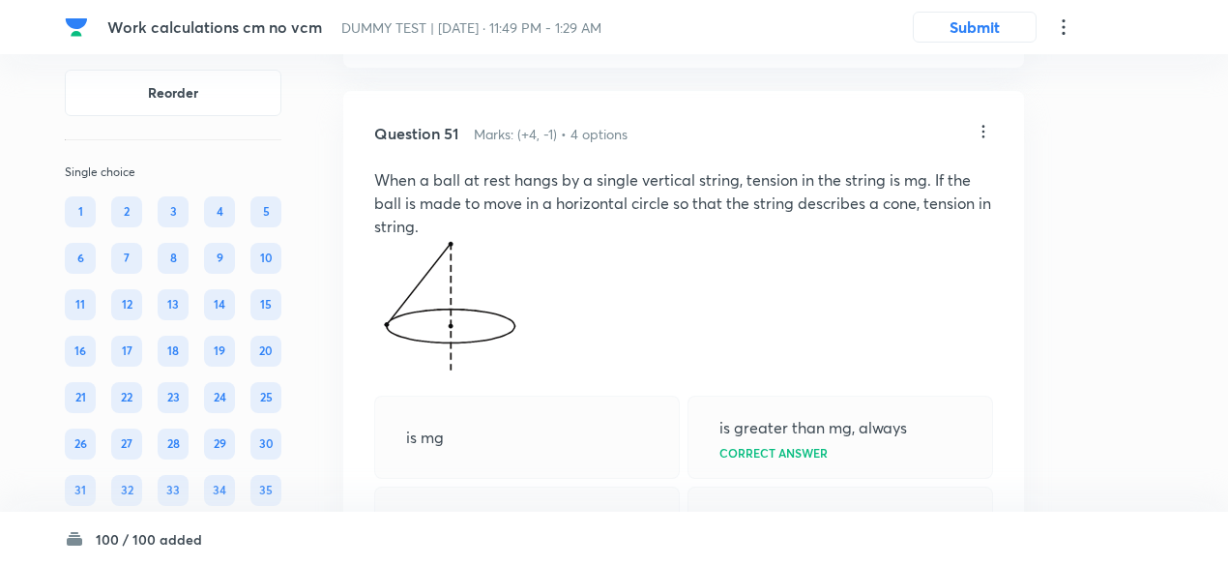
click at [983, 141] on icon at bounding box center [982, 131] width 19 height 19
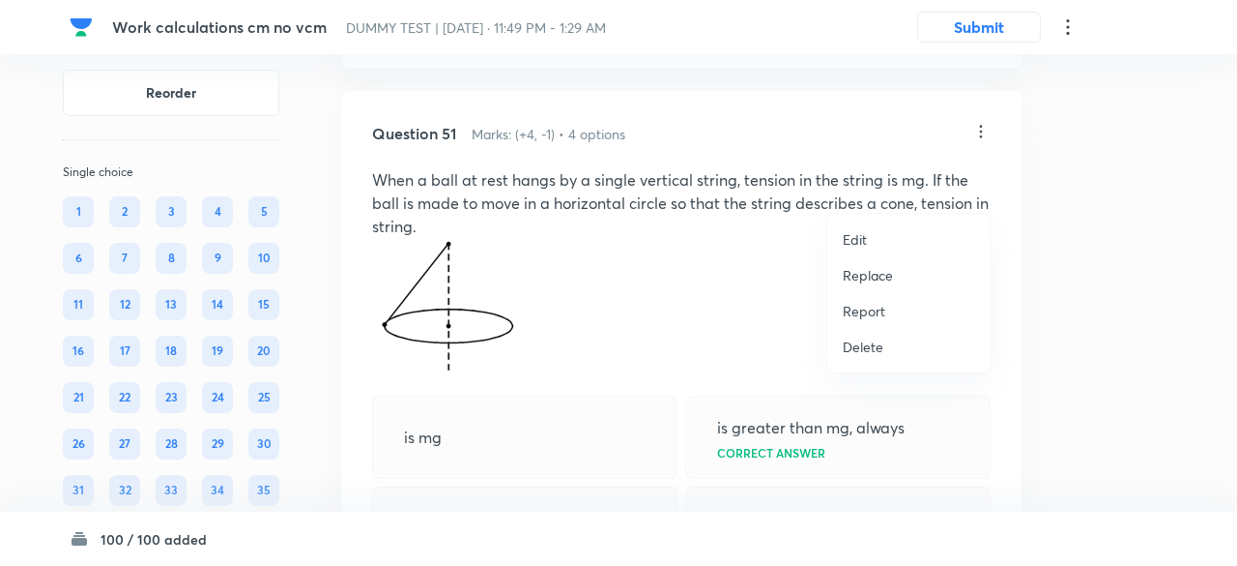
click at [880, 272] on p "Replace" at bounding box center [868, 275] width 50 height 20
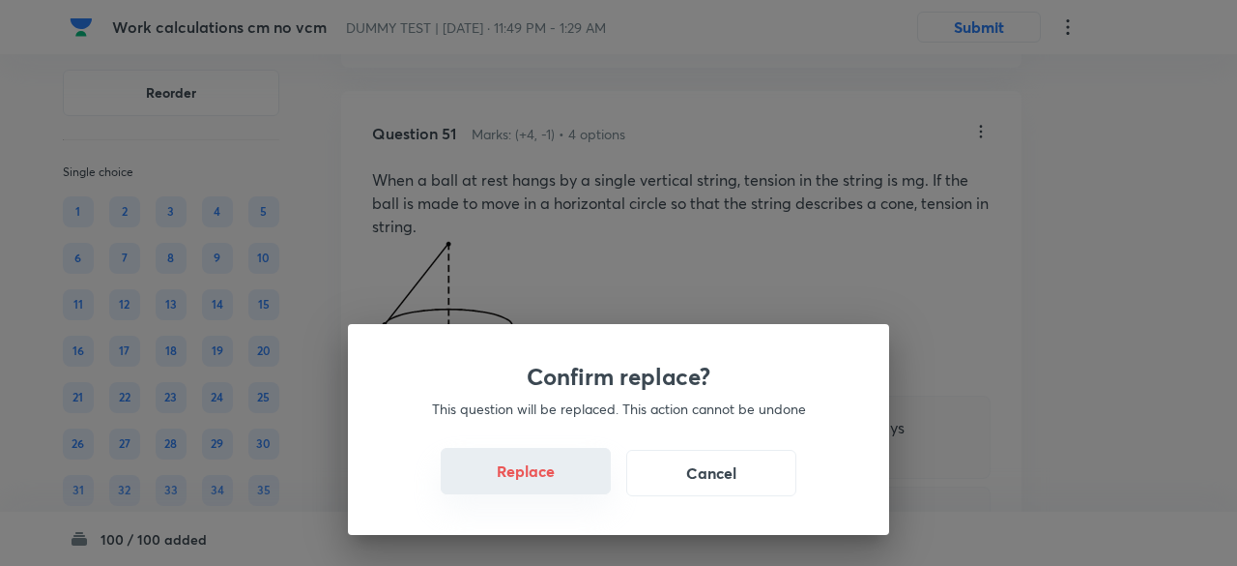
click at [554, 483] on button "Replace" at bounding box center [526, 471] width 170 height 46
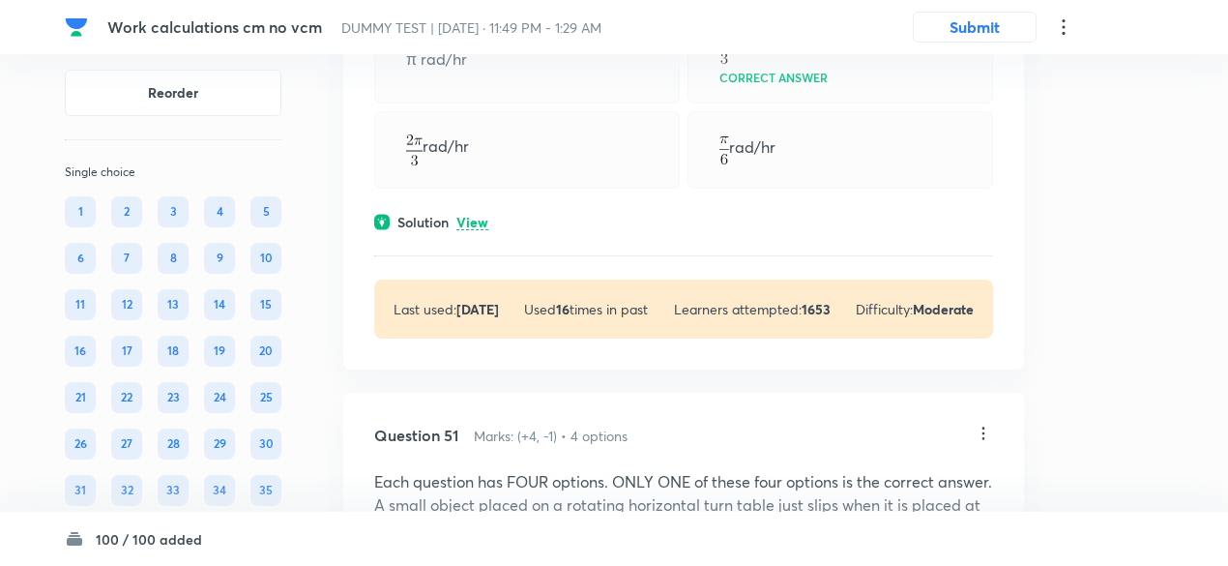
scroll to position [35519, 0]
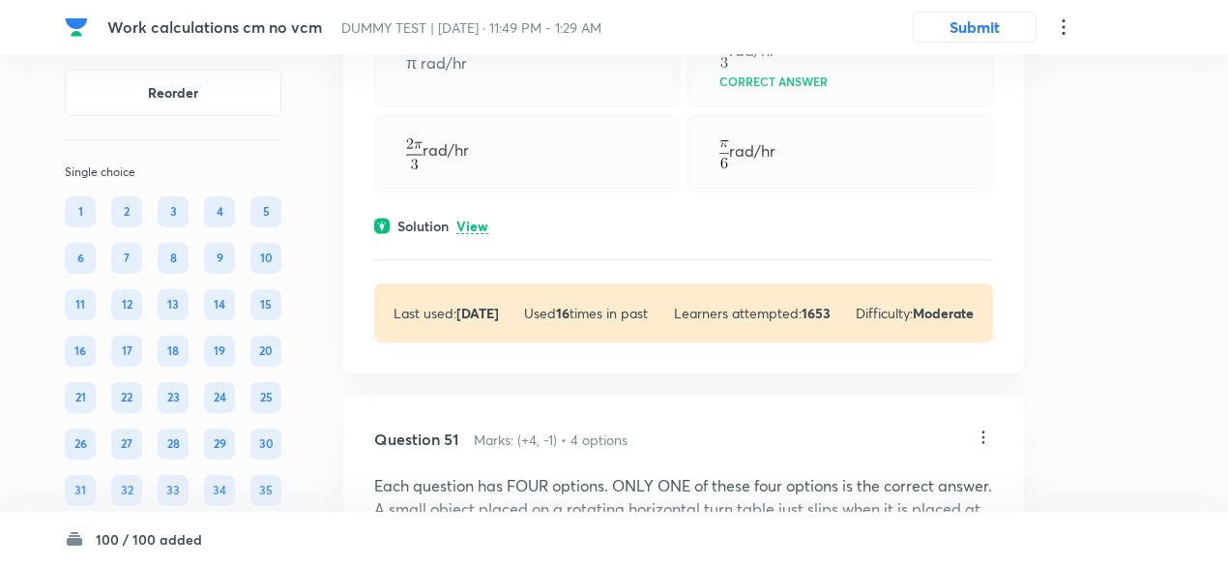
click at [481, 234] on p "View" at bounding box center [472, 226] width 32 height 15
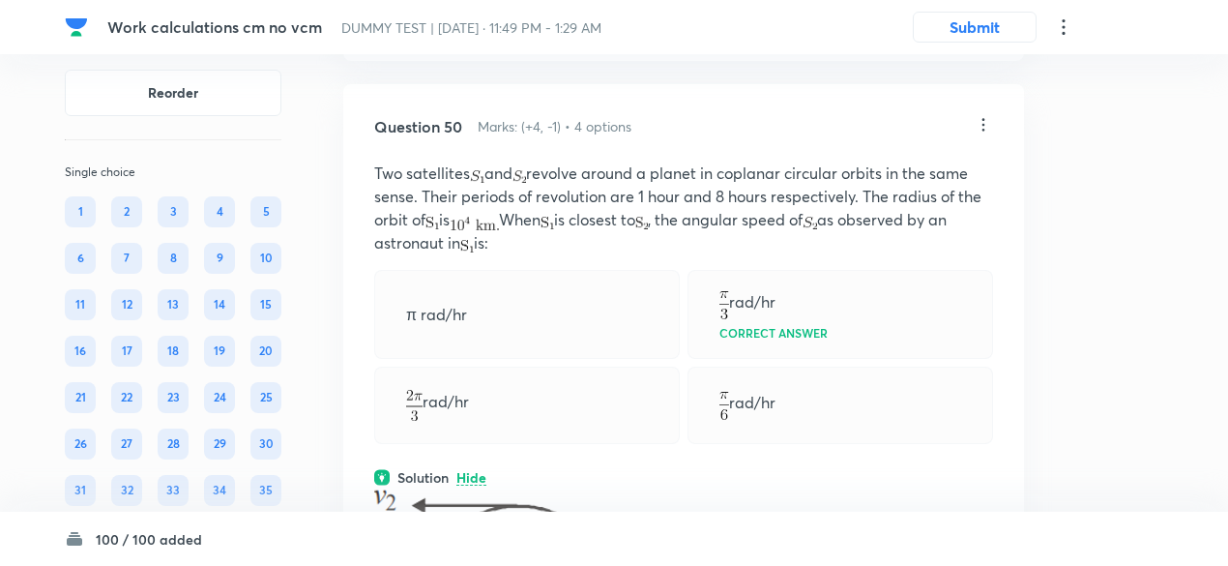
scroll to position [35266, 0]
click at [988, 136] on icon at bounding box center [982, 126] width 19 height 19
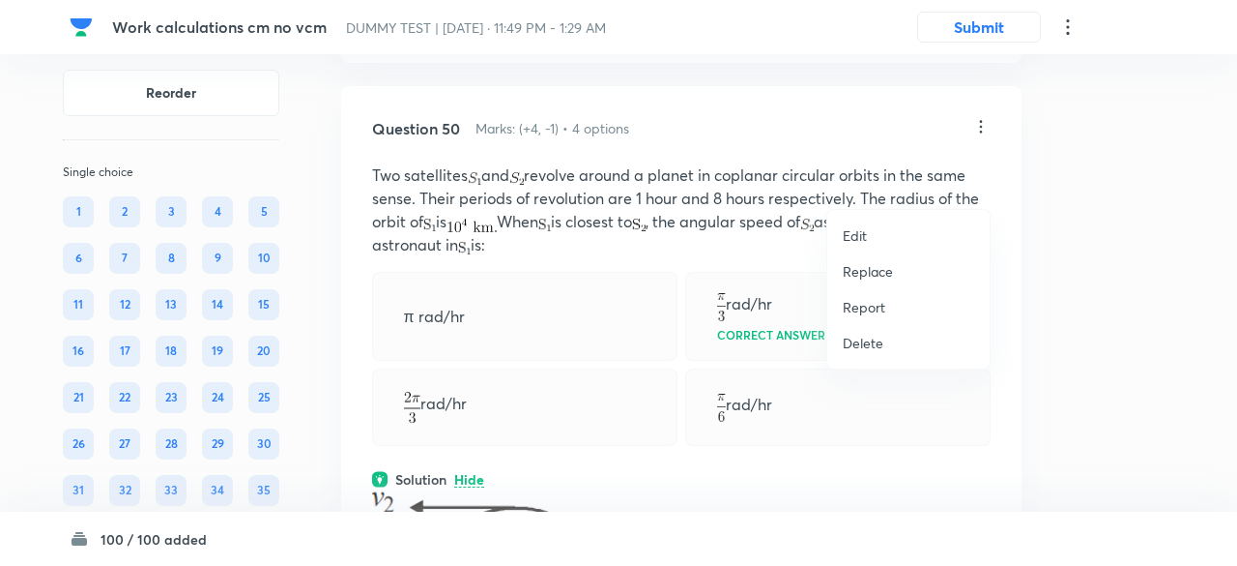
click at [865, 281] on li "Replace" at bounding box center [909, 271] width 162 height 36
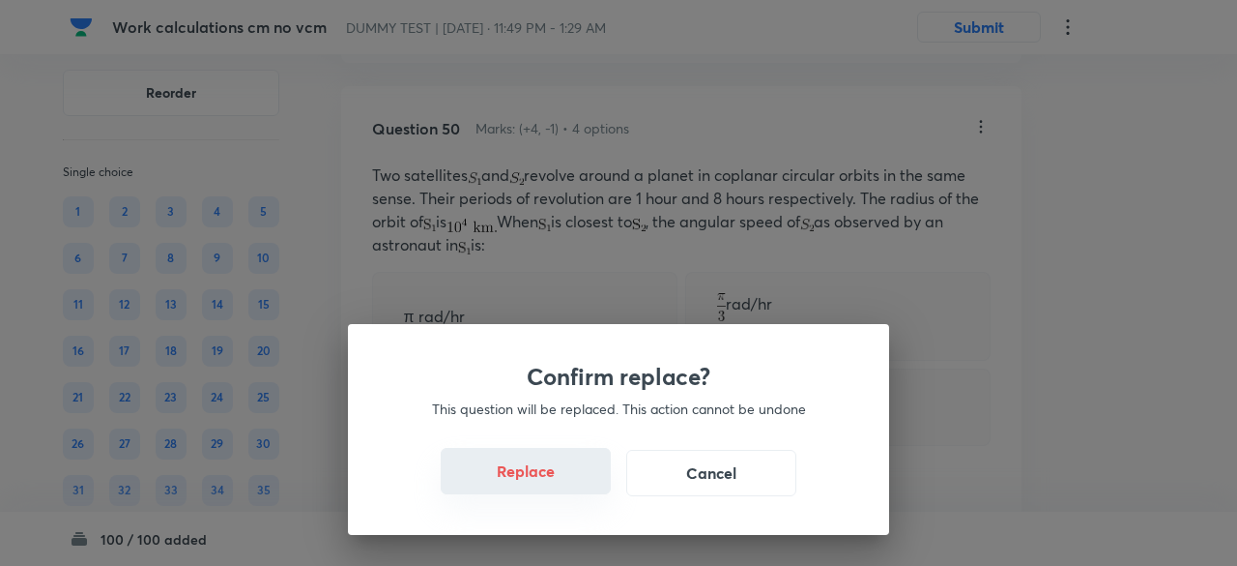
click at [551, 485] on button "Replace" at bounding box center [526, 471] width 170 height 46
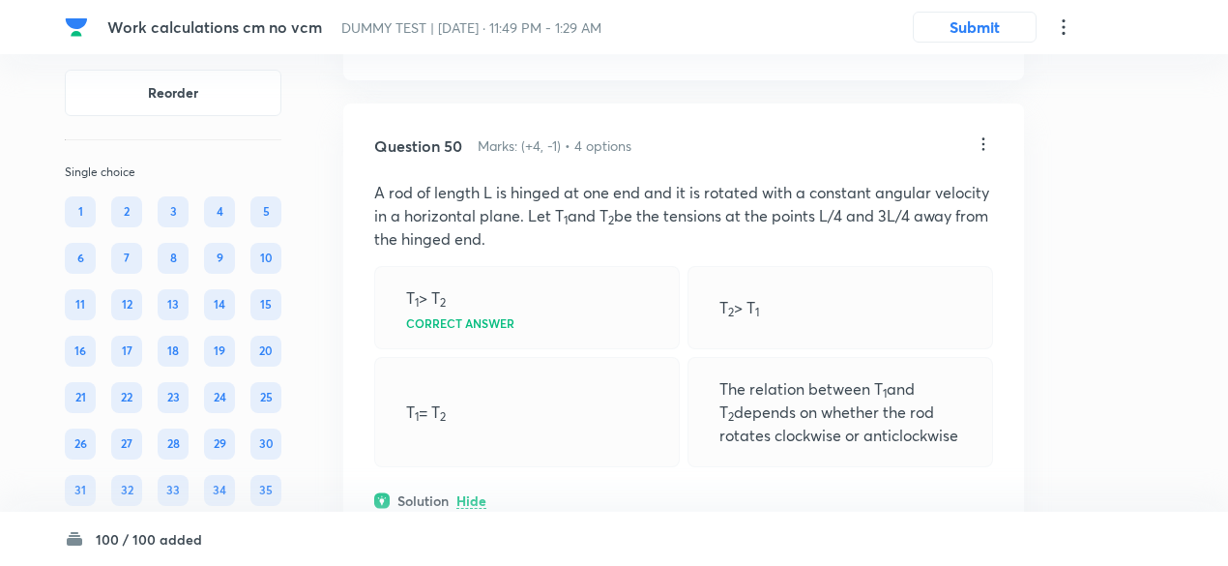
scroll to position [35243, 0]
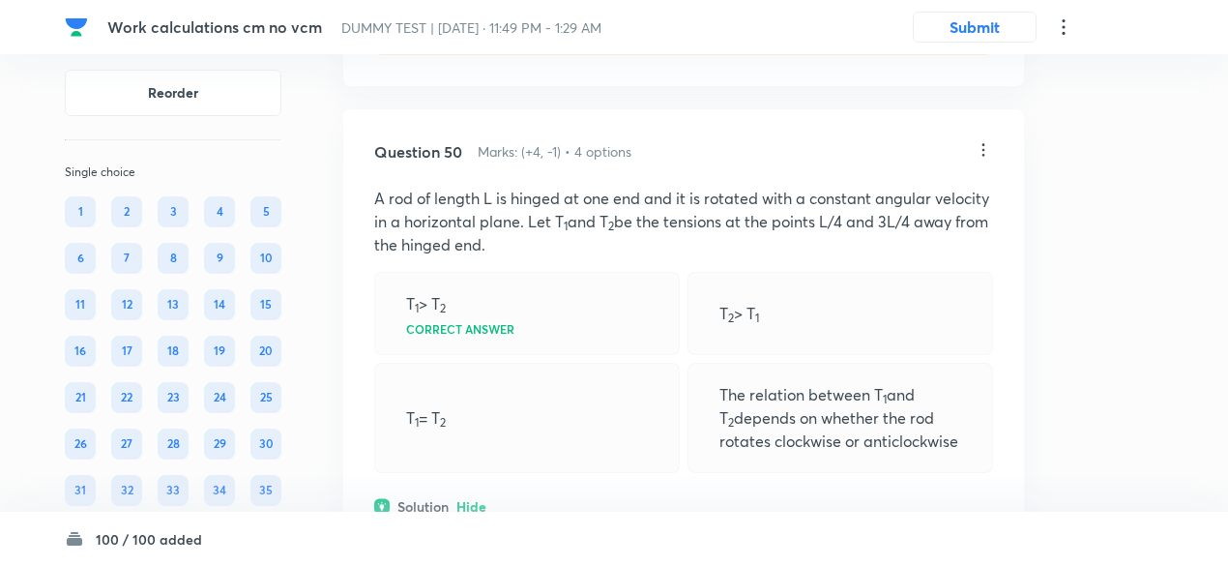
click at [982, 160] on icon at bounding box center [982, 149] width 19 height 19
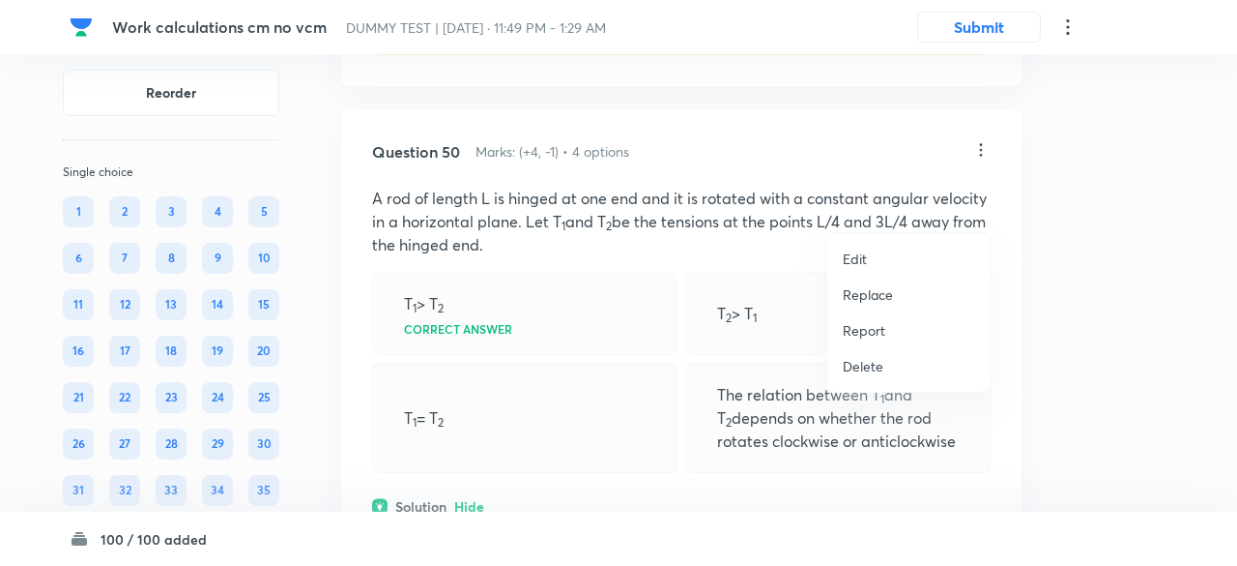
click at [866, 288] on p "Replace" at bounding box center [868, 294] width 50 height 20
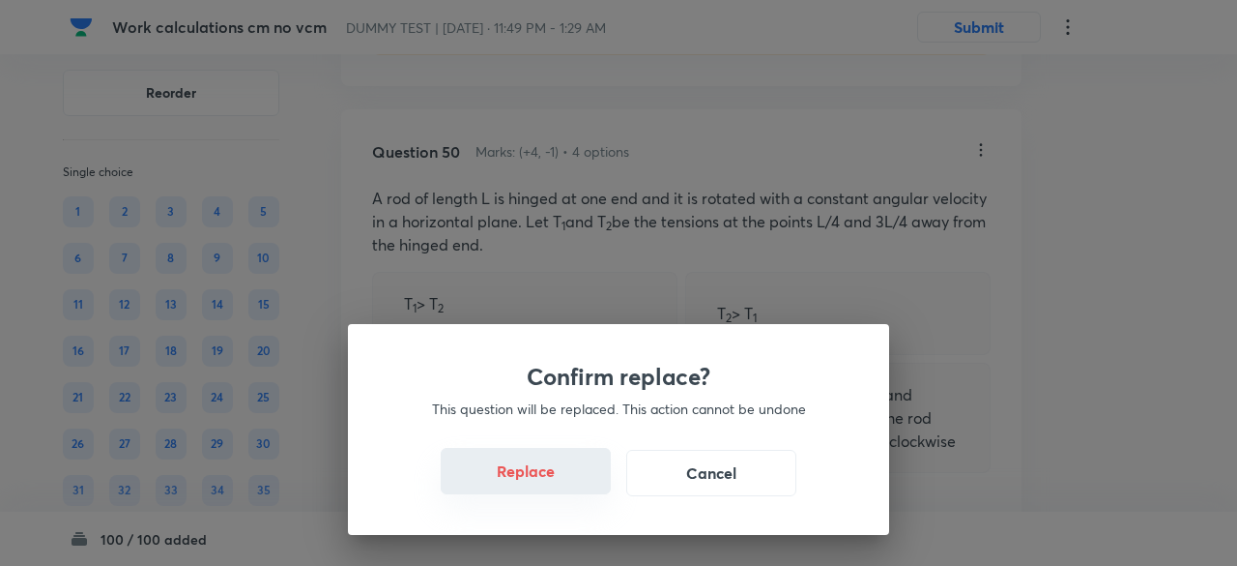
click at [564, 477] on button "Replace" at bounding box center [526, 471] width 170 height 46
click at [563, 487] on button "Replace" at bounding box center [526, 471] width 170 height 46
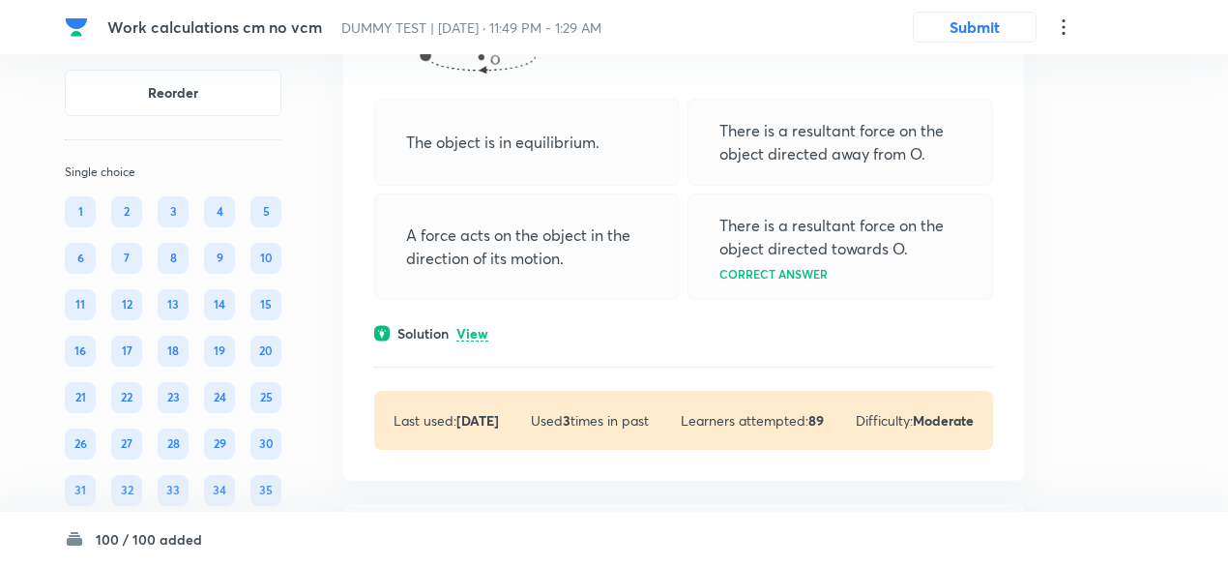
scroll to position [34848, 0]
click at [489, 343] on div "Solution View" at bounding box center [683, 333] width 619 height 20
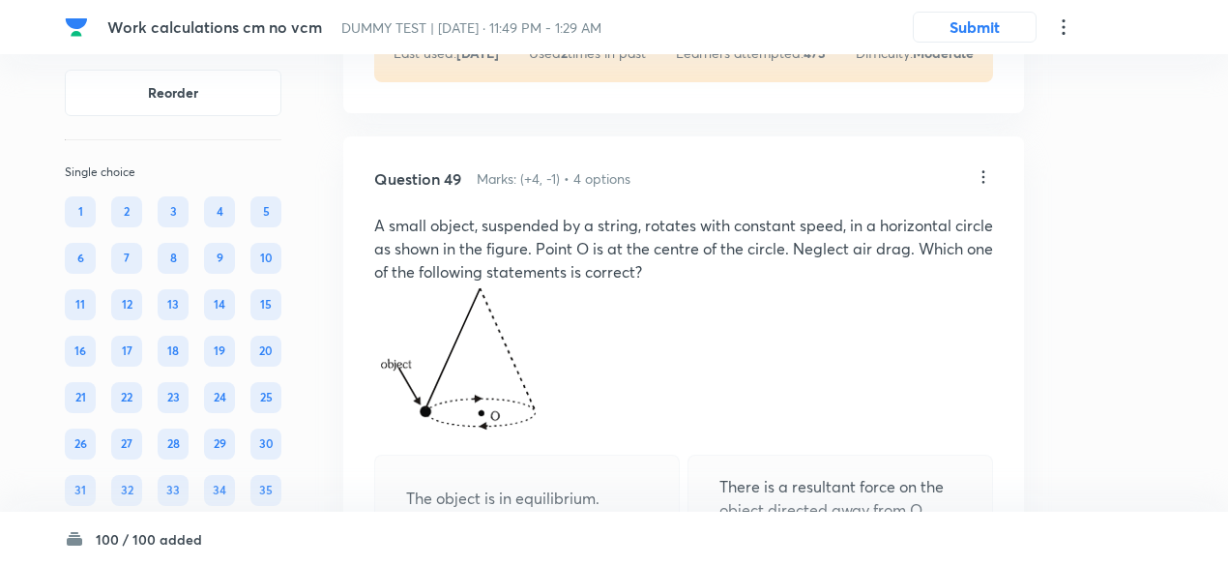
scroll to position [34460, 0]
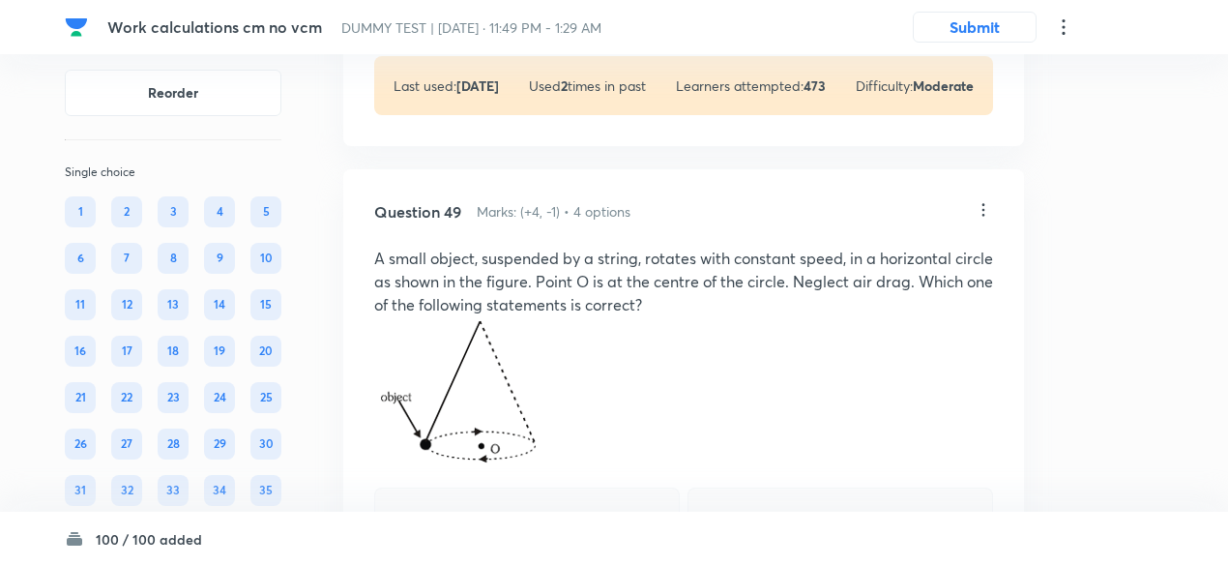
click at [984, 219] on icon at bounding box center [982, 209] width 19 height 19
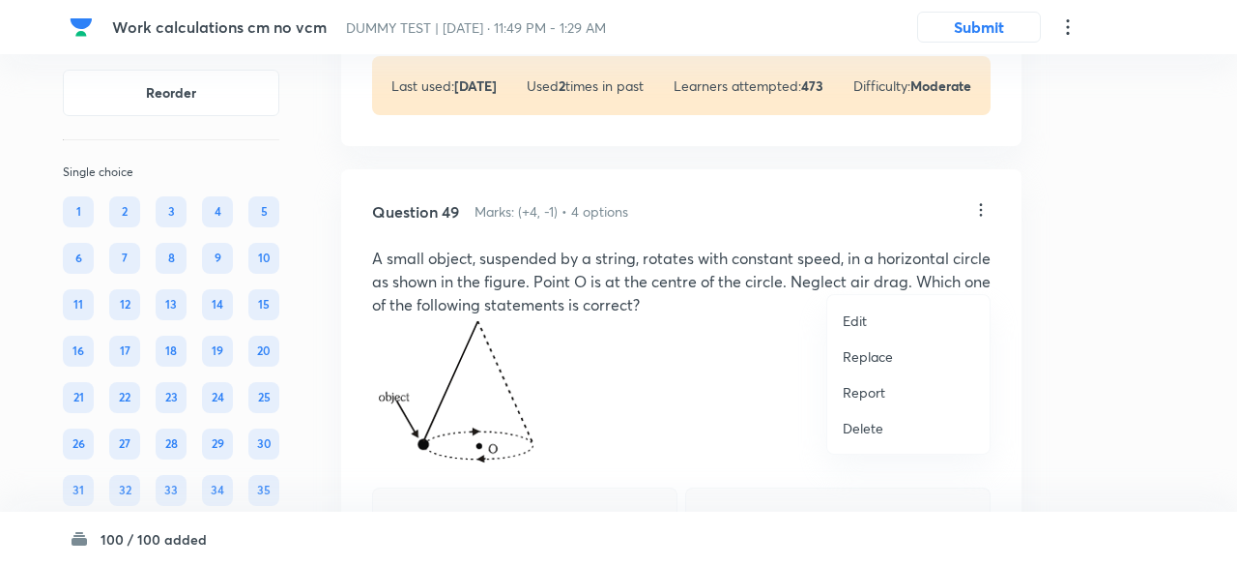
click at [883, 360] on p "Replace" at bounding box center [868, 356] width 50 height 20
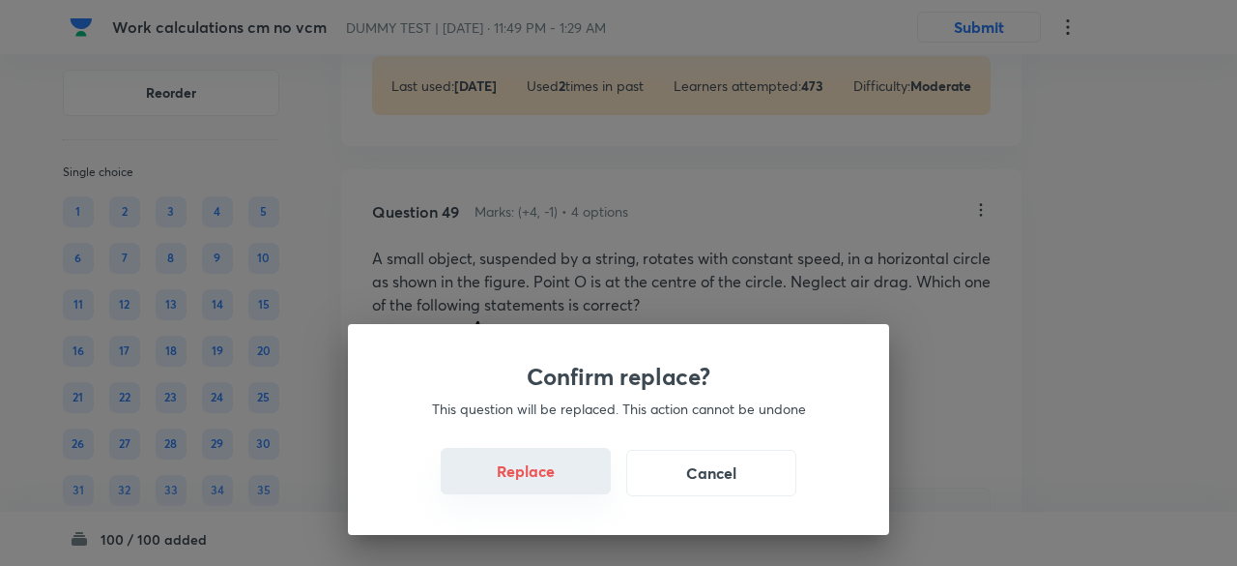
click at [558, 477] on button "Replace" at bounding box center [526, 471] width 170 height 46
click at [563, 488] on button "Replace" at bounding box center [526, 471] width 170 height 46
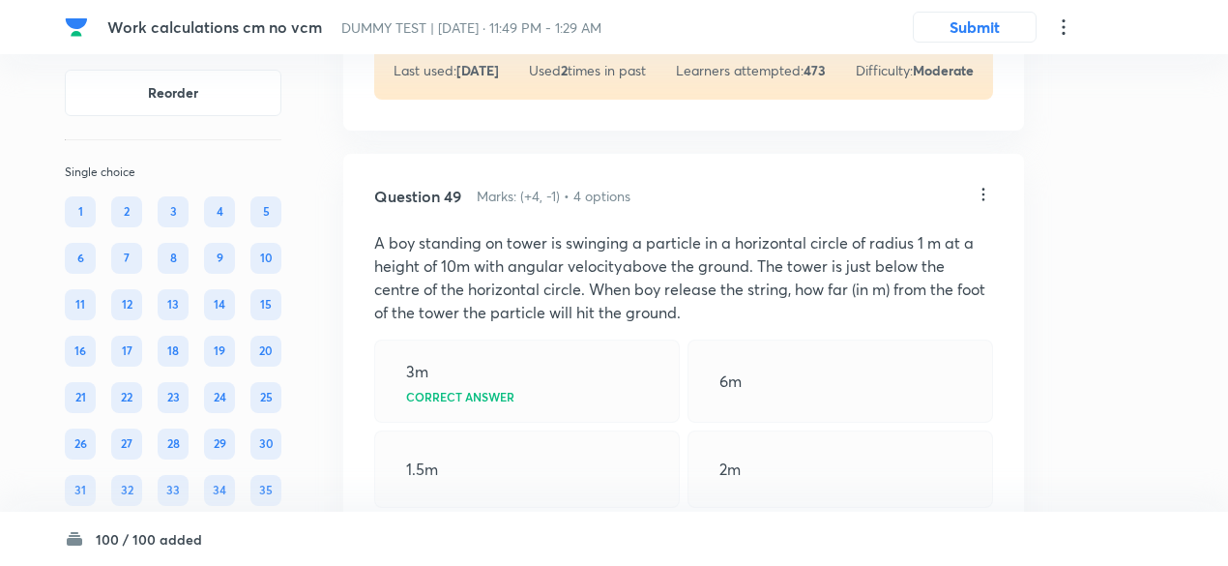
scroll to position [34475, 0]
click at [982, 200] on icon at bounding box center [983, 194] width 3 height 13
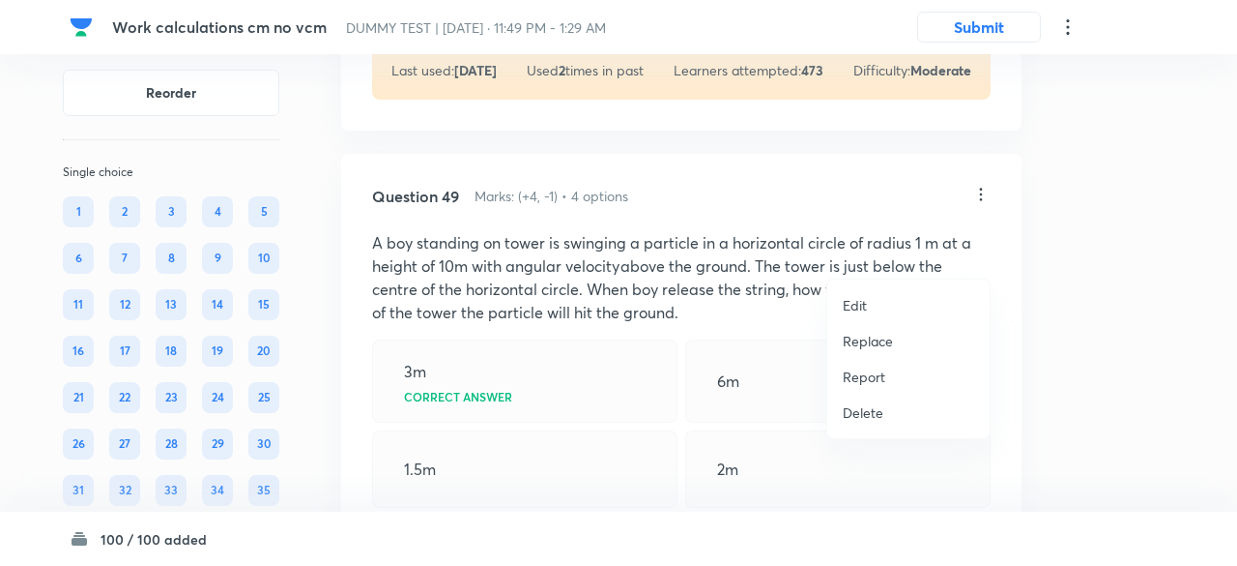
click at [880, 334] on p "Replace" at bounding box center [868, 341] width 50 height 20
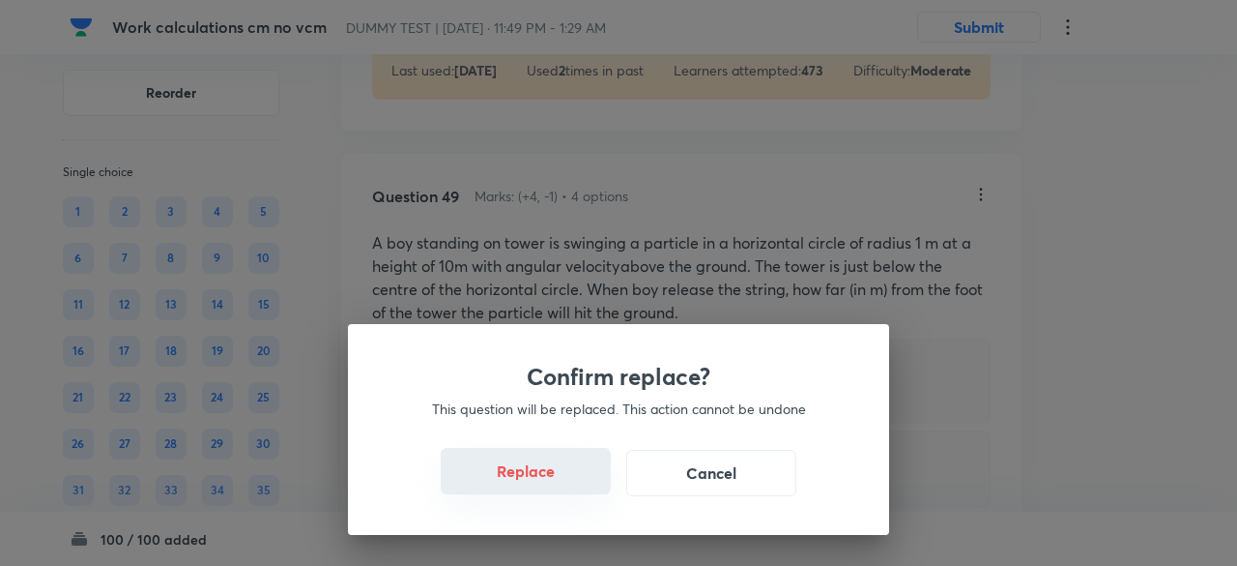
click at [561, 479] on button "Replace" at bounding box center [526, 471] width 170 height 46
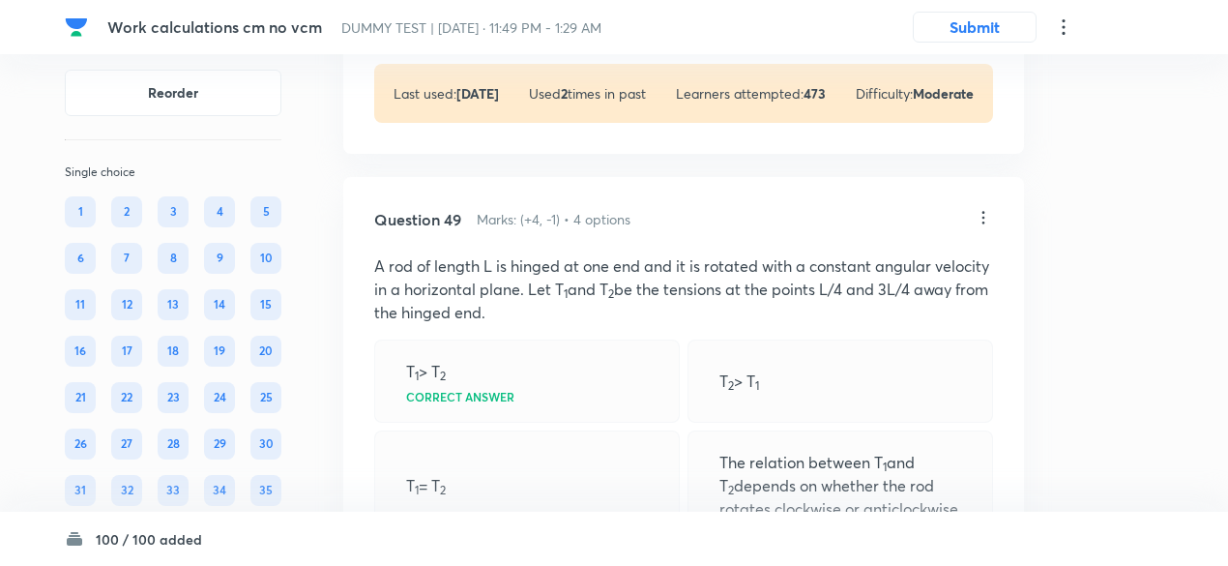
scroll to position [34448, 0]
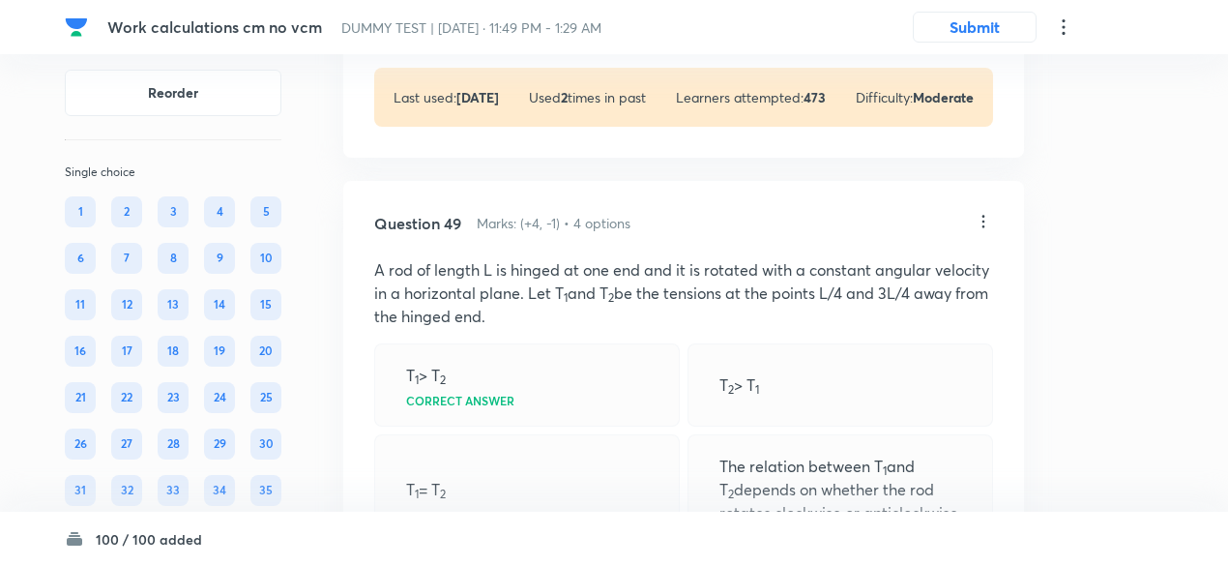
click at [984, 227] on icon at bounding box center [983, 221] width 3 height 13
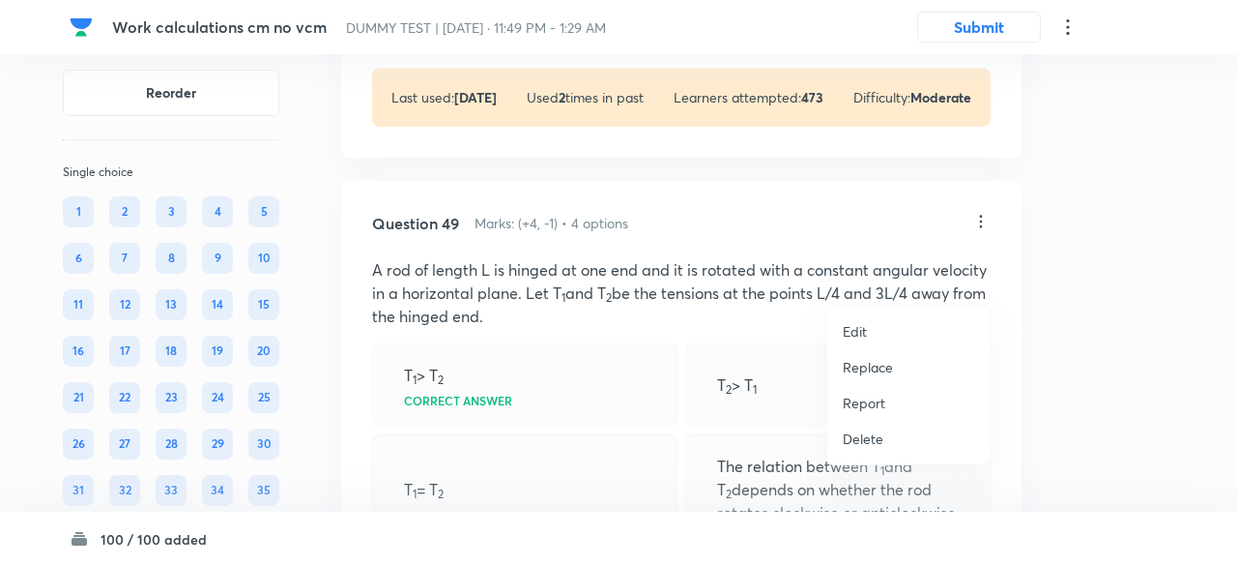
click at [878, 363] on p "Replace" at bounding box center [868, 367] width 50 height 20
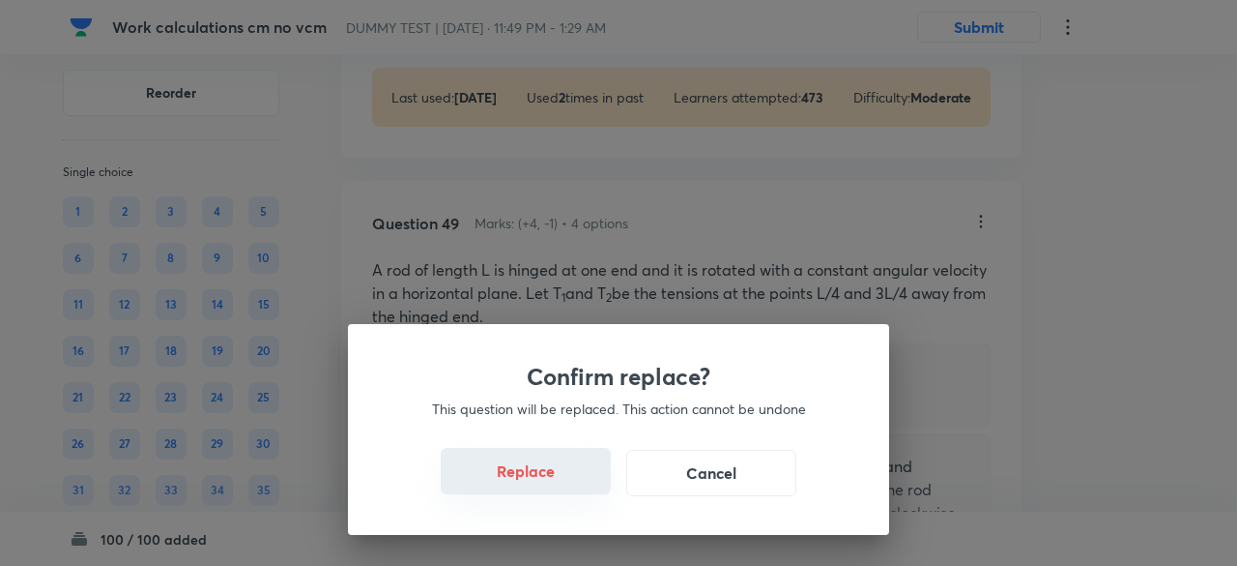
click at [551, 486] on button "Replace" at bounding box center [526, 471] width 170 height 46
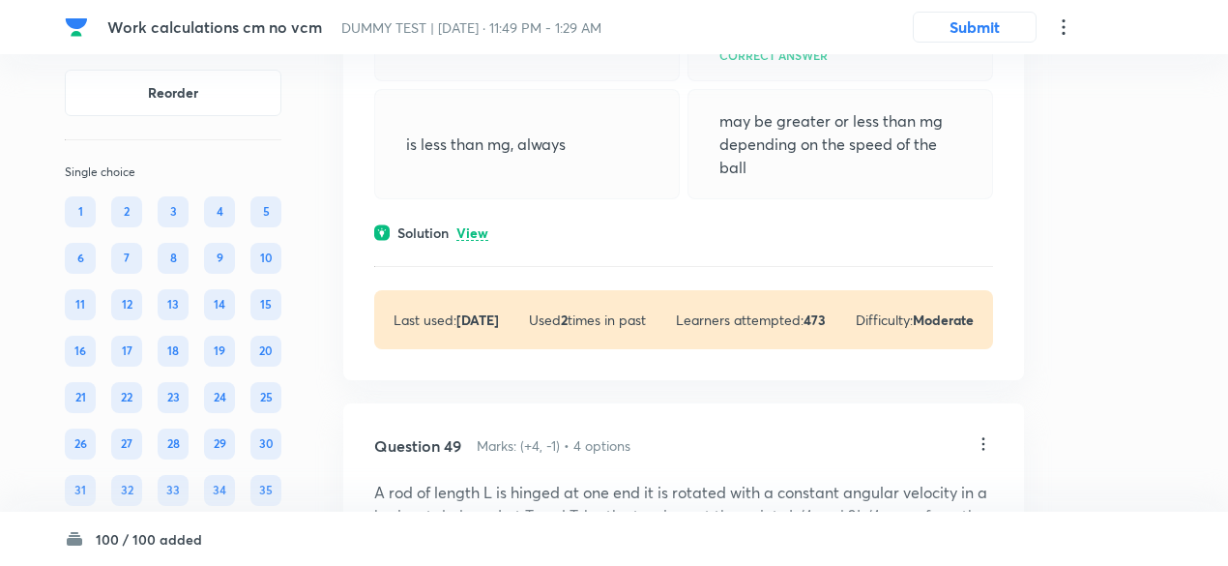
scroll to position [34226, 0]
click at [481, 241] on p "View" at bounding box center [472, 233] width 32 height 15
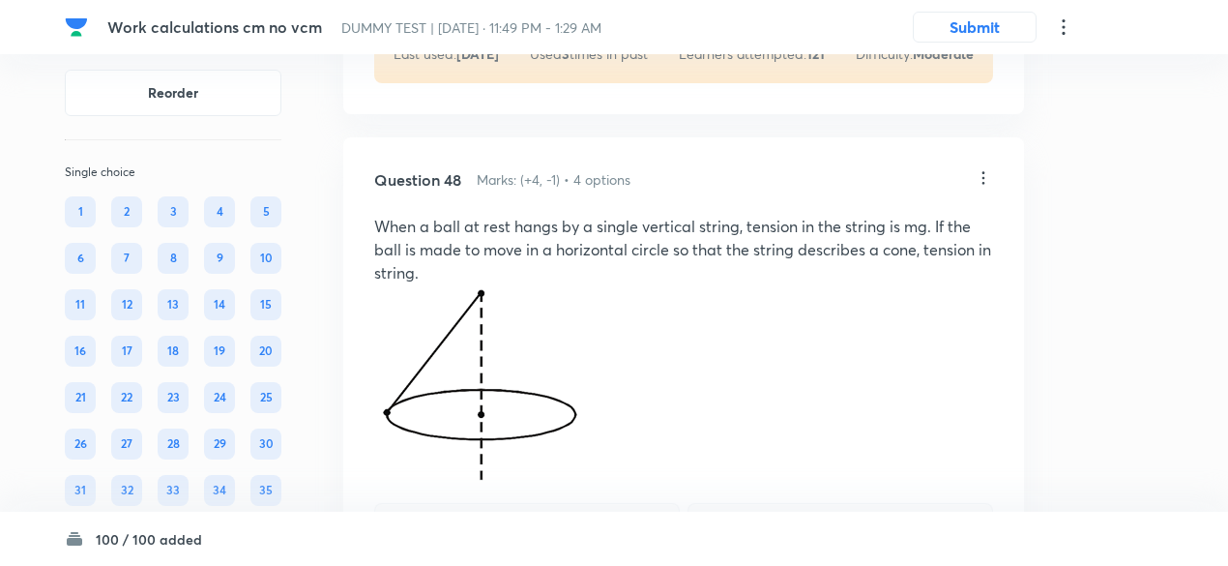
scroll to position [33706, 0]
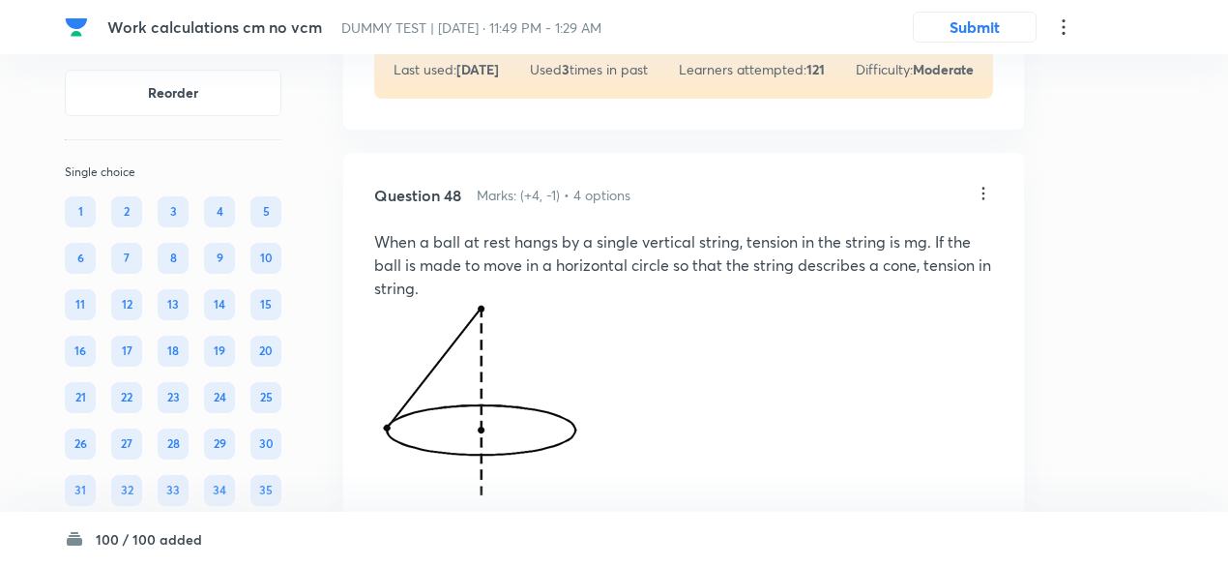
click at [986, 203] on icon at bounding box center [982, 193] width 19 height 19
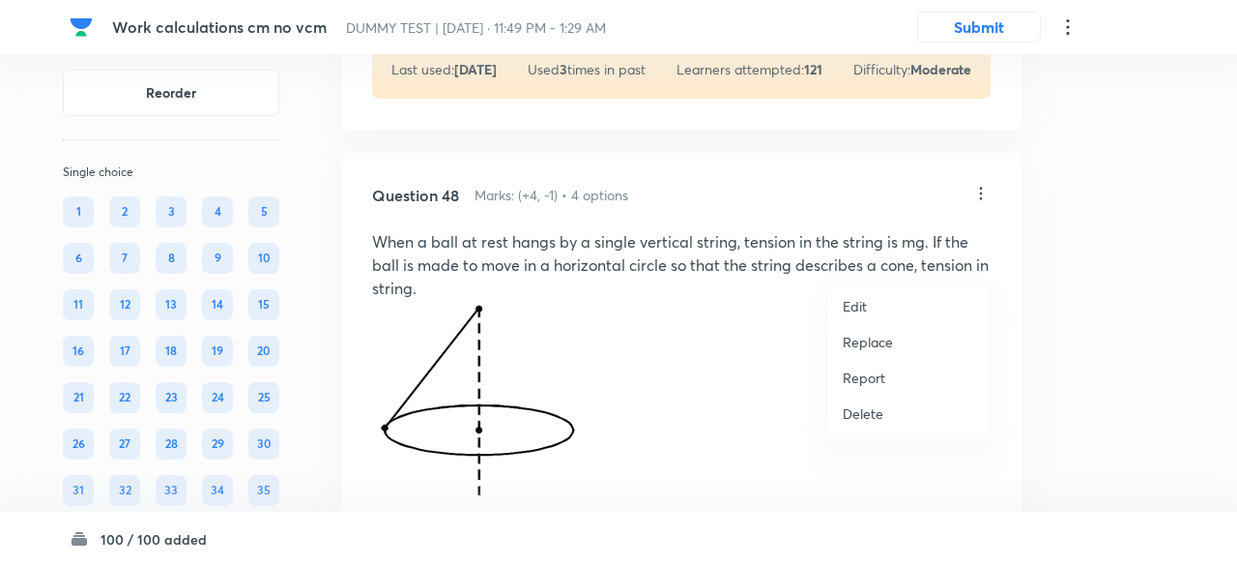
click at [876, 341] on p "Replace" at bounding box center [868, 342] width 50 height 20
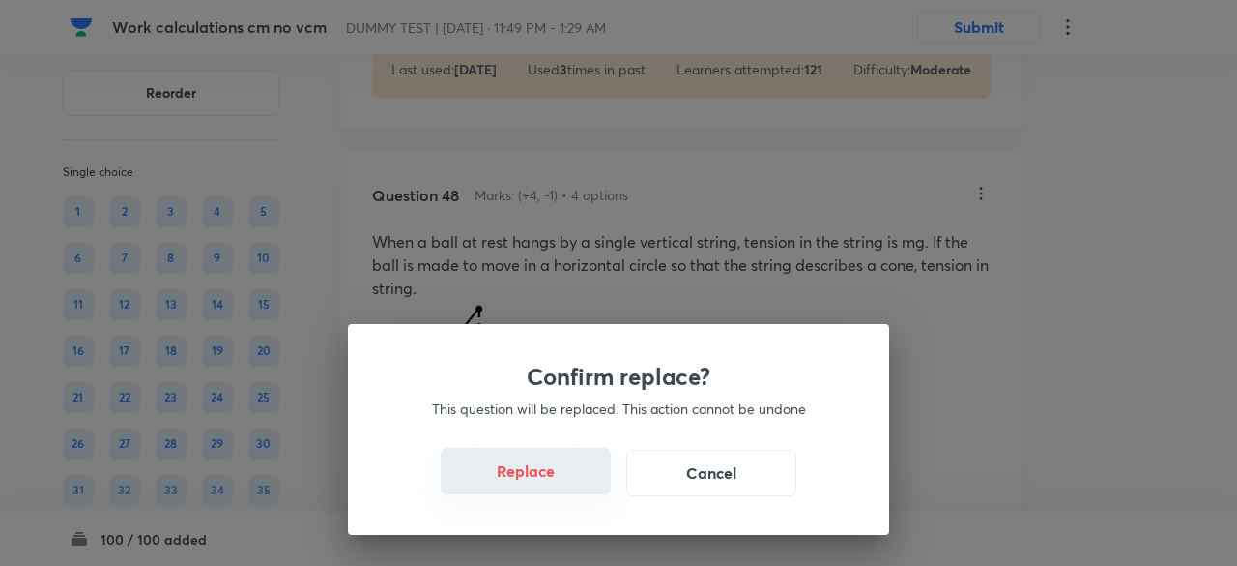
click at [553, 481] on button "Replace" at bounding box center [526, 471] width 170 height 46
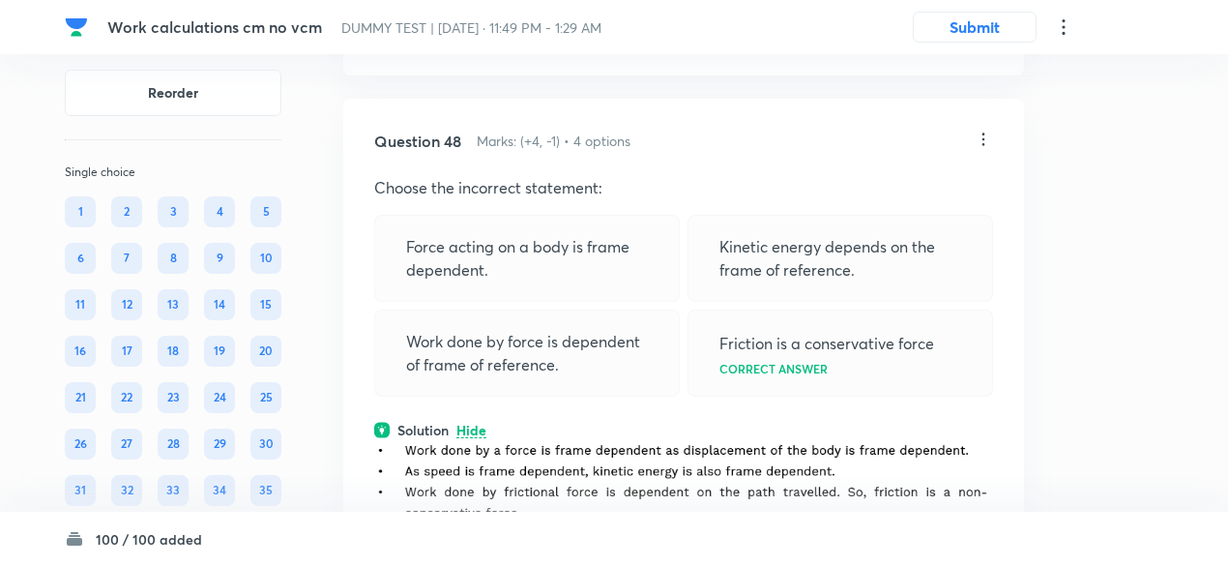
scroll to position [33760, 0]
click at [986, 149] on icon at bounding box center [982, 139] width 19 height 19
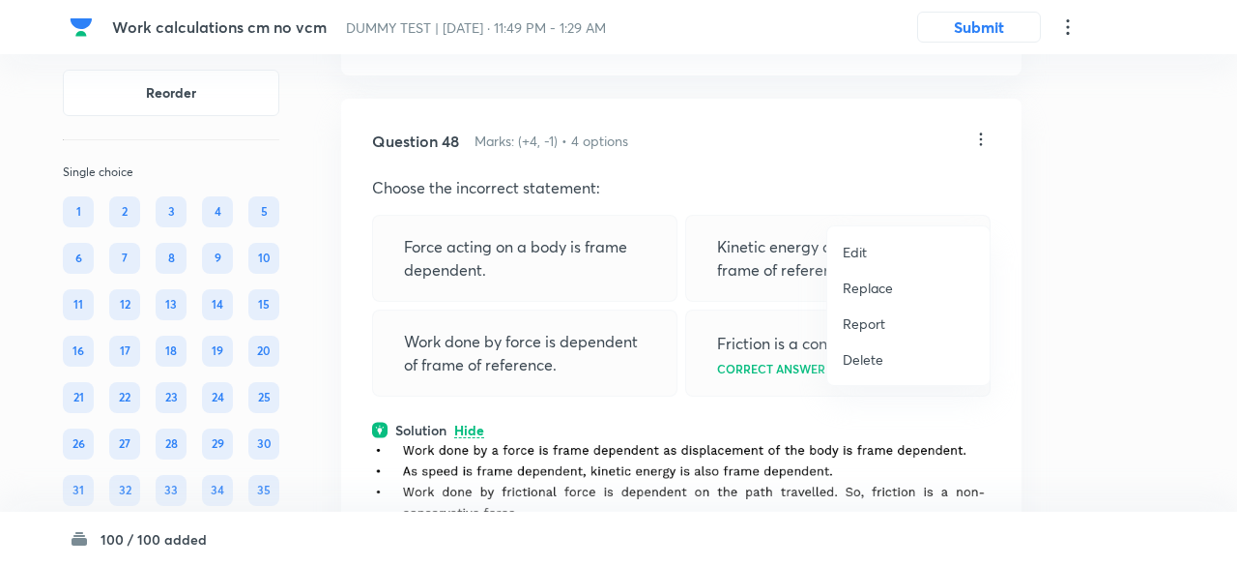
click at [880, 287] on p "Replace" at bounding box center [868, 287] width 50 height 20
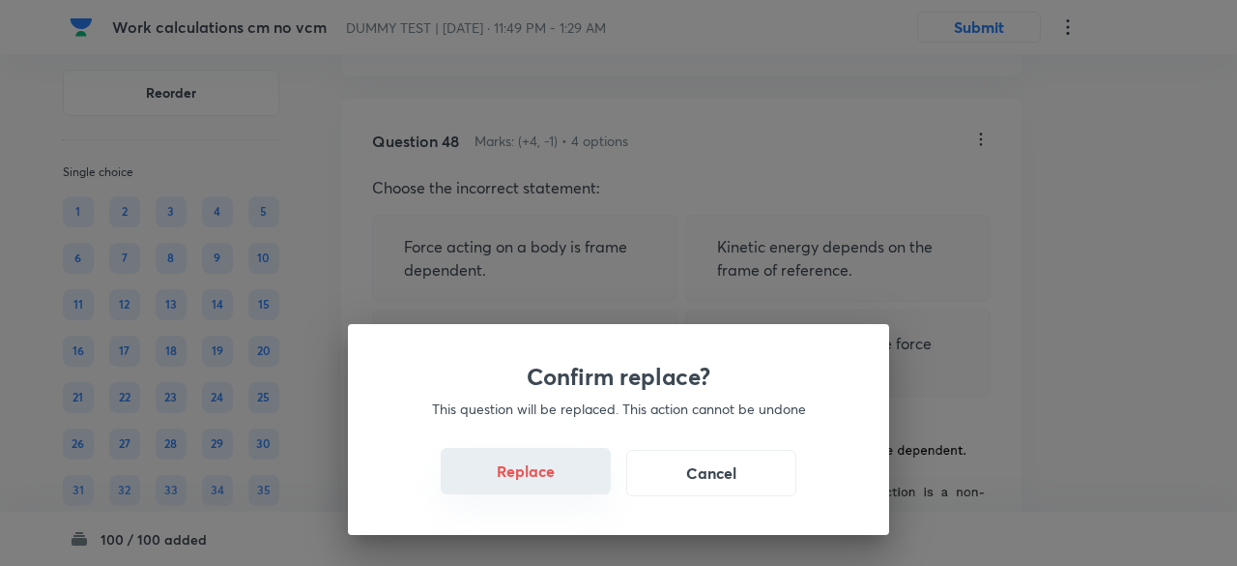
click at [544, 478] on button "Replace" at bounding box center [526, 471] width 170 height 46
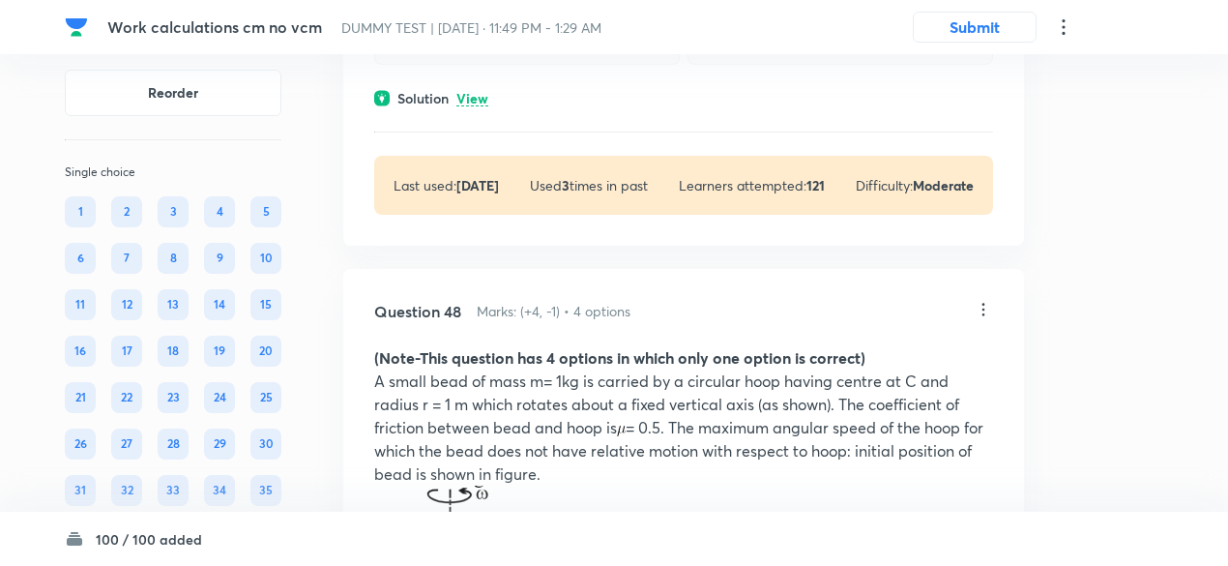
scroll to position [33576, 0]
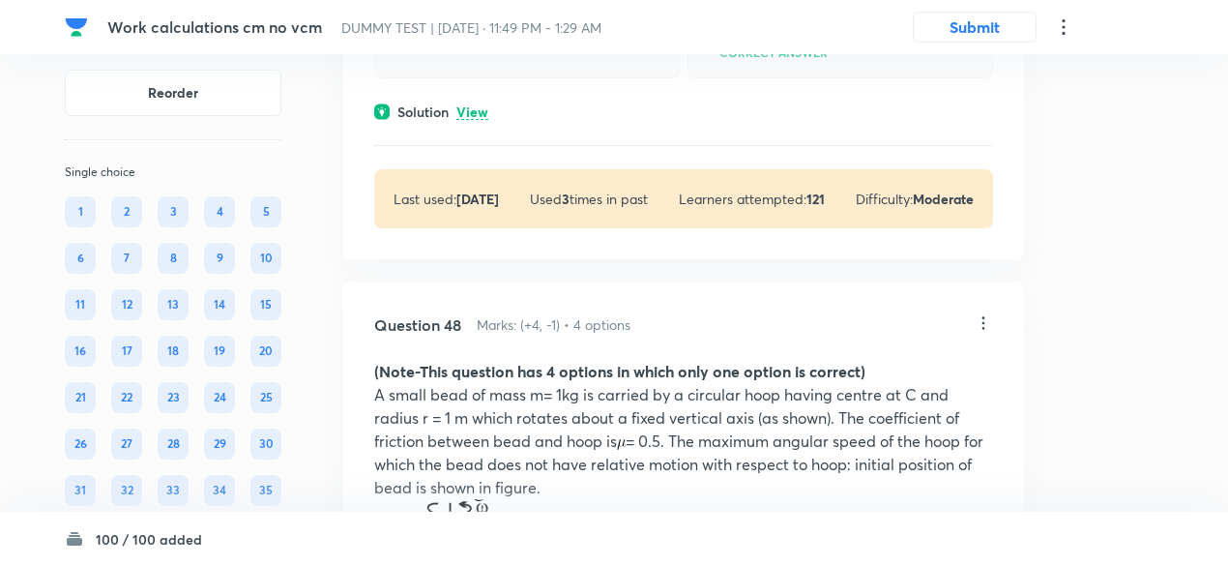
click at [984, 333] on icon at bounding box center [982, 322] width 19 height 19
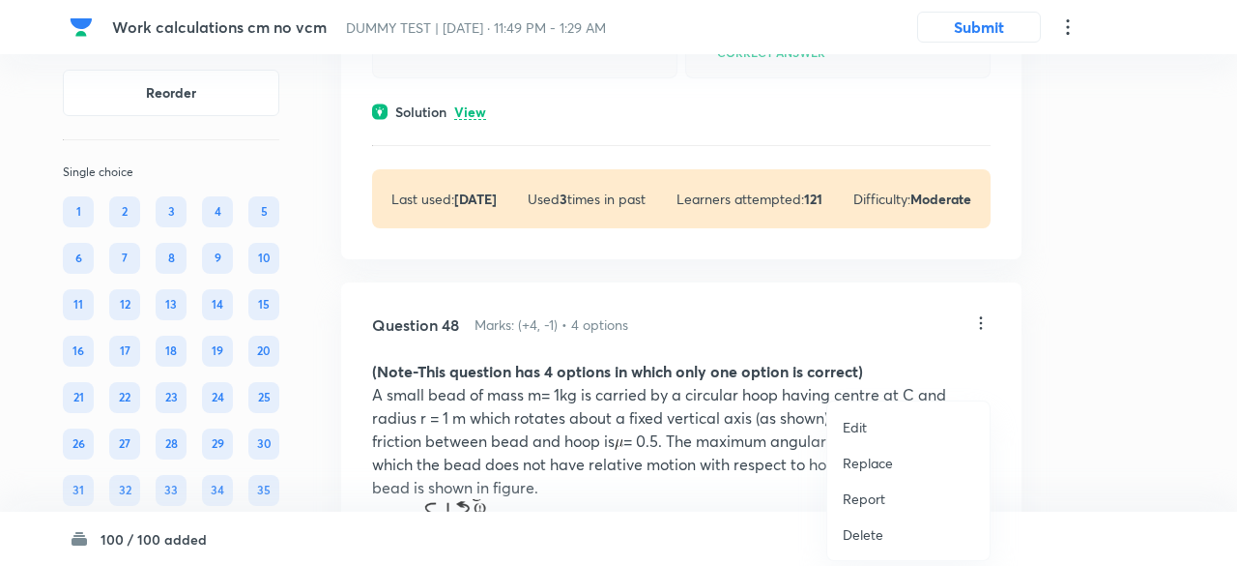
click at [866, 463] on p "Replace" at bounding box center [868, 462] width 50 height 20
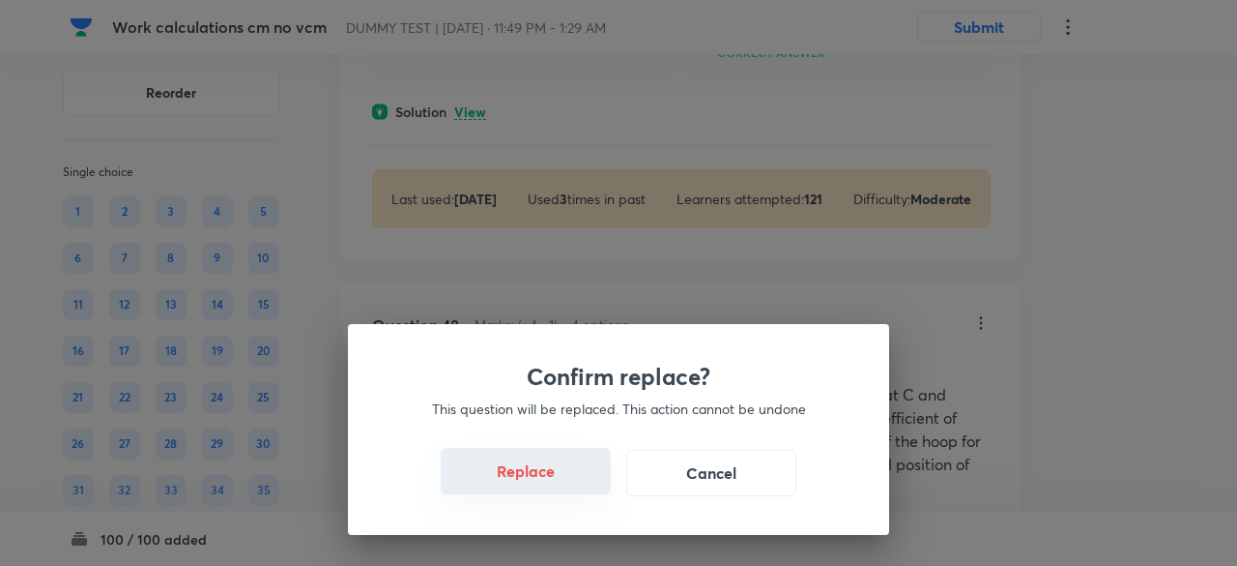
click at [542, 484] on button "Replace" at bounding box center [526, 471] width 170 height 46
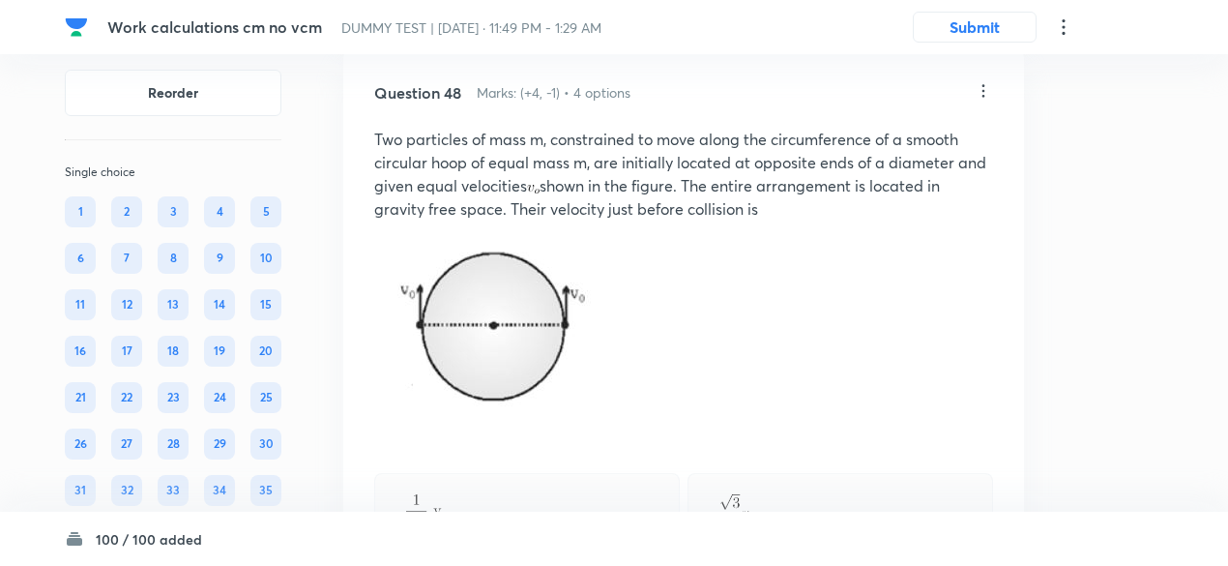
scroll to position [33806, 0]
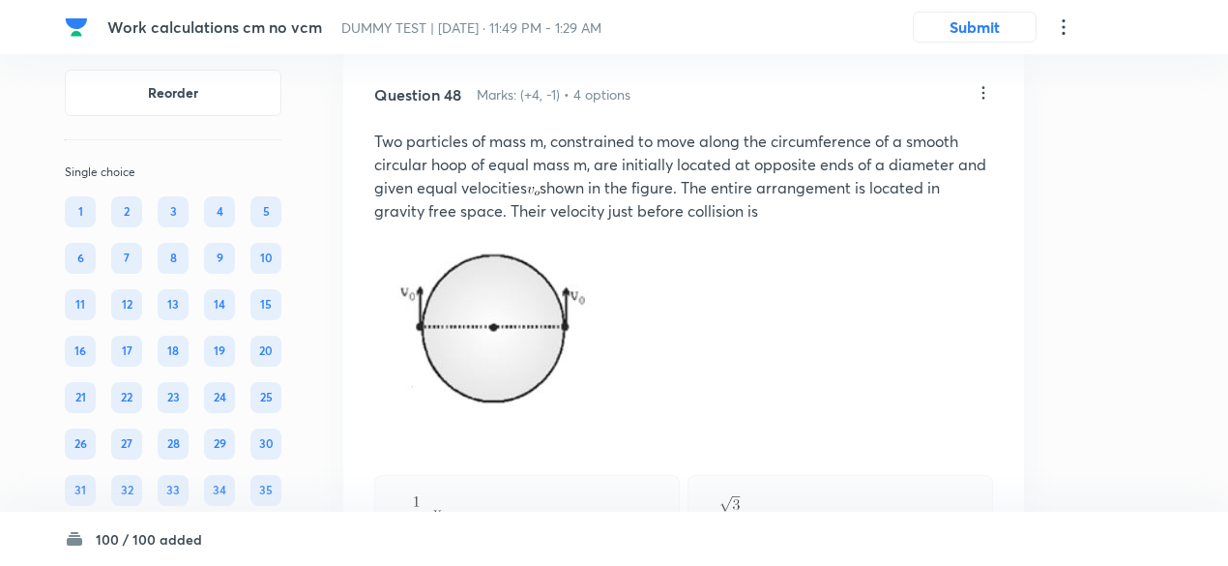
click at [984, 102] on icon at bounding box center [982, 92] width 19 height 19
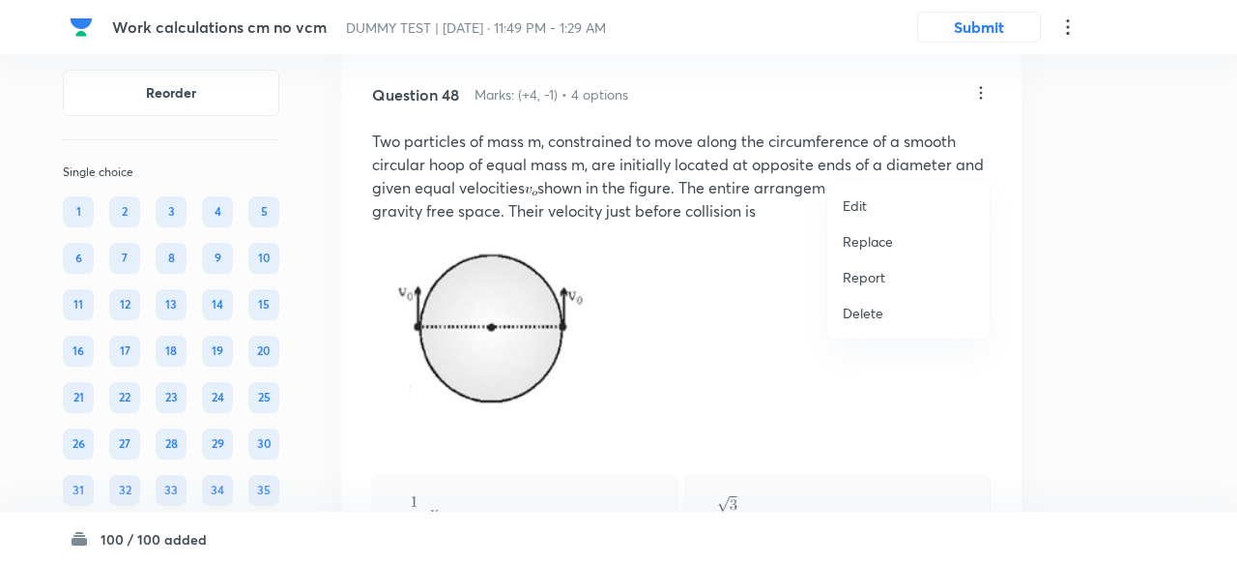
click at [866, 239] on p "Replace" at bounding box center [868, 241] width 50 height 20
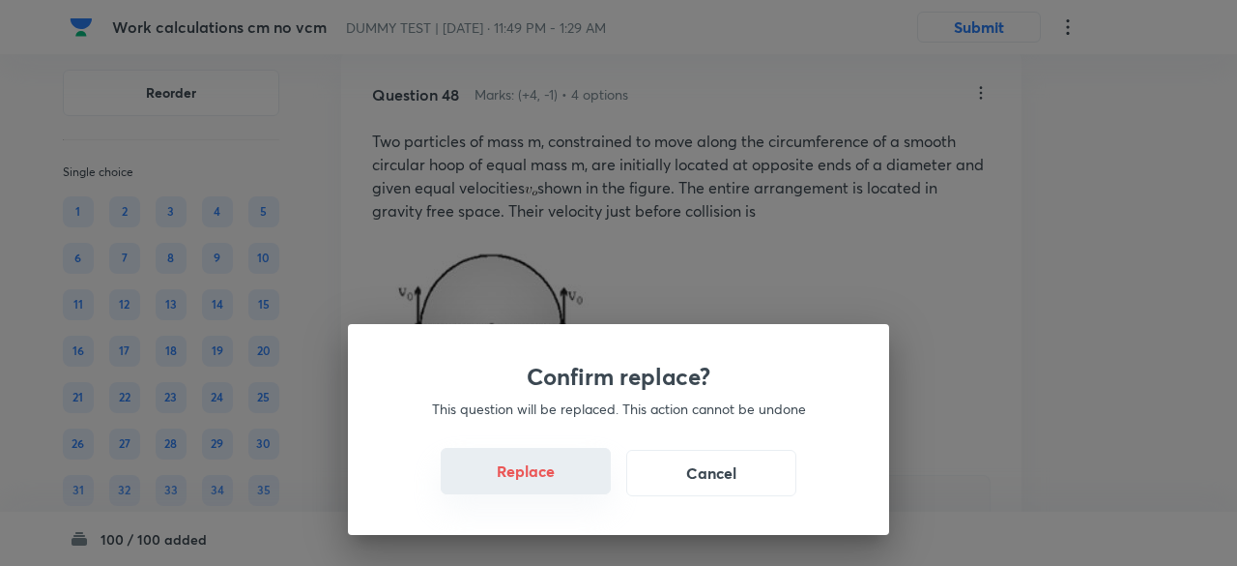
click at [559, 486] on button "Replace" at bounding box center [526, 471] width 170 height 46
click at [559, 482] on button "Replace" at bounding box center [526, 471] width 170 height 46
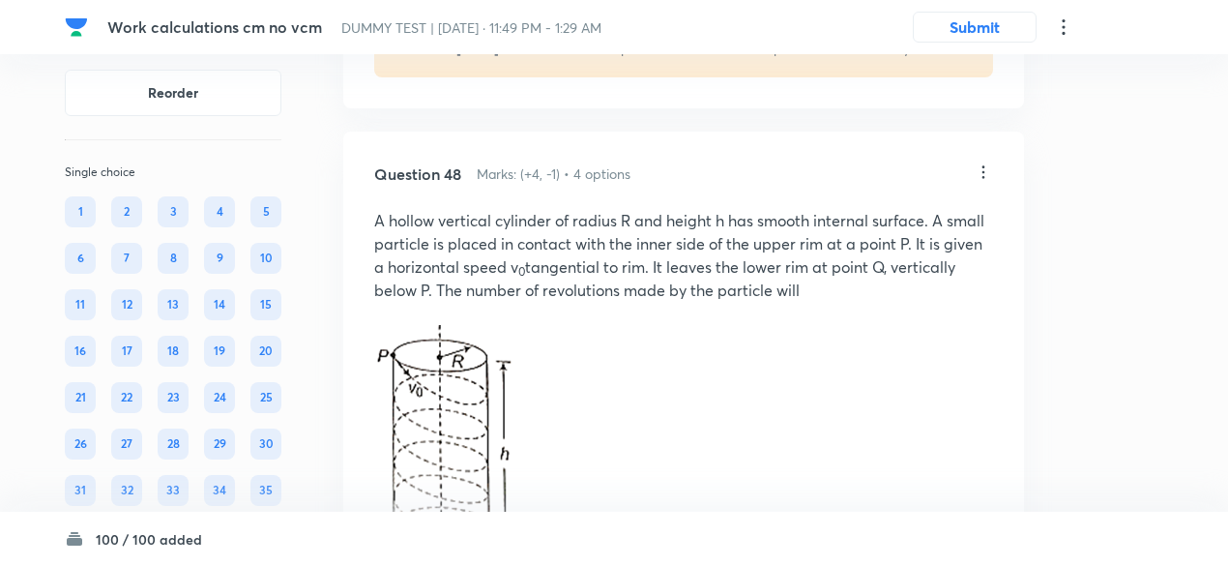
scroll to position [33723, 0]
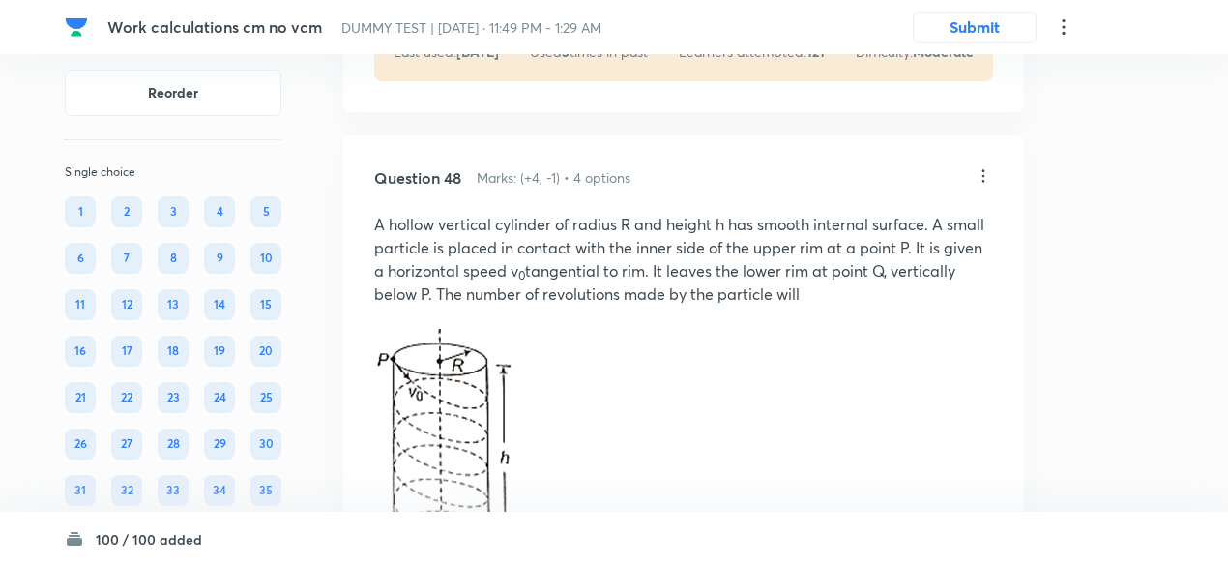
click at [980, 186] on icon at bounding box center [982, 175] width 19 height 19
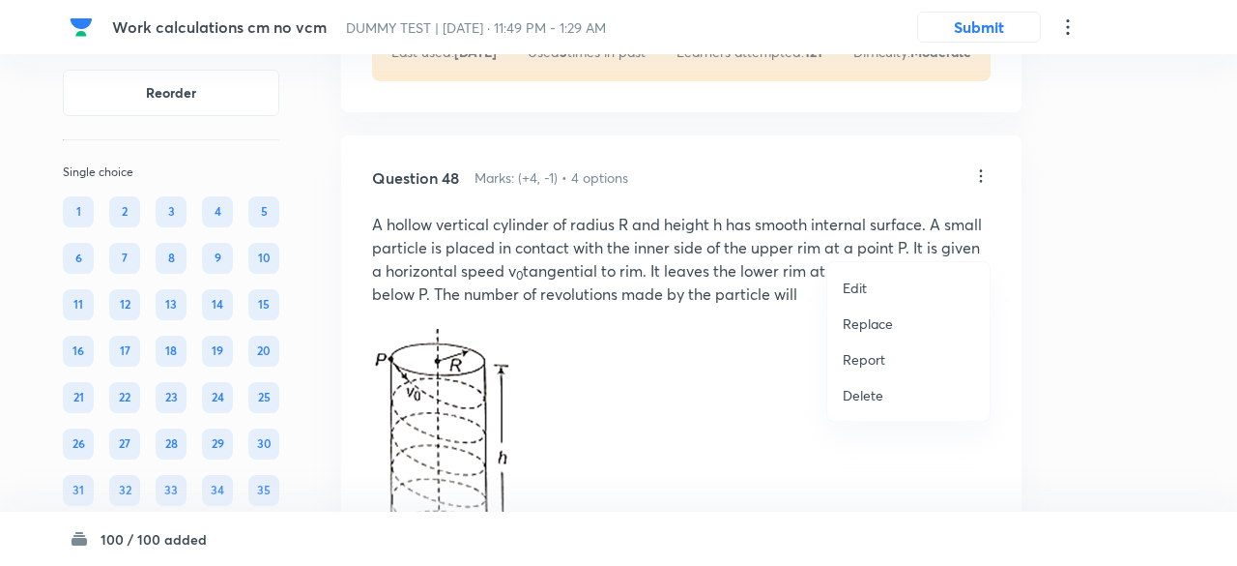
click at [879, 320] on p "Replace" at bounding box center [868, 323] width 50 height 20
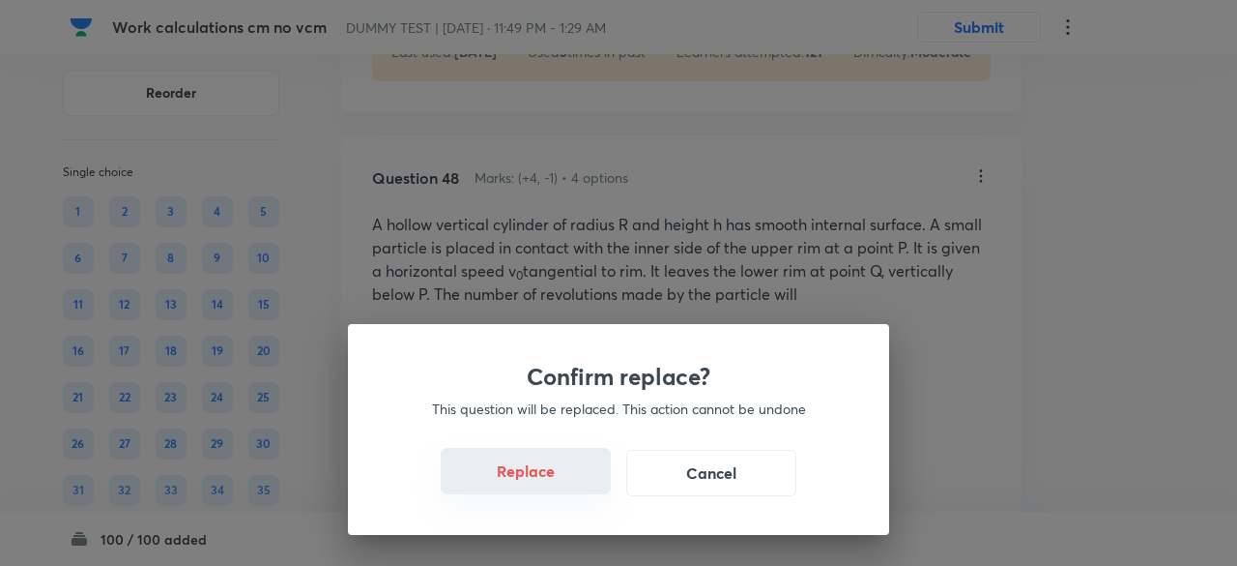
click at [554, 475] on button "Replace" at bounding box center [526, 471] width 170 height 46
click at [561, 486] on button "Replace" at bounding box center [526, 471] width 170 height 46
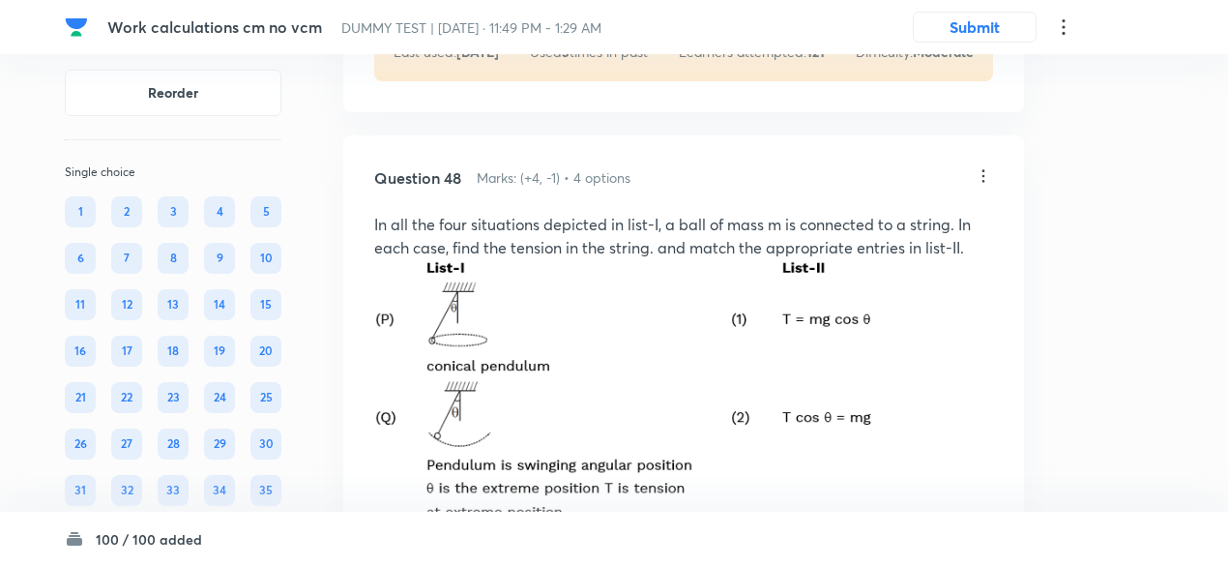
click at [984, 182] on icon at bounding box center [983, 175] width 3 height 13
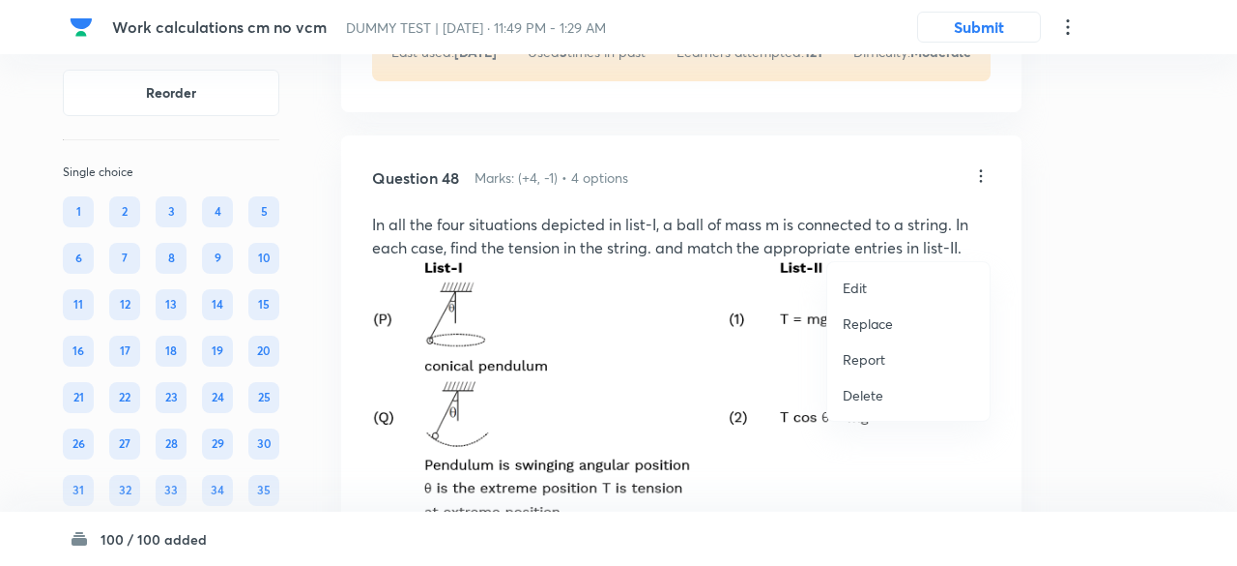
click at [883, 317] on p "Replace" at bounding box center [868, 323] width 50 height 20
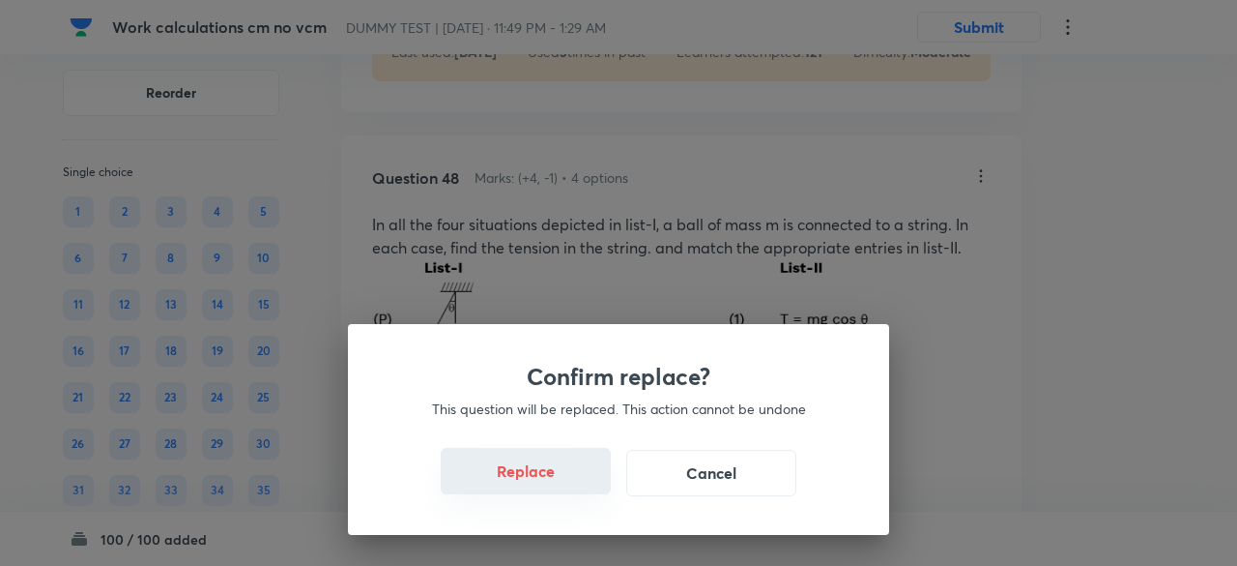
click at [558, 478] on button "Replace" at bounding box center [526, 471] width 170 height 46
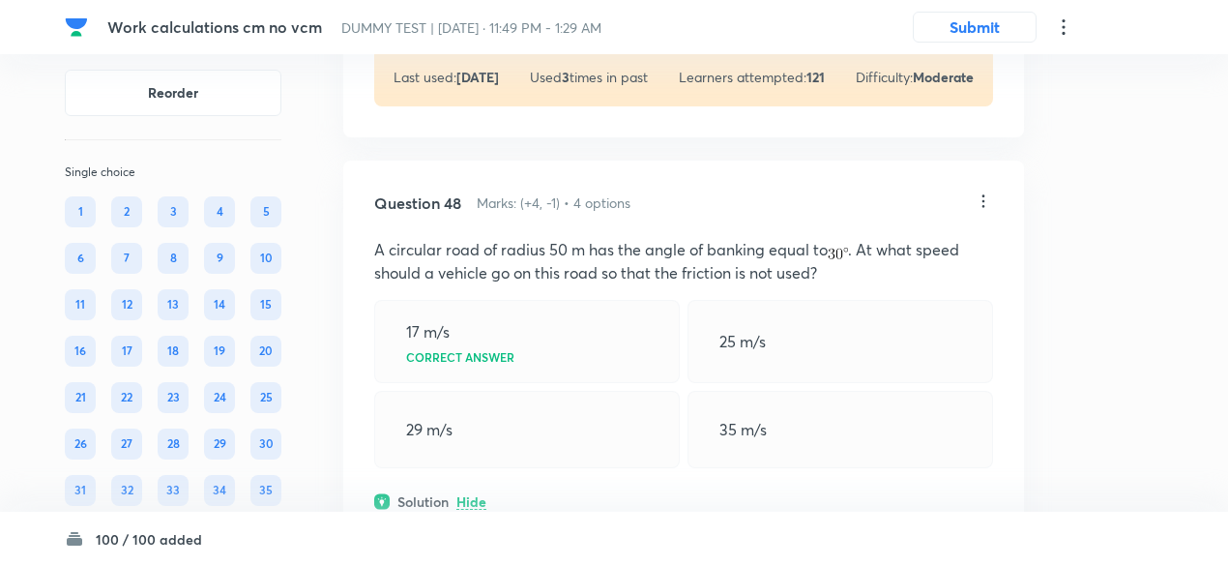
scroll to position [33686, 0]
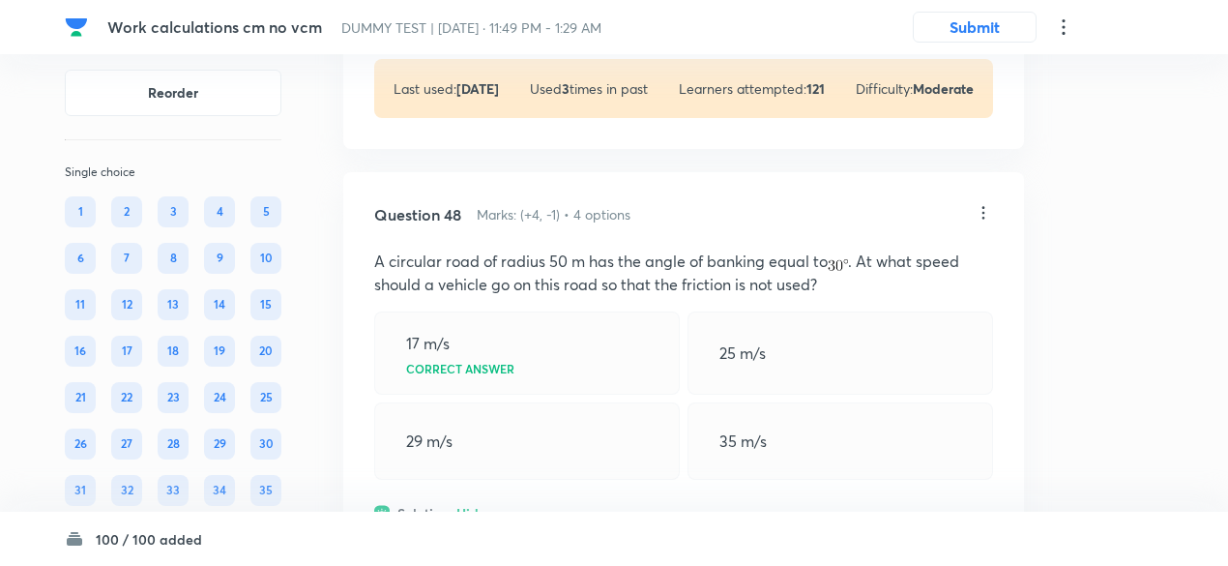
click at [988, 222] on icon at bounding box center [982, 212] width 19 height 19
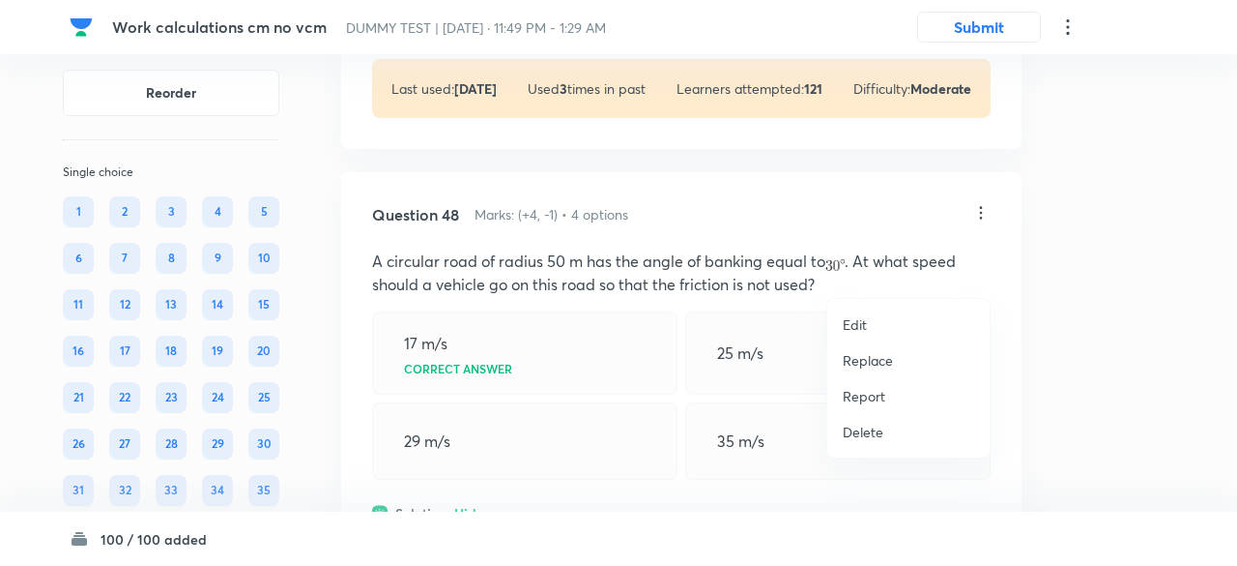
click at [877, 362] on p "Replace" at bounding box center [868, 360] width 50 height 20
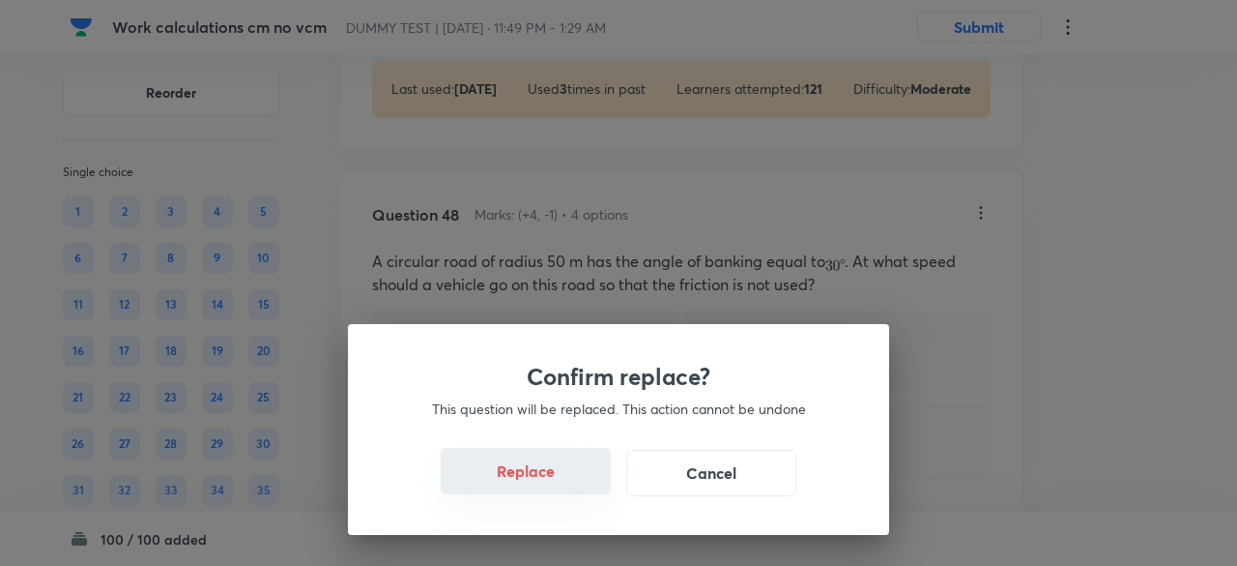
click at [551, 479] on button "Replace" at bounding box center [526, 471] width 170 height 46
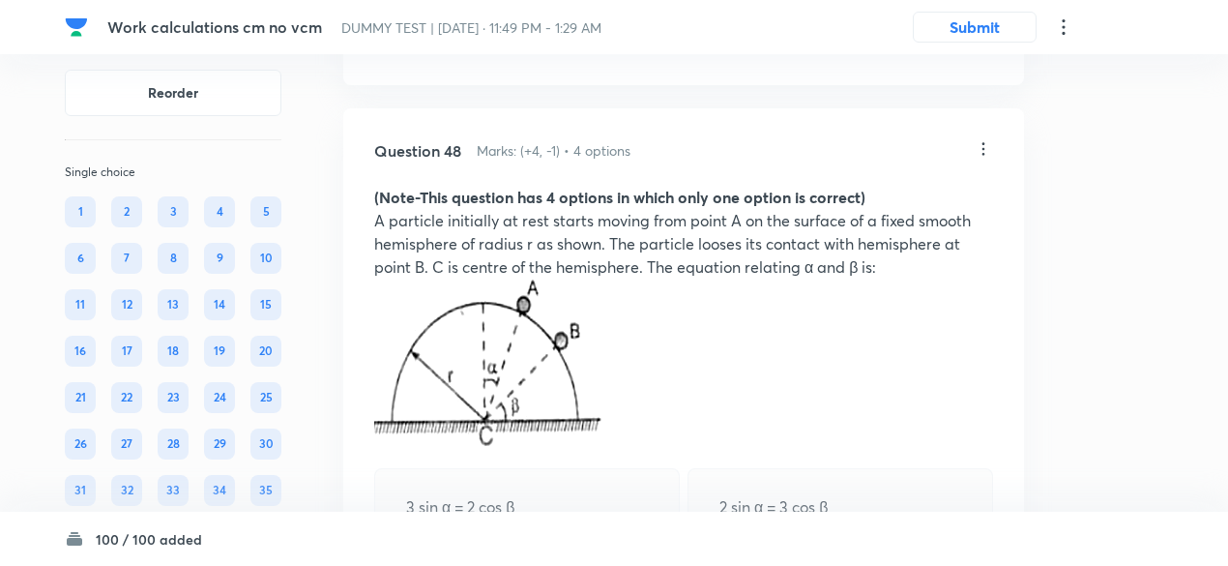
scroll to position [33744, 0]
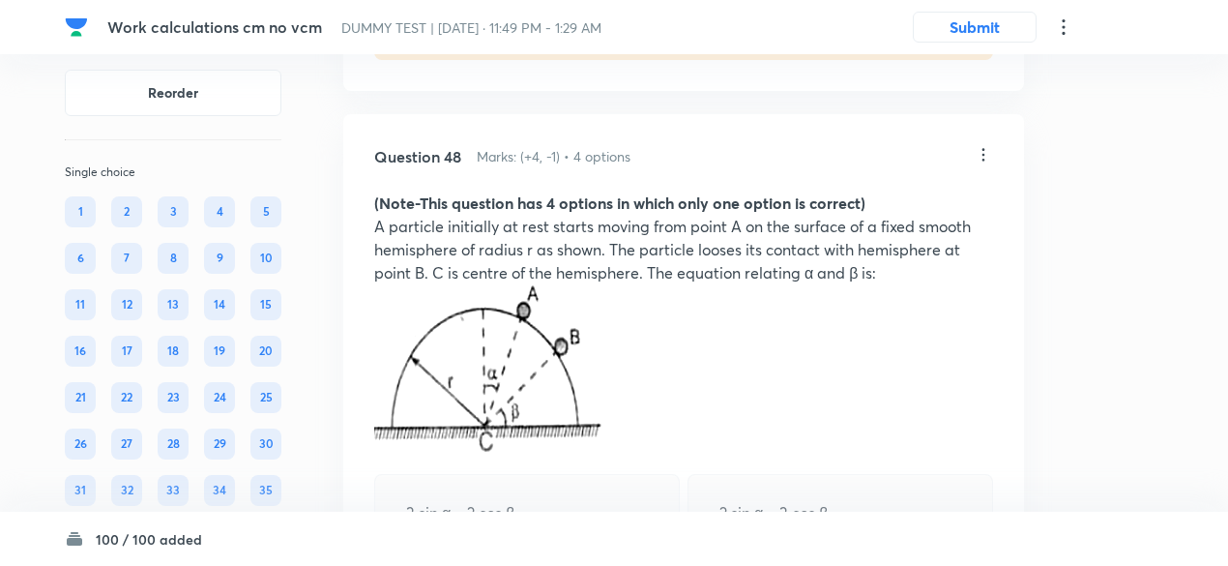
click at [982, 160] on icon at bounding box center [983, 154] width 3 height 13
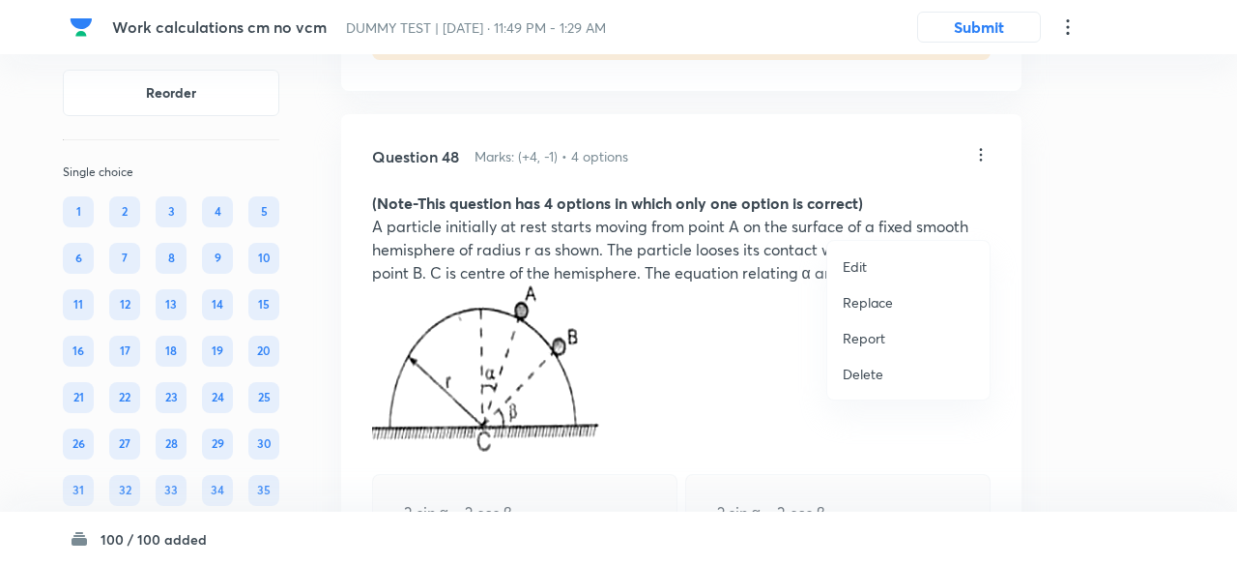
click at [883, 305] on p "Replace" at bounding box center [868, 302] width 50 height 20
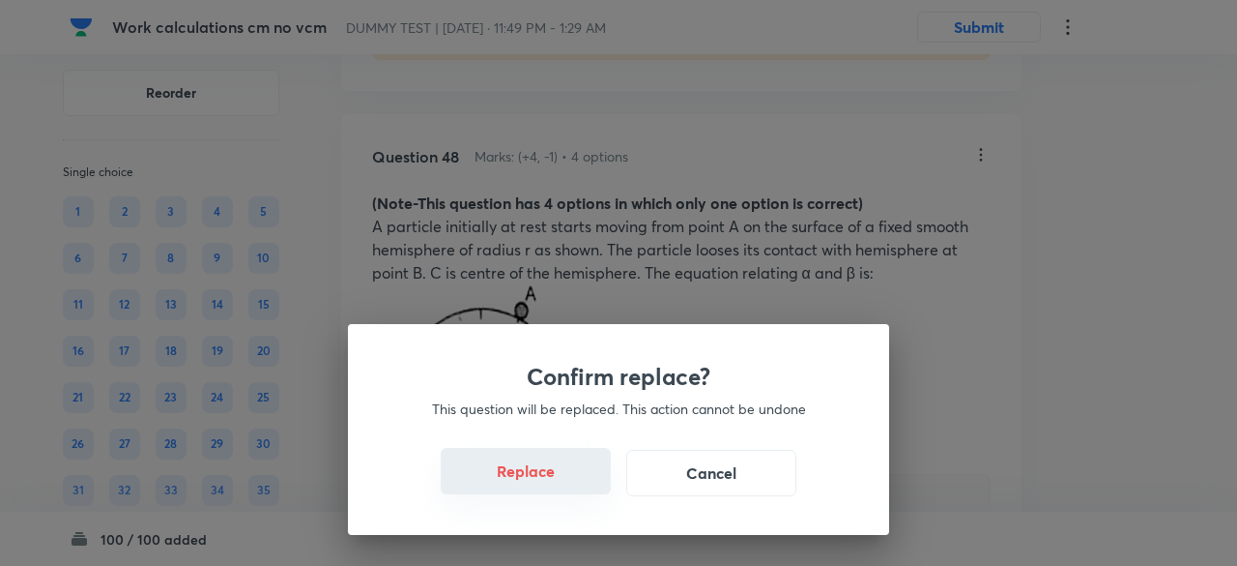
click at [553, 479] on button "Replace" at bounding box center [526, 471] width 170 height 46
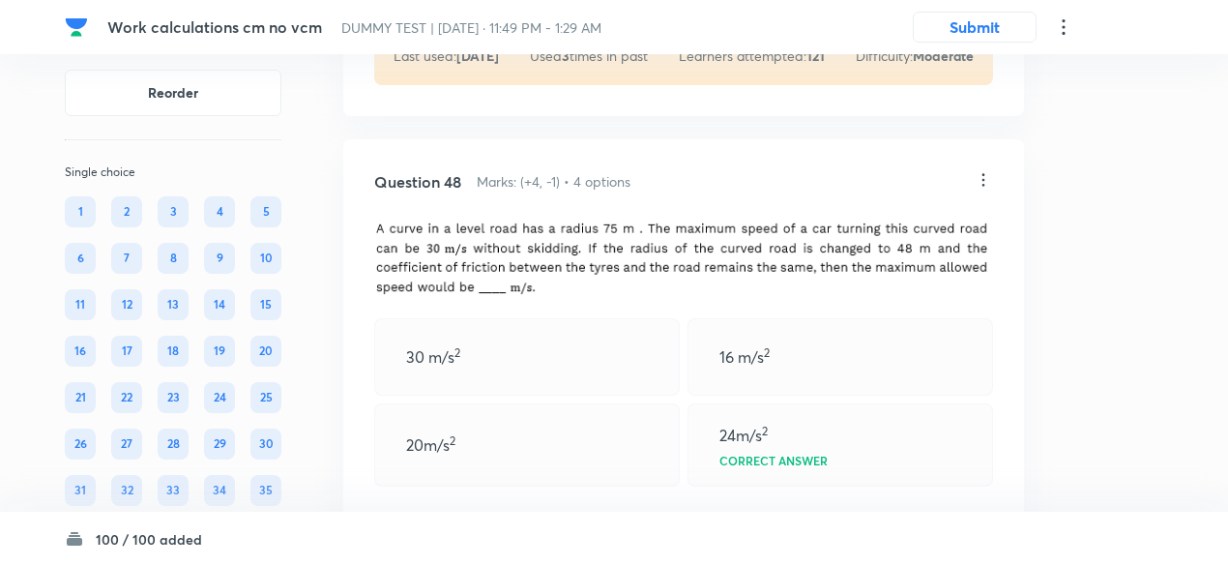
scroll to position [33717, 0]
click at [981, 191] on icon at bounding box center [982, 181] width 19 height 19
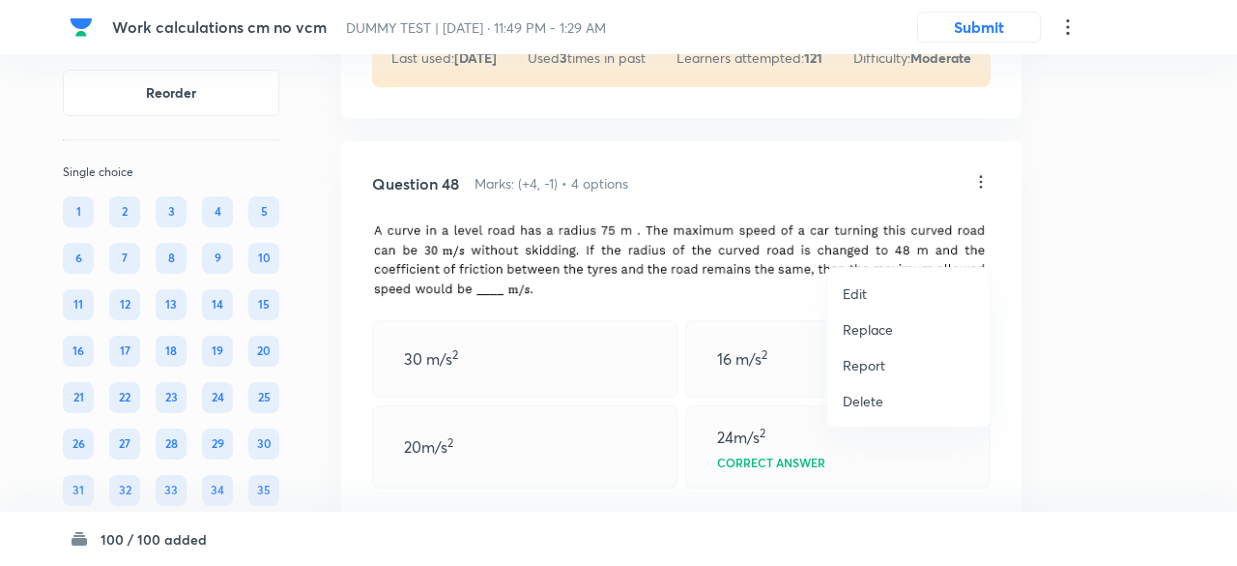
click at [866, 330] on p "Replace" at bounding box center [868, 329] width 50 height 20
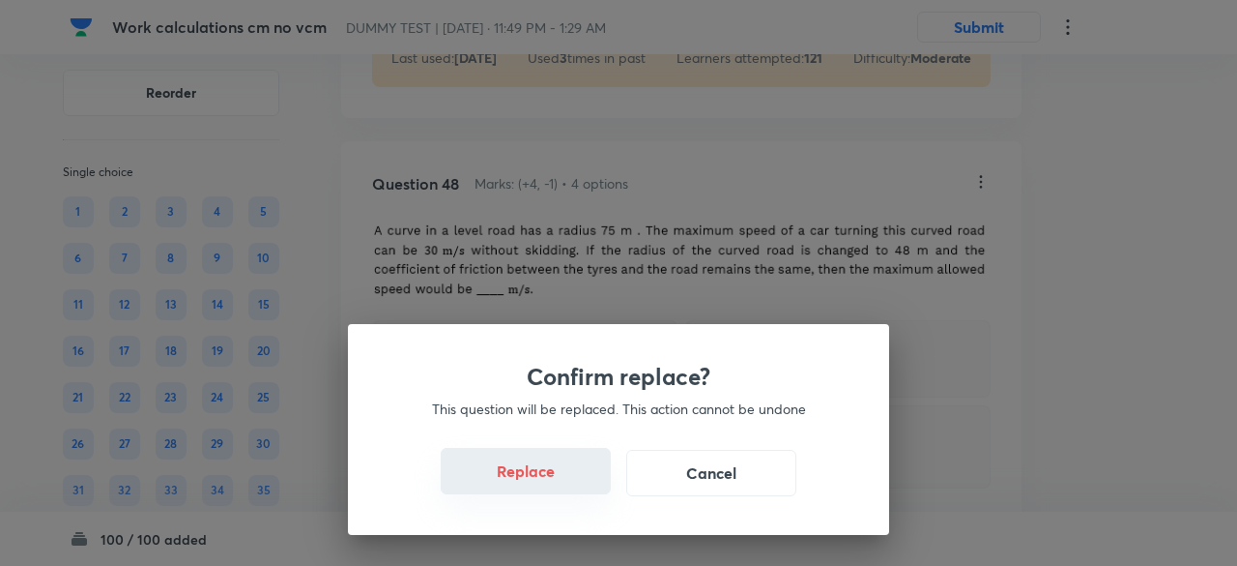
click at [557, 479] on button "Replace" at bounding box center [526, 471] width 170 height 46
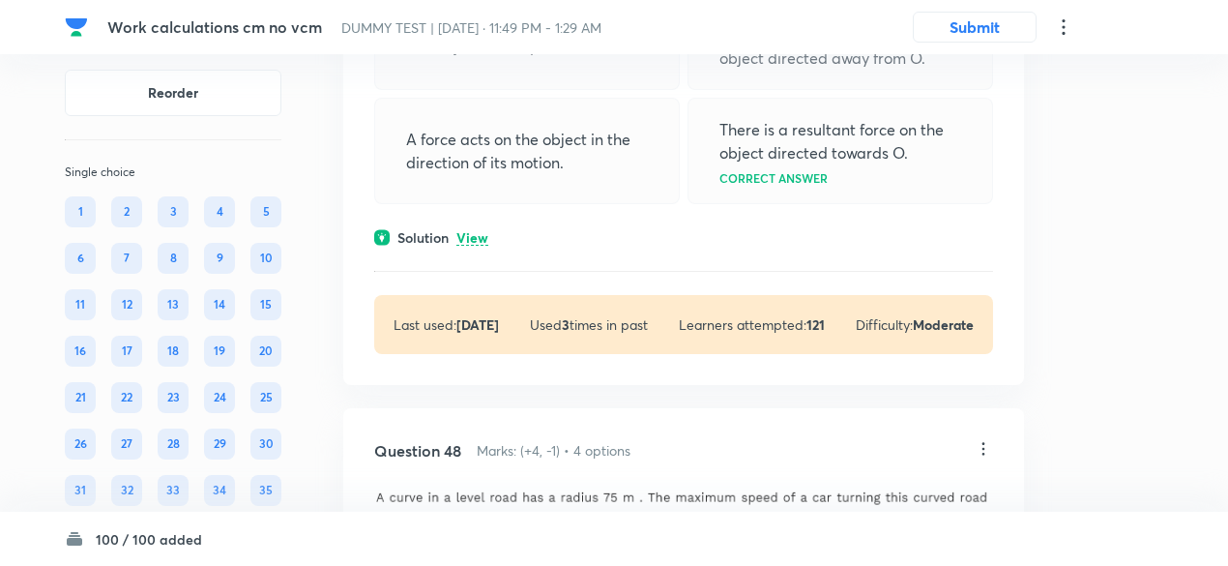
scroll to position [33448, 0]
click at [476, 247] on p "View" at bounding box center [472, 240] width 32 height 15
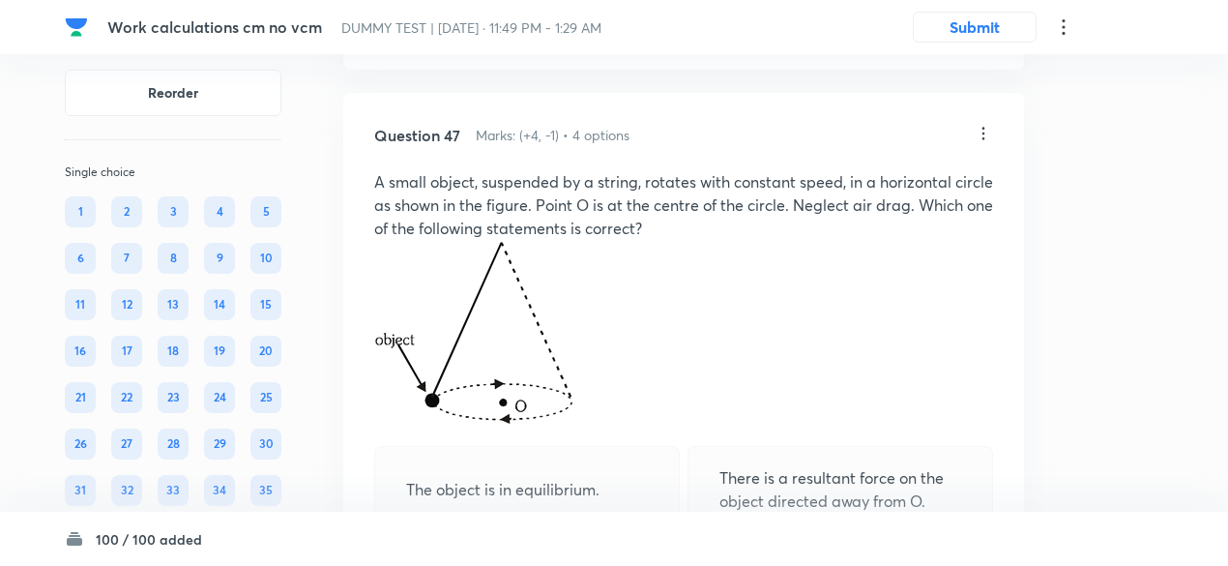
scroll to position [33006, 0]
click at [980, 145] on icon at bounding box center [982, 135] width 19 height 19
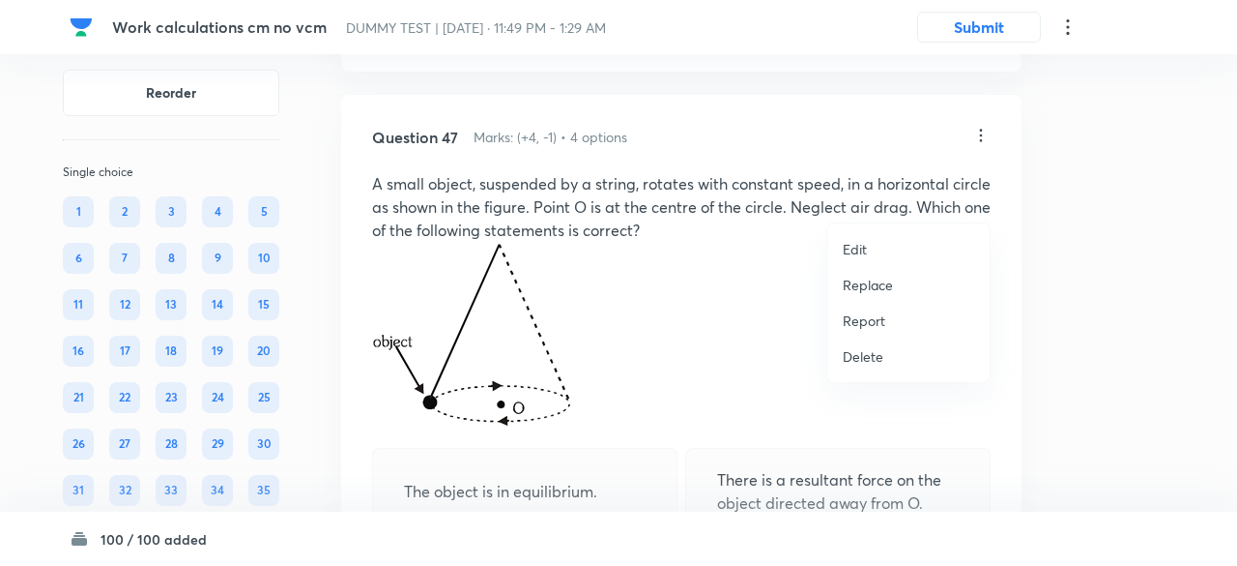
click at [882, 280] on p "Replace" at bounding box center [868, 285] width 50 height 20
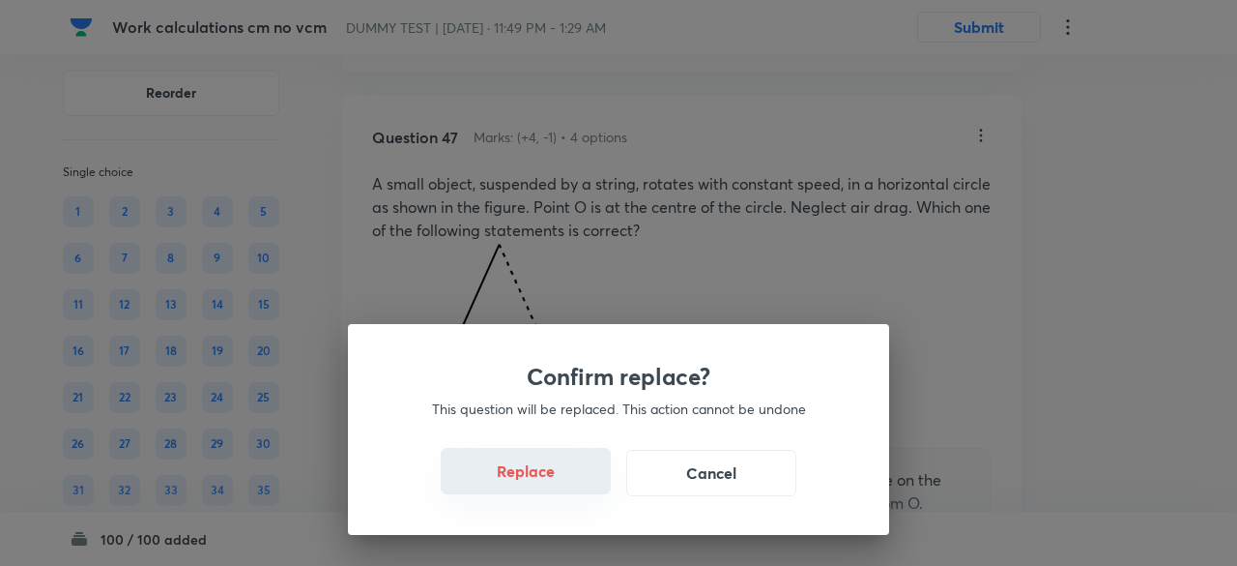
click at [548, 482] on button "Replace" at bounding box center [526, 471] width 170 height 46
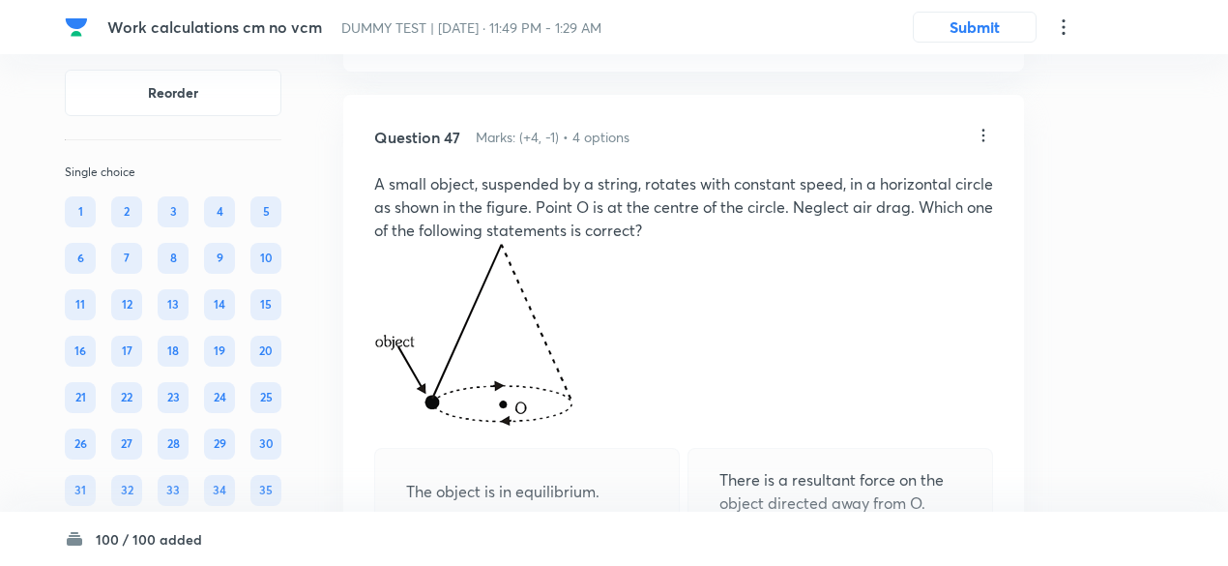
click at [986, 145] on icon at bounding box center [982, 135] width 19 height 19
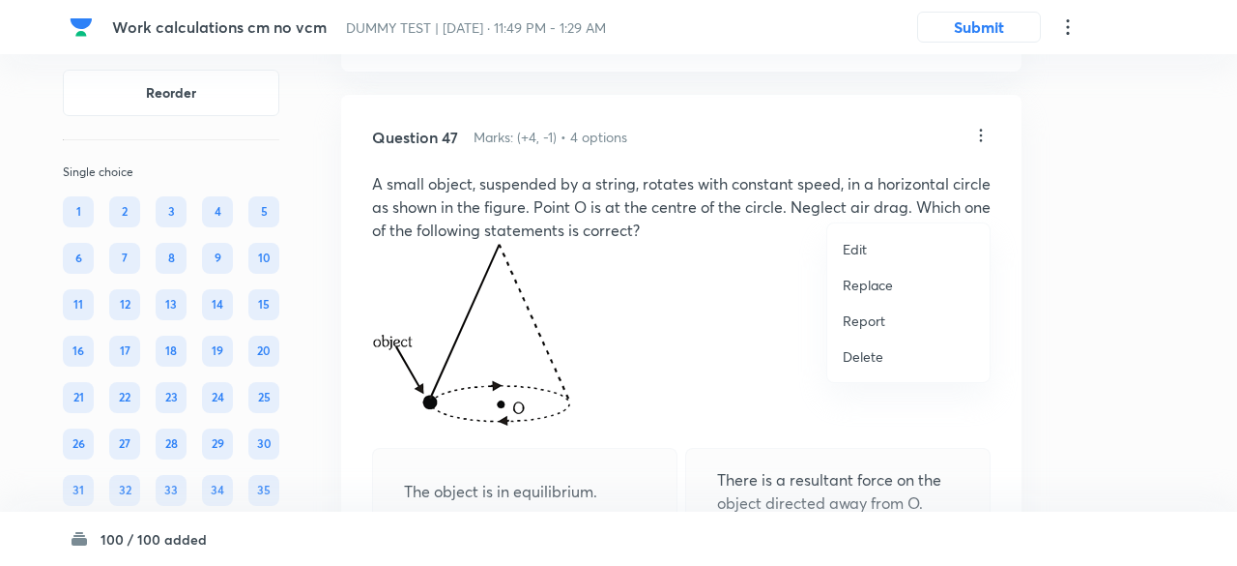
click at [867, 291] on p "Replace" at bounding box center [868, 285] width 50 height 20
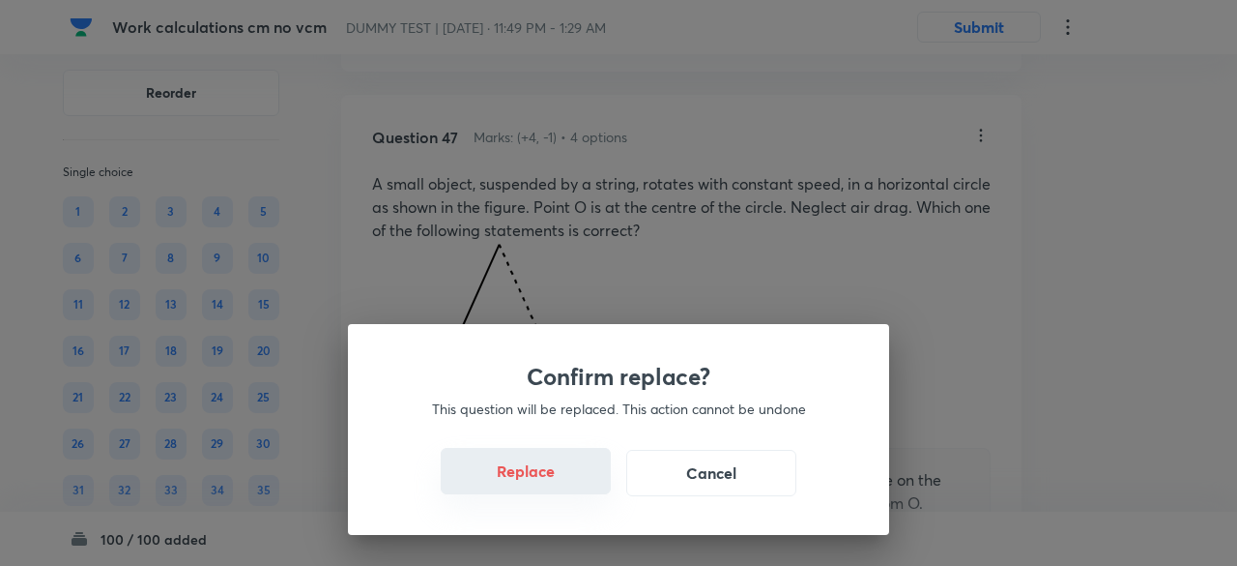
click at [561, 488] on button "Replace" at bounding box center [526, 471] width 170 height 46
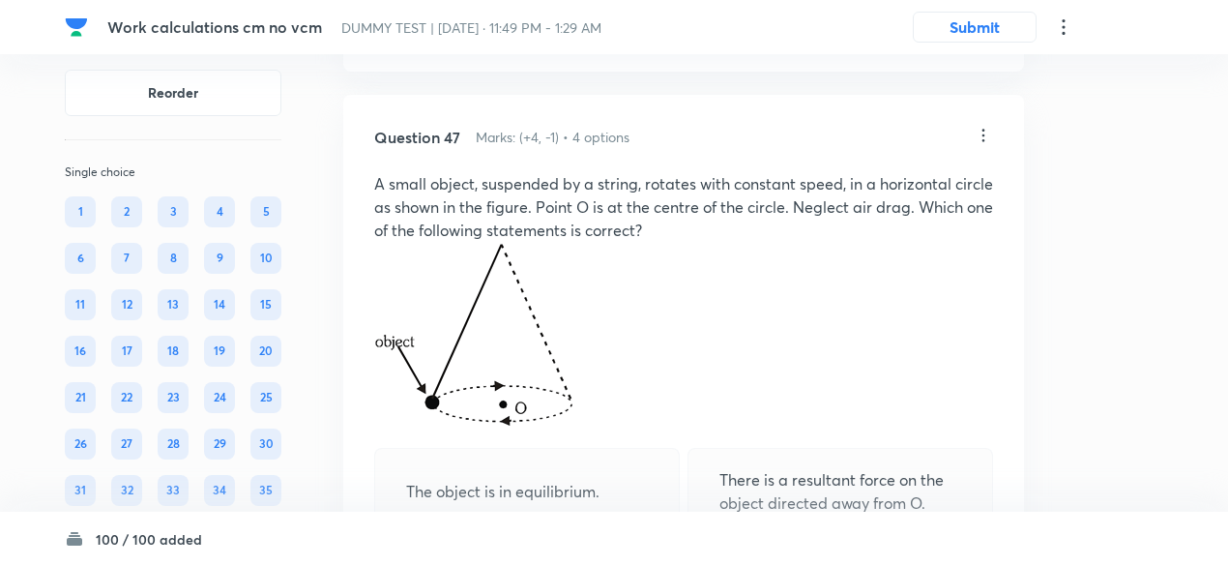
click at [983, 145] on icon at bounding box center [982, 135] width 19 height 19
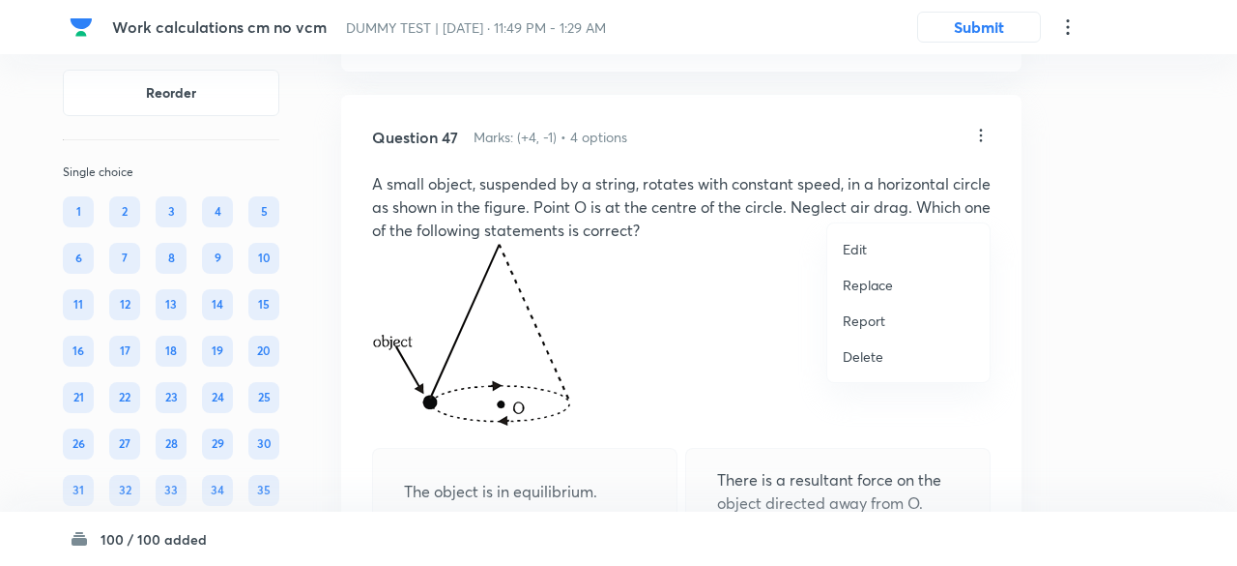
click at [871, 281] on p "Replace" at bounding box center [868, 285] width 50 height 20
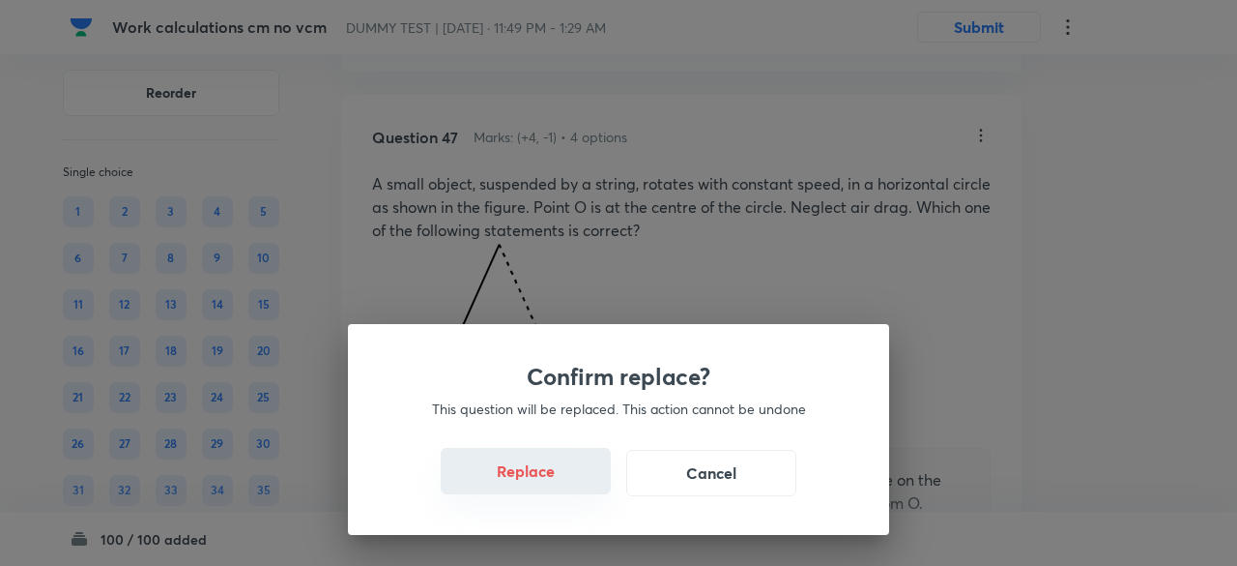
click at [531, 475] on button "Replace" at bounding box center [526, 471] width 170 height 46
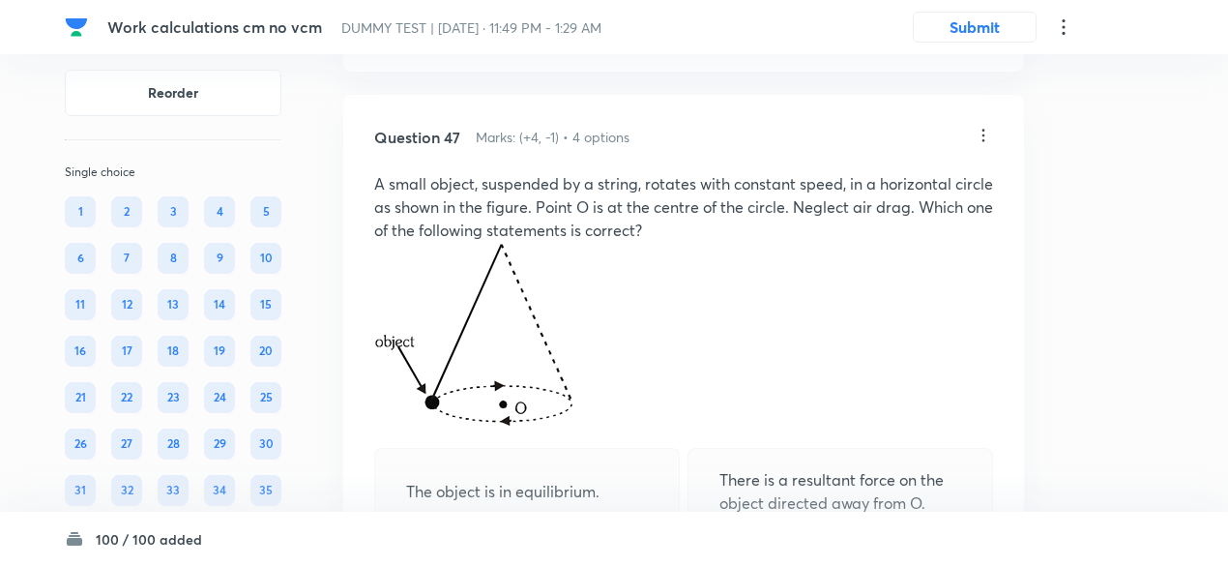
click at [987, 145] on icon at bounding box center [982, 135] width 19 height 19
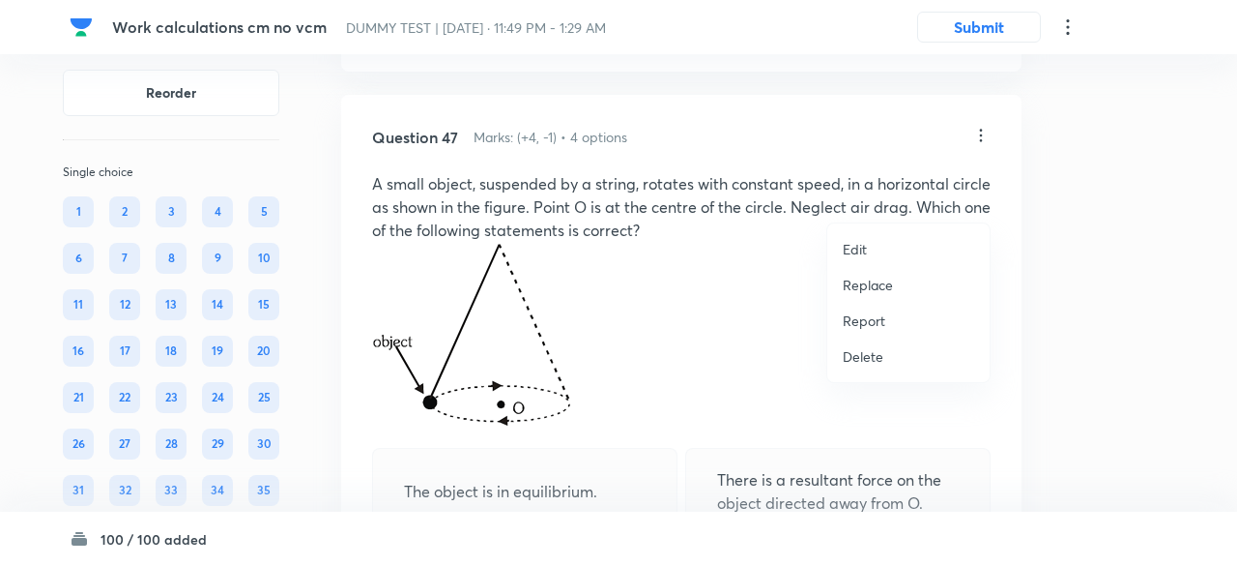
click at [881, 279] on p "Replace" at bounding box center [868, 285] width 50 height 20
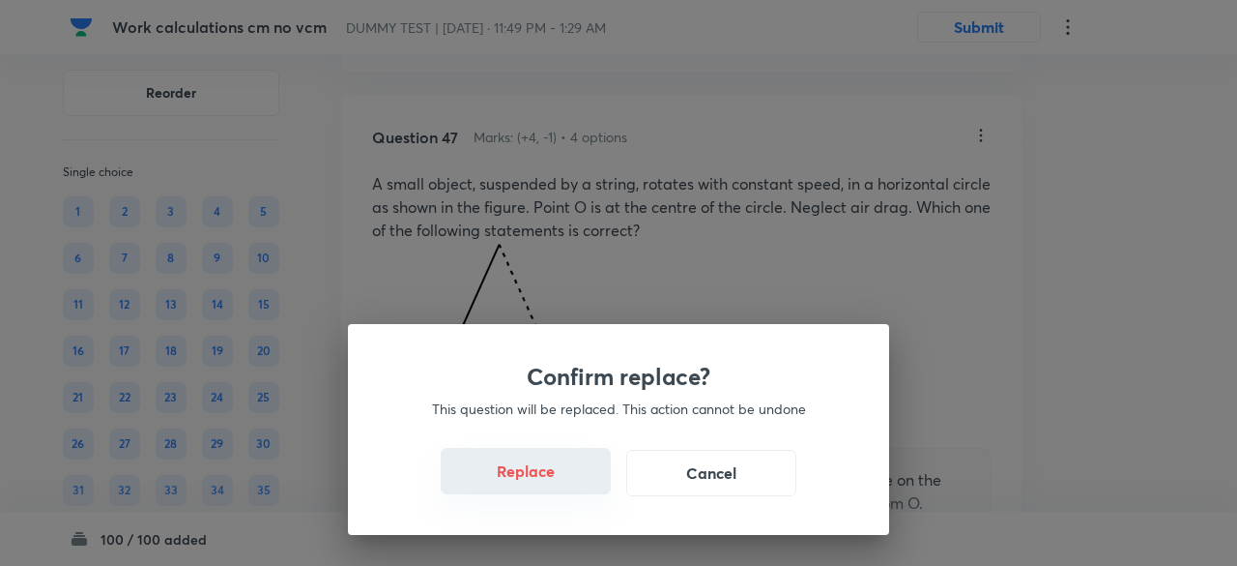
click at [548, 478] on button "Replace" at bounding box center [526, 471] width 170 height 46
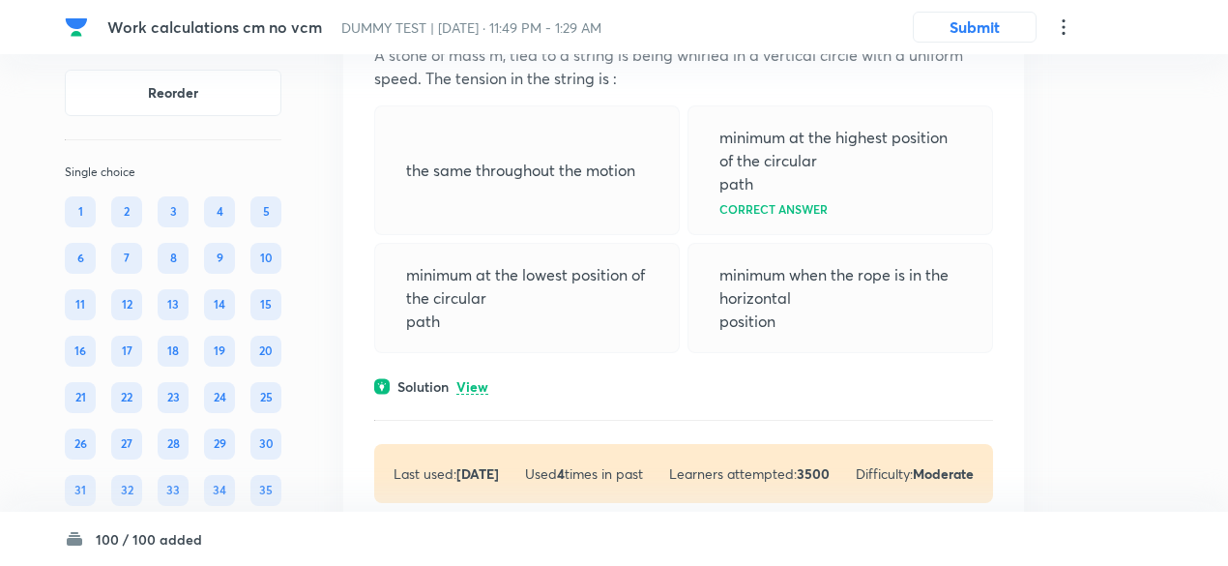
scroll to position [32518, 0]
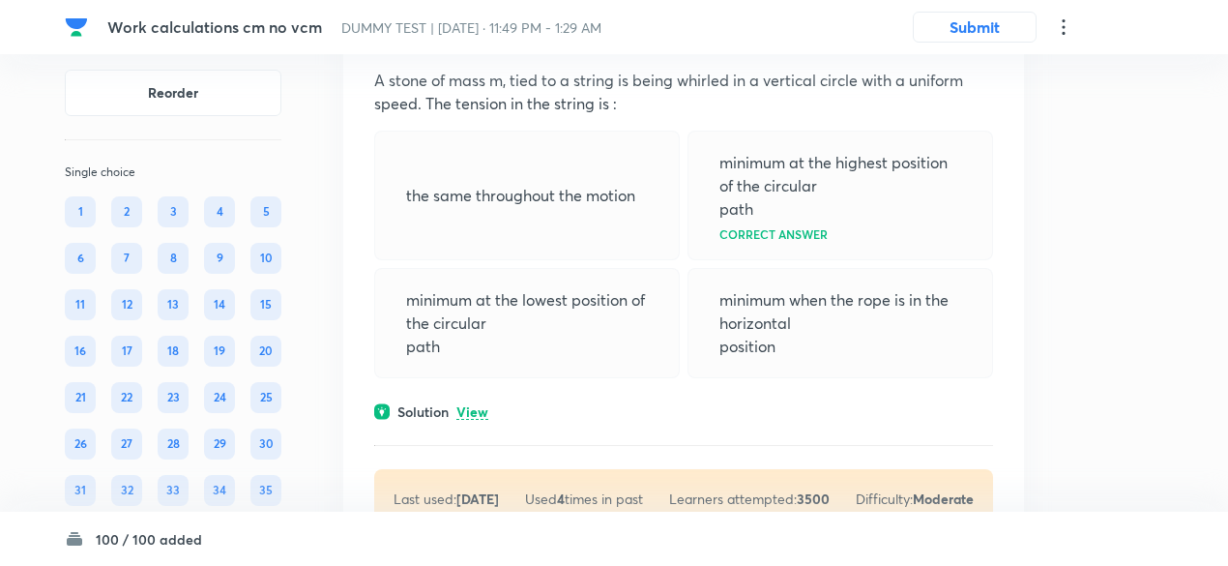
click at [478, 420] on p "View" at bounding box center [472, 412] width 32 height 15
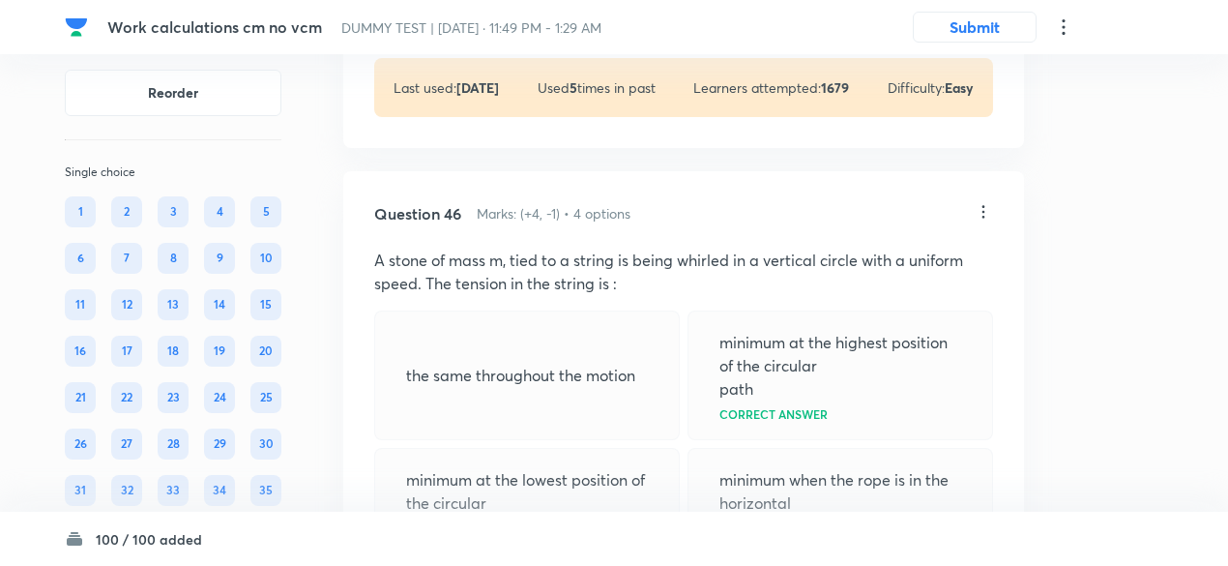
scroll to position [32335, 0]
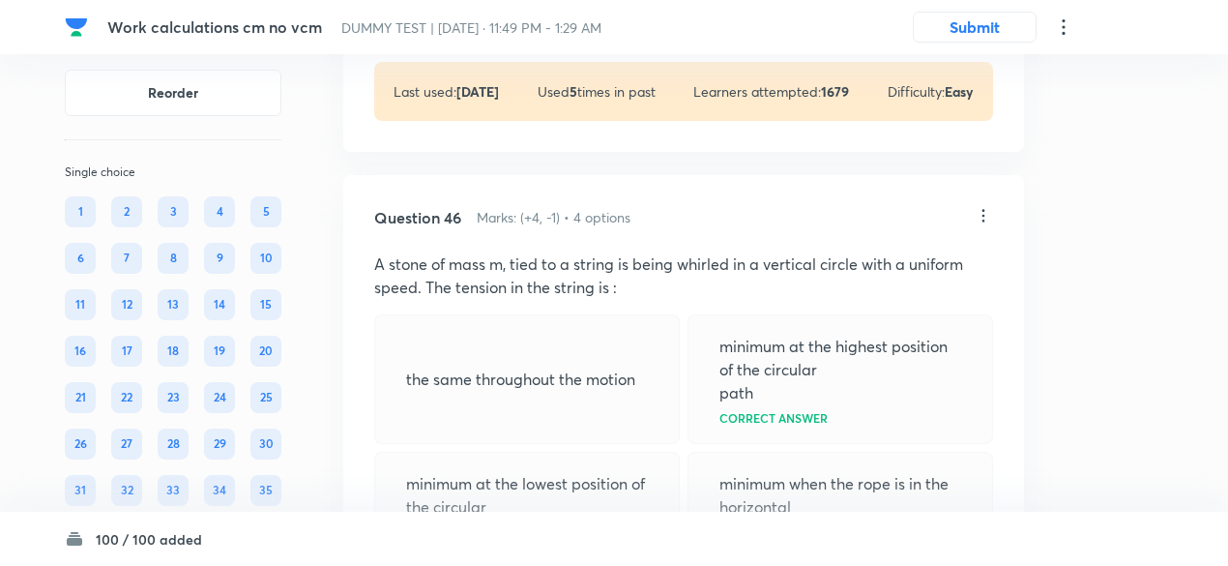
click at [982, 225] on icon at bounding box center [982, 215] width 19 height 19
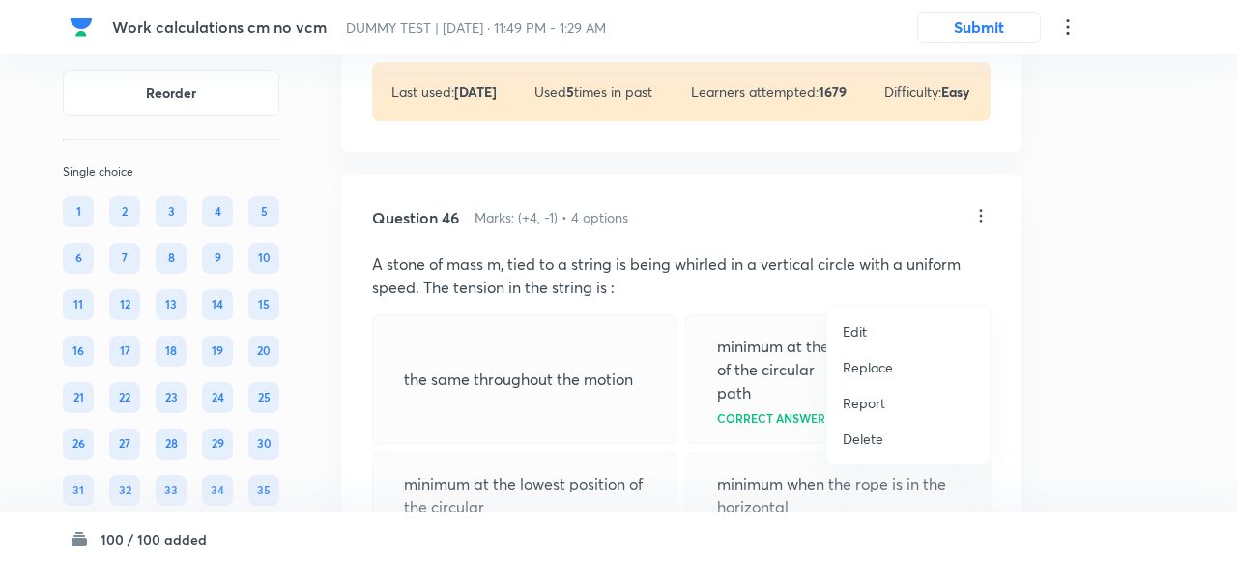
click at [863, 362] on p "Replace" at bounding box center [868, 367] width 50 height 20
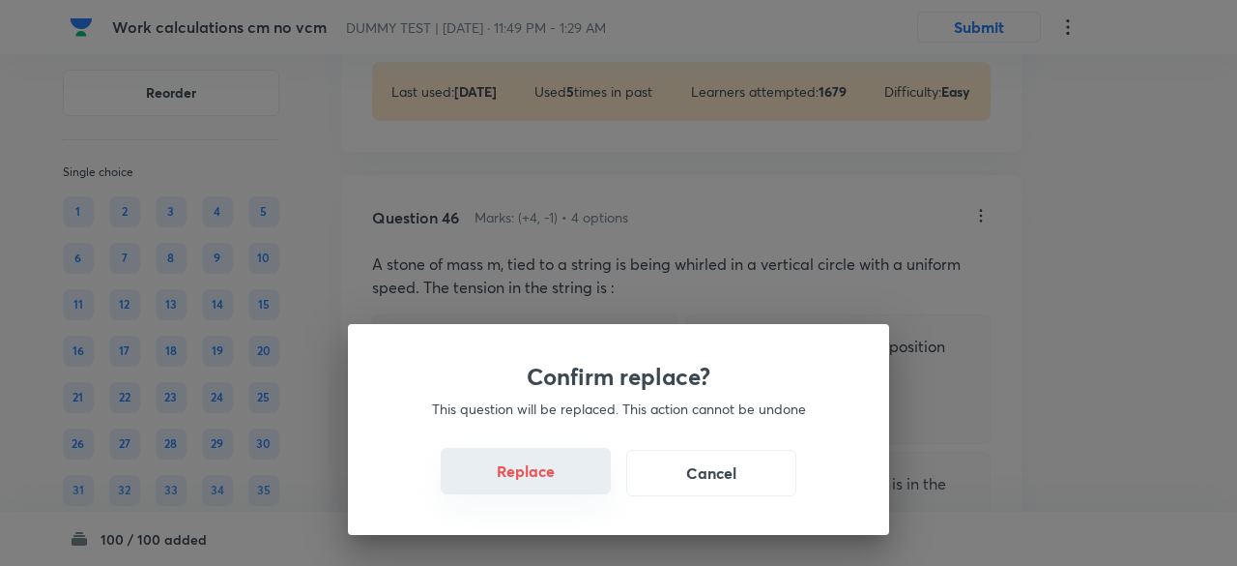
click at [544, 480] on button "Replace" at bounding box center [526, 471] width 170 height 46
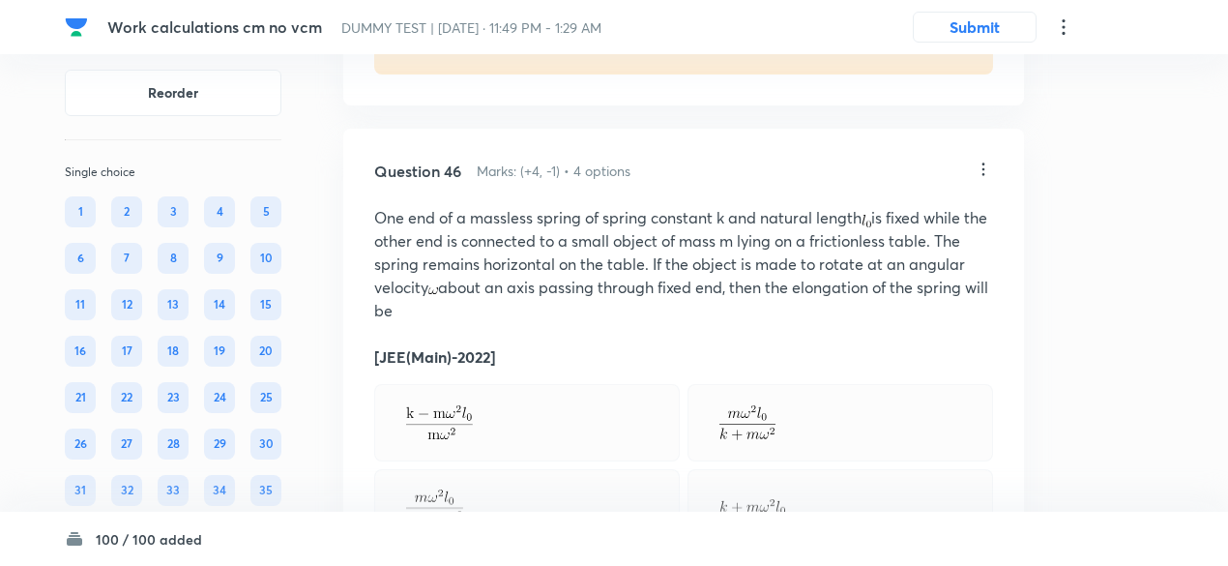
scroll to position [32373, 0]
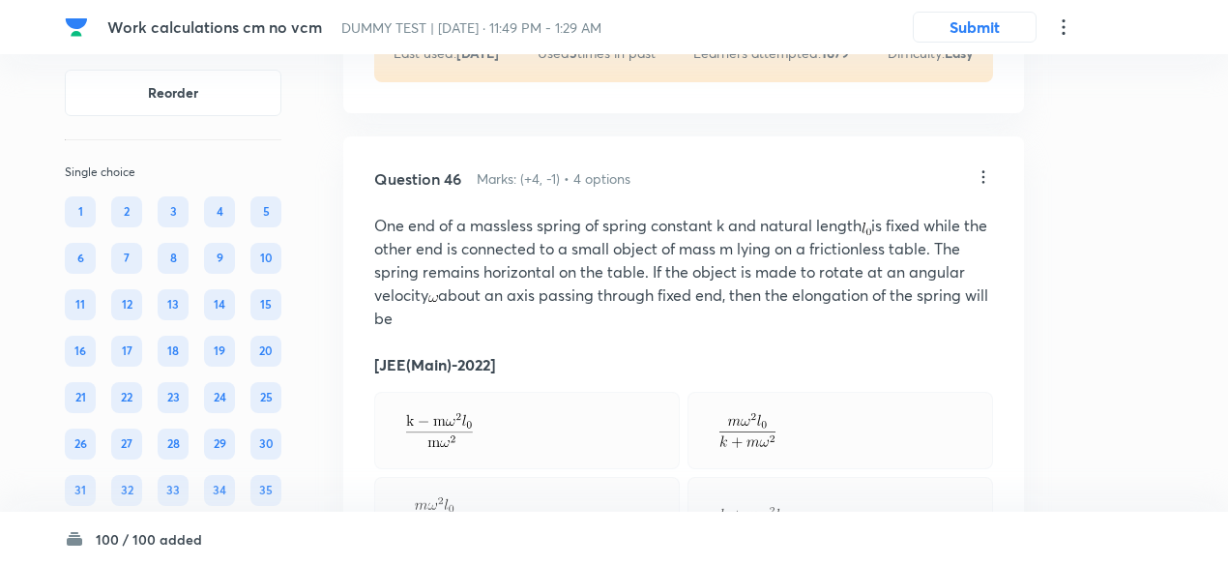
click at [976, 187] on icon at bounding box center [982, 176] width 19 height 19
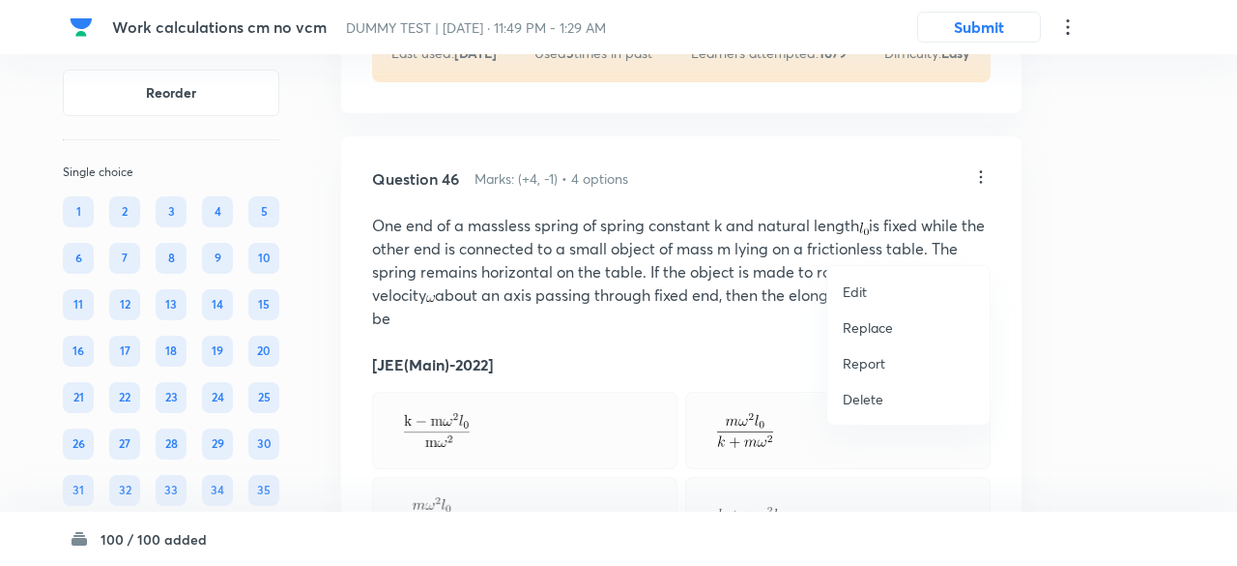
click at [872, 328] on p "Replace" at bounding box center [868, 327] width 50 height 20
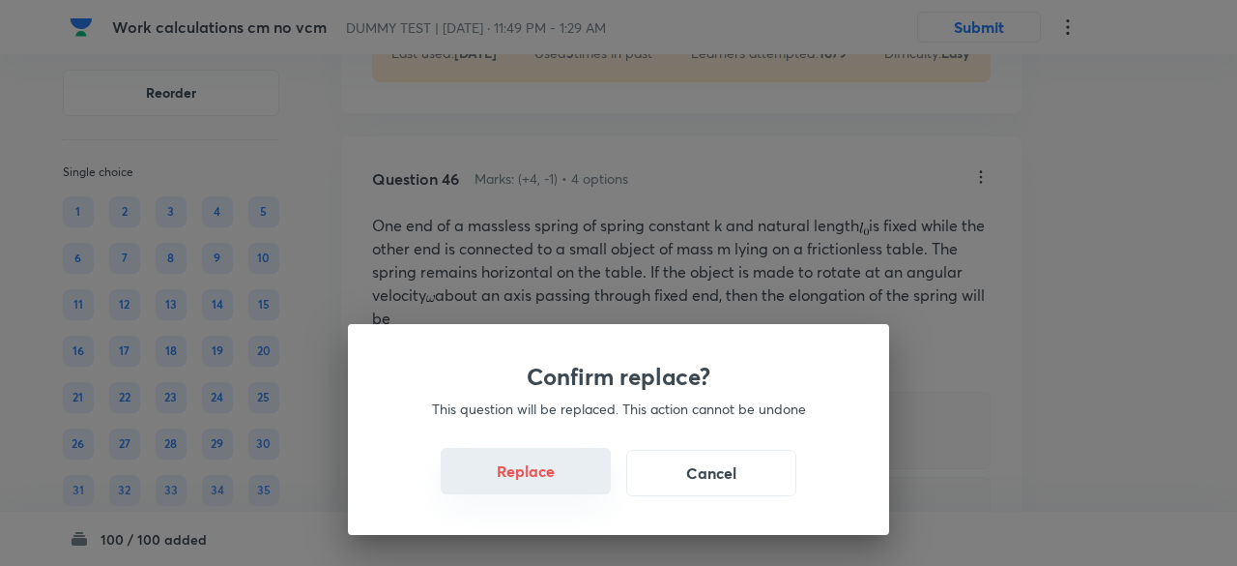
click at [551, 477] on button "Replace" at bounding box center [526, 471] width 170 height 46
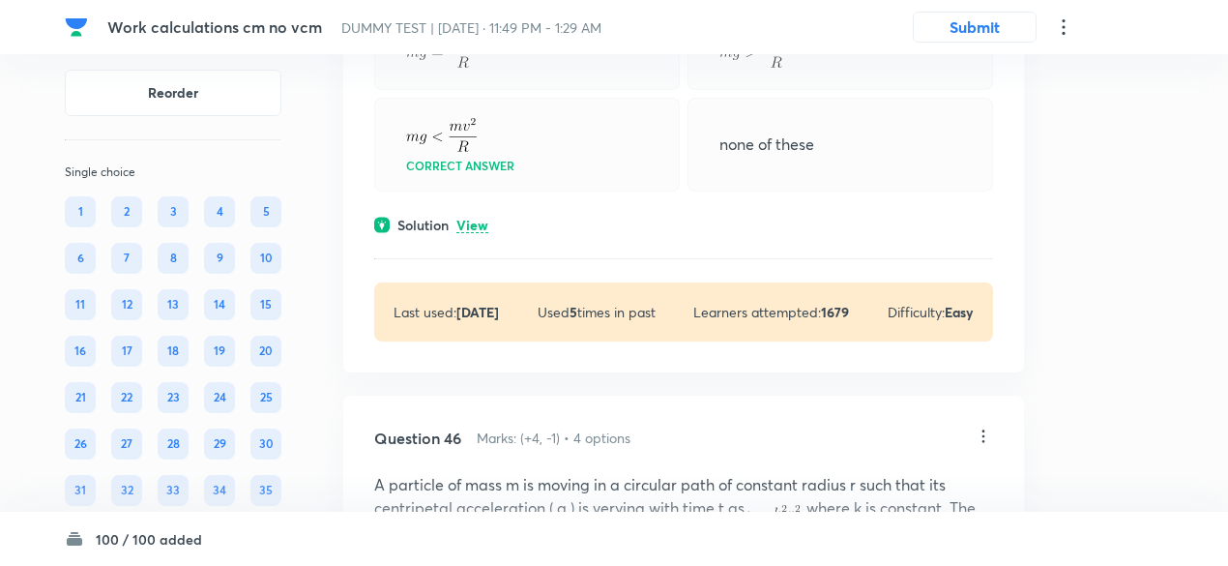
scroll to position [32074, 0]
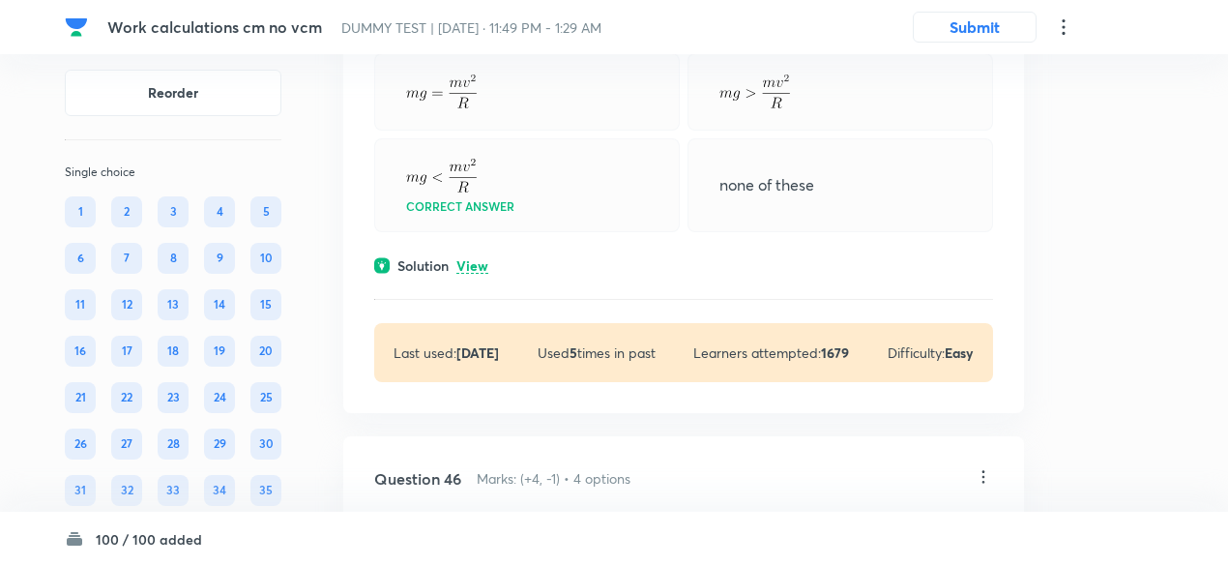
click at [470, 274] on p "View" at bounding box center [472, 266] width 32 height 15
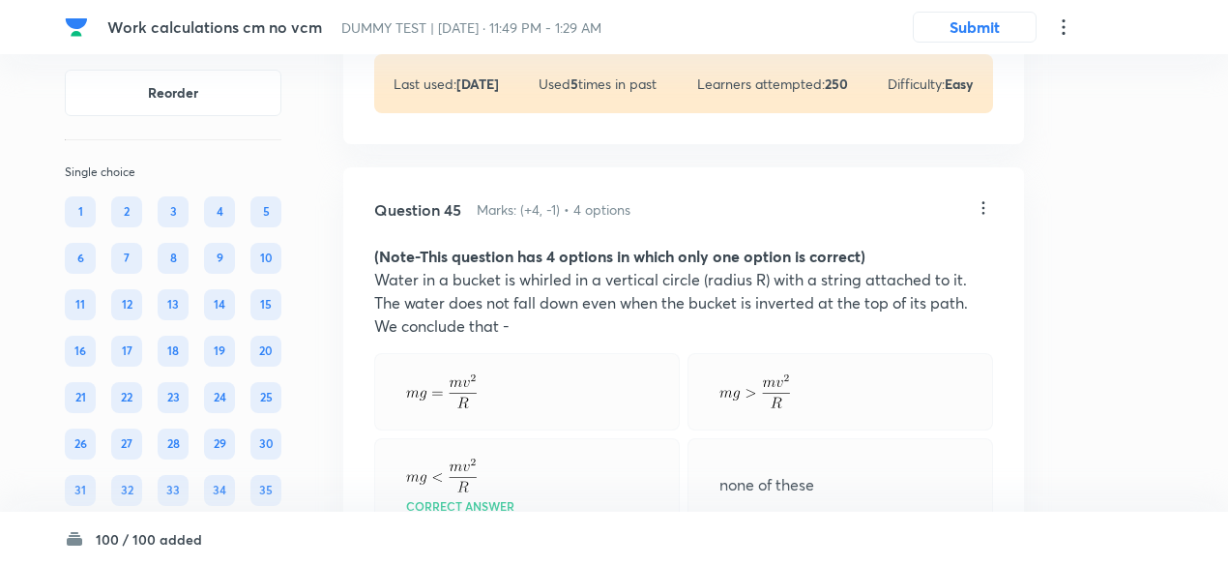
scroll to position [31774, 0]
click at [981, 218] on icon at bounding box center [982, 207] width 19 height 19
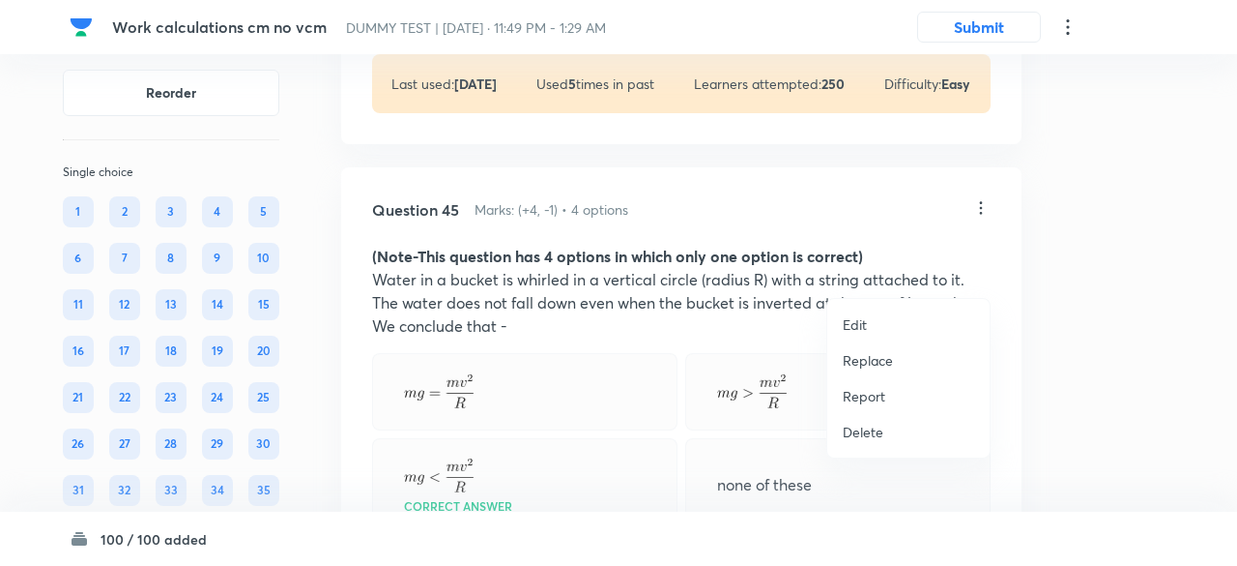
click at [857, 363] on p "Replace" at bounding box center [868, 360] width 50 height 20
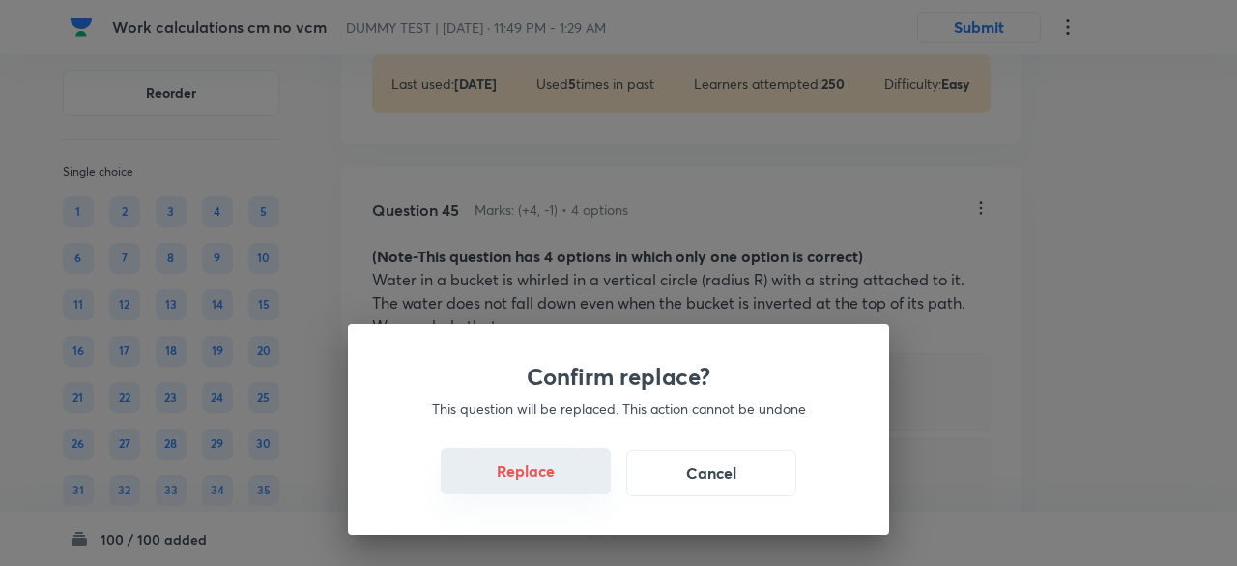
click at [555, 479] on button "Replace" at bounding box center [526, 471] width 170 height 46
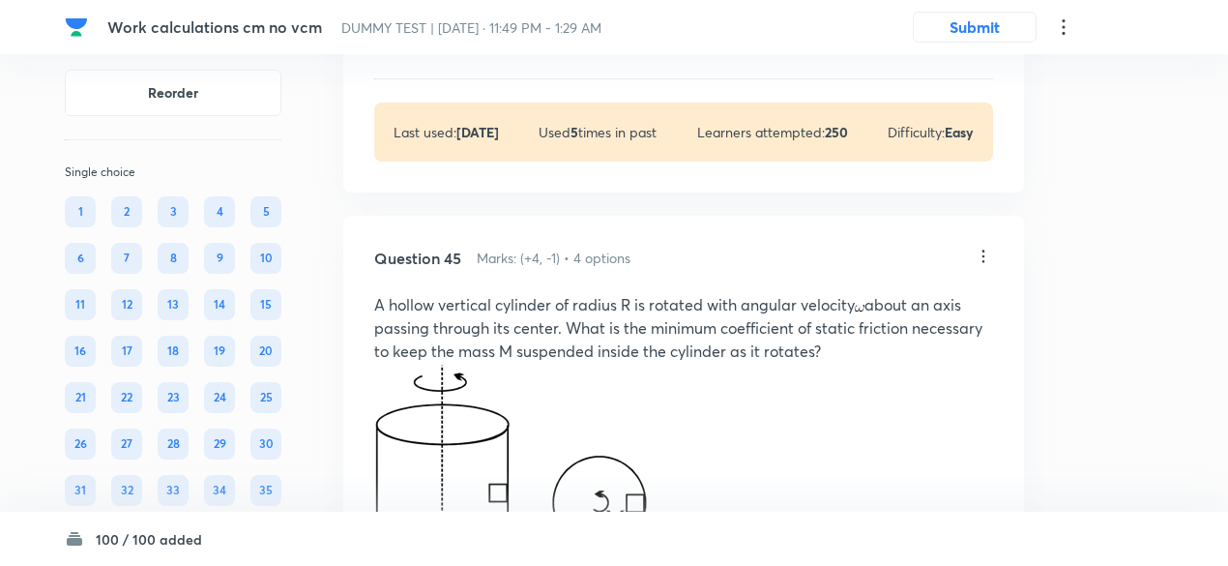
scroll to position [31724, 0]
click at [980, 268] on icon at bounding box center [982, 257] width 19 height 19
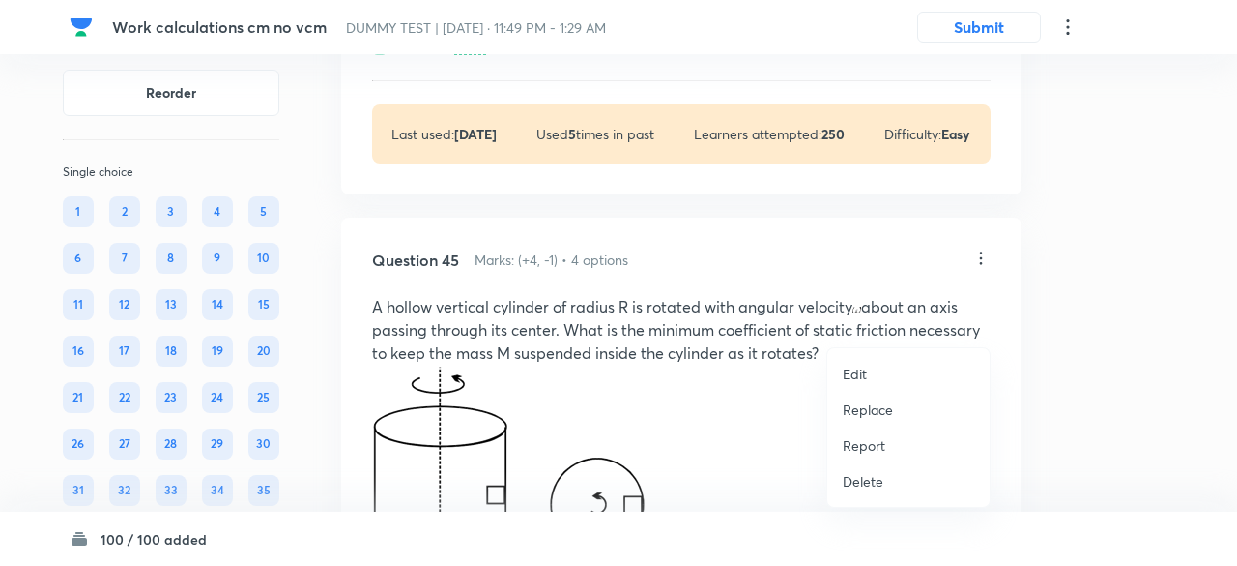
click at [671, 420] on div at bounding box center [618, 283] width 1237 height 566
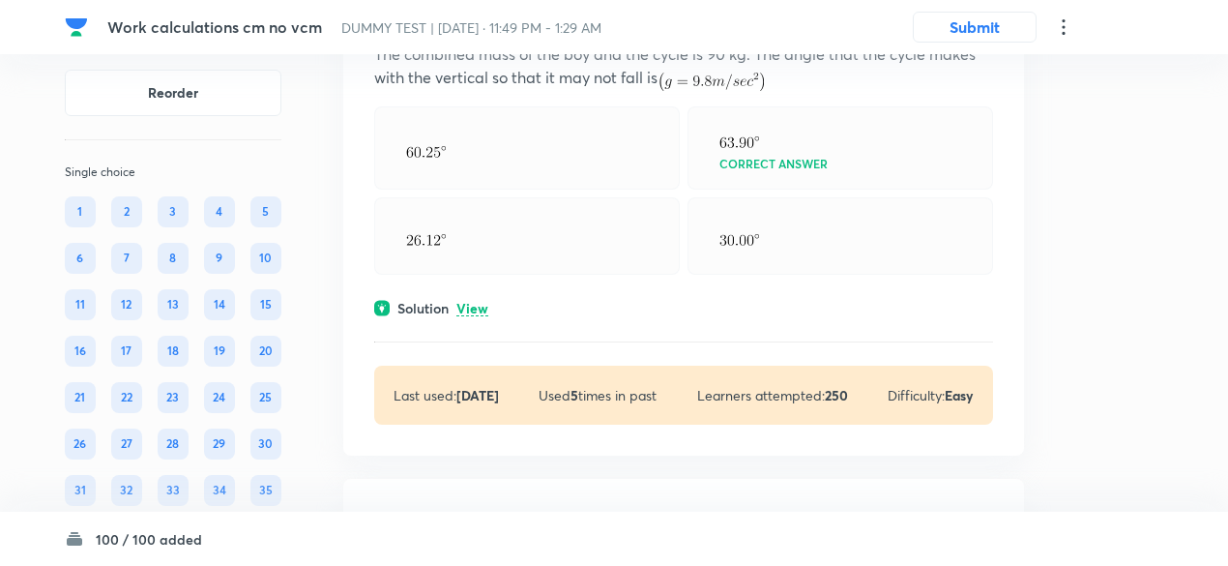
scroll to position [31453, 0]
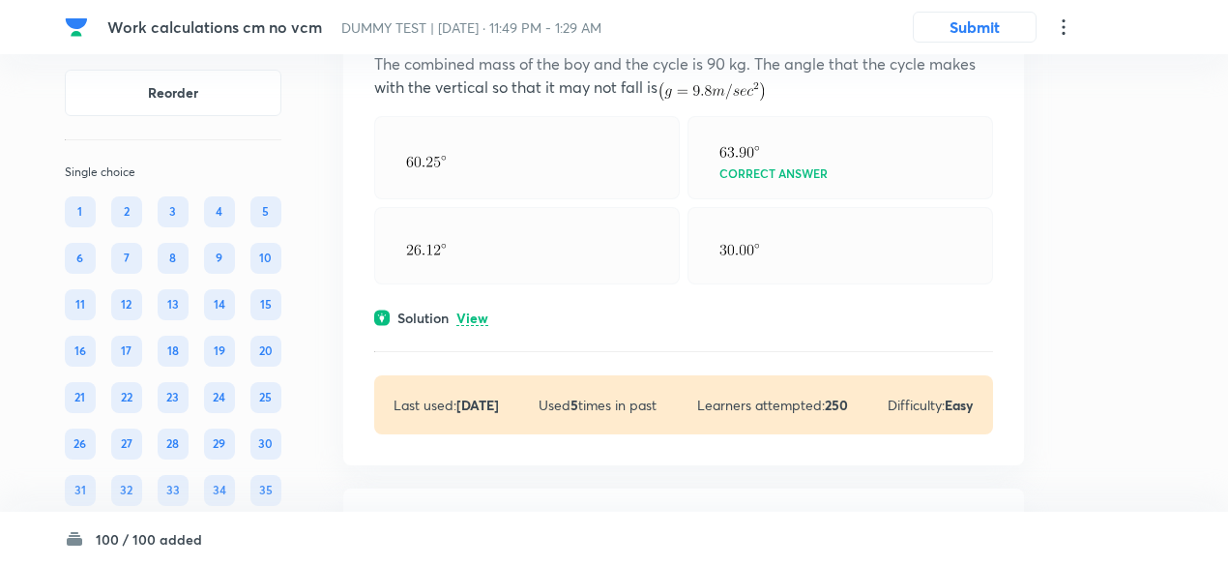
click at [478, 328] on div "Solution View" at bounding box center [683, 317] width 619 height 20
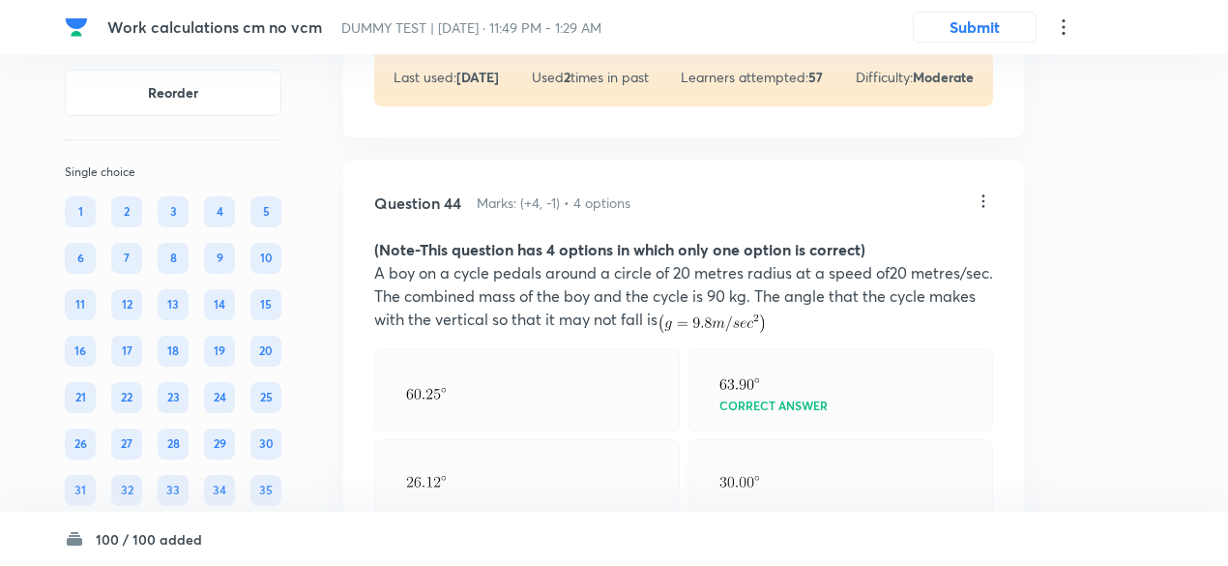
scroll to position [31206, 0]
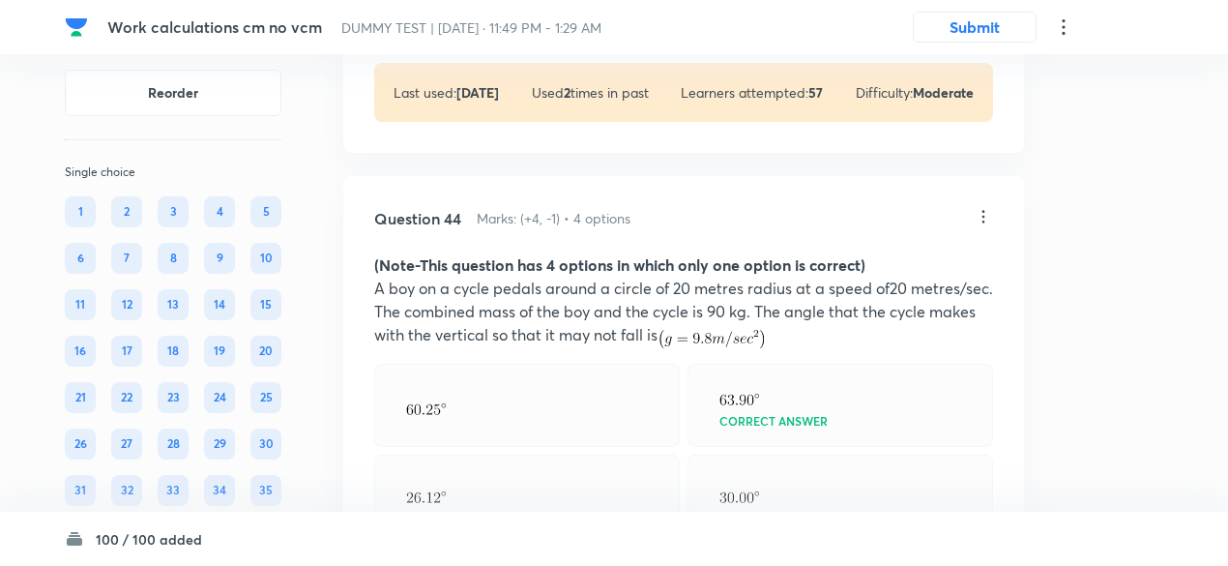
click at [984, 226] on icon at bounding box center [982, 216] width 19 height 19
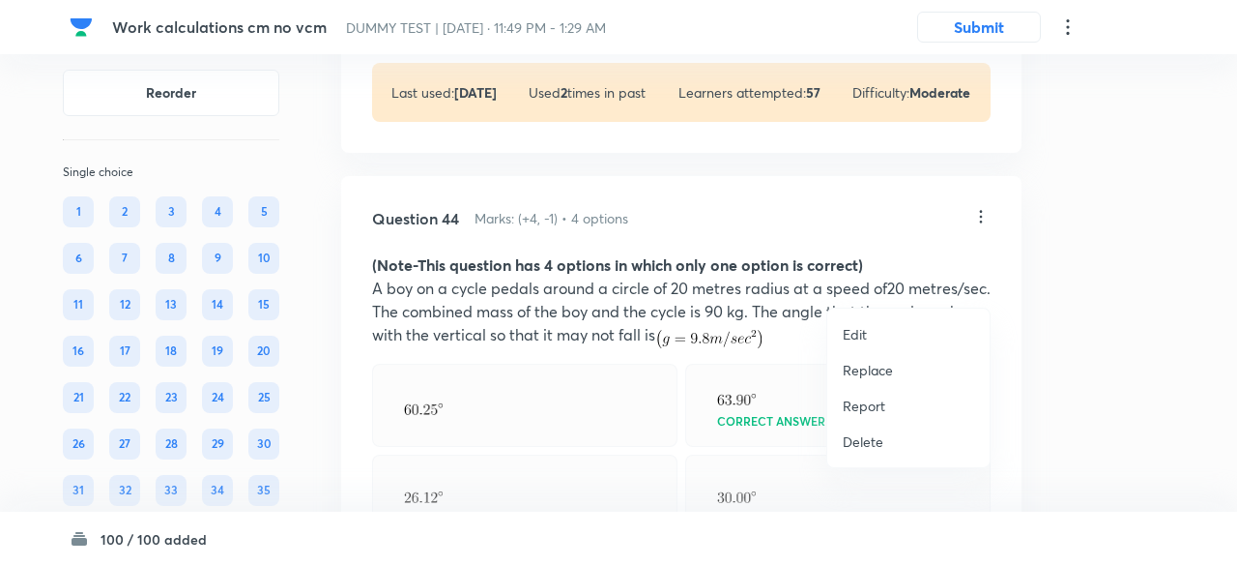
click at [878, 369] on p "Replace" at bounding box center [868, 370] width 50 height 20
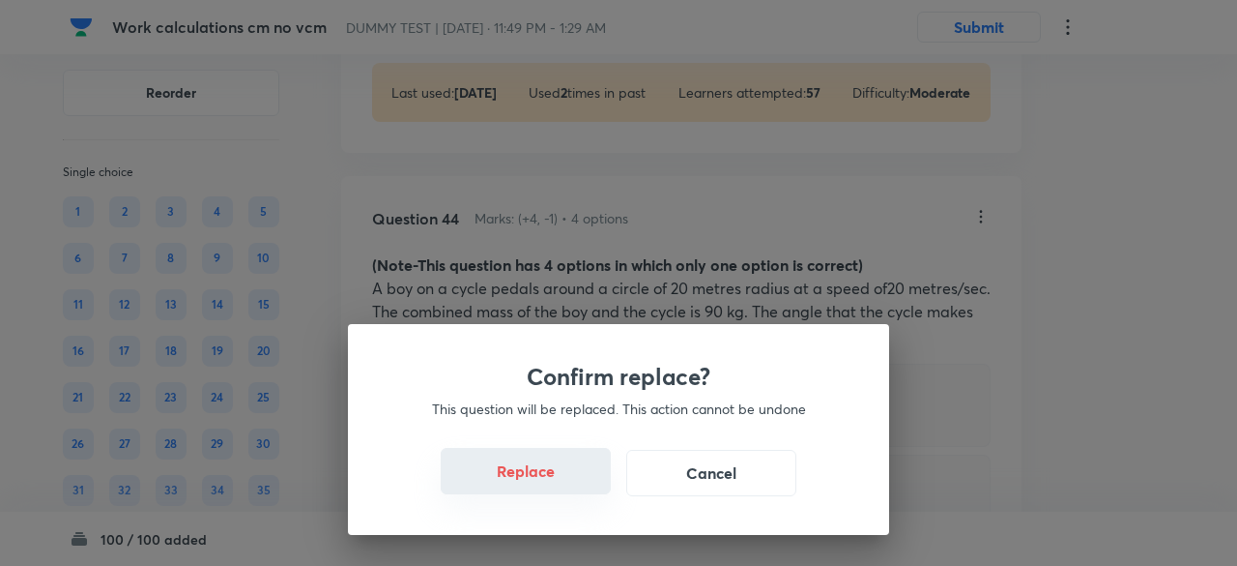
click at [555, 482] on button "Replace" at bounding box center [526, 471] width 170 height 46
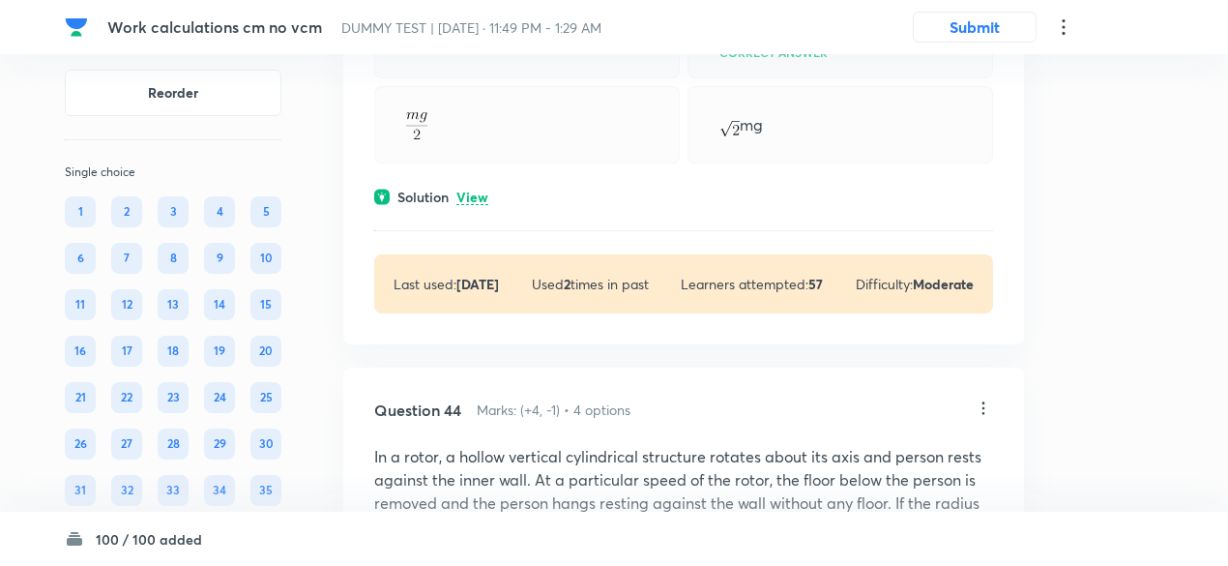
scroll to position [31003, 0]
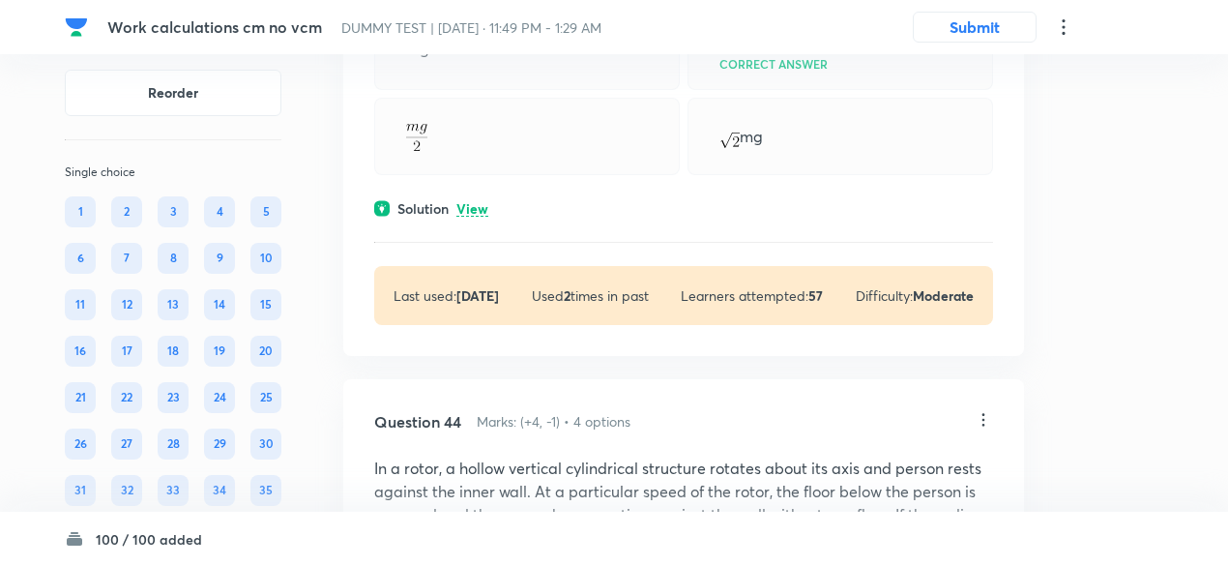
click at [486, 217] on p "View" at bounding box center [472, 209] width 32 height 15
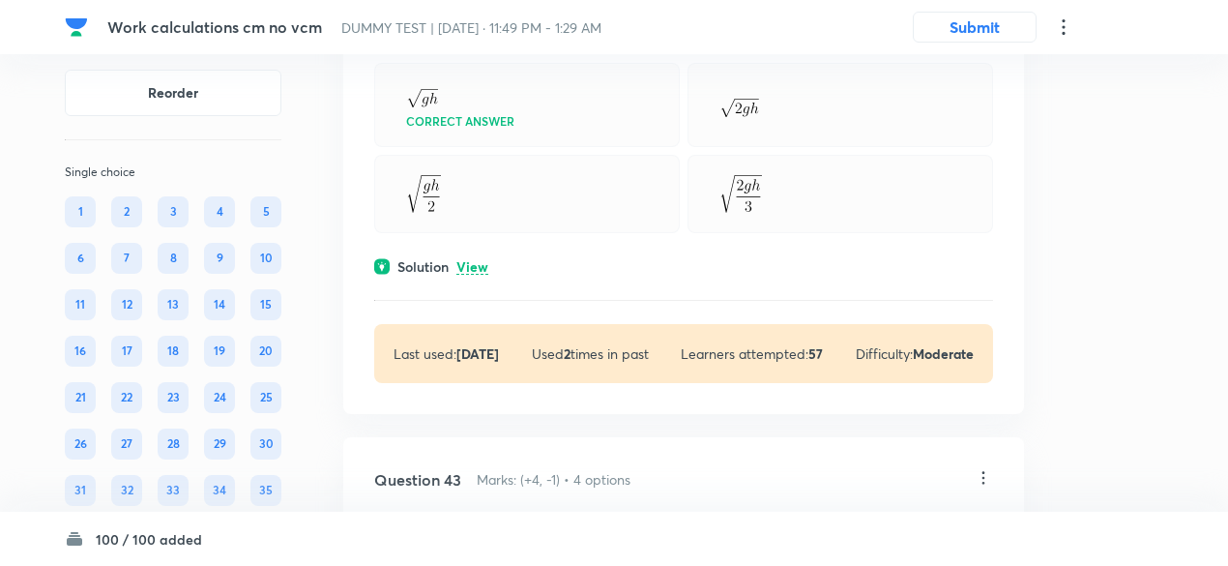
scroll to position [30285, 0]
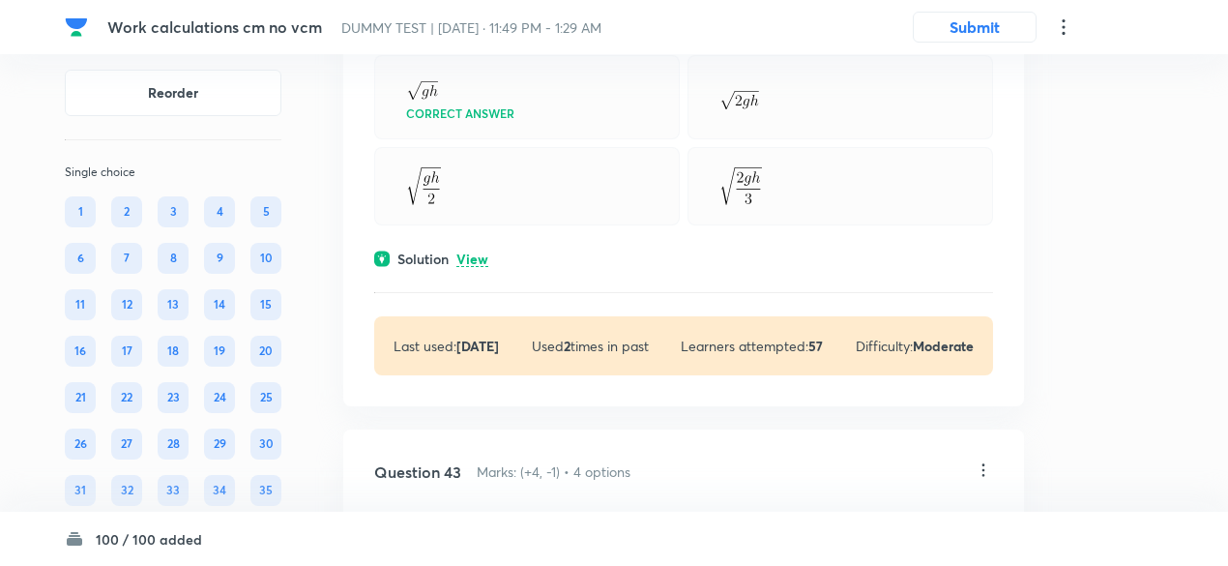
click at [477, 267] on p "View" at bounding box center [472, 259] width 32 height 15
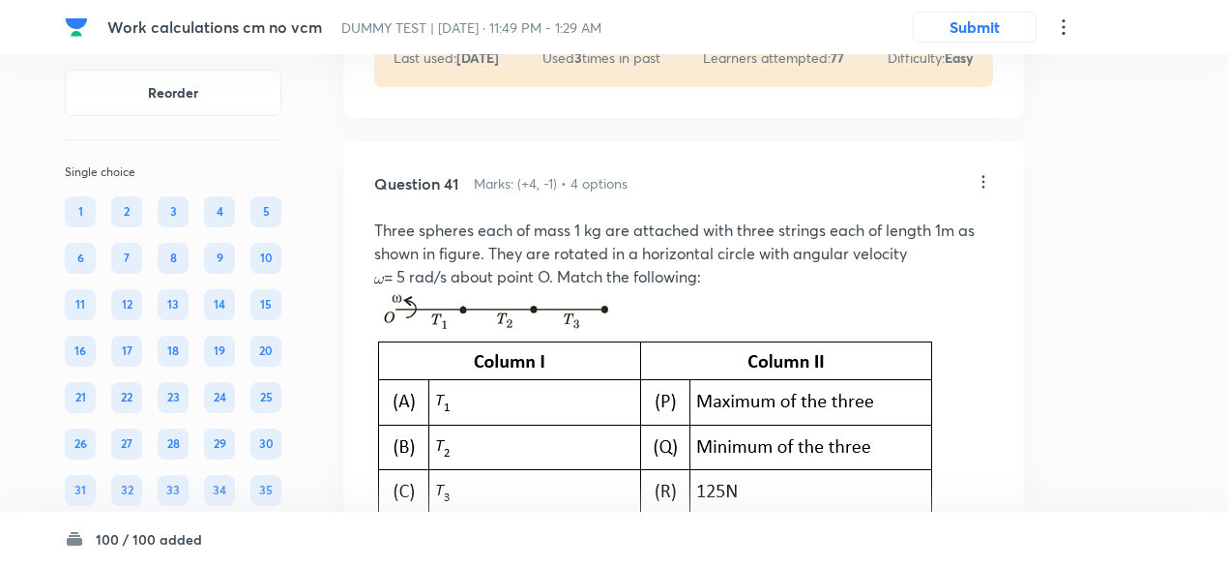
scroll to position [29177, 0]
click at [981, 193] on icon at bounding box center [982, 183] width 19 height 19
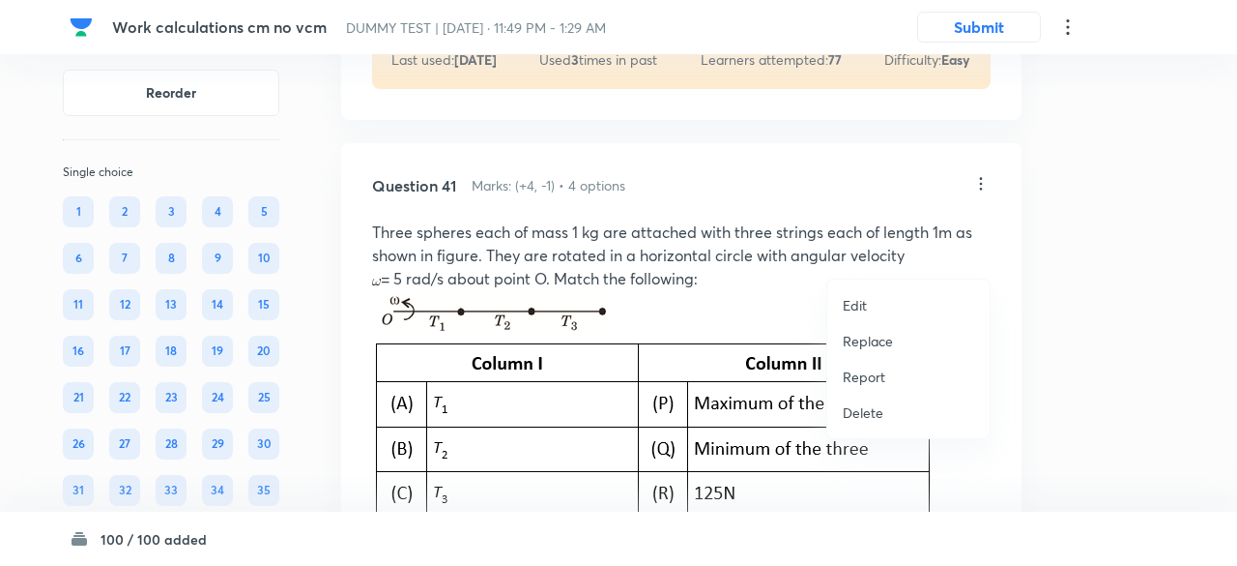
click at [875, 334] on p "Replace" at bounding box center [868, 341] width 50 height 20
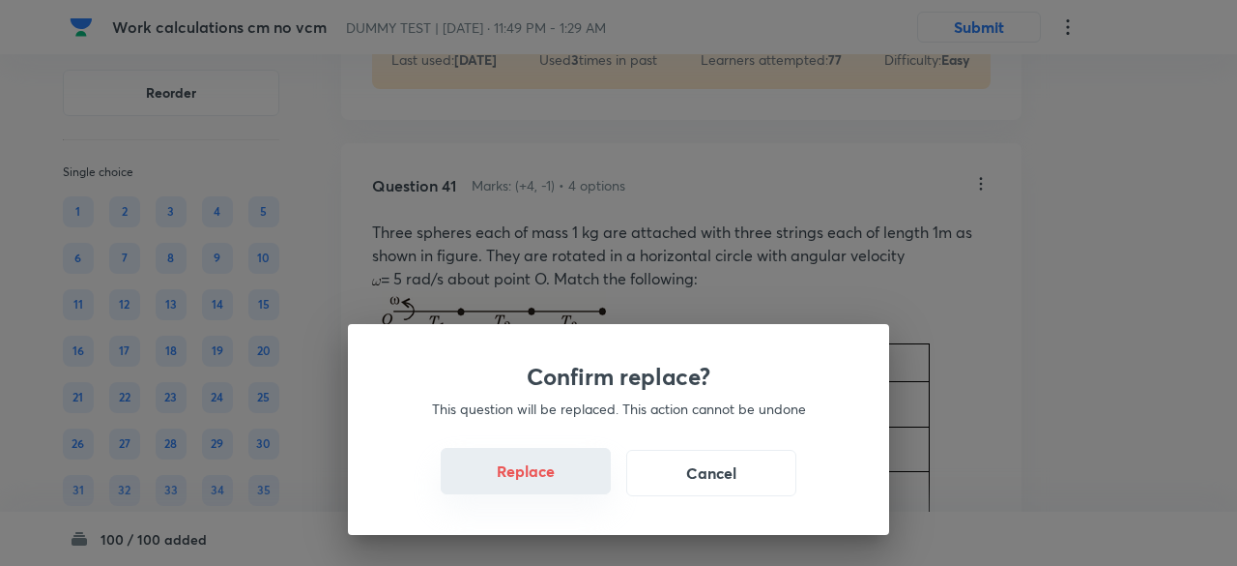
click at [545, 482] on button "Replace" at bounding box center [526, 471] width 170 height 46
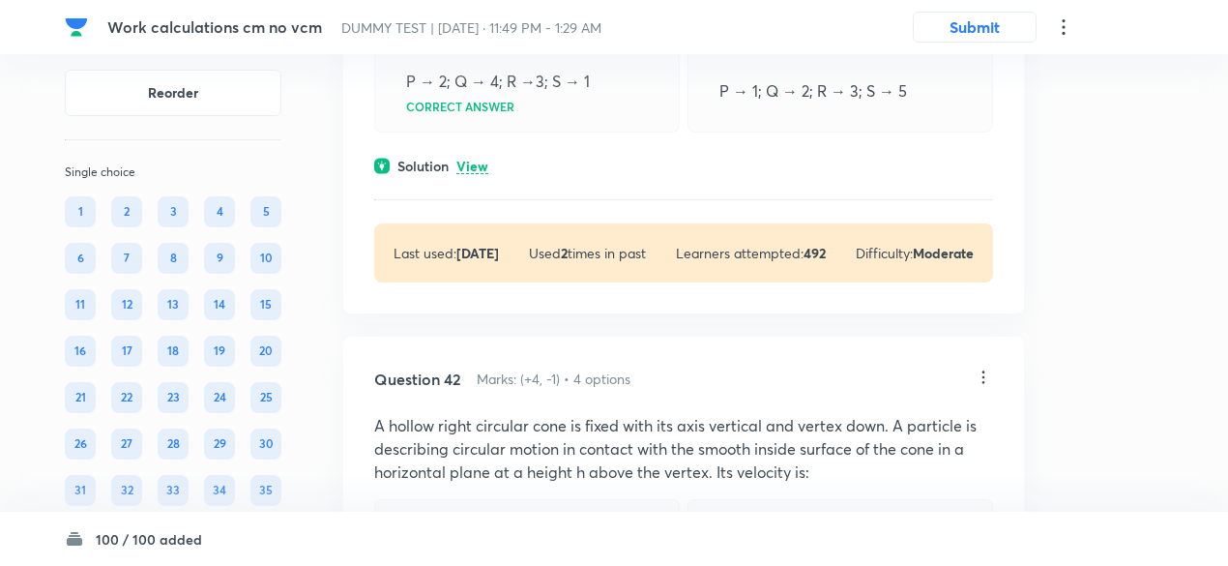
scroll to position [29816, 0]
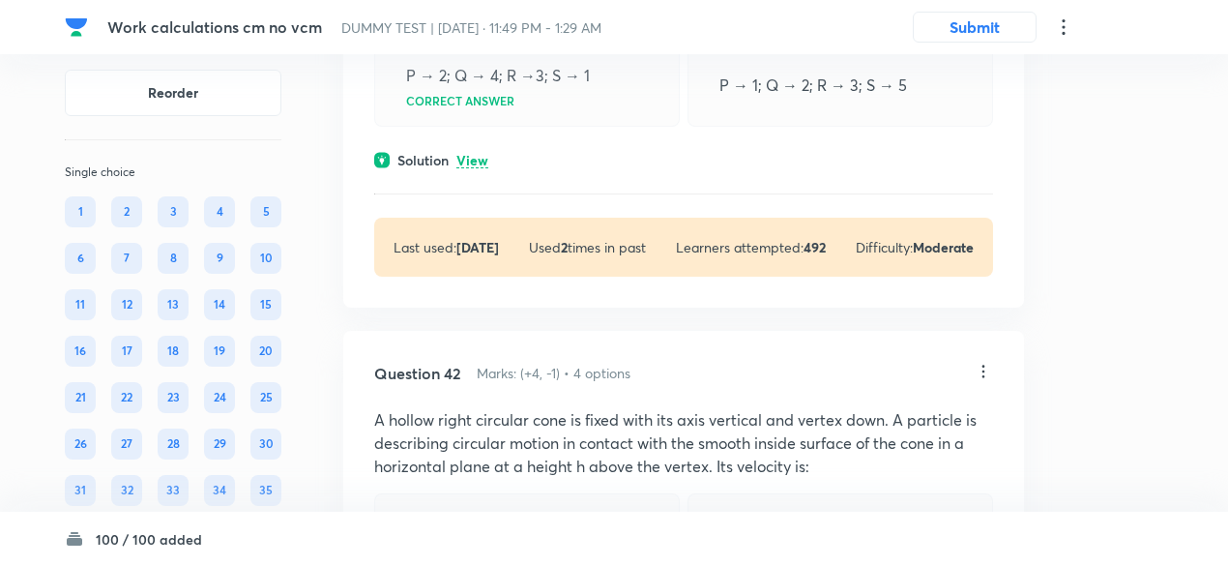
click at [490, 170] on div "Solution View" at bounding box center [683, 160] width 619 height 20
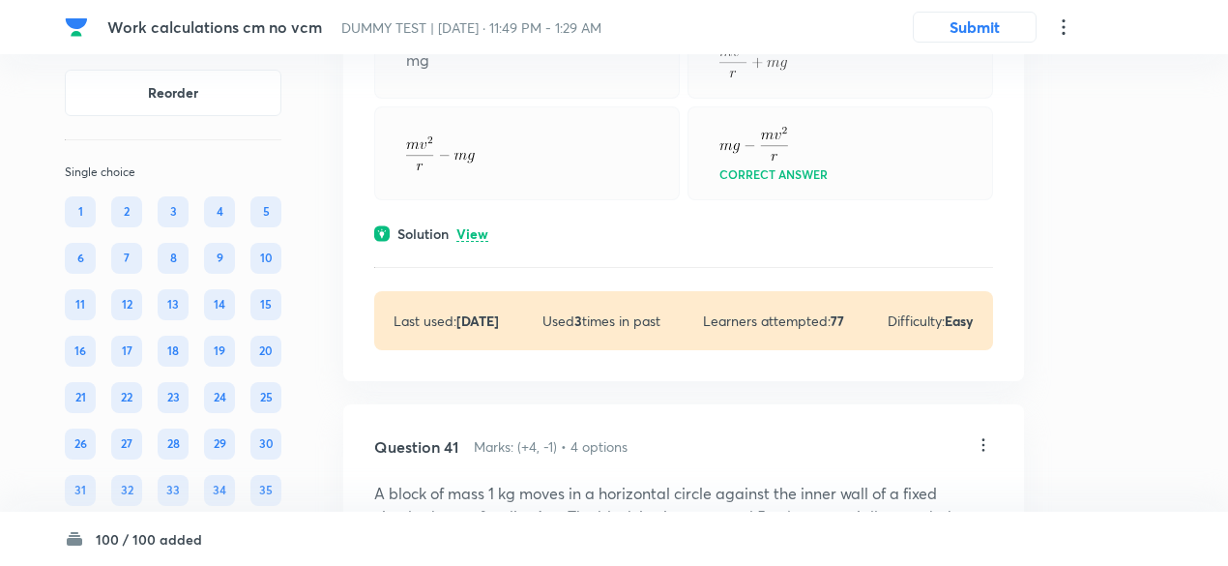
scroll to position [28909, 0]
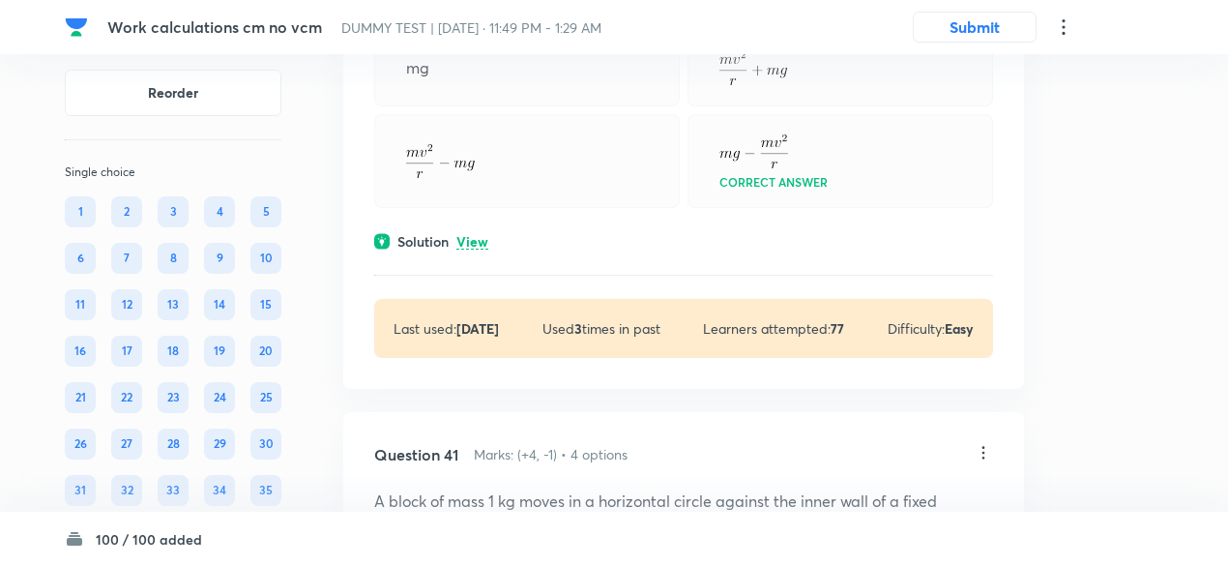
click at [468, 249] on p "View" at bounding box center [472, 242] width 32 height 15
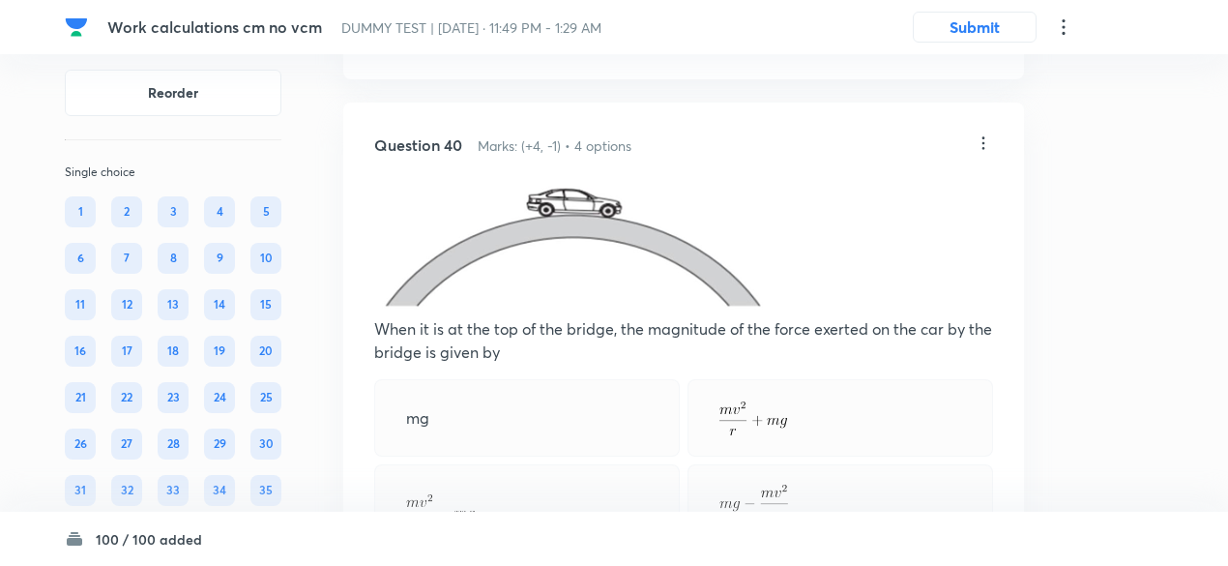
scroll to position [28557, 0]
click at [982, 155] on icon at bounding box center [982, 144] width 19 height 19
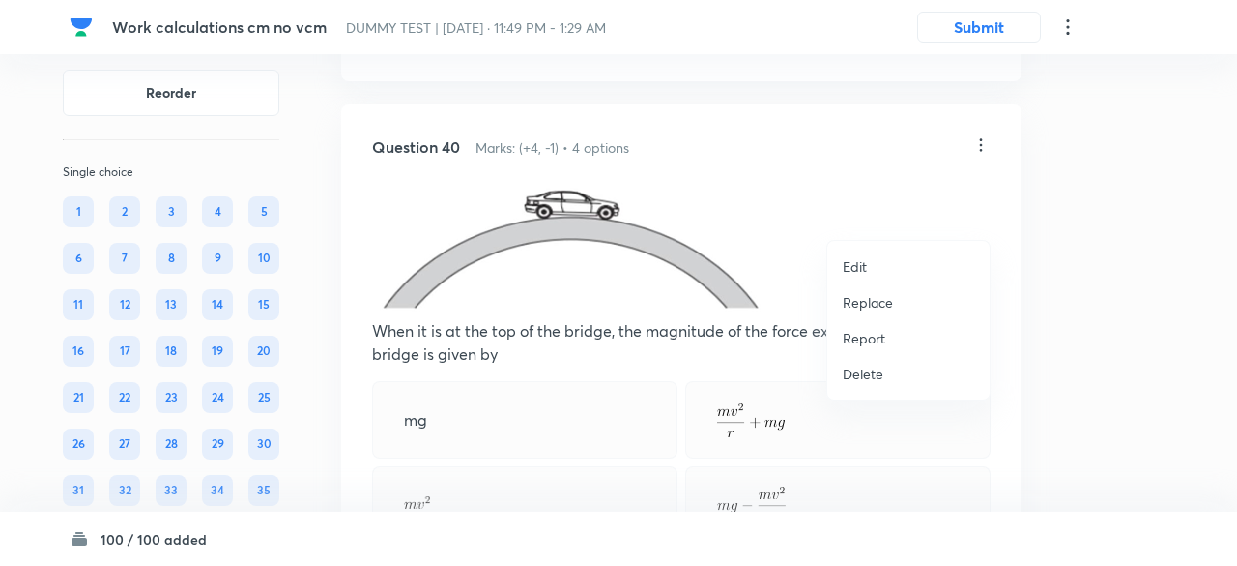
click at [875, 299] on p "Replace" at bounding box center [868, 302] width 50 height 20
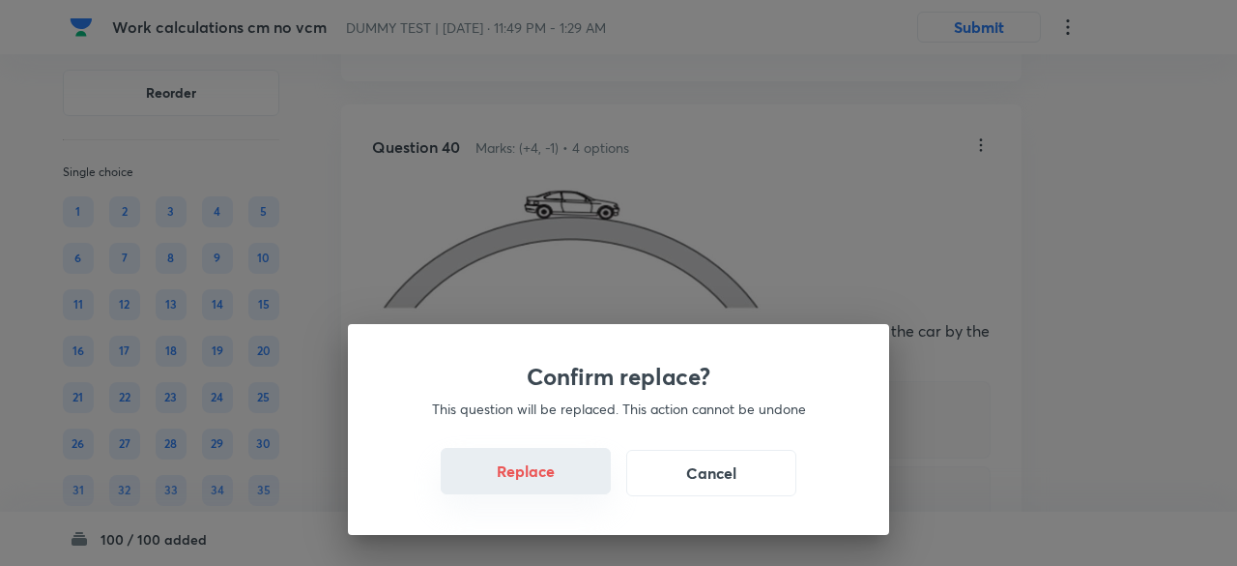
click at [545, 484] on button "Replace" at bounding box center [526, 471] width 170 height 46
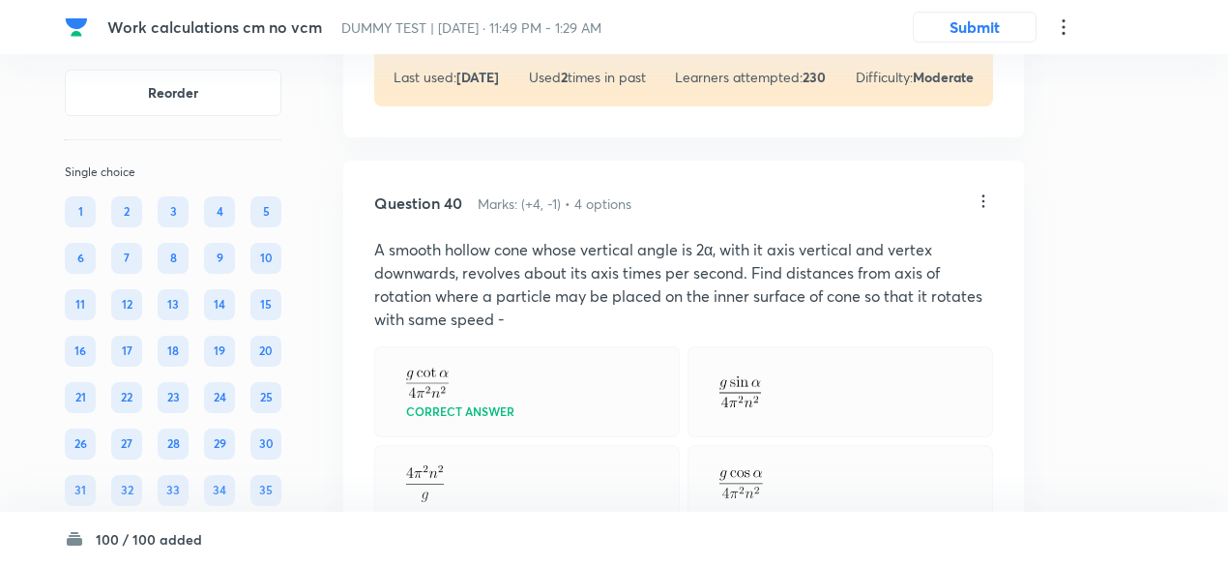
scroll to position [28489, 0]
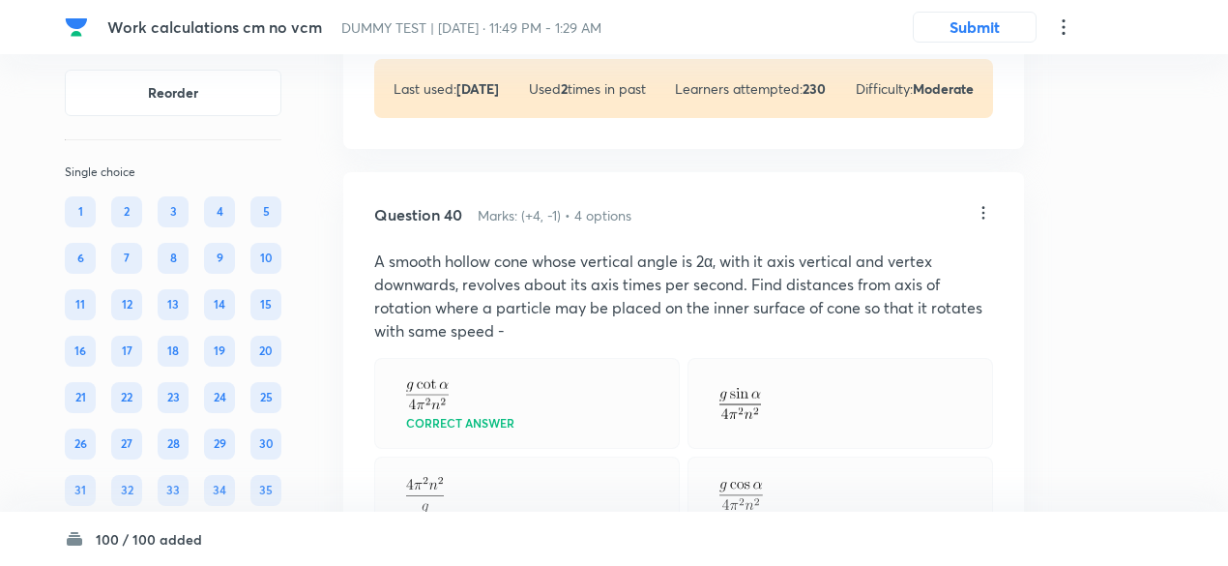
click at [984, 222] on icon at bounding box center [982, 212] width 19 height 19
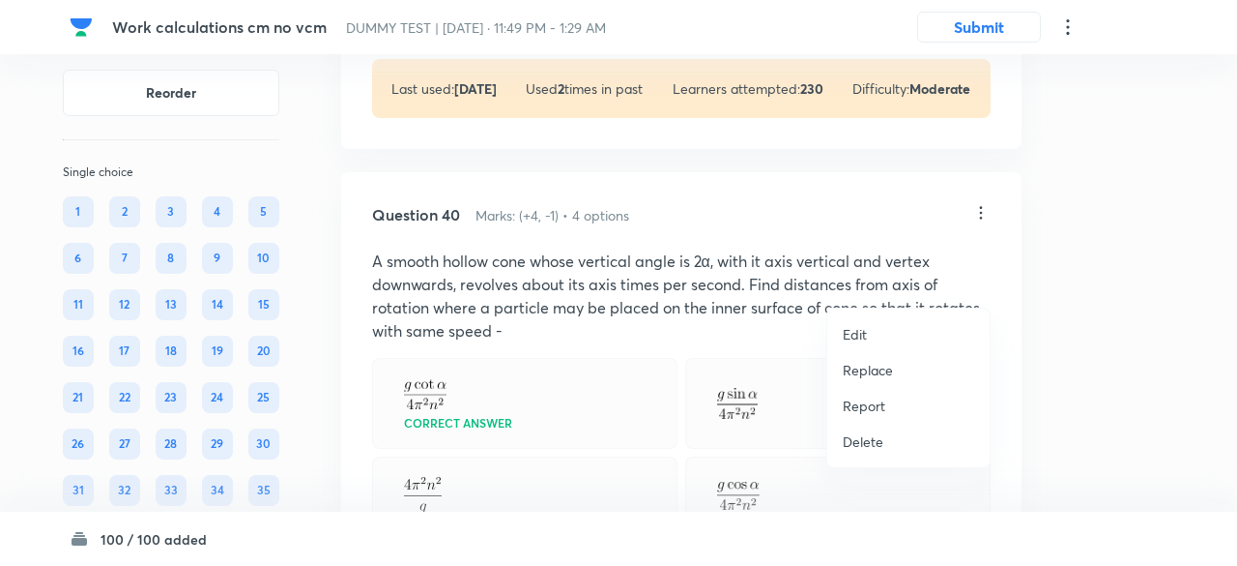
click at [870, 372] on p "Replace" at bounding box center [868, 370] width 50 height 20
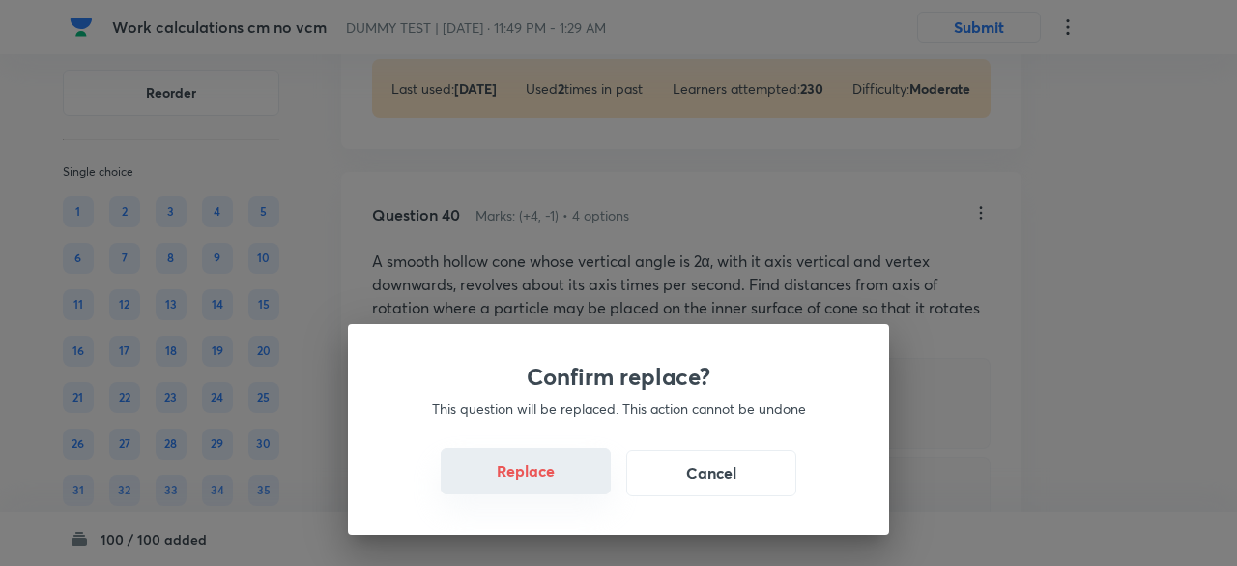
click at [553, 476] on button "Replace" at bounding box center [526, 471] width 170 height 46
click at [560, 488] on button "Replace" at bounding box center [526, 471] width 170 height 46
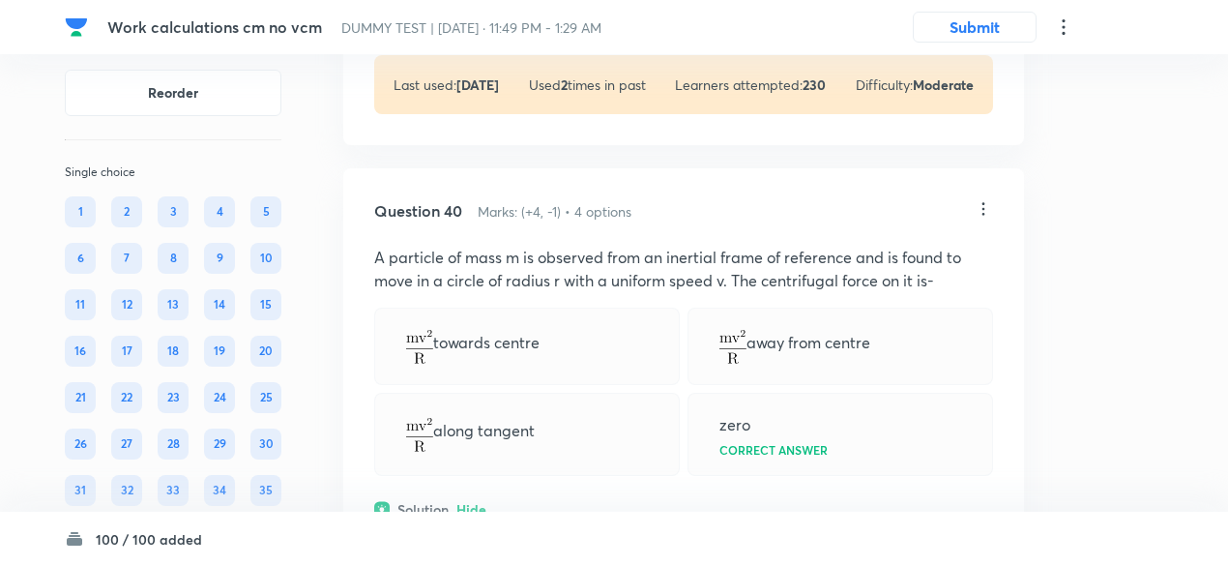
scroll to position [28458, 0]
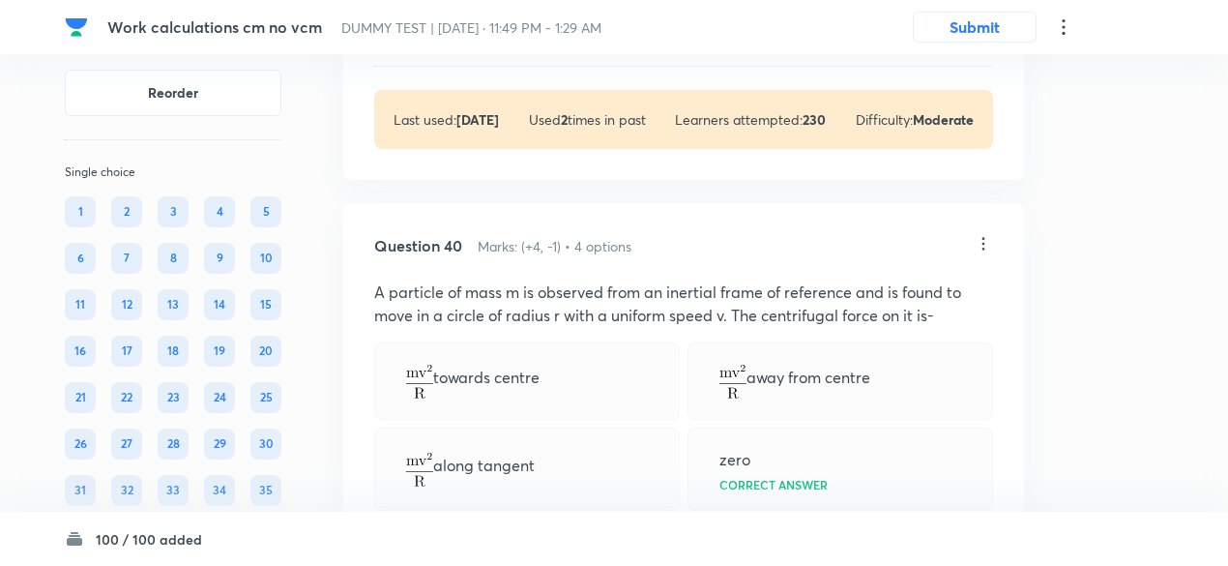
click at [977, 253] on icon at bounding box center [982, 243] width 19 height 19
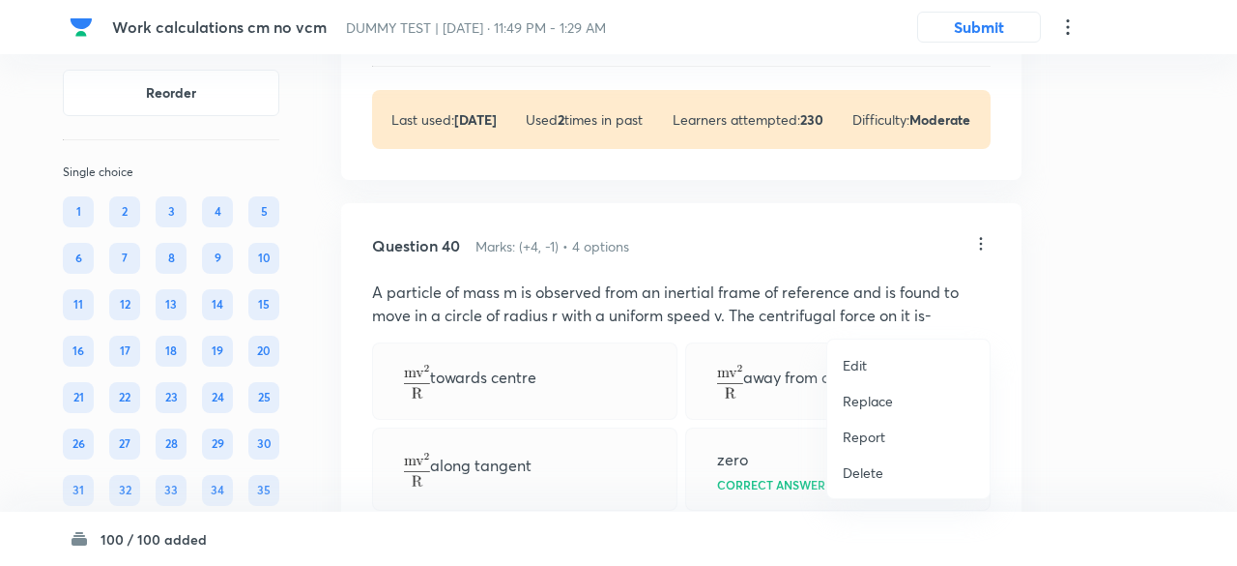
click at [868, 402] on p "Replace" at bounding box center [868, 401] width 50 height 20
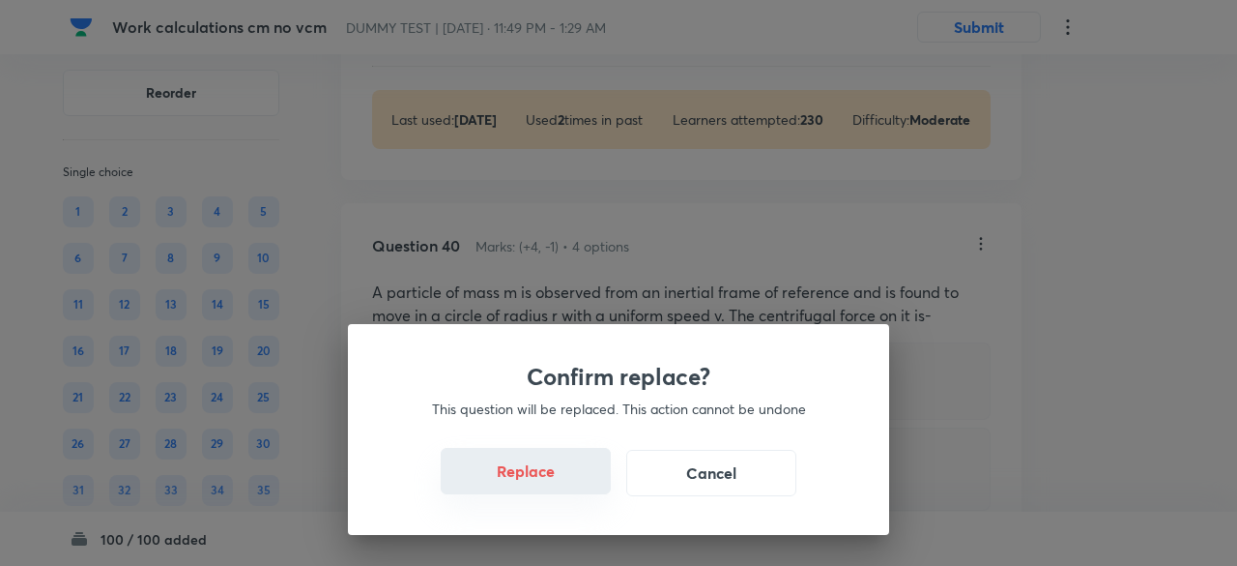
click at [547, 479] on button "Replace" at bounding box center [526, 471] width 170 height 46
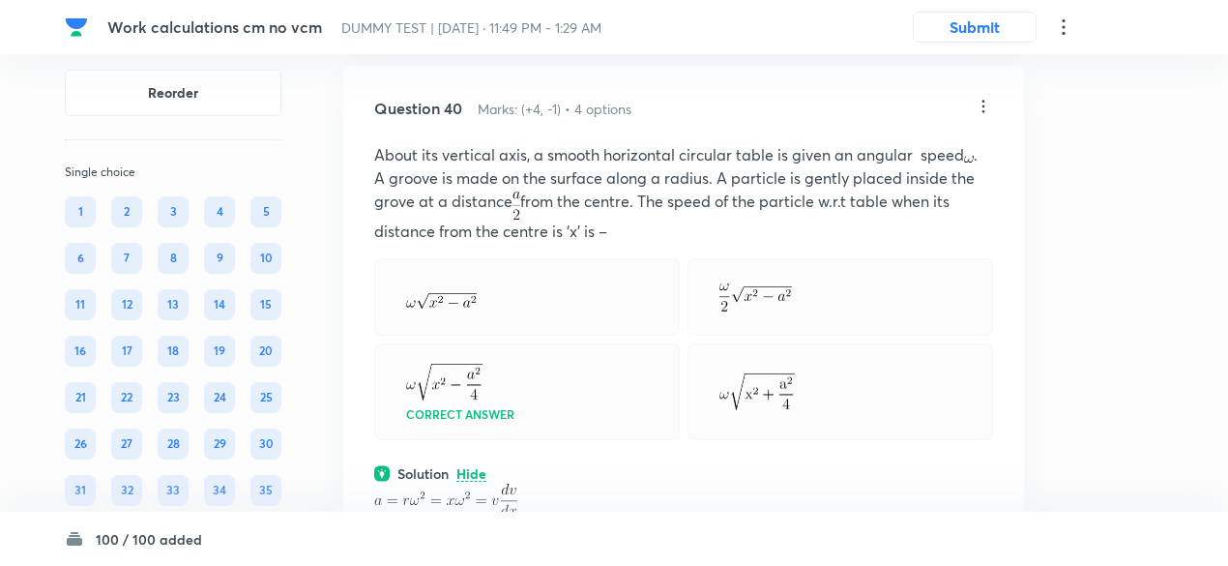
scroll to position [28570, 0]
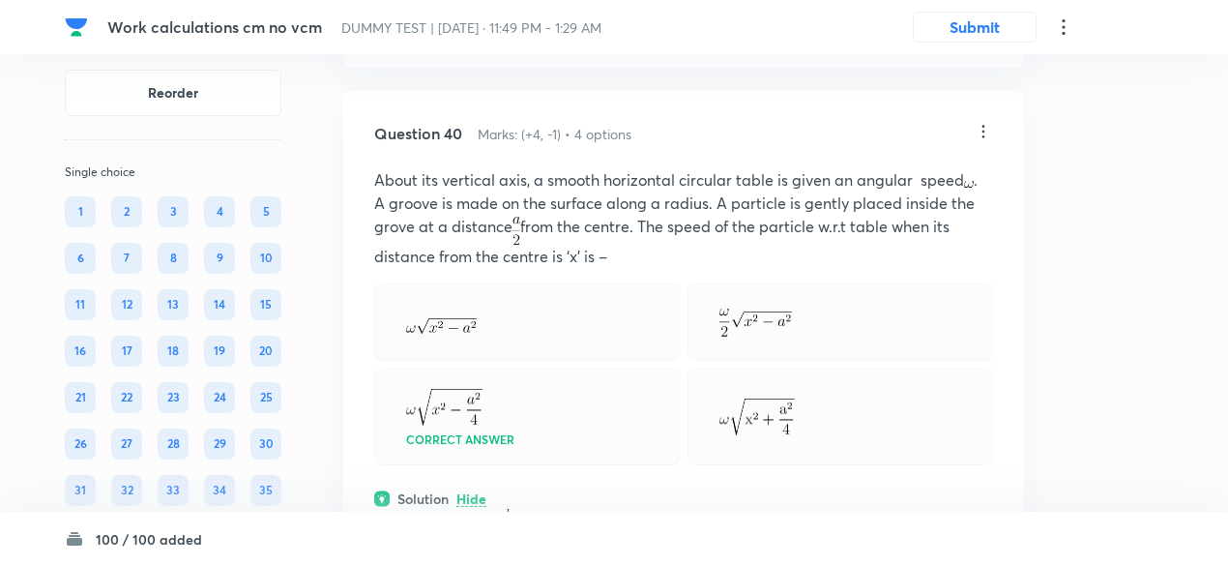
click at [986, 141] on icon at bounding box center [982, 131] width 19 height 19
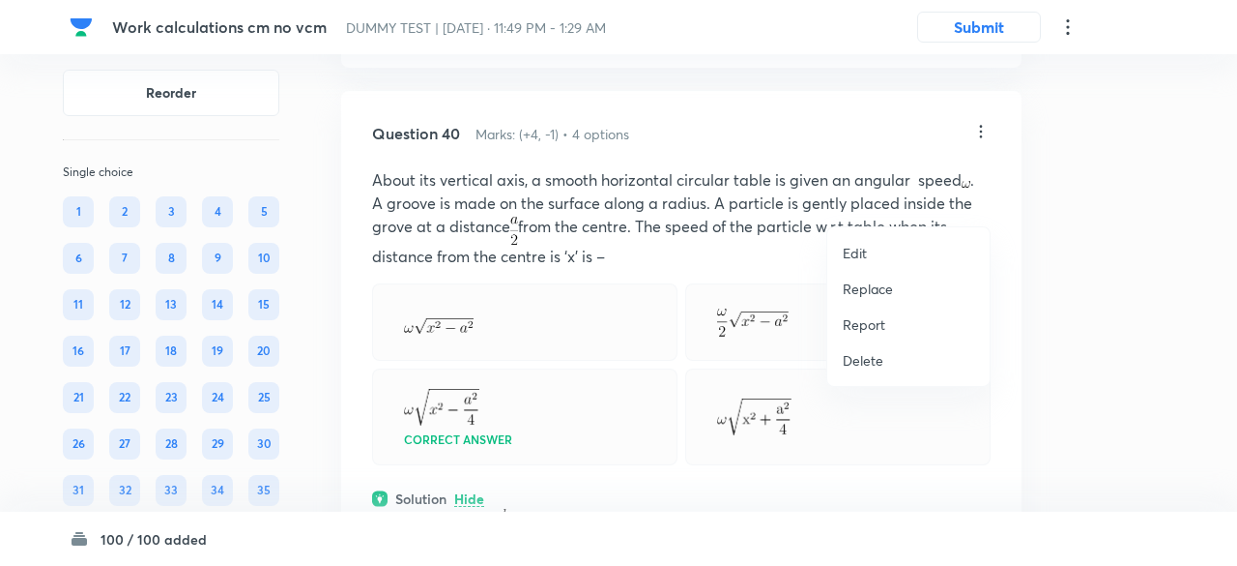
click at [875, 291] on p "Replace" at bounding box center [868, 288] width 50 height 20
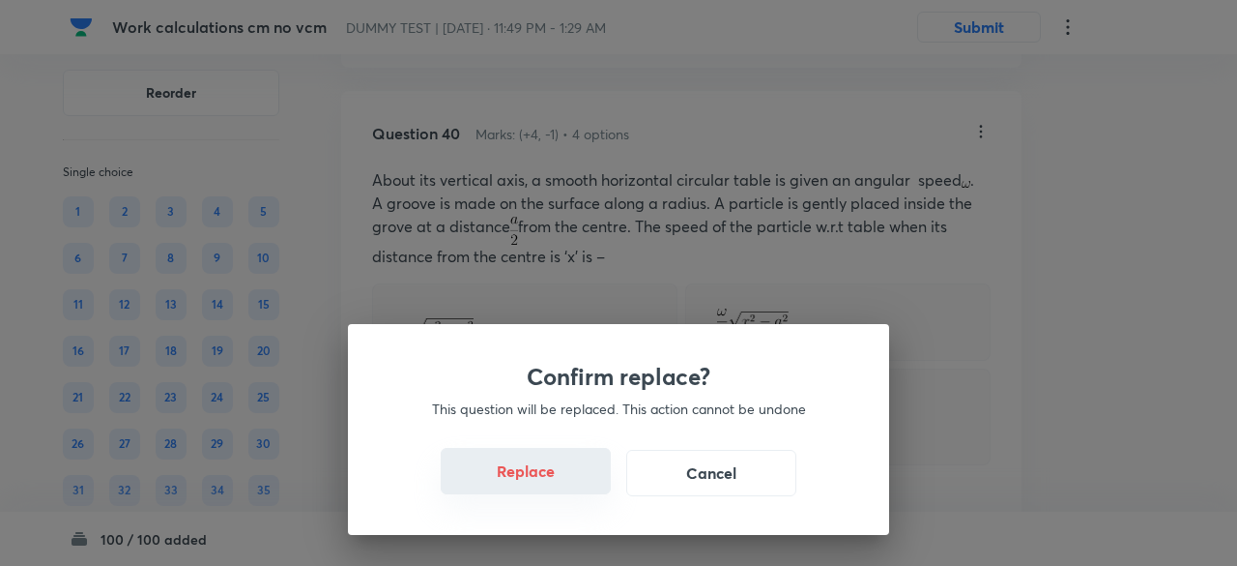
click at [547, 479] on button "Replace" at bounding box center [526, 471] width 170 height 46
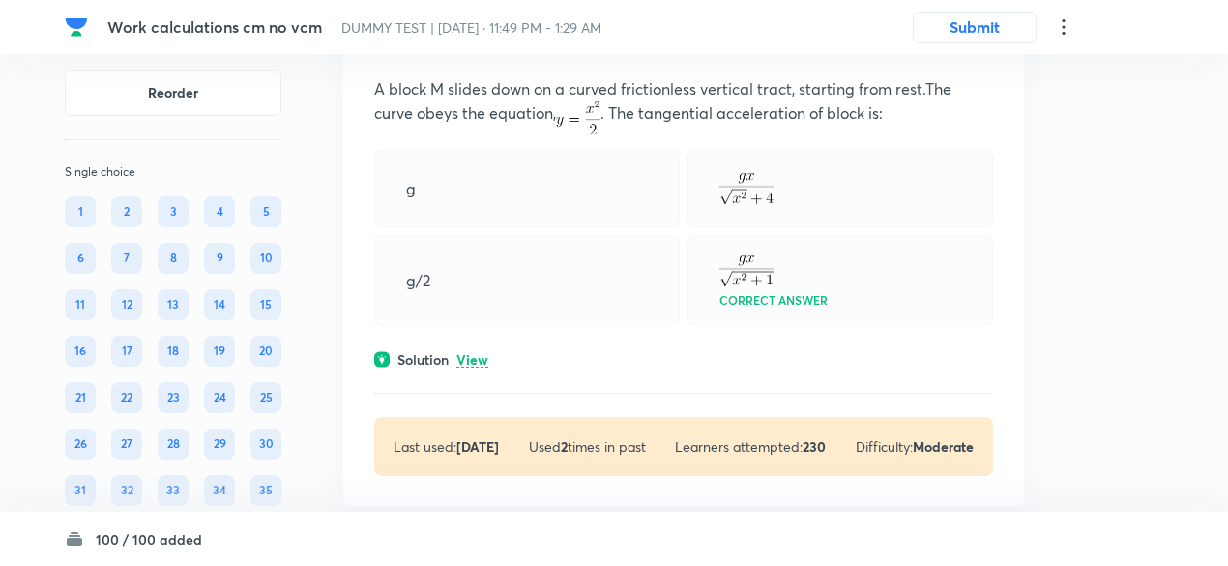
scroll to position [28114, 0]
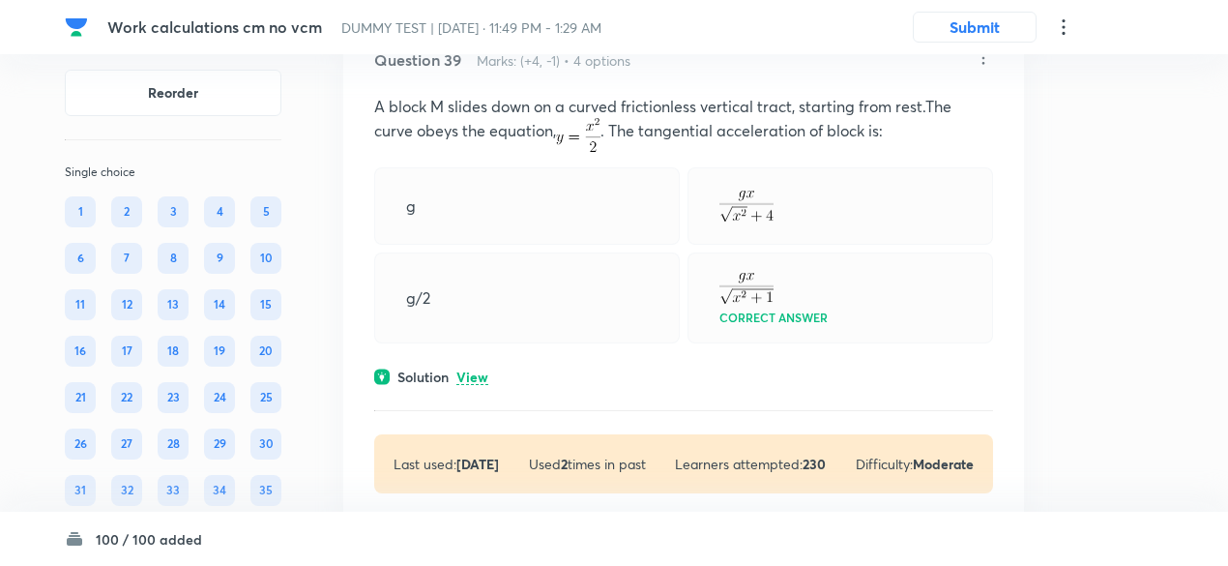
click at [478, 385] on p "View" at bounding box center [472, 377] width 32 height 15
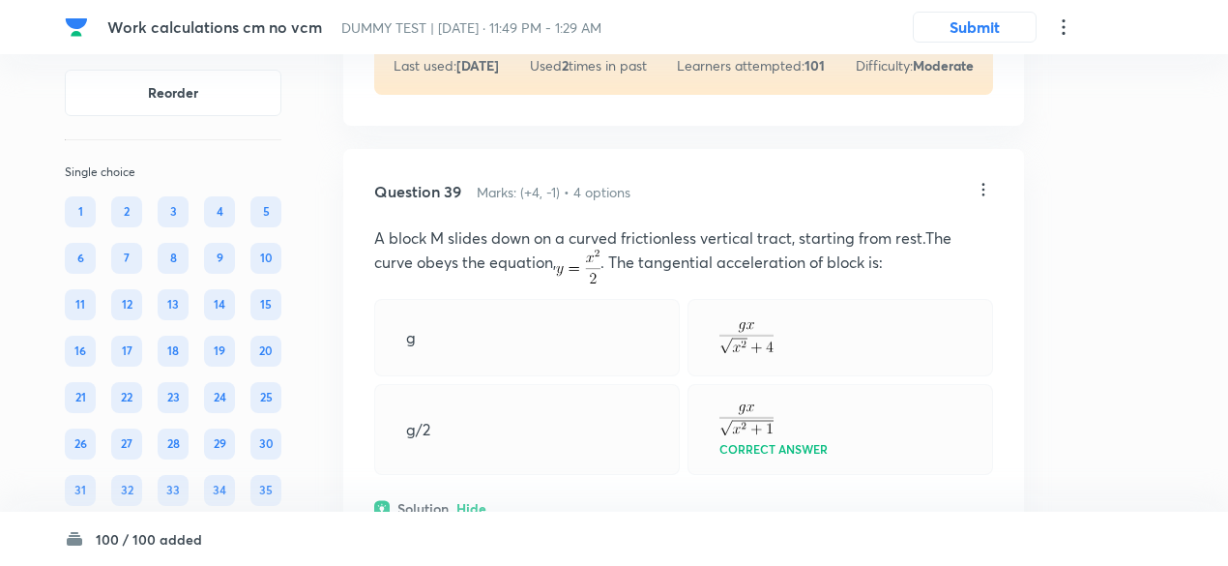
scroll to position [27981, 0]
click at [980, 201] on icon at bounding box center [982, 191] width 19 height 19
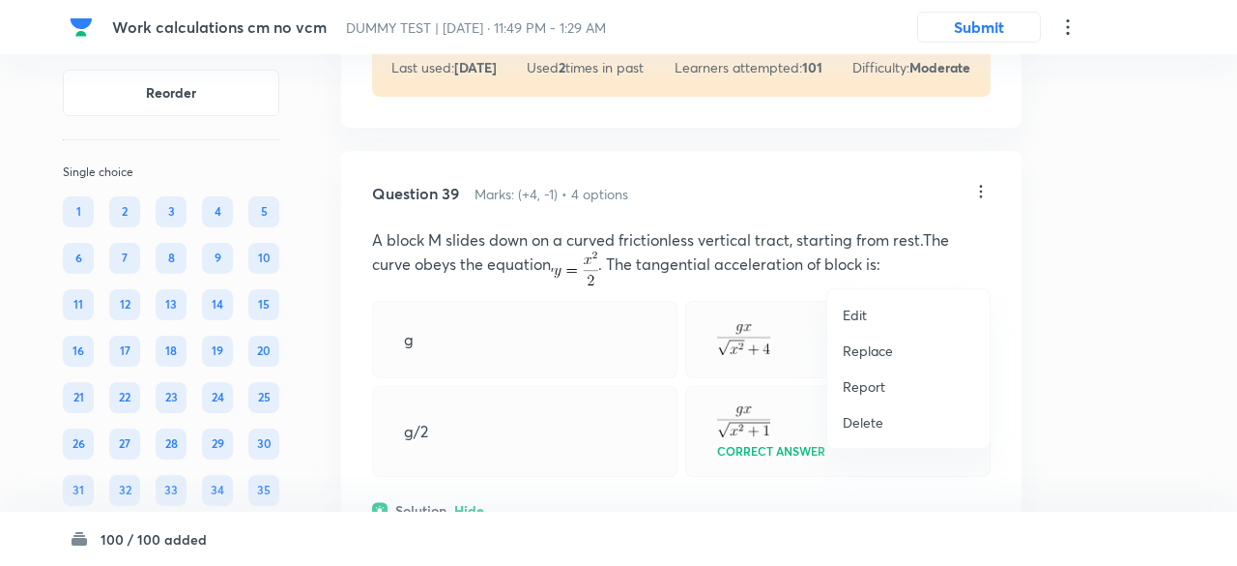
click at [873, 351] on p "Replace" at bounding box center [868, 350] width 50 height 20
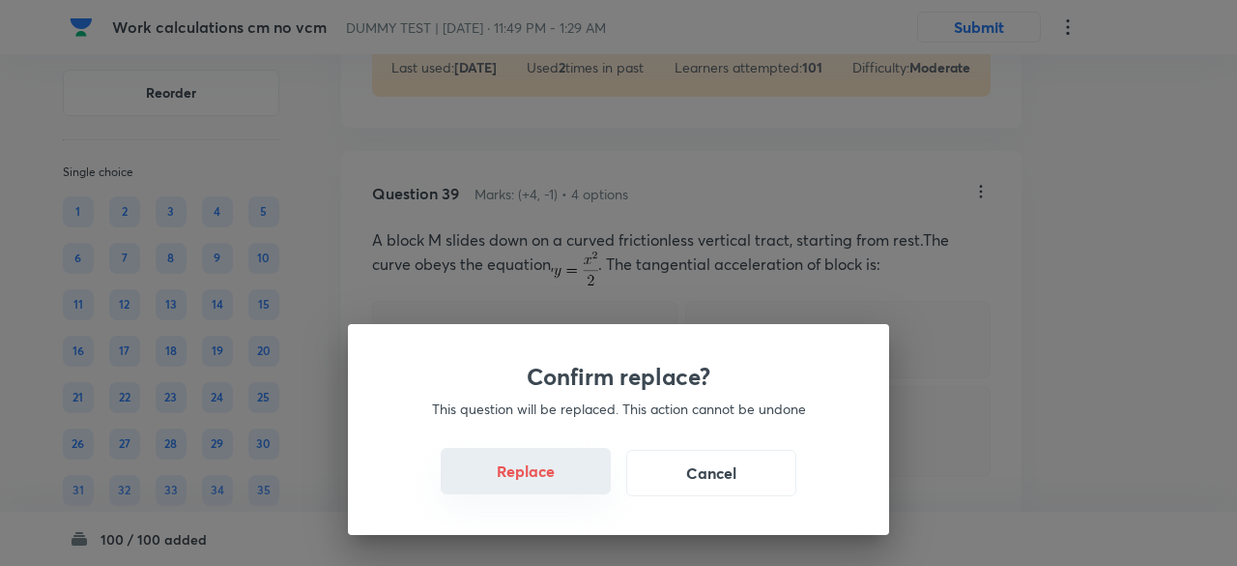
click at [559, 485] on button "Replace" at bounding box center [526, 471] width 170 height 46
click at [559, 484] on button "Replace" at bounding box center [526, 471] width 170 height 46
click at [559, 484] on button "Replace" at bounding box center [526, 473] width 170 height 46
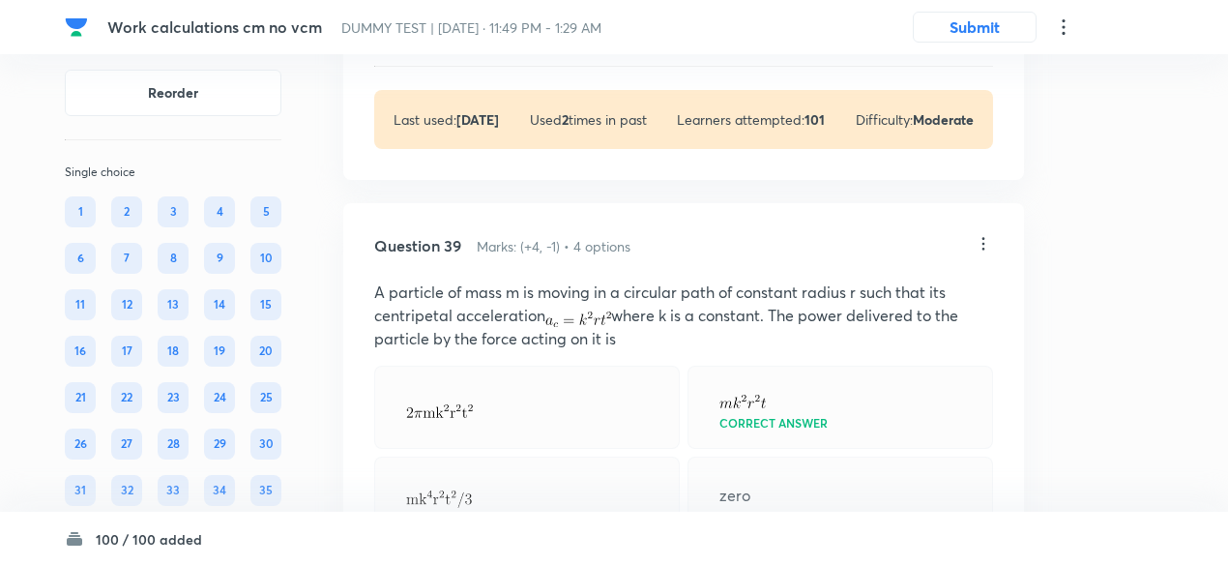
scroll to position [27917, 0]
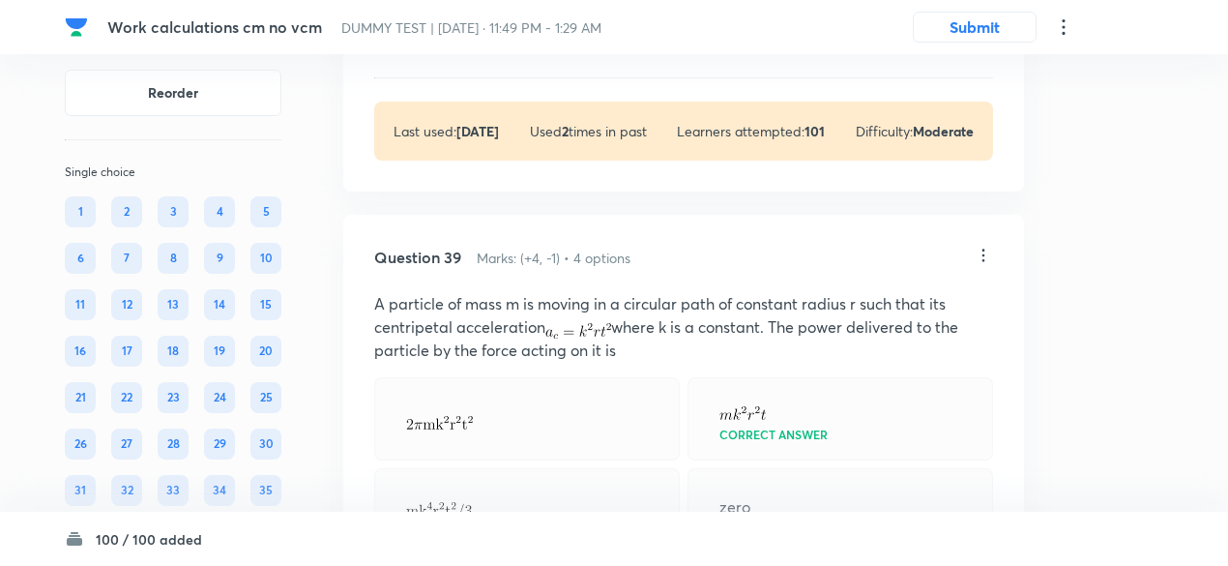
click at [982, 262] on icon at bounding box center [983, 255] width 3 height 13
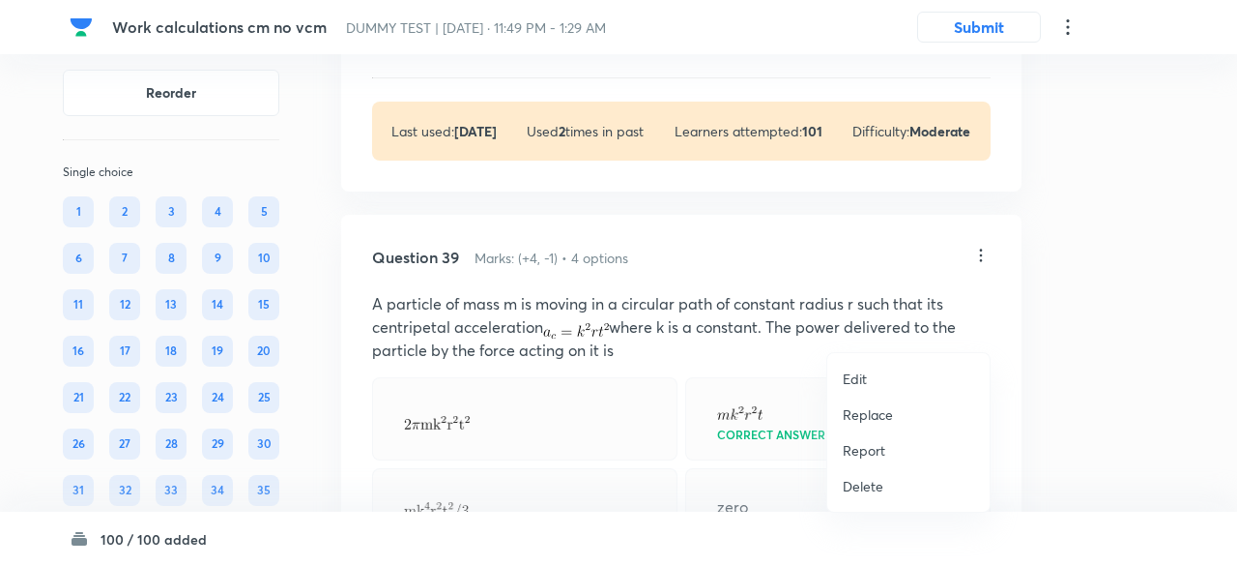
click at [853, 414] on p "Replace" at bounding box center [868, 414] width 50 height 20
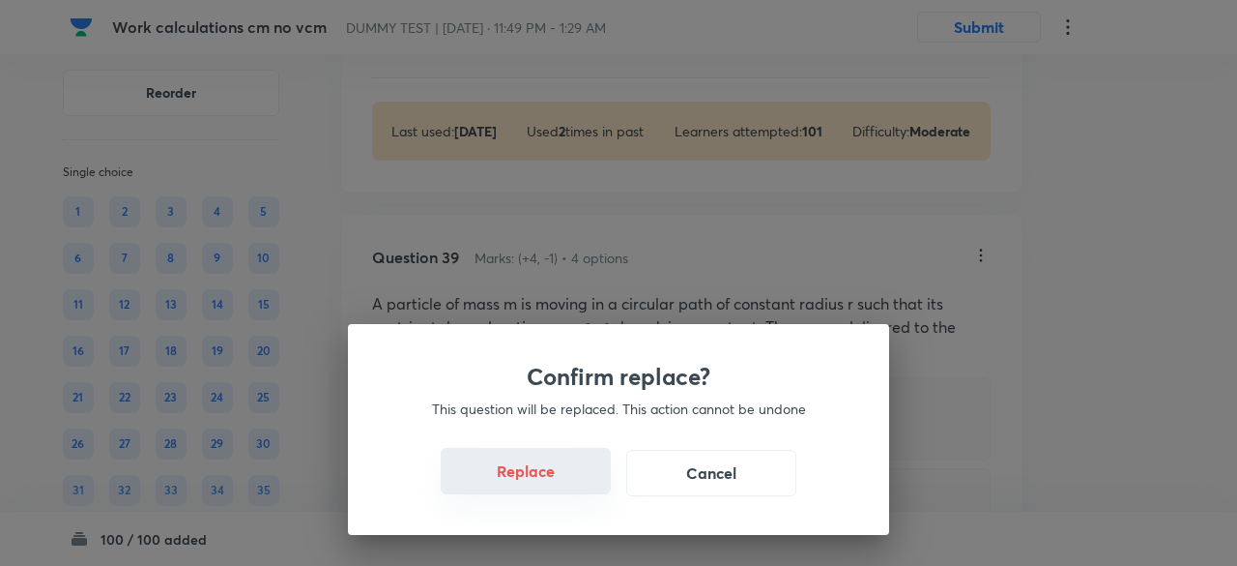
click at [543, 486] on button "Replace" at bounding box center [526, 471] width 170 height 46
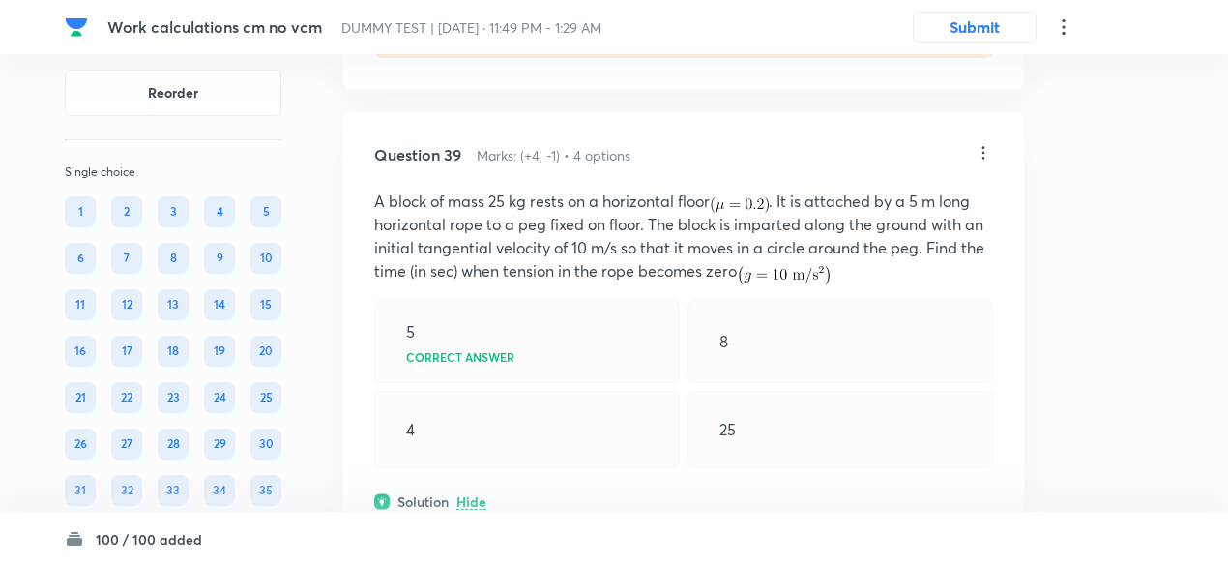
scroll to position [28012, 0]
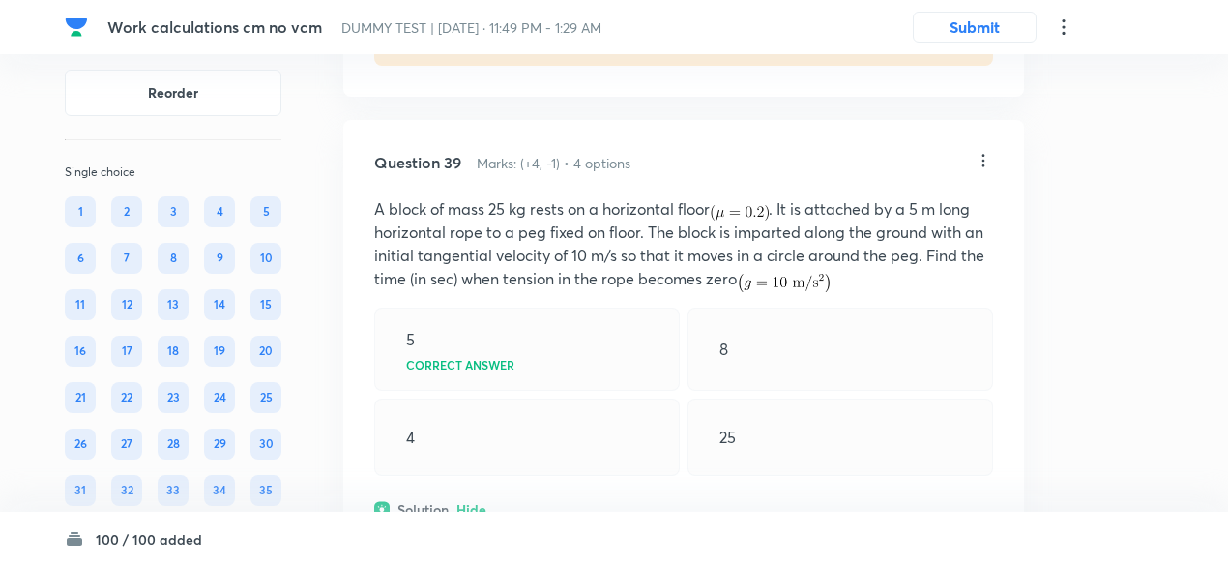
click at [980, 170] on icon at bounding box center [982, 160] width 19 height 19
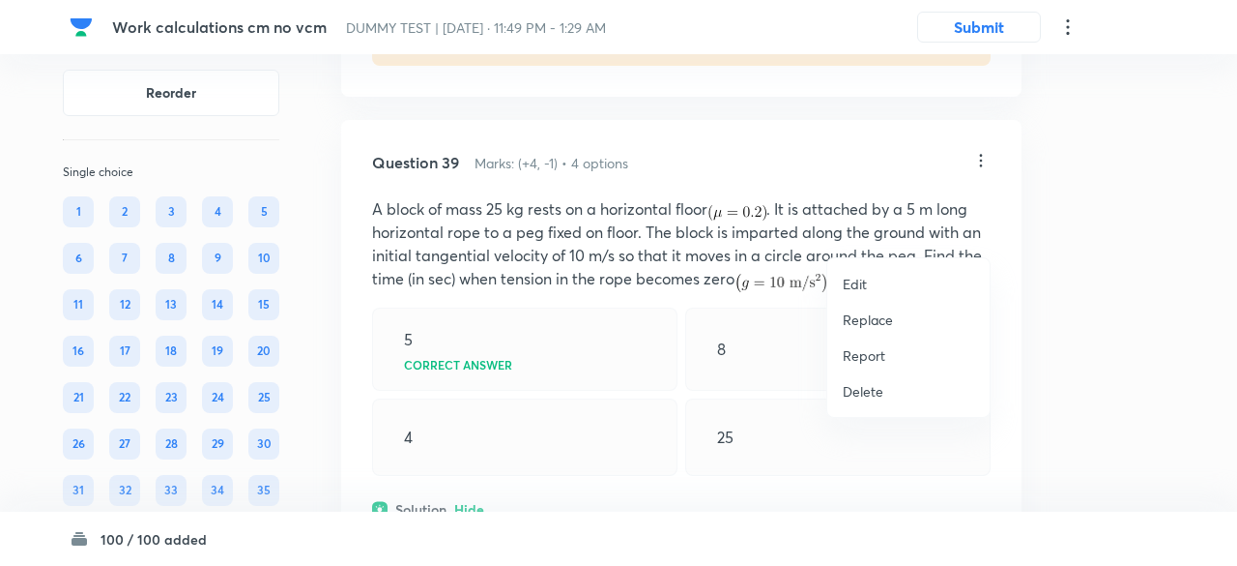
click at [858, 316] on p "Replace" at bounding box center [868, 319] width 50 height 20
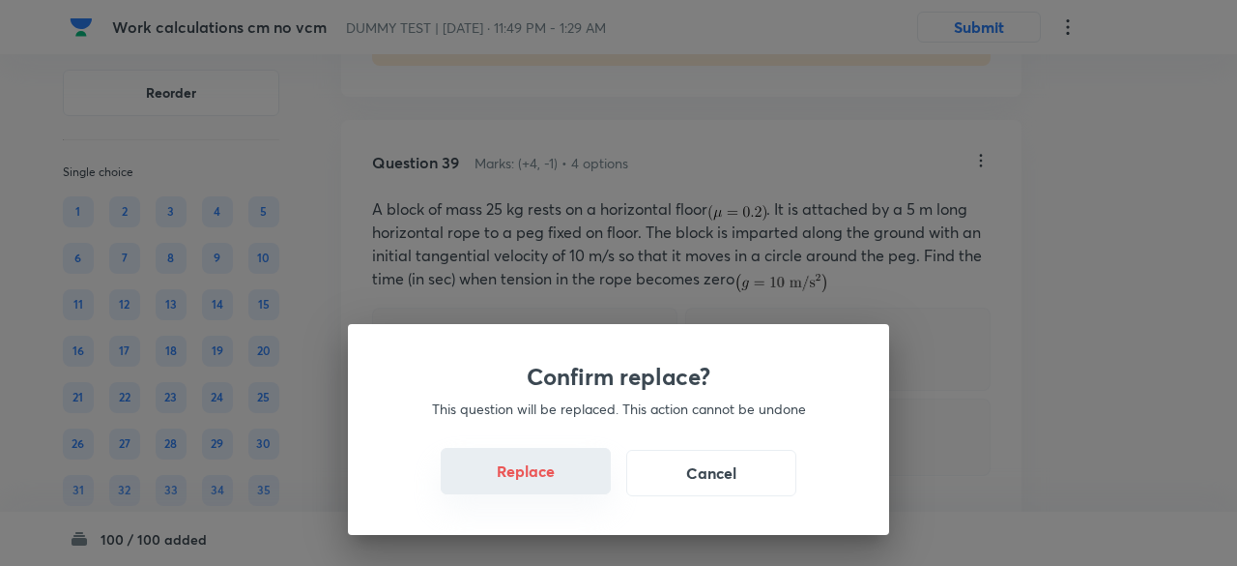
click at [541, 464] on button "Replace" at bounding box center [526, 471] width 170 height 46
click at [545, 486] on button "Replace" at bounding box center [526, 471] width 170 height 46
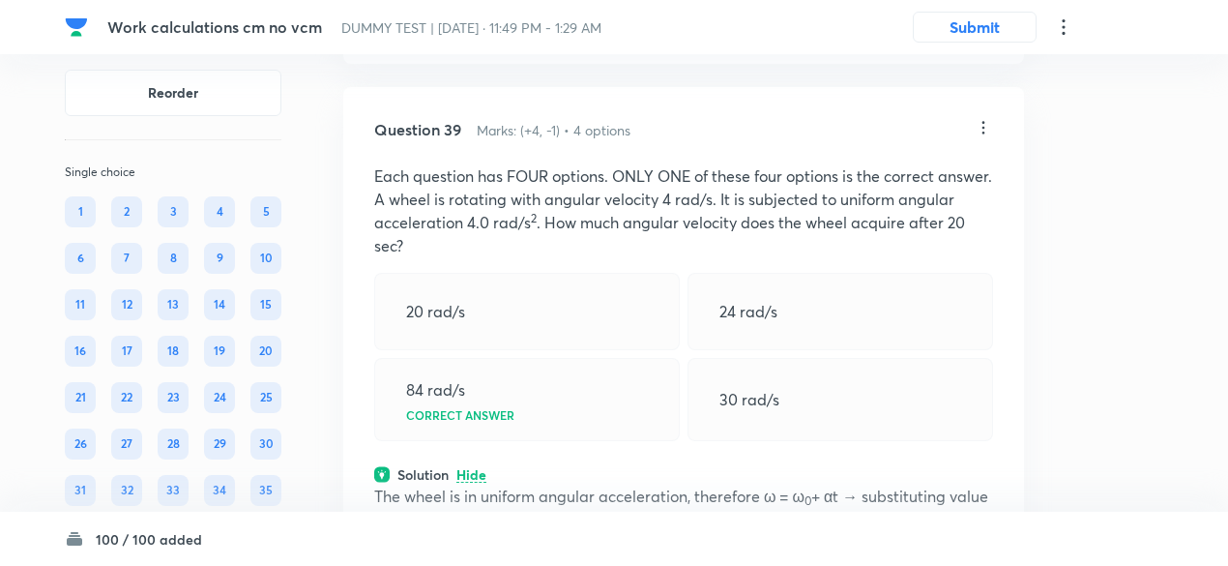
scroll to position [28043, 0]
click at [984, 139] on icon at bounding box center [982, 129] width 19 height 19
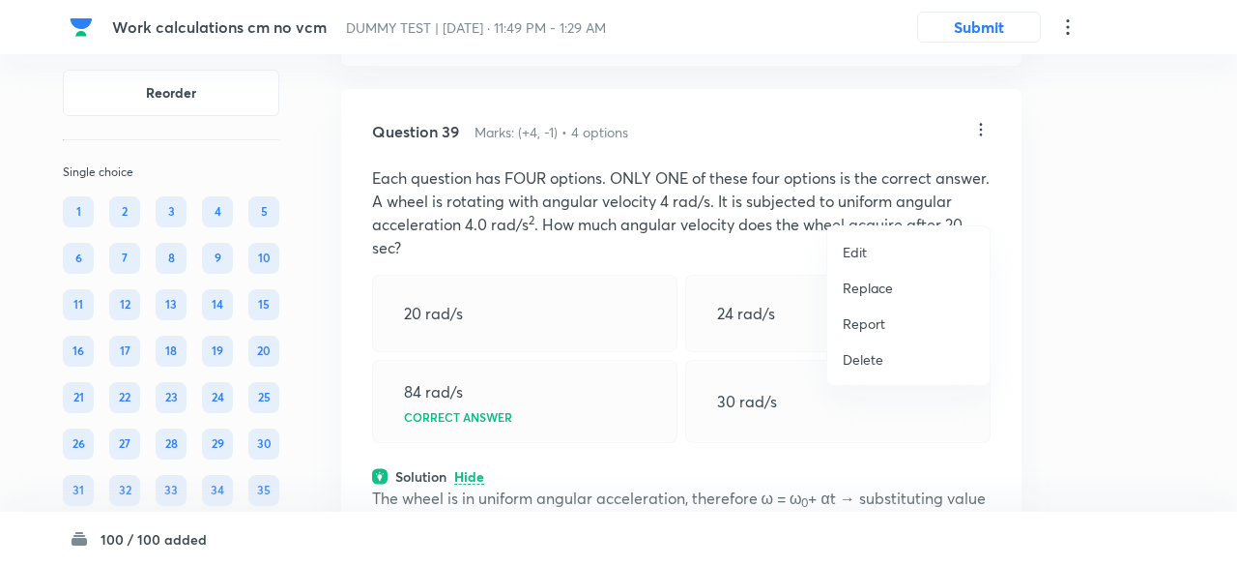
click at [868, 284] on p "Replace" at bounding box center [868, 287] width 50 height 20
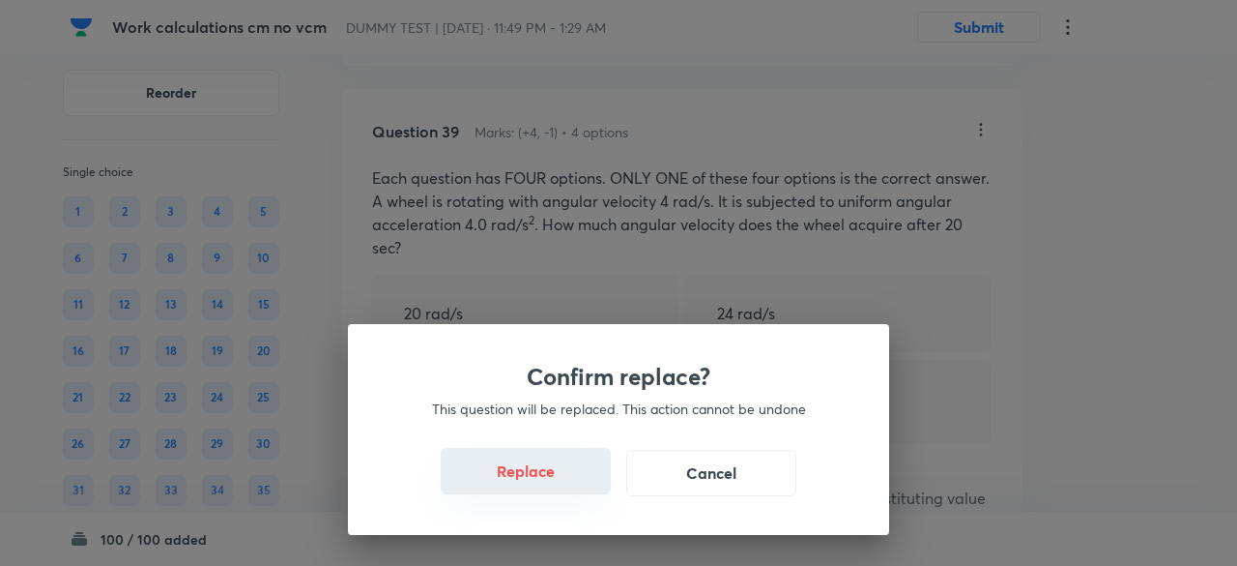
click at [548, 482] on button "Replace" at bounding box center [526, 471] width 170 height 46
click at [548, 482] on button "Replace" at bounding box center [526, 473] width 170 height 46
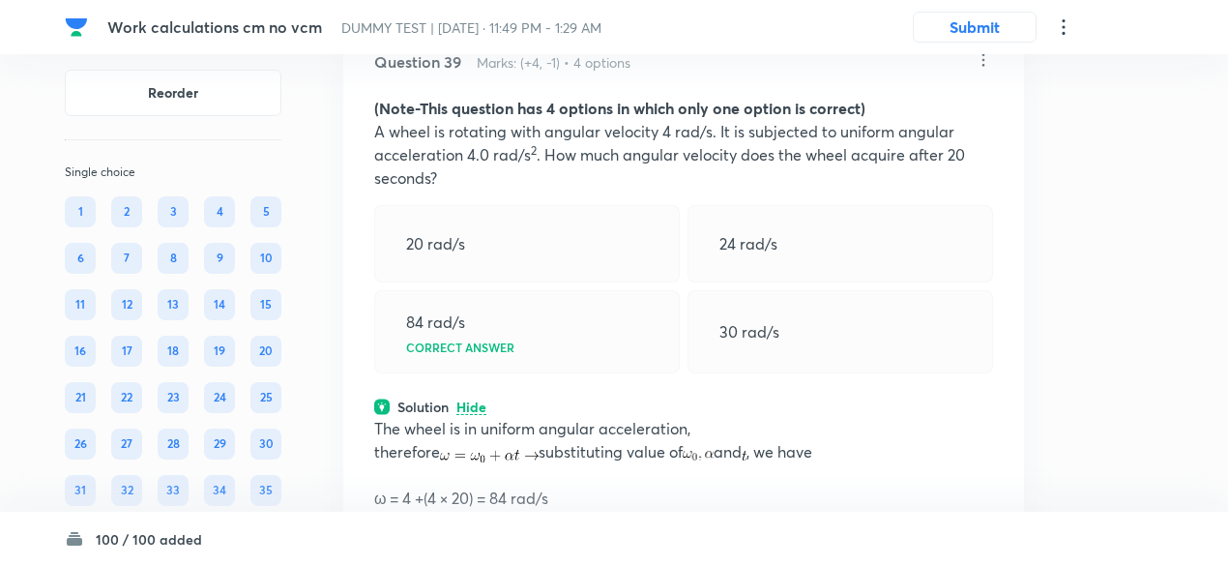
scroll to position [28106, 0]
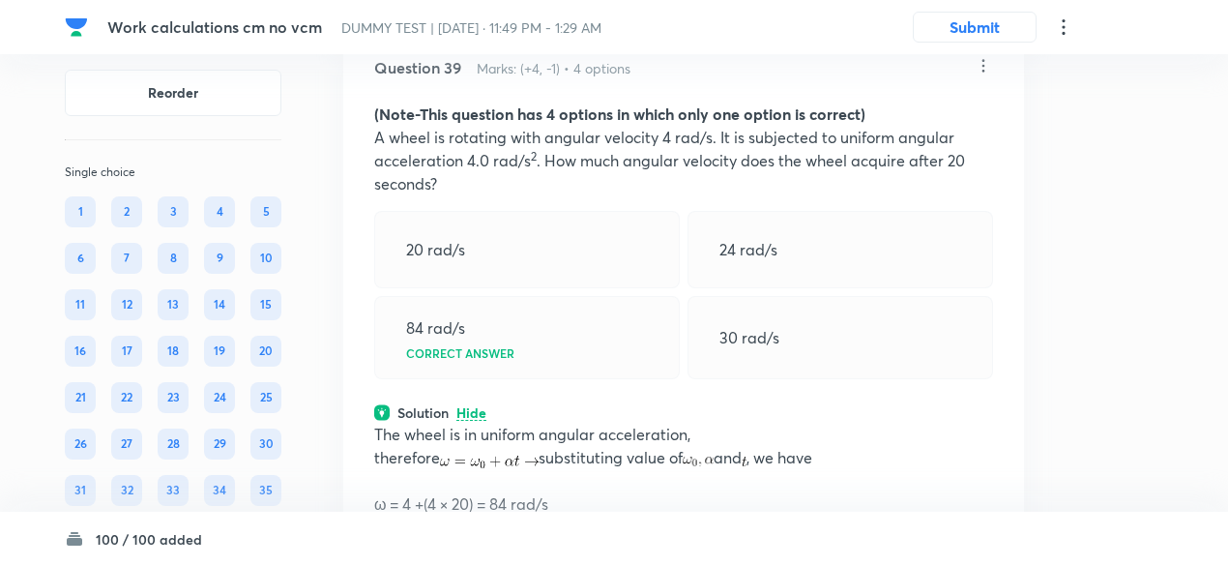
click at [982, 75] on icon at bounding box center [982, 65] width 19 height 19
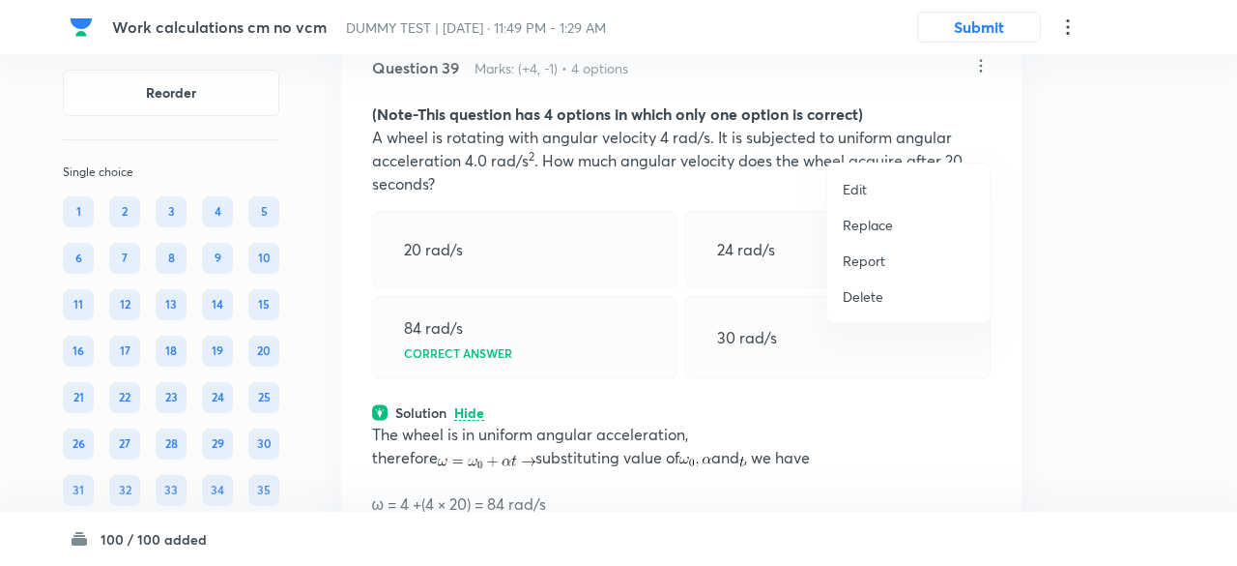
click at [877, 228] on p "Replace" at bounding box center [868, 225] width 50 height 20
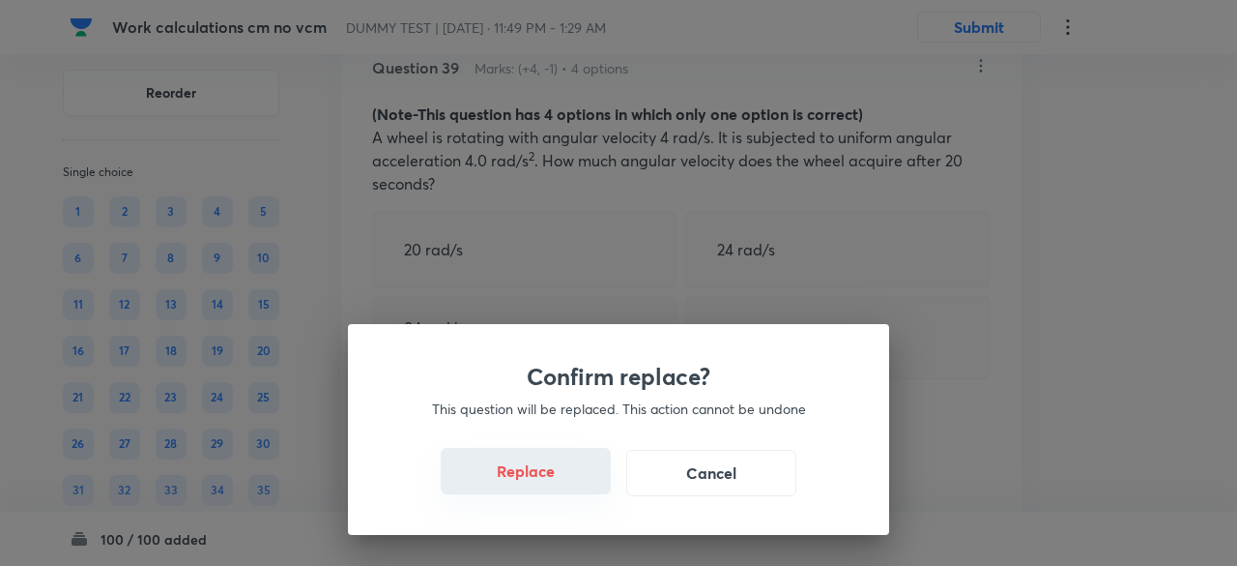
click at [544, 483] on button "Replace" at bounding box center [526, 471] width 170 height 46
click at [543, 475] on button "Replace" at bounding box center [526, 471] width 170 height 46
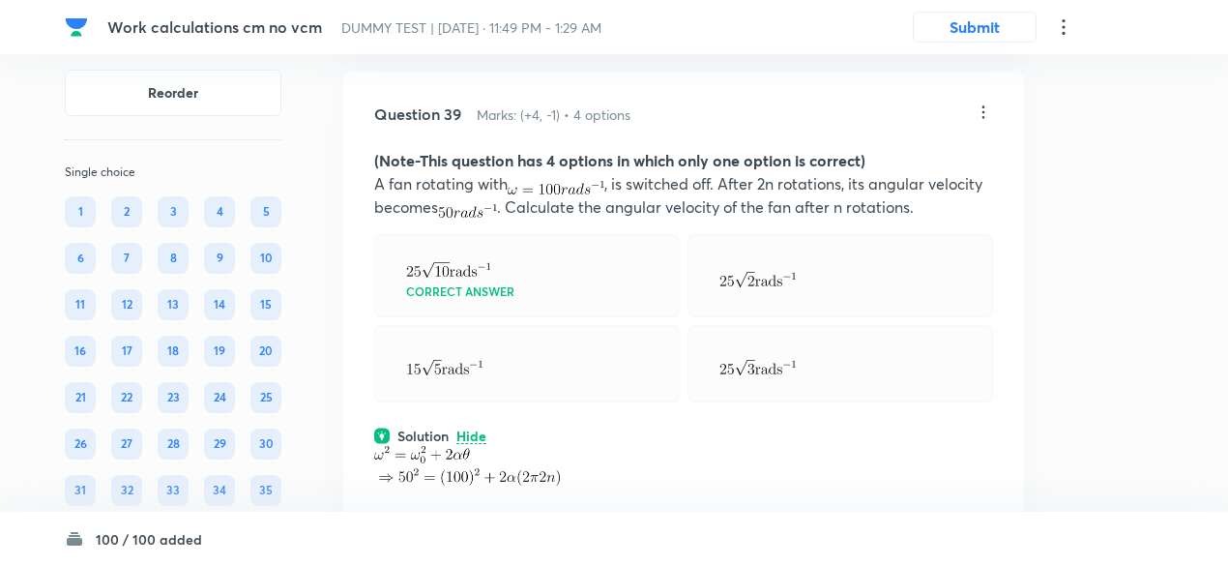
scroll to position [28050, 0]
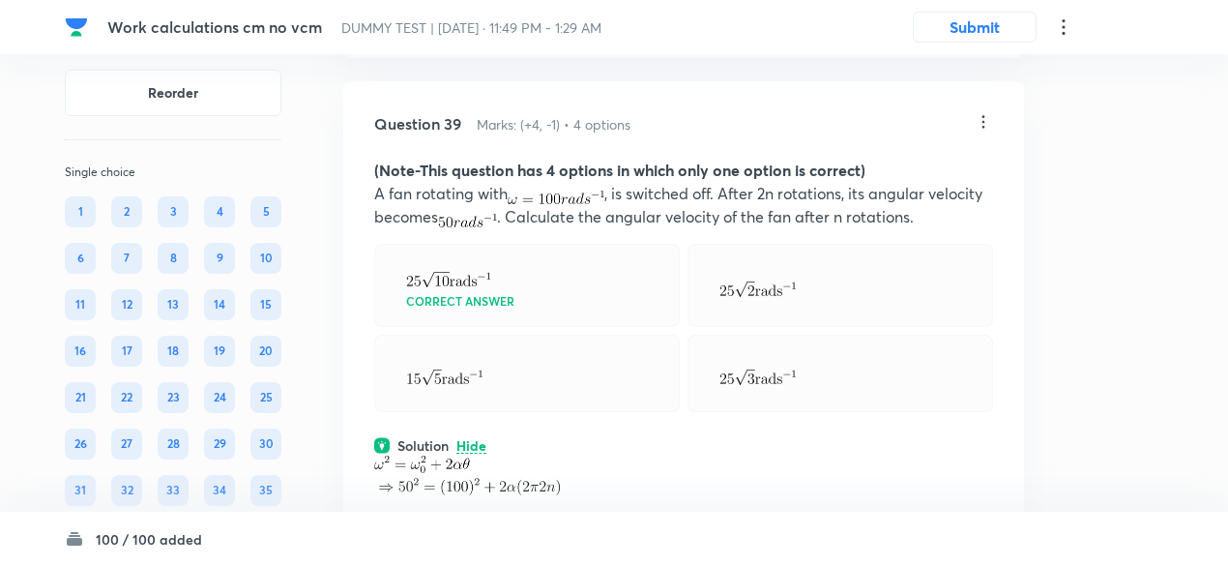
click at [980, 131] on icon at bounding box center [982, 121] width 19 height 19
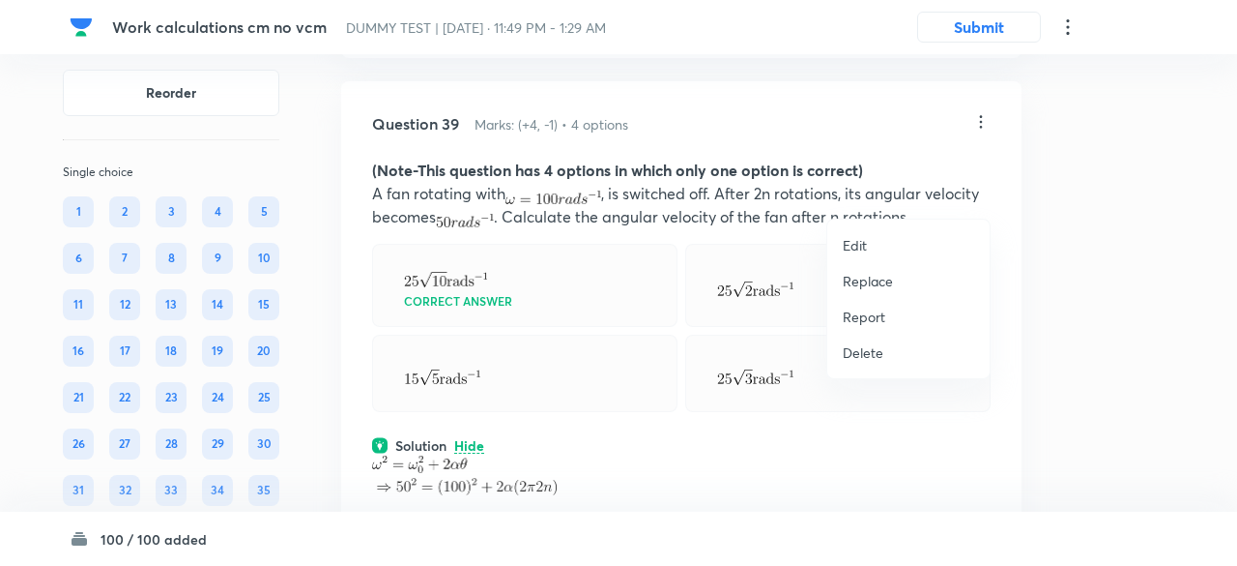
click at [868, 276] on p "Replace" at bounding box center [868, 281] width 50 height 20
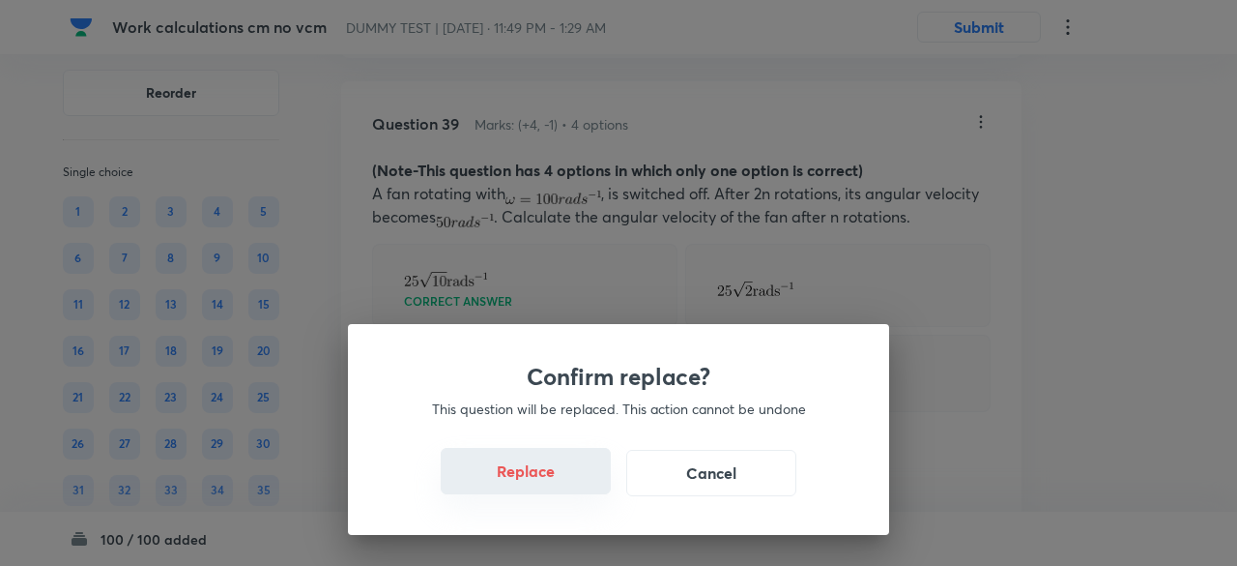
click at [555, 476] on button "Replace" at bounding box center [526, 471] width 170 height 46
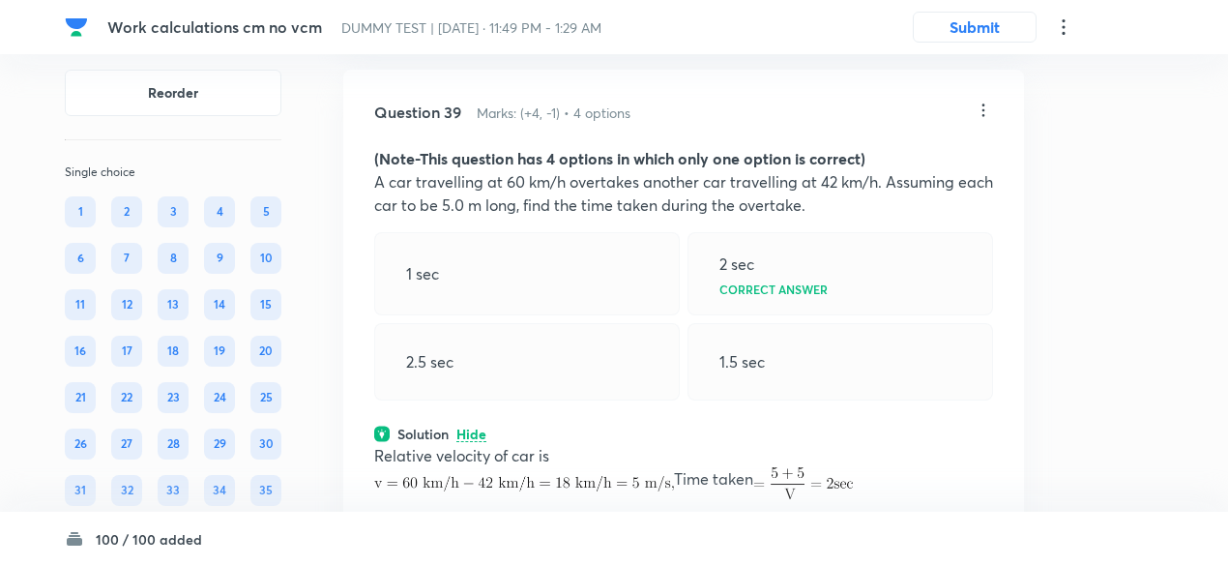
scroll to position [28044, 0]
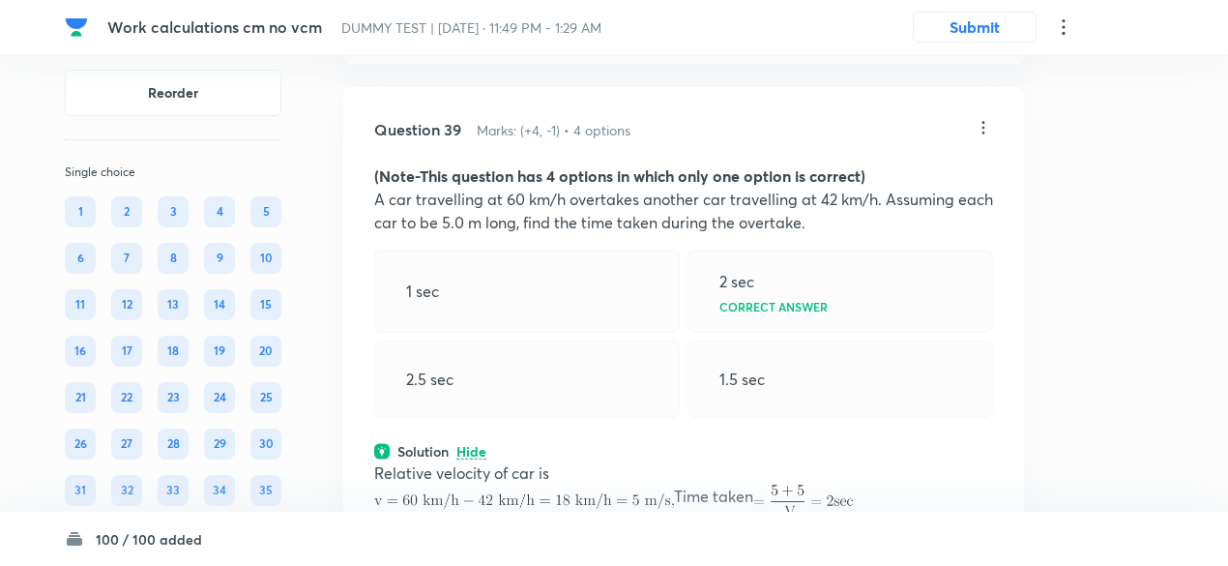
click at [981, 137] on icon at bounding box center [982, 127] width 19 height 19
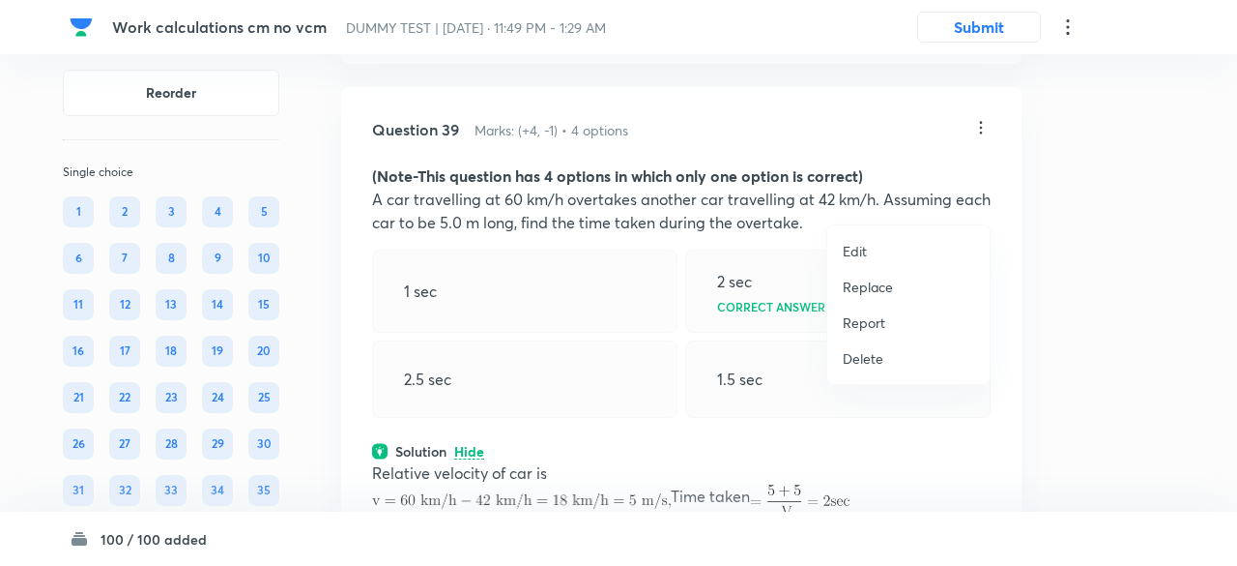
click at [870, 283] on p "Replace" at bounding box center [868, 286] width 50 height 20
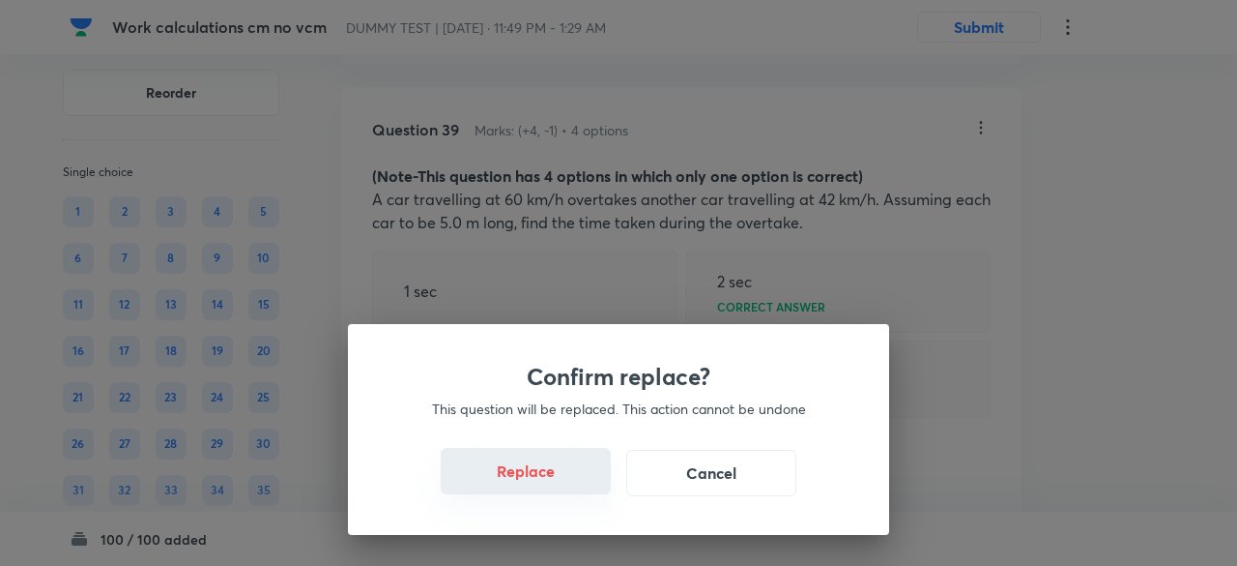
click at [532, 471] on button "Replace" at bounding box center [526, 471] width 170 height 46
click at [541, 486] on button "Replace" at bounding box center [526, 471] width 170 height 46
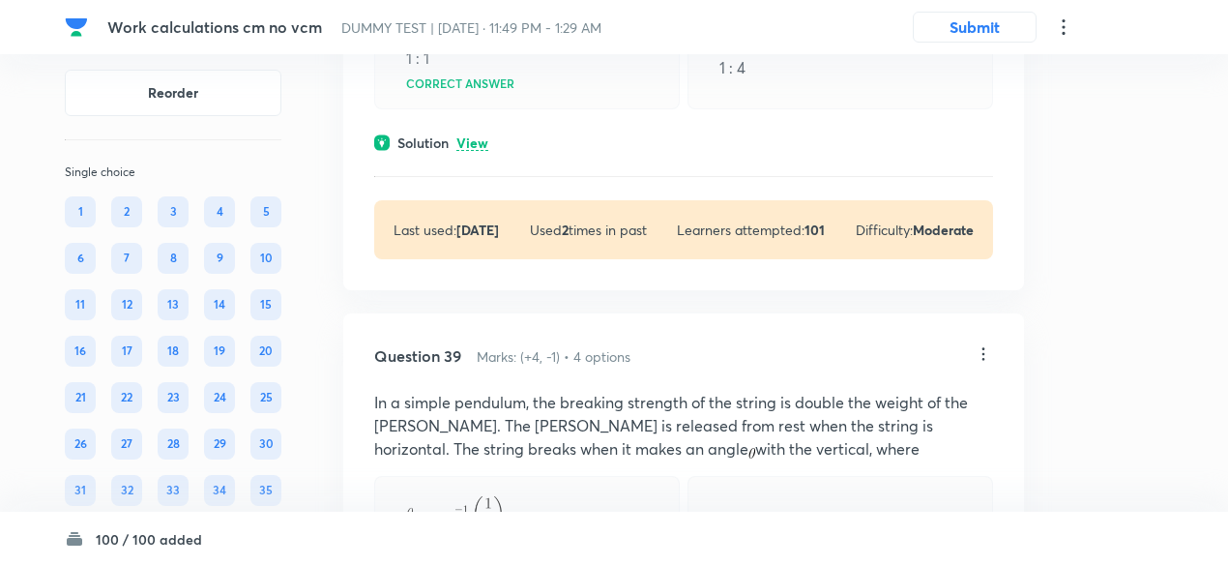
scroll to position [27718, 0]
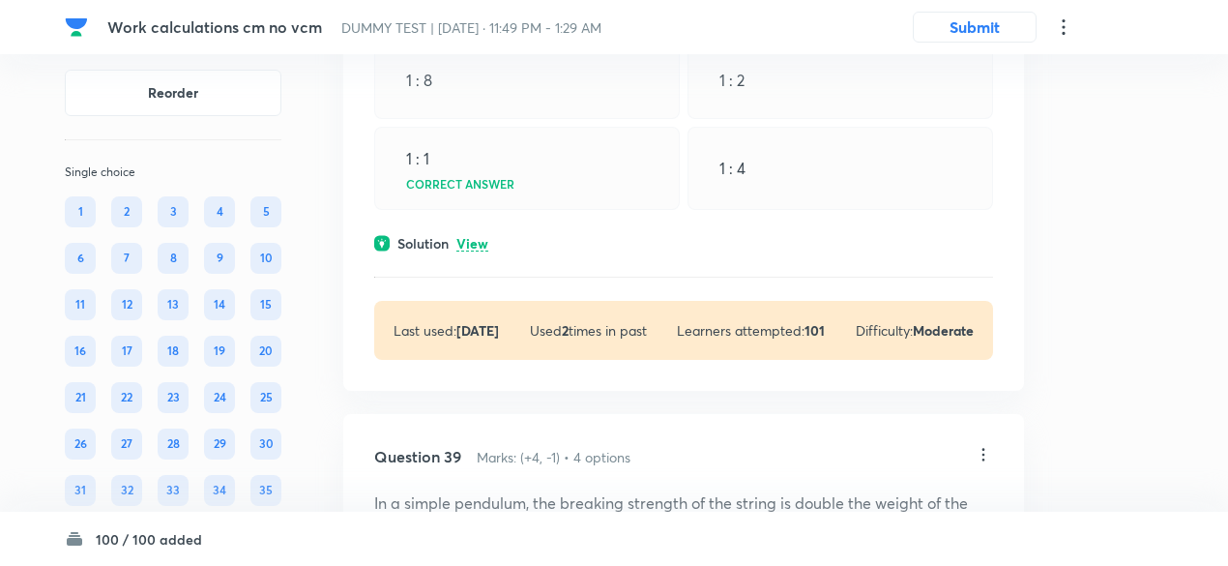
click at [477, 251] on p "View" at bounding box center [472, 244] width 32 height 15
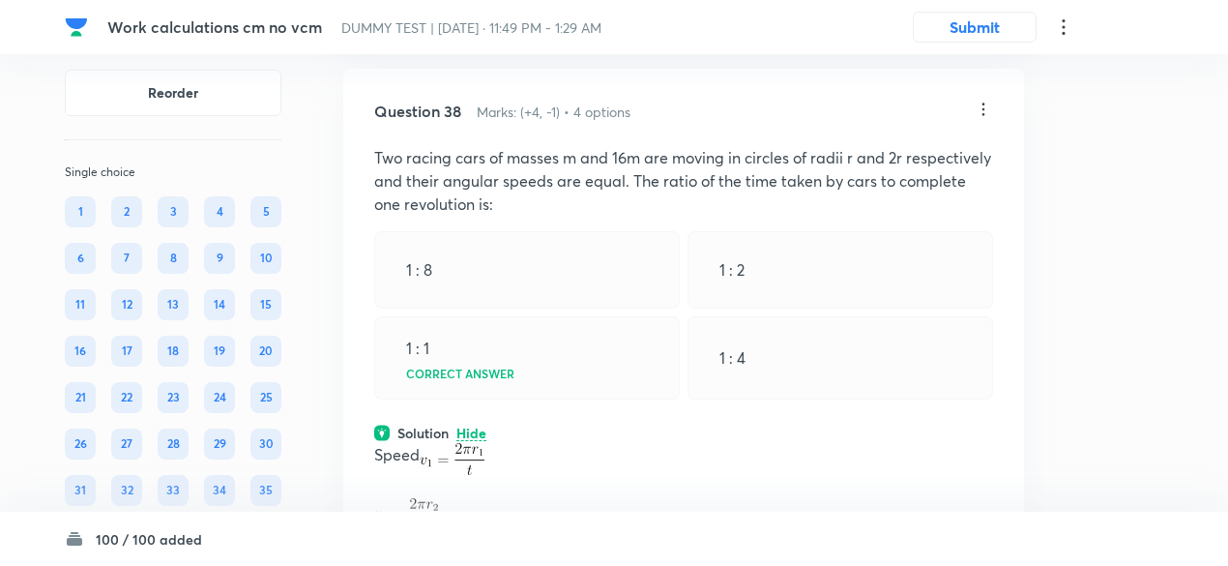
scroll to position [27524, 0]
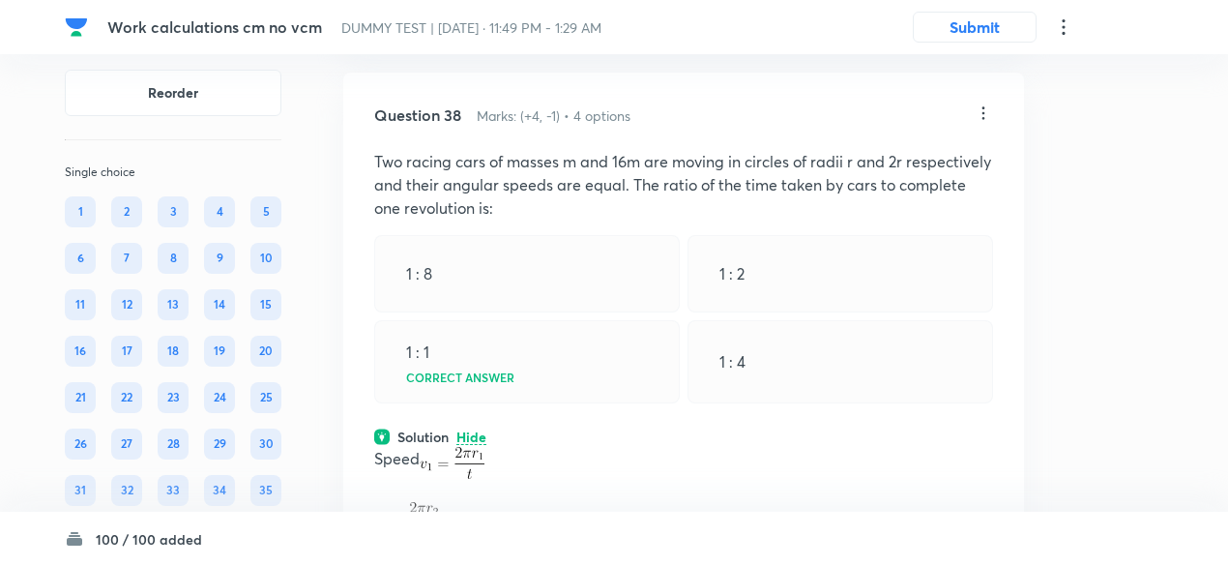
click at [985, 123] on icon at bounding box center [982, 112] width 19 height 19
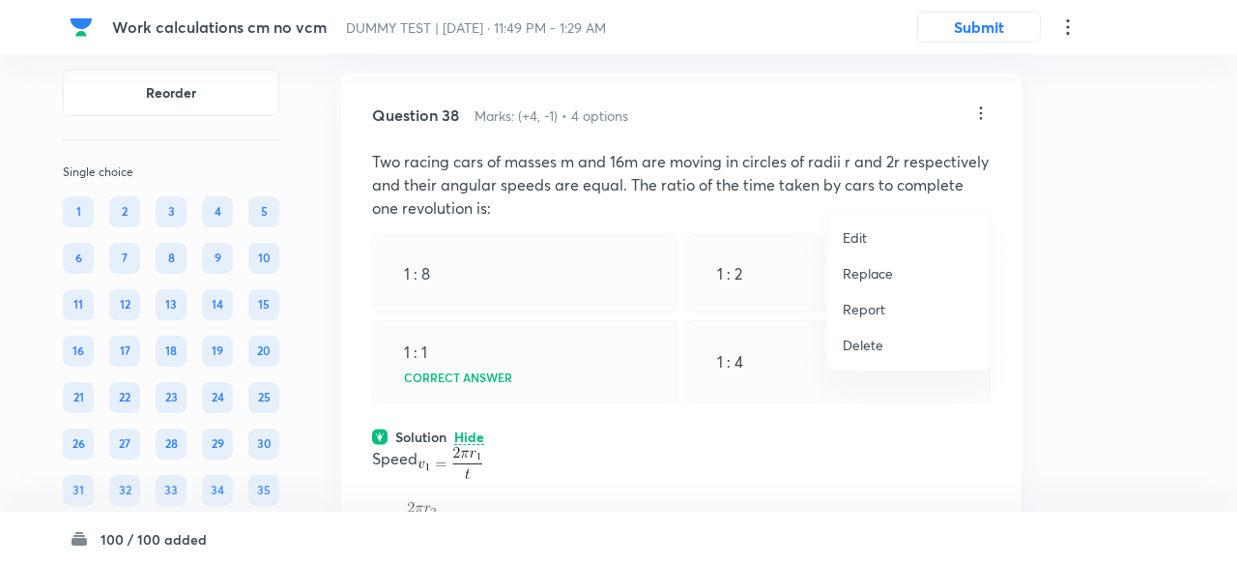
click at [879, 272] on p "Replace" at bounding box center [868, 273] width 50 height 20
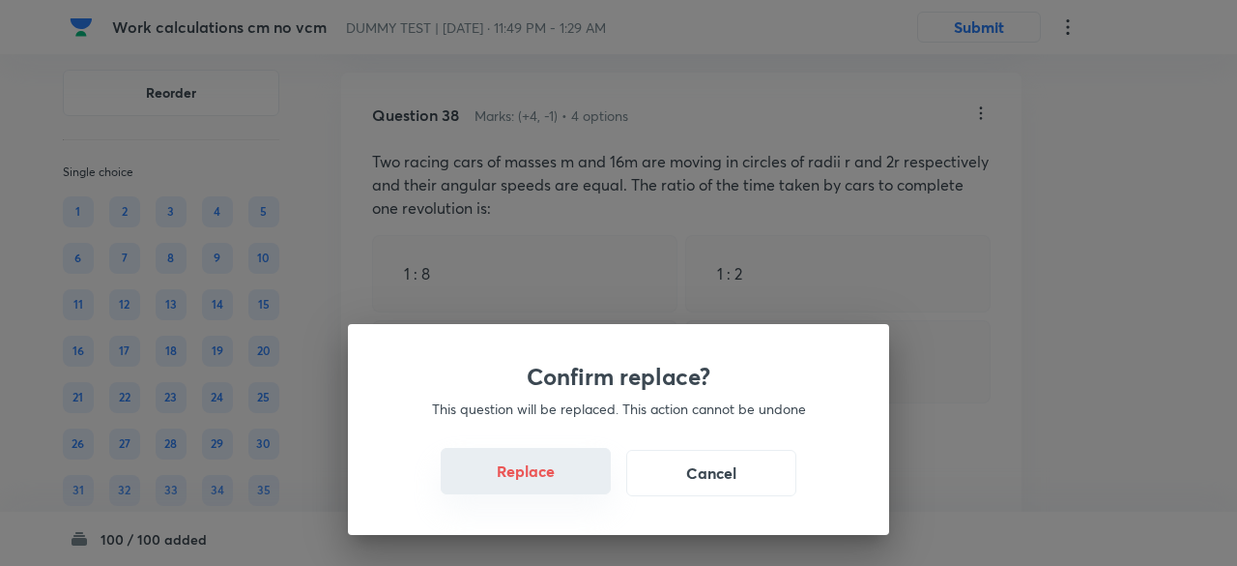
click at [530, 475] on button "Replace" at bounding box center [526, 471] width 170 height 46
click at [549, 485] on button "Replace" at bounding box center [526, 471] width 170 height 46
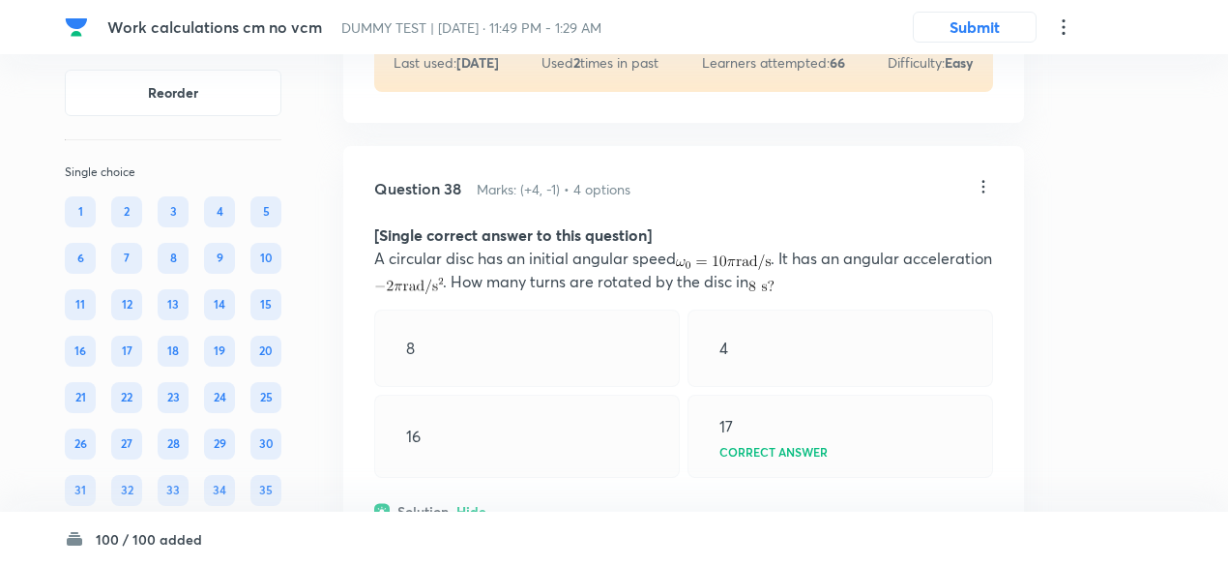
scroll to position [27451, 0]
click at [982, 193] on icon at bounding box center [983, 187] width 3 height 13
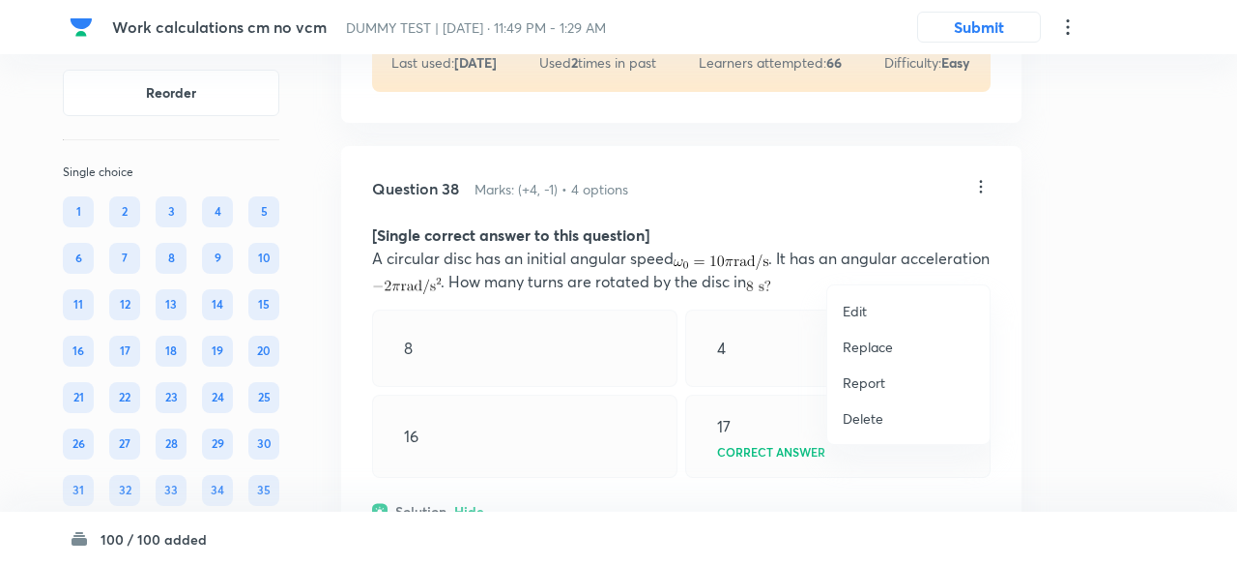
click at [860, 348] on p "Replace" at bounding box center [868, 346] width 50 height 20
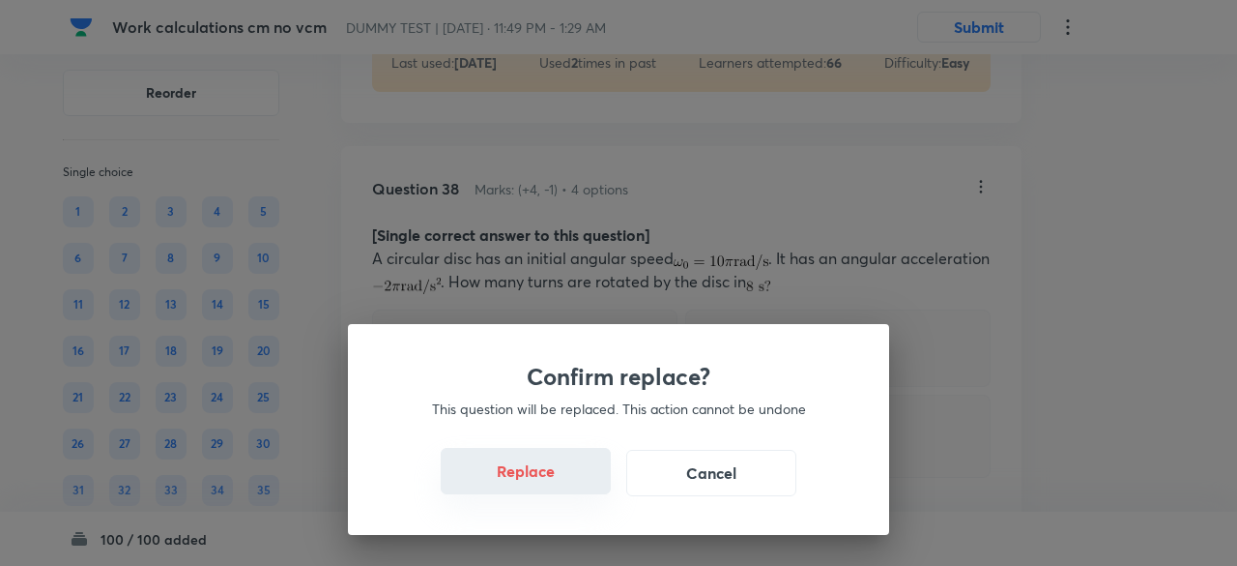
click at [543, 481] on button "Replace" at bounding box center [526, 471] width 170 height 46
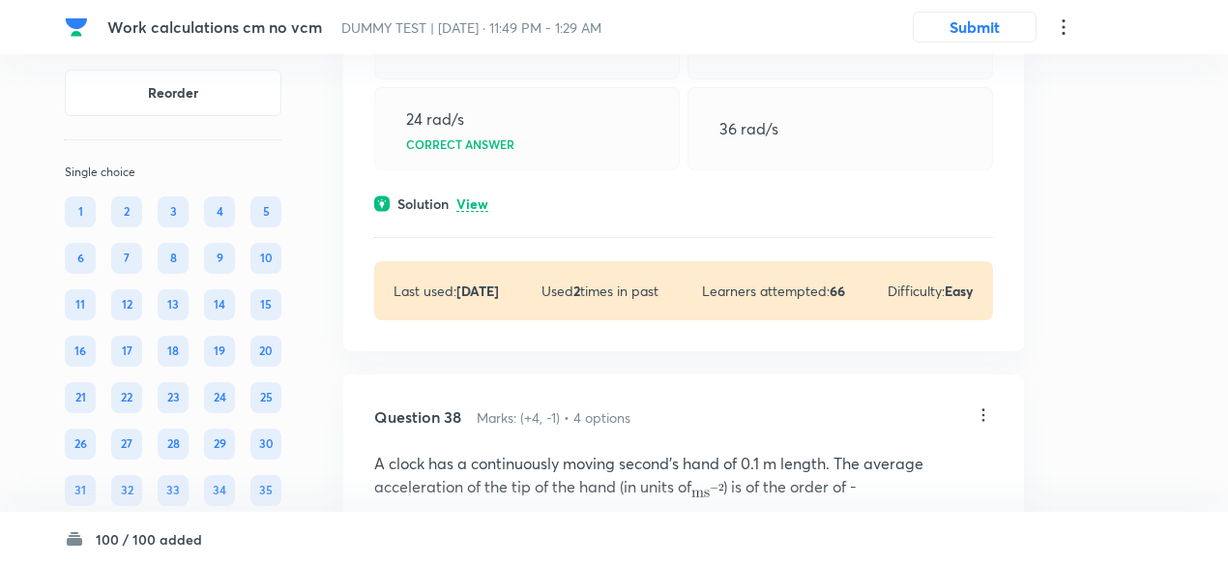
scroll to position [27221, 0]
click at [485, 214] on p "View" at bounding box center [472, 206] width 32 height 15
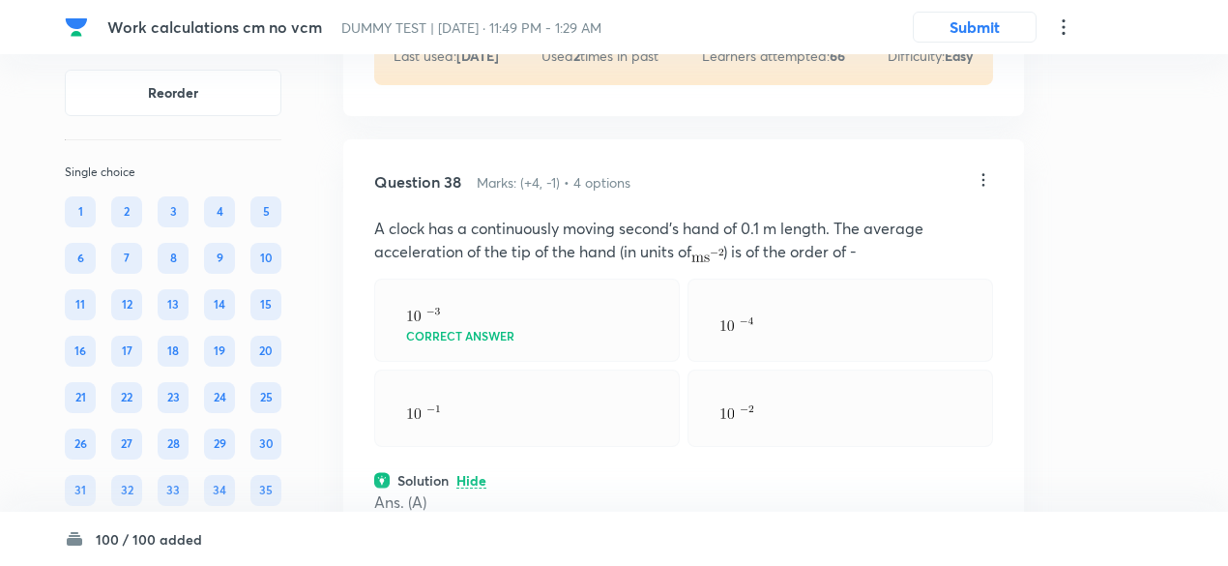
scroll to position [27598, 0]
click at [984, 184] on icon at bounding box center [983, 177] width 3 height 13
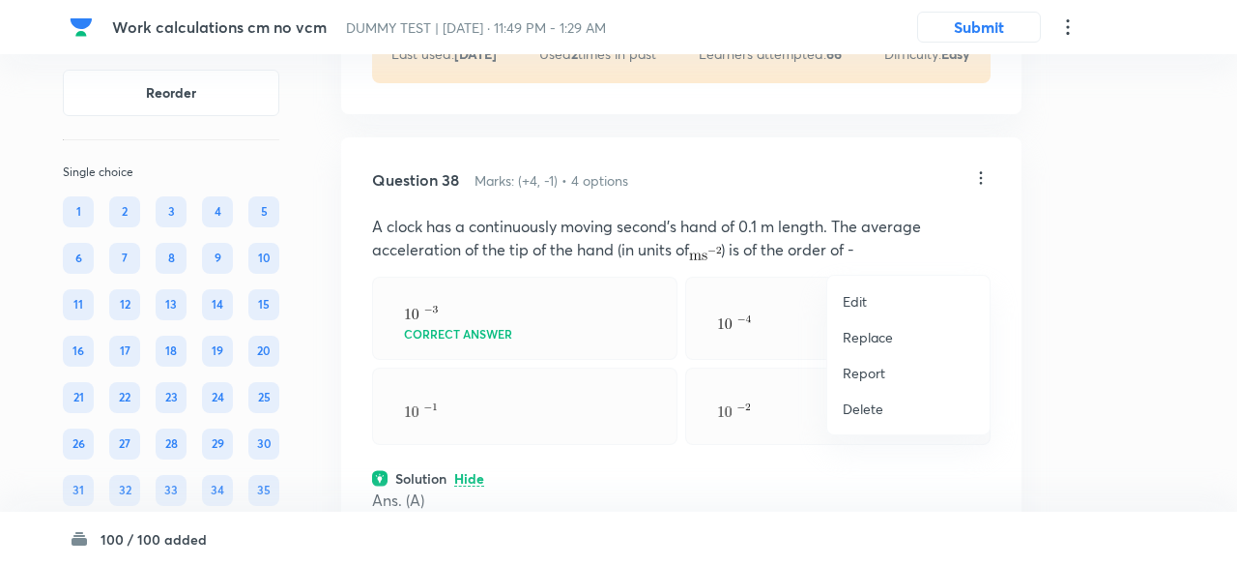
click at [876, 335] on p "Replace" at bounding box center [868, 337] width 50 height 20
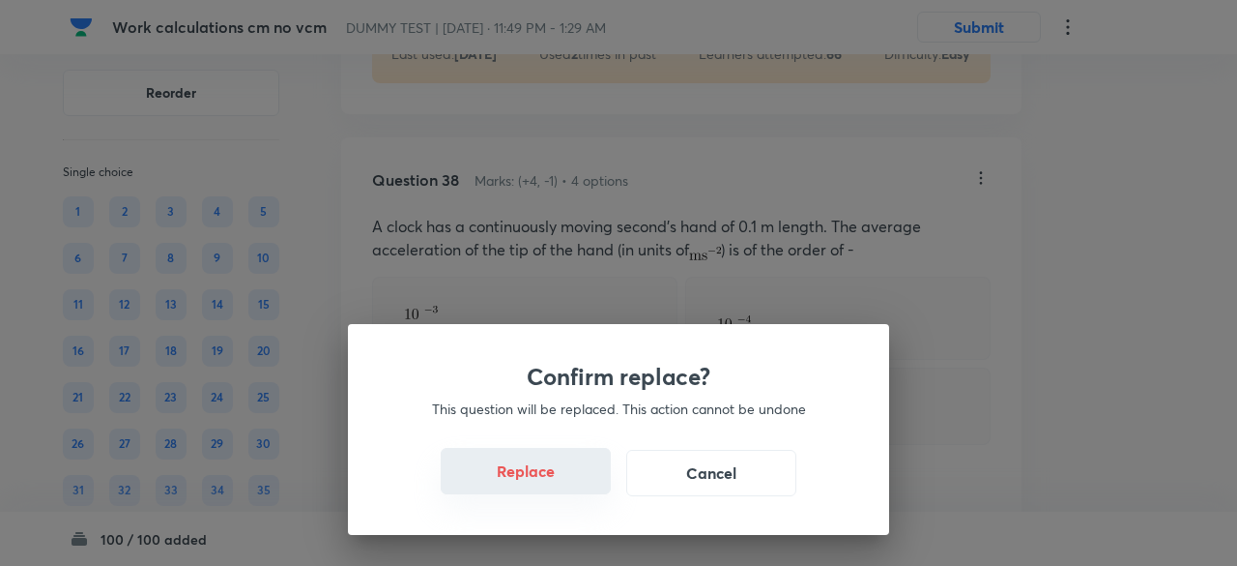
click at [543, 480] on button "Replace" at bounding box center [526, 471] width 170 height 46
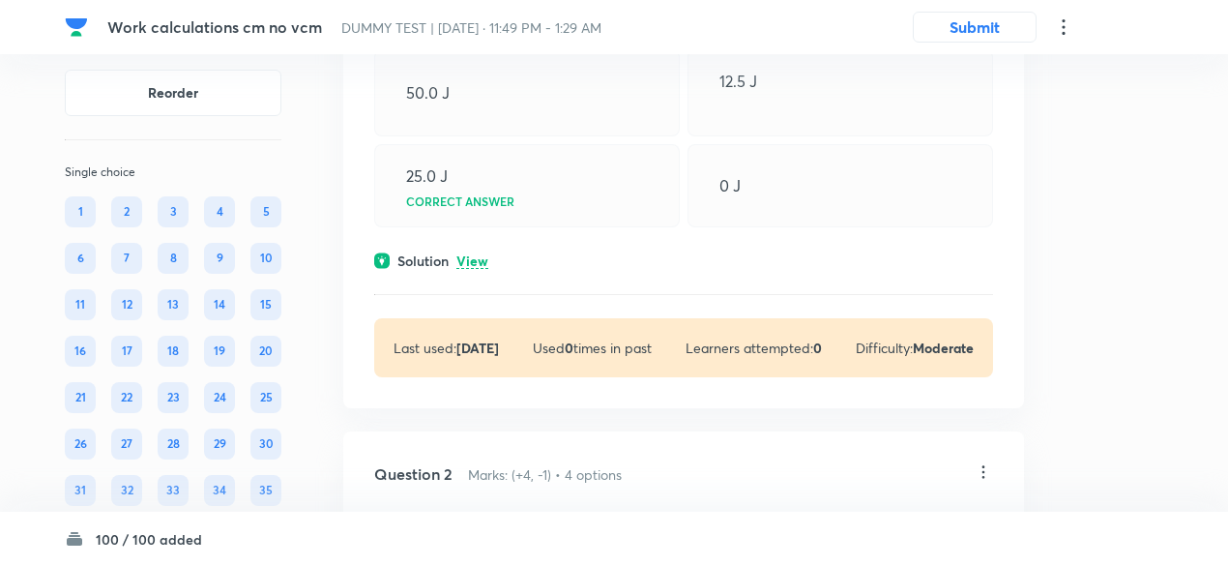
scroll to position [379, 0]
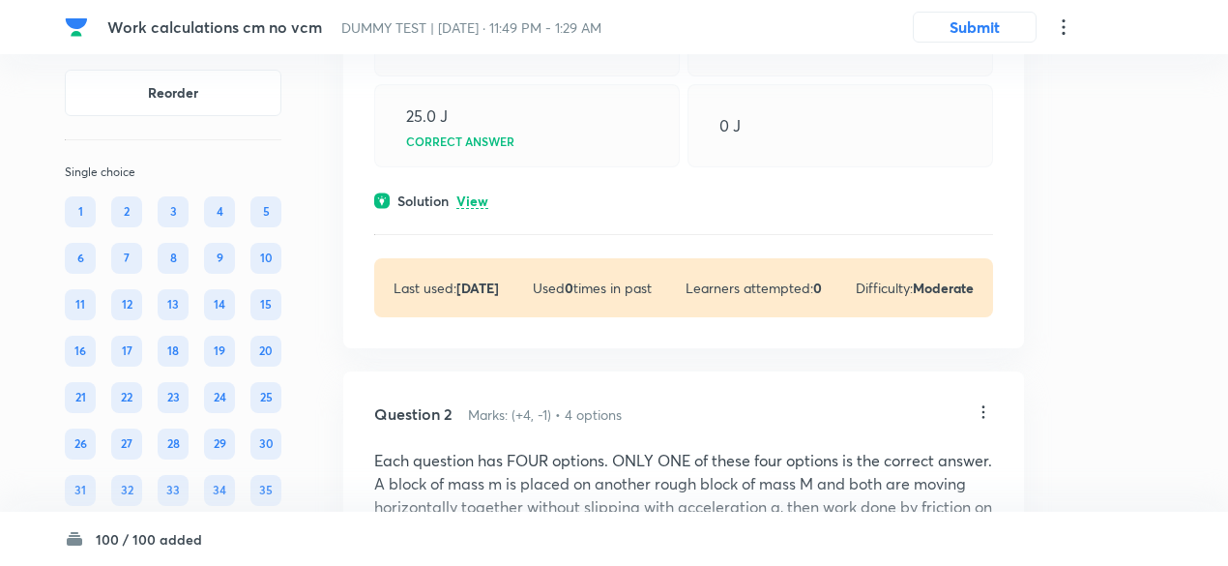
click at [481, 197] on p "View" at bounding box center [472, 201] width 32 height 15
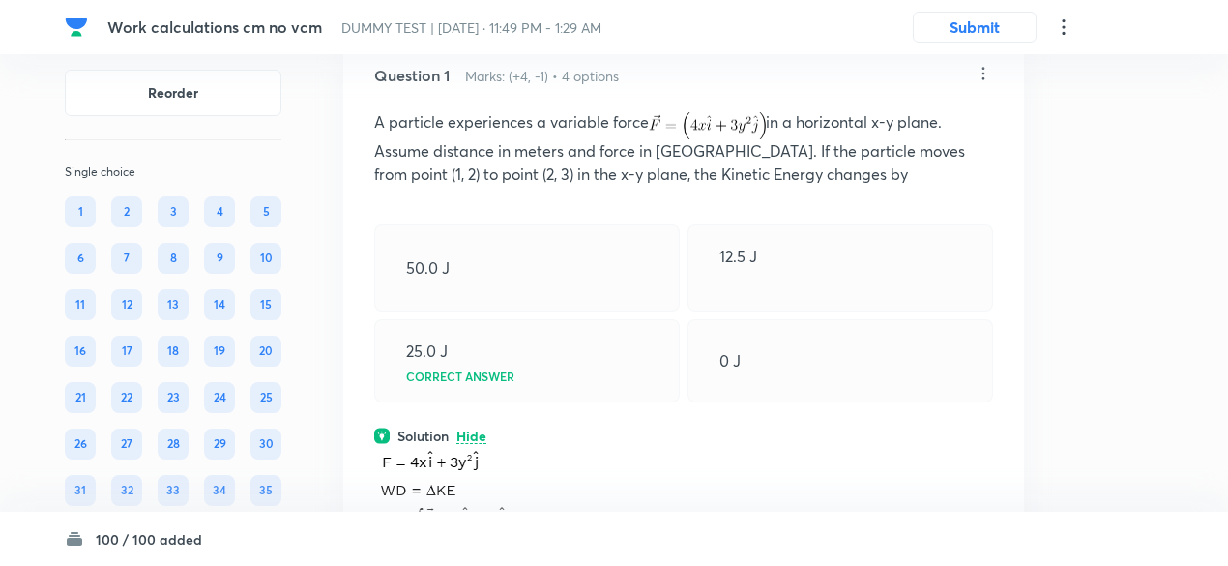
scroll to position [142, 0]
